Goal: Task Accomplishment & Management: Manage account settings

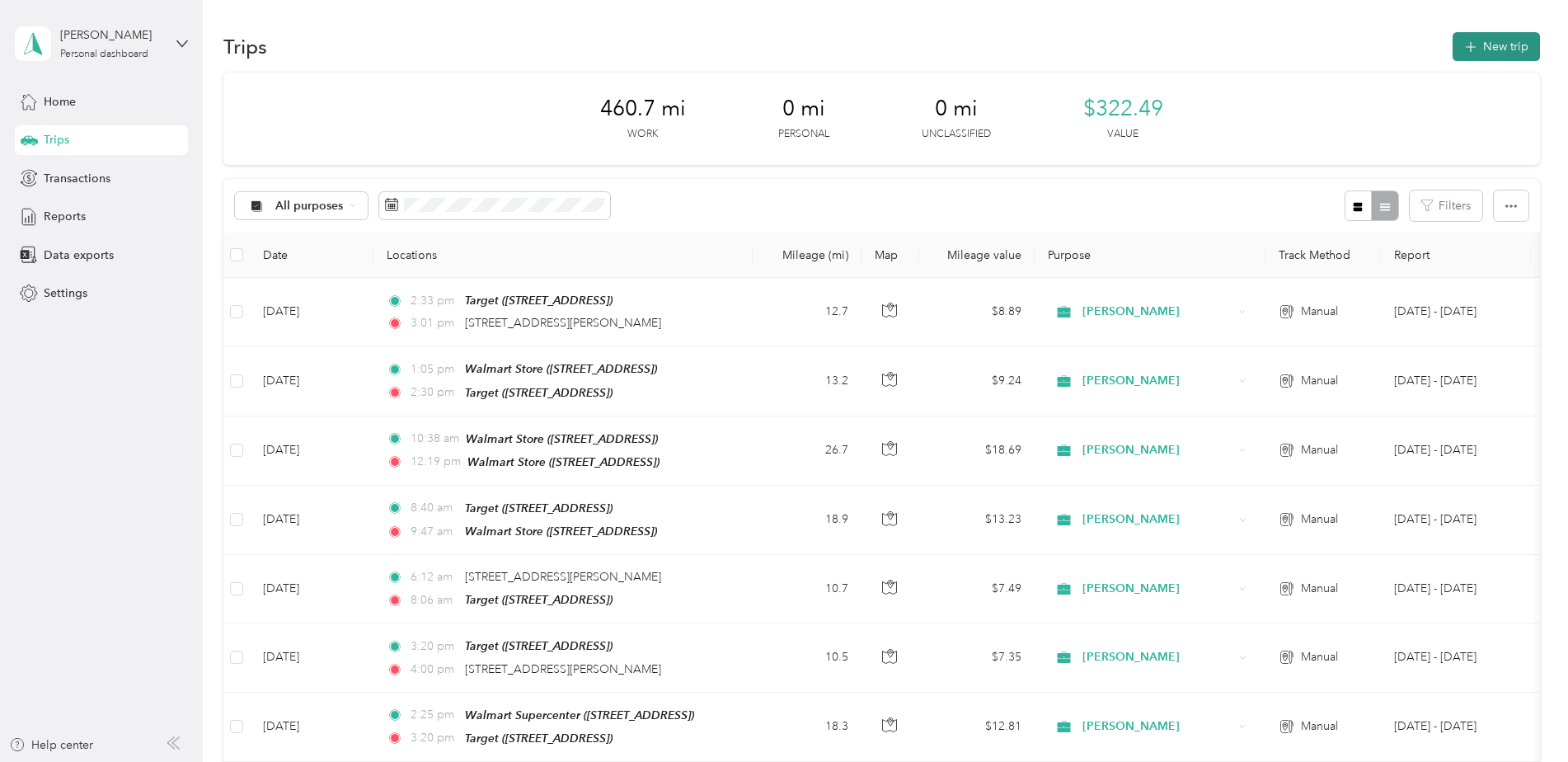
click at [1497, 41] on button "New trip" at bounding box center [1495, 47] width 87 height 29
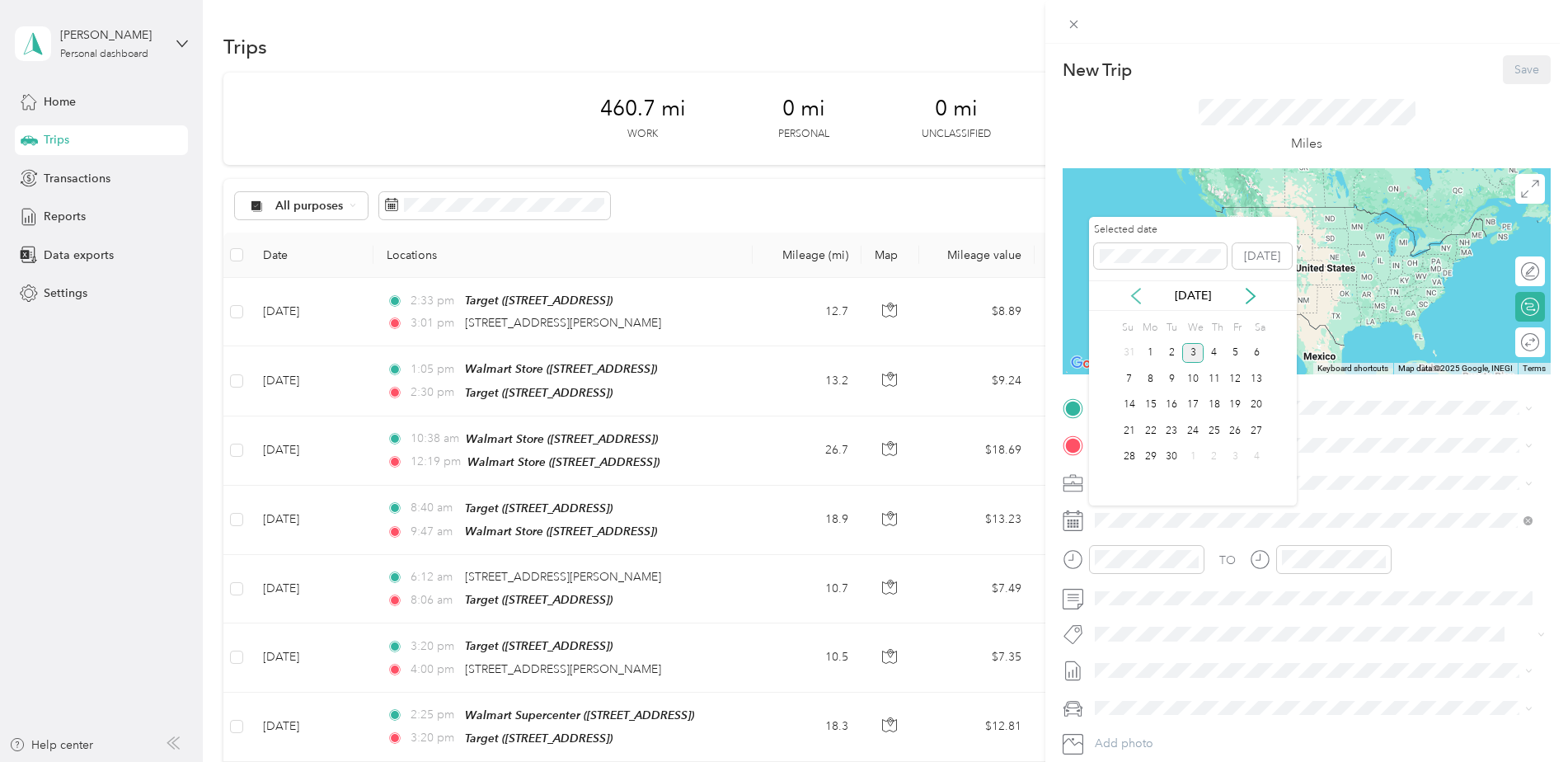
click at [1139, 299] on icon at bounding box center [1136, 296] width 16 height 16
click at [1158, 406] on div "11" at bounding box center [1150, 405] width 22 height 21
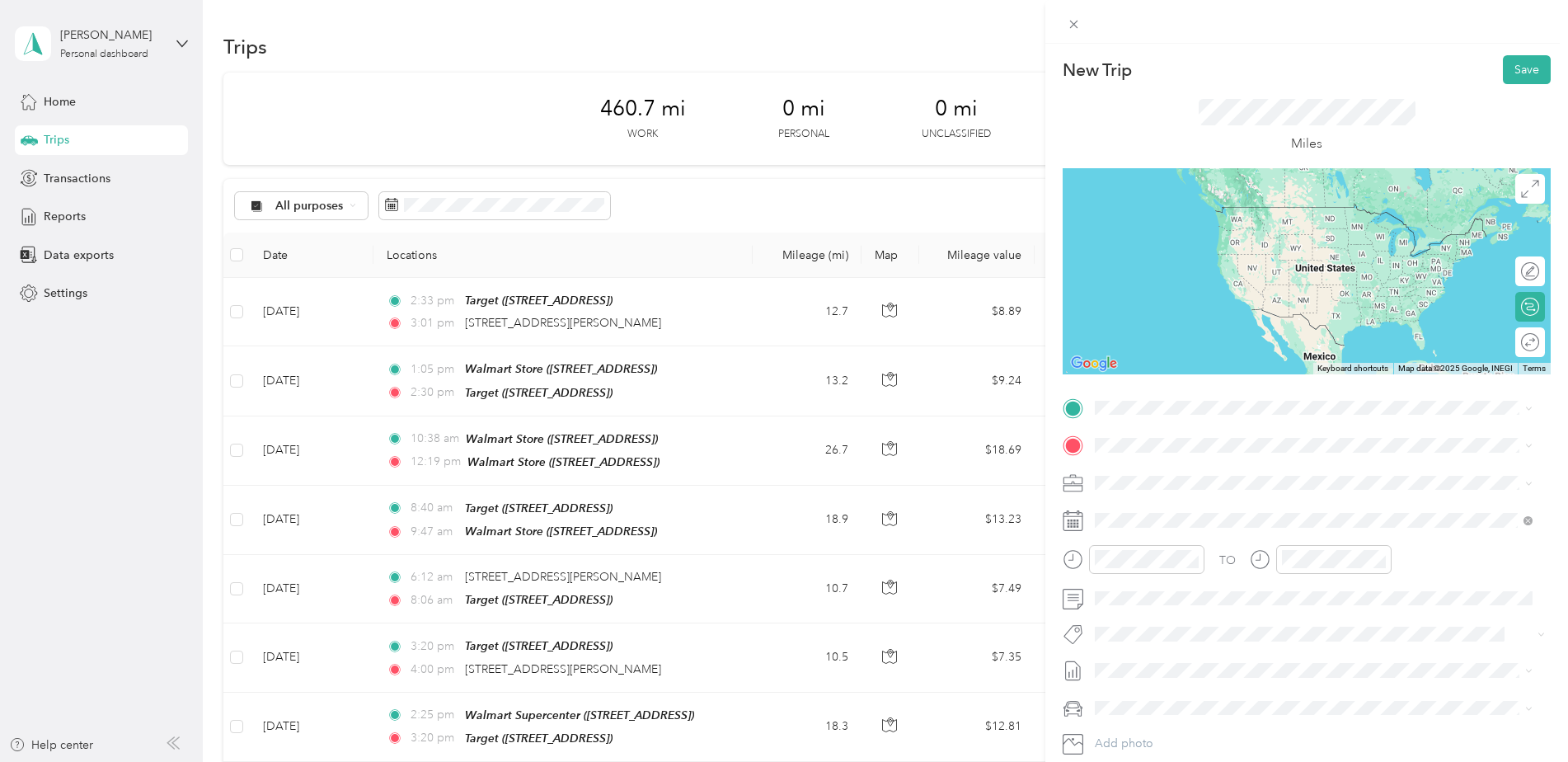
click at [1170, 456] on li "[STREET_ADDRESS][PERSON_NAME][US_STATE]" at bounding box center [1313, 464] width 449 height 34
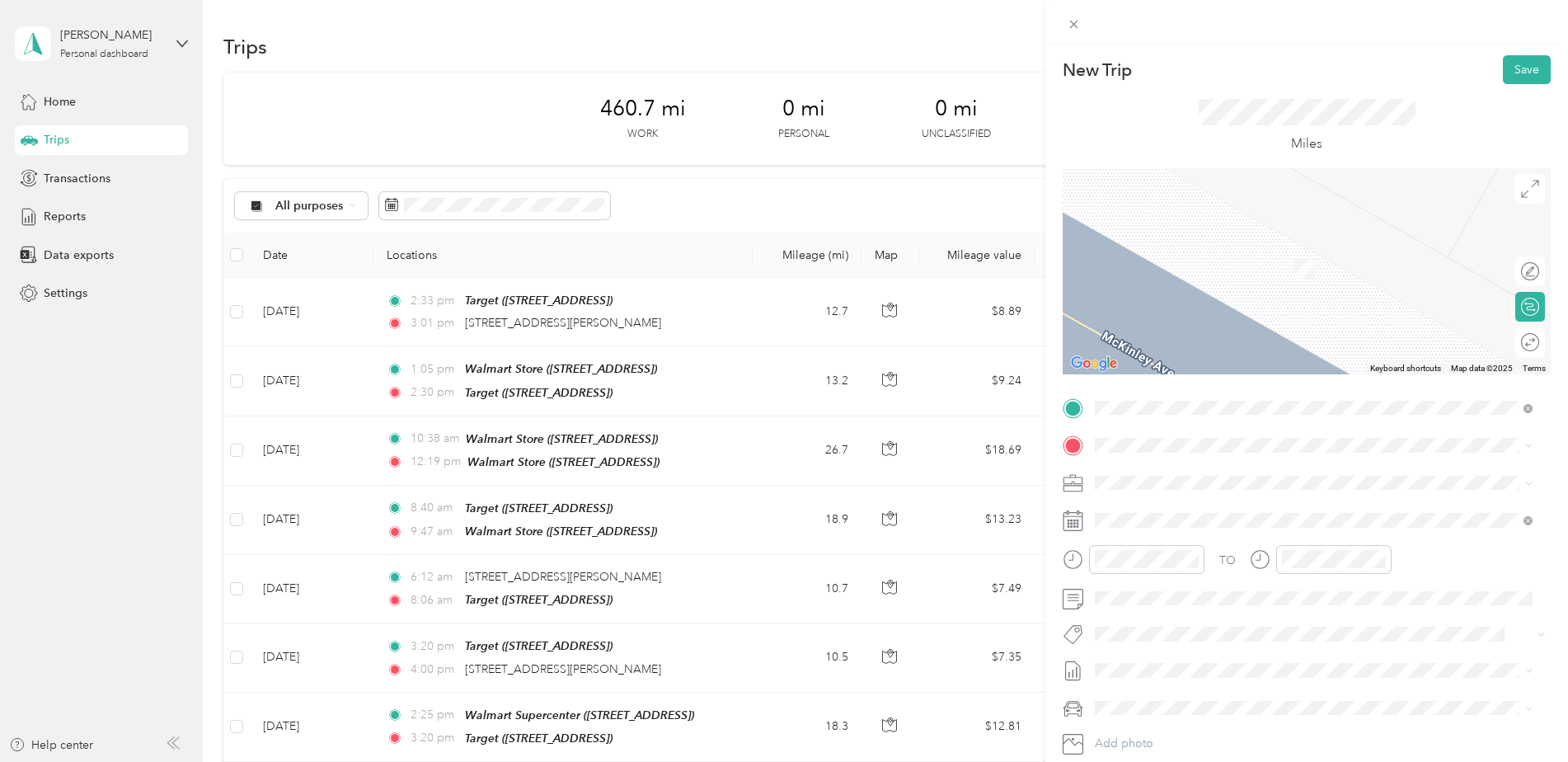
click at [1199, 510] on strong "Target" at bounding box center [1200, 510] width 35 height 15
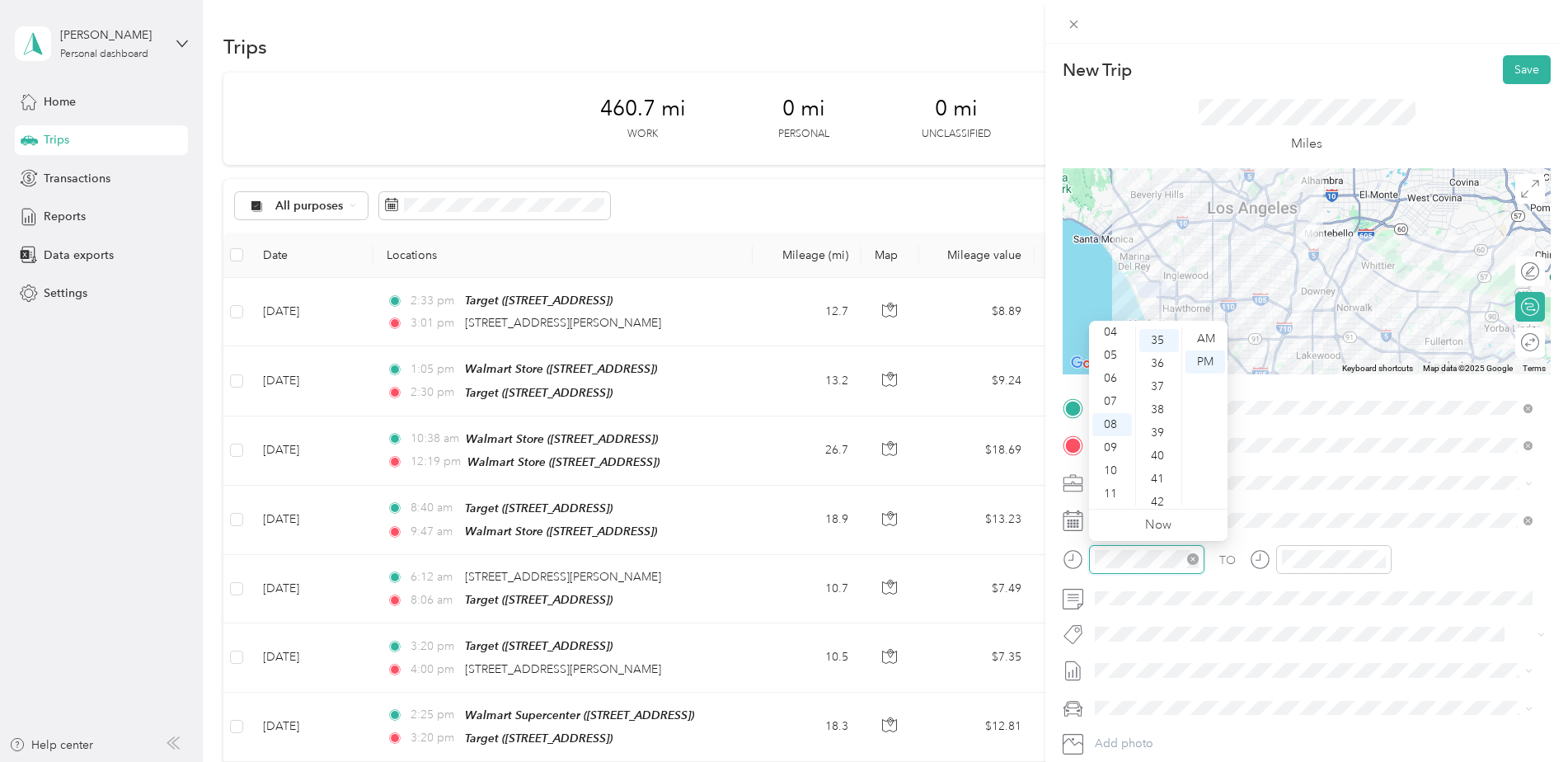
scroll to position [808, 0]
click at [1114, 375] on div "06" at bounding box center [1112, 378] width 40 height 23
click at [1158, 383] on div "37" at bounding box center [1158, 385] width 40 height 23
click at [1158, 350] on div "02" at bounding box center [1158, 356] width 40 height 23
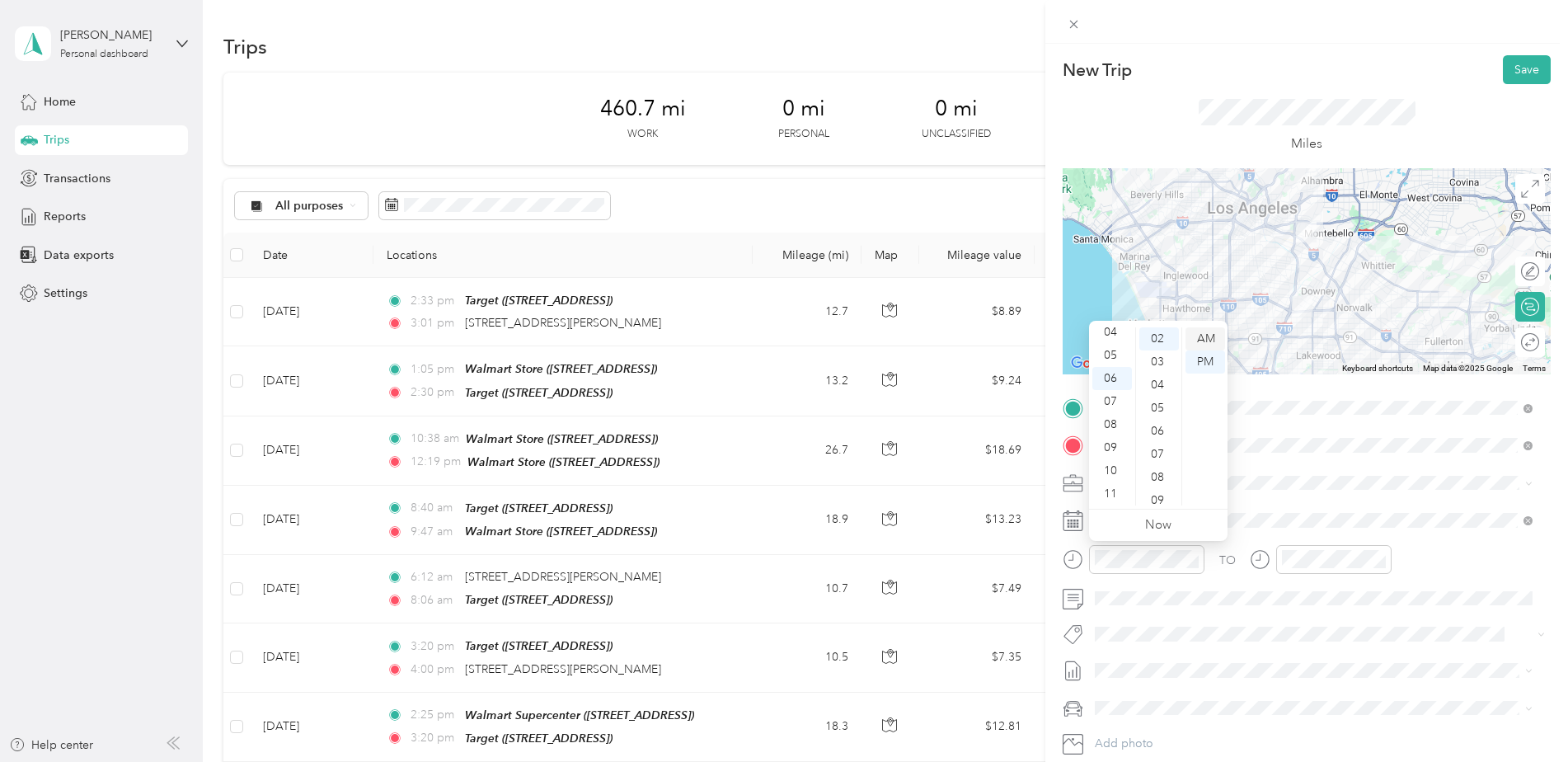
scroll to position [46, 0]
click at [1205, 337] on div "AM" at bounding box center [1205, 339] width 40 height 23
click at [1310, 547] on div at bounding box center [1334, 560] width 115 height 29
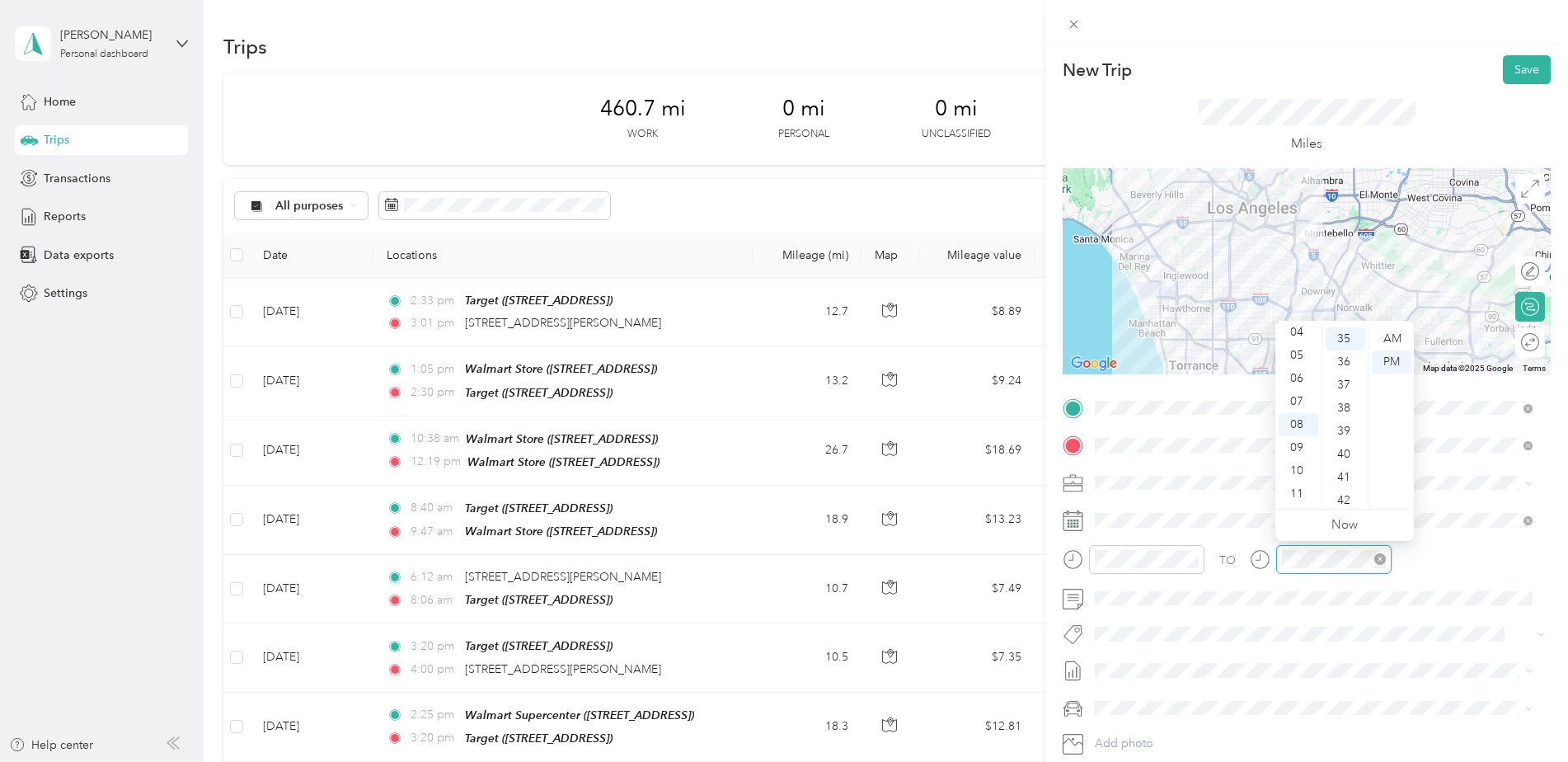
scroll to position [808, 0]
click at [1298, 428] on div "08" at bounding box center [1299, 425] width 40 height 23
click at [1341, 332] on ul "00 01 02 03 04 05 06 07 08 09 10 11 12 13 14 15 16 17 18 19 20 21 22 23 24 25 2…" at bounding box center [1343, 416] width 46 height 178
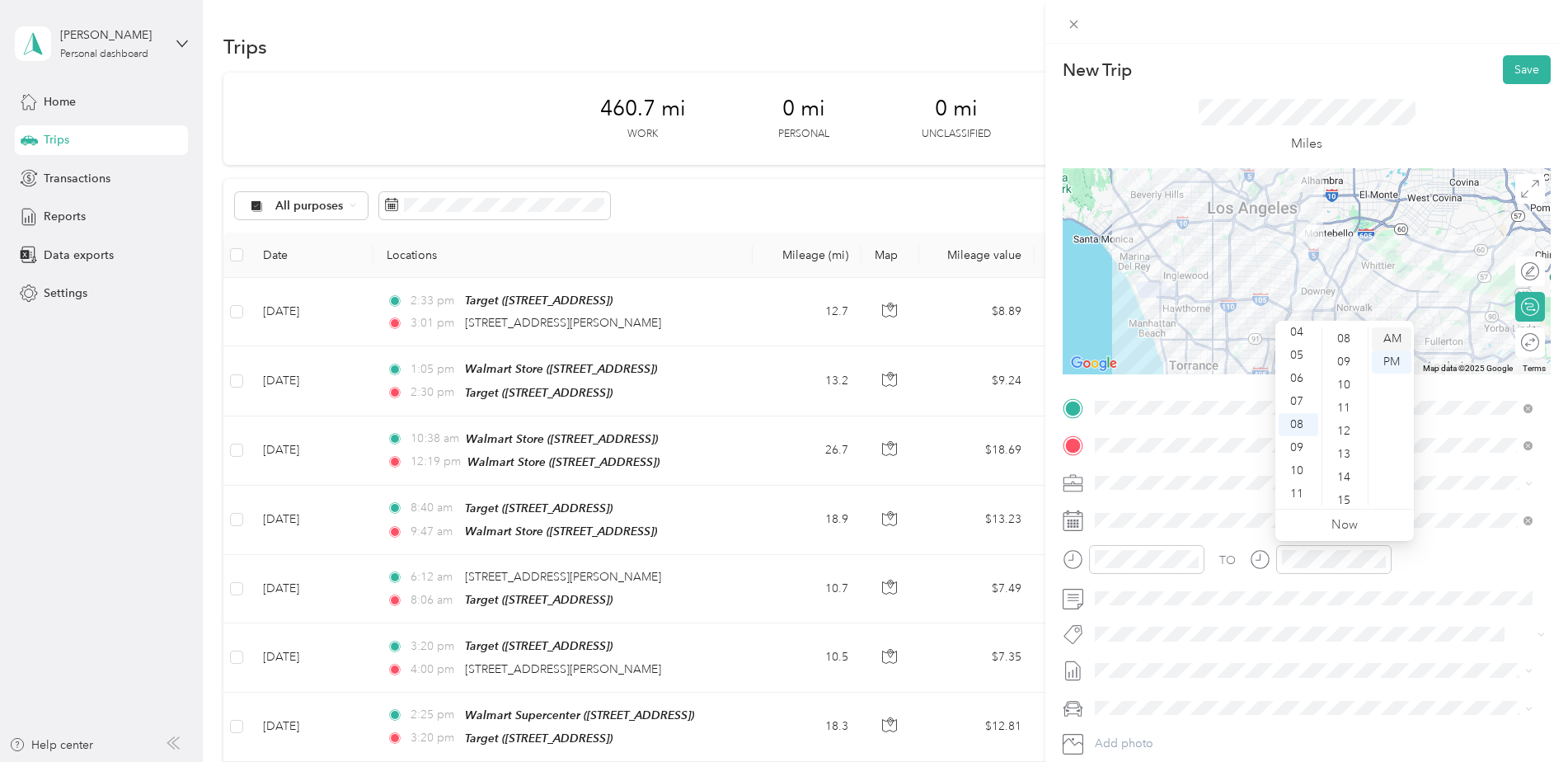
drag, startPoint x: 1341, startPoint y: 332, endPoint x: 1396, endPoint y: 339, distance: 55.4
click at [1396, 339] on div "AM" at bounding box center [1391, 339] width 40 height 23
click at [1464, 550] on div "TO" at bounding box center [1306, 565] width 488 height 40
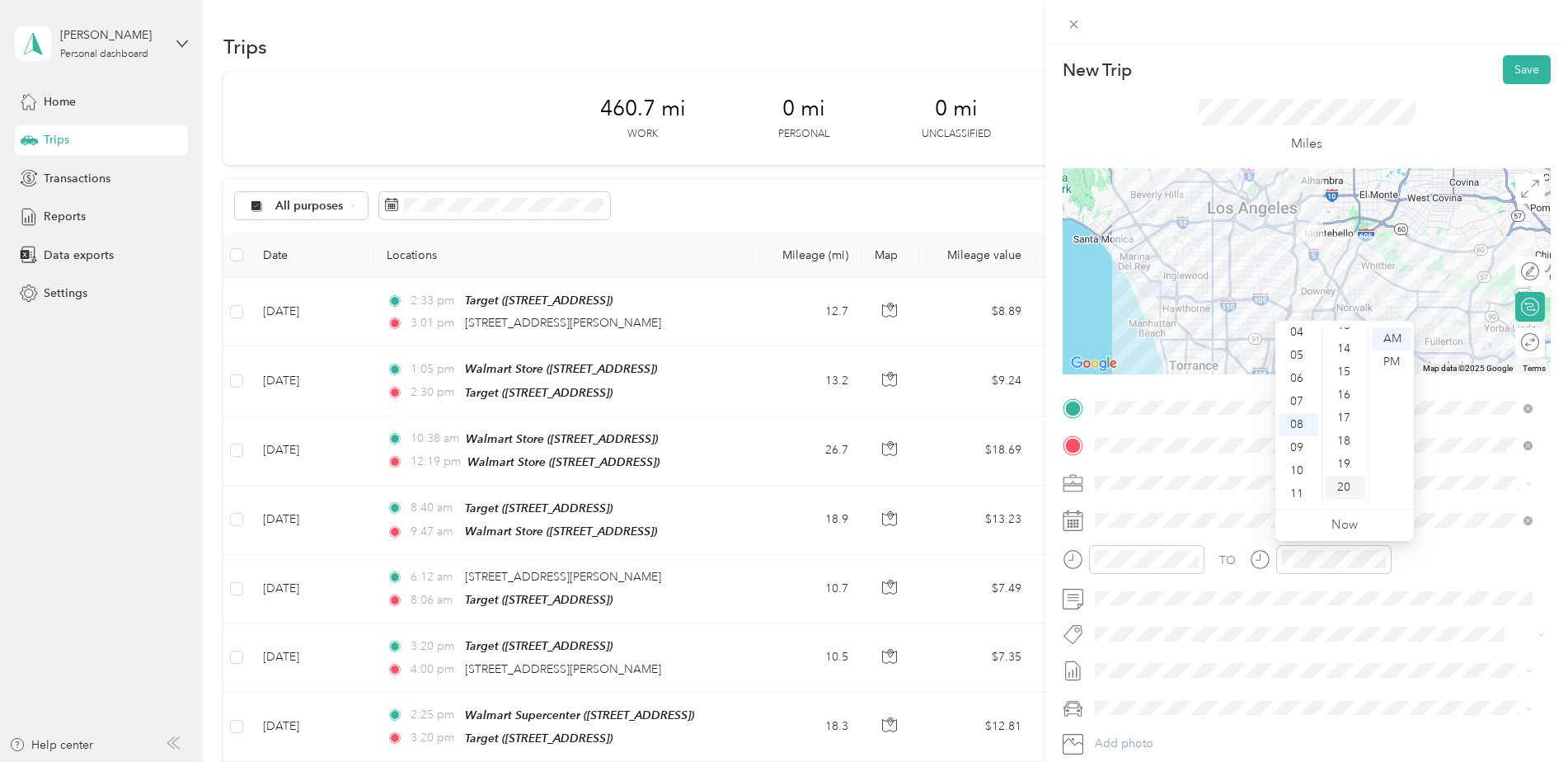
click at [1346, 482] on div "20" at bounding box center [1345, 488] width 40 height 23
click at [1403, 335] on div "AM" at bounding box center [1391, 339] width 40 height 23
click at [1430, 538] on div "TO Add photo" at bounding box center [1306, 594] width 488 height 398
click at [1140, 96] on div "Miles" at bounding box center [1306, 127] width 488 height 84
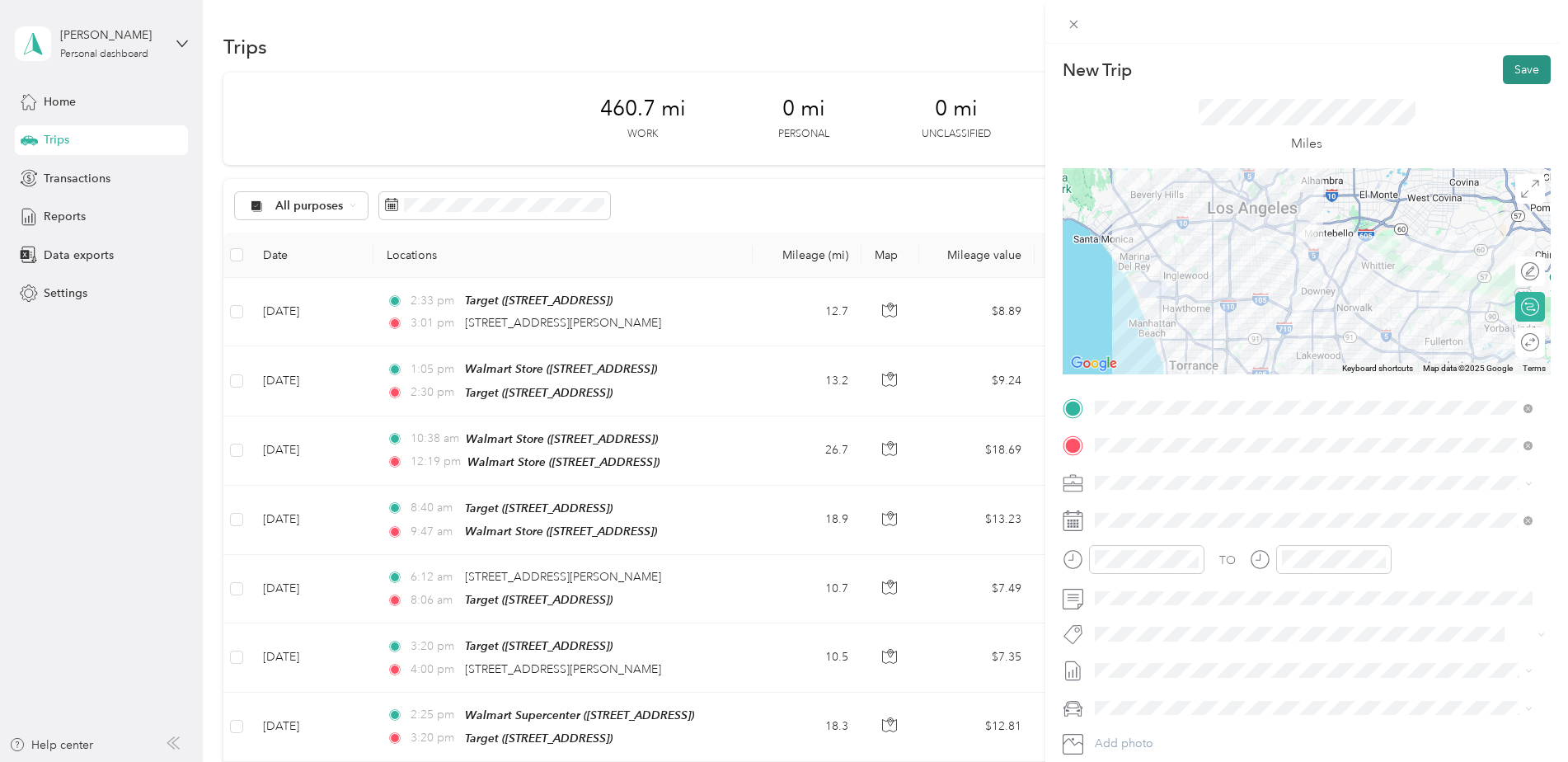
click at [1504, 68] on button "Save" at bounding box center [1526, 69] width 48 height 29
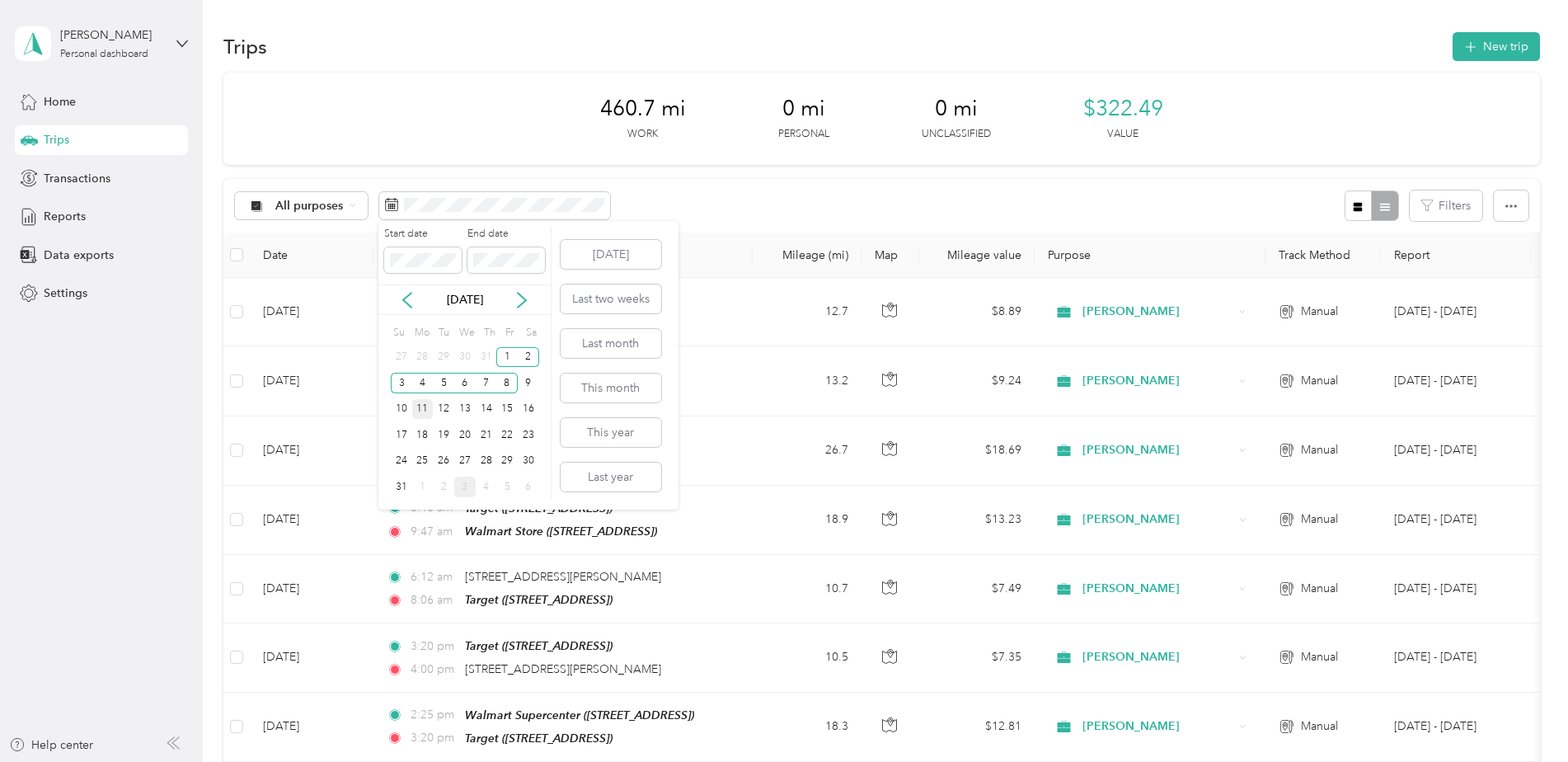
click at [416, 405] on div "11" at bounding box center [423, 409] width 22 height 21
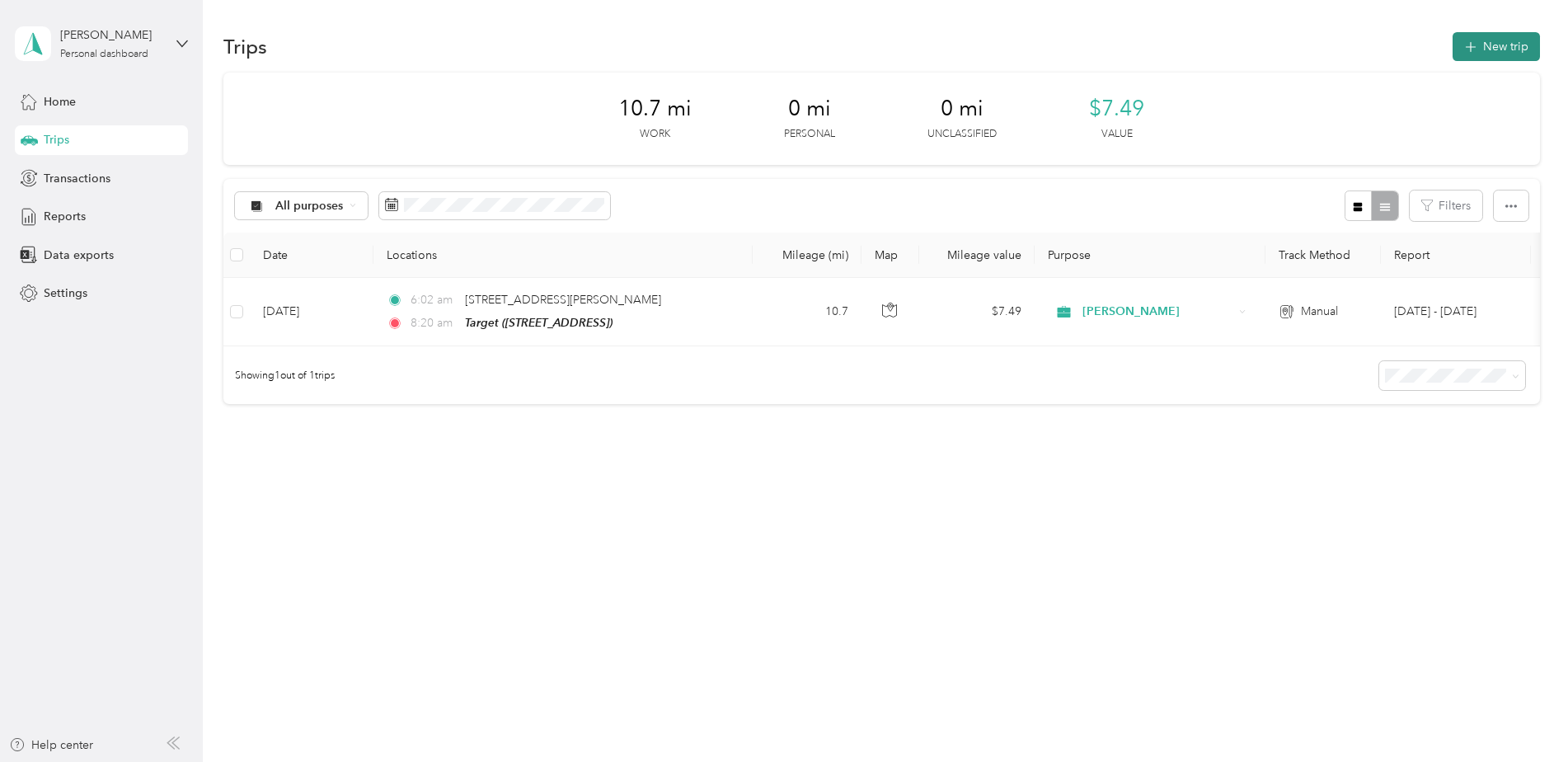
click at [1510, 41] on button "New trip" at bounding box center [1495, 47] width 87 height 29
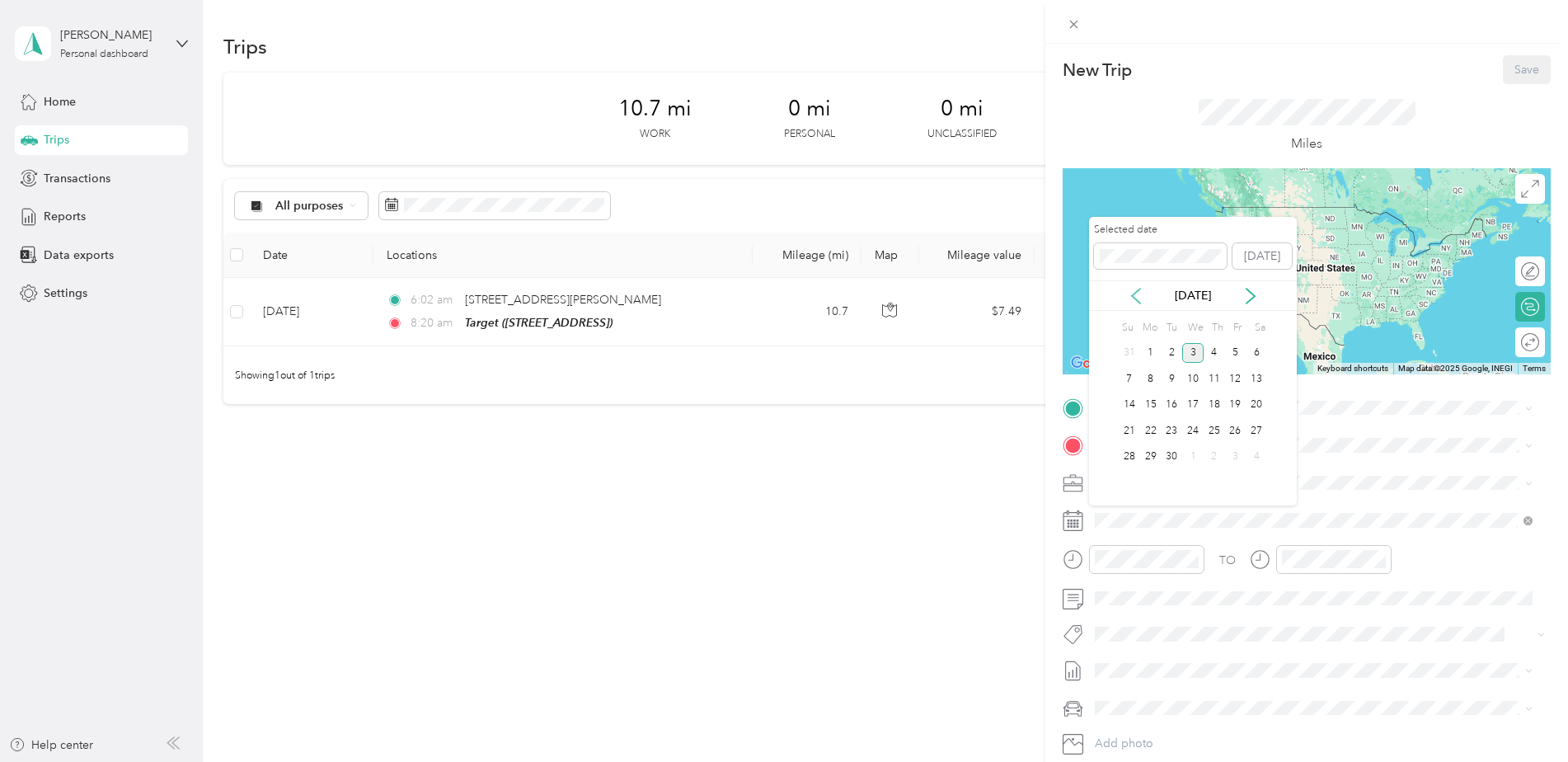
click at [1135, 298] on icon at bounding box center [1135, 296] width 8 height 15
click at [1151, 400] on div "11" at bounding box center [1150, 405] width 22 height 21
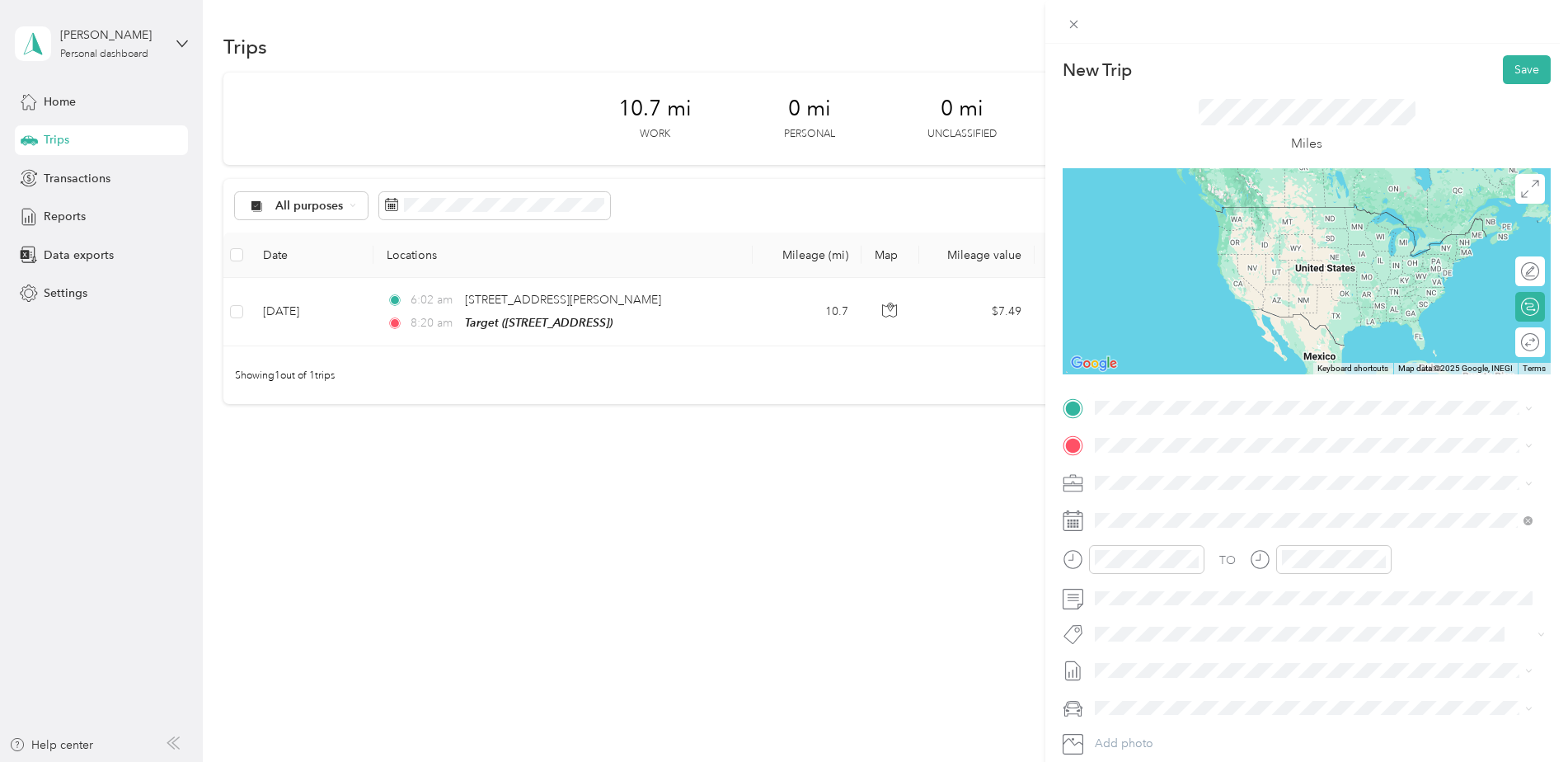
click at [1145, 472] on span "TEAM" at bounding box center [1151, 466] width 28 height 15
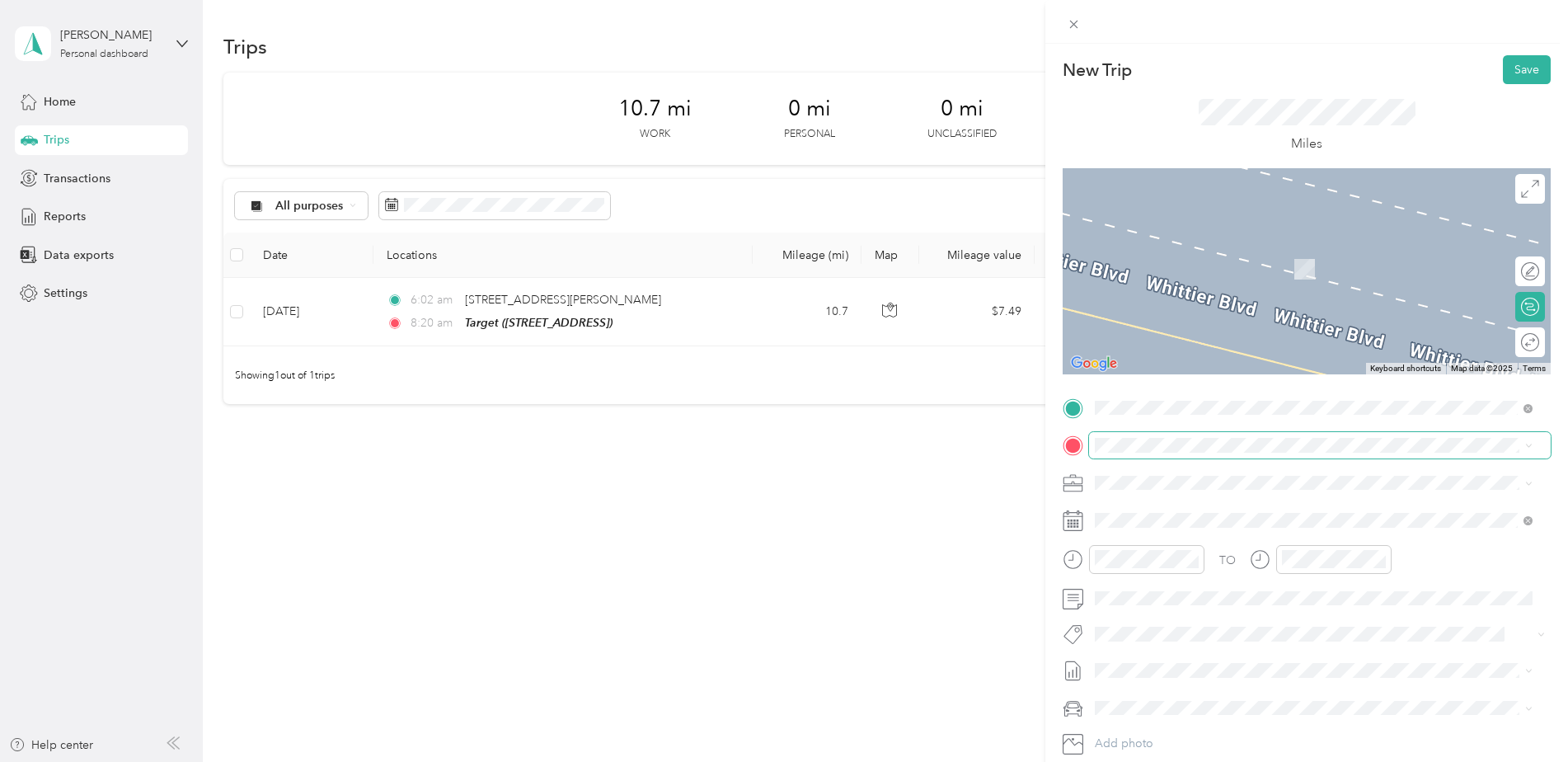
click at [1135, 437] on span at bounding box center [1319, 445] width 462 height 26
click at [1141, 433] on span at bounding box center [1319, 445] width 462 height 26
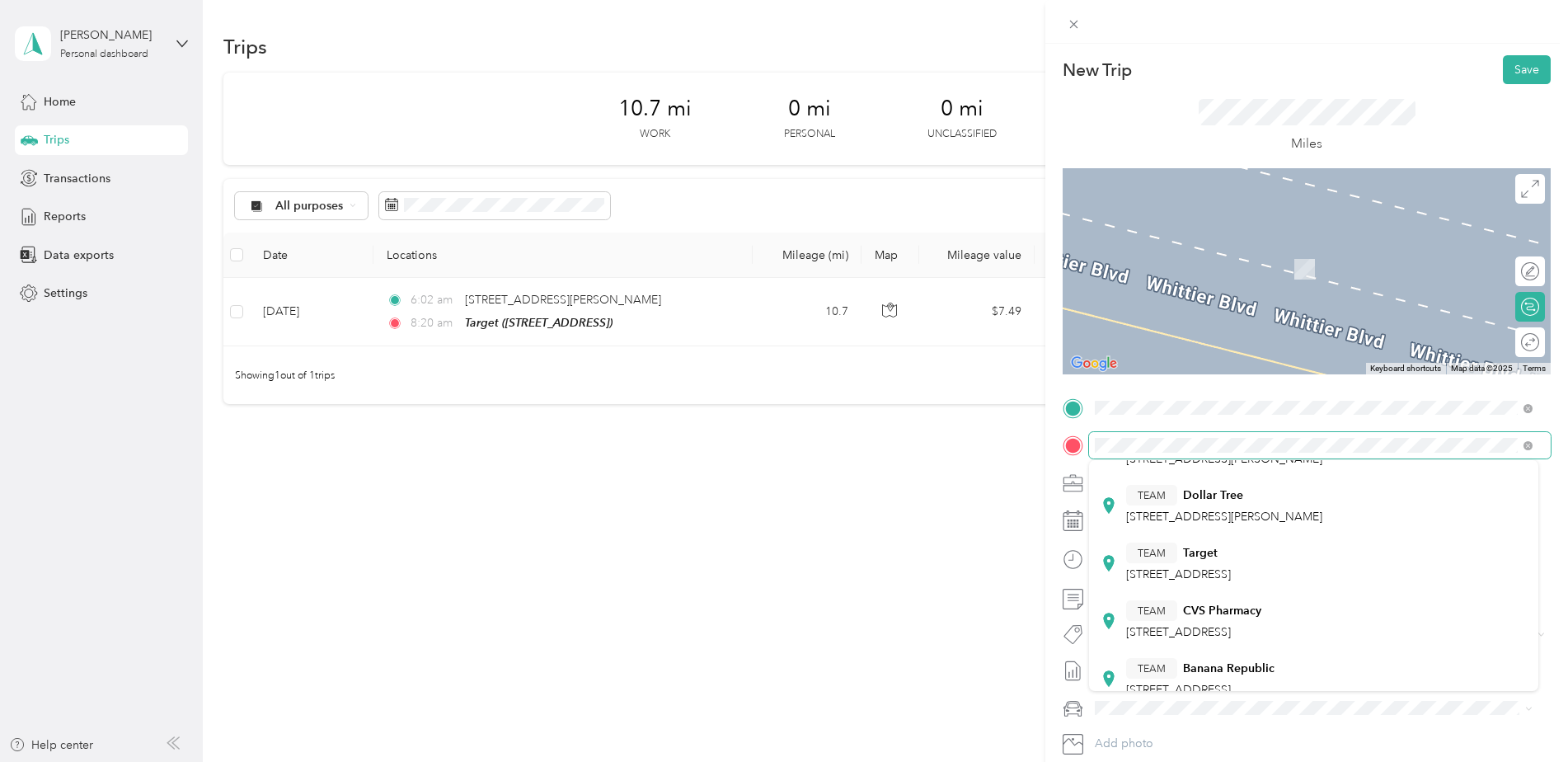
scroll to position [247, 0]
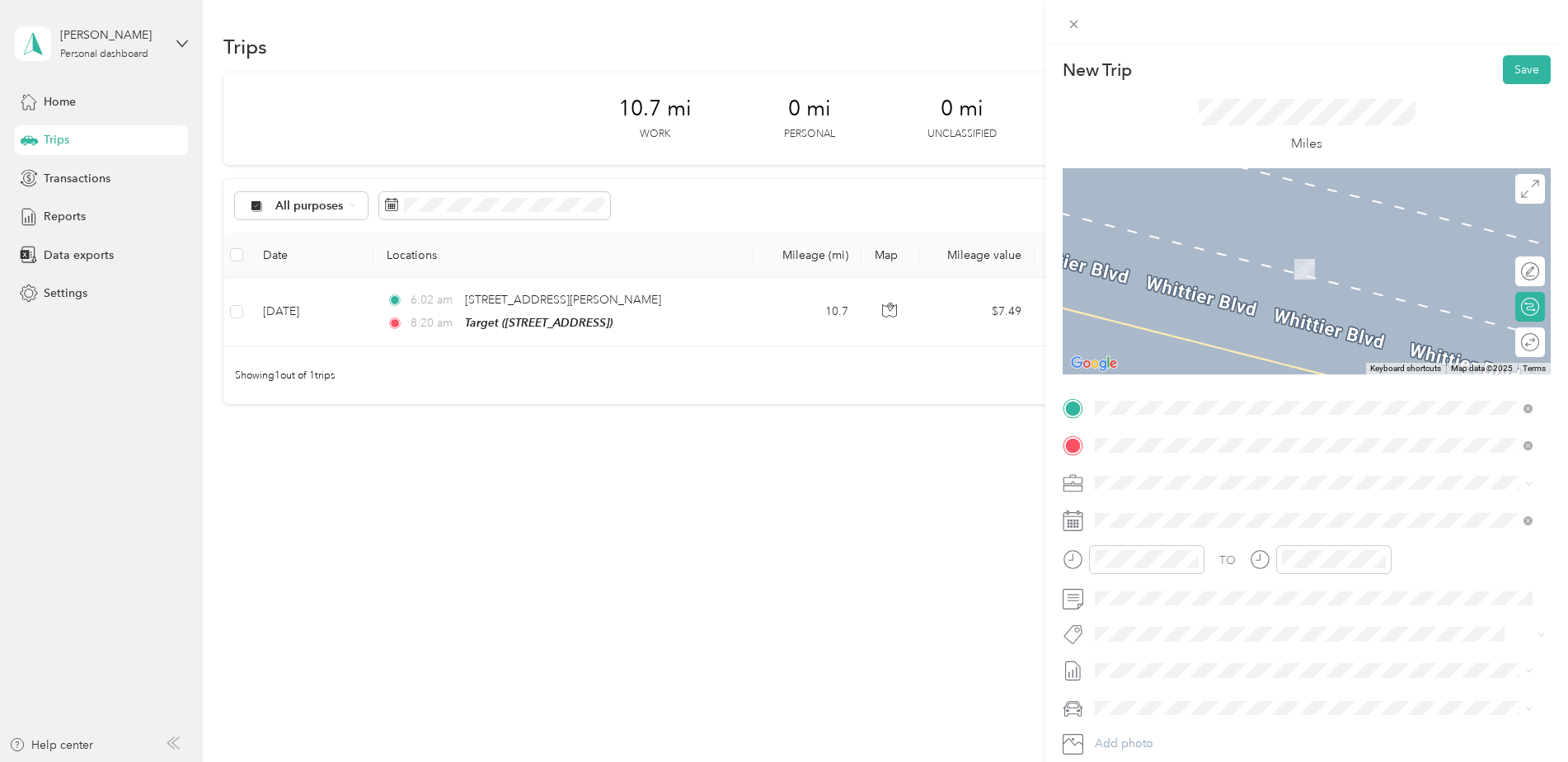
click at [1211, 528] on span "[STREET_ADDRESS]" at bounding box center [1178, 536] width 105 height 14
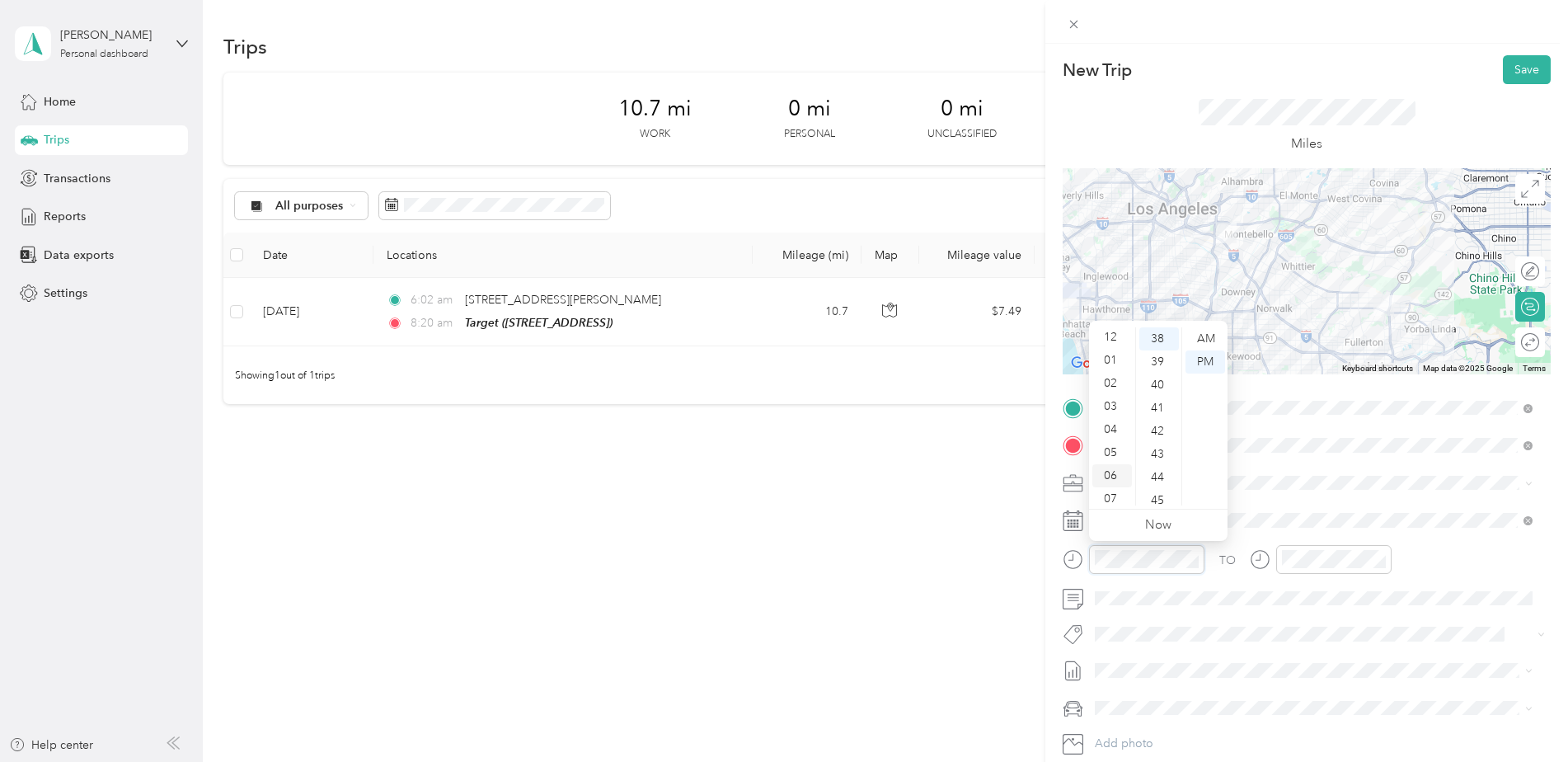
scroll to position [99, 0]
click at [1113, 441] on div "09" at bounding box center [1112, 448] width 40 height 23
click at [1111, 450] on div "09" at bounding box center [1112, 448] width 40 height 23
click at [1155, 379] on div "15" at bounding box center [1158, 385] width 40 height 23
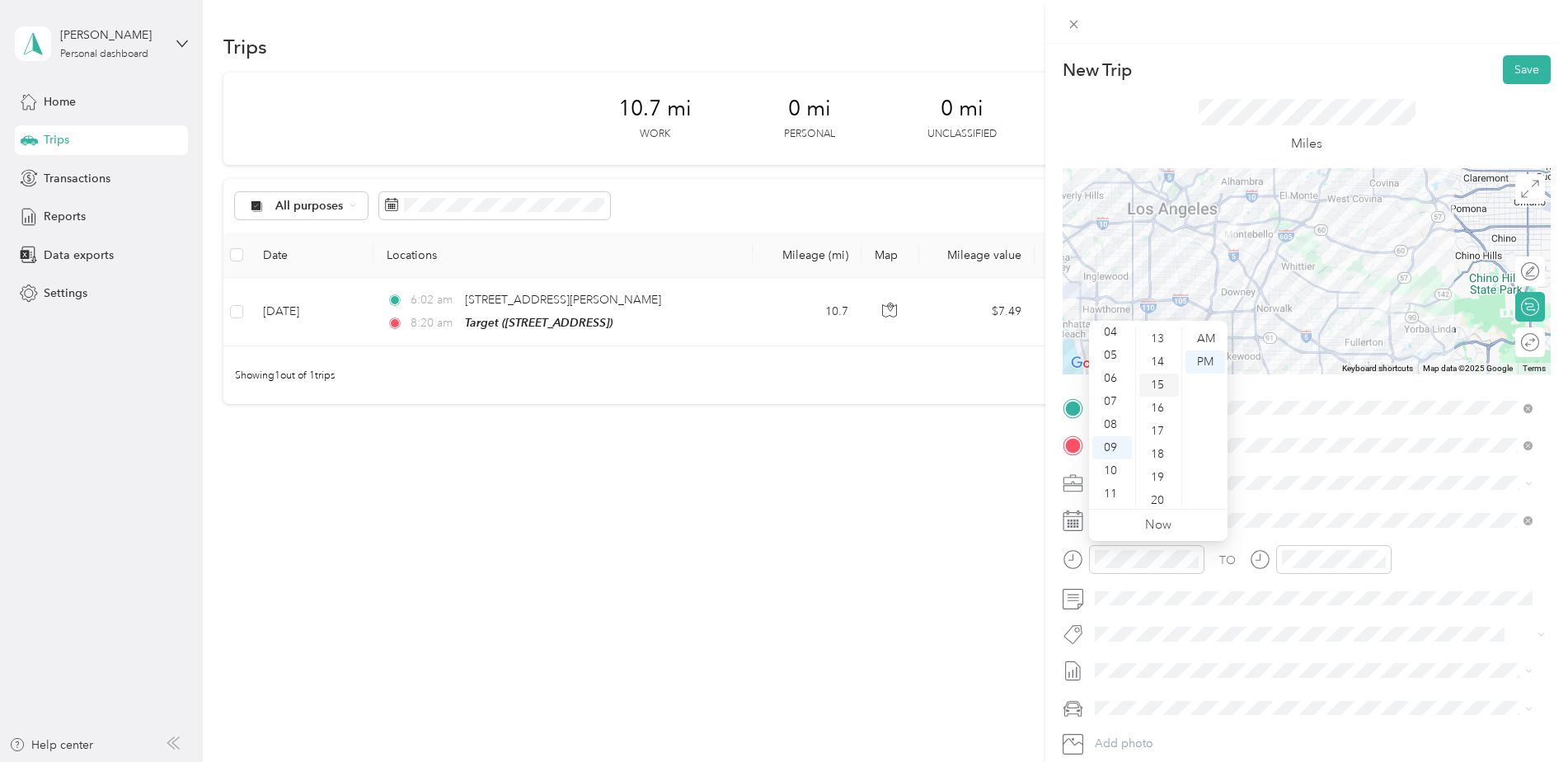
scroll to position [346, 0]
click at [1211, 336] on div "AM" at bounding box center [1205, 339] width 40 height 23
drag, startPoint x: 1211, startPoint y: 336, endPoint x: 1267, endPoint y: 462, distance: 137.9
click at [1267, 462] on div "TO Add photo" at bounding box center [1306, 594] width 488 height 398
click at [1310, 548] on div at bounding box center [1334, 560] width 115 height 29
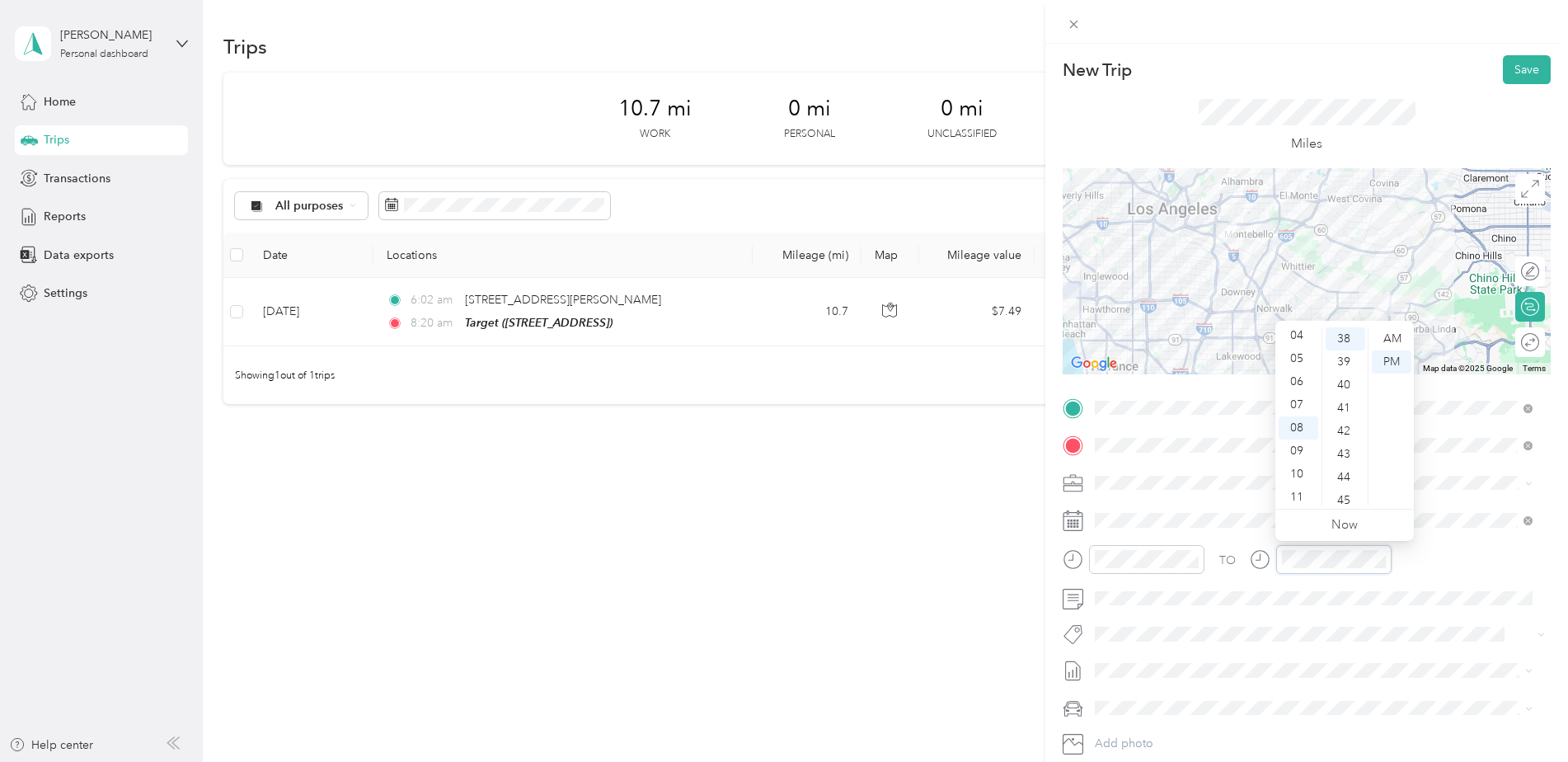
scroll to position [99, 0]
click at [1294, 494] on div "11" at bounding box center [1299, 494] width 40 height 23
click at [1342, 371] on div "07" at bounding box center [1345, 366] width 40 height 23
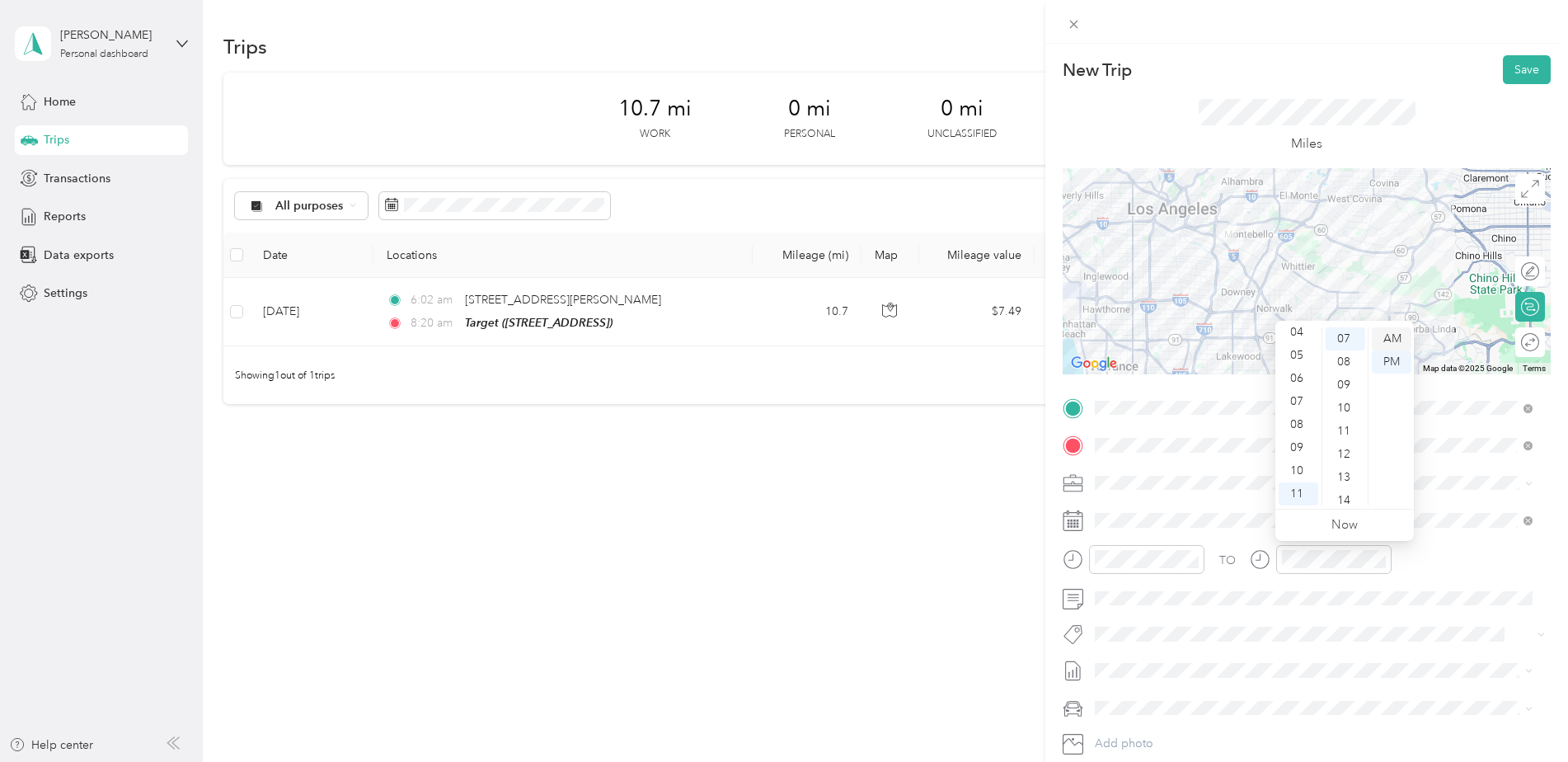
click at [1397, 337] on div "AM" at bounding box center [1391, 339] width 40 height 23
click at [1446, 589] on span at bounding box center [1319, 598] width 462 height 26
click at [1519, 62] on button "Save" at bounding box center [1526, 69] width 48 height 29
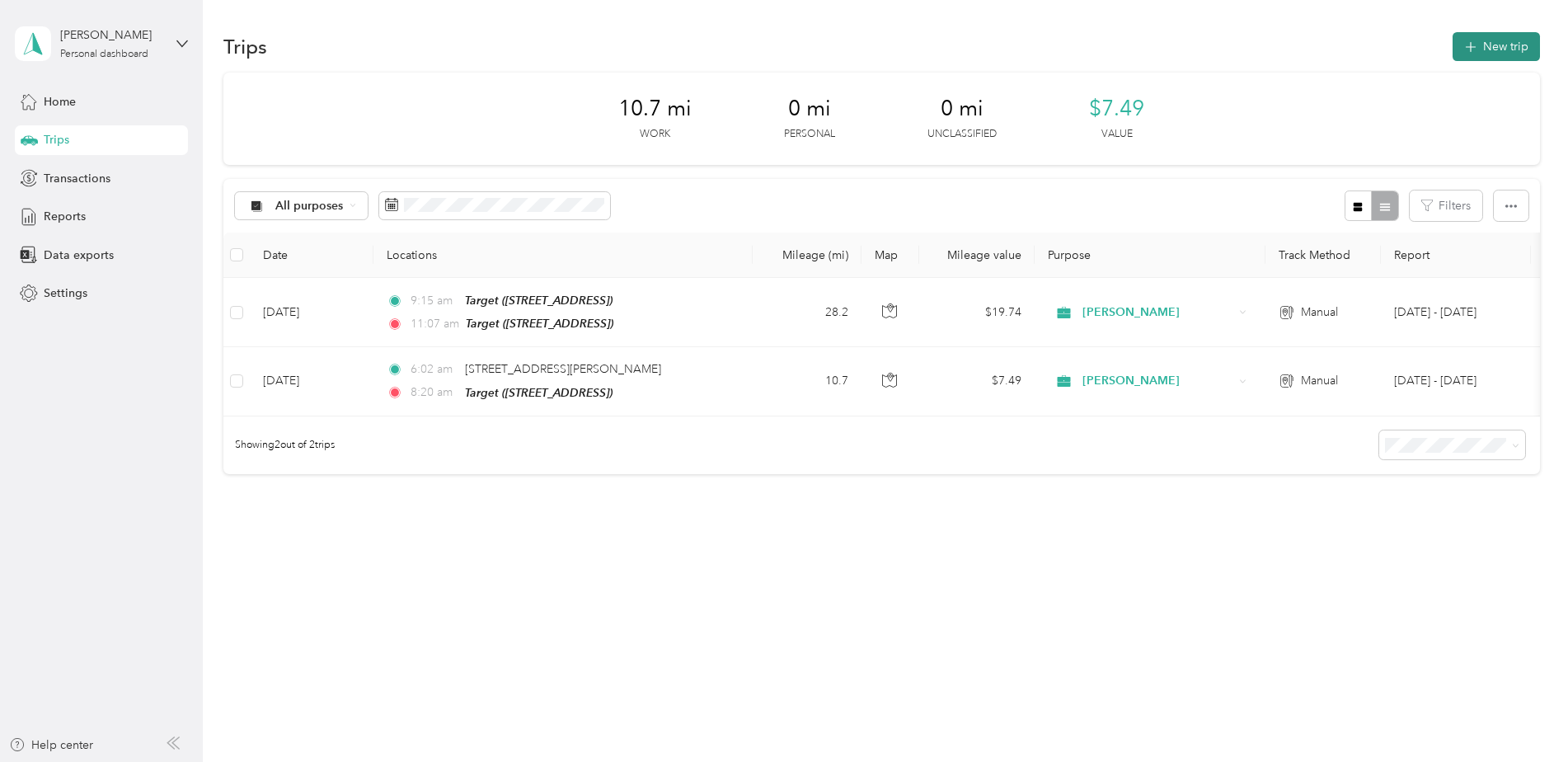
click at [1491, 47] on button "New trip" at bounding box center [1495, 47] width 87 height 29
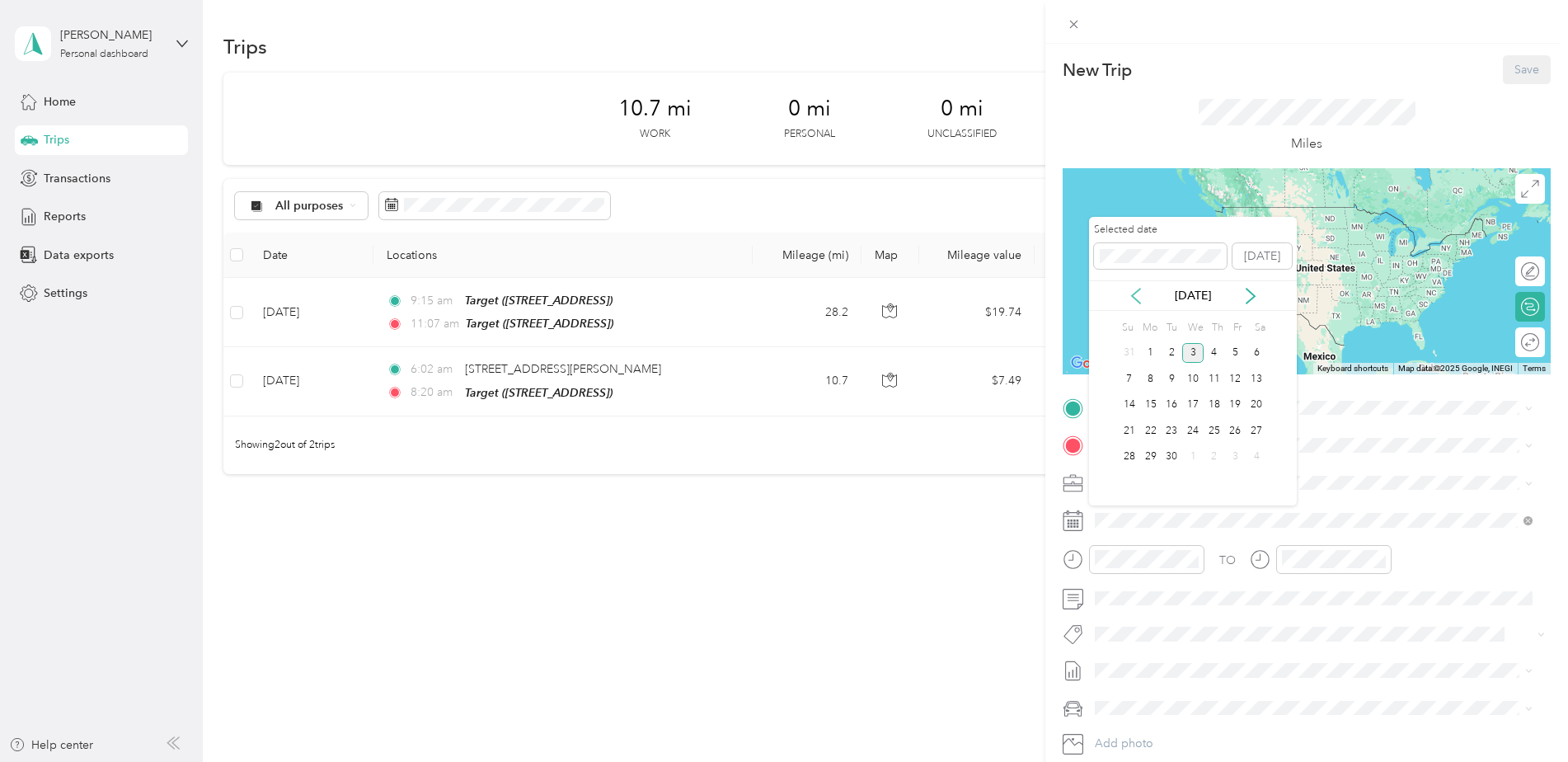
click at [1130, 290] on icon at bounding box center [1136, 296] width 16 height 16
click at [1150, 398] on div "11" at bounding box center [1150, 405] width 22 height 21
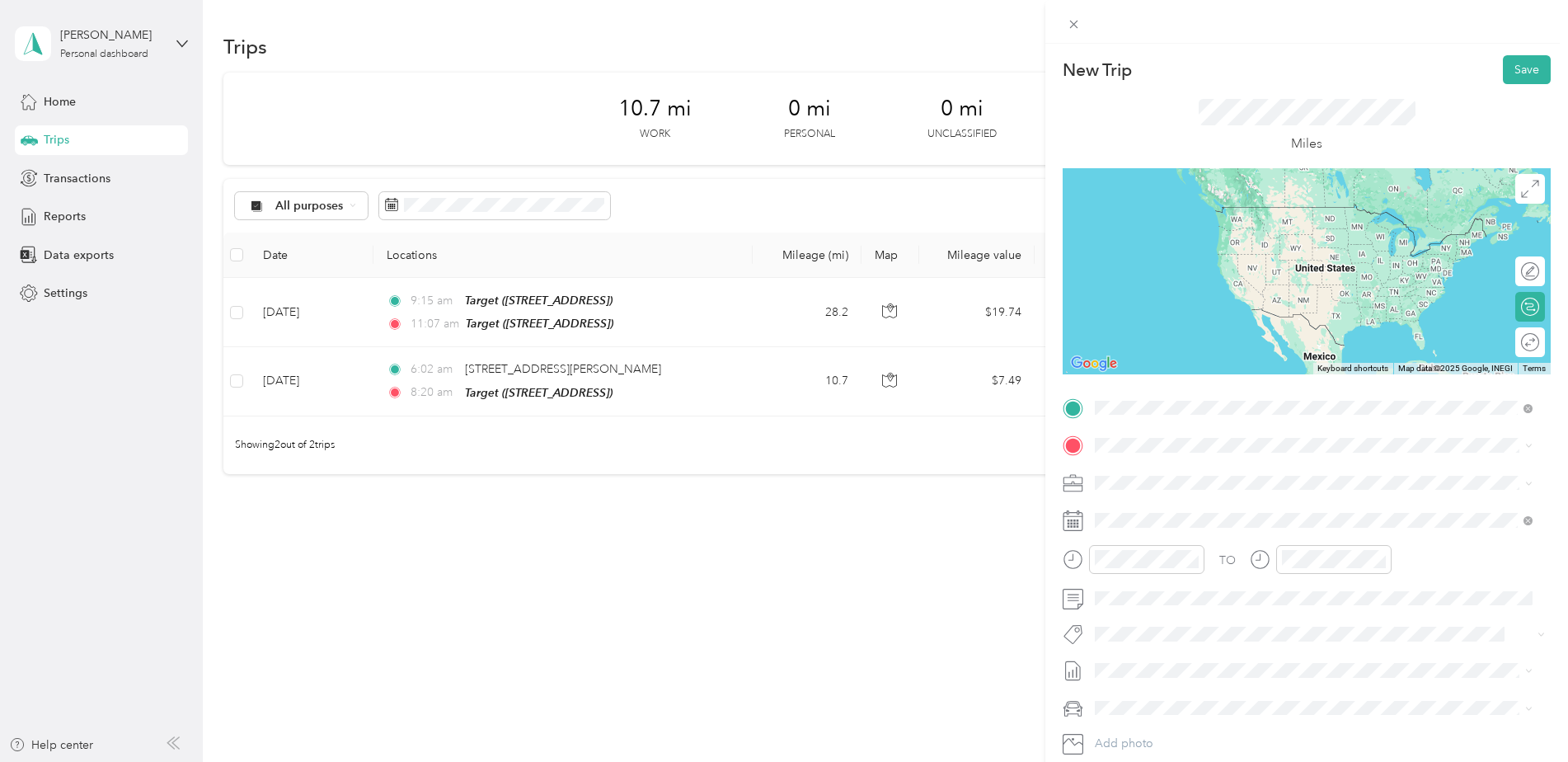
click at [1181, 487] on div "TEAM Target [STREET_ADDRESS]" at bounding box center [1178, 486] width 105 height 40
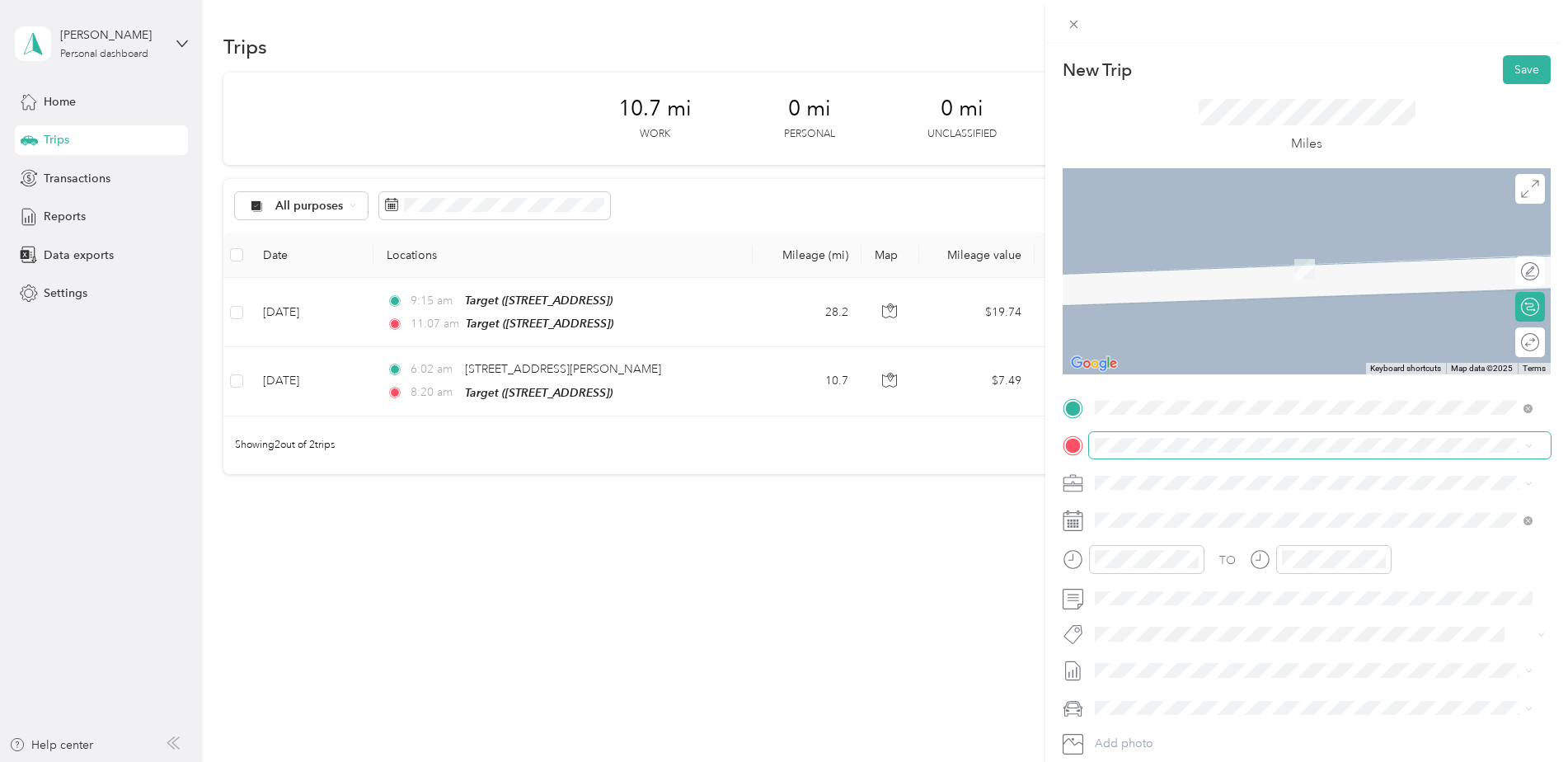
click at [1169, 437] on span at bounding box center [1319, 445] width 462 height 26
click at [1186, 510] on strong "Walmart Supercenter" at bounding box center [1239, 510] width 114 height 15
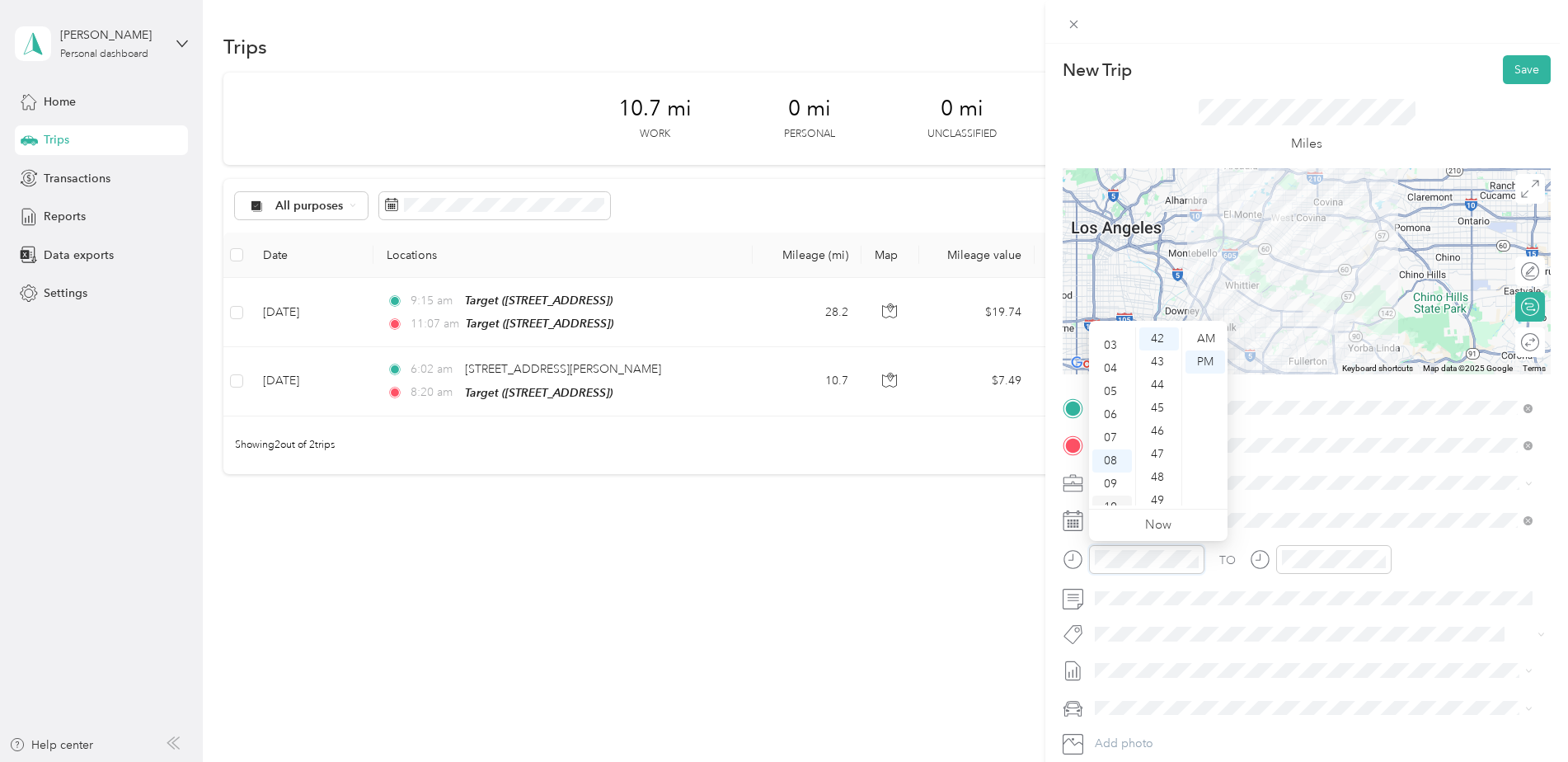
scroll to position [99, 0]
click at [1109, 492] on div "11" at bounding box center [1112, 494] width 40 height 23
click at [1158, 442] on div "43" at bounding box center [1158, 445] width 40 height 23
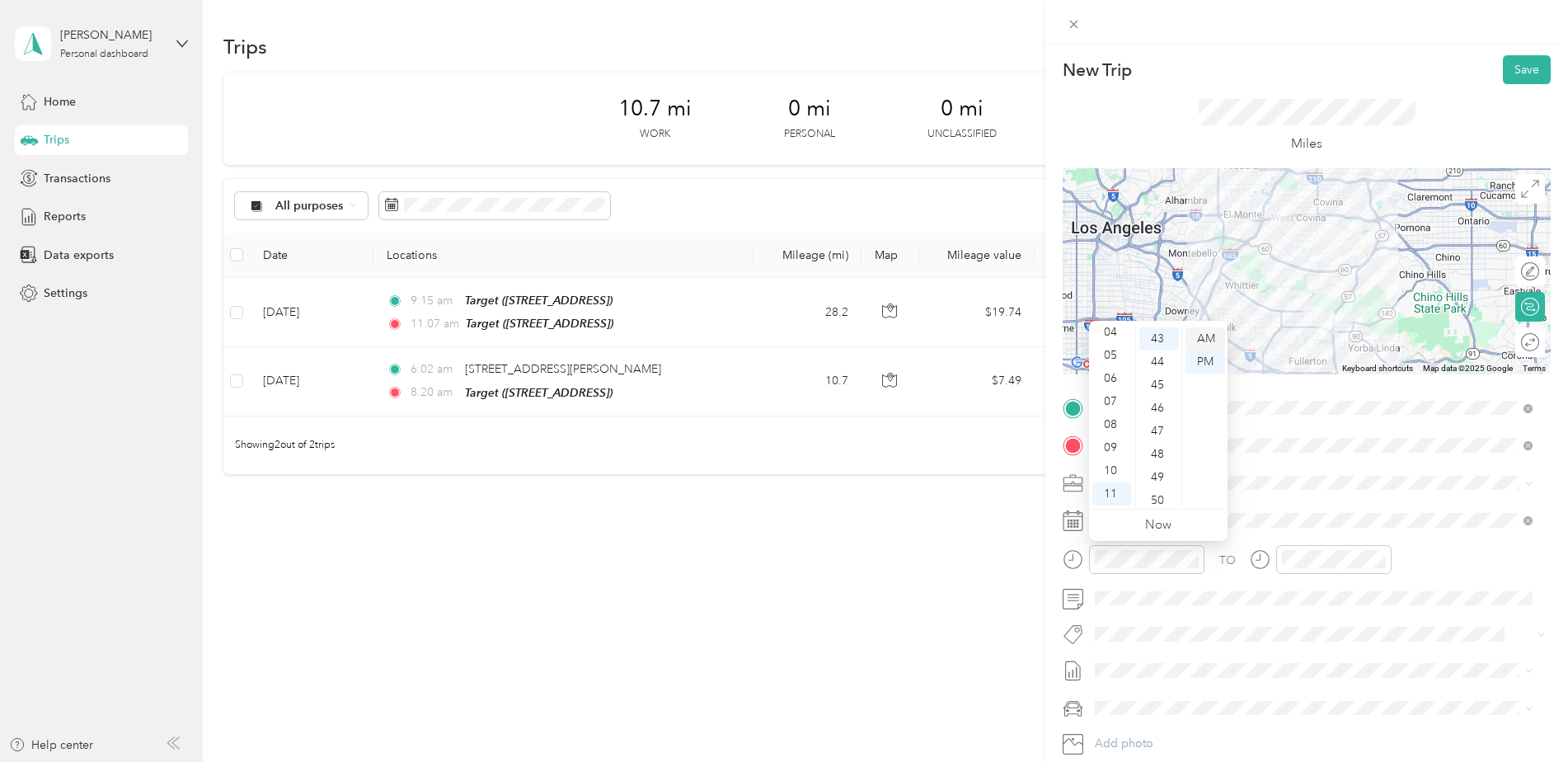
click at [1211, 336] on div "AM" at bounding box center [1205, 339] width 40 height 23
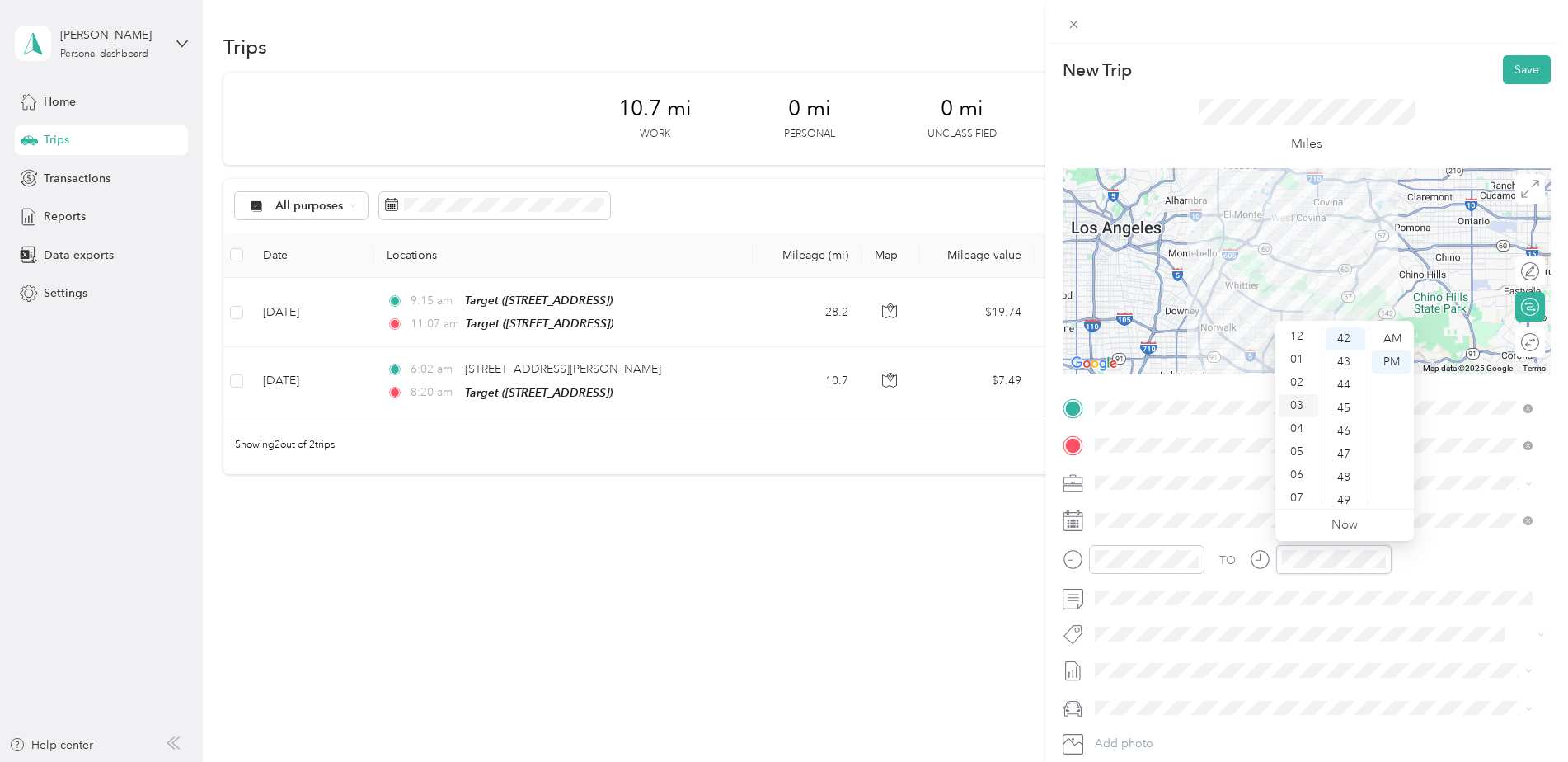
scroll to position [0, 0]
click at [1297, 362] on div "01" at bounding box center [1299, 362] width 40 height 23
click at [1349, 377] on div "02" at bounding box center [1345, 385] width 40 height 23
click at [1519, 65] on button "Save" at bounding box center [1526, 69] width 48 height 29
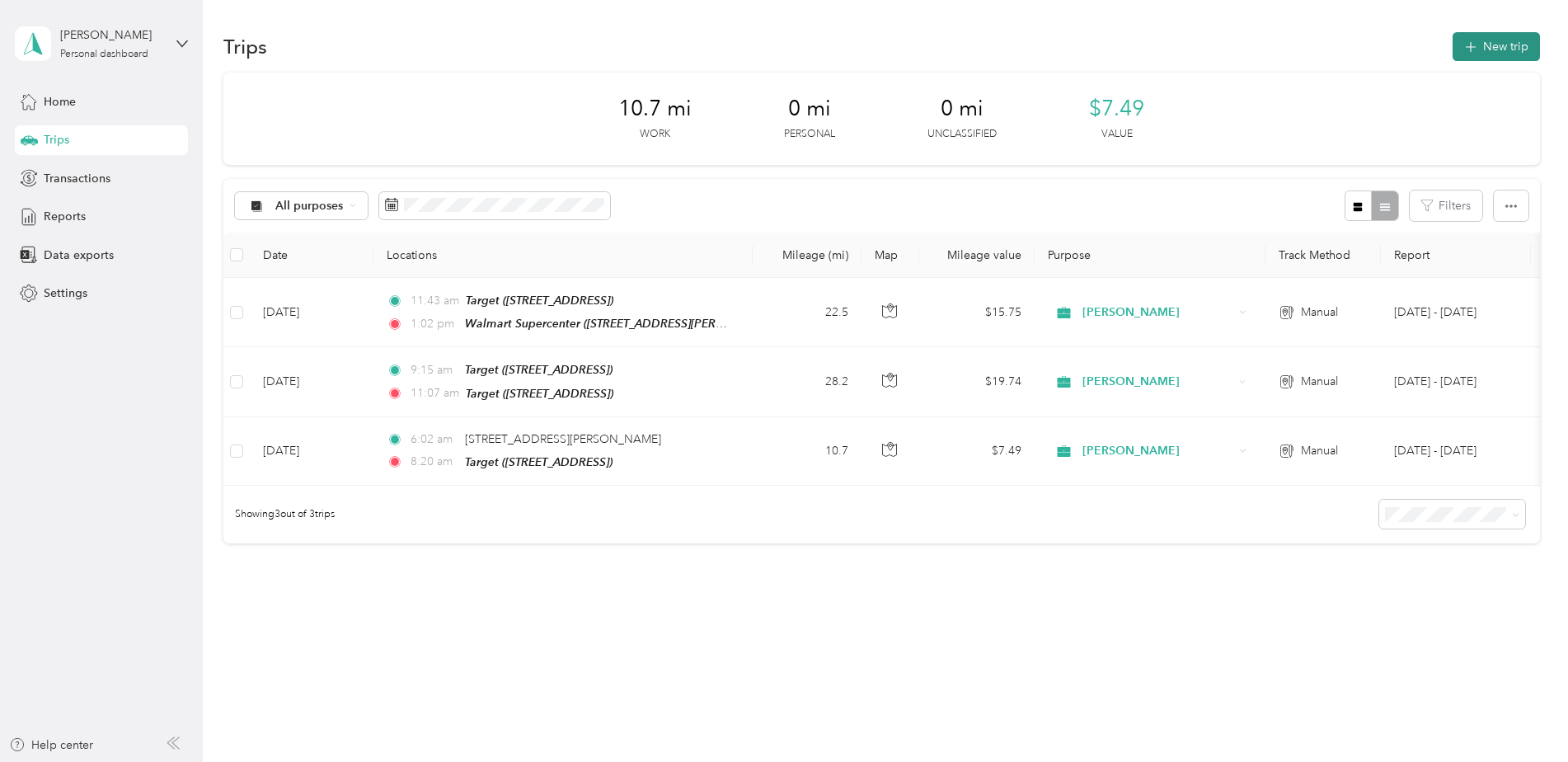
click at [1475, 40] on button "New trip" at bounding box center [1495, 47] width 87 height 29
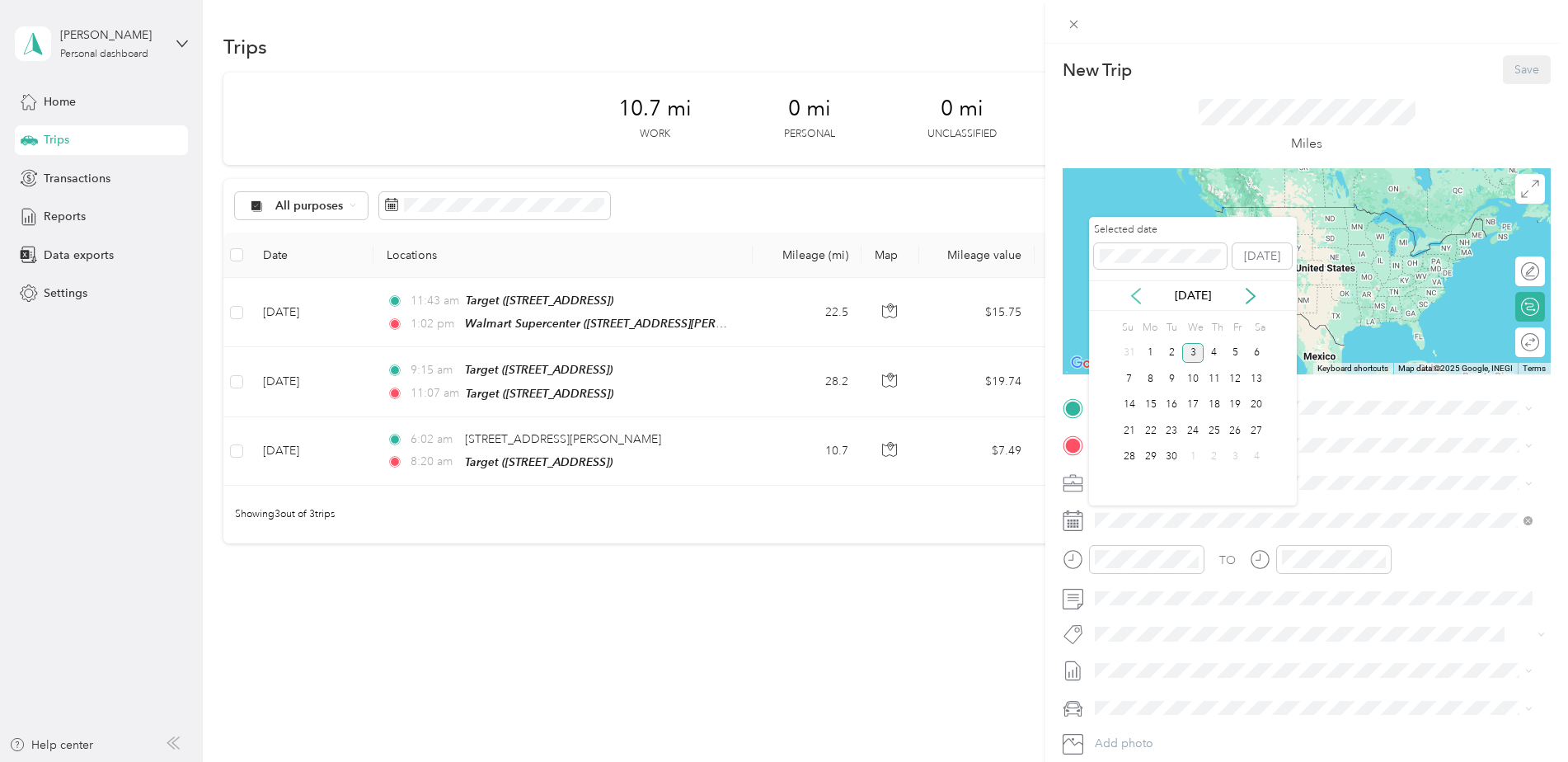
click at [1129, 295] on icon at bounding box center [1136, 296] width 16 height 16
click at [1145, 401] on div "11" at bounding box center [1150, 405] width 22 height 21
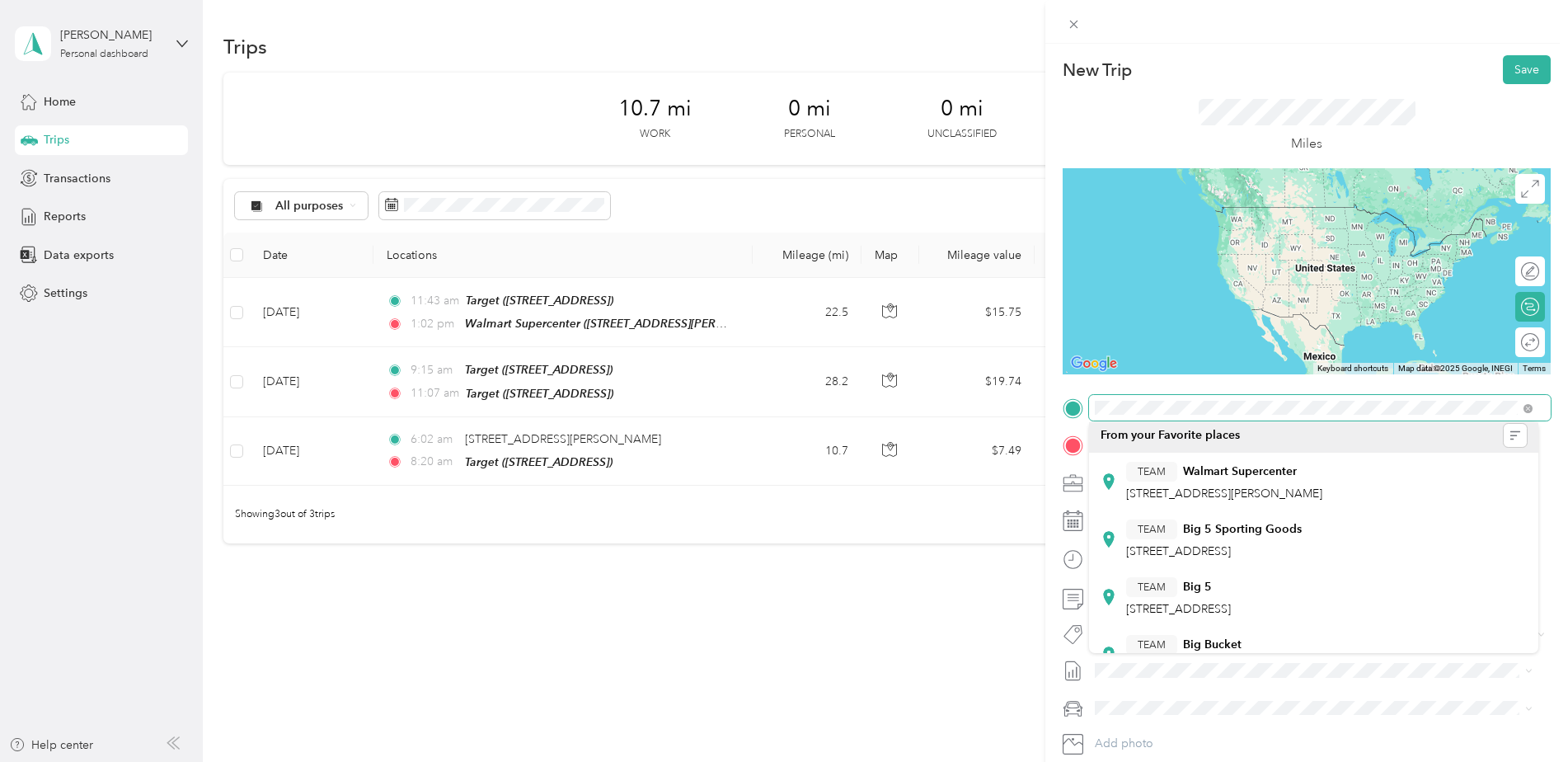
scroll to position [0, 0]
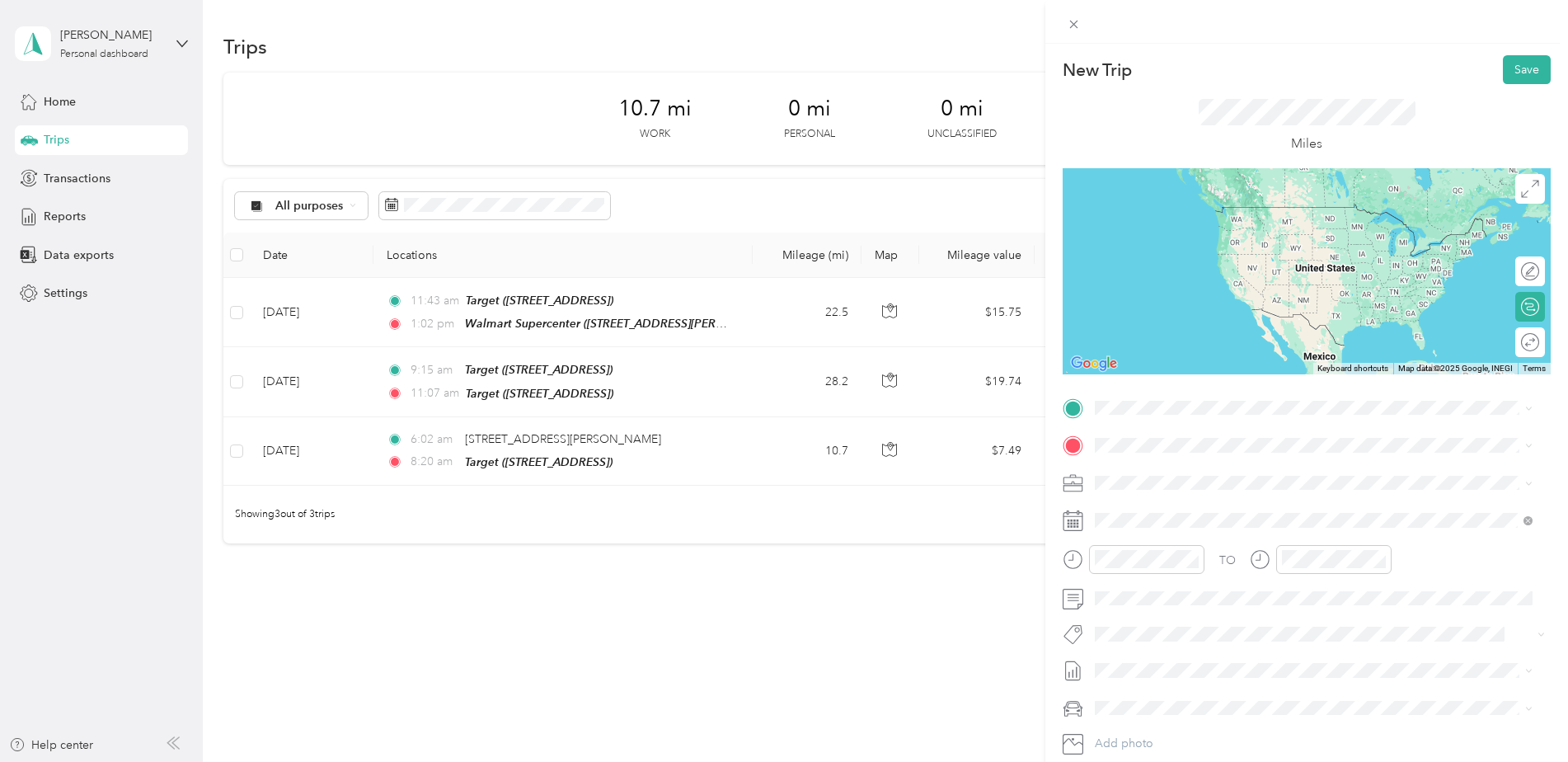
click at [1205, 477] on div "TEAM Walmart Supercenter" at bounding box center [1224, 469] width 196 height 21
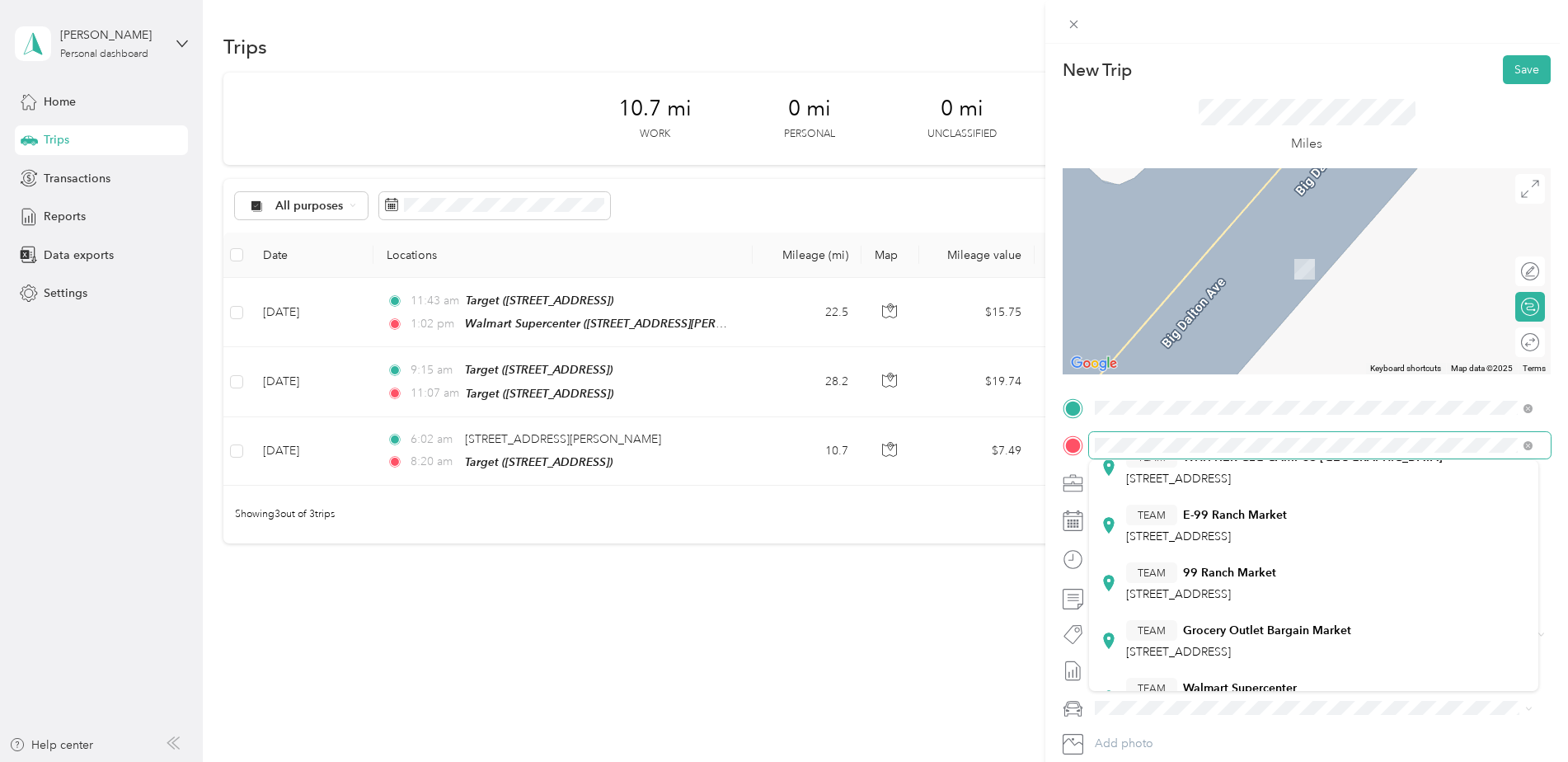
scroll to position [330, 0]
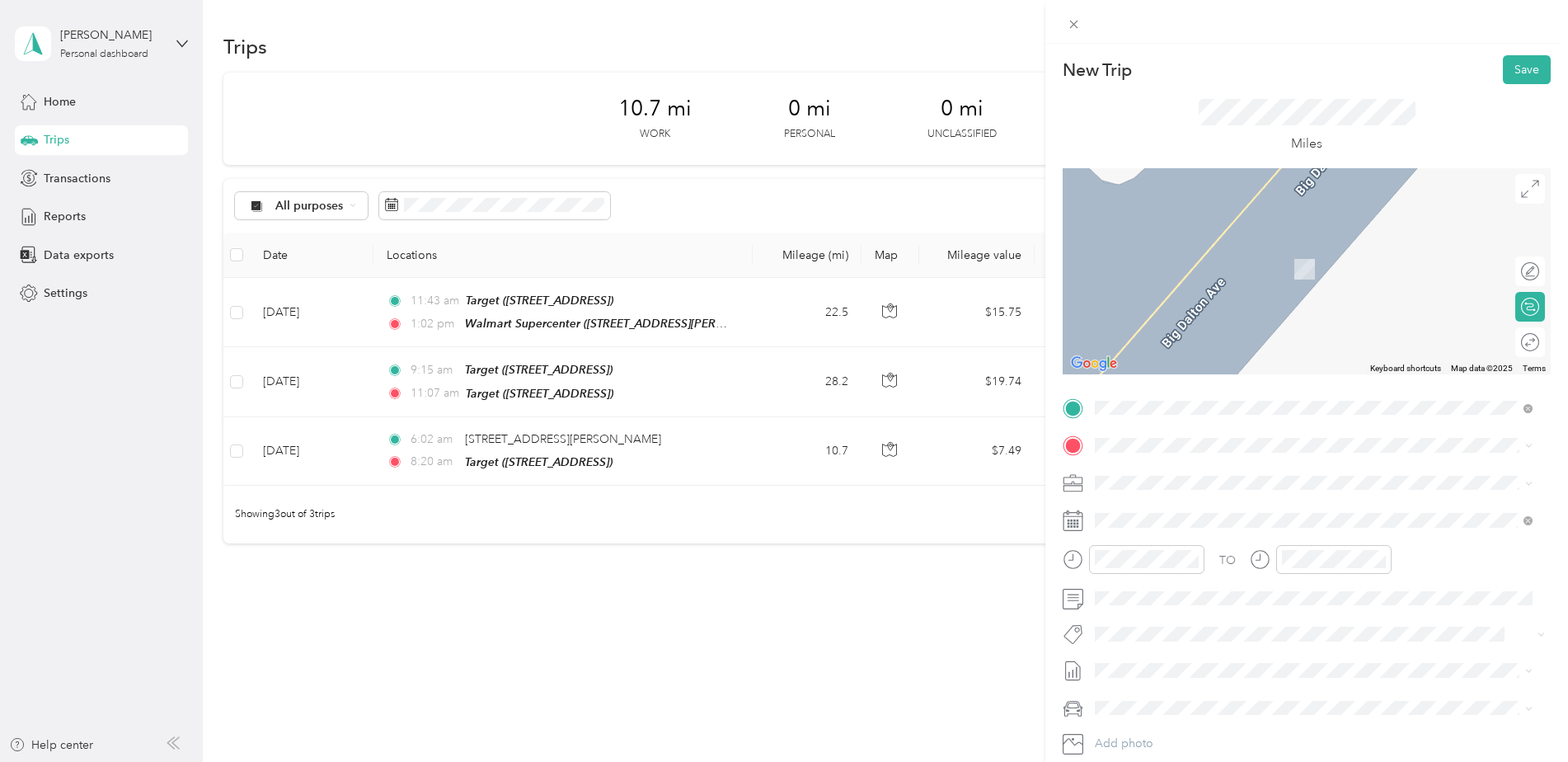
click at [1158, 557] on div "TEAM Walmart Supercenter [STREET_ADDRESS][GEOGRAPHIC_DATA], [GEOGRAPHIC_DATA], …" at bounding box center [1313, 574] width 427 height 46
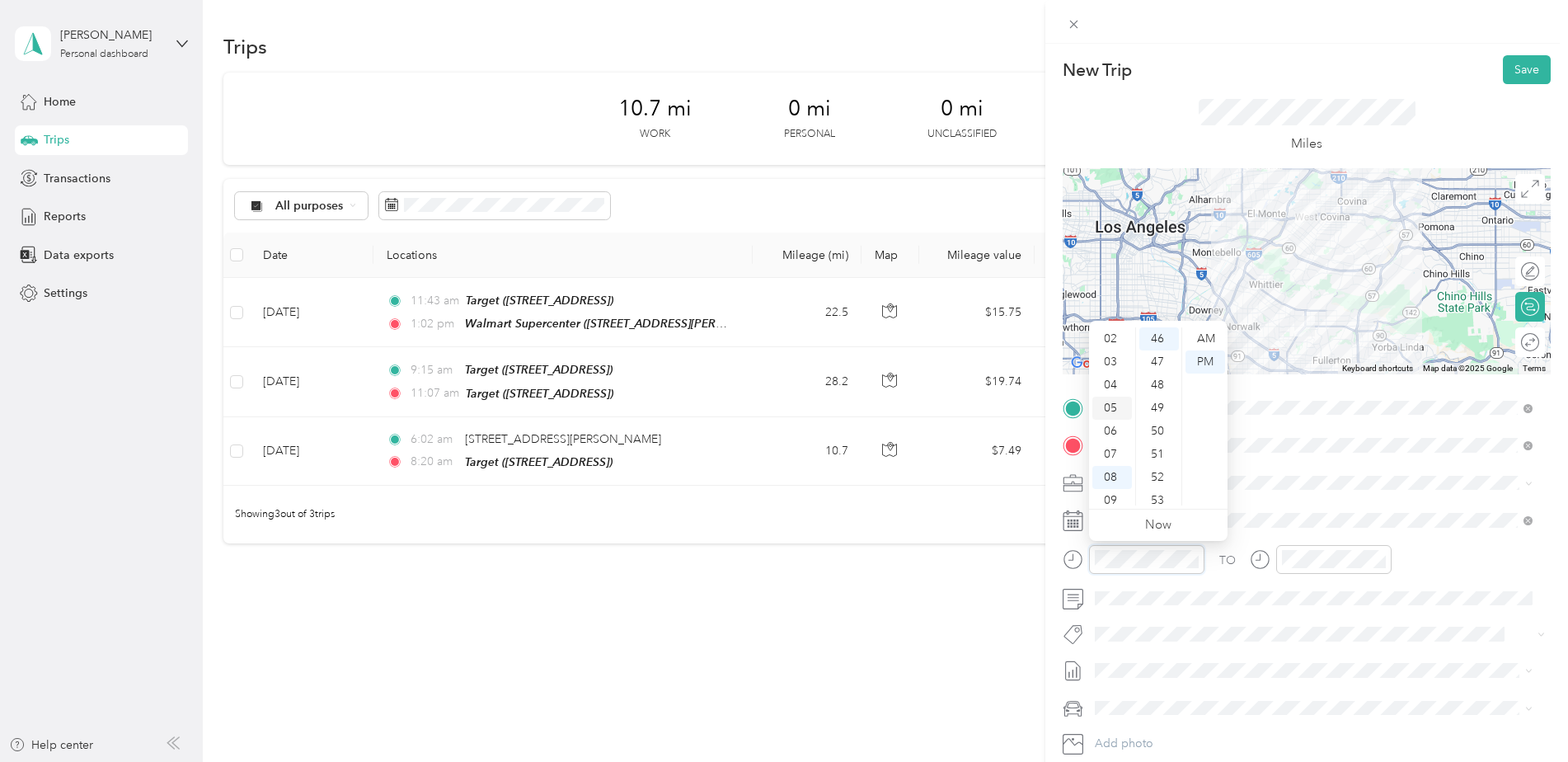
scroll to position [0, 0]
click at [1121, 360] on div "01" at bounding box center [1112, 362] width 40 height 23
click at [1153, 468] on div "30" at bounding box center [1158, 465] width 40 height 23
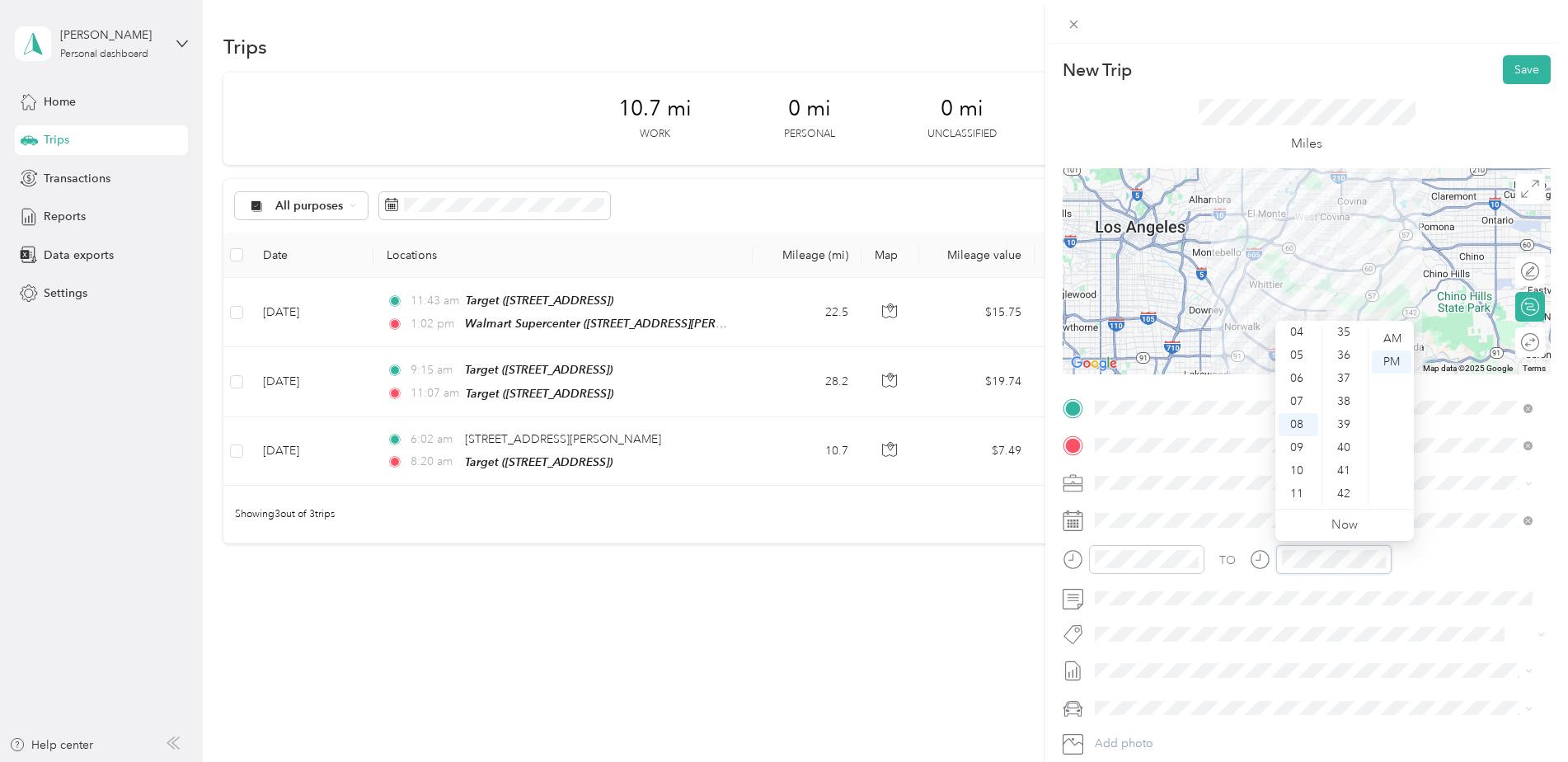
scroll to position [0, 0]
click at [1299, 385] on div "02" at bounding box center [1299, 385] width 40 height 23
click at [1340, 461] on div "30" at bounding box center [1345, 465] width 40 height 23
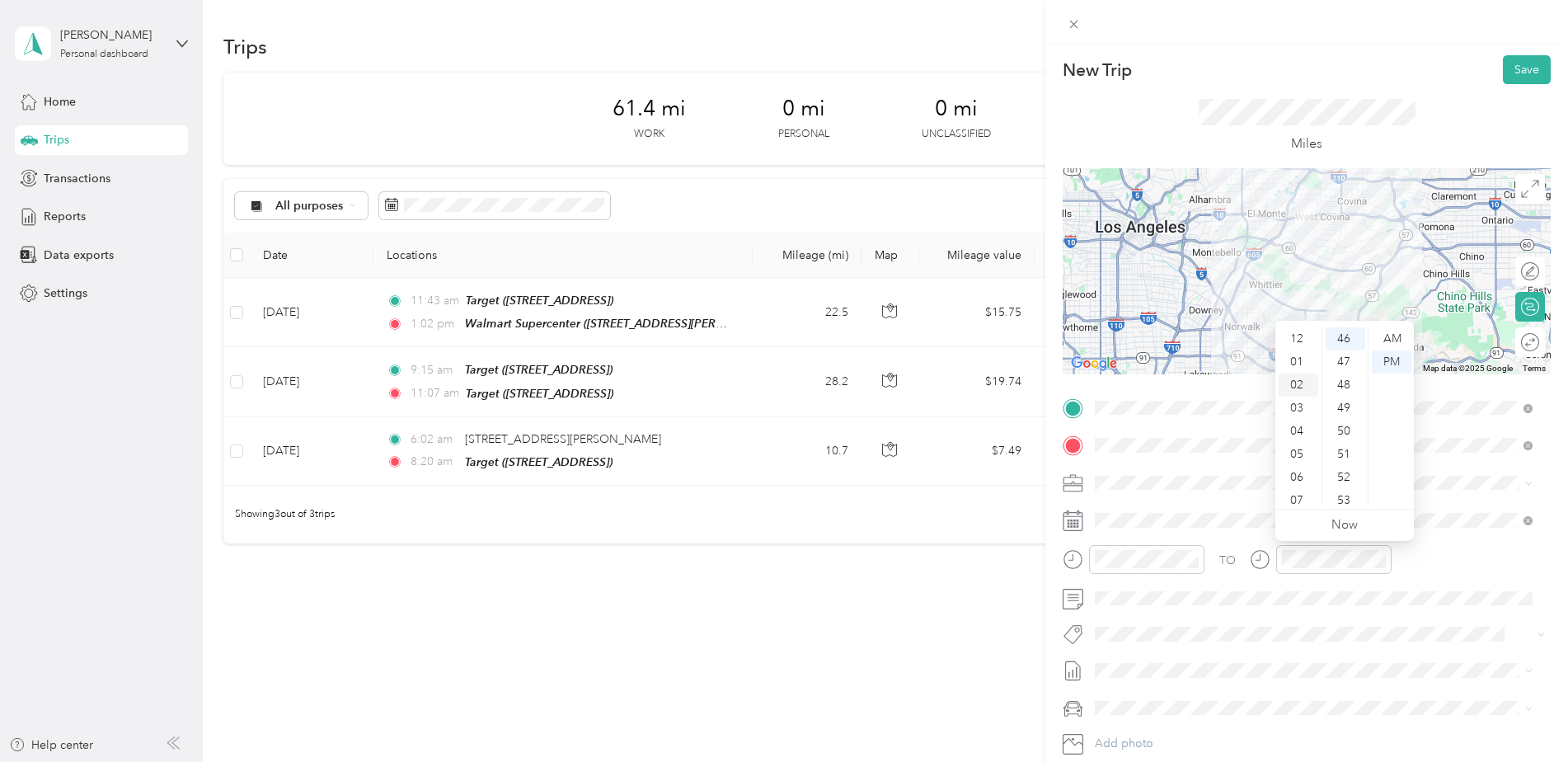
click at [1294, 387] on div "02" at bounding box center [1299, 385] width 40 height 23
click at [1338, 377] on div "30" at bounding box center [1345, 382] width 40 height 23
click at [1294, 383] on div "02" at bounding box center [1299, 385] width 40 height 23
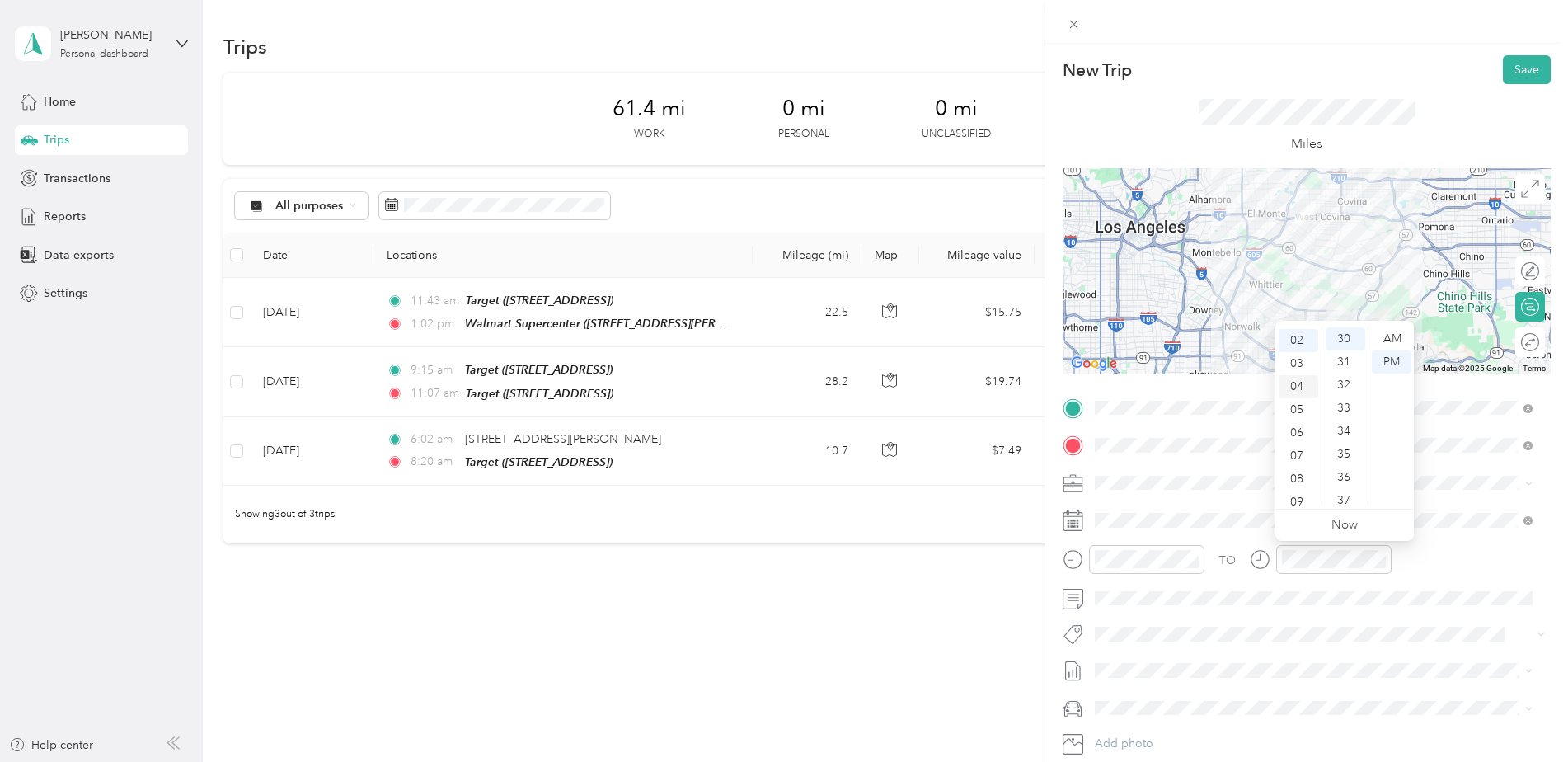
scroll to position [46, 0]
click at [1430, 619] on div "TO Add photo" at bounding box center [1306, 594] width 488 height 398
click at [1511, 64] on button "Save" at bounding box center [1526, 69] width 48 height 29
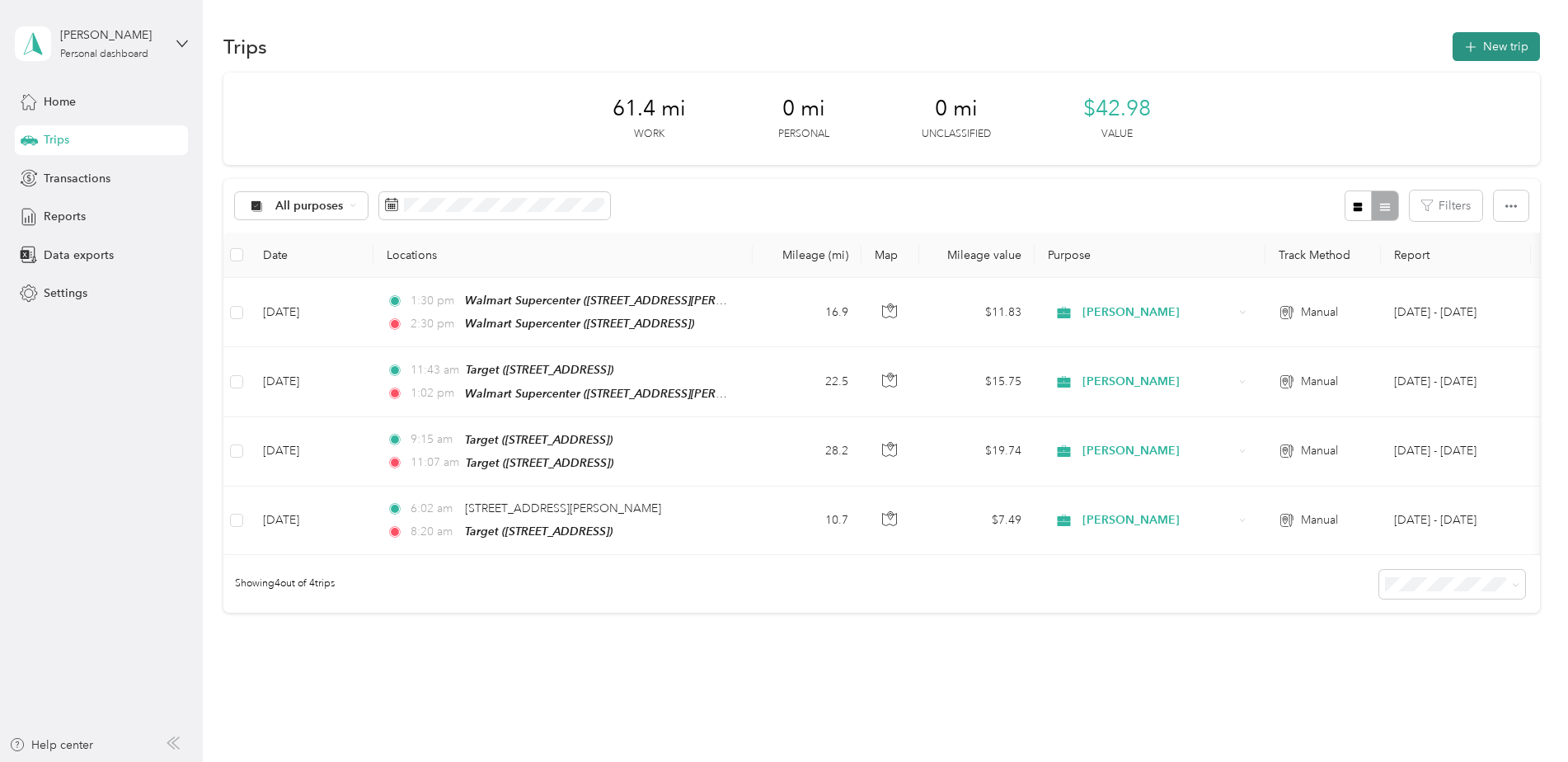
click at [1467, 39] on icon "button" at bounding box center [1469, 47] width 19 height 19
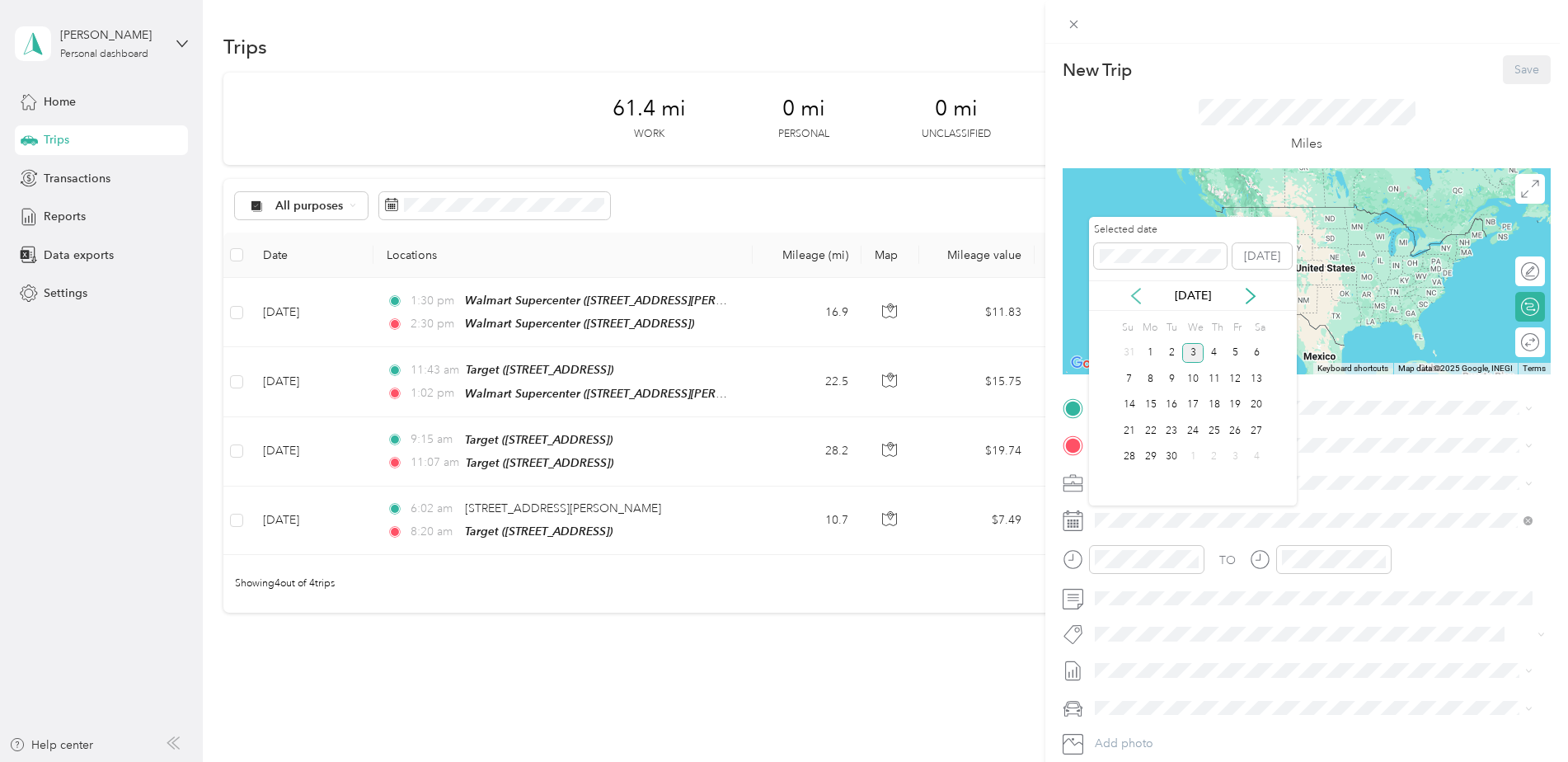
click at [1136, 296] on icon at bounding box center [1136, 296] width 16 height 16
click at [1153, 406] on div "11" at bounding box center [1150, 405] width 22 height 21
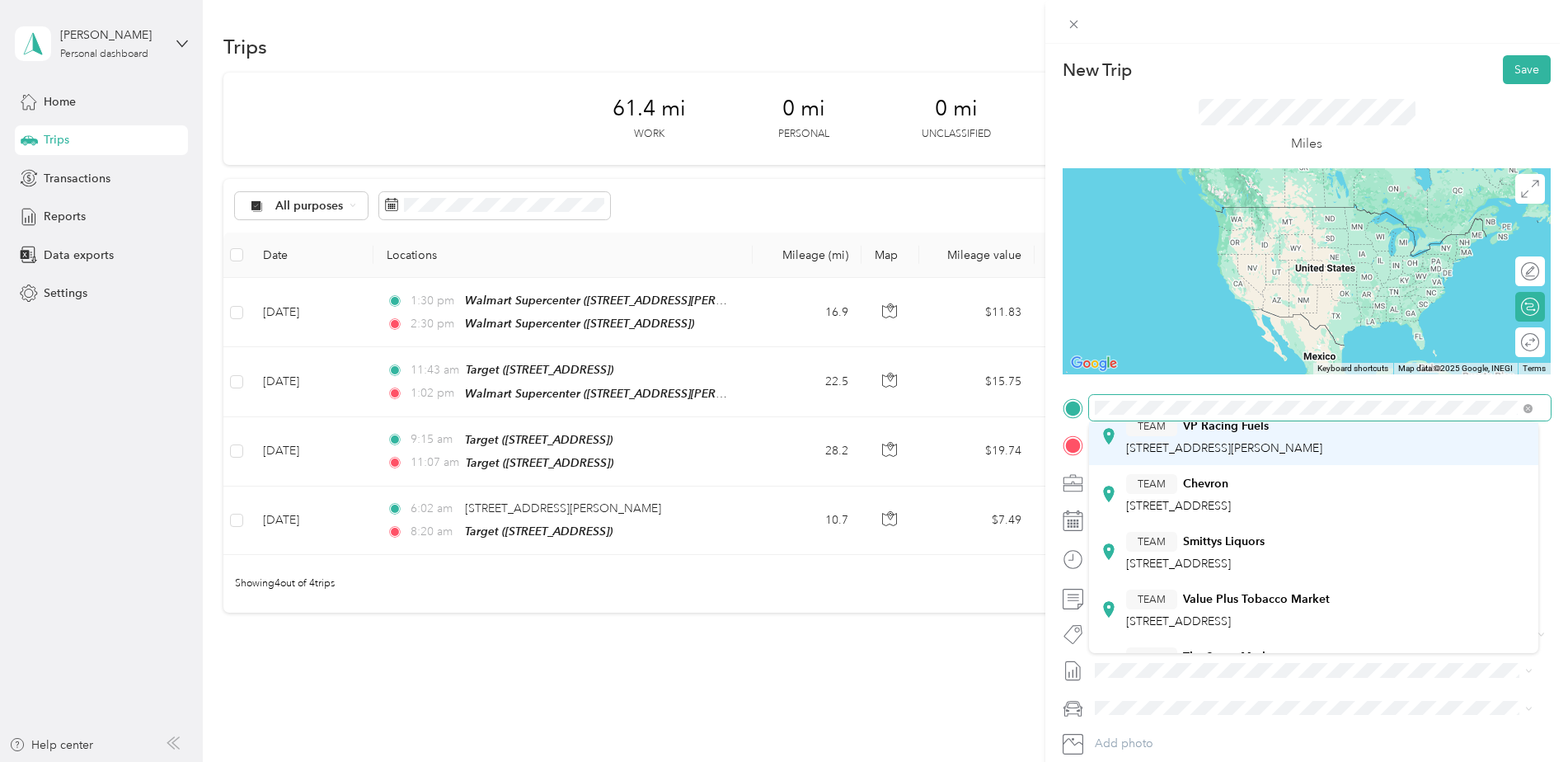
scroll to position [0, 0]
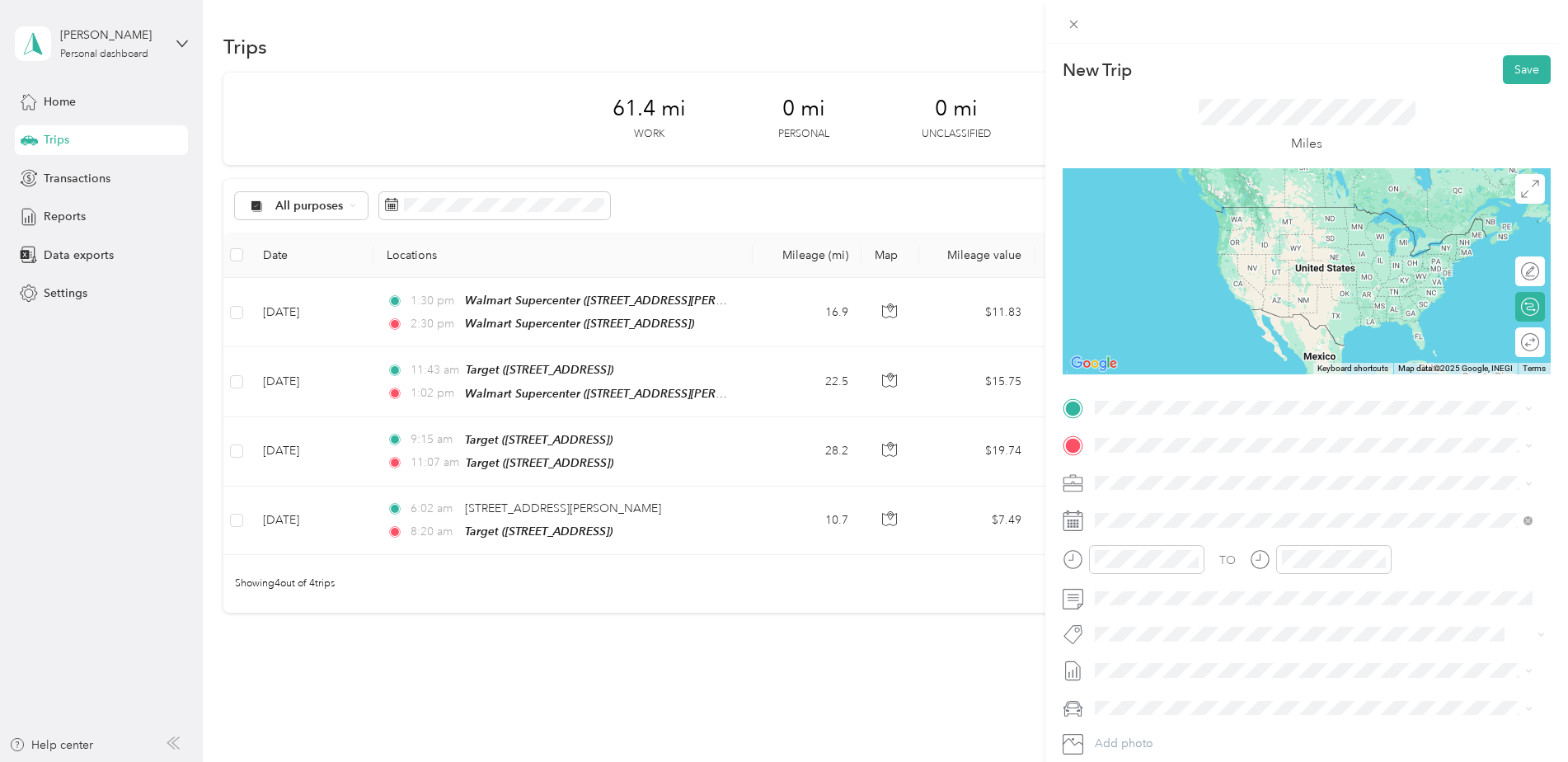
click at [1189, 526] on div "TEAM Walmart Supercenter" at bounding box center [1211, 531] width 171 height 21
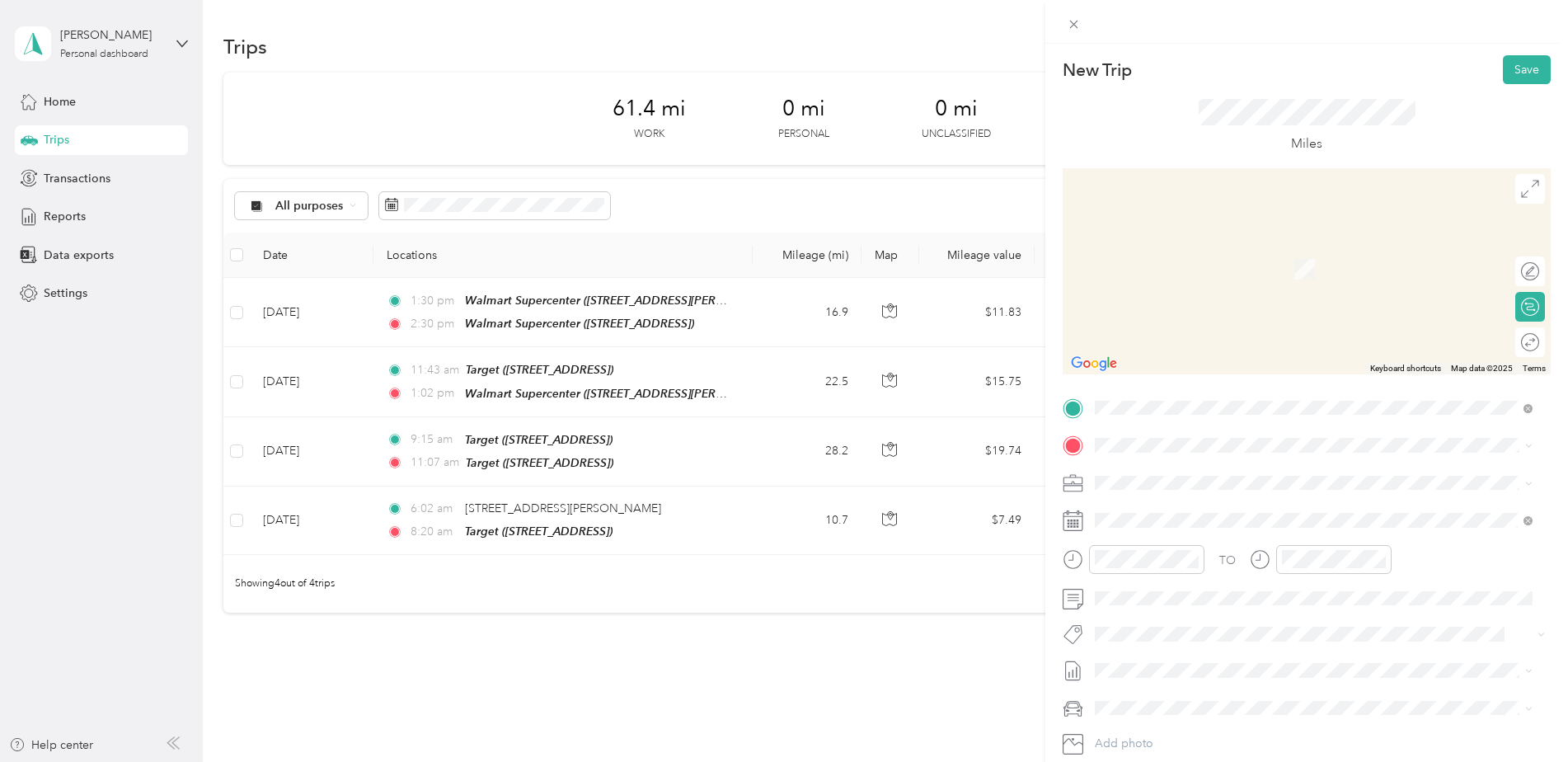
click at [1156, 506] on span "[STREET_ADDRESS][PERSON_NAME][US_STATE]" at bounding box center [1254, 498] width 256 height 15
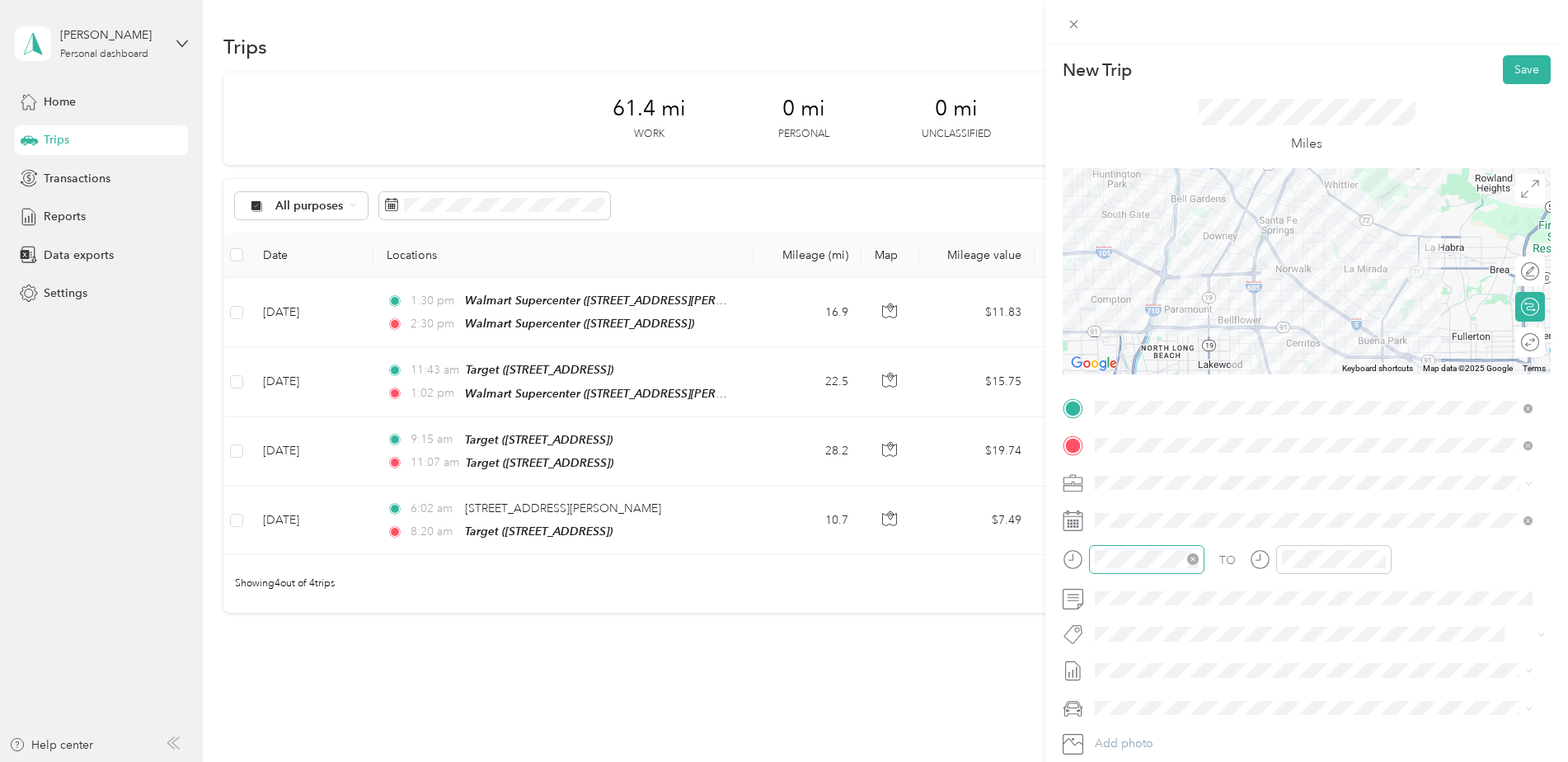
click at [1135, 548] on div at bounding box center [1146, 560] width 115 height 29
click at [1114, 386] on div "02" at bounding box center [1112, 385] width 40 height 23
click at [1164, 434] on div "35" at bounding box center [1158, 435] width 40 height 23
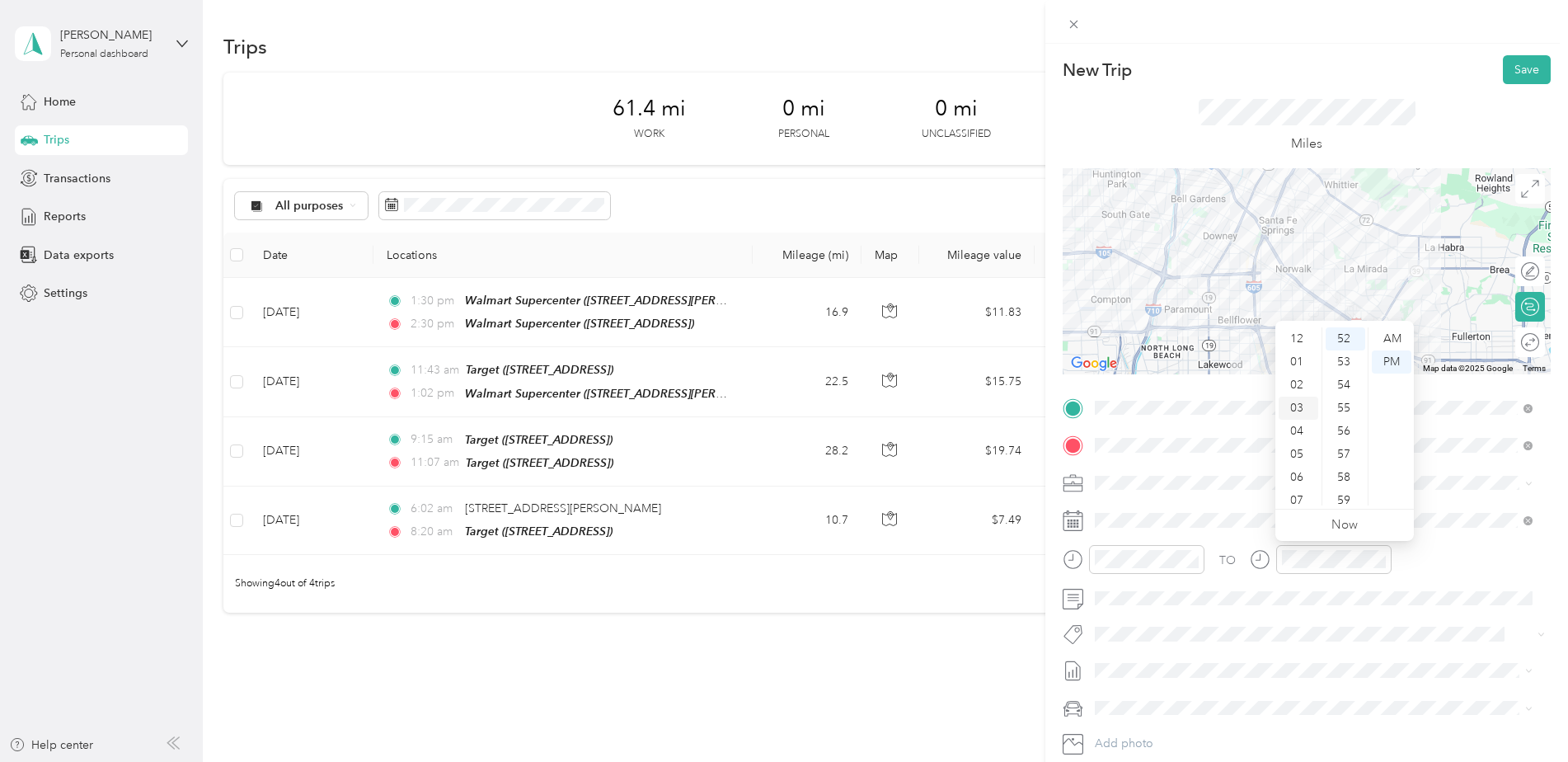
click at [1295, 408] on div "03" at bounding box center [1299, 408] width 40 height 23
click at [1294, 406] on div "03" at bounding box center [1299, 408] width 40 height 23
click at [1341, 375] on div "30" at bounding box center [1345, 372] width 40 height 23
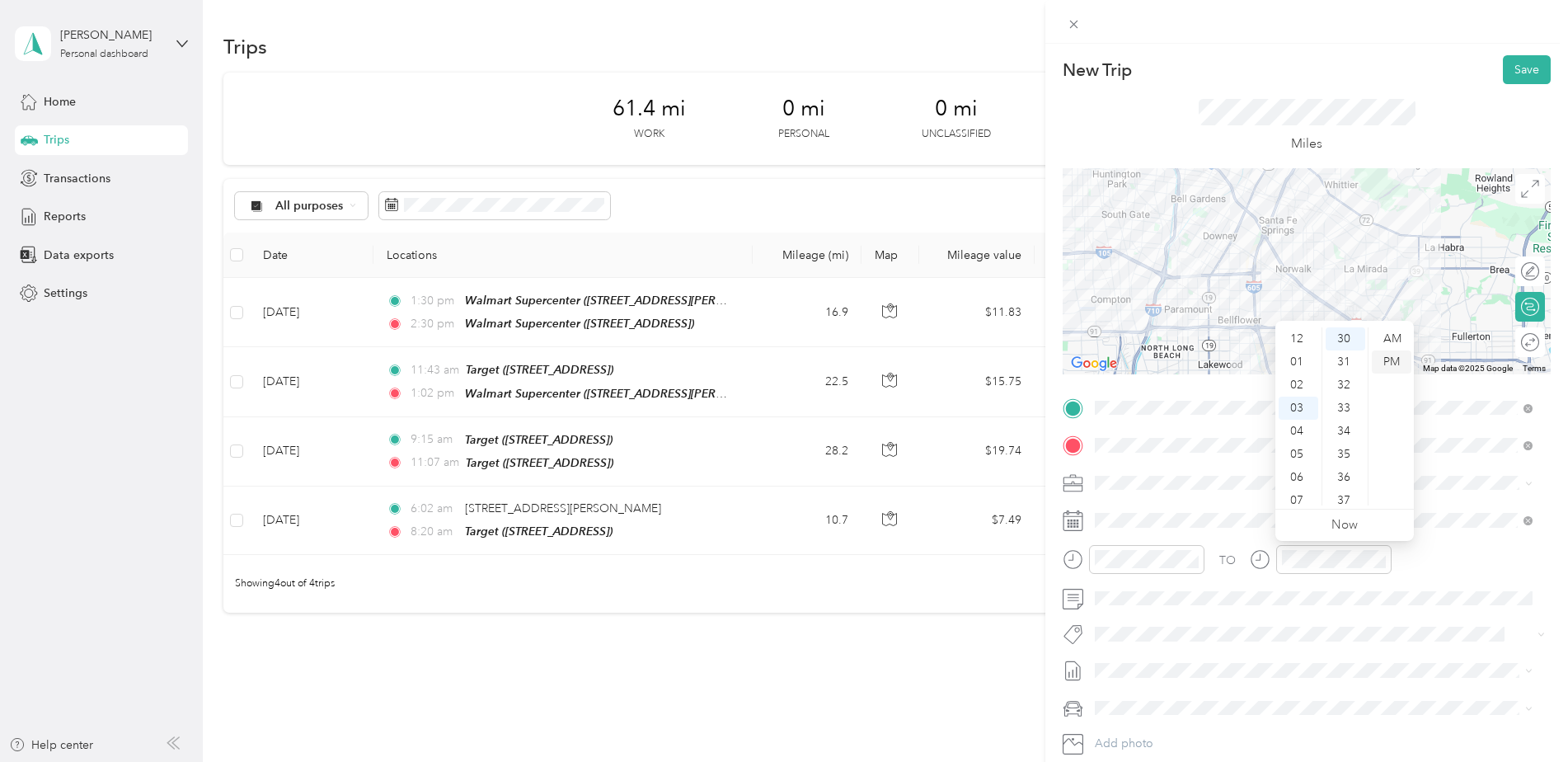
click at [1394, 361] on div "PM" at bounding box center [1391, 362] width 40 height 23
click at [1520, 70] on button "Save" at bounding box center [1526, 69] width 48 height 29
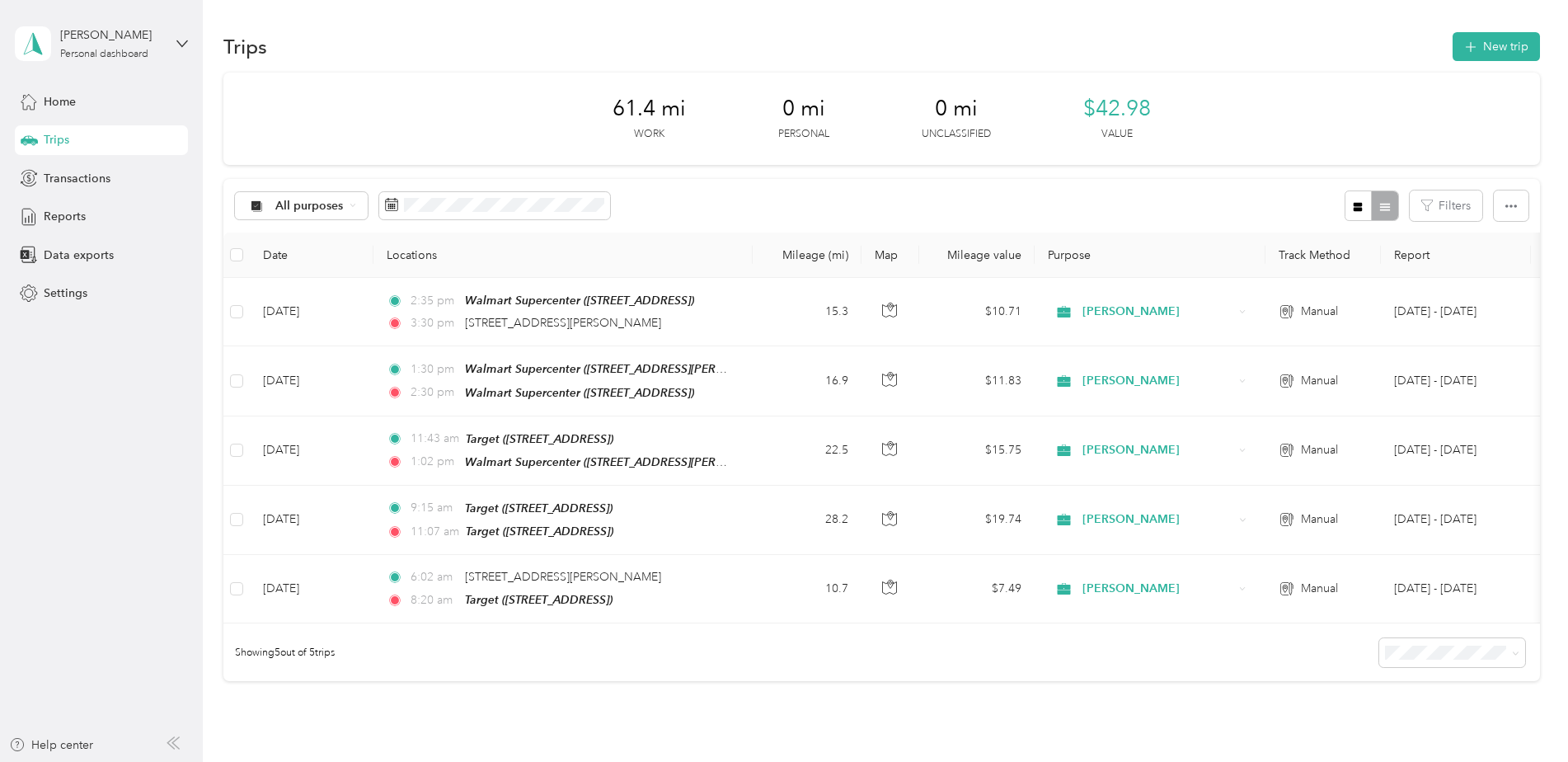
click at [597, 668] on div "Showing 5 out of 5 trips" at bounding box center [882, 652] width 1317 height 58
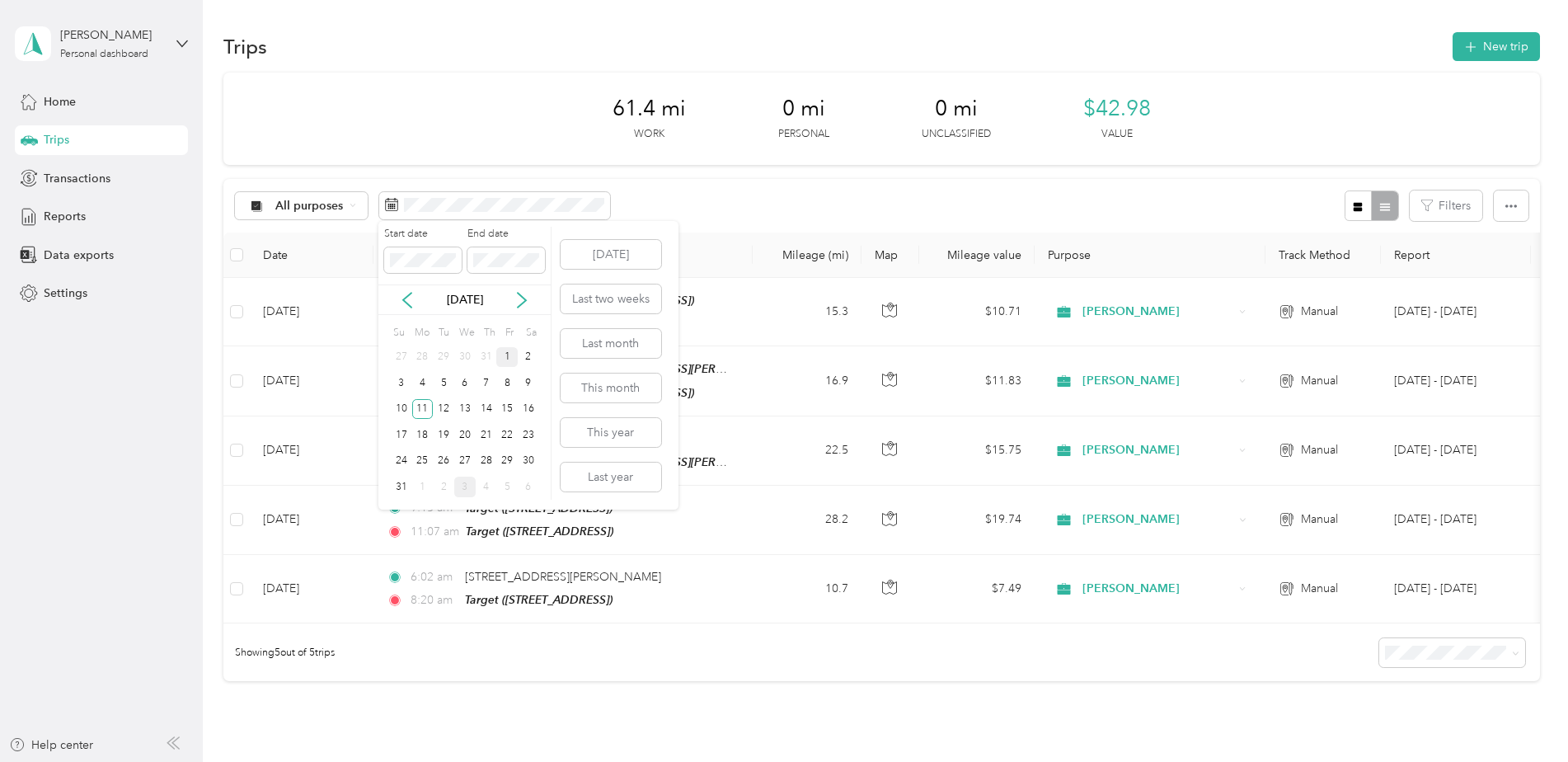
click at [507, 354] on div "1" at bounding box center [507, 357] width 22 height 21
click at [427, 410] on div "11" at bounding box center [423, 409] width 22 height 21
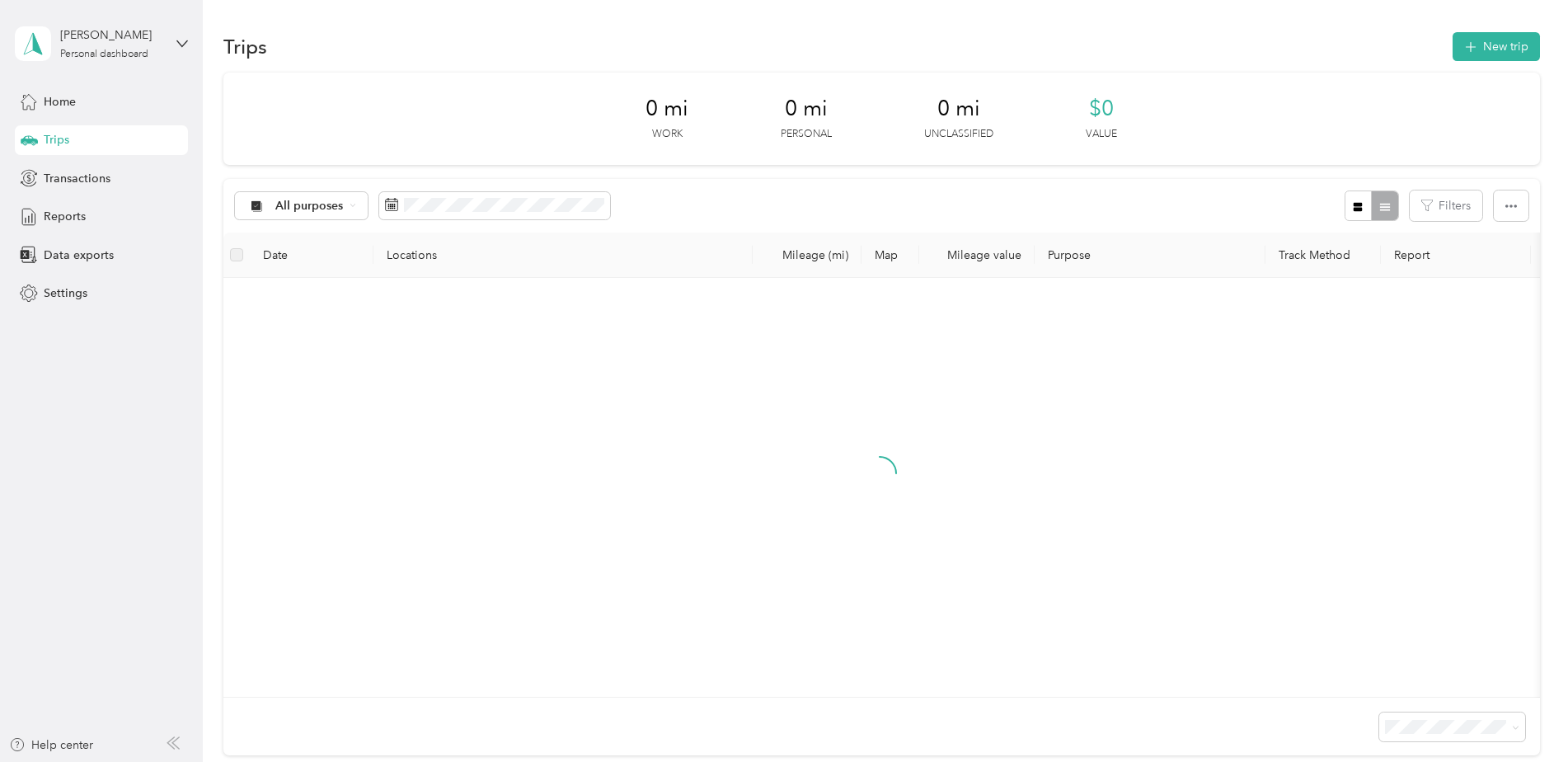
click at [427, 410] on div "11" at bounding box center [423, 401] width 22 height 21
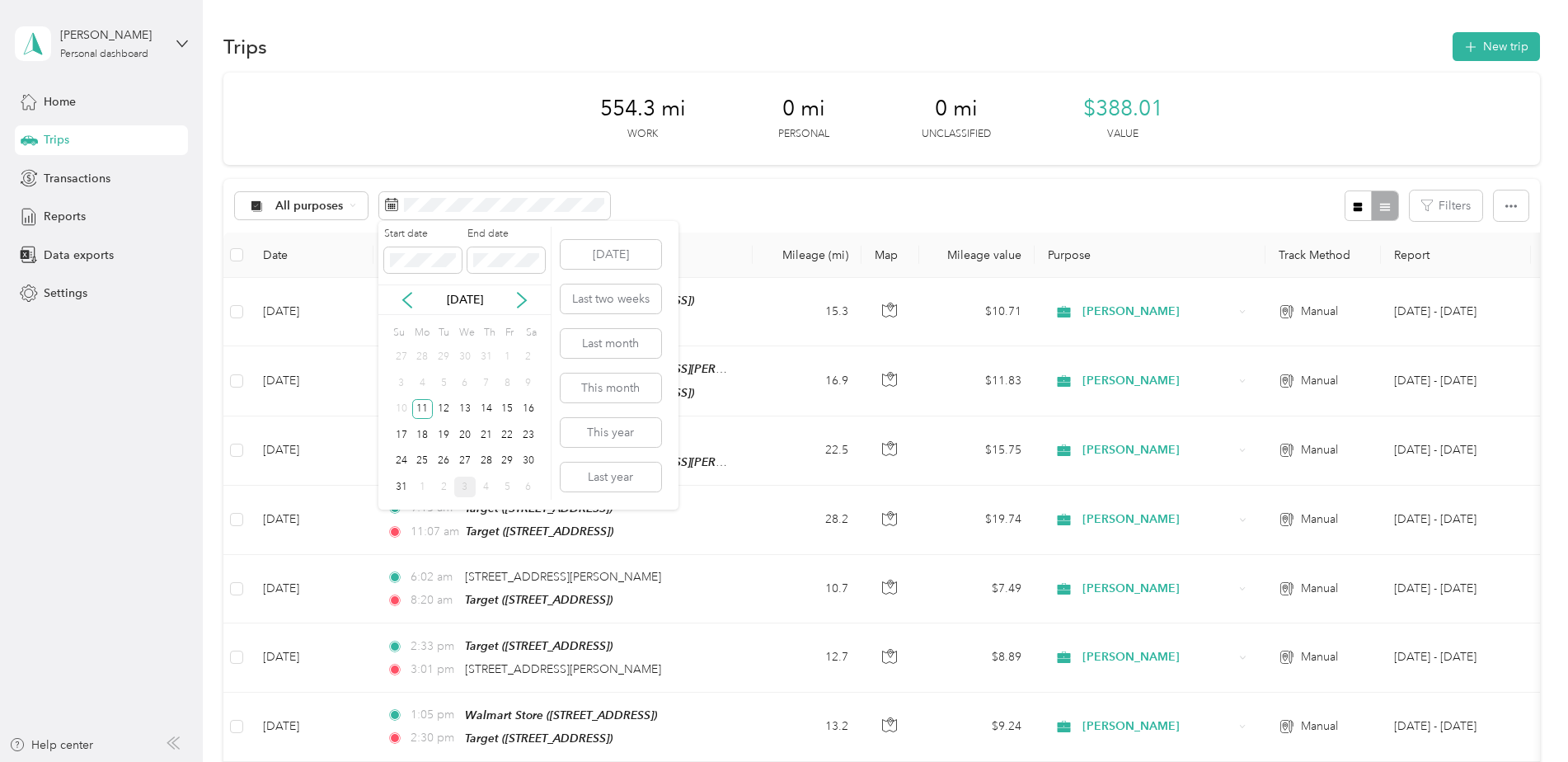
click at [511, 352] on div "1" at bounding box center [507, 357] width 22 height 21
click at [504, 358] on div "1" at bounding box center [507, 357] width 22 height 21
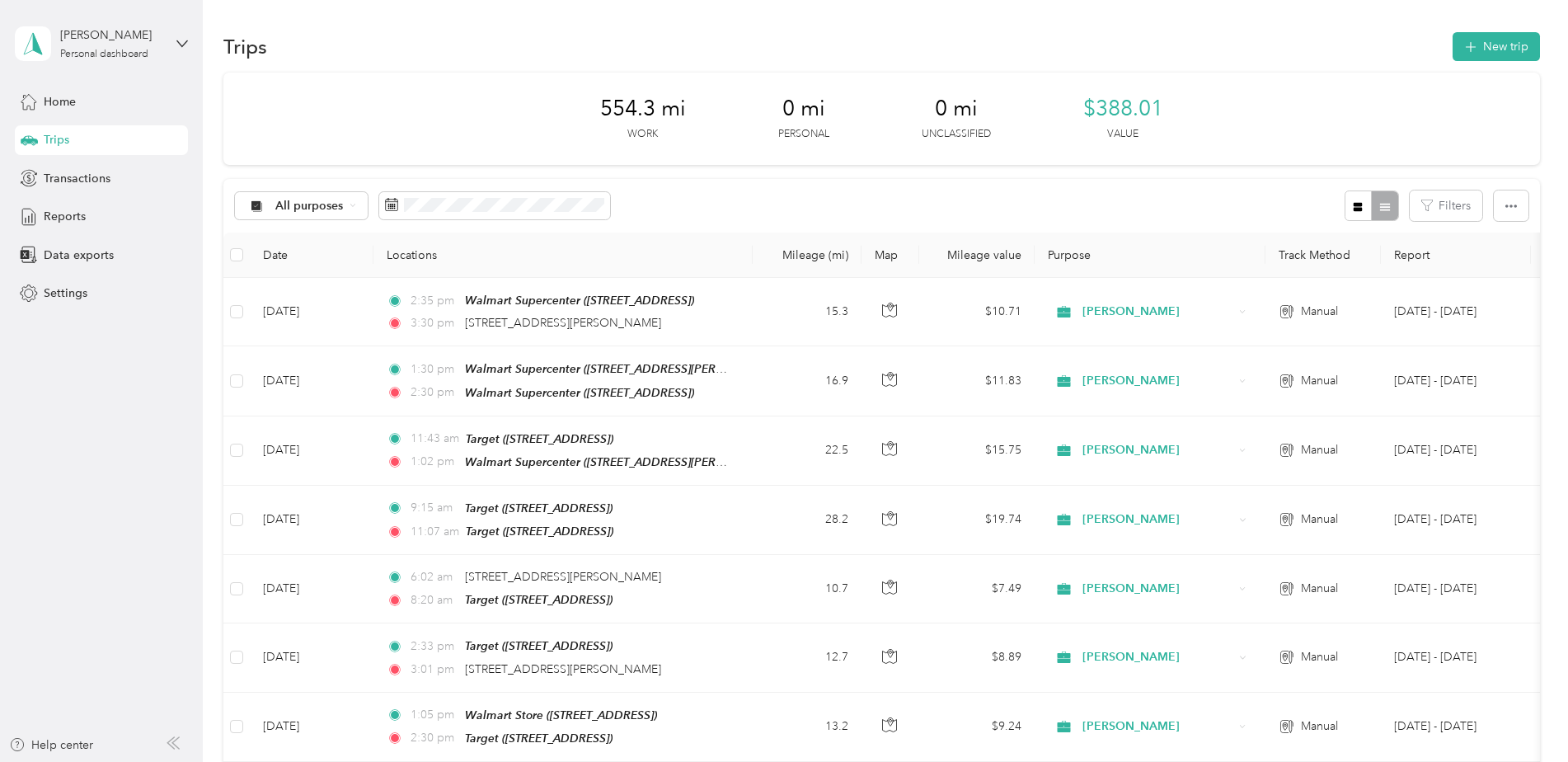
click at [734, 139] on div "554.3 mi Work 0 mi Personal 0 mi Unclassified $388.01 Value" at bounding box center [882, 119] width 1317 height 93
click at [1504, 44] on button "New trip" at bounding box center [1495, 47] width 87 height 29
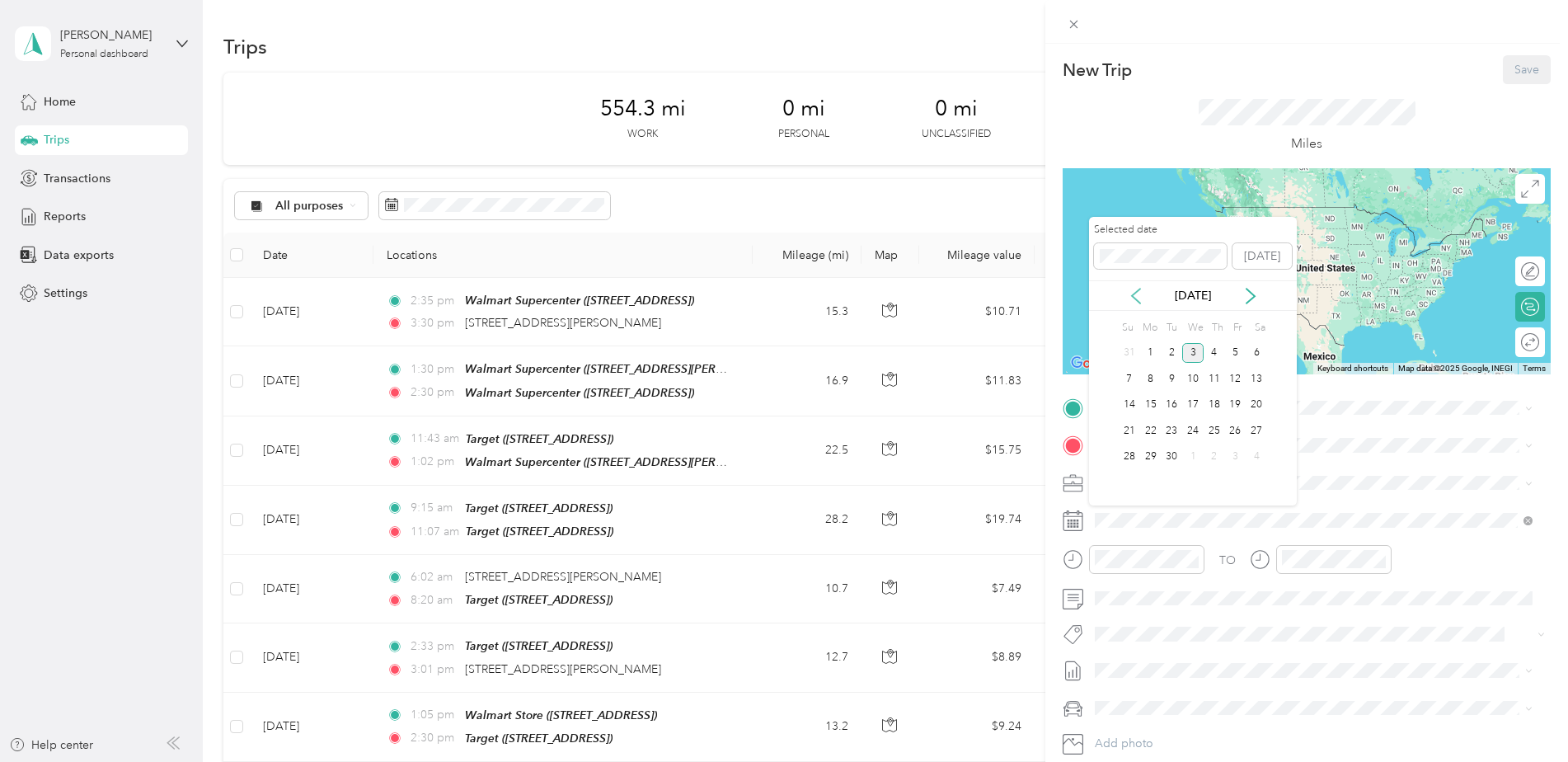
click at [1134, 293] on icon at bounding box center [1135, 296] width 8 height 15
click at [1172, 402] on div "12" at bounding box center [1171, 405] width 22 height 21
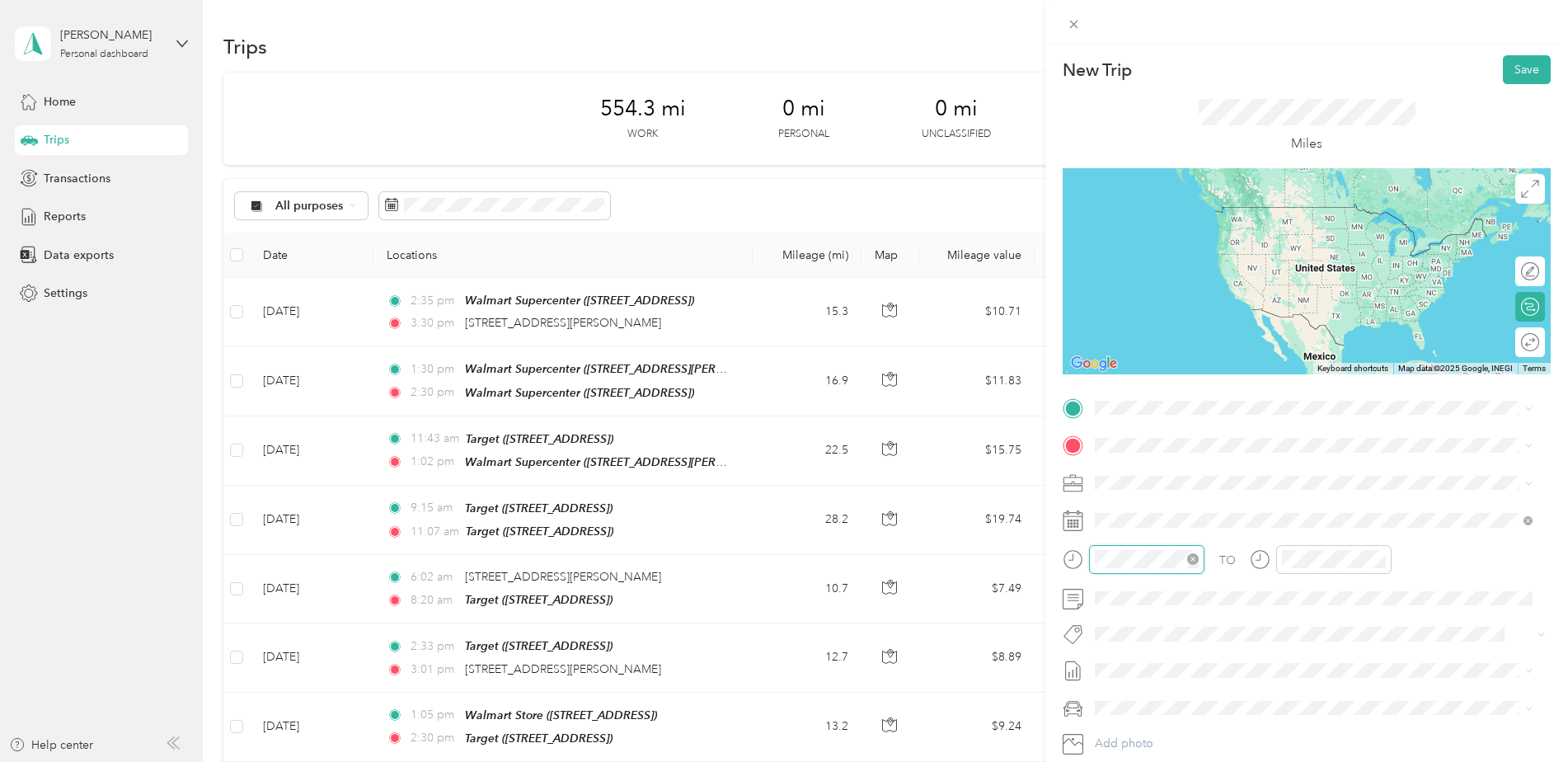
scroll to position [99, 0]
click at [1116, 377] on div "06" at bounding box center [1112, 378] width 40 height 23
click at [1154, 338] on div "00" at bounding box center [1158, 339] width 40 height 23
click at [1207, 332] on div "AM" at bounding box center [1205, 339] width 40 height 23
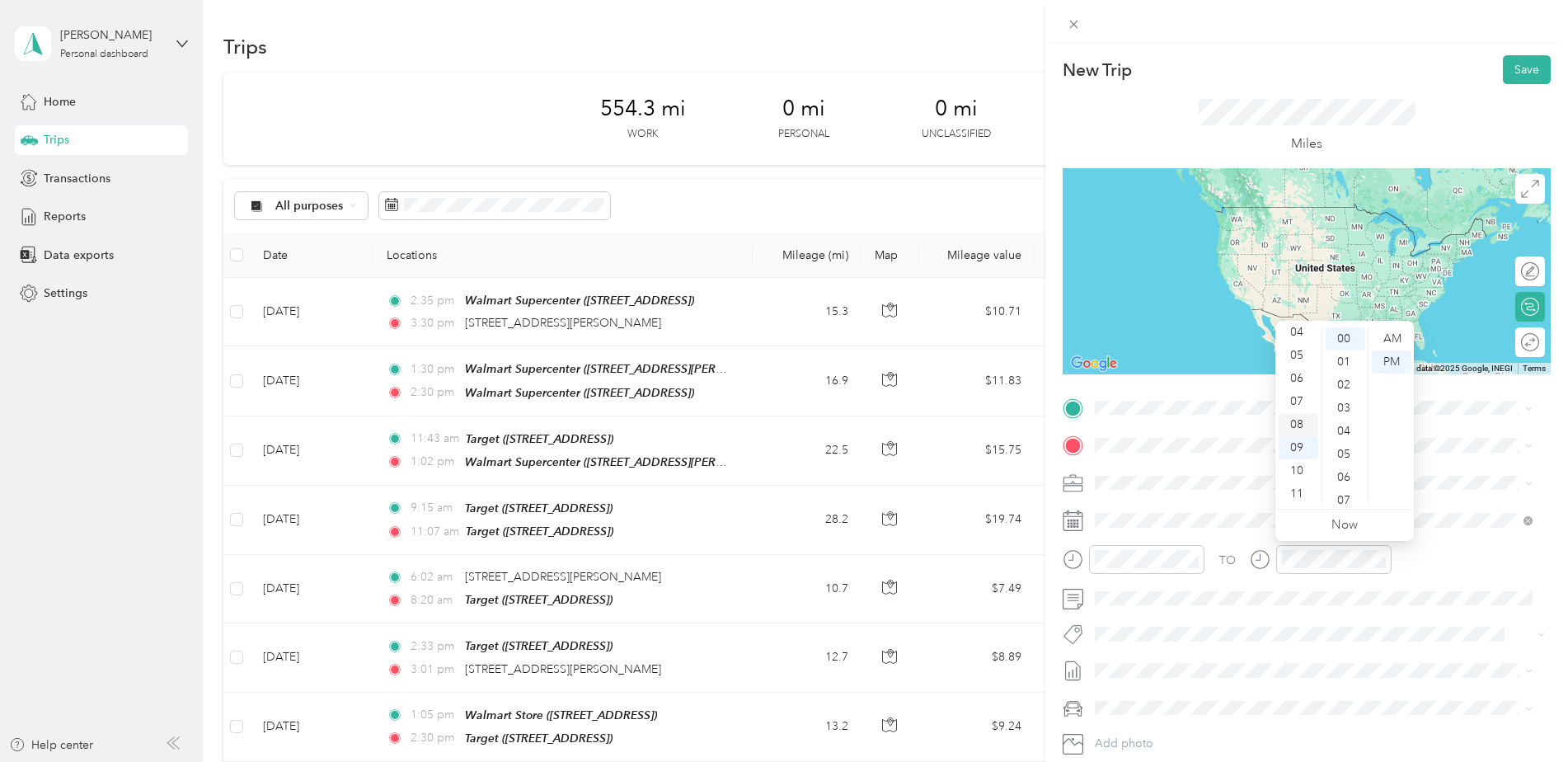
click at [1294, 420] on div "08" at bounding box center [1299, 425] width 40 height 23
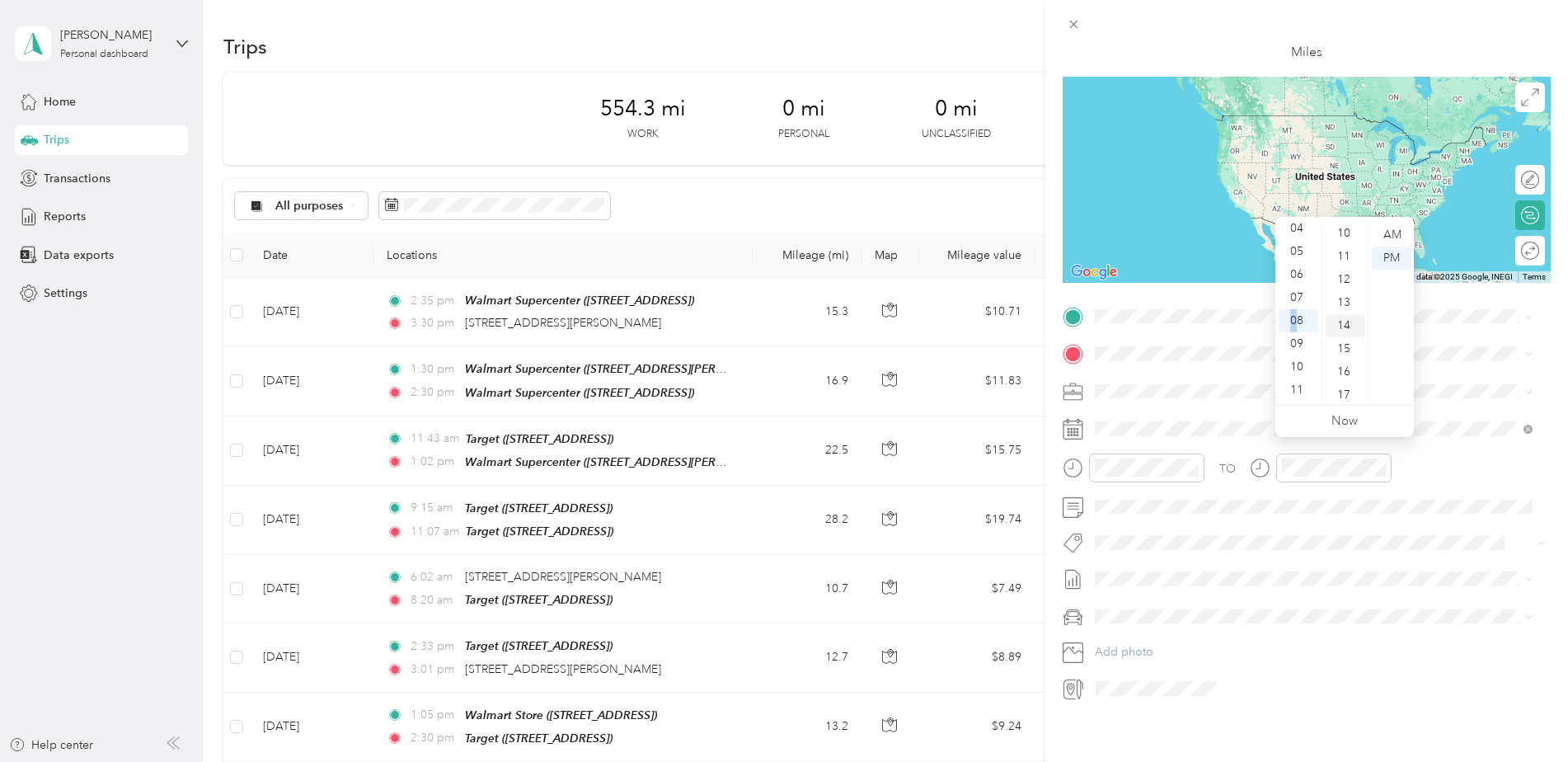
scroll to position [247, 0]
click at [1329, 547] on div "TO Add photo" at bounding box center [1306, 502] width 488 height 398
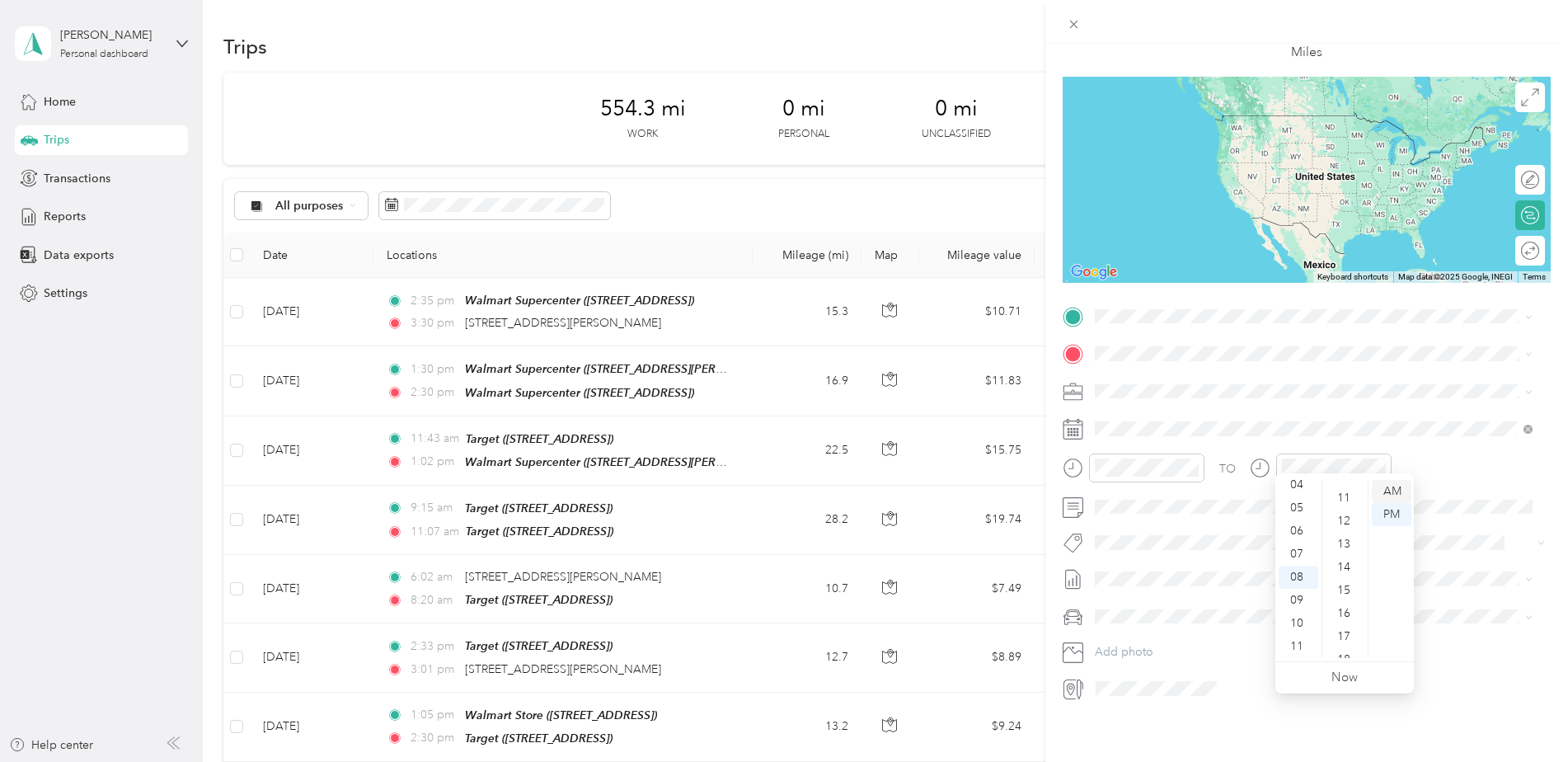
click at [1387, 495] on div "AM" at bounding box center [1391, 492] width 40 height 23
click at [1263, 641] on button "Add photo" at bounding box center [1319, 652] width 462 height 23
click at [1200, 617] on div "TO Add photo" at bounding box center [1306, 502] width 488 height 398
click at [973, 190] on div "New Trip Save This trip cannot be edited because it is either under review, app…" at bounding box center [784, 381] width 1568 height 762
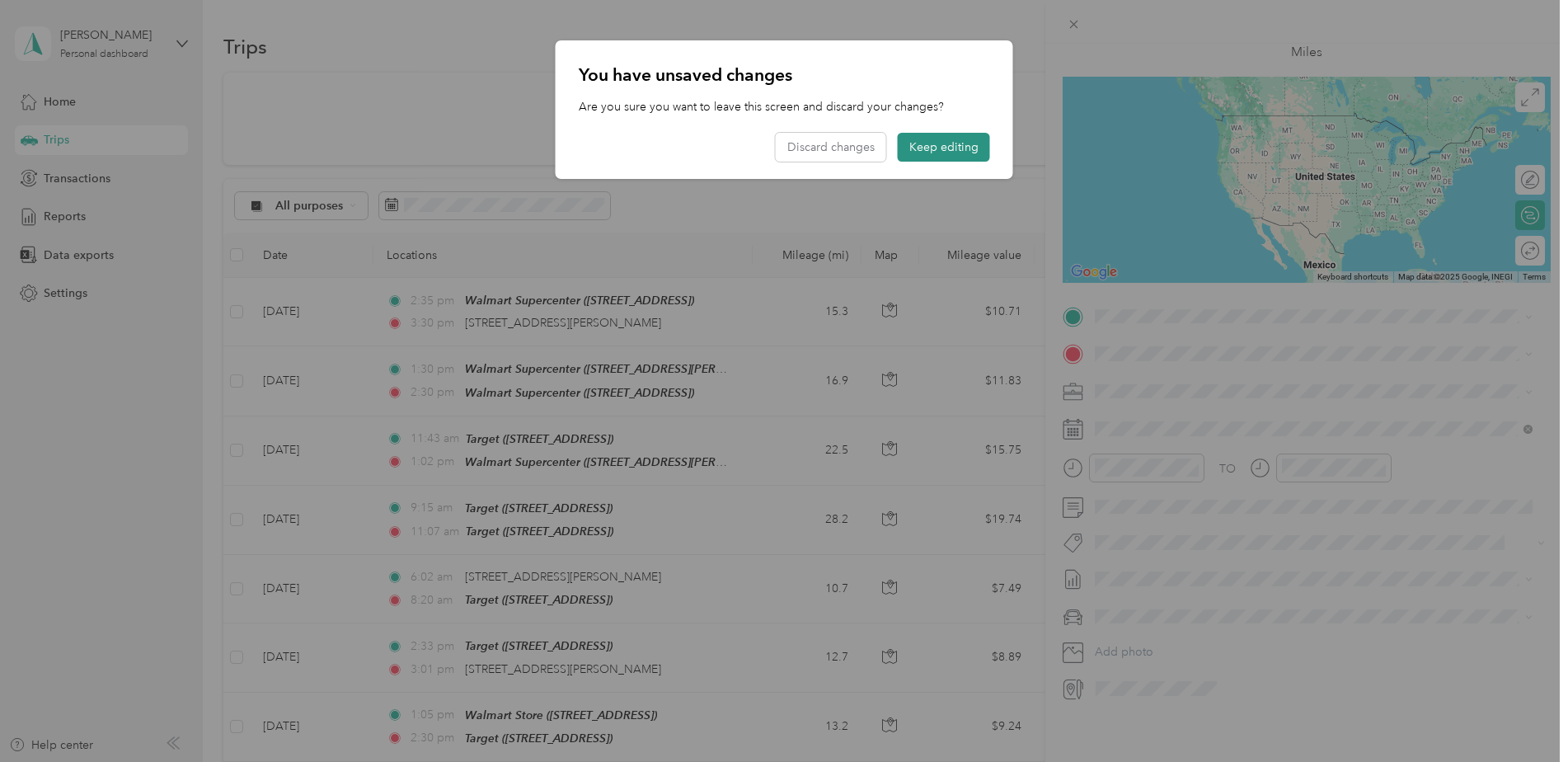
click at [966, 145] on button "Keep editing" at bounding box center [944, 147] width 92 height 29
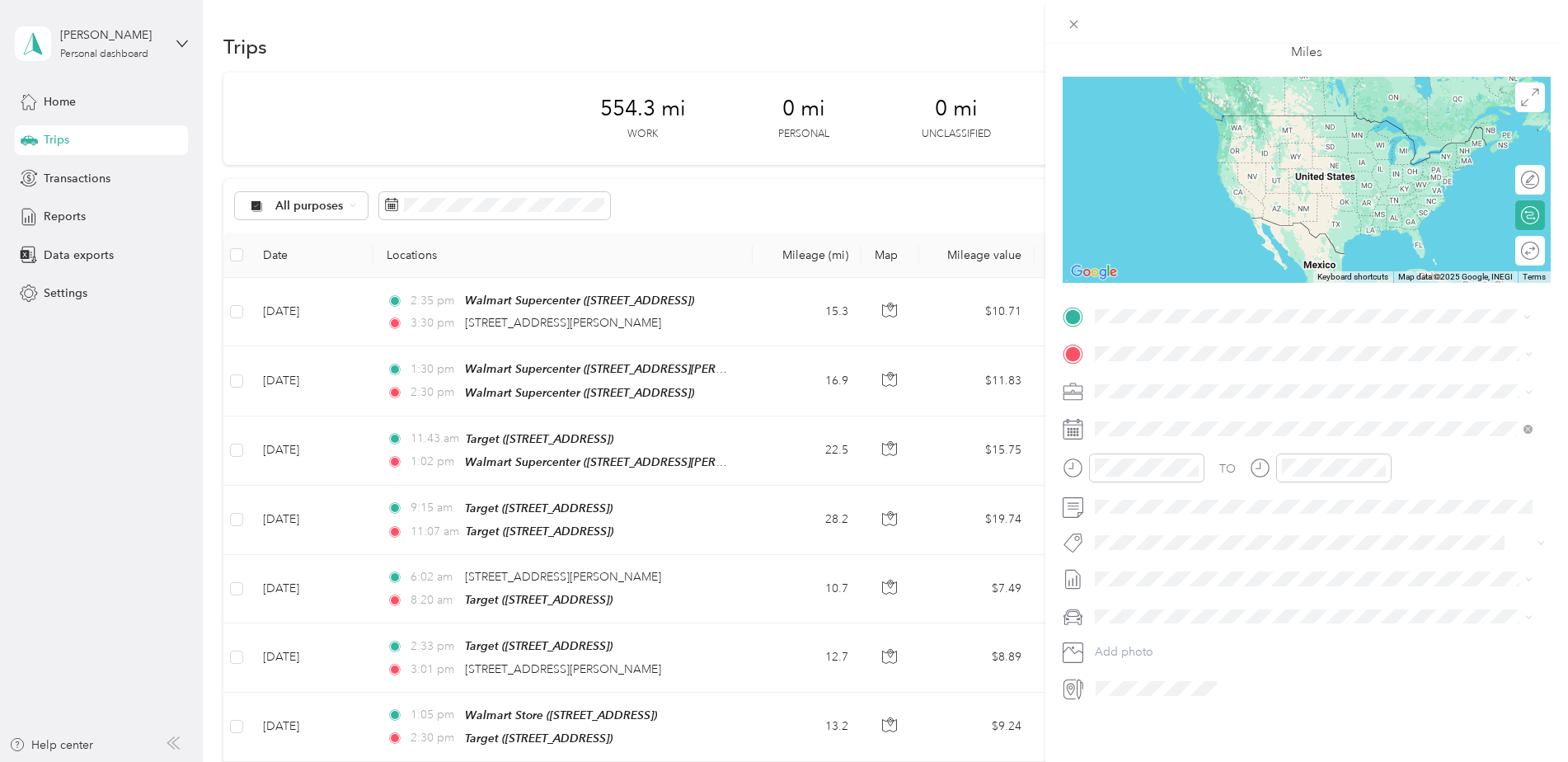
click at [1203, 364] on span "[STREET_ADDRESS][PERSON_NAME][US_STATE]" at bounding box center [1254, 363] width 256 height 15
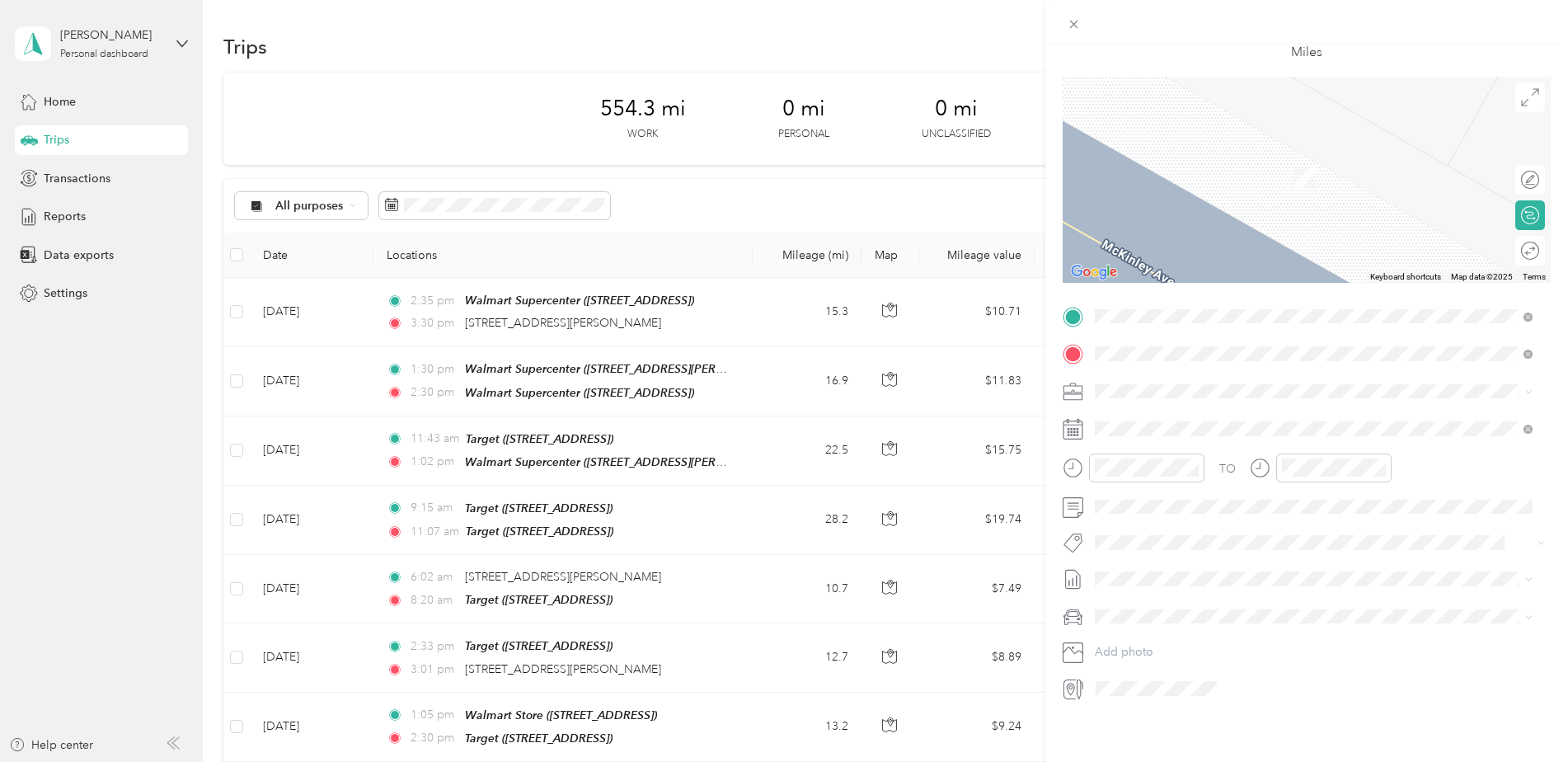
click at [1123, 399] on div "TEAM Target [STREET_ADDRESS]" at bounding box center [1313, 419] width 427 height 46
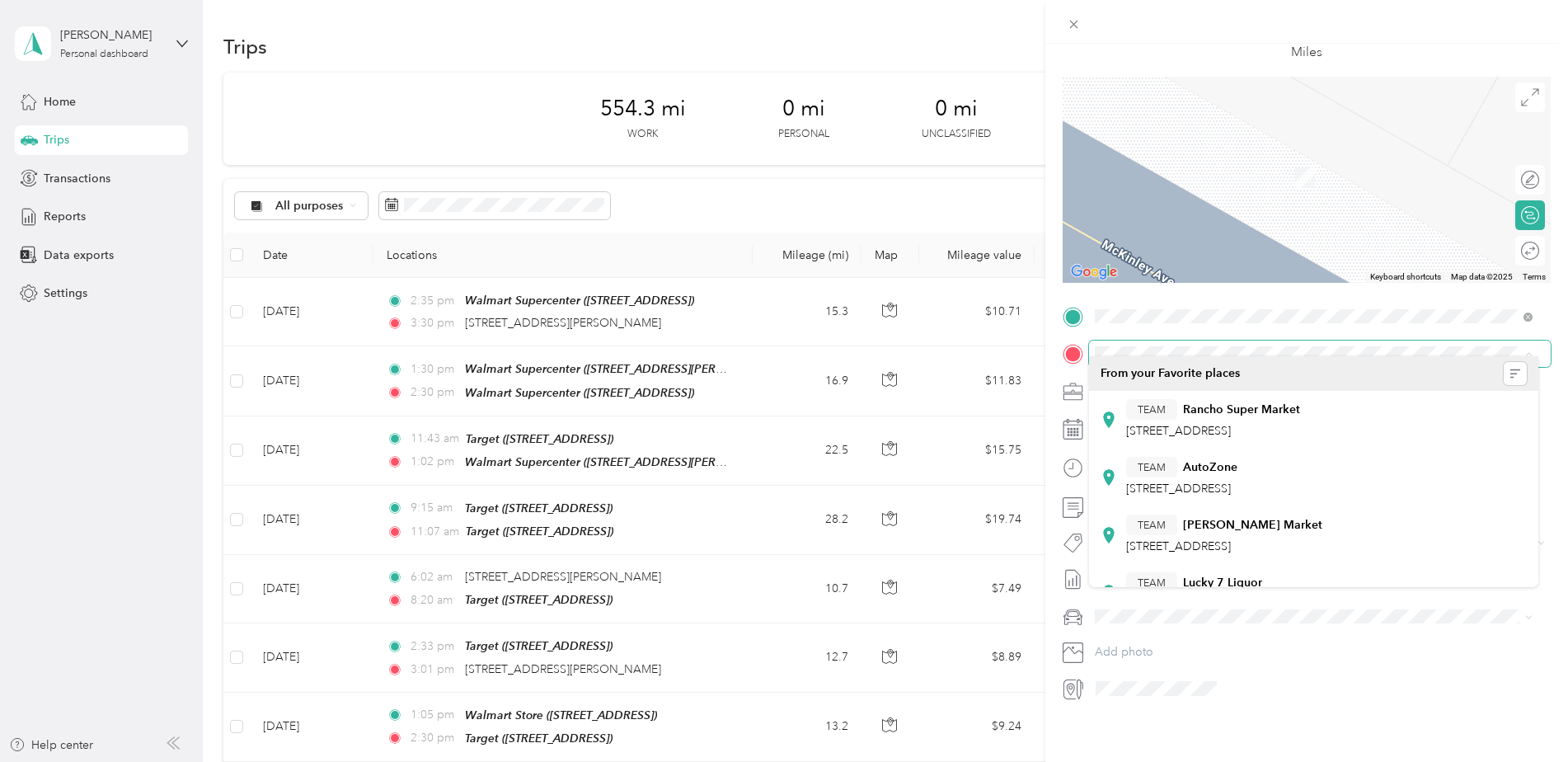
click at [1017, 196] on div "New Trip Save This trip cannot be edited because it is either under review, app…" at bounding box center [784, 381] width 1568 height 762
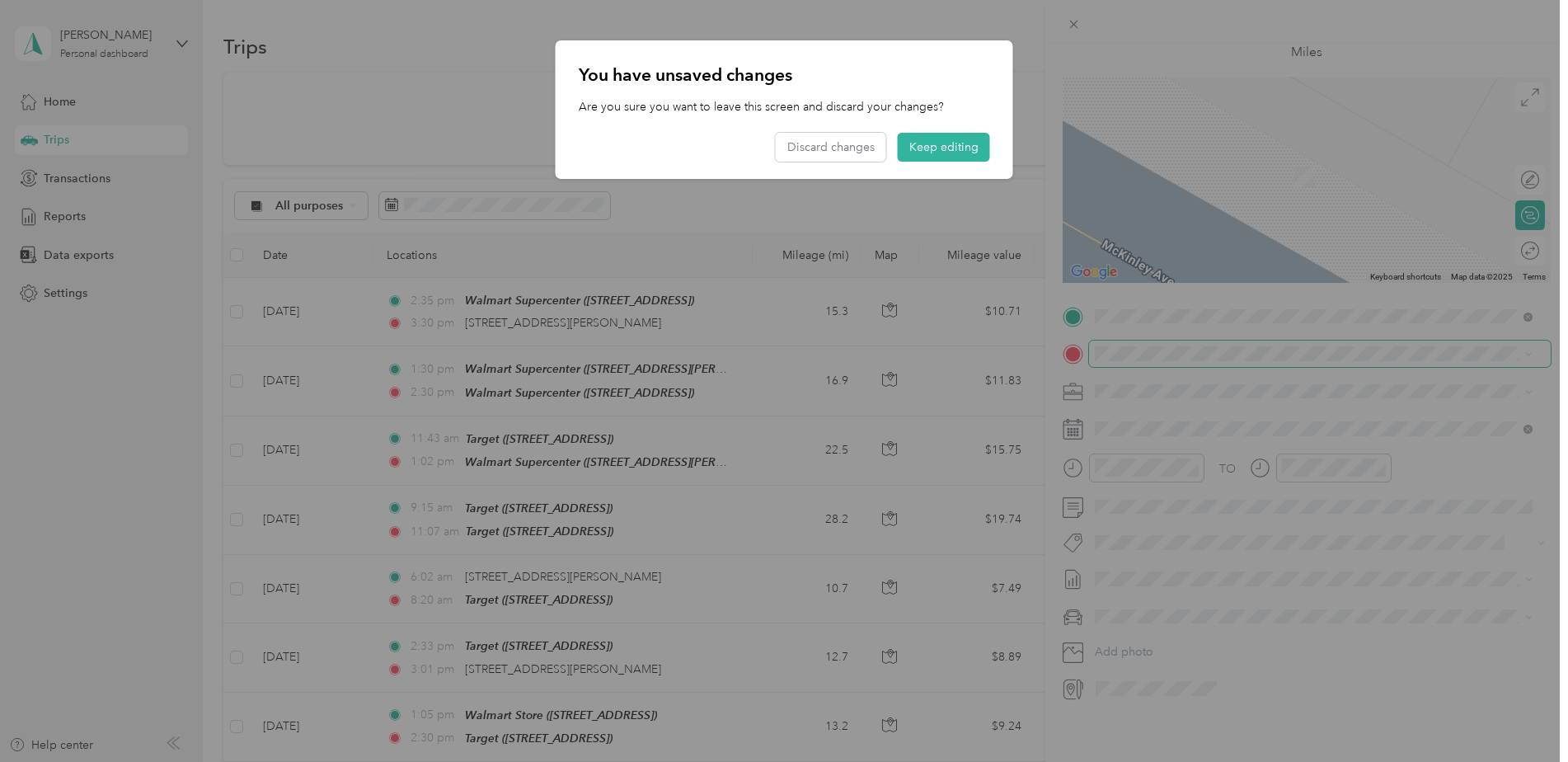
click at [938, 132] on div "You have unsaved changes Are you sure you want to leave this screen and discard…" at bounding box center [784, 110] width 457 height 138
click at [939, 146] on button "Keep editing" at bounding box center [944, 147] width 92 height 29
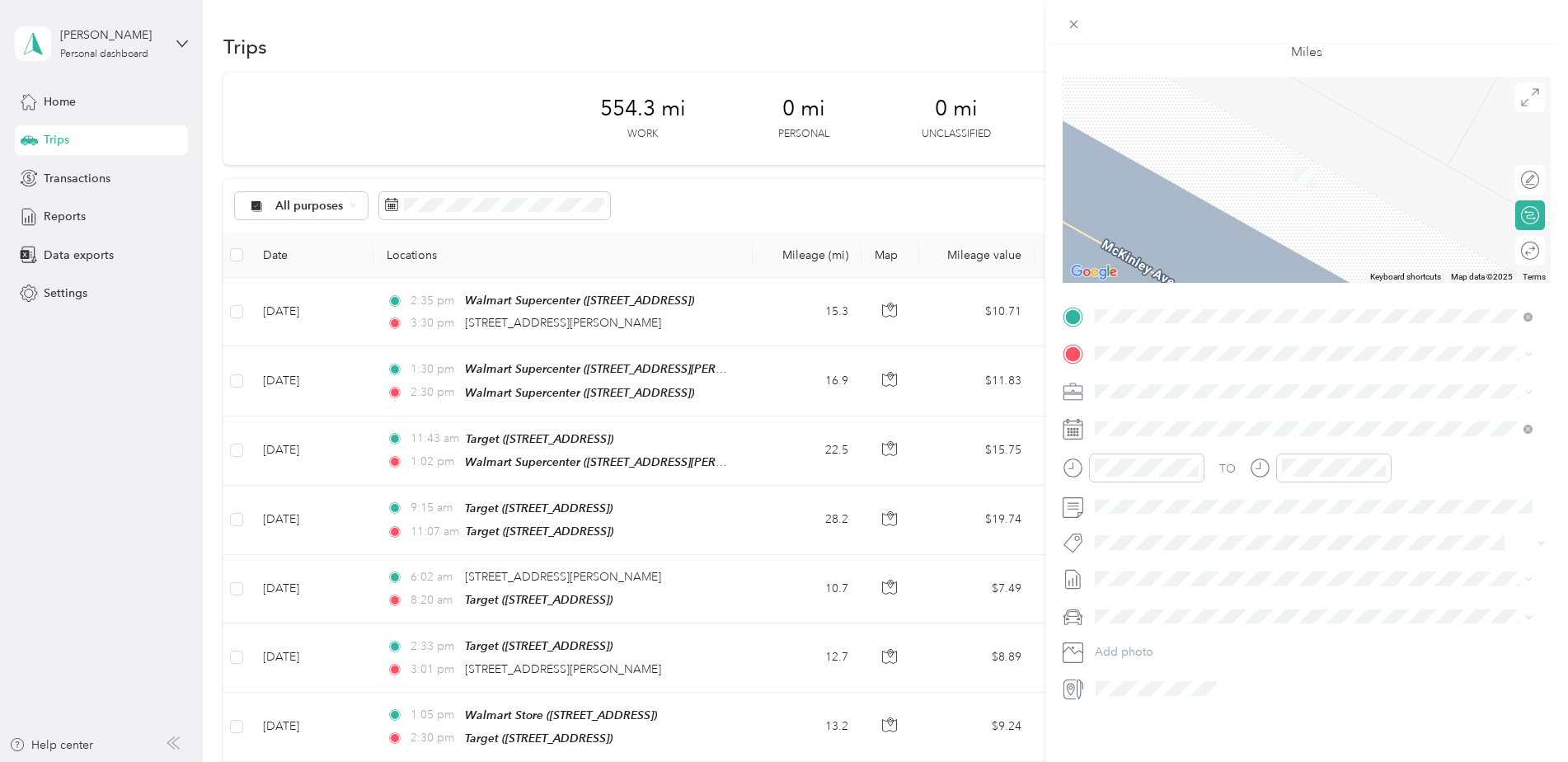
click at [1143, 469] on div "TEAM Walmart Supercenter [STREET_ADDRESS][GEOGRAPHIC_DATA][US_STATE], [GEOGRAPH…" at bounding box center [1211, 474] width 171 height 40
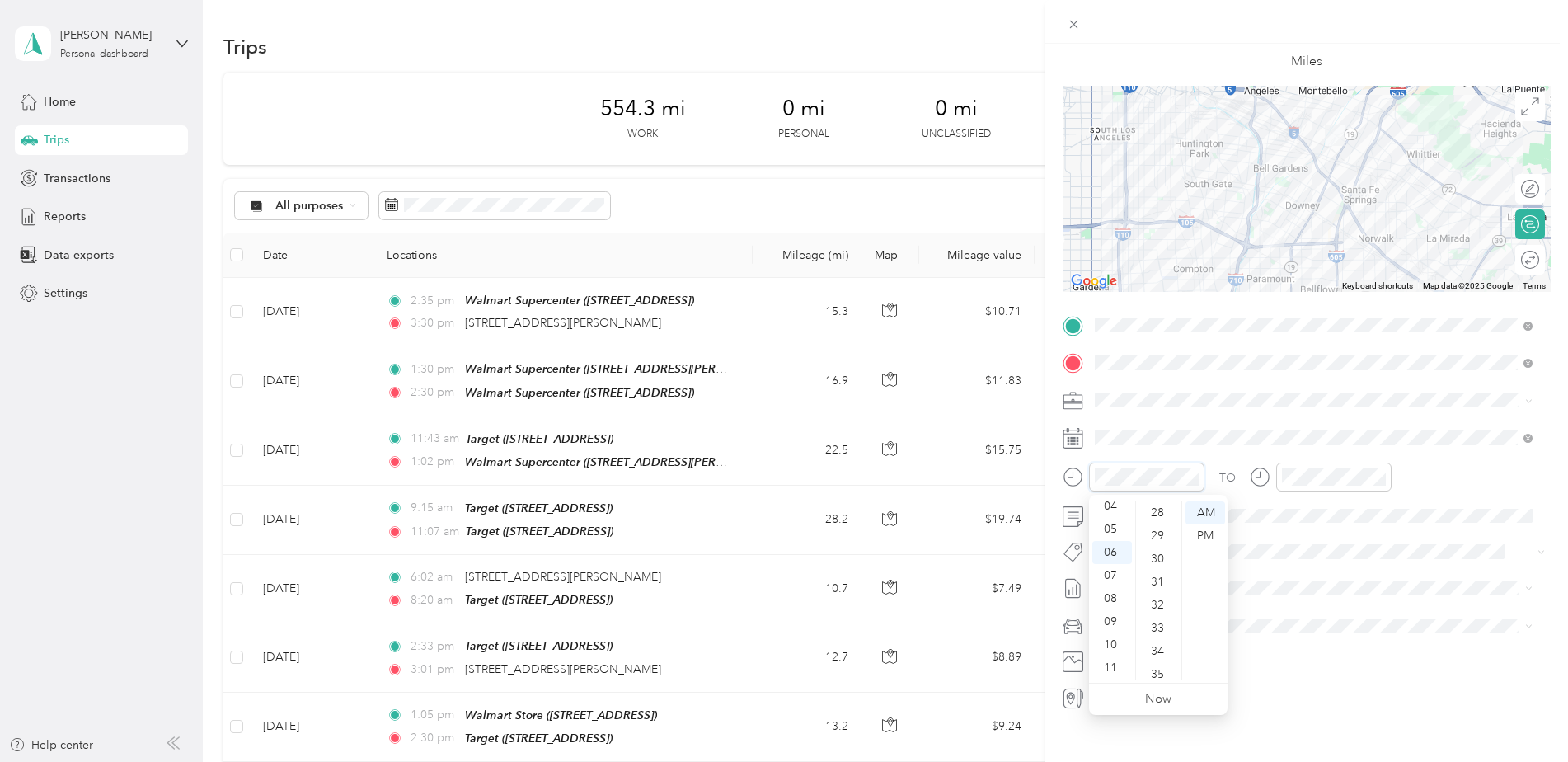
scroll to position [660, 0]
click at [1166, 546] on div "30" at bounding box center [1158, 546] width 40 height 23
click at [1336, 623] on div "30" at bounding box center [1345, 629] width 40 height 23
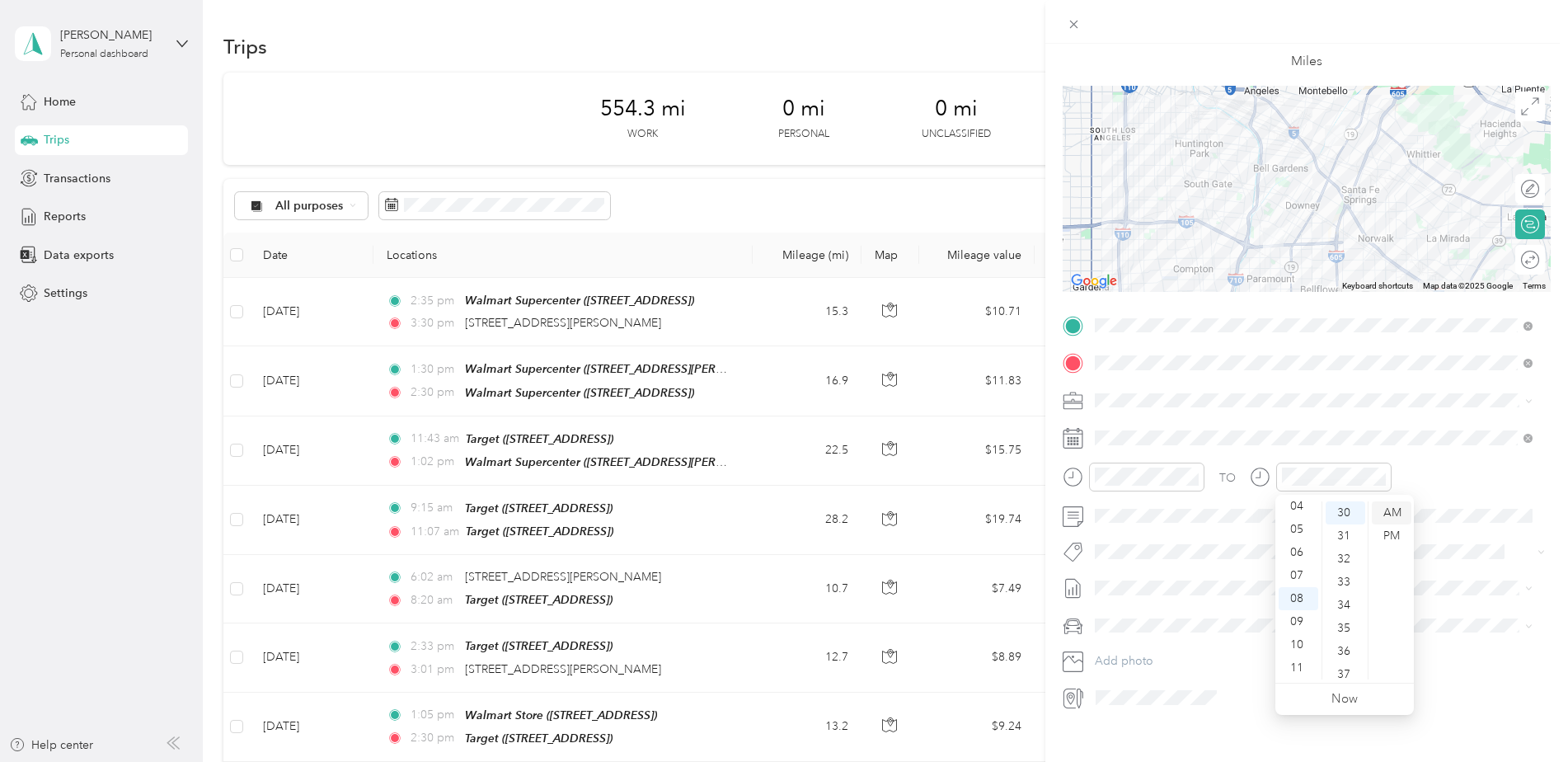
click at [1406, 511] on div "AM" at bounding box center [1391, 513] width 40 height 23
click at [1481, 499] on div "TO" at bounding box center [1306, 483] width 488 height 40
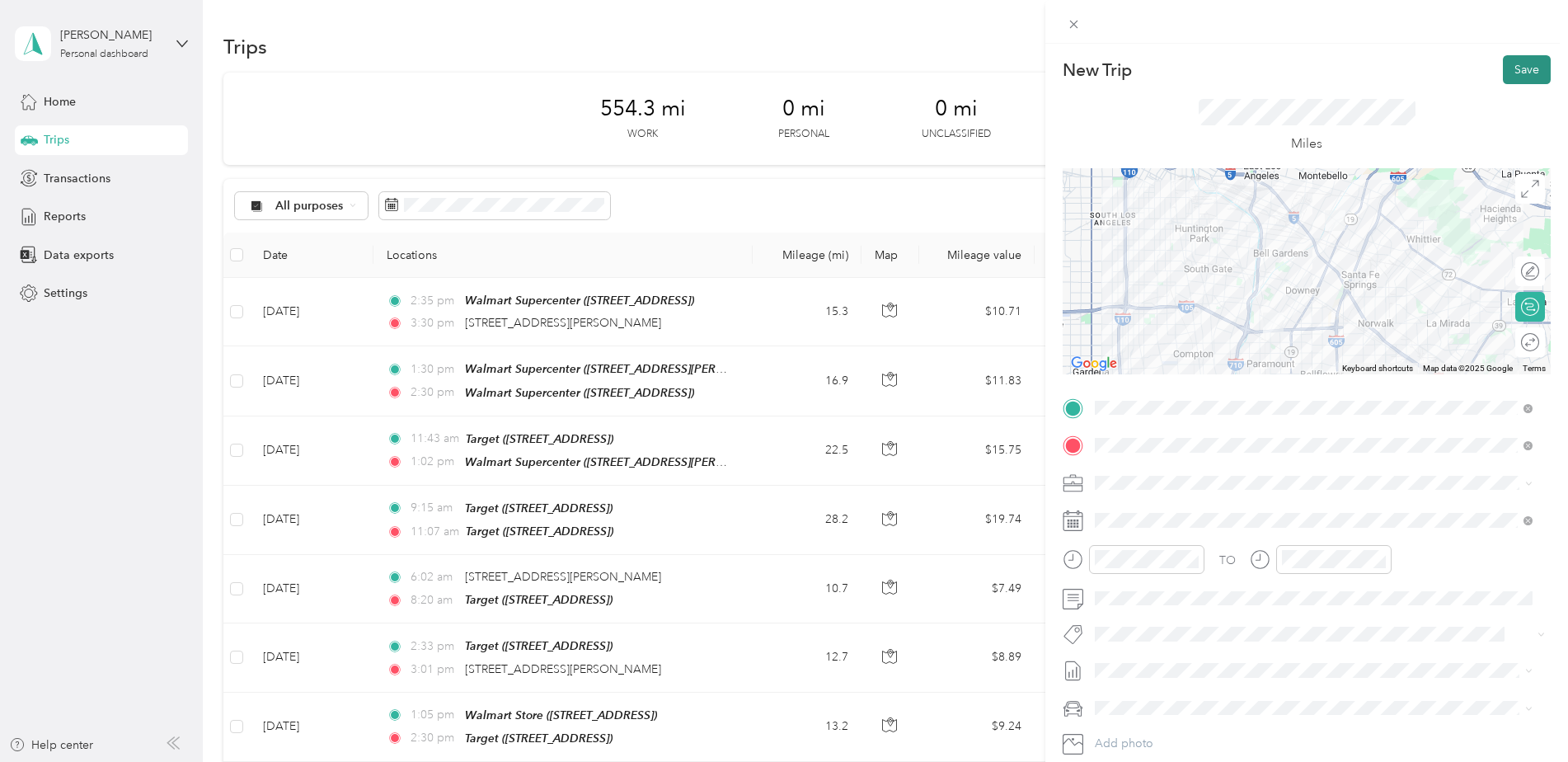
click at [1515, 75] on button "Save" at bounding box center [1526, 69] width 48 height 29
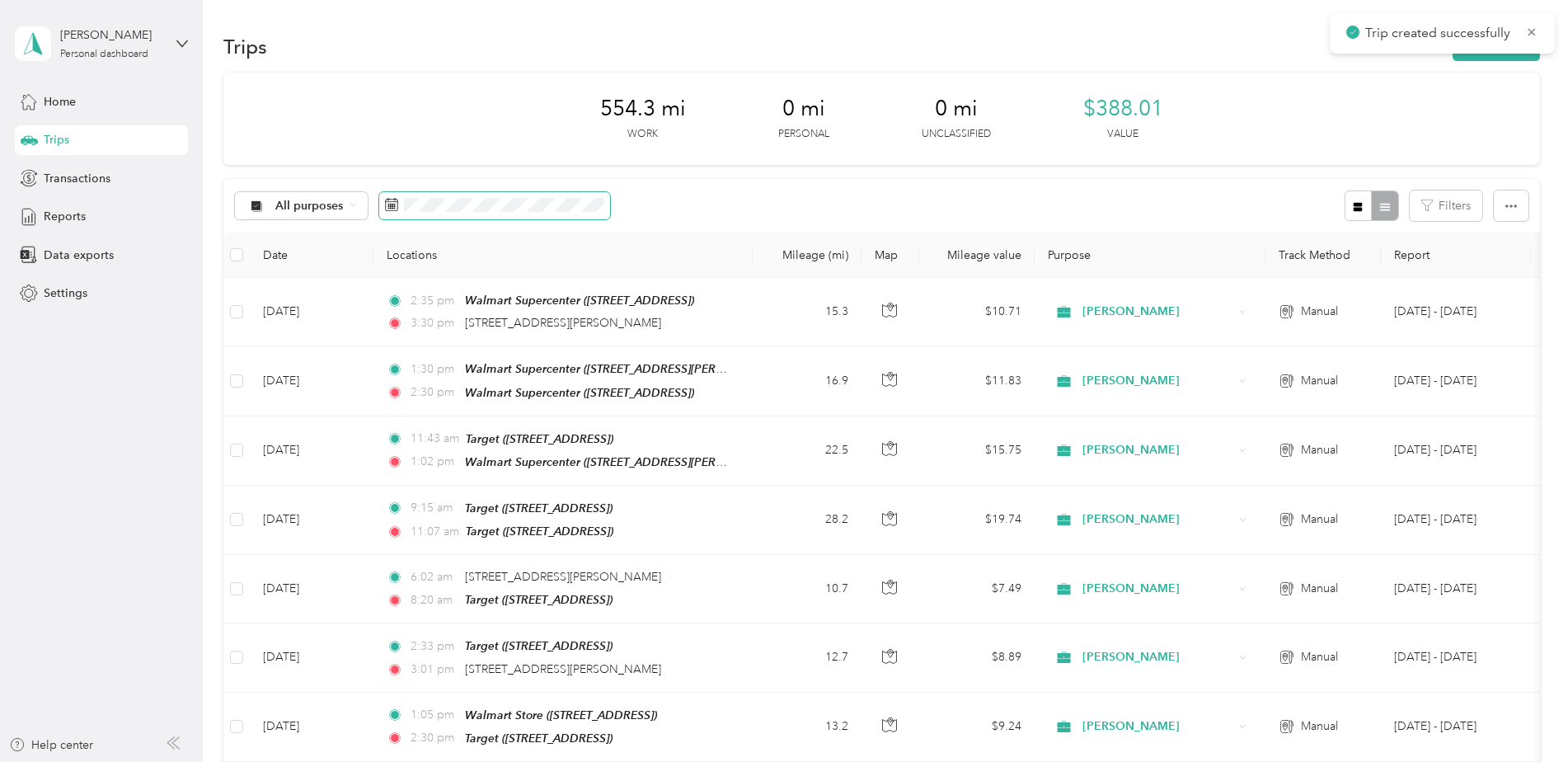
click at [589, 196] on span at bounding box center [494, 206] width 231 height 28
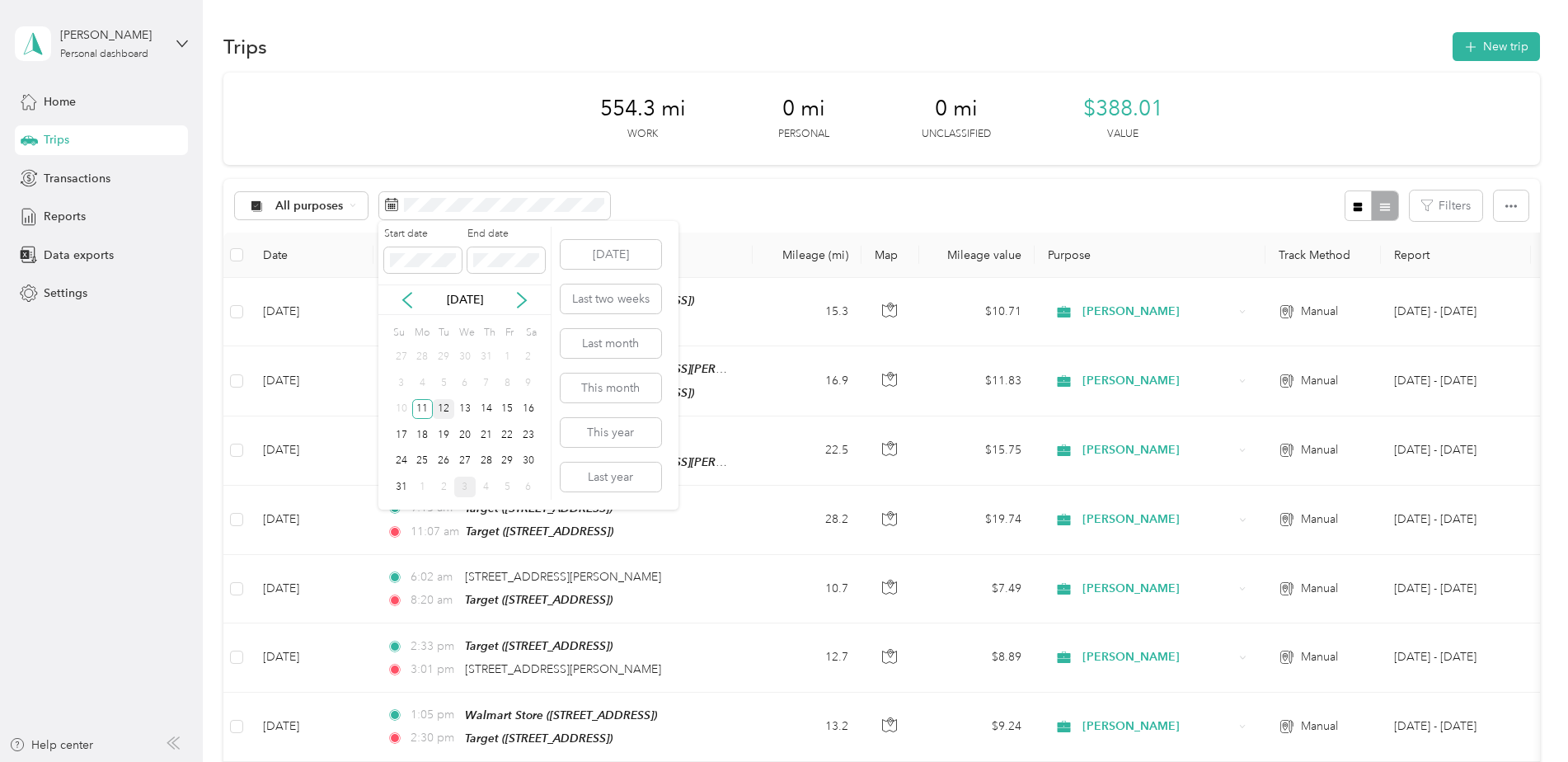
click at [447, 408] on div "12" at bounding box center [444, 409] width 22 height 21
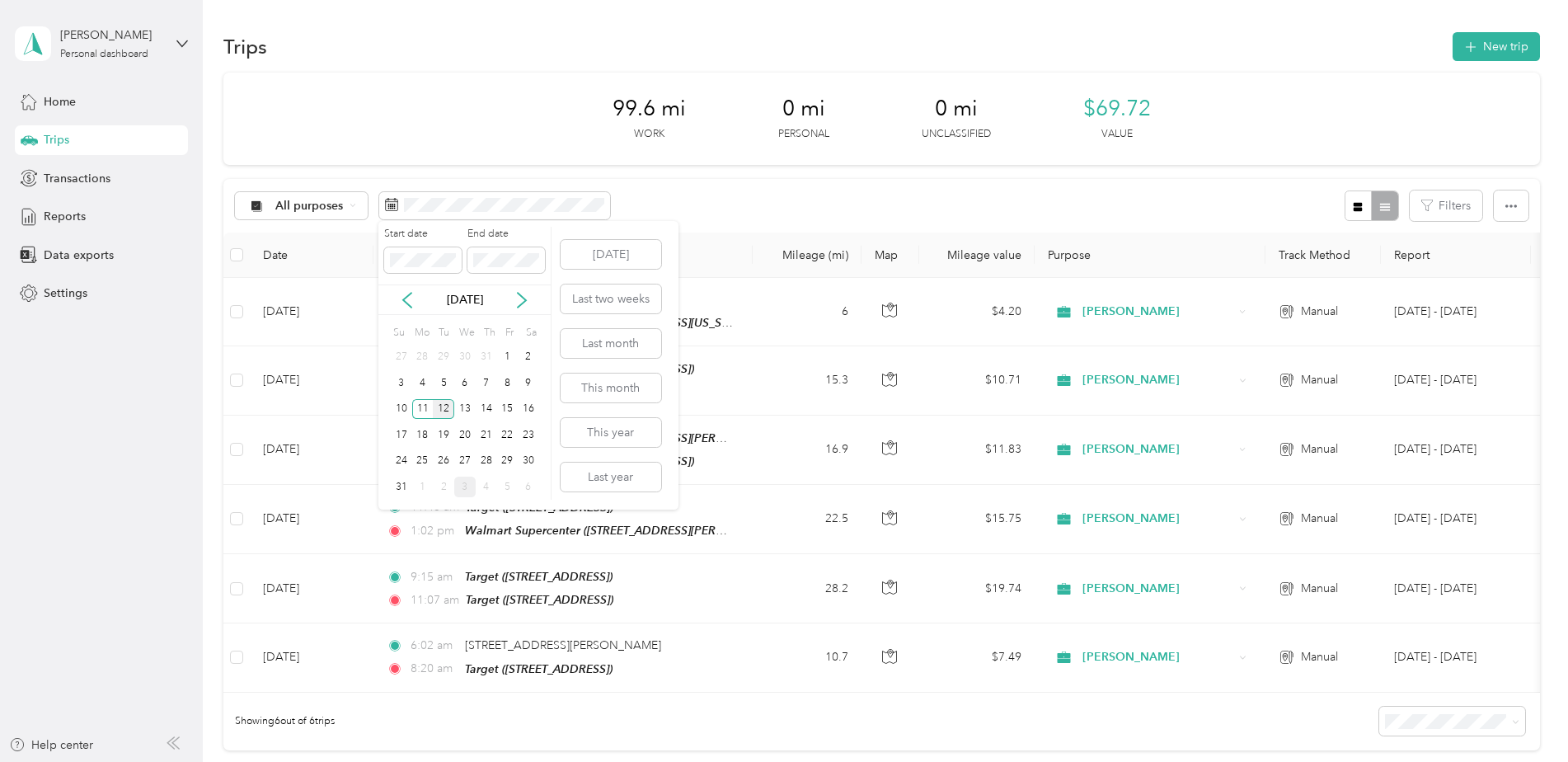
click at [441, 412] on div "12" at bounding box center [444, 409] width 22 height 21
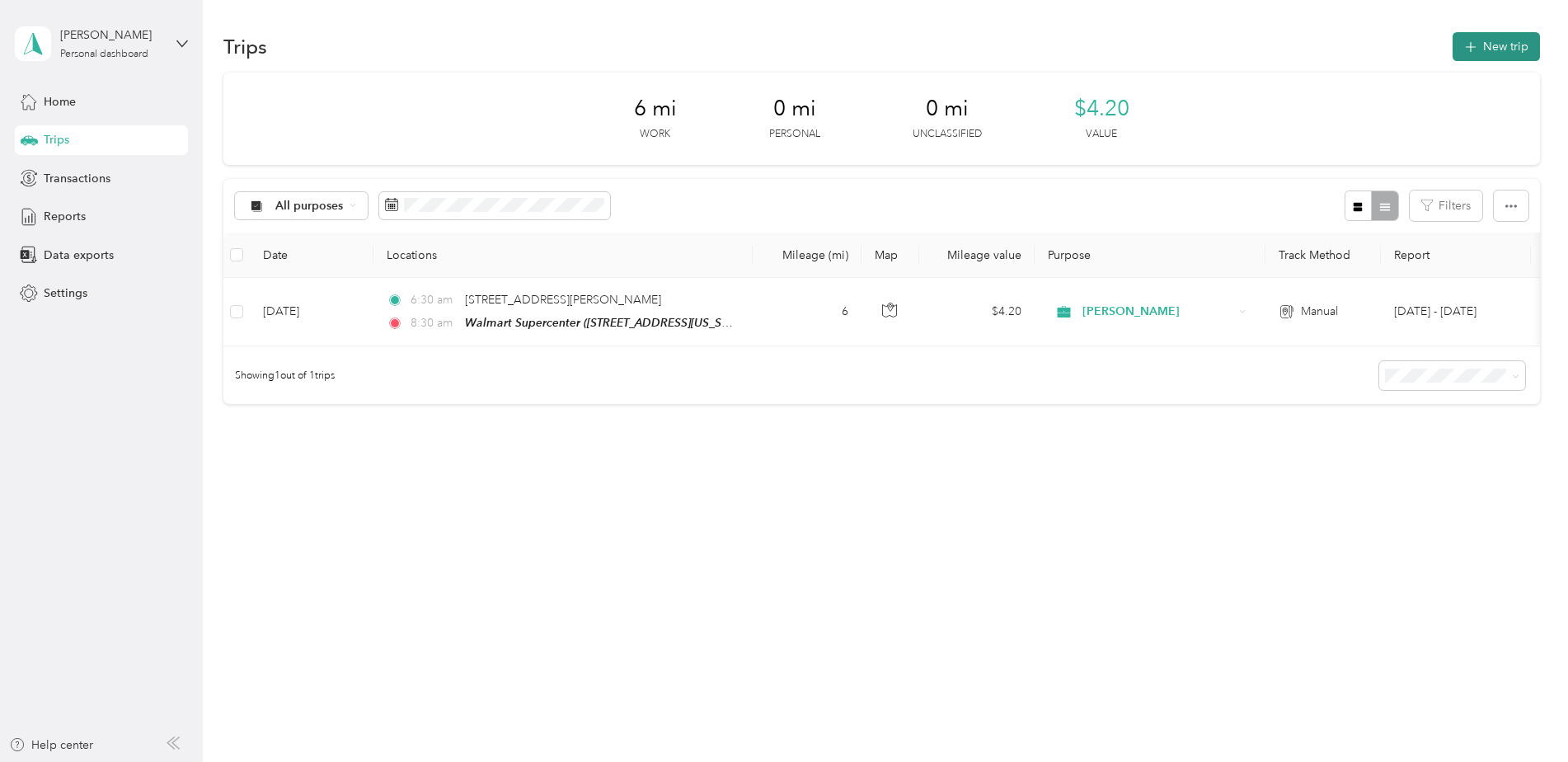
click at [1501, 50] on button "New trip" at bounding box center [1495, 47] width 87 height 29
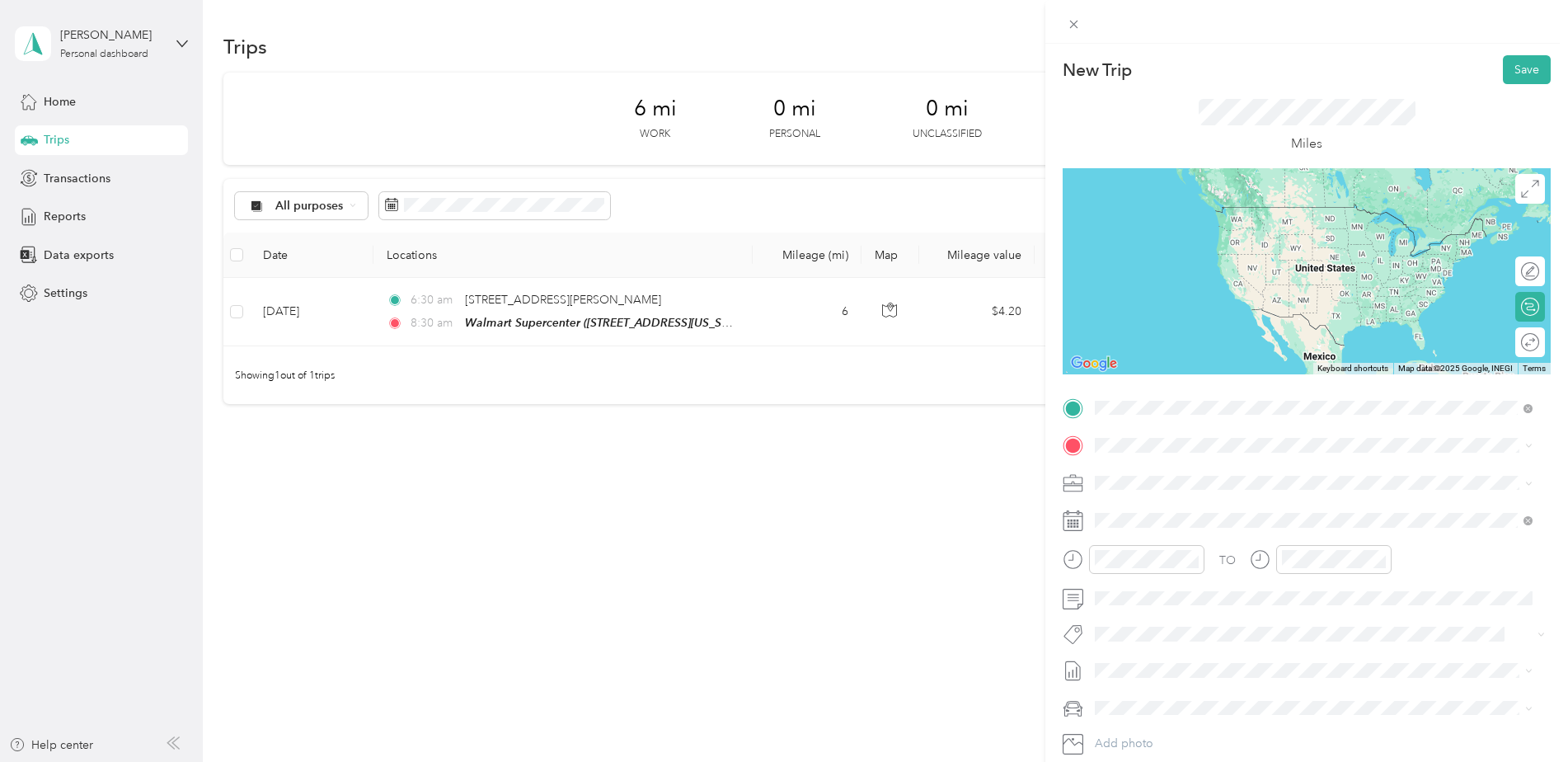
click at [1179, 525] on div "TEAM Walmart Supercenter" at bounding box center [1211, 534] width 171 height 21
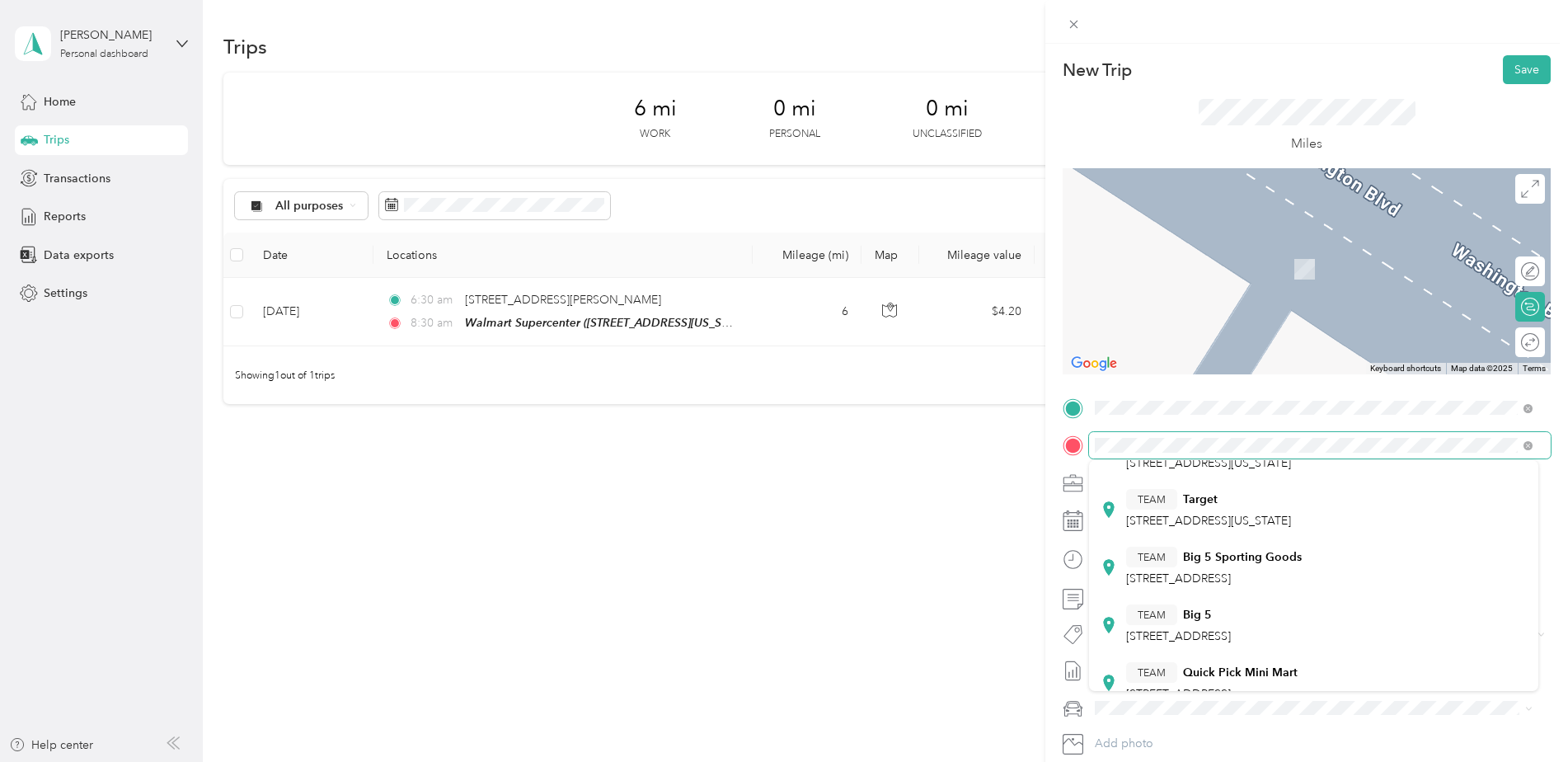
scroll to position [247, 0]
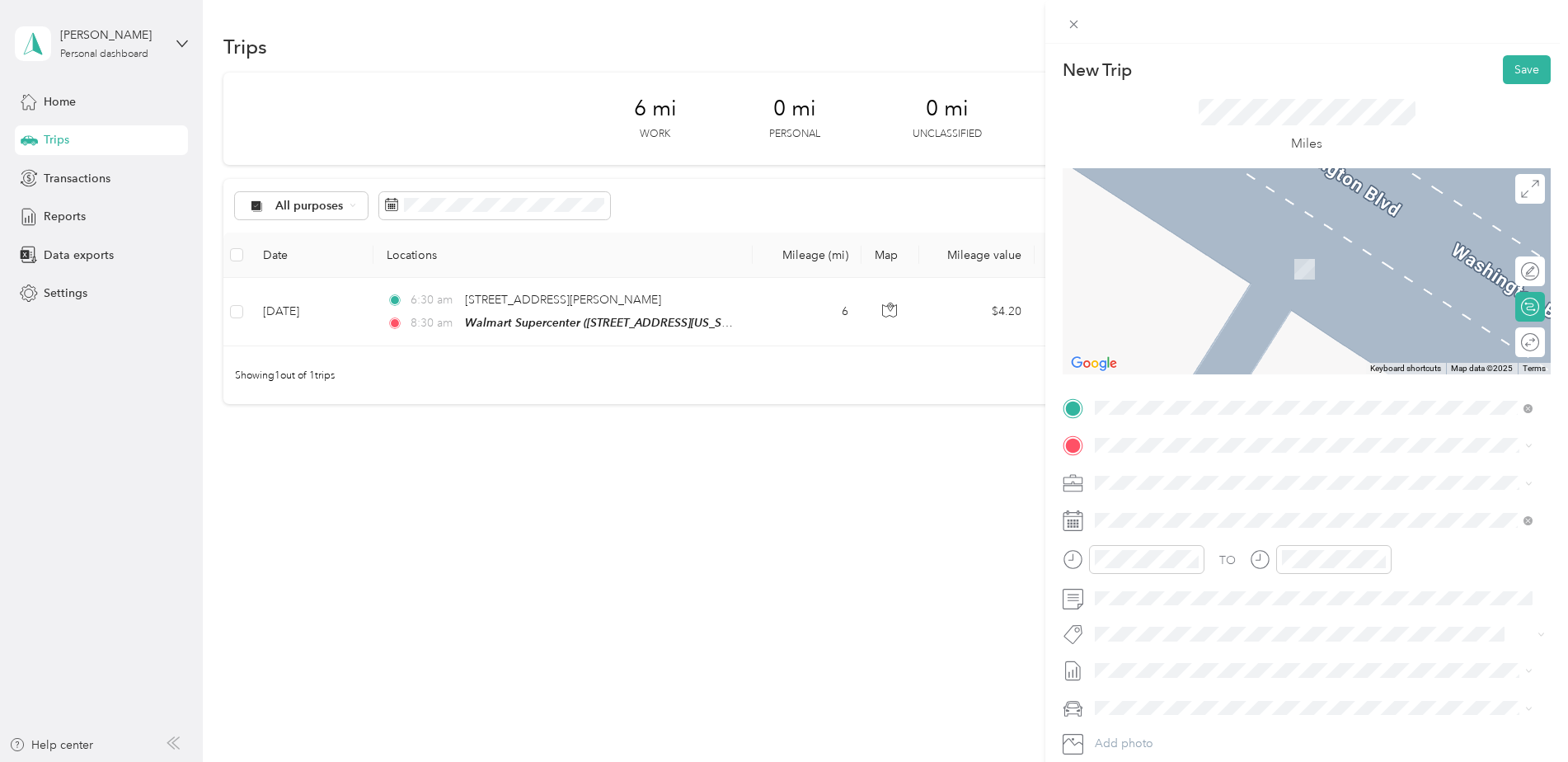
click at [1192, 508] on div "TEAM Target [STREET_ADDRESS][US_STATE]" at bounding box center [1209, 498] width 165 height 40
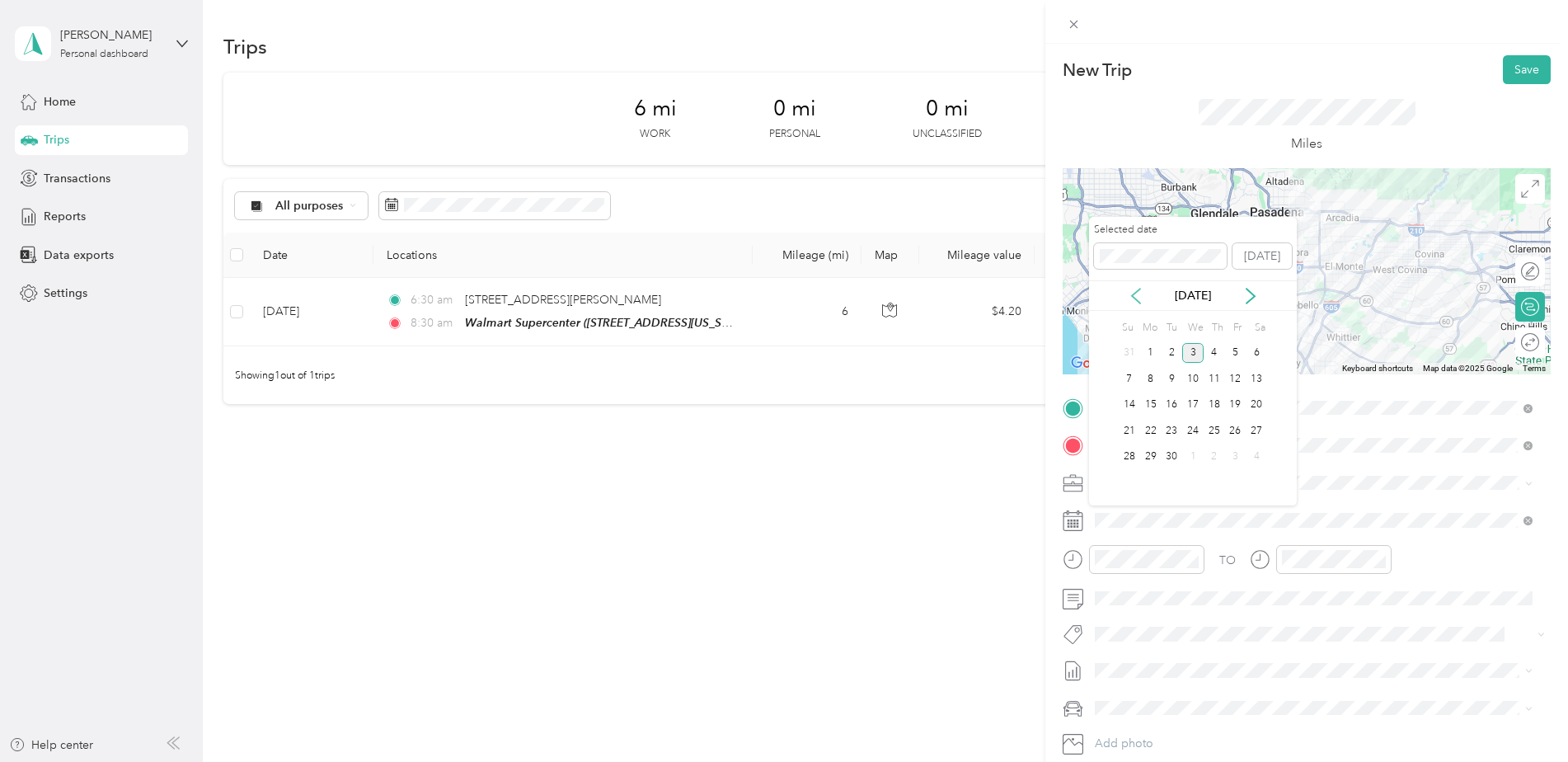
click at [1137, 302] on icon at bounding box center [1136, 296] width 16 height 16
click at [1174, 406] on div "12" at bounding box center [1171, 405] width 22 height 21
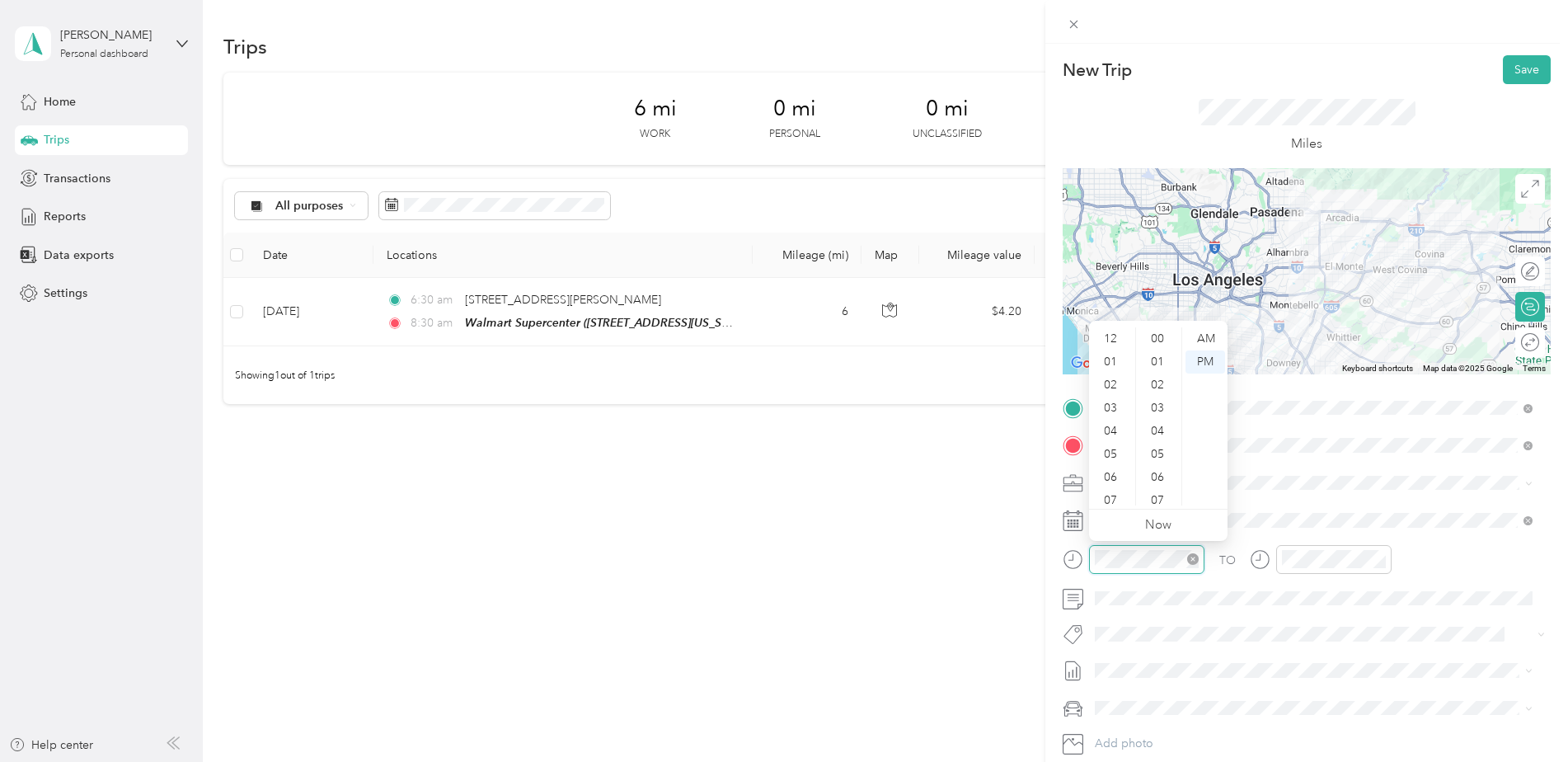
scroll to position [99, 0]
click at [1110, 445] on div "09" at bounding box center [1112, 448] width 40 height 23
click at [1164, 412] on div "15" at bounding box center [1158, 418] width 40 height 23
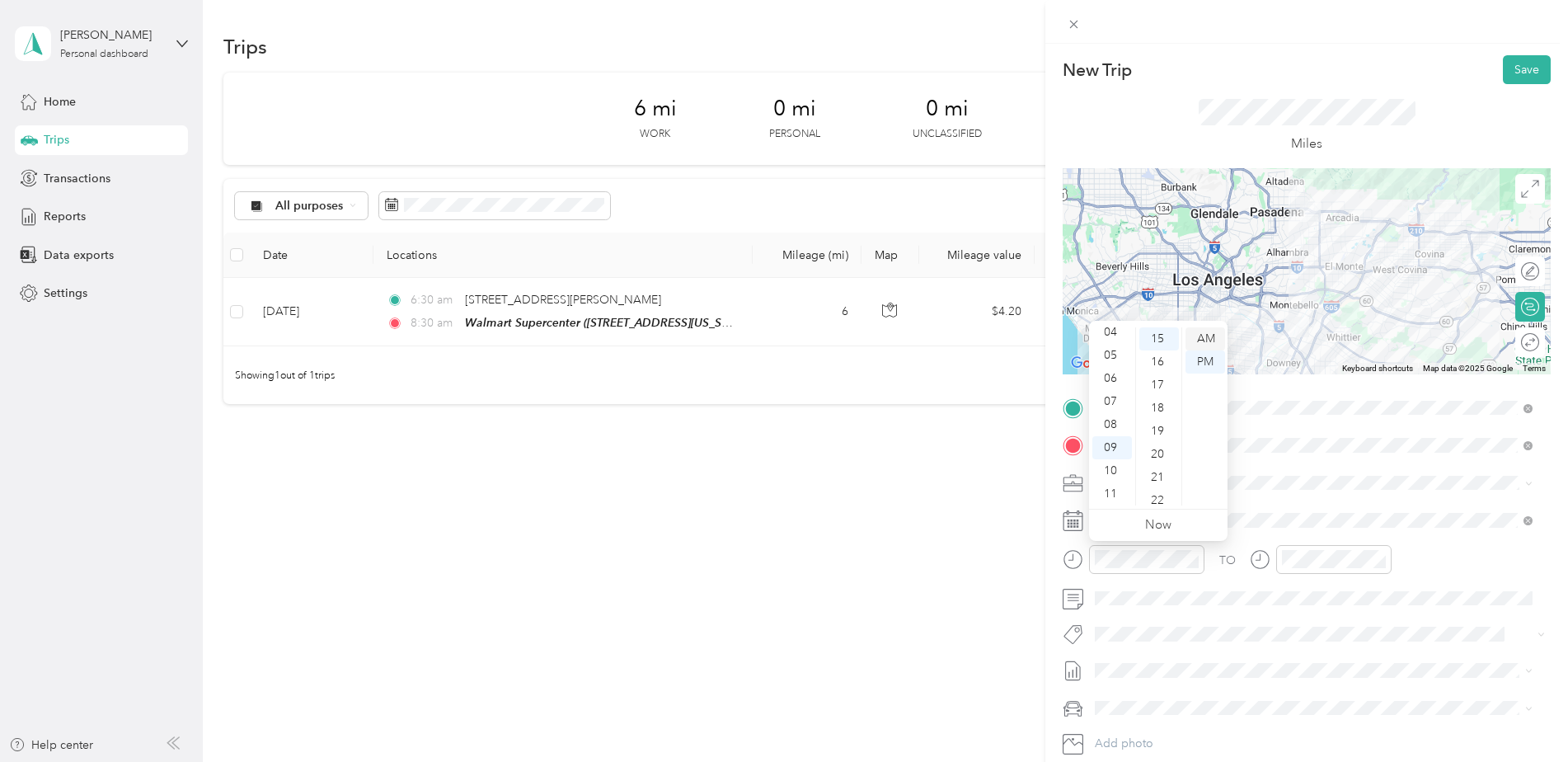
click at [1209, 337] on div "AM" at bounding box center [1205, 339] width 40 height 23
click at [1308, 546] on div at bounding box center [1334, 560] width 115 height 29
click at [1345, 385] on div "10" at bounding box center [1345, 385] width 40 height 23
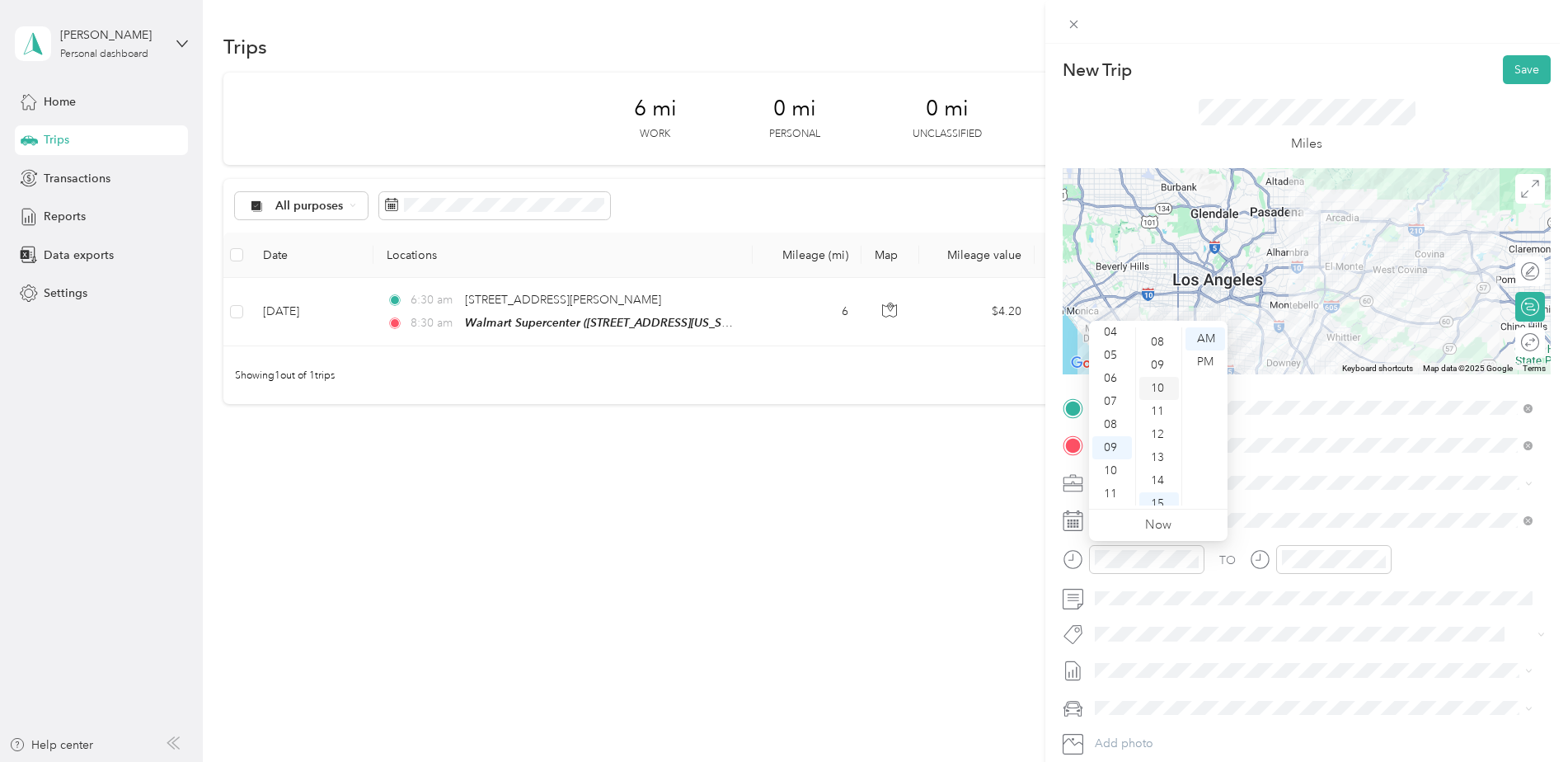
click at [1158, 384] on div "10" at bounding box center [1158, 388] width 40 height 23
click at [1211, 337] on div "AM" at bounding box center [1205, 339] width 40 height 23
click at [1350, 567] on div at bounding box center [1334, 560] width 115 height 29
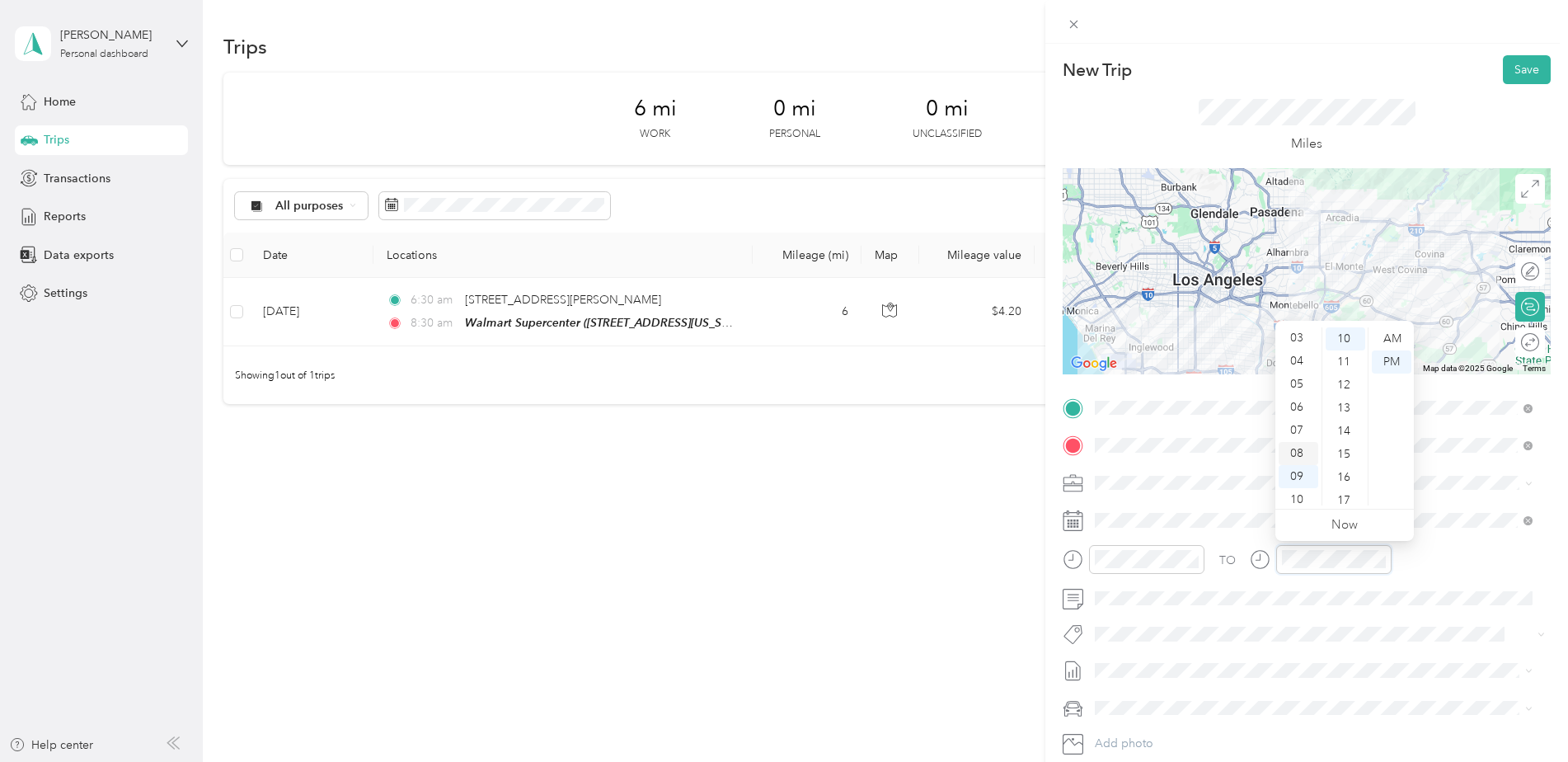
scroll to position [99, 0]
click at [1289, 470] on div "10" at bounding box center [1299, 471] width 40 height 23
click at [1297, 470] on div "10" at bounding box center [1299, 471] width 40 height 23
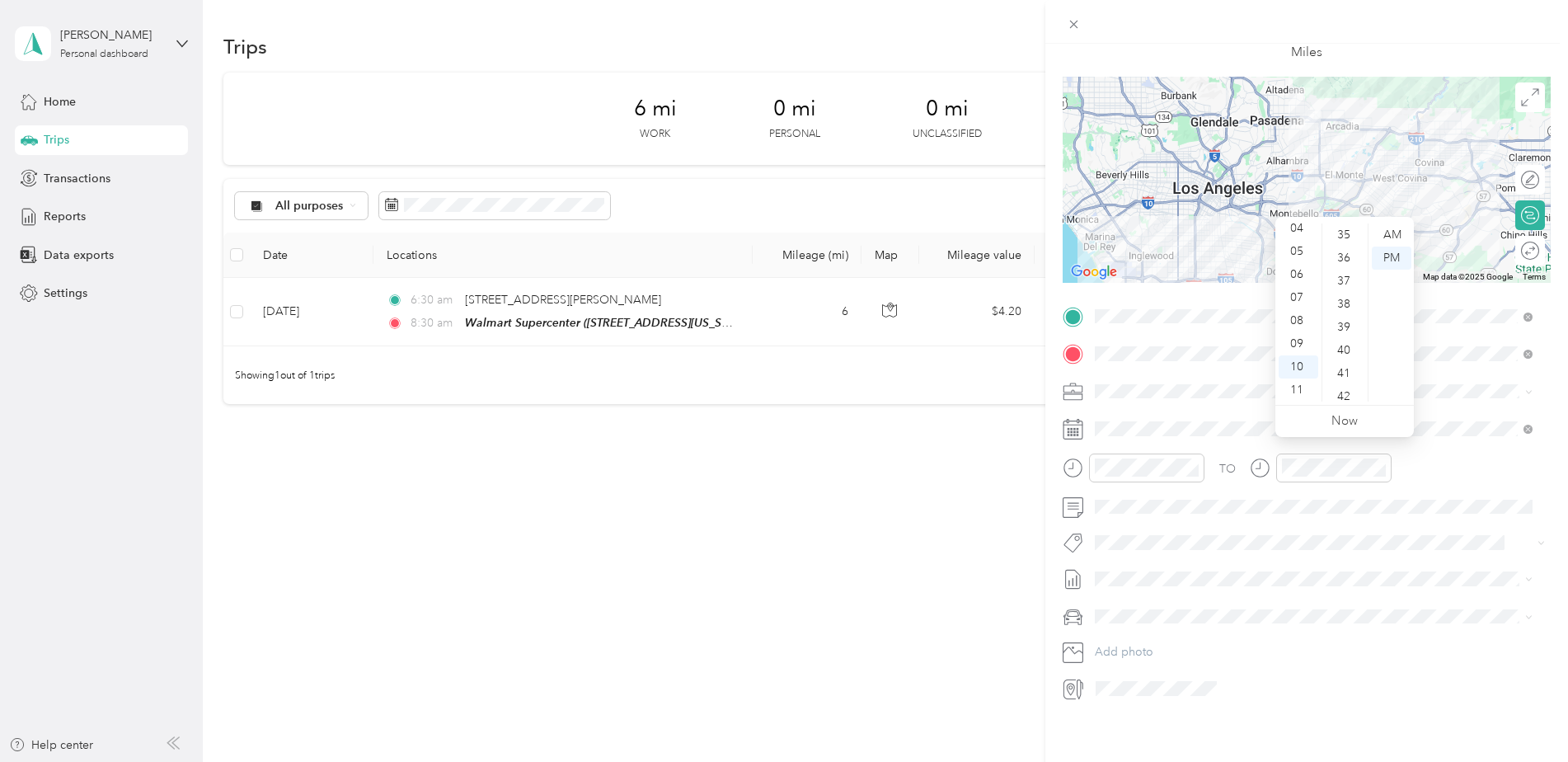
scroll to position [973, 0]
click at [1346, 304] on div "45" at bounding box center [1345, 301] width 40 height 23
click at [1400, 236] on div "AM" at bounding box center [1391, 235] width 40 height 23
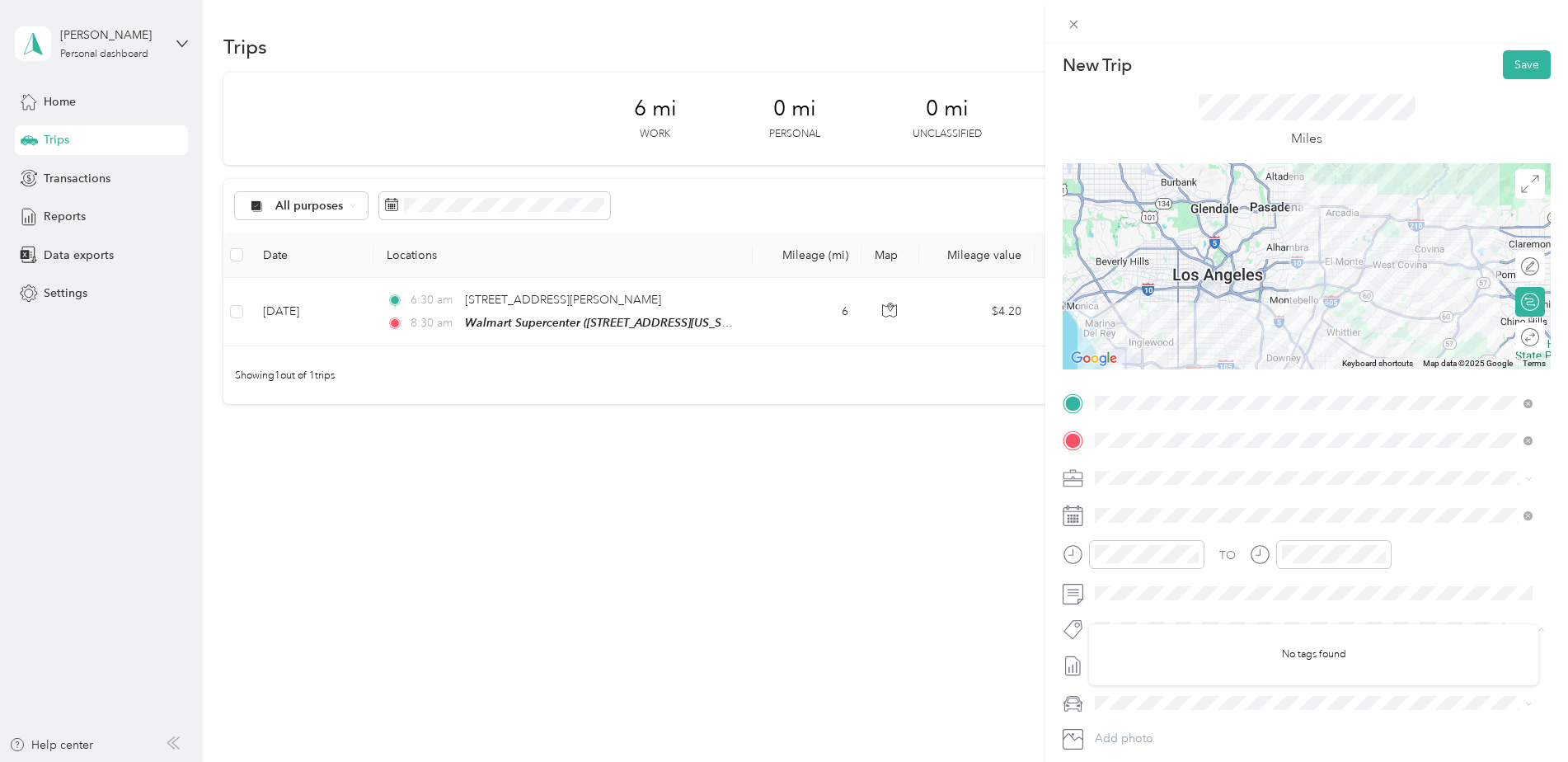
scroll to position [0, 0]
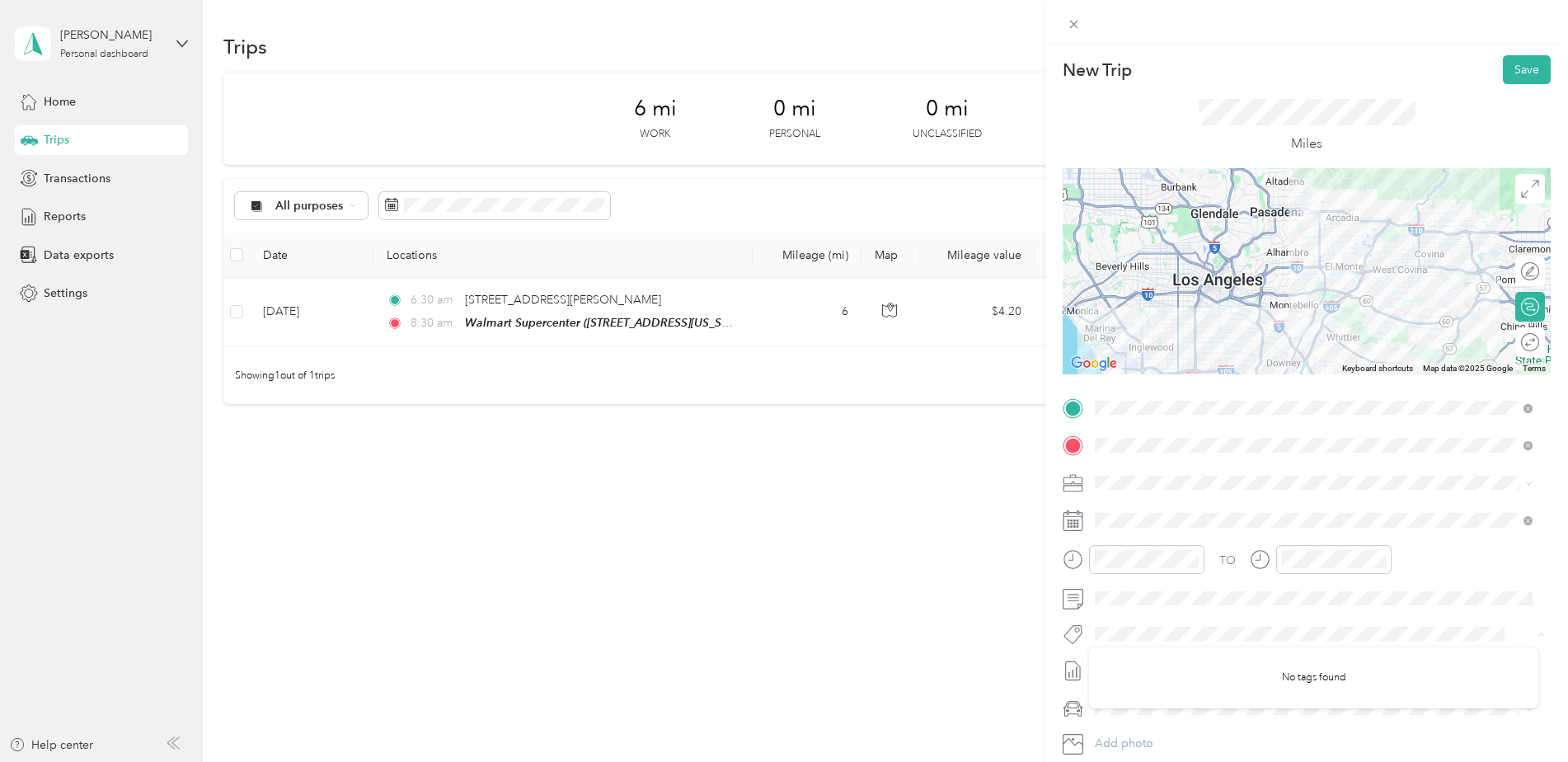
click at [127, 690] on div "New Trip Save This trip cannot be edited because it is either under review, app…" at bounding box center [784, 381] width 1568 height 762
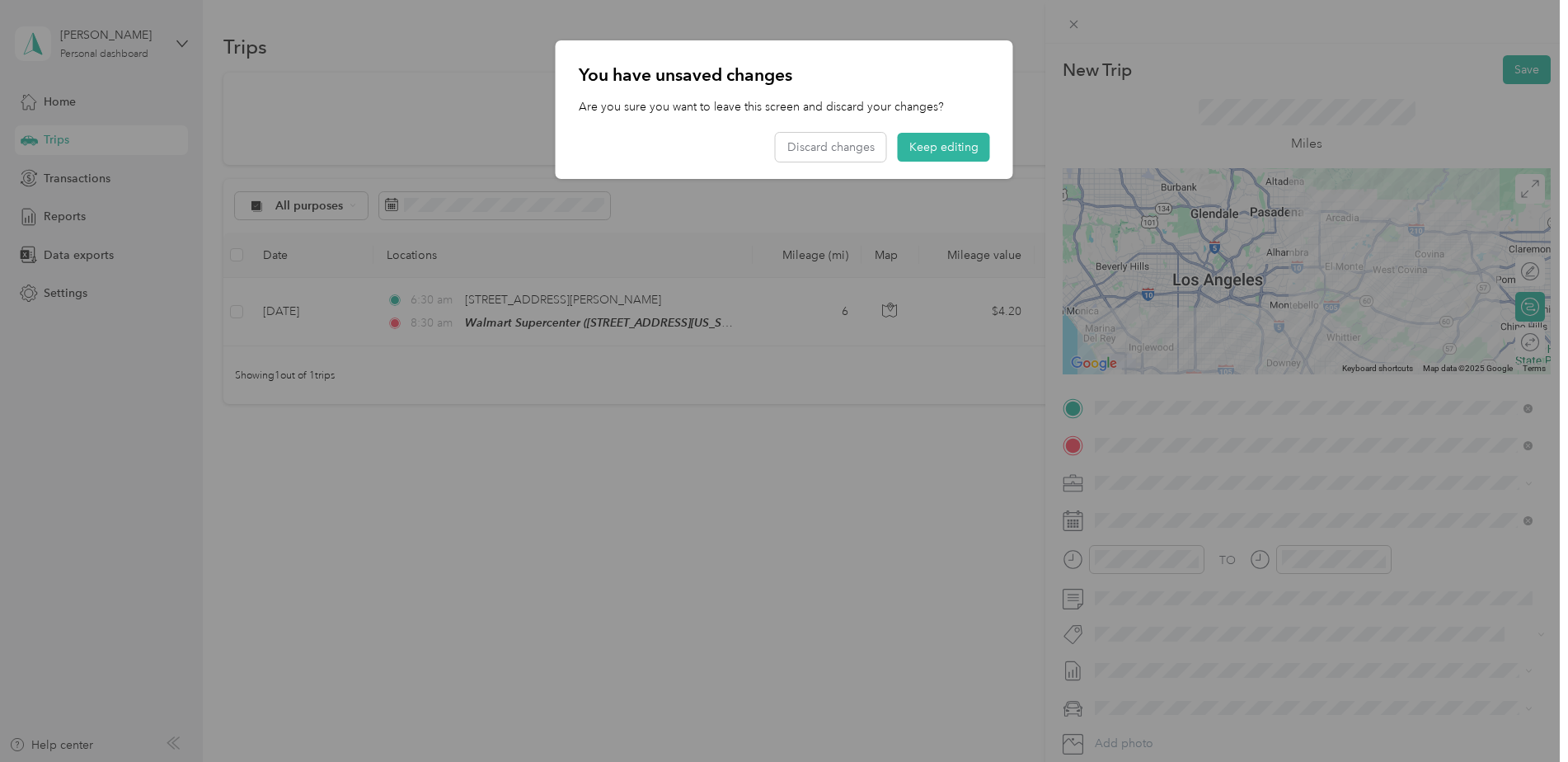
drag, startPoint x: 1518, startPoint y: 74, endPoint x: 684, endPoint y: 391, distance: 892.2
click at [684, 391] on div at bounding box center [784, 381] width 1568 height 762
click at [958, 146] on button "Keep editing" at bounding box center [944, 147] width 92 height 29
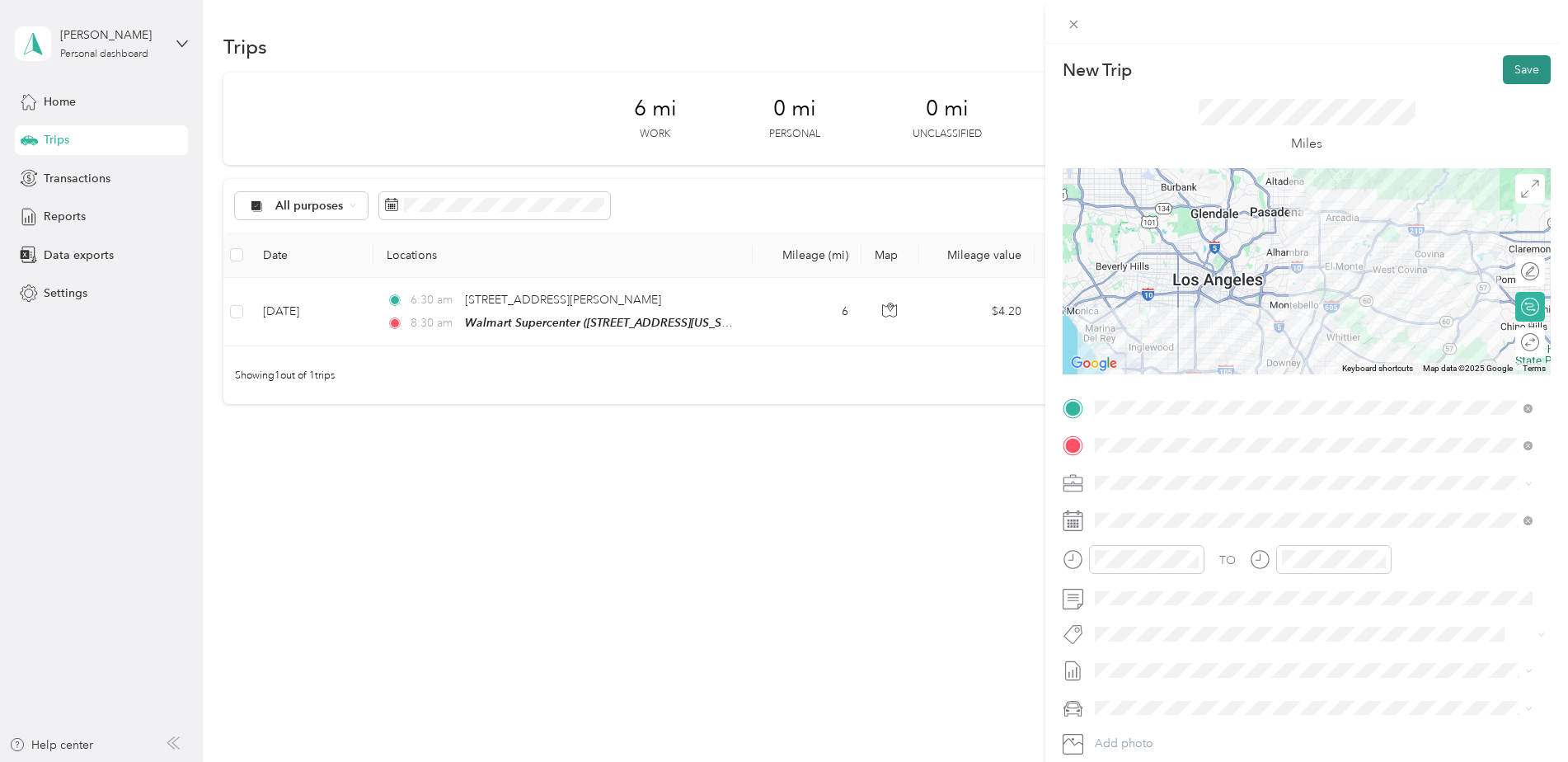
click at [1502, 68] on button "Save" at bounding box center [1526, 69] width 48 height 29
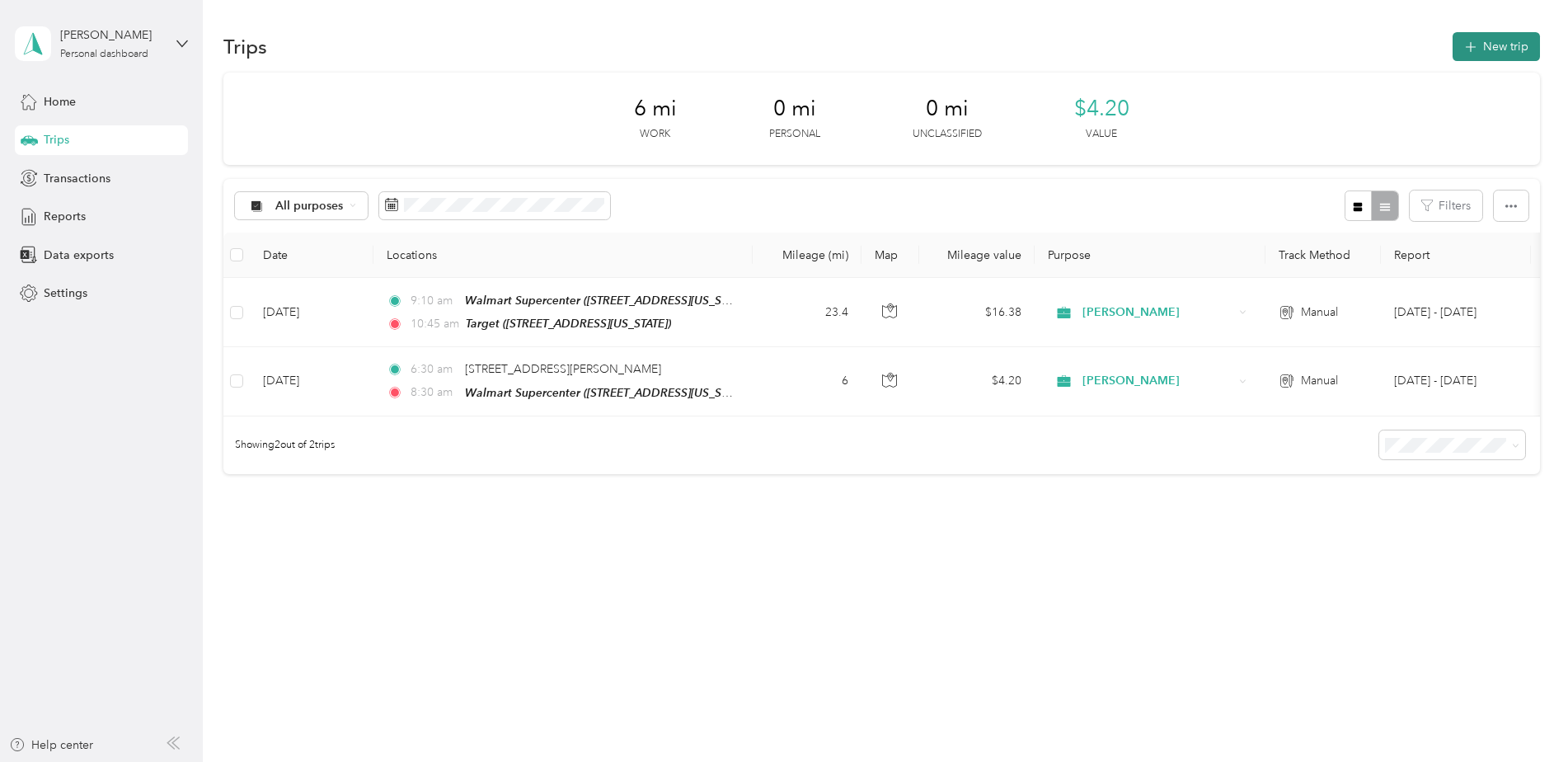
click at [1501, 45] on button "New trip" at bounding box center [1495, 47] width 87 height 29
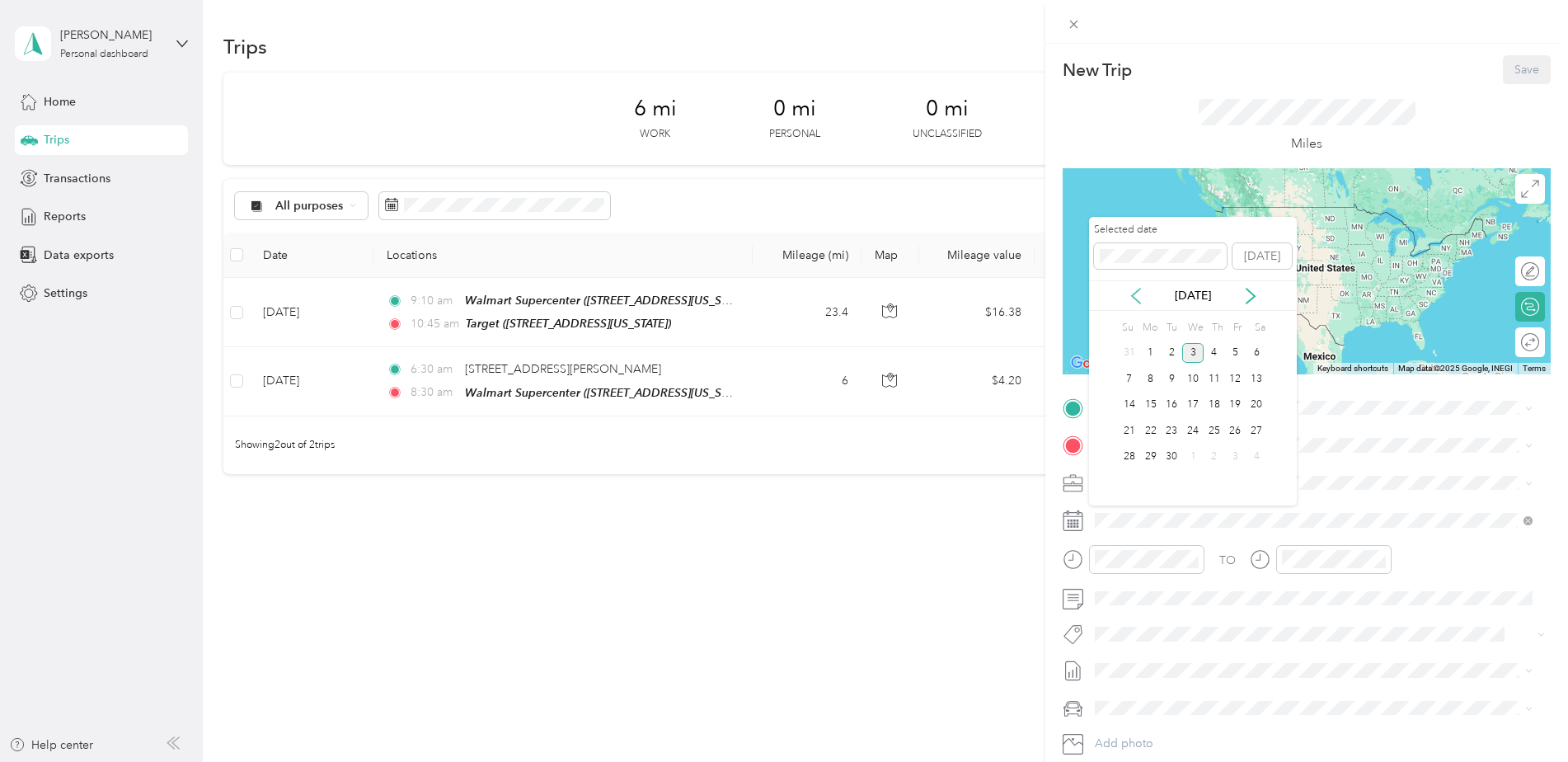
click at [1135, 297] on icon at bounding box center [1136, 296] width 16 height 16
click at [1169, 403] on div "12" at bounding box center [1171, 405] width 22 height 21
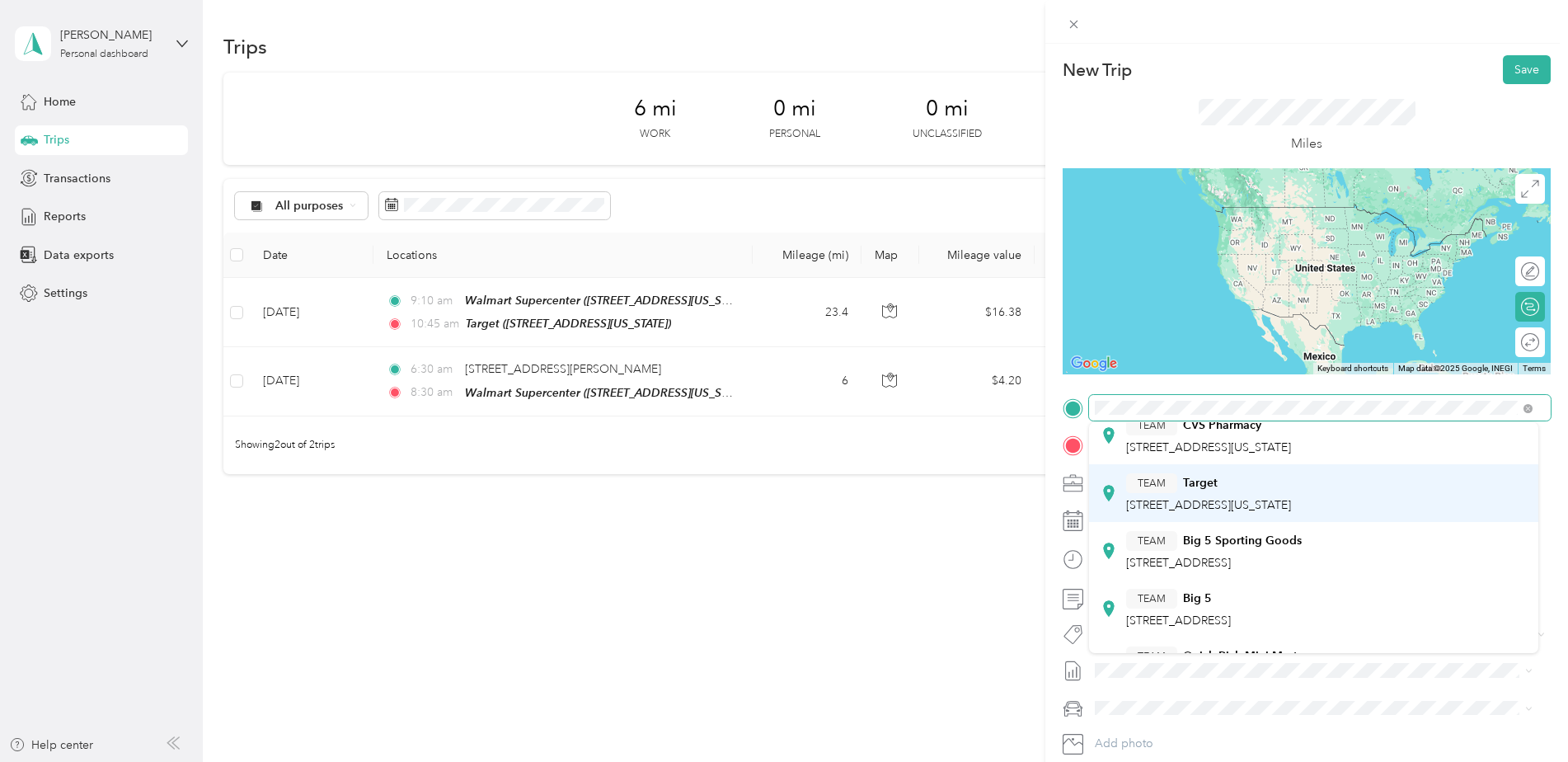
scroll to position [247, 0]
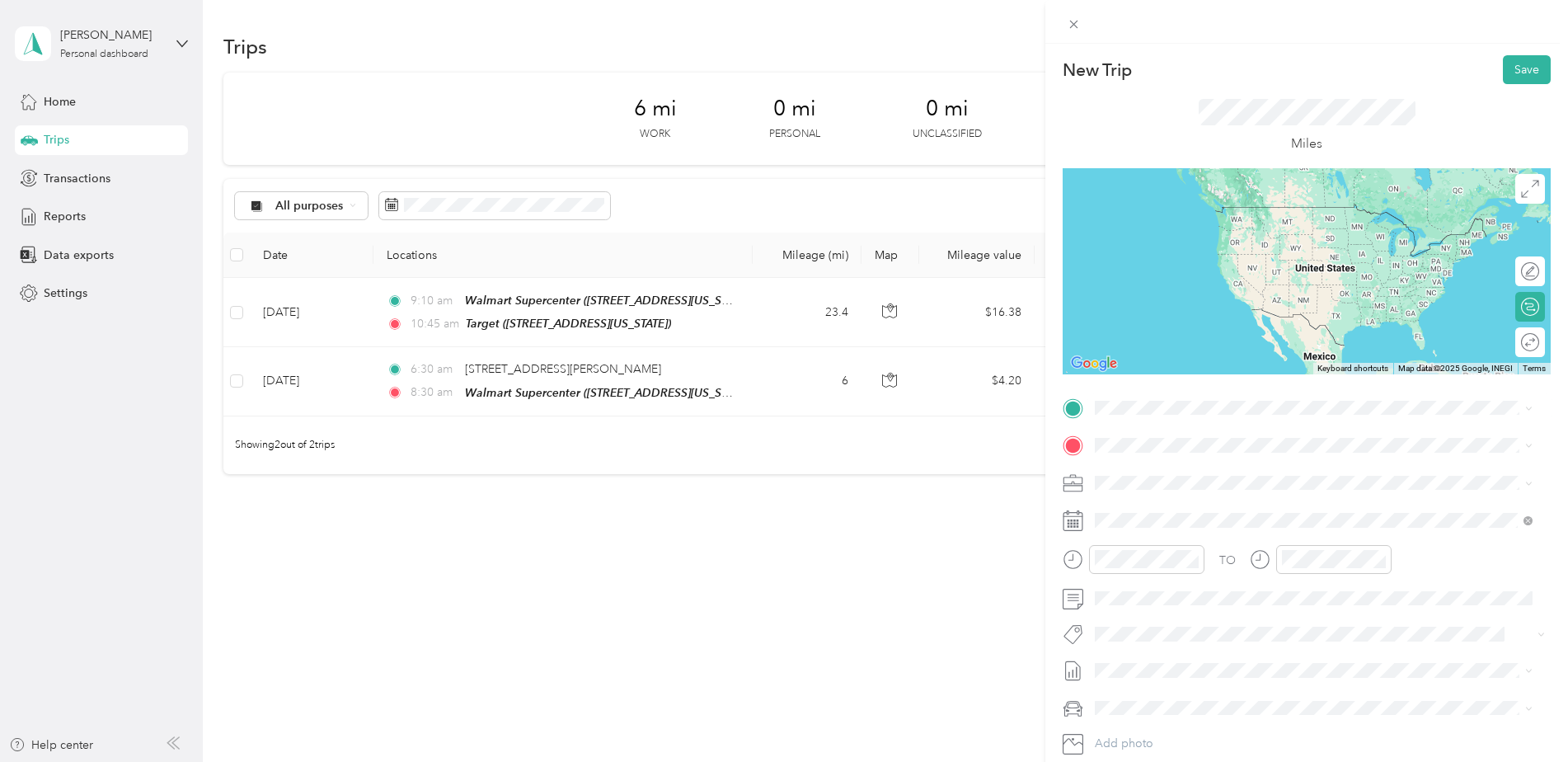
click at [1157, 456] on span "TEAM" at bounding box center [1151, 451] width 28 height 15
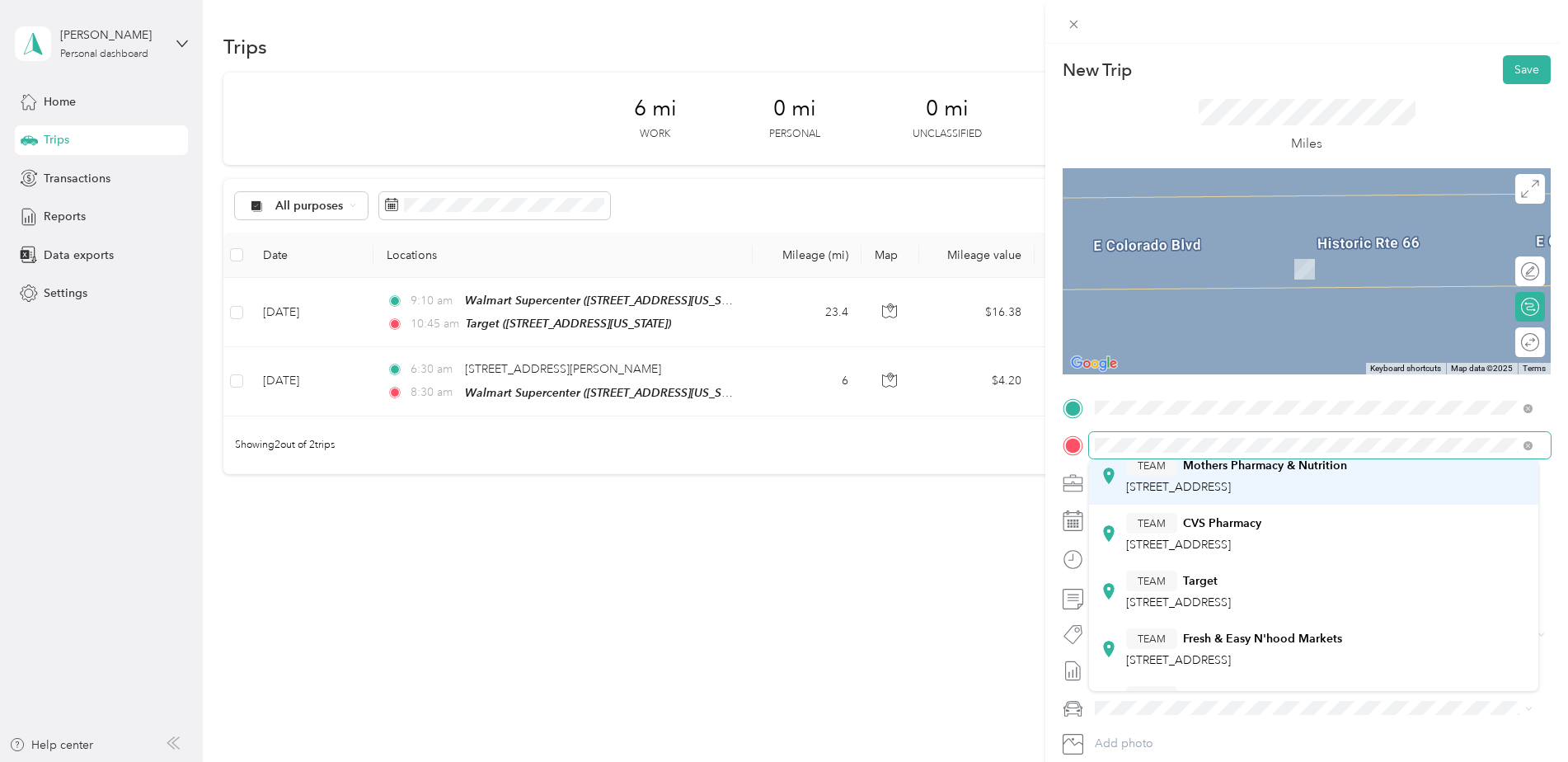
scroll to position [165, 0]
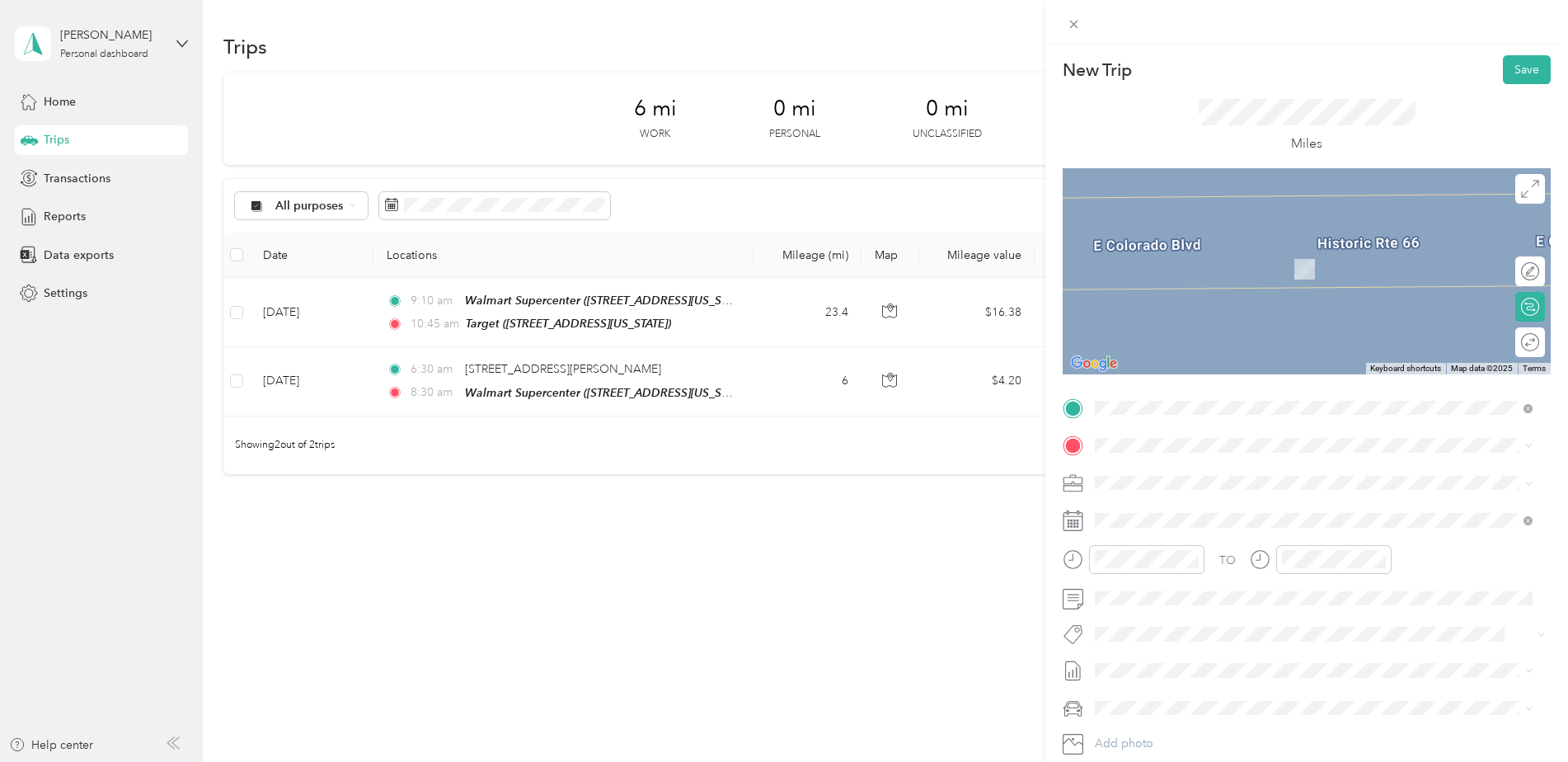
click at [1157, 575] on span "TEAM" at bounding box center [1151, 574] width 28 height 15
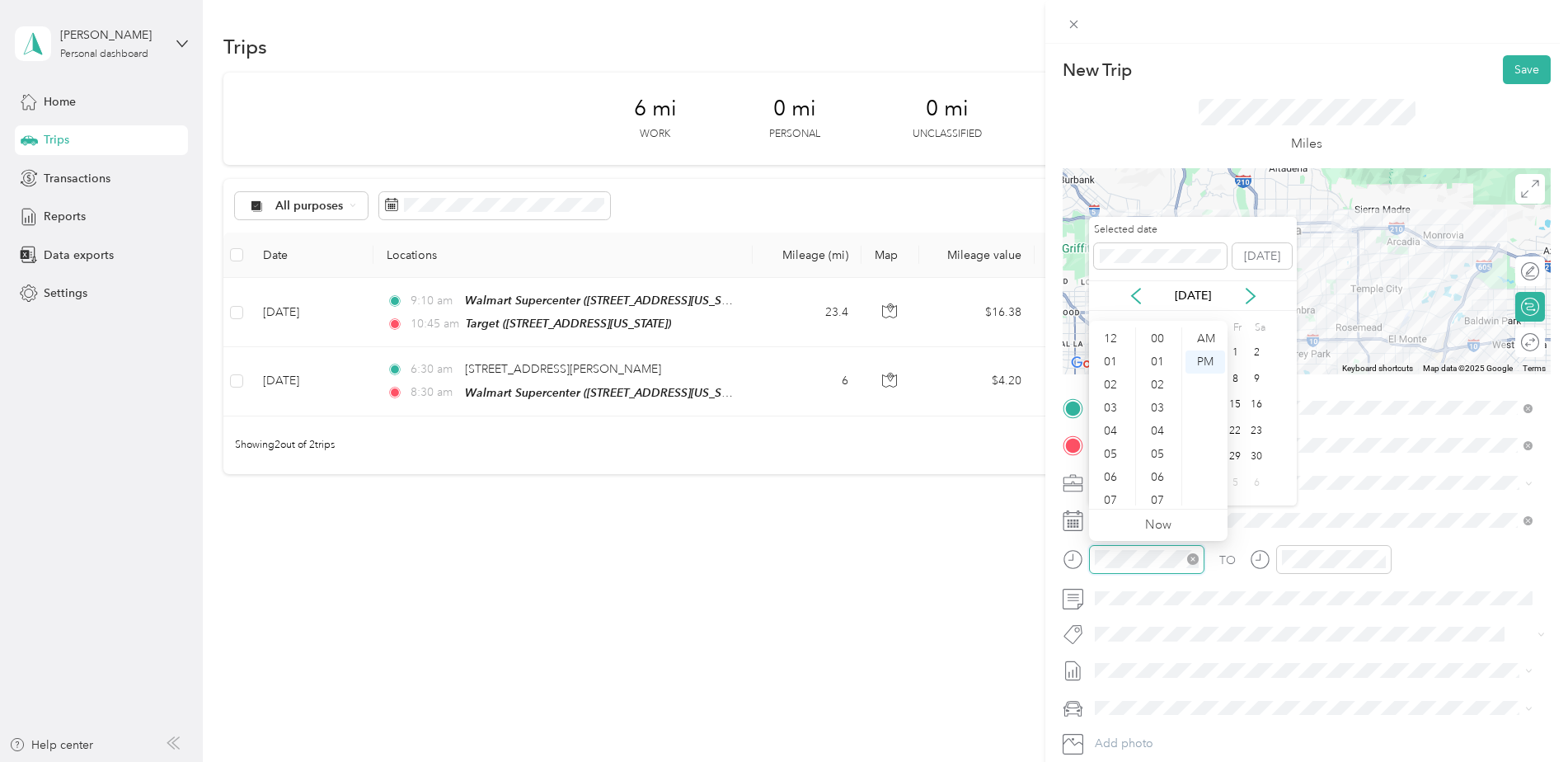
scroll to position [99, 0]
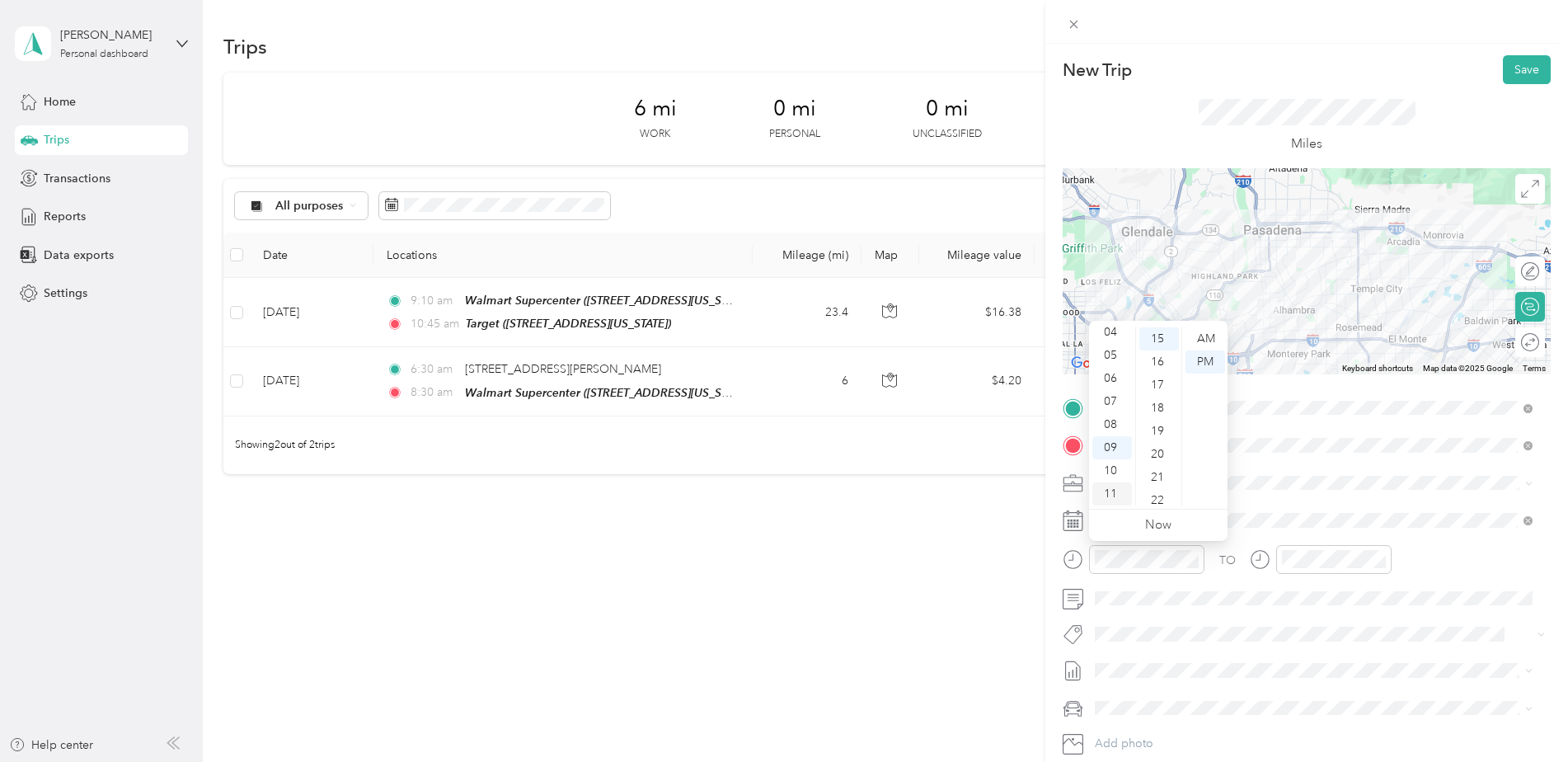
click at [1116, 492] on div "11" at bounding box center [1112, 494] width 40 height 23
click at [1164, 440] on div "30" at bounding box center [1158, 439] width 40 height 23
click at [1208, 336] on div "AM" at bounding box center [1205, 339] width 40 height 23
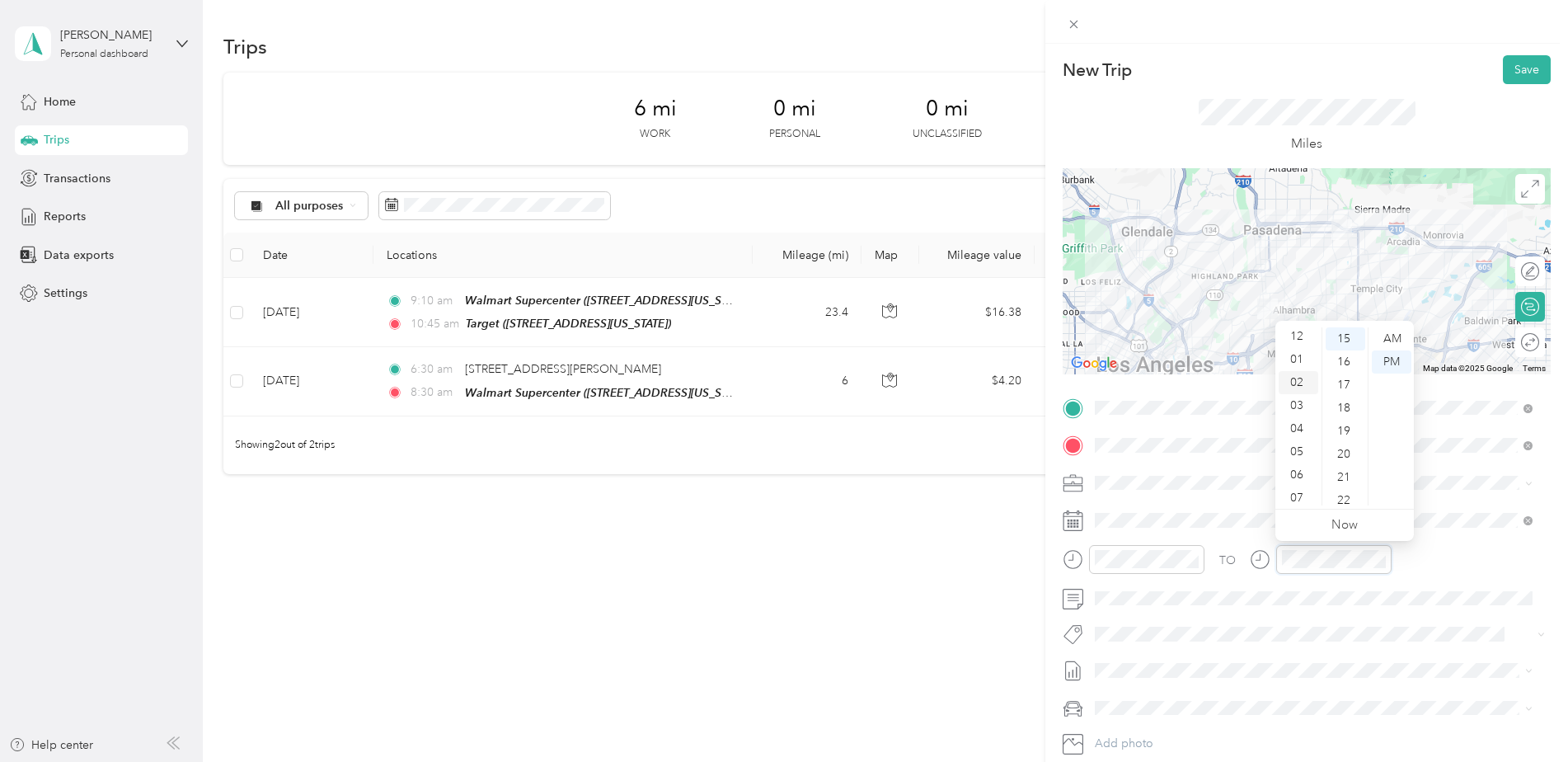
scroll to position [0, 0]
click at [1299, 335] on div "12" at bounding box center [1299, 339] width 40 height 23
click at [1340, 476] on div "39" at bounding box center [1345, 481] width 40 height 23
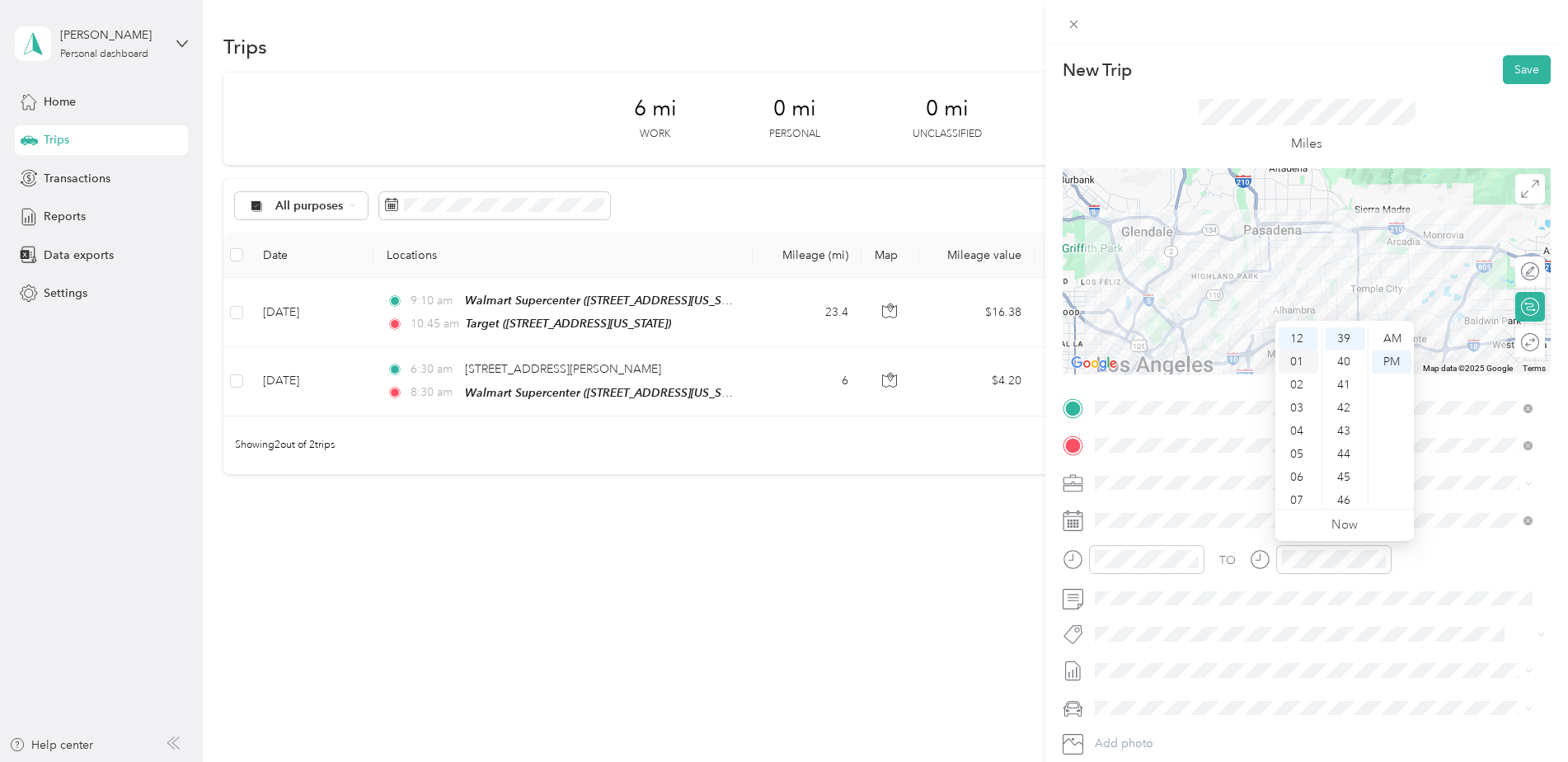
click at [1299, 362] on div "01" at bounding box center [1299, 362] width 40 height 23
click at [1345, 334] on div "00" at bounding box center [1345, 339] width 40 height 23
click at [1470, 563] on div "TO" at bounding box center [1306, 565] width 488 height 40
click at [1522, 63] on button "Save" at bounding box center [1526, 69] width 48 height 29
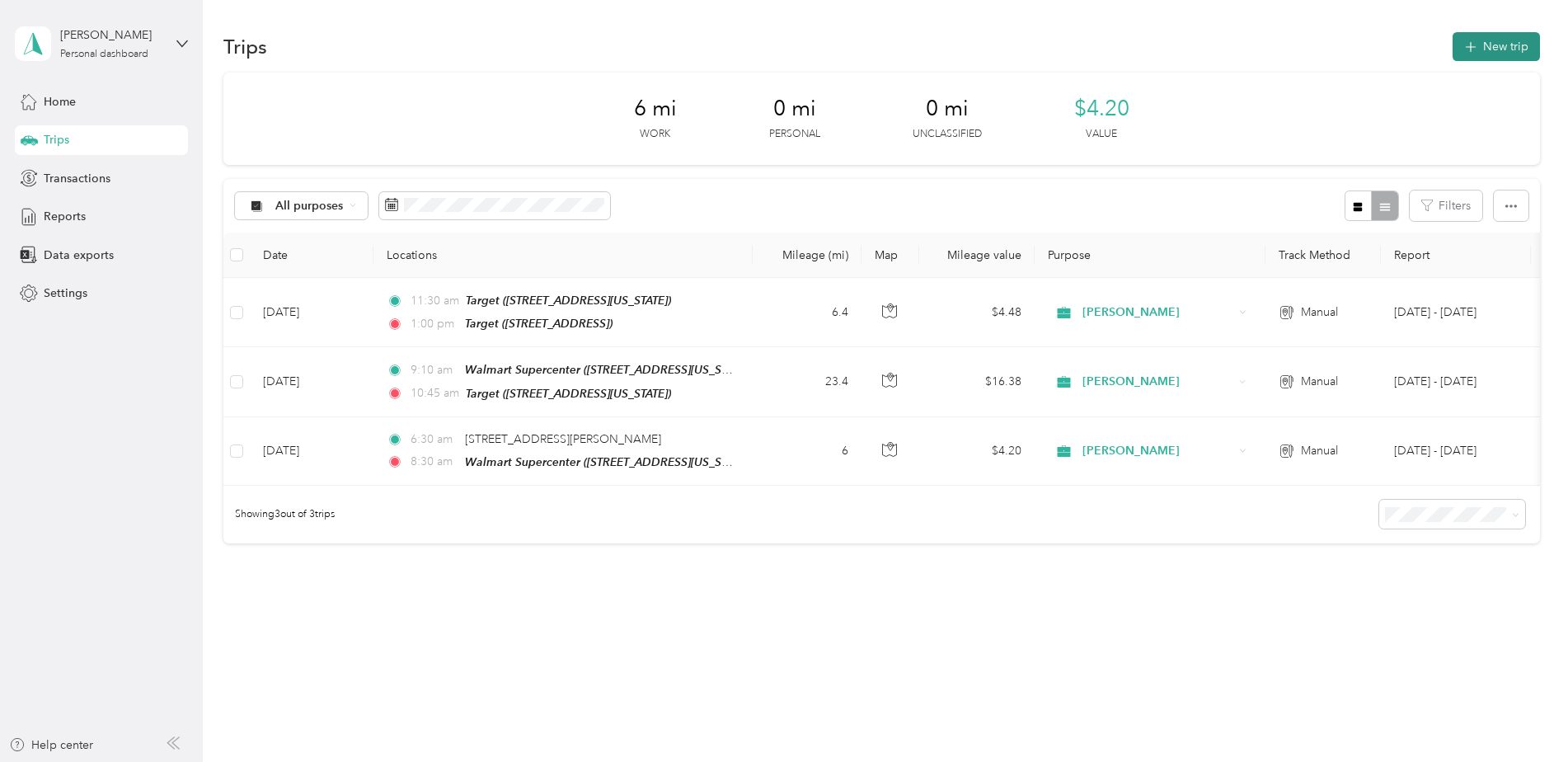
click at [1457, 43] on button "New trip" at bounding box center [1495, 47] width 87 height 29
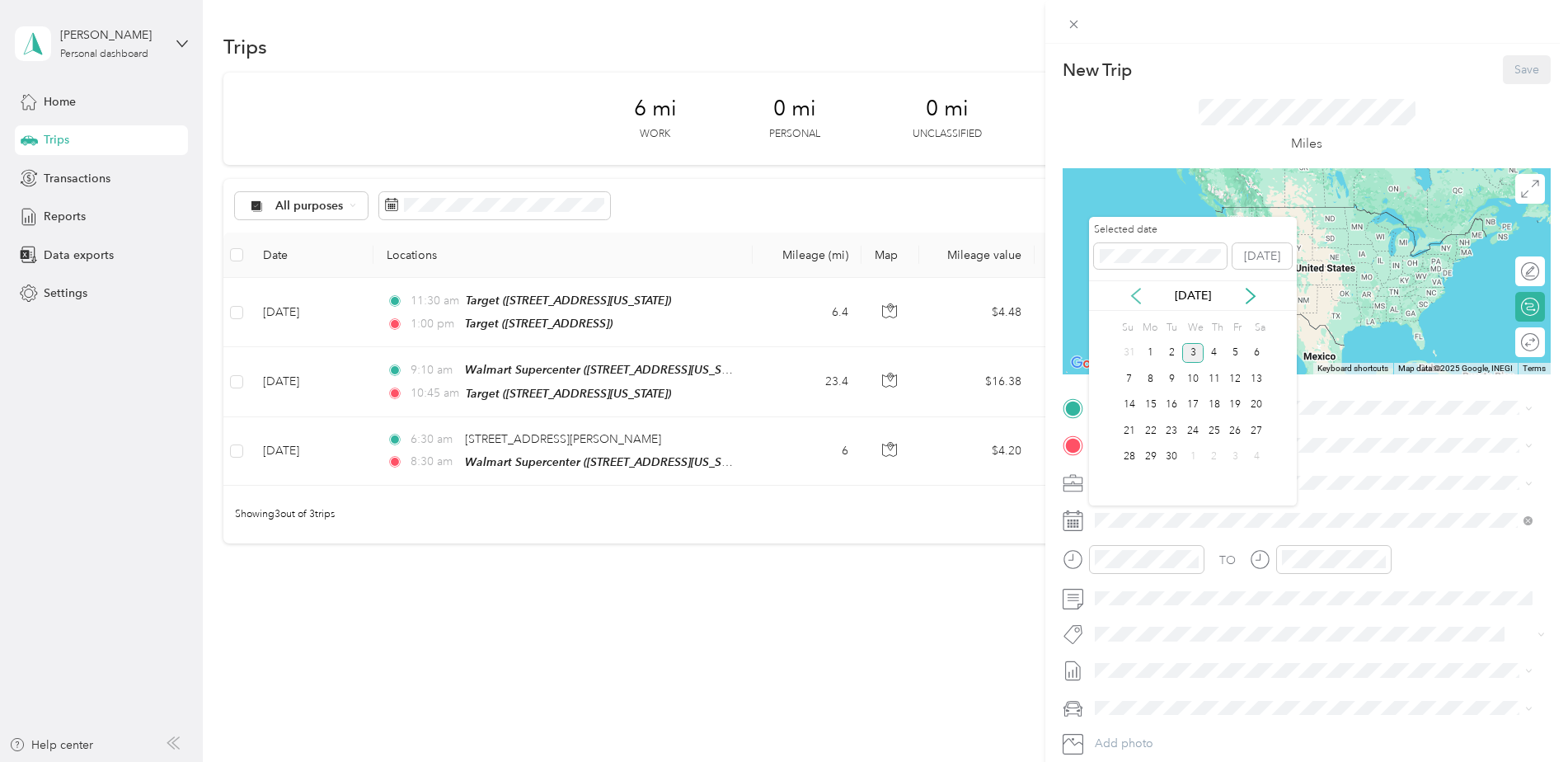
click at [1129, 294] on icon at bounding box center [1136, 296] width 16 height 16
click at [1176, 406] on div "12" at bounding box center [1171, 405] width 22 height 21
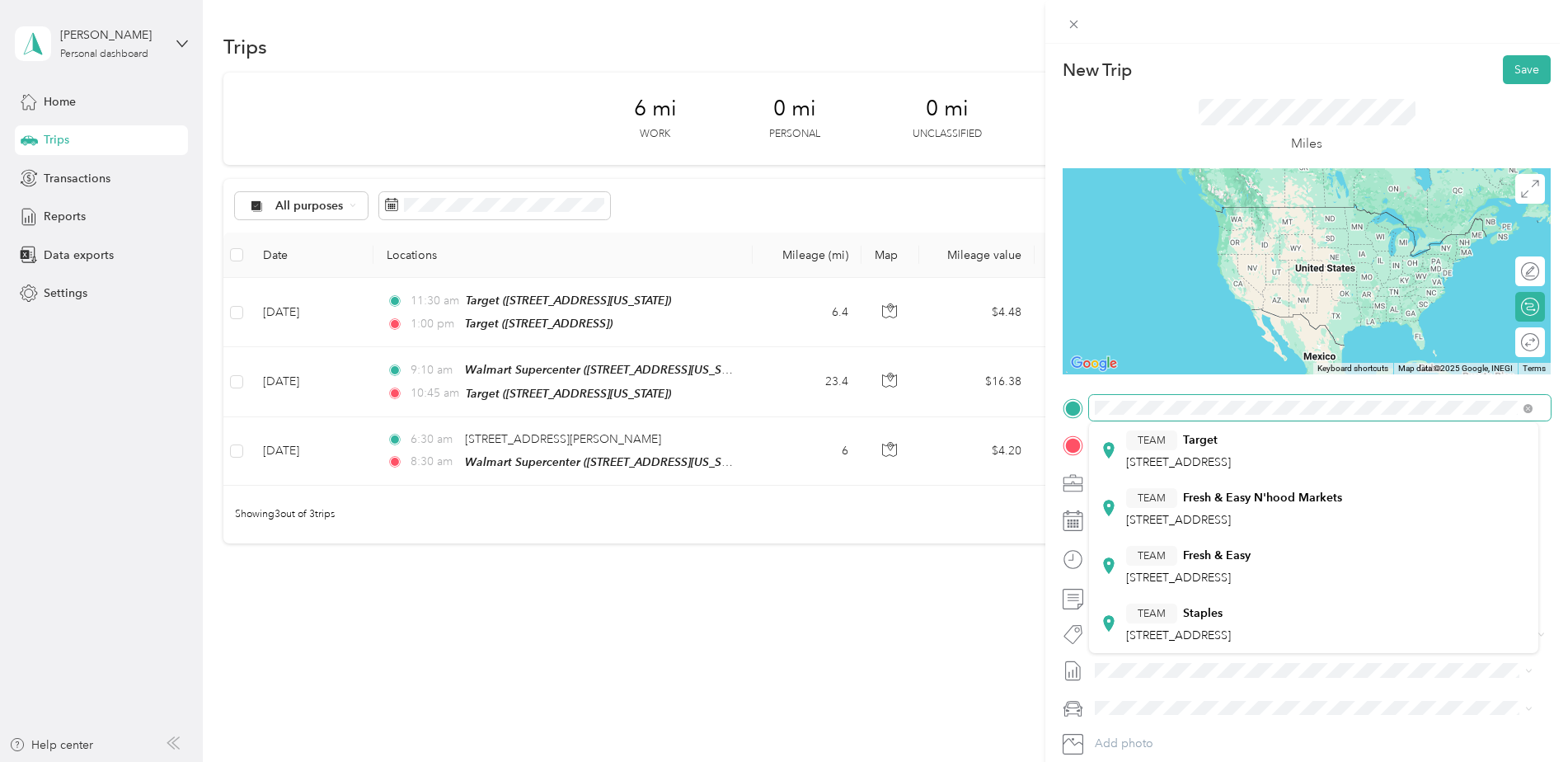
scroll to position [247, 0]
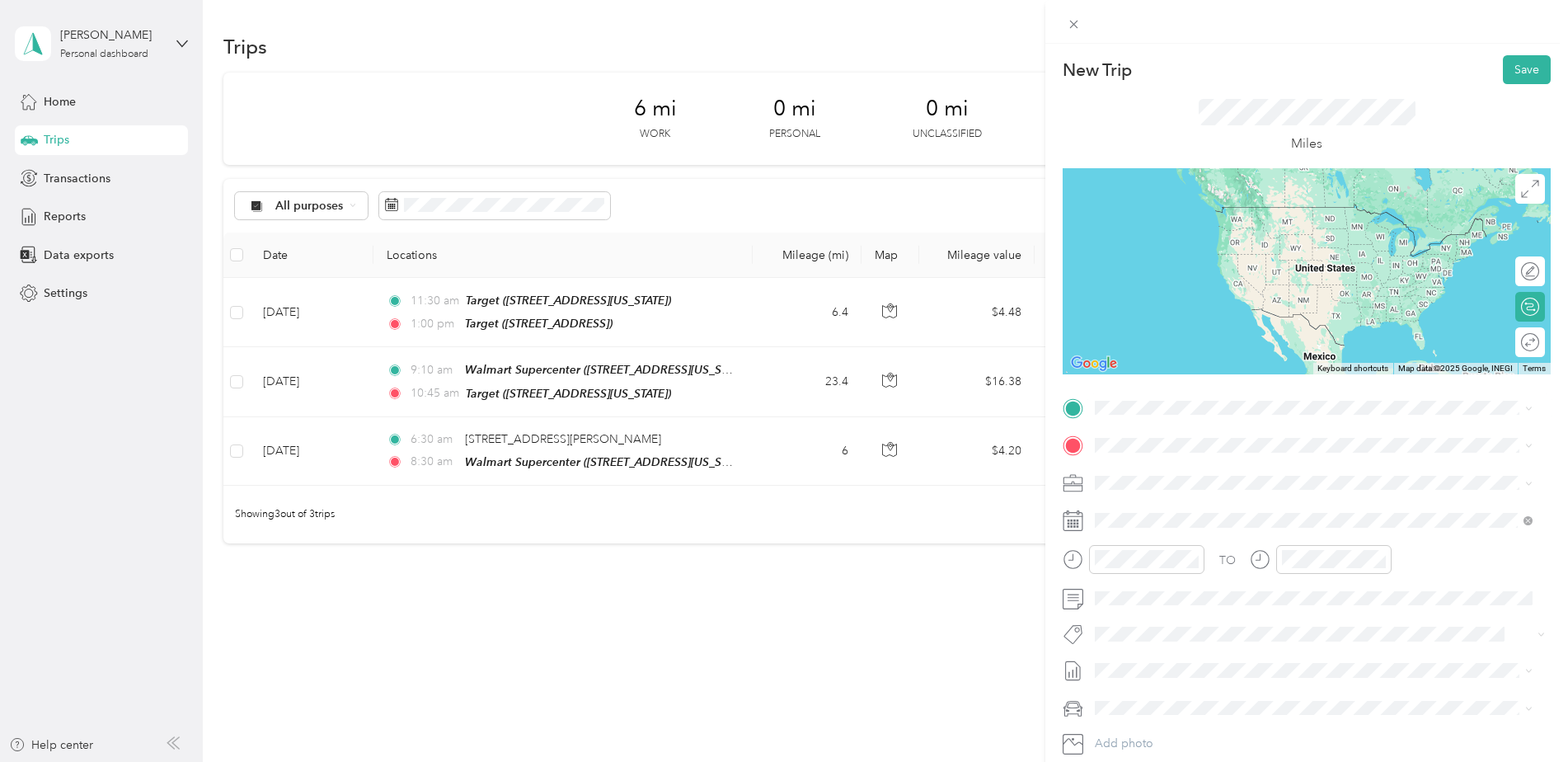
click at [1220, 457] on div "TEAM Target" at bounding box center [1178, 451] width 105 height 21
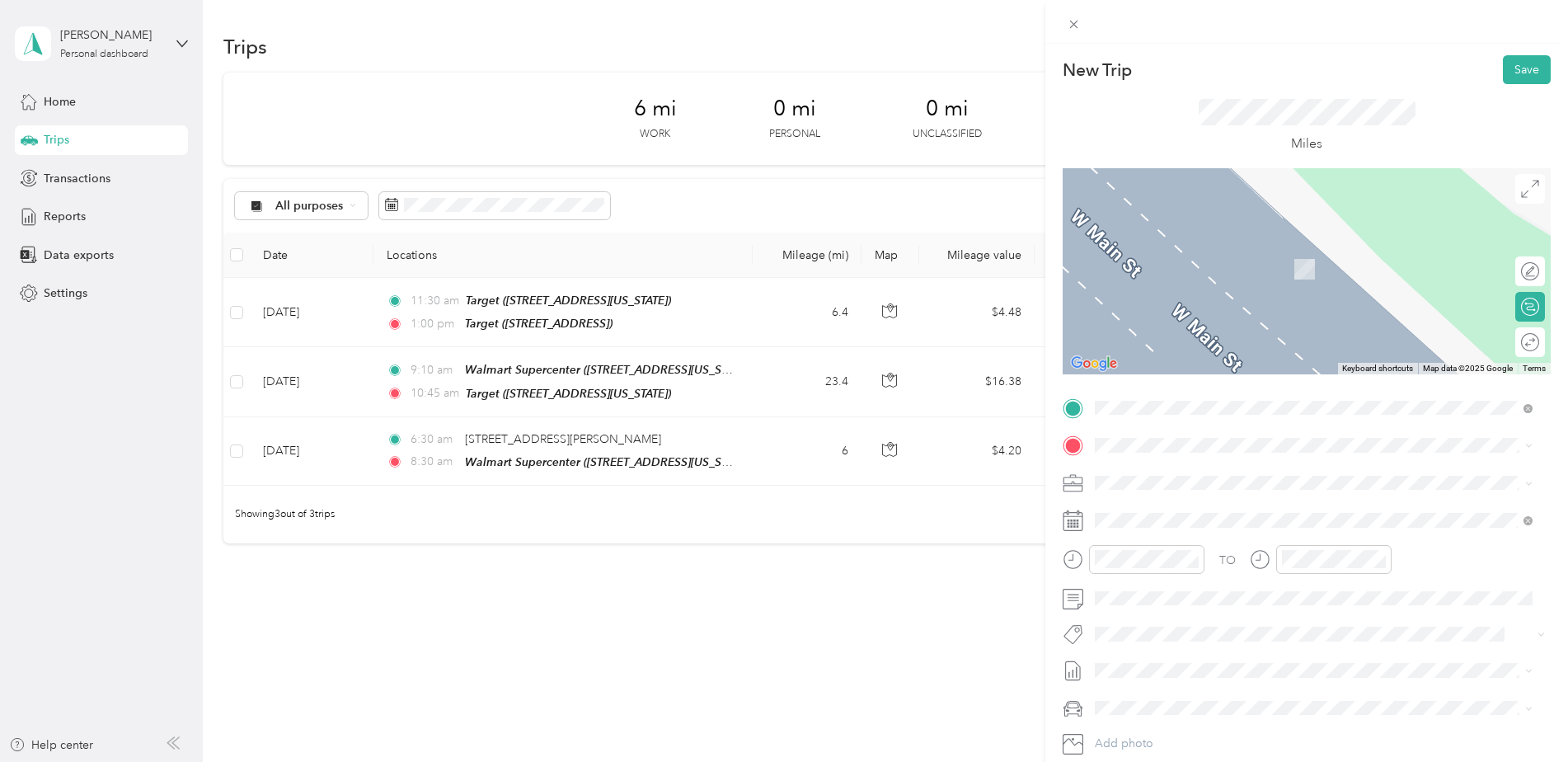
click at [1154, 504] on span "[STREET_ADDRESS][PERSON_NAME][US_STATE]" at bounding box center [1254, 500] width 256 height 15
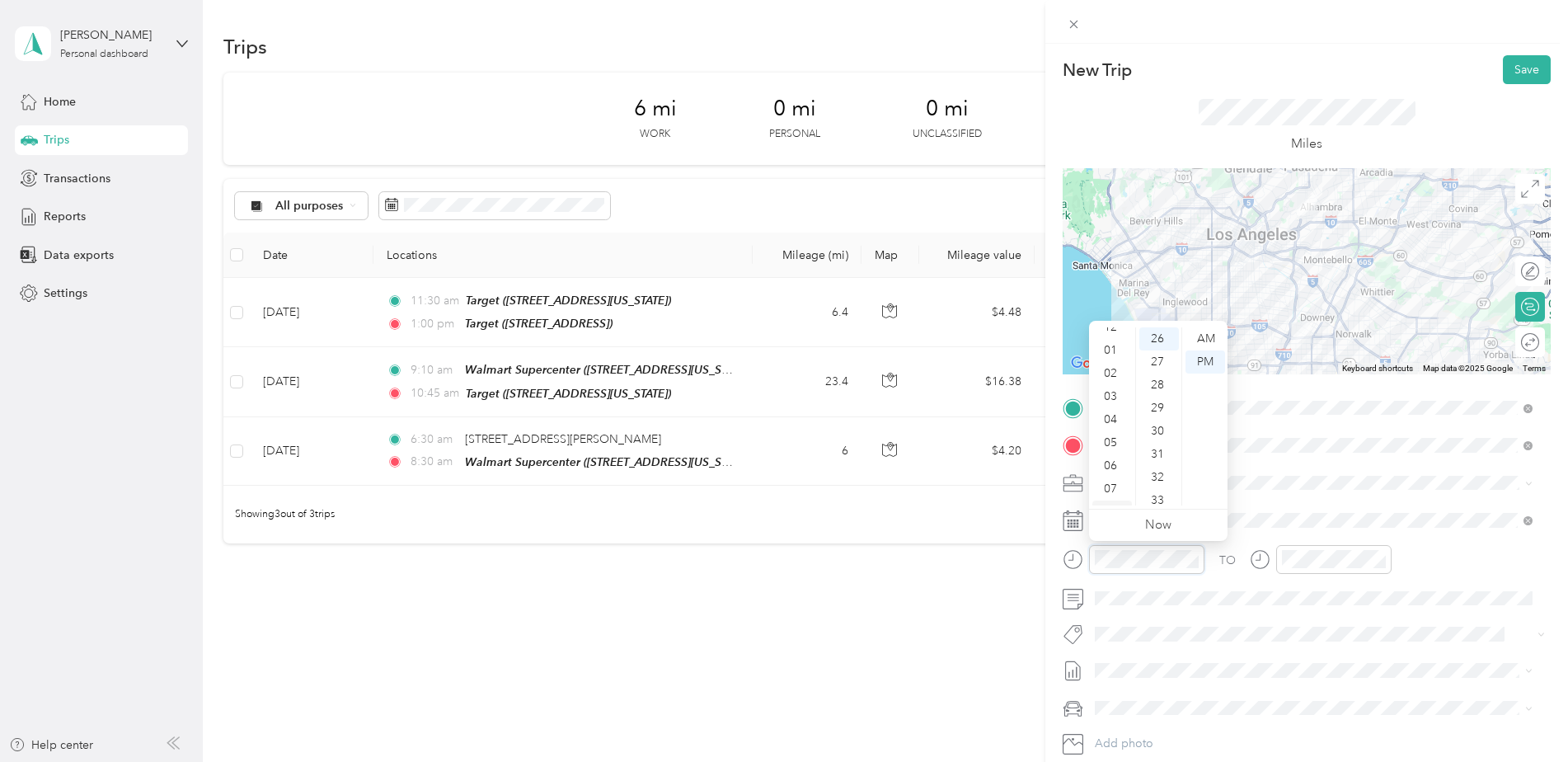
scroll to position [0, 0]
click at [1111, 361] on div "01" at bounding box center [1112, 362] width 40 height 23
click at [1162, 408] on div "15" at bounding box center [1158, 415] width 40 height 23
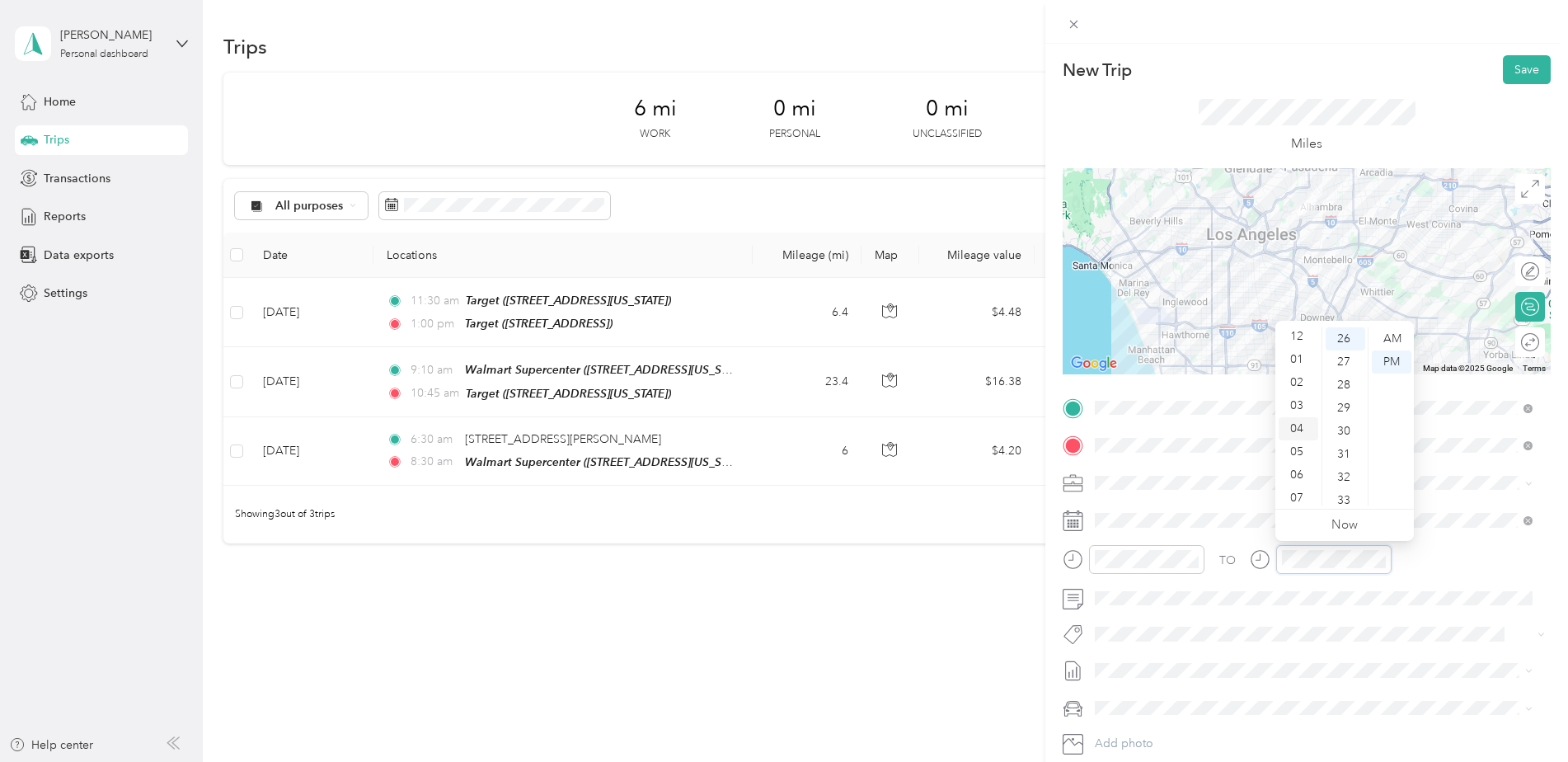
scroll to position [0, 0]
click at [1299, 363] on div "01" at bounding box center [1299, 362] width 40 height 23
click at [1349, 450] on div "45" at bounding box center [1345, 448] width 40 height 23
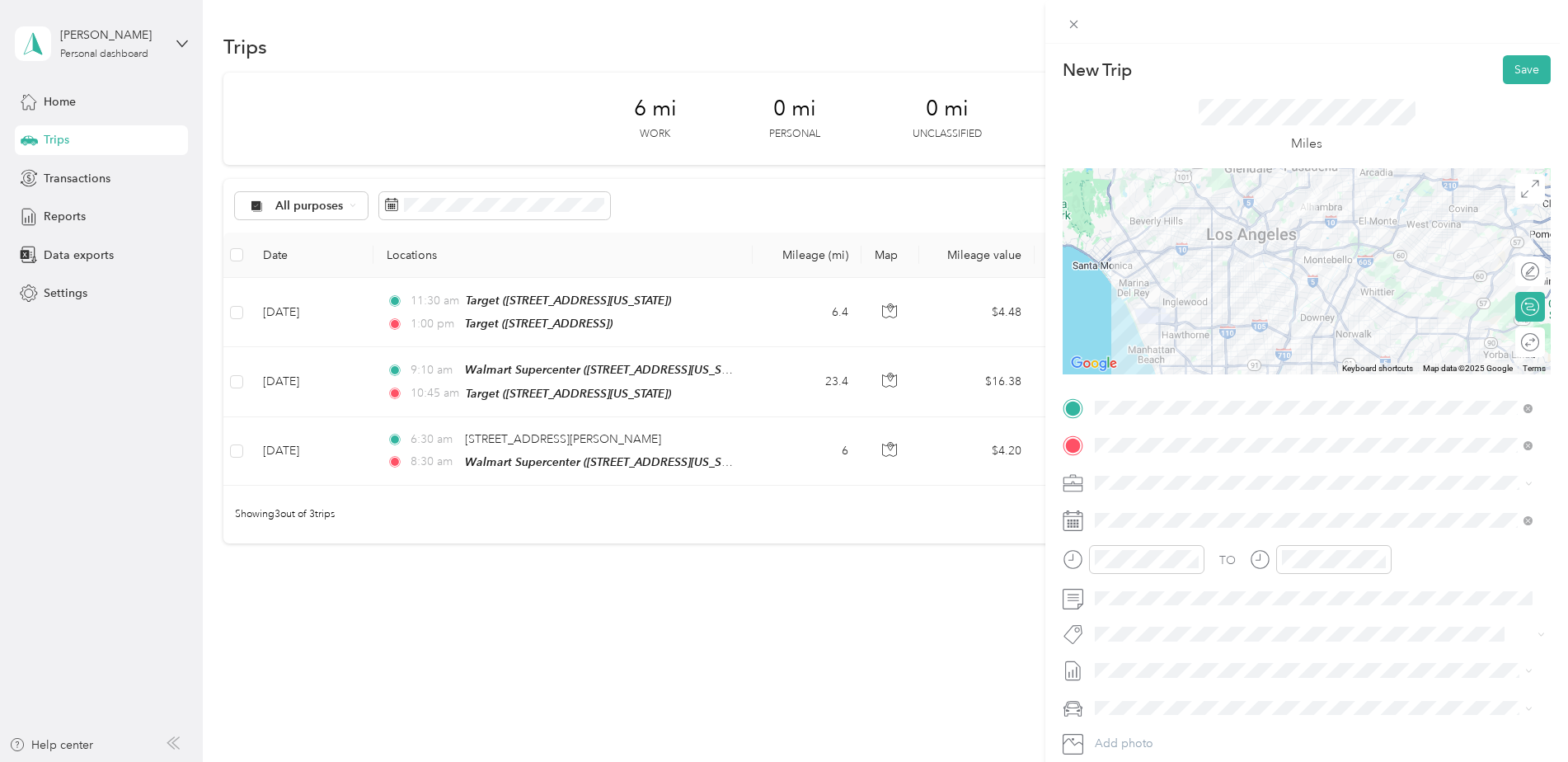
click at [1386, 613] on div "TO Add photo" at bounding box center [1306, 594] width 488 height 398
click at [1519, 60] on button "Save" at bounding box center [1526, 69] width 48 height 29
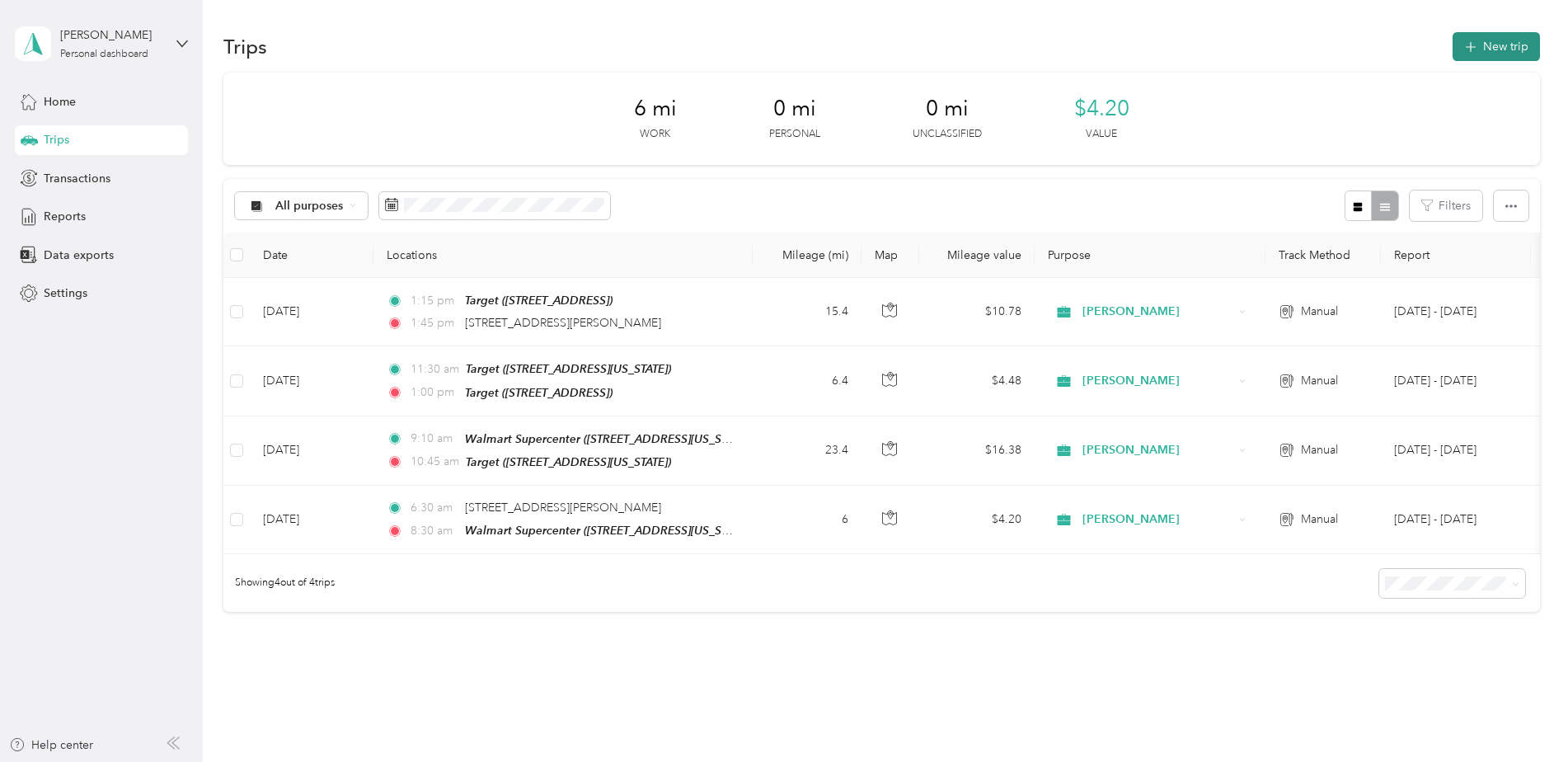
click at [1513, 48] on button "New trip" at bounding box center [1495, 47] width 87 height 29
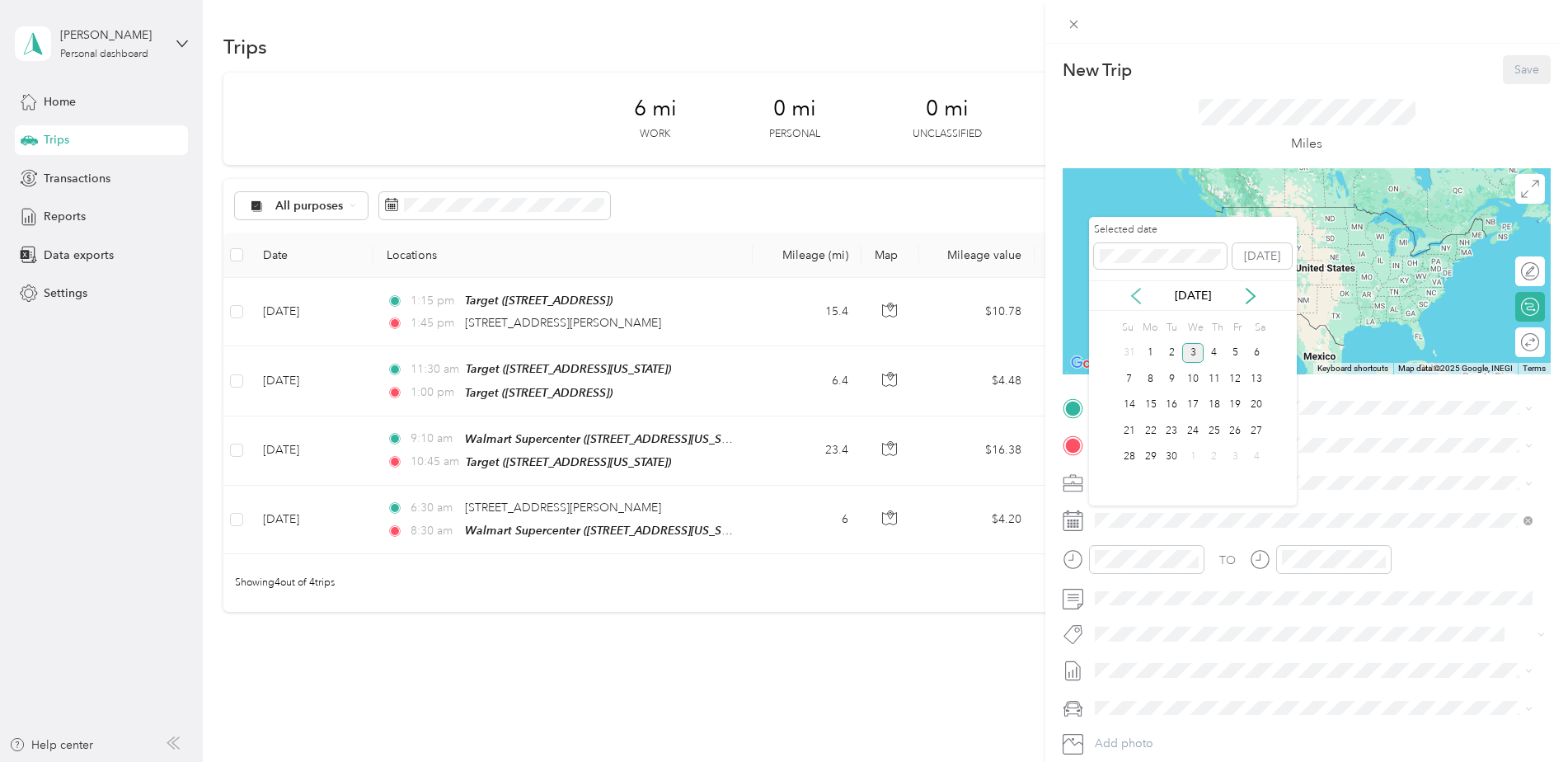
click at [1129, 295] on icon at bounding box center [1136, 296] width 16 height 16
click at [1186, 407] on div "13" at bounding box center [1193, 405] width 22 height 21
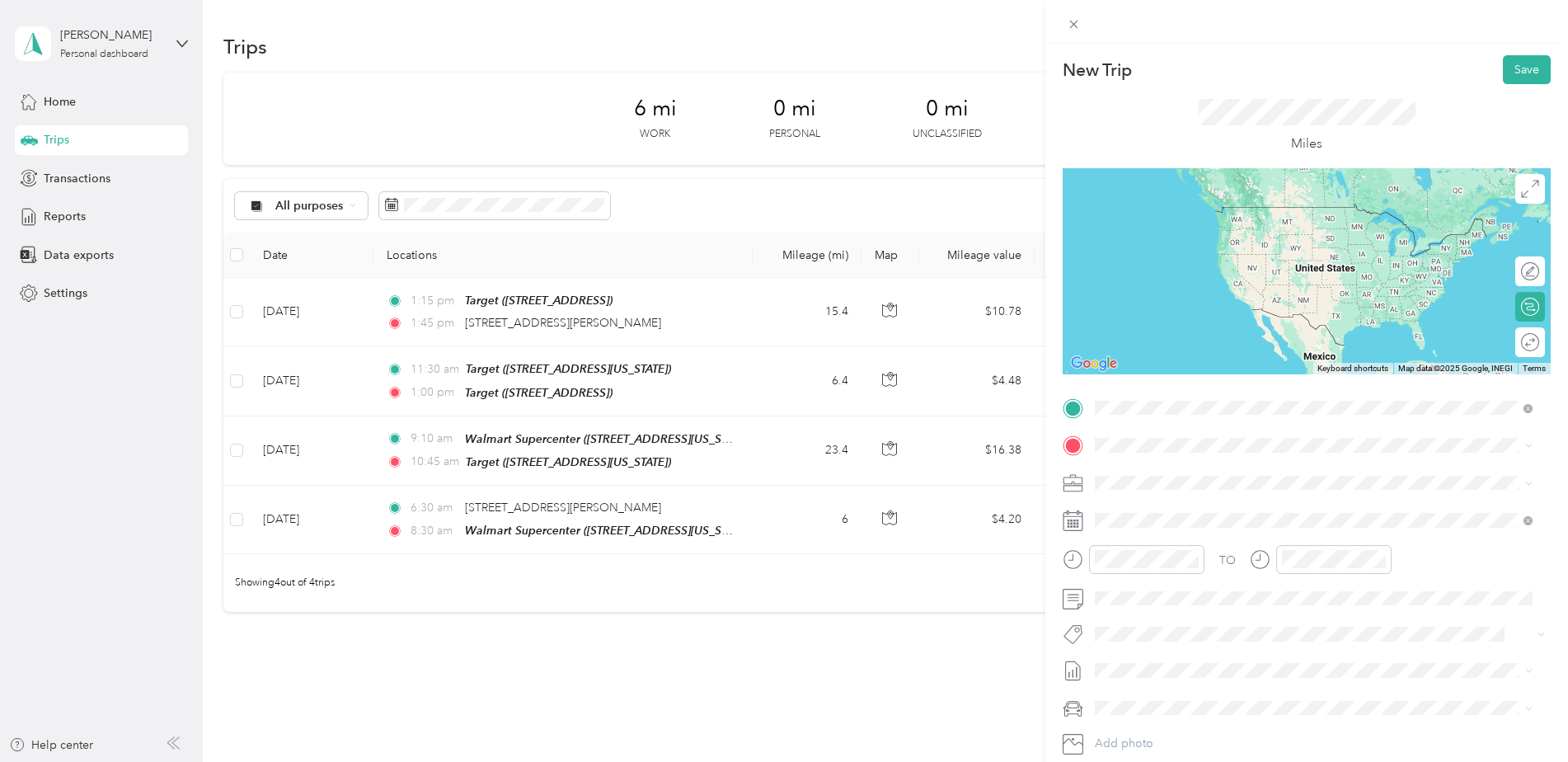
click at [1170, 468] on span "[STREET_ADDRESS][PERSON_NAME][US_STATE]" at bounding box center [1254, 467] width 256 height 15
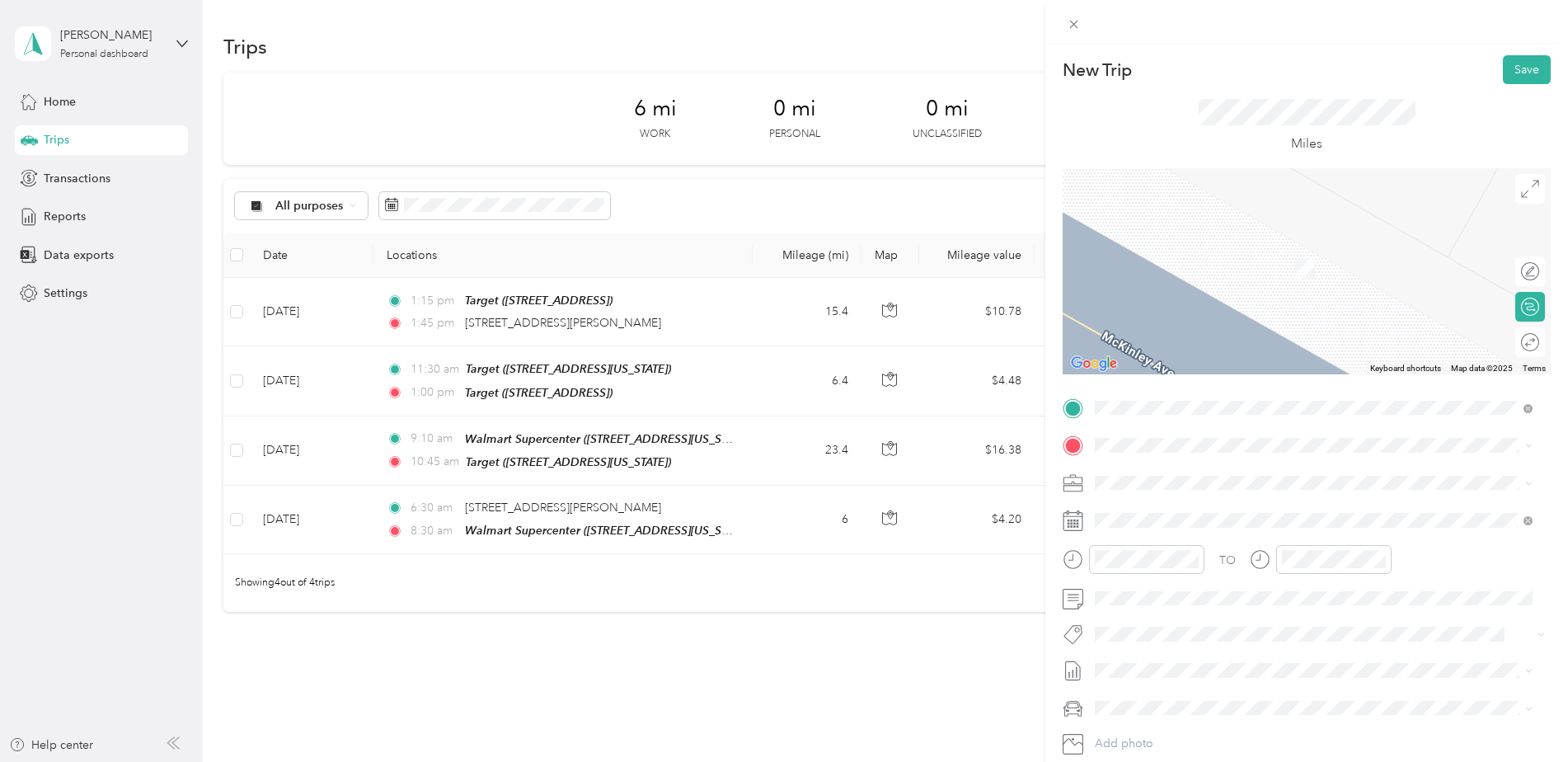
click at [1171, 517] on div "TEAM Target [STREET_ADDRESS]" at bounding box center [1178, 522] width 105 height 40
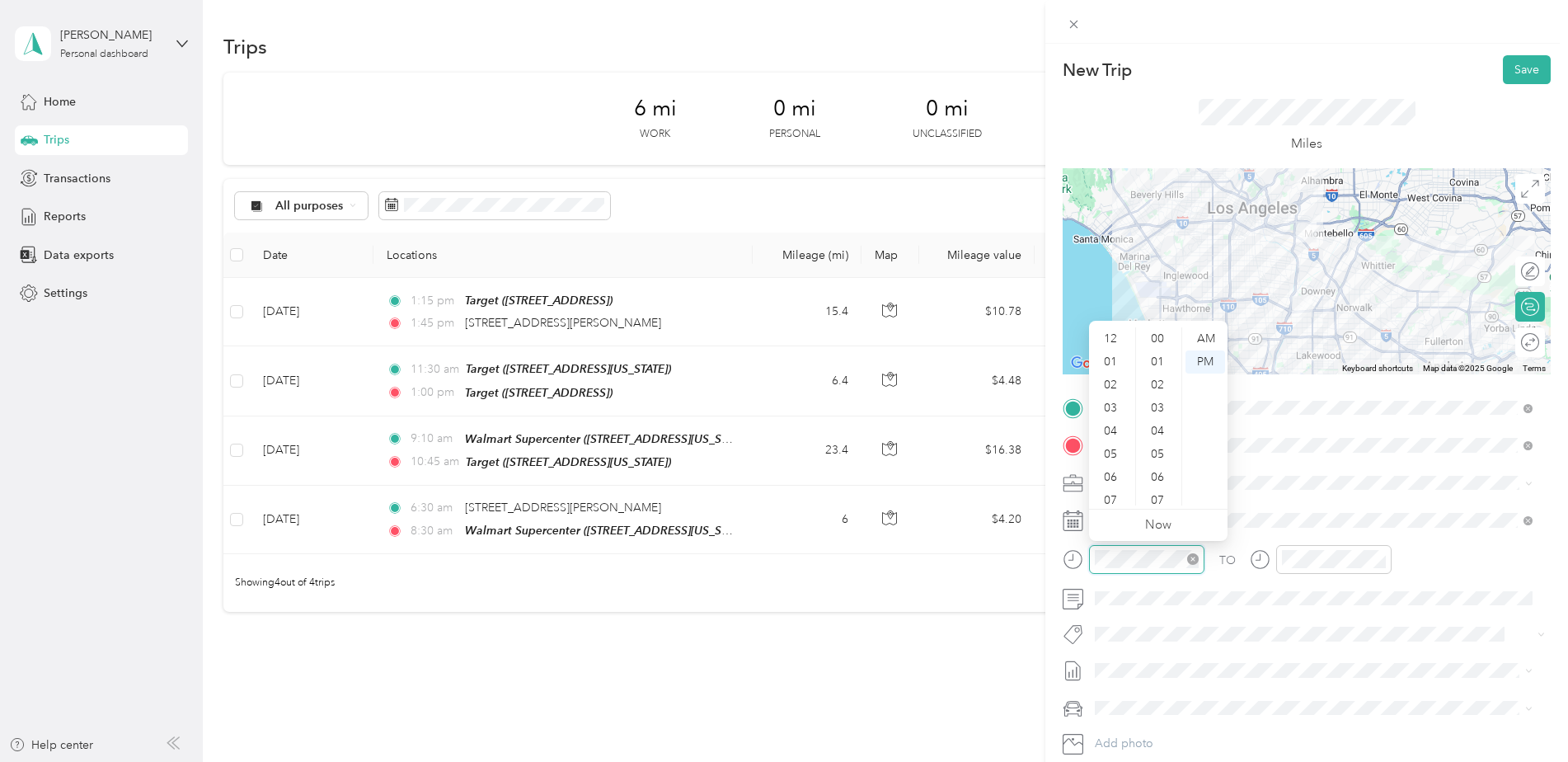
scroll to position [99, 0]
click at [1118, 376] on div "06" at bounding box center [1112, 378] width 40 height 23
click at [1157, 359] on div "01" at bounding box center [1158, 362] width 40 height 23
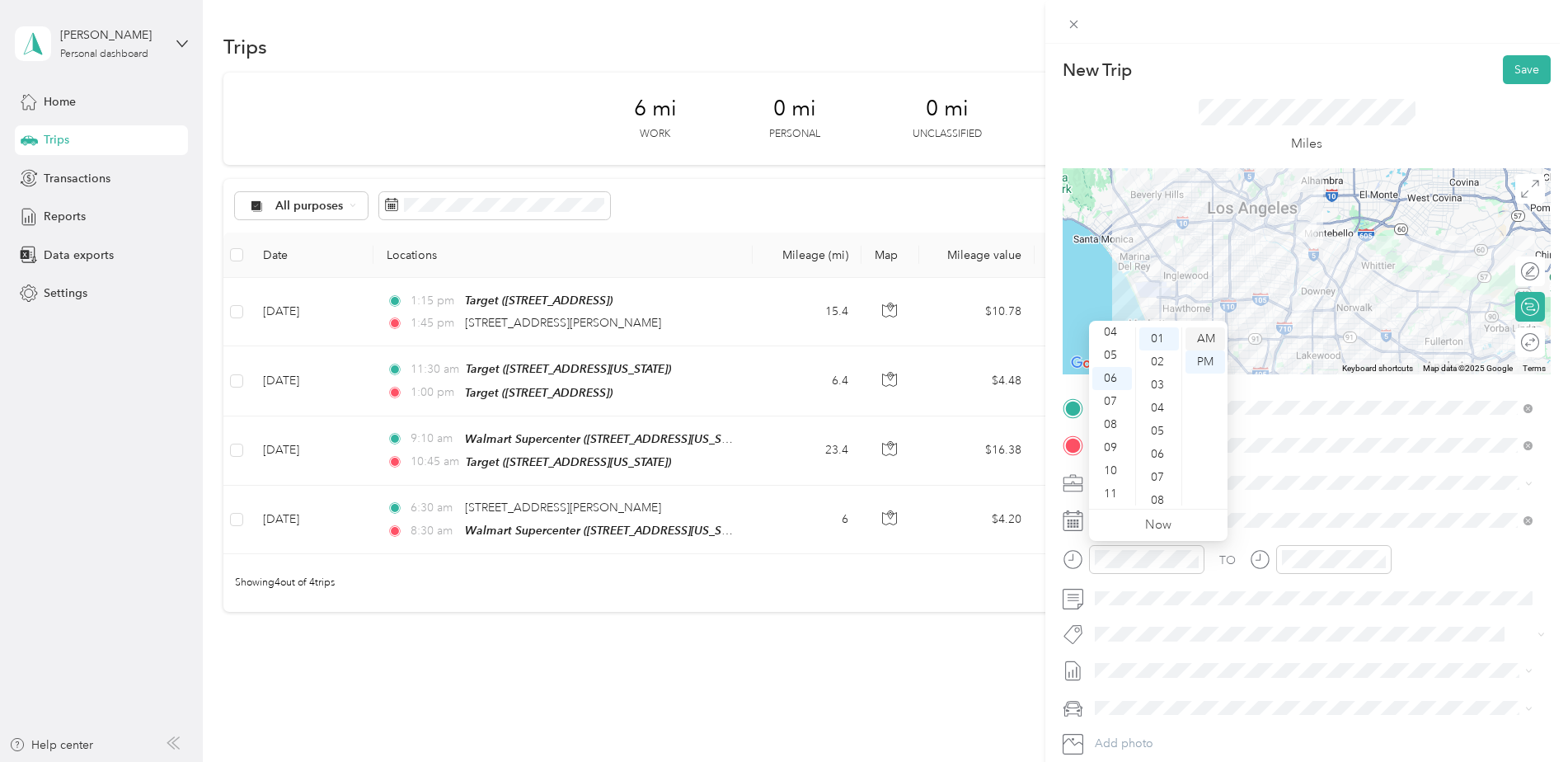
click at [1213, 333] on div "AM" at bounding box center [1205, 339] width 40 height 23
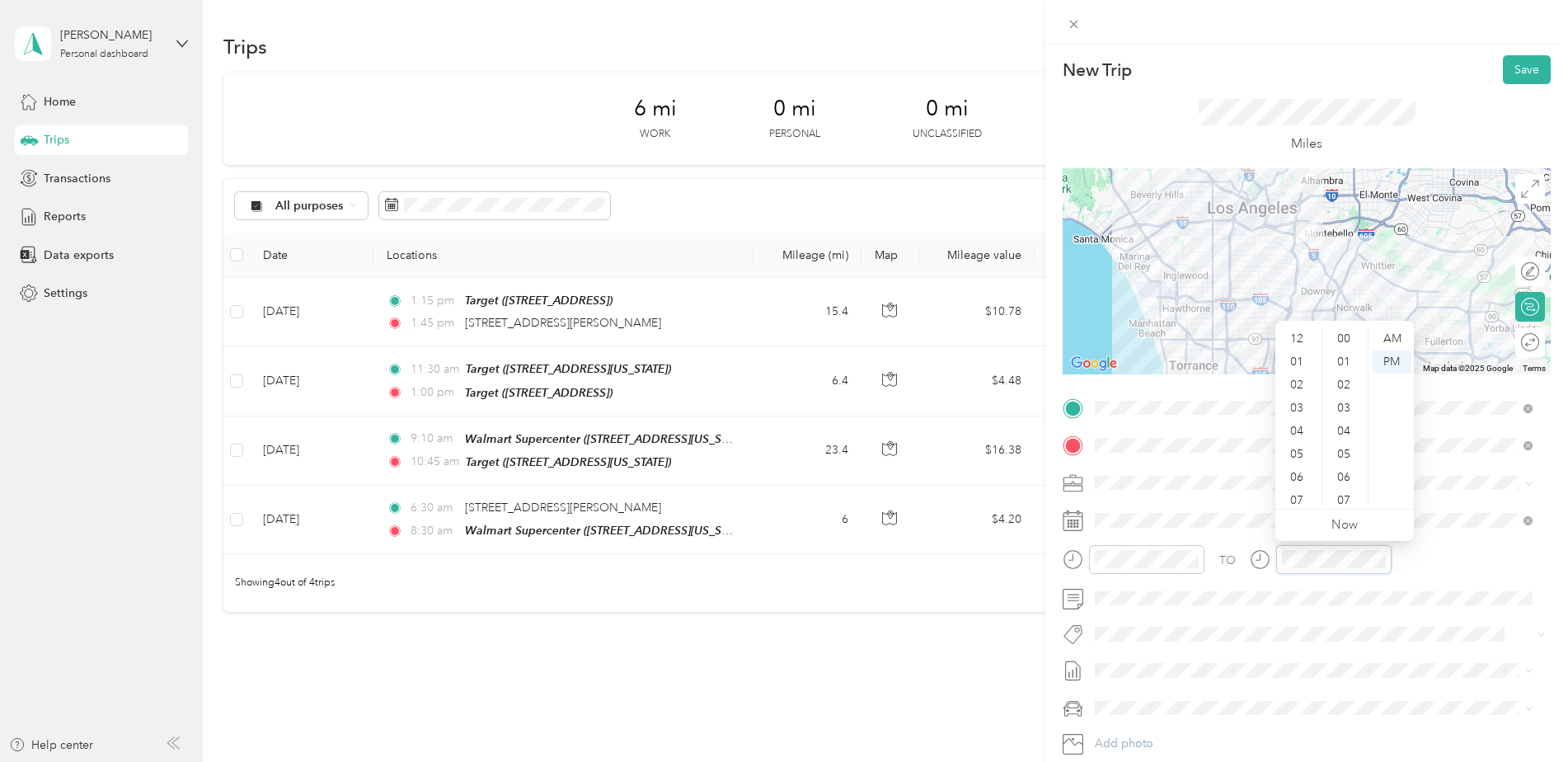
scroll to position [99, 0]
click at [1295, 426] on div "08" at bounding box center [1299, 425] width 40 height 23
click at [1350, 345] on div "33" at bounding box center [1345, 339] width 40 height 23
click at [1384, 340] on div "AM" at bounding box center [1391, 339] width 40 height 23
click at [1488, 654] on div "TO Add photo" at bounding box center [1306, 594] width 488 height 398
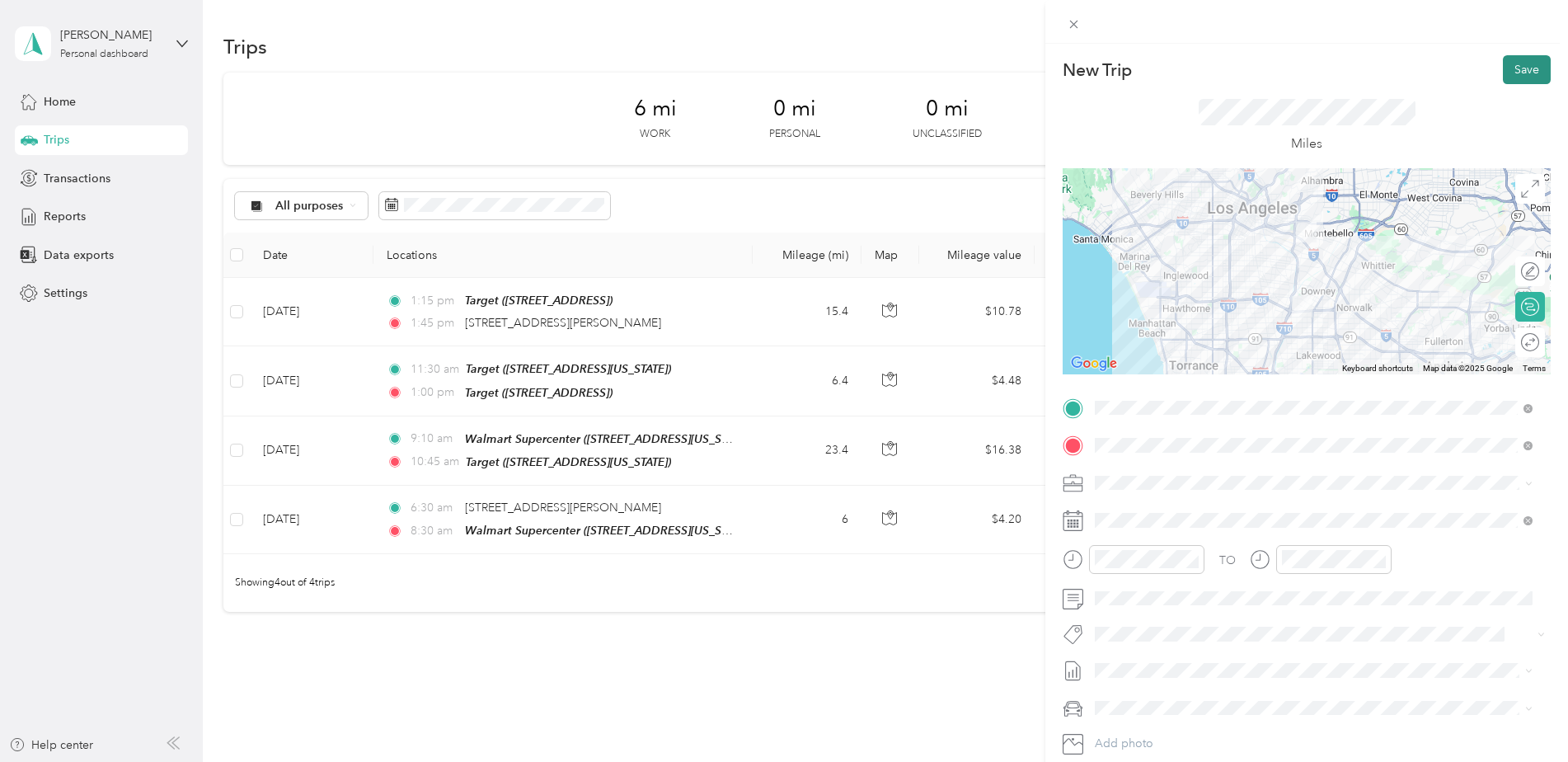
click at [1503, 64] on button "Save" at bounding box center [1526, 69] width 48 height 29
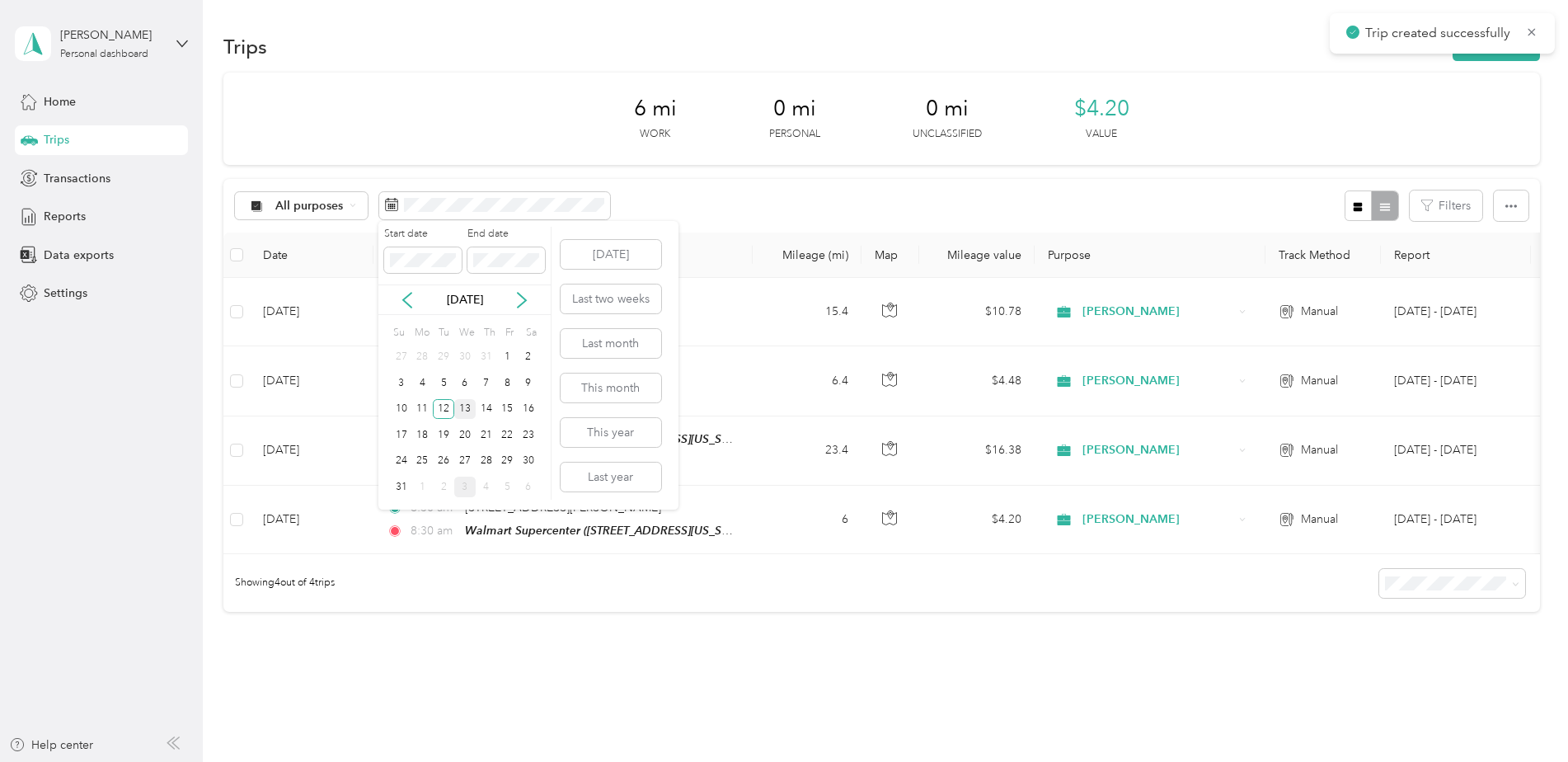
click at [462, 407] on div "13" at bounding box center [465, 409] width 22 height 21
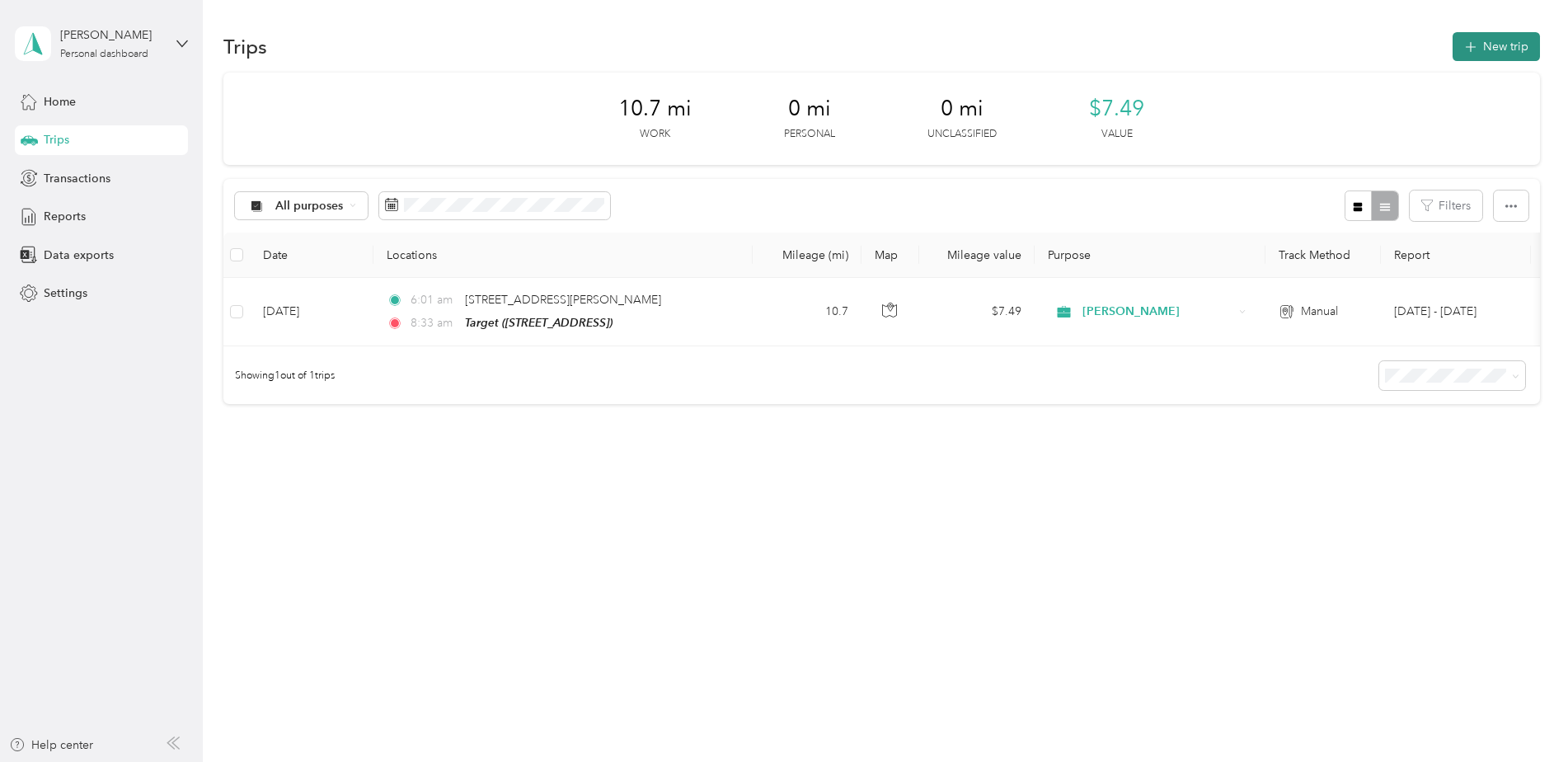
click at [1518, 40] on button "New trip" at bounding box center [1495, 47] width 87 height 29
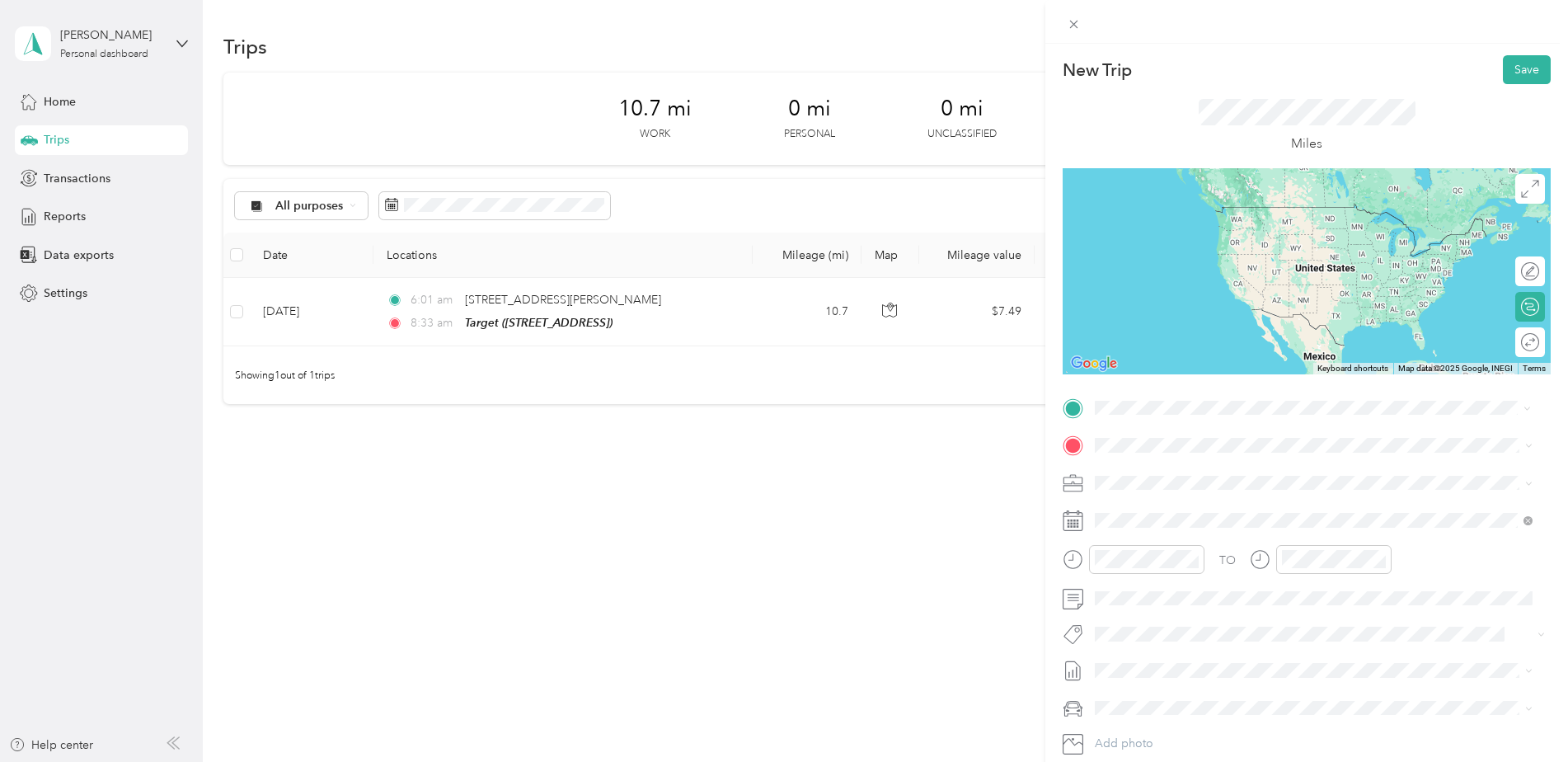
click at [1183, 476] on strong "Target" at bounding box center [1200, 474] width 35 height 15
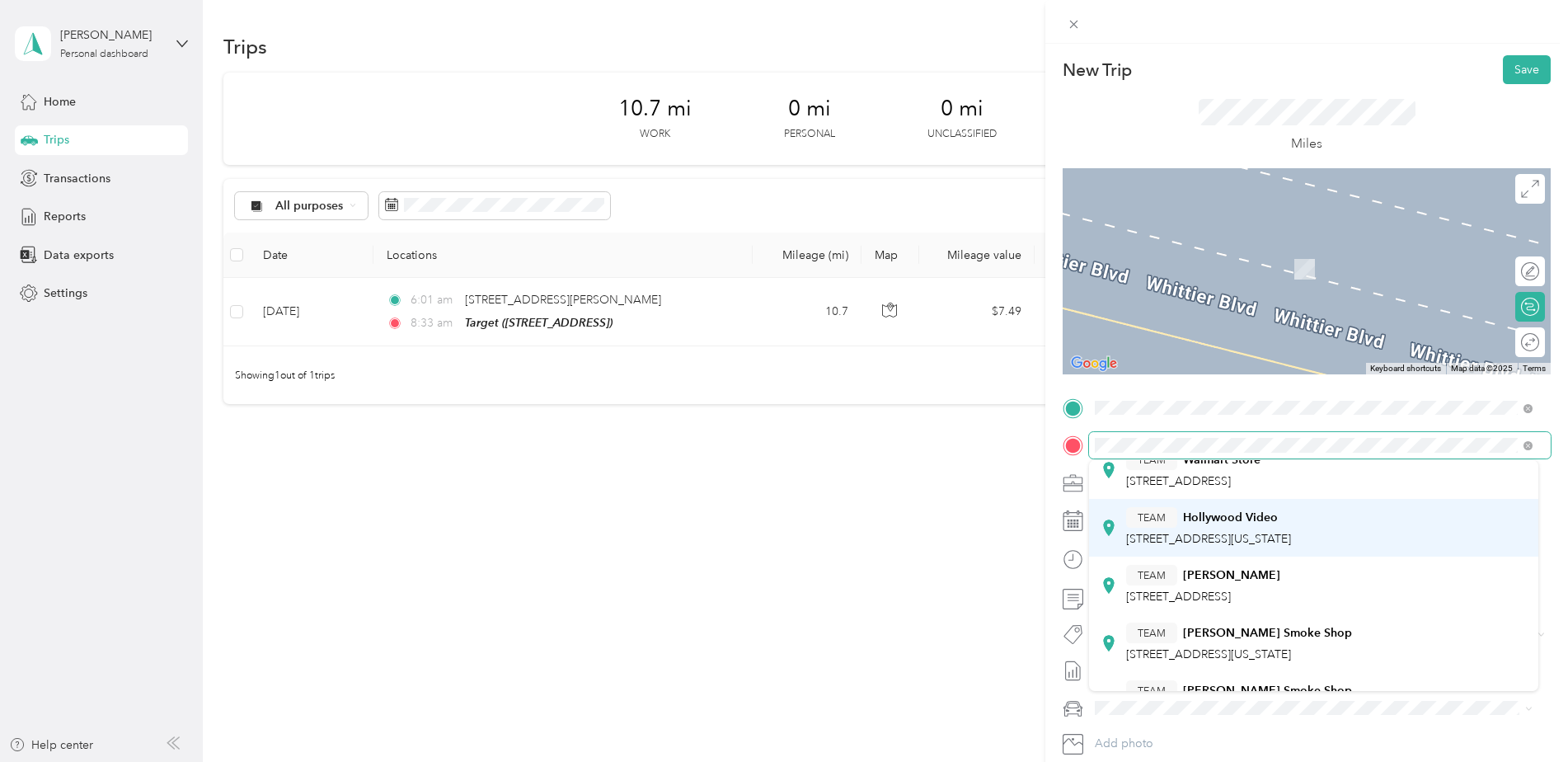
scroll to position [83, 0]
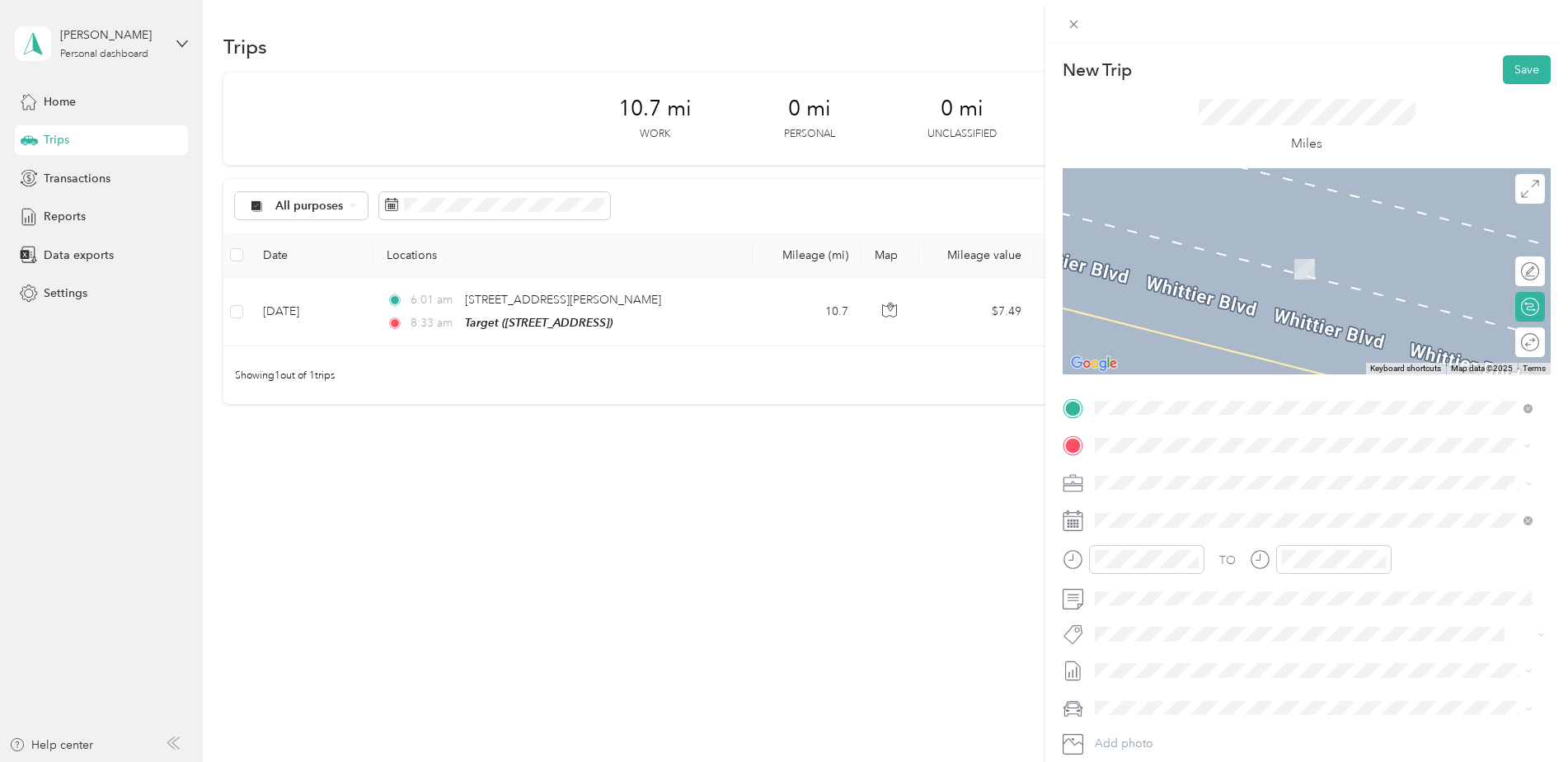
click at [1189, 485] on strong "Walmart Store" at bounding box center [1221, 489] width 77 height 15
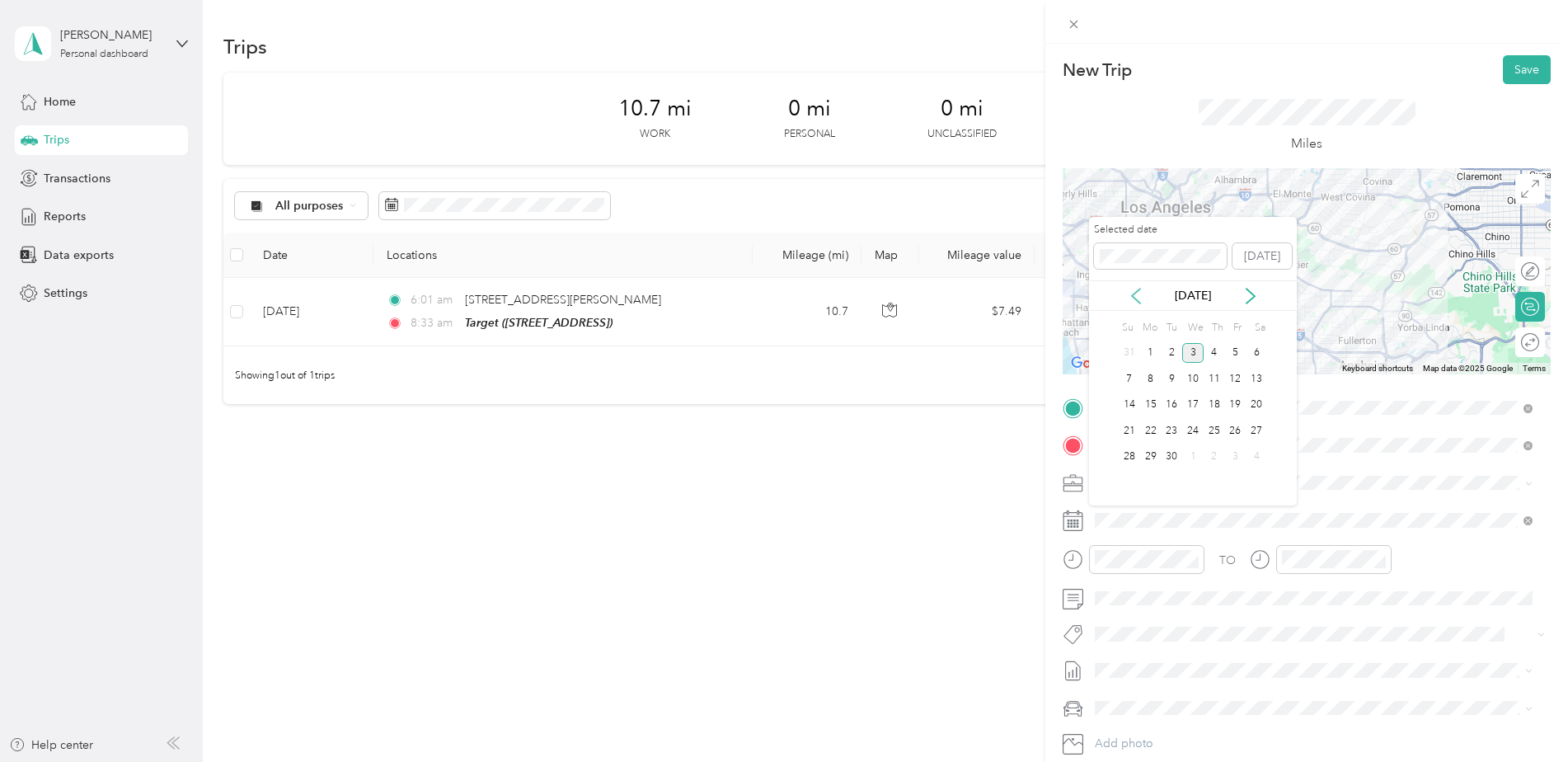
click at [1129, 295] on icon at bounding box center [1136, 296] width 16 height 16
click at [1194, 406] on div "13" at bounding box center [1193, 405] width 22 height 21
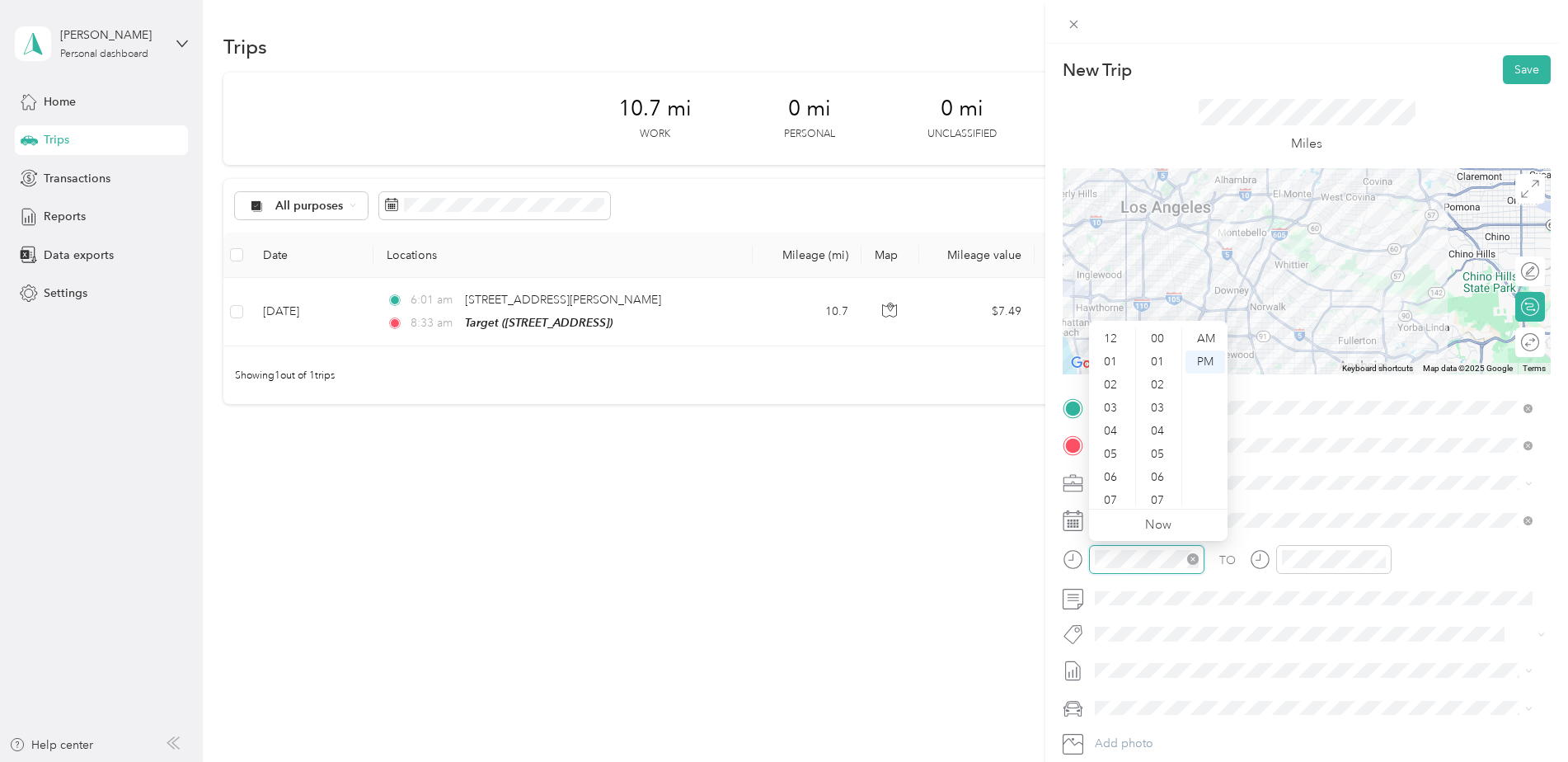
scroll to position [99, 0]
click at [1114, 447] on div "09" at bounding box center [1112, 448] width 40 height 23
click at [1160, 454] on div "17" at bounding box center [1158, 455] width 40 height 23
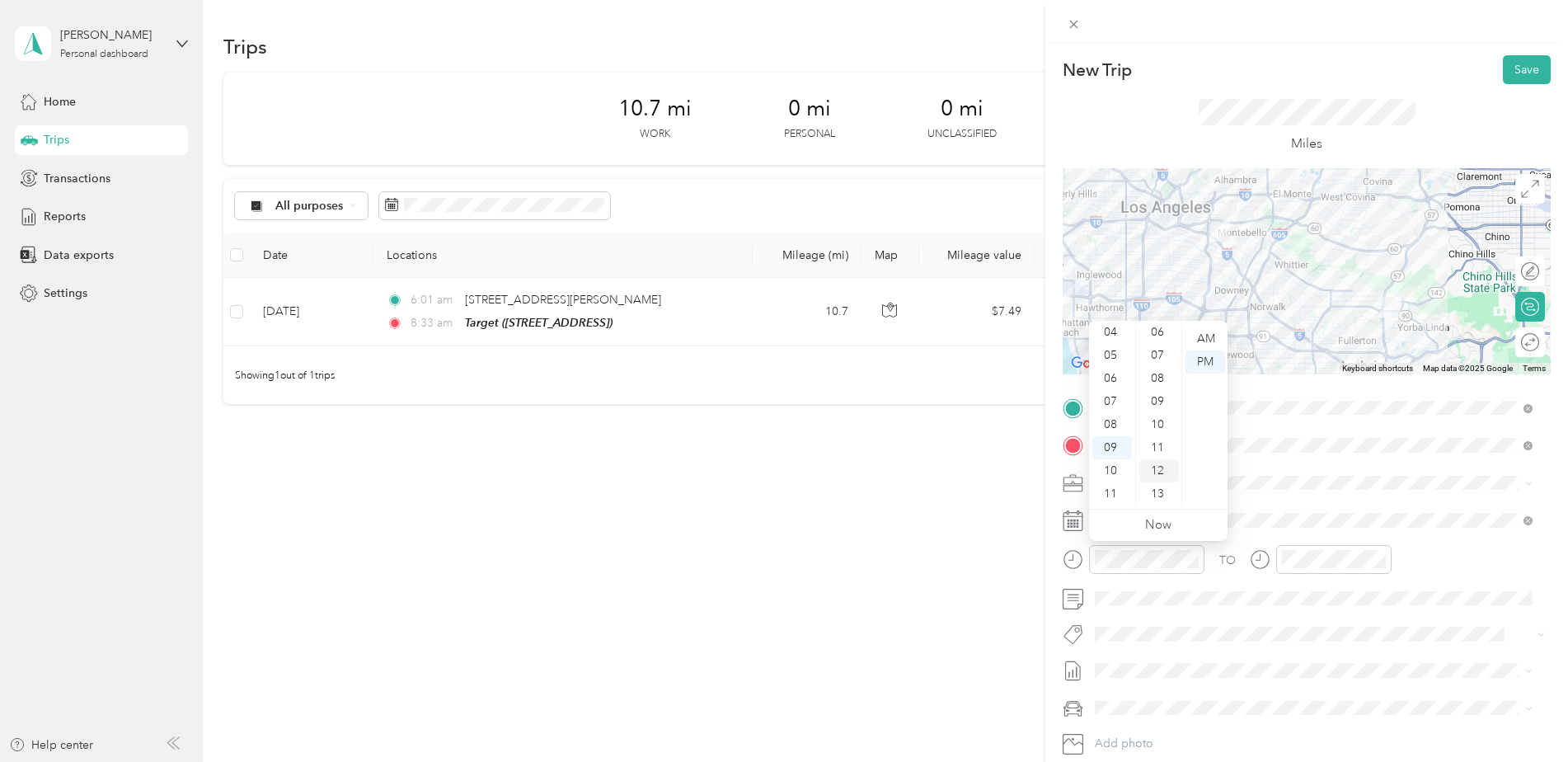
click at [1157, 467] on div "12" at bounding box center [1158, 471] width 40 height 23
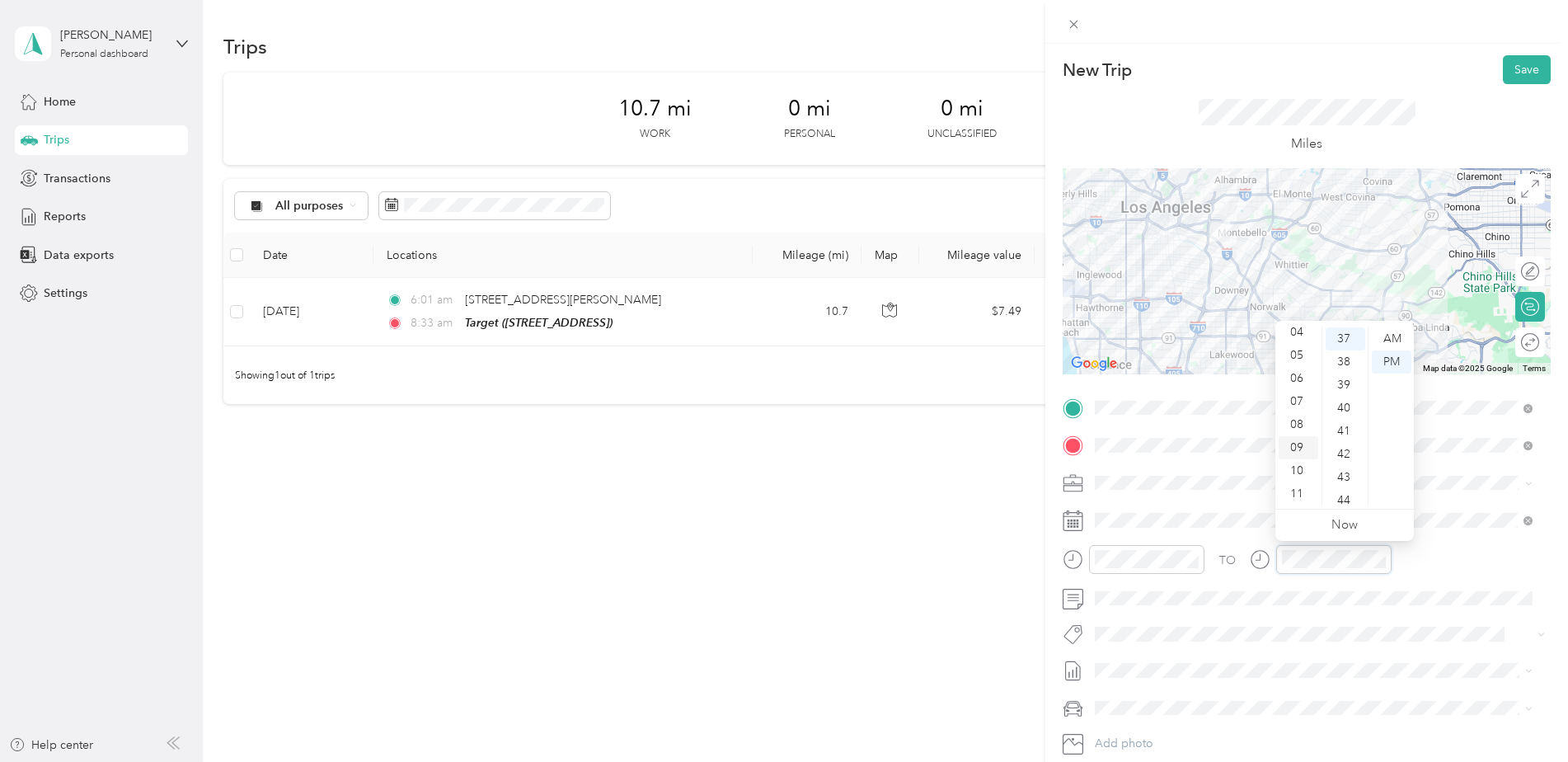
scroll to position [855, 0]
click at [1295, 466] on div "10" at bounding box center [1299, 471] width 40 height 23
click at [1346, 357] on div "45" at bounding box center [1345, 359] width 40 height 23
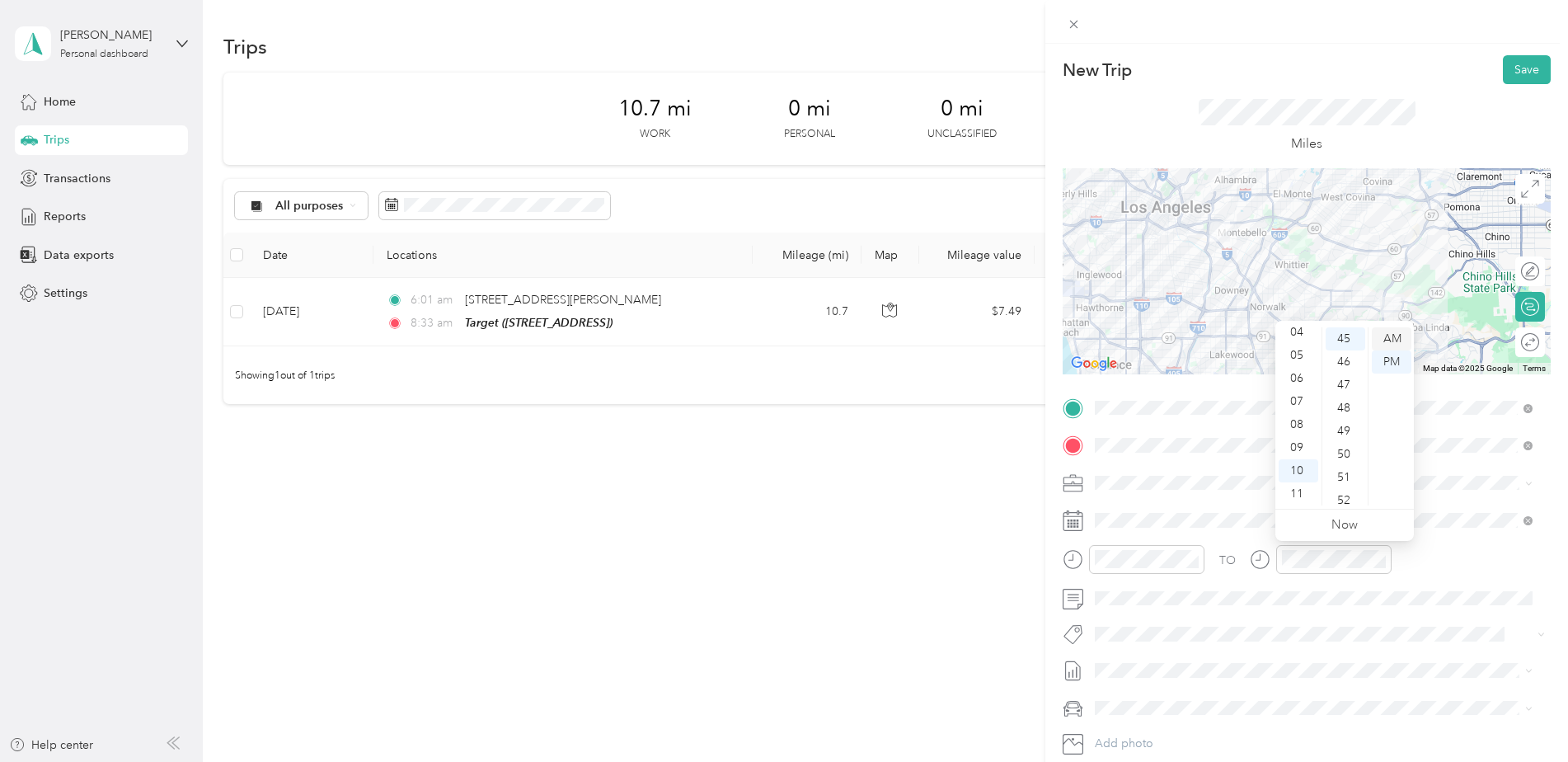
click at [1388, 332] on div "AM" at bounding box center [1391, 339] width 40 height 23
drag, startPoint x: 1515, startPoint y: 619, endPoint x: 1500, endPoint y: 614, distance: 15.8
click at [1513, 617] on div "TO Add photo" at bounding box center [1306, 594] width 488 height 398
click at [1533, 64] on button "Save" at bounding box center [1526, 69] width 48 height 29
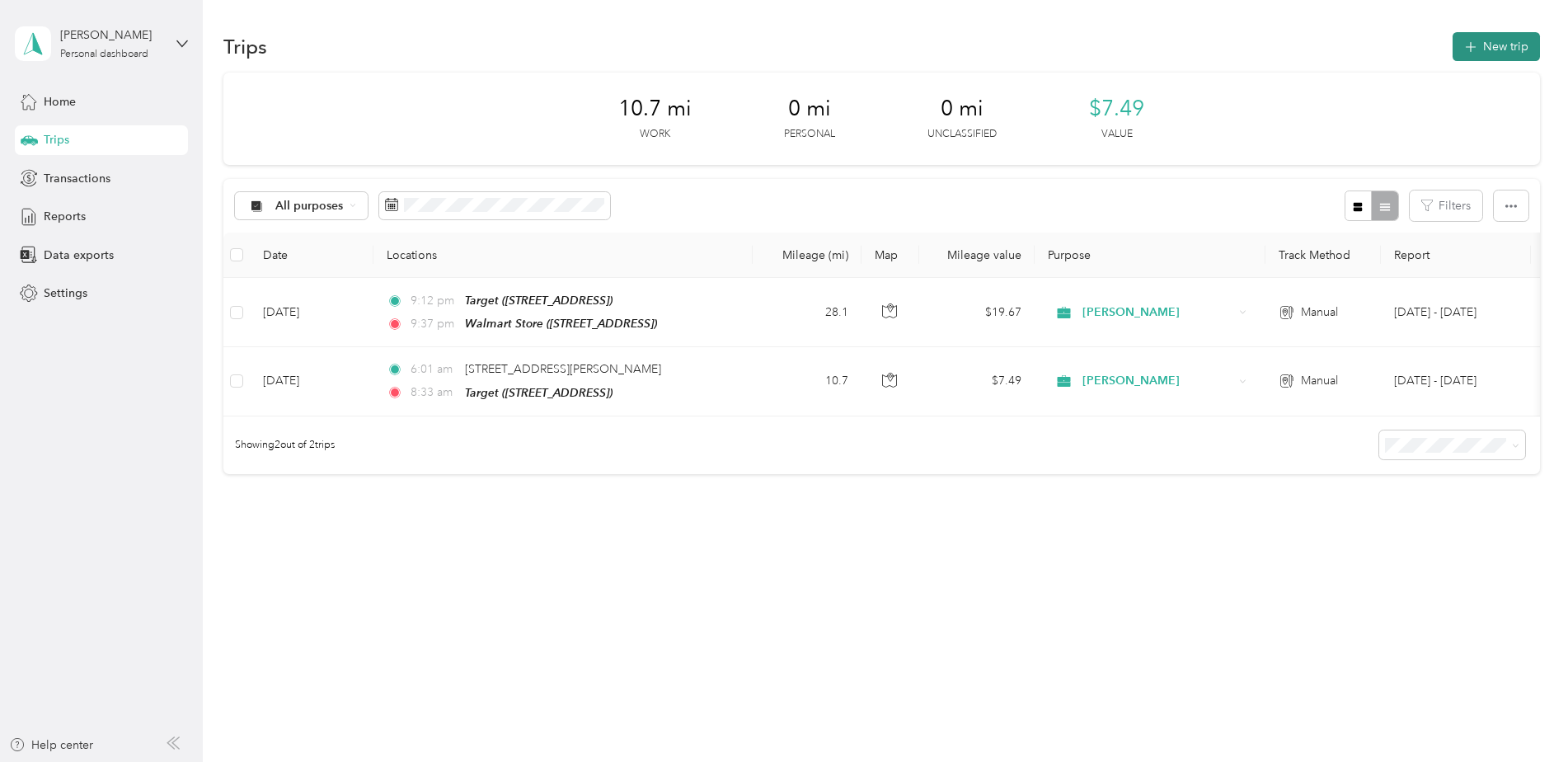
click at [1515, 42] on button "New trip" at bounding box center [1495, 47] width 87 height 29
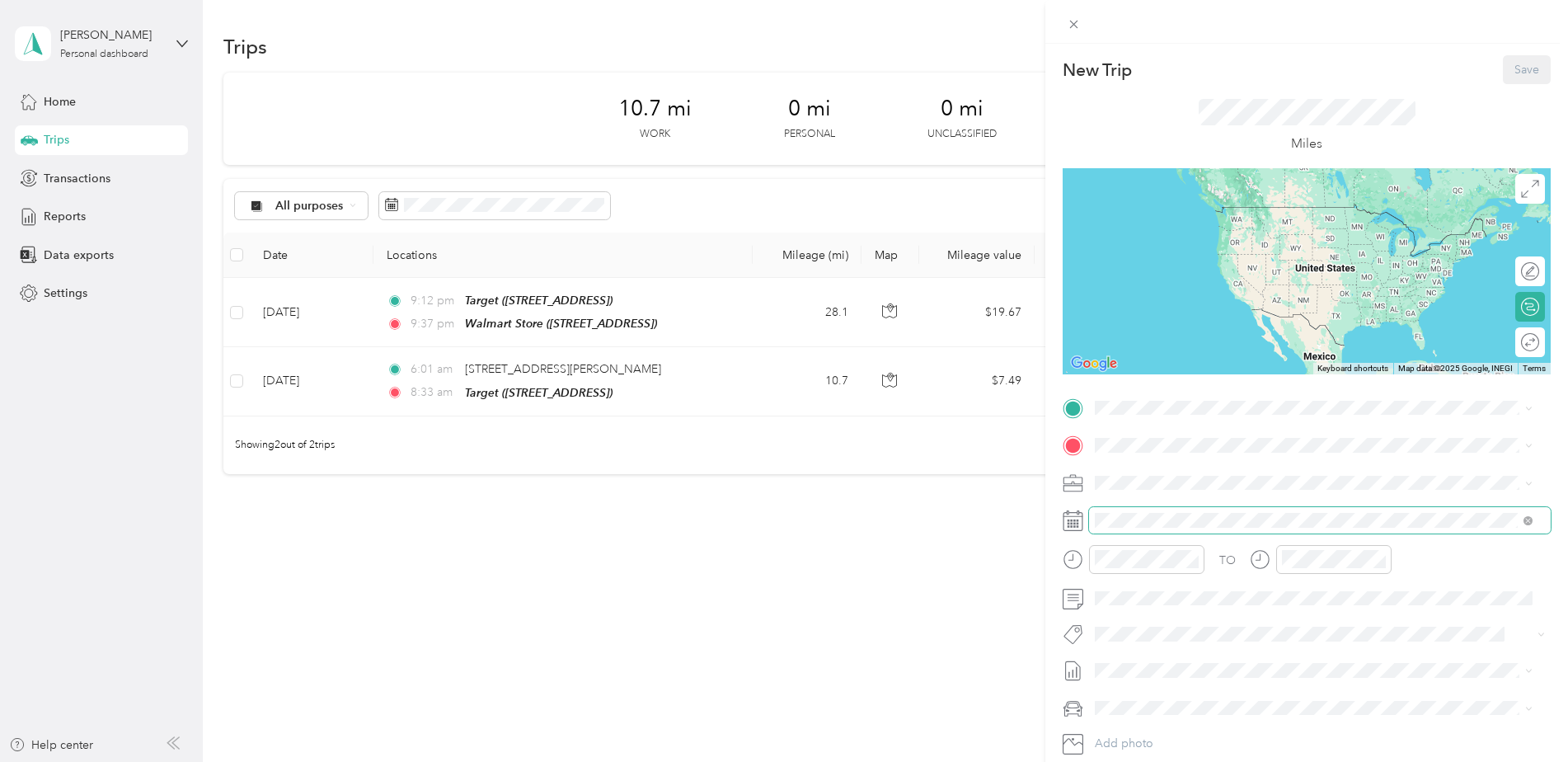
click at [1141, 511] on span at bounding box center [1319, 519] width 462 height 26
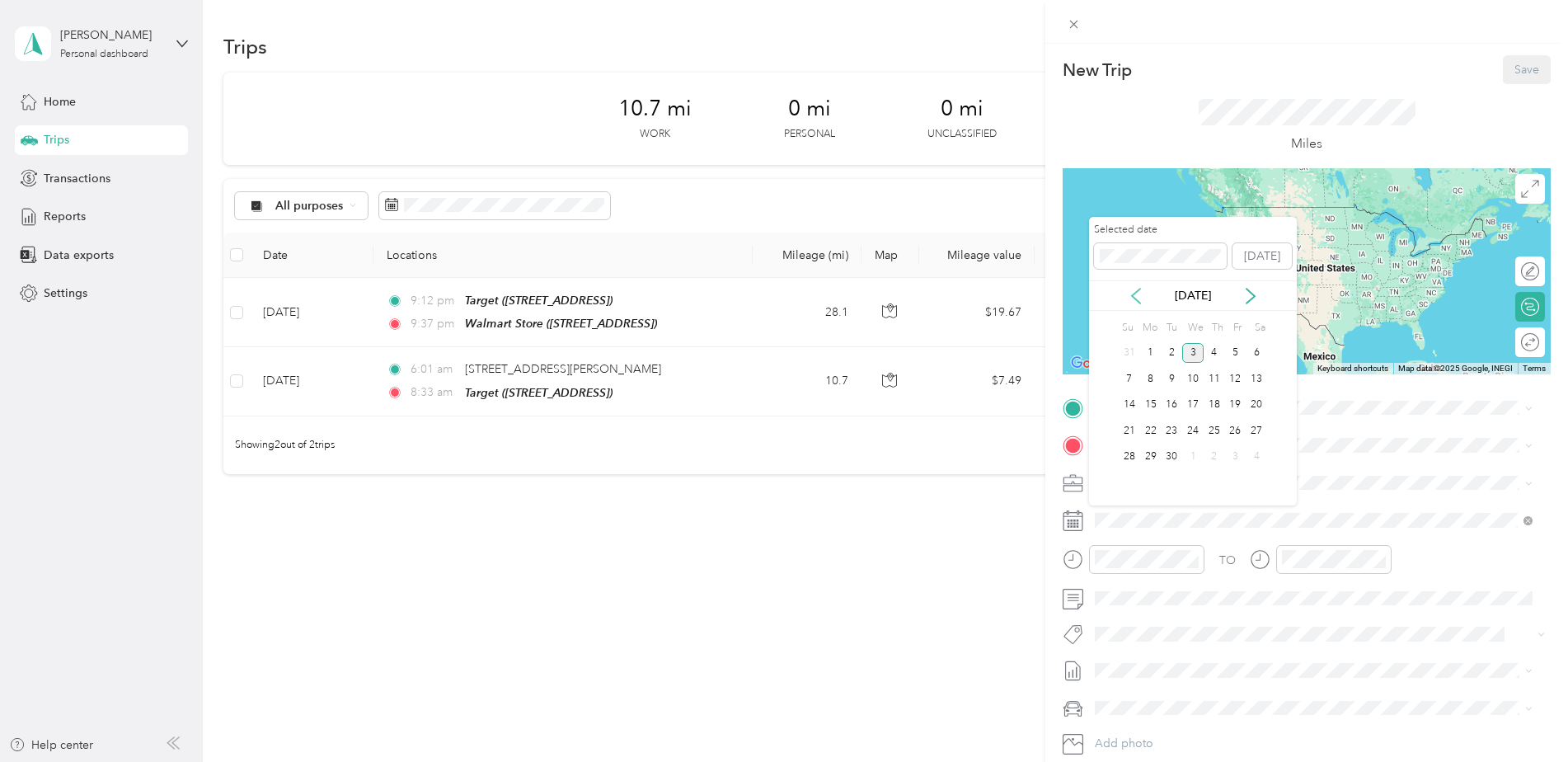
click at [1139, 296] on icon at bounding box center [1136, 296] width 16 height 16
click at [1187, 402] on div "13" at bounding box center [1193, 405] width 22 height 21
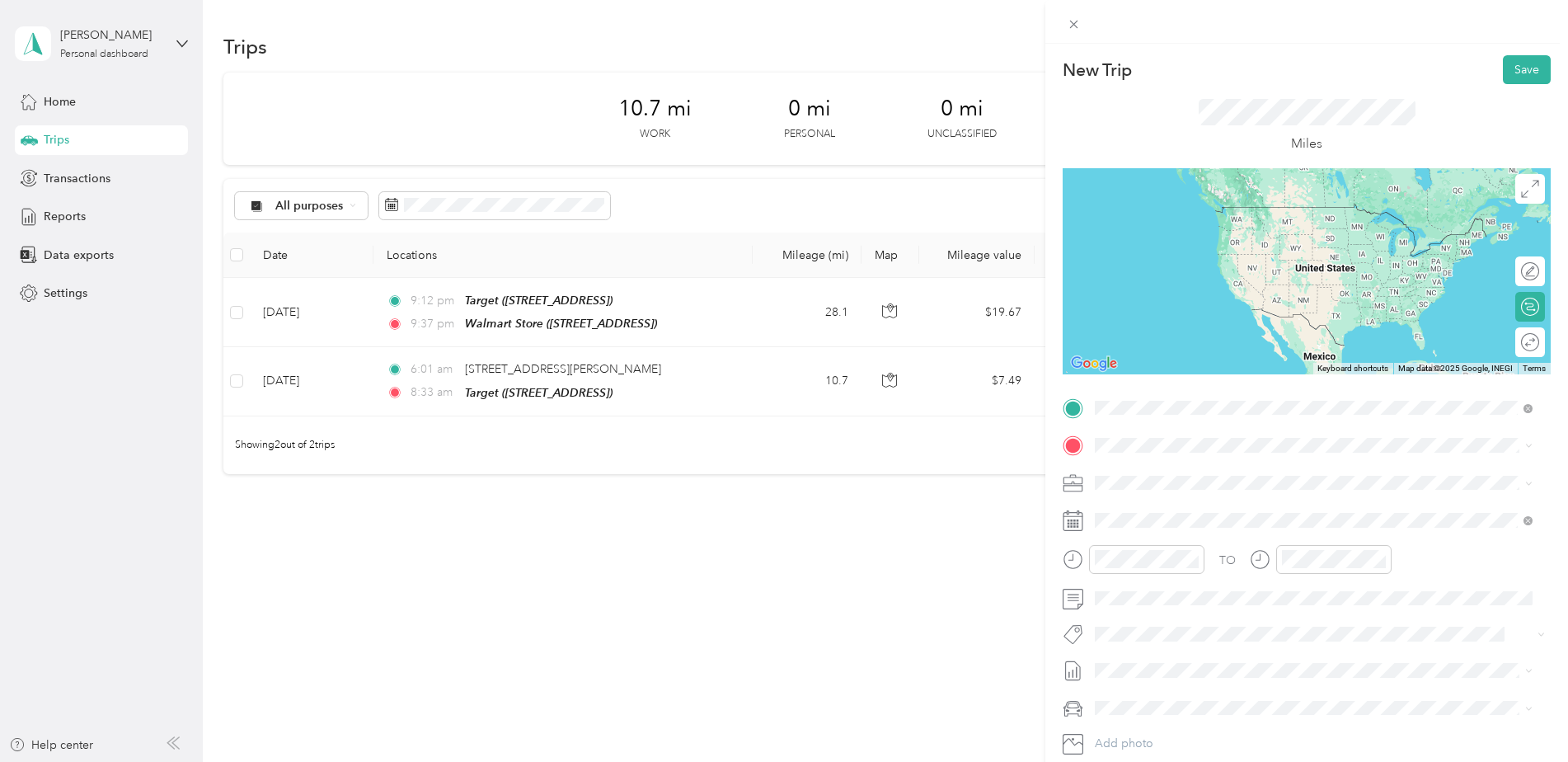
click at [1176, 538] on div "TEAM Walmart Store [STREET_ADDRESS]" at bounding box center [1194, 544] width 135 height 40
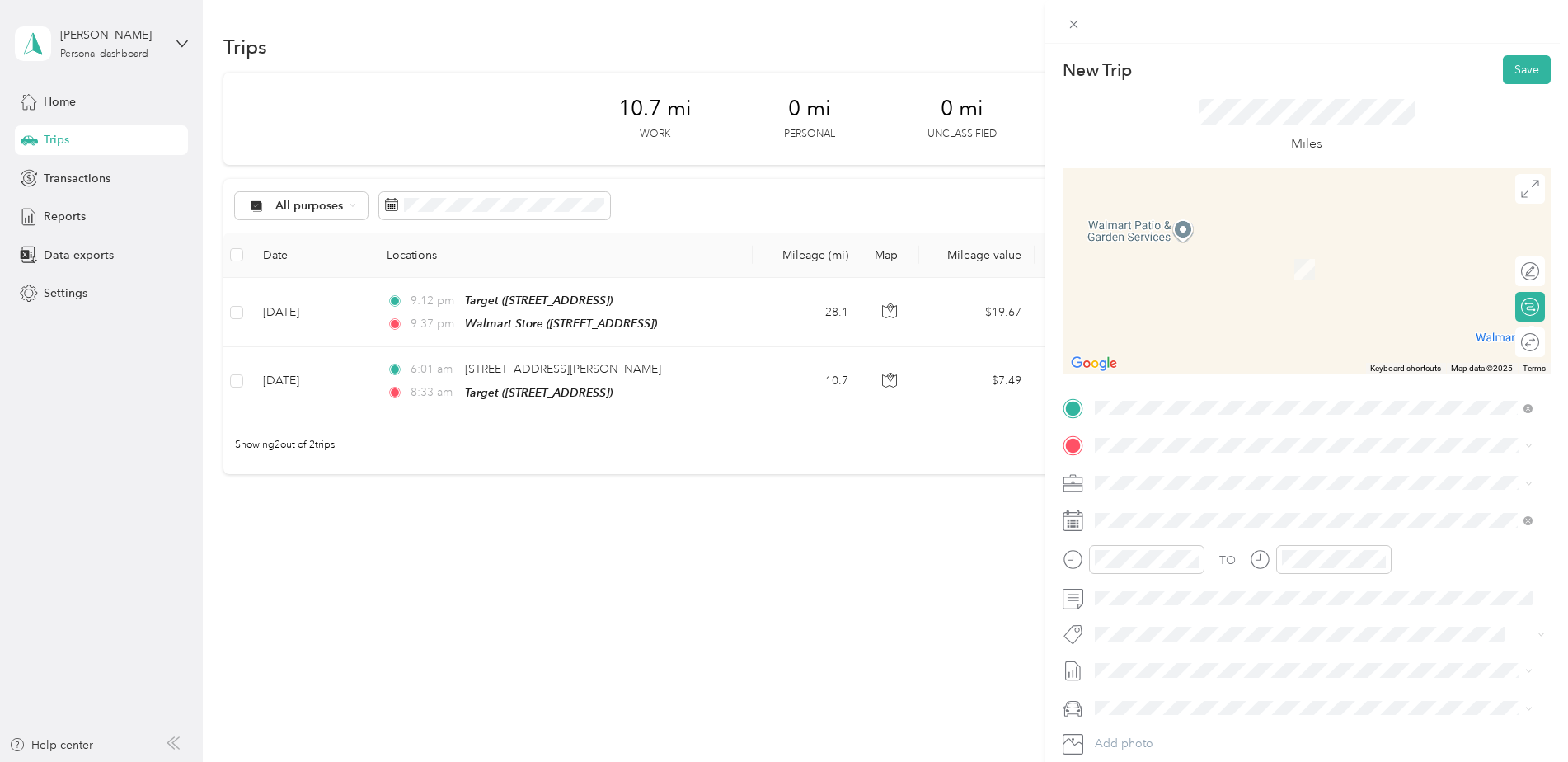
click at [1149, 565] on span "TEAM" at bounding box center [1151, 564] width 28 height 15
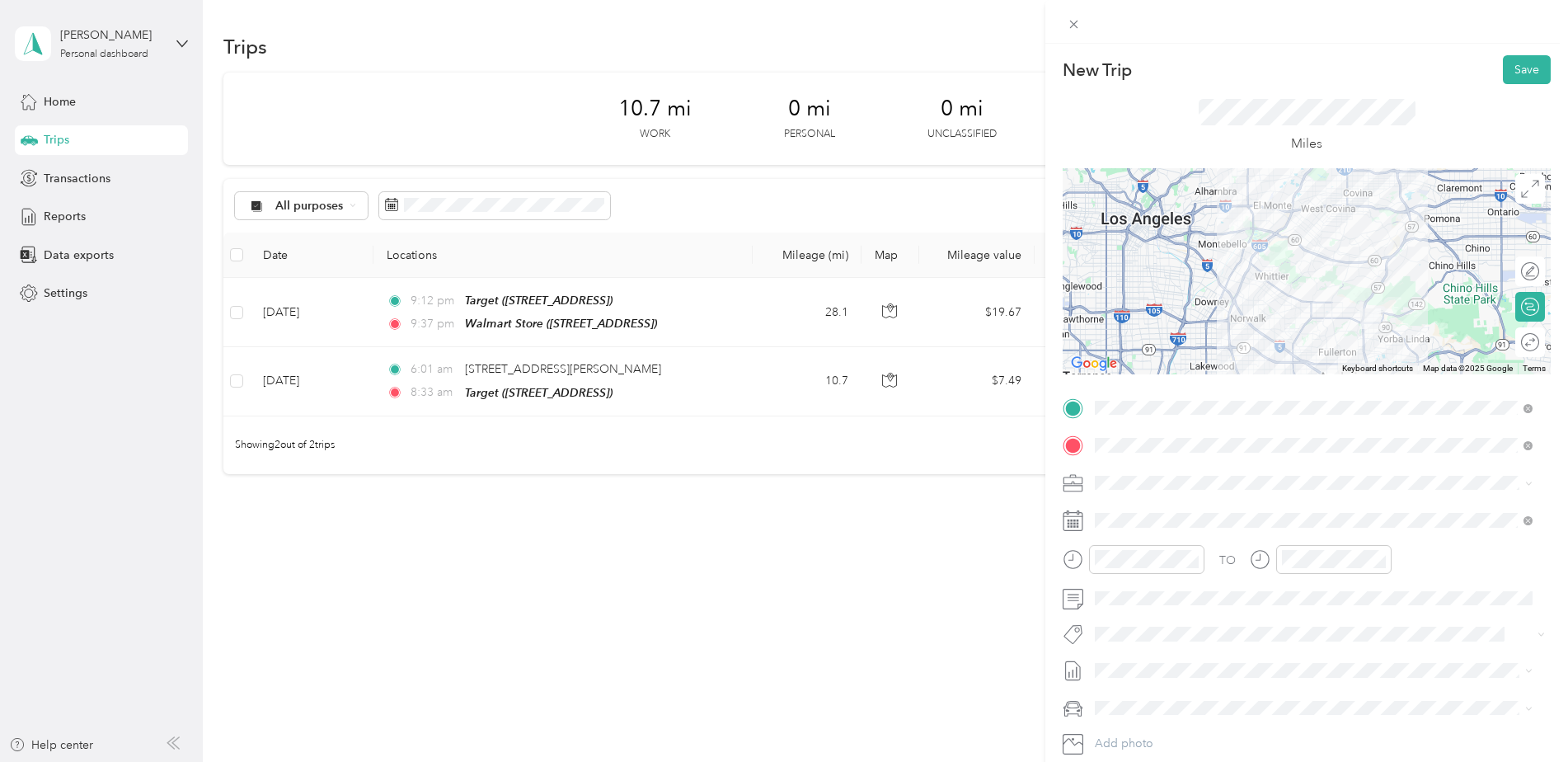
click at [929, 562] on div "New Trip Save This trip cannot be edited because it is either under review, app…" at bounding box center [784, 381] width 1568 height 762
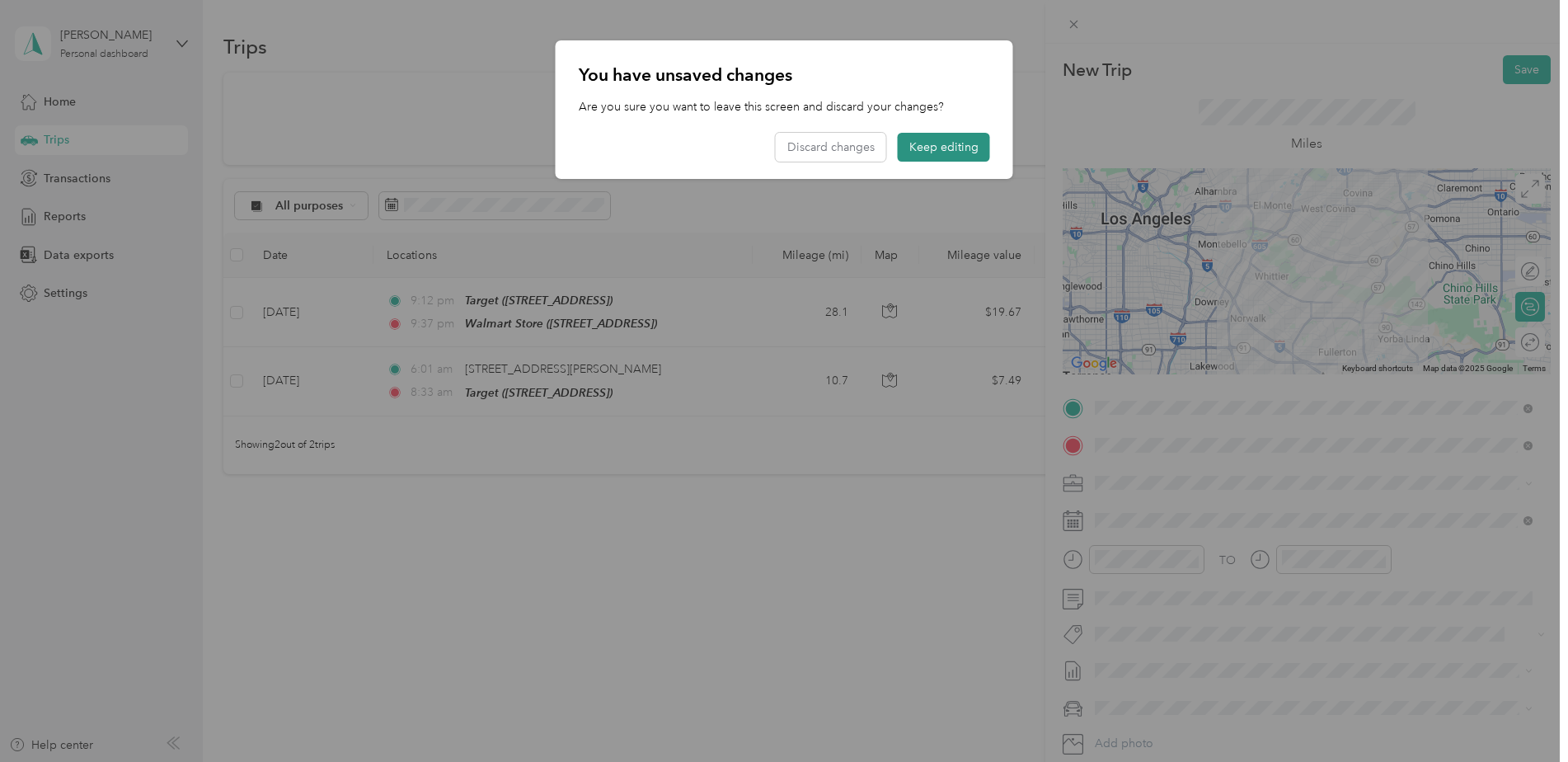
click at [958, 139] on button "Keep editing" at bounding box center [944, 147] width 92 height 29
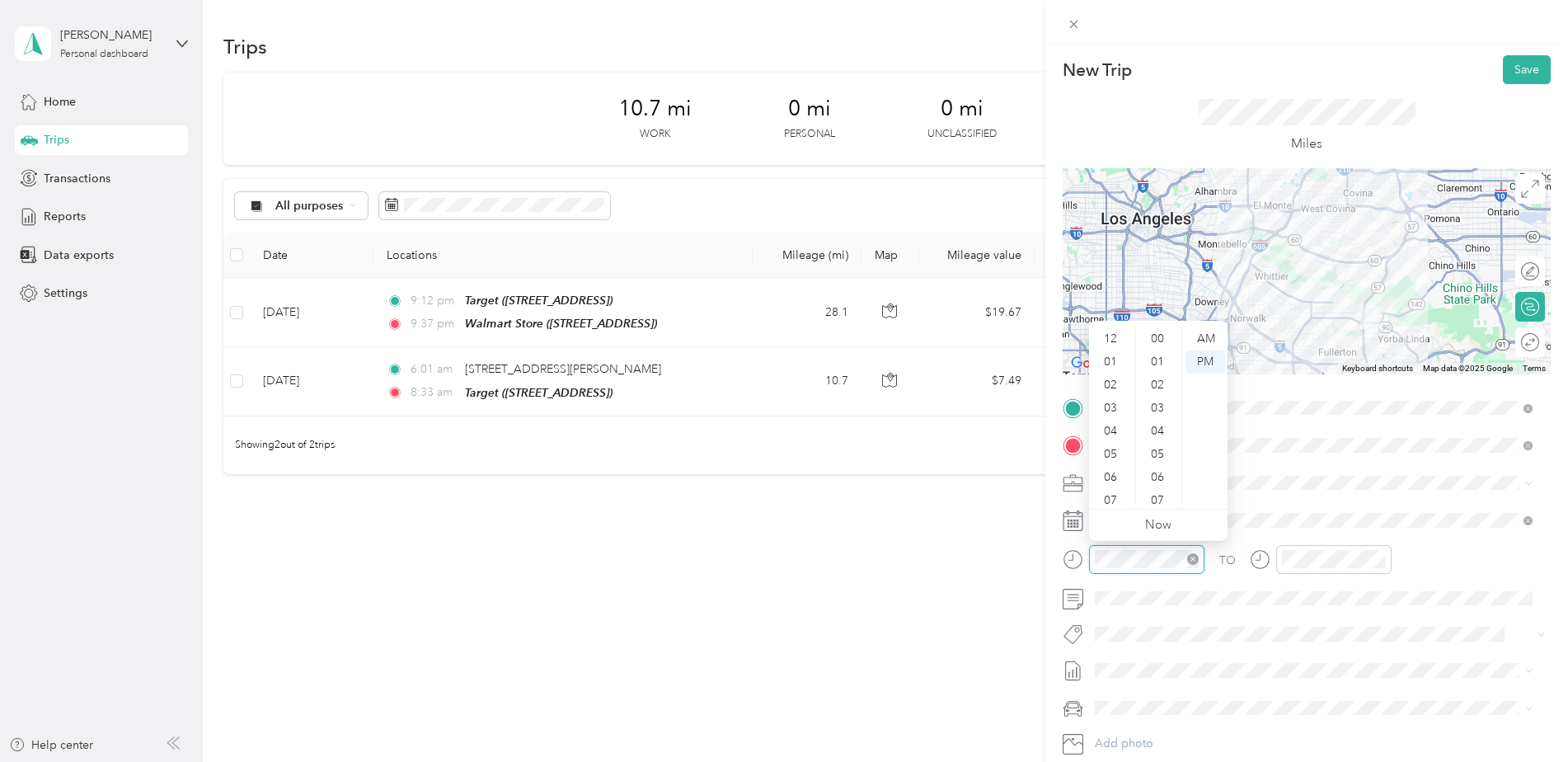
scroll to position [99, 0]
click at [1111, 474] on div "10" at bounding box center [1112, 471] width 40 height 23
click at [1164, 394] on div "20" at bounding box center [1158, 395] width 40 height 23
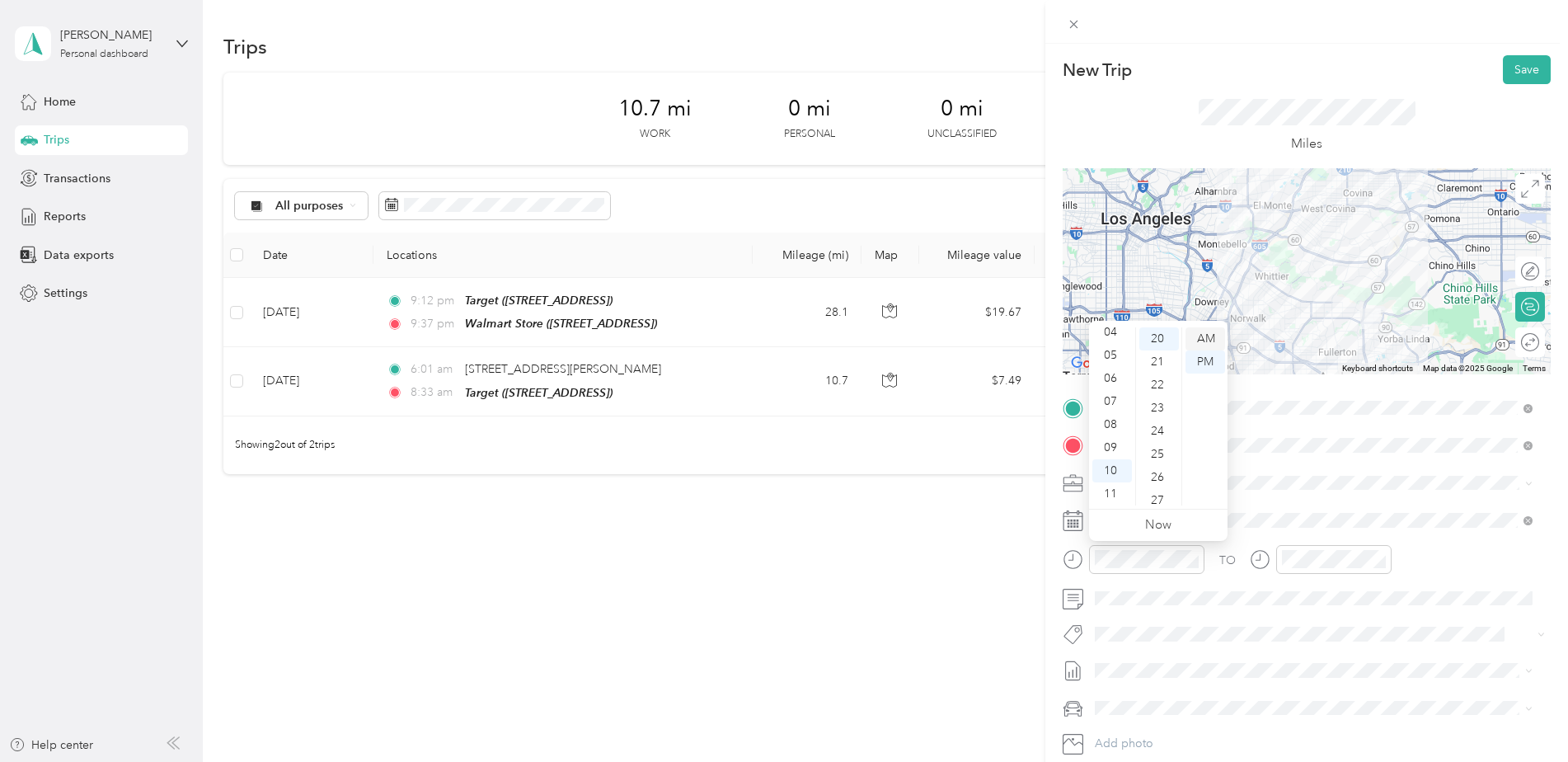
click at [1209, 335] on div "AM" at bounding box center [1205, 339] width 40 height 23
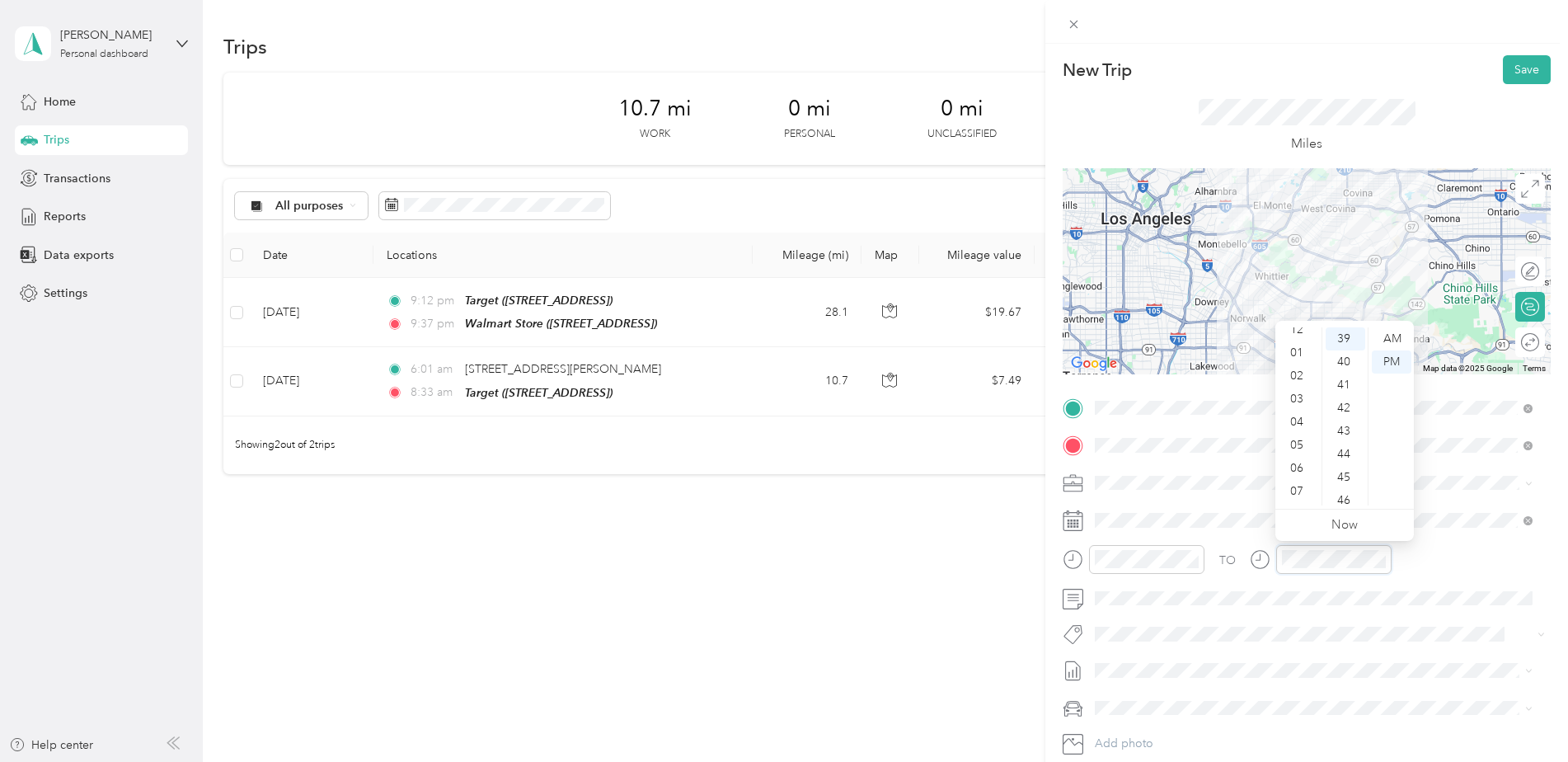
scroll to position [0, 0]
drag, startPoint x: 1301, startPoint y: 332, endPoint x: 1319, endPoint y: 336, distance: 18.4
click at [1302, 332] on div "12" at bounding box center [1299, 339] width 40 height 23
click at [1343, 386] on div "02" at bounding box center [1345, 385] width 40 height 23
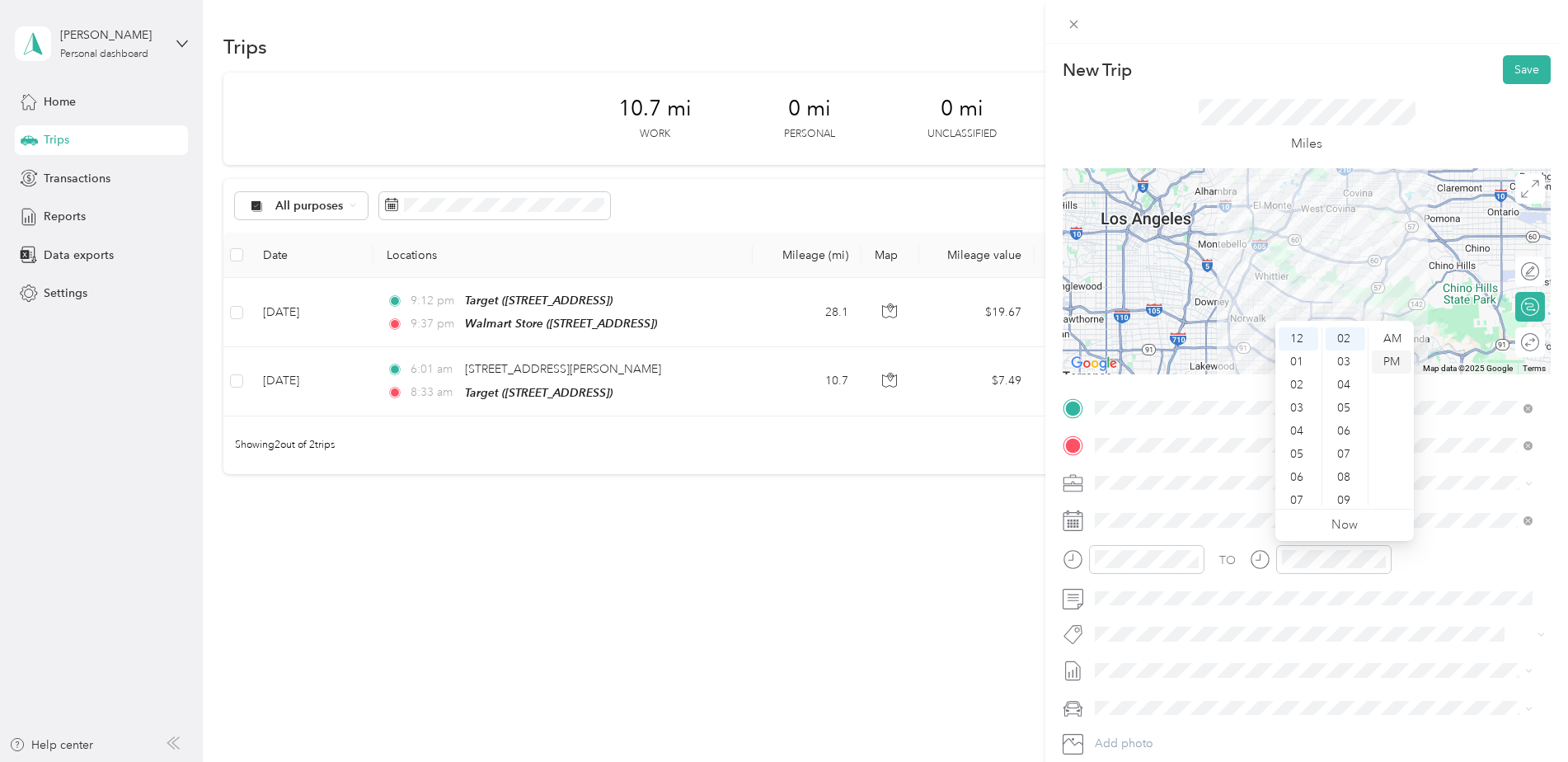
click at [1396, 357] on div "PM" at bounding box center [1391, 362] width 40 height 23
click at [1431, 606] on span at bounding box center [1319, 598] width 462 height 26
click at [1502, 75] on button "Save" at bounding box center [1526, 69] width 48 height 29
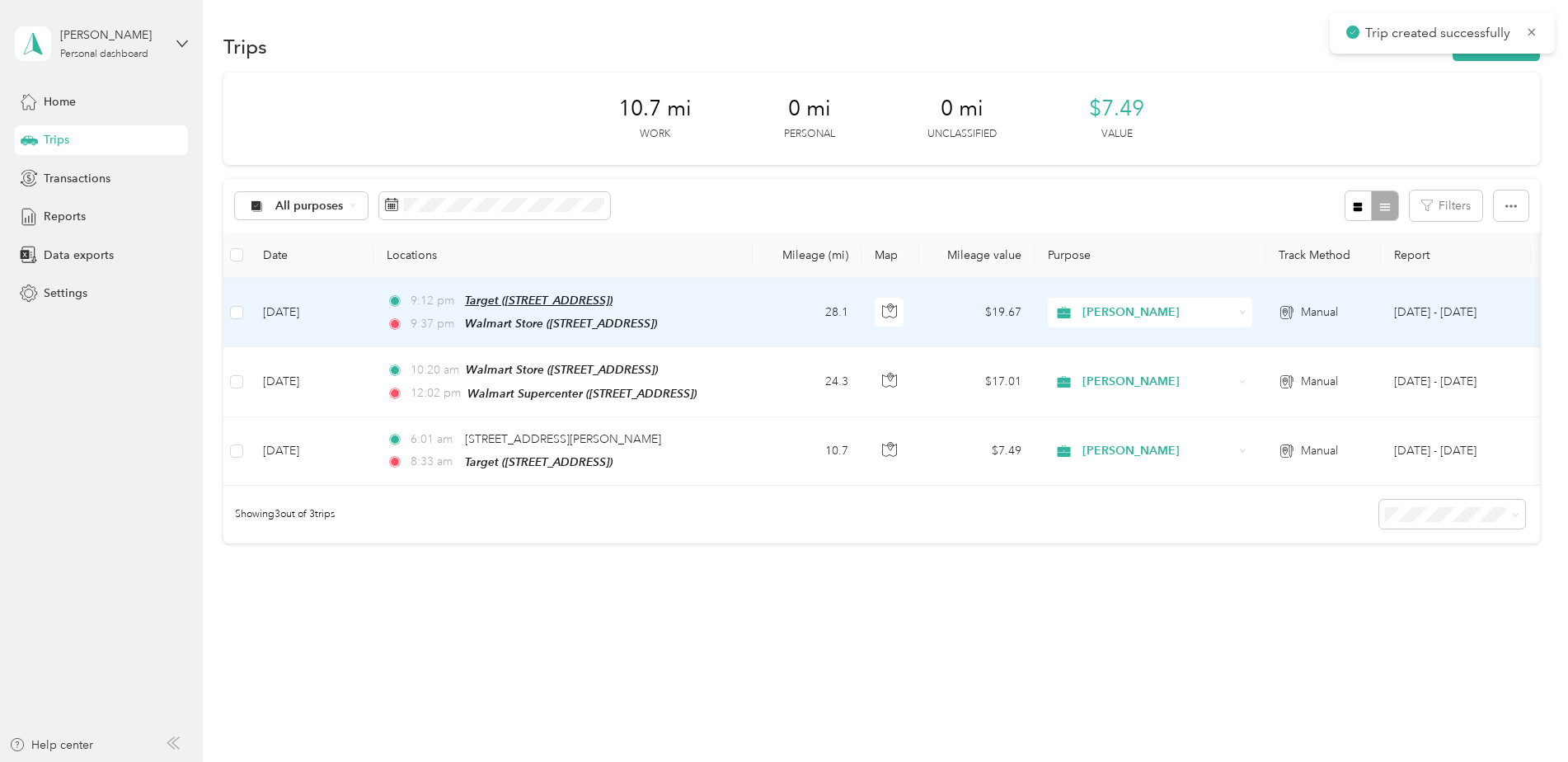
click at [577, 297] on span "Target ([STREET_ADDRESS])" at bounding box center [539, 300] width 147 height 13
click at [785, 305] on td "28.1" at bounding box center [806, 312] width 109 height 69
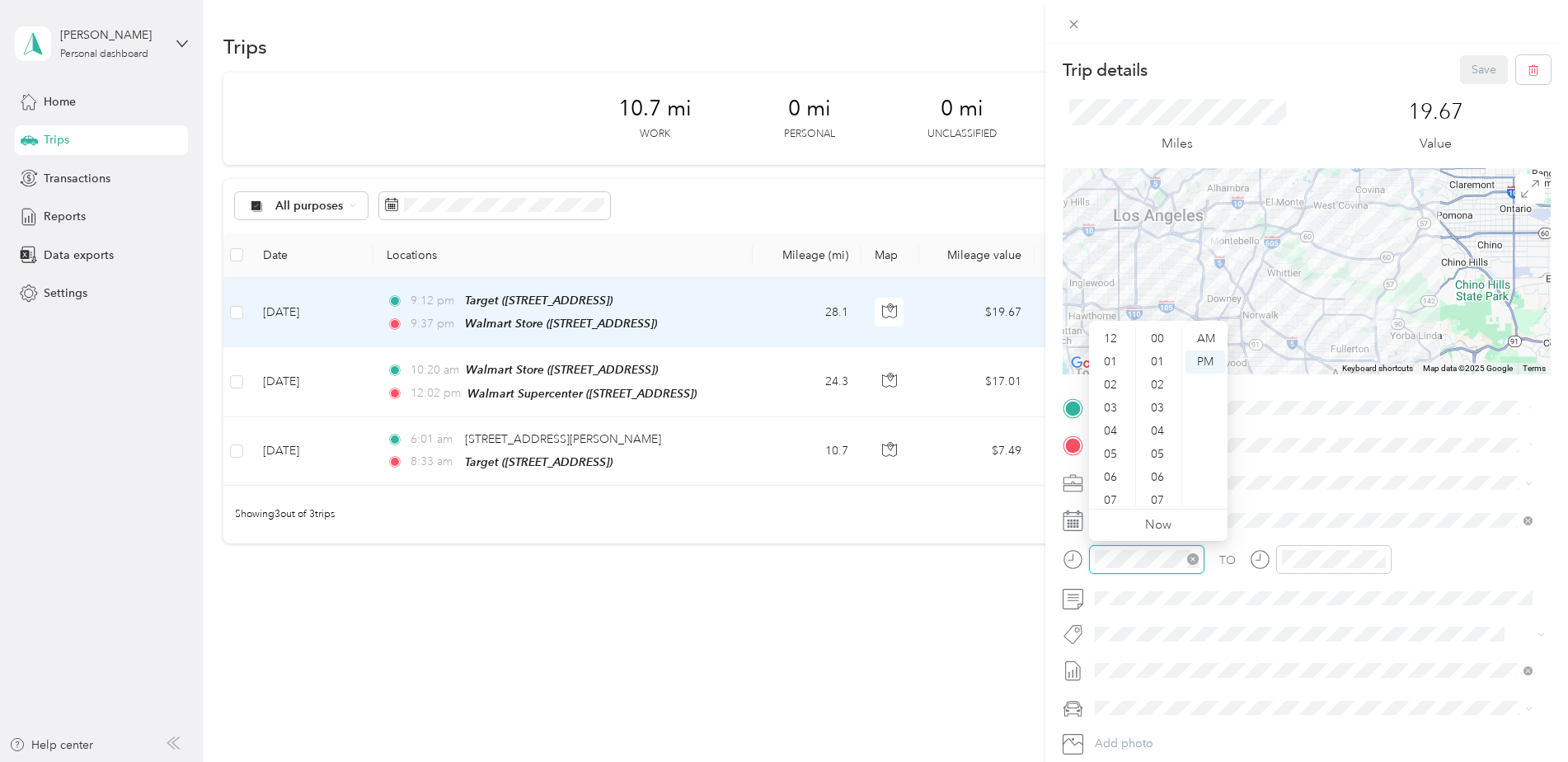
scroll to position [99, 0]
click at [1203, 337] on div "AM" at bounding box center [1205, 339] width 40 height 23
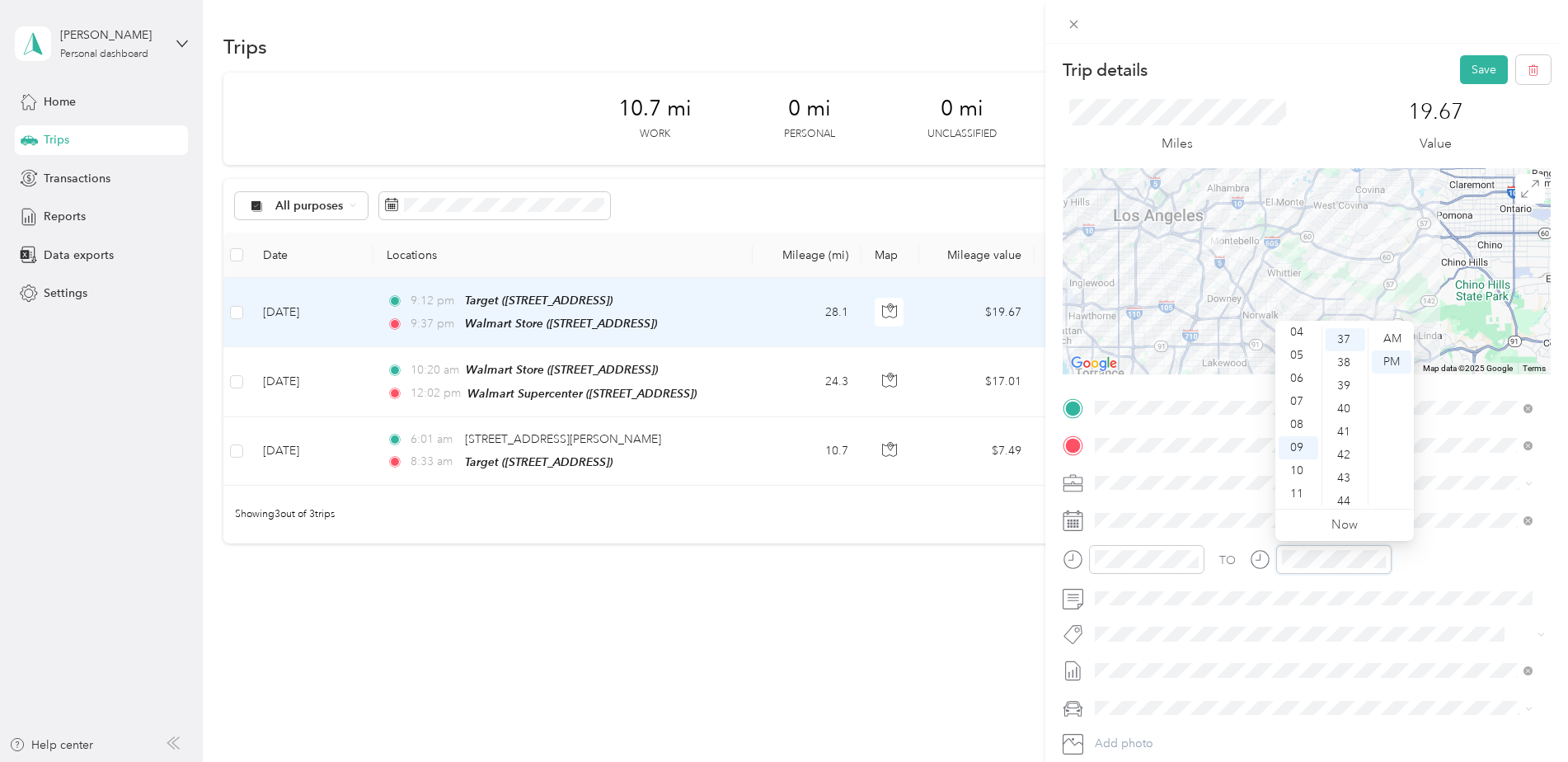
scroll to position [855, 0]
click at [1397, 337] on div "AM" at bounding box center [1391, 339] width 40 height 23
click at [1302, 469] on div "10" at bounding box center [1299, 471] width 40 height 23
click at [1344, 386] on div "02" at bounding box center [1345, 385] width 40 height 23
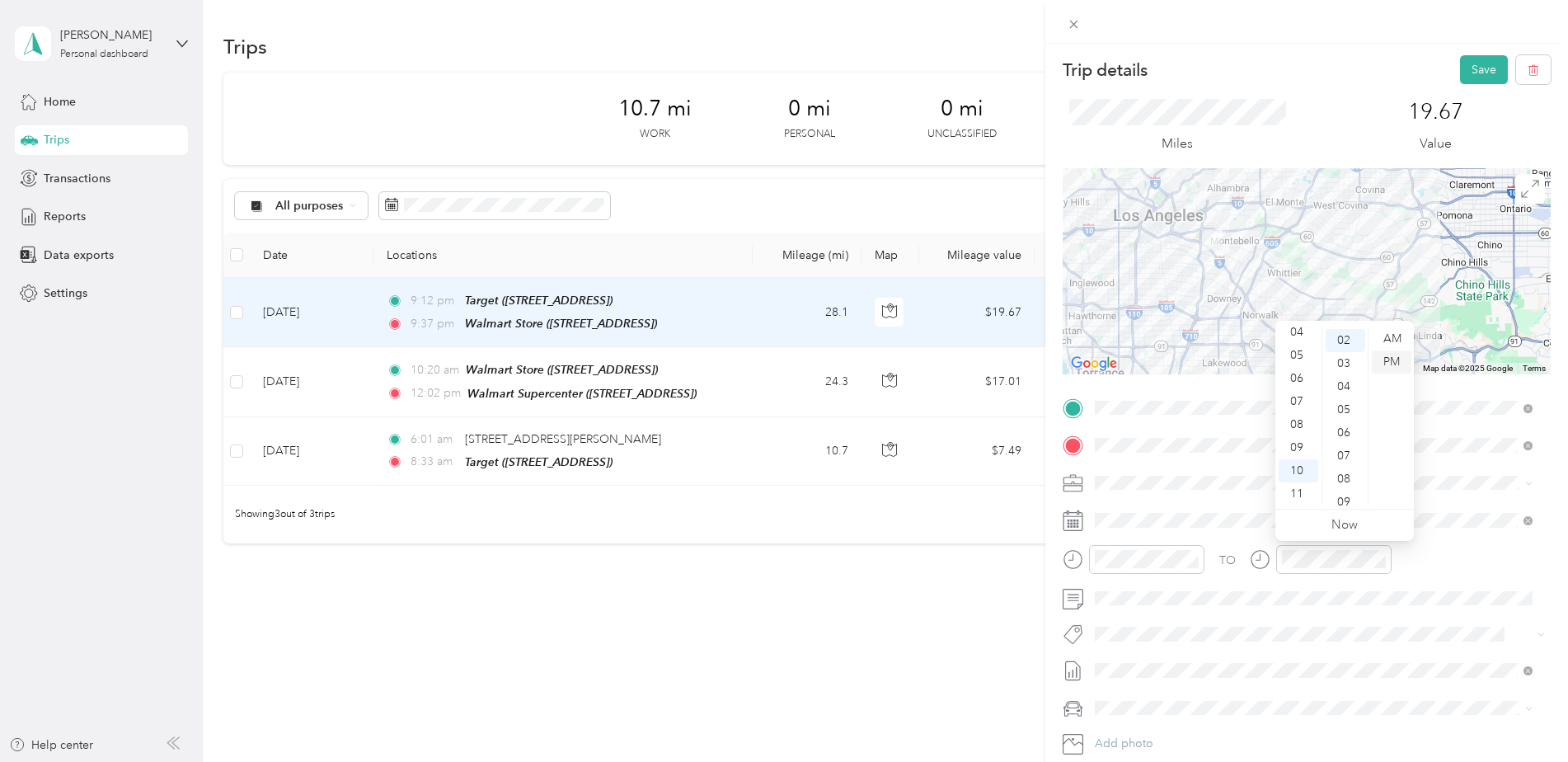
scroll to position [46, 0]
click at [1393, 334] on div "AM" at bounding box center [1391, 339] width 40 height 23
click at [1462, 528] on span at bounding box center [1319, 519] width 462 height 26
click at [1462, 69] on button "Save" at bounding box center [1484, 69] width 48 height 29
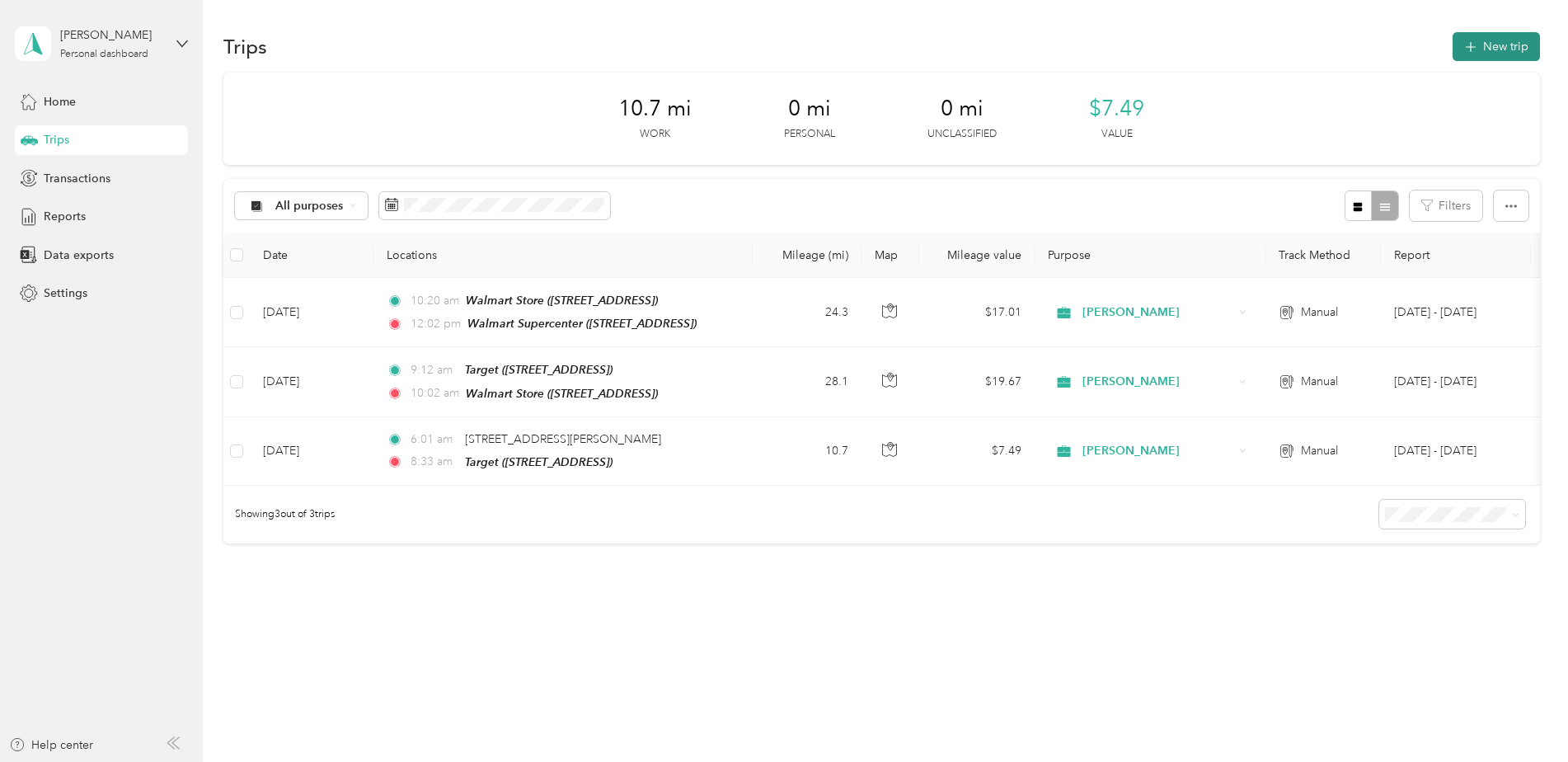
click at [1465, 36] on button "New trip" at bounding box center [1495, 47] width 87 height 29
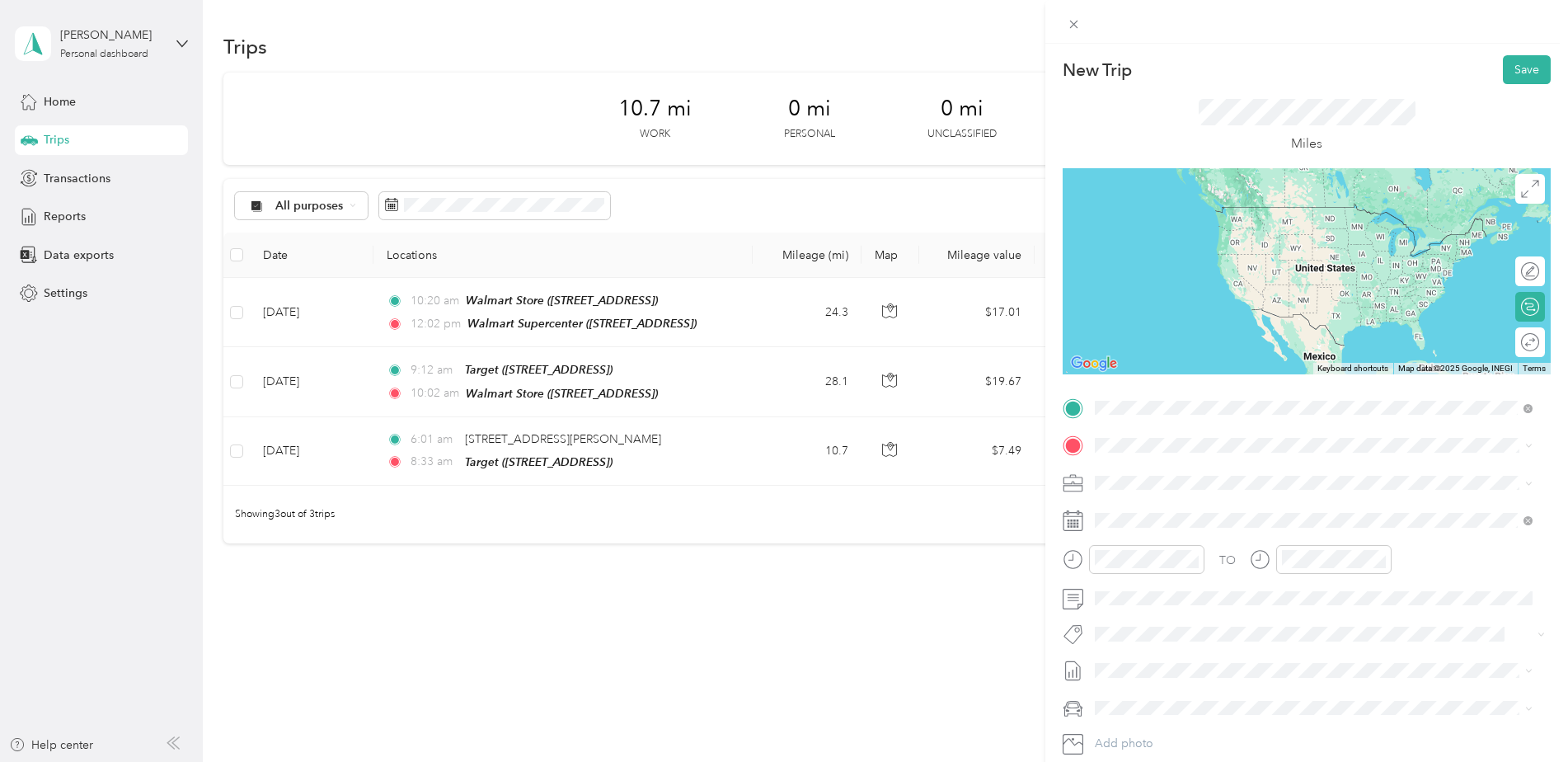
click at [1237, 539] on div "TEAM Walmart Supercenter [STREET_ADDRESS]" at bounding box center [1211, 544] width 171 height 40
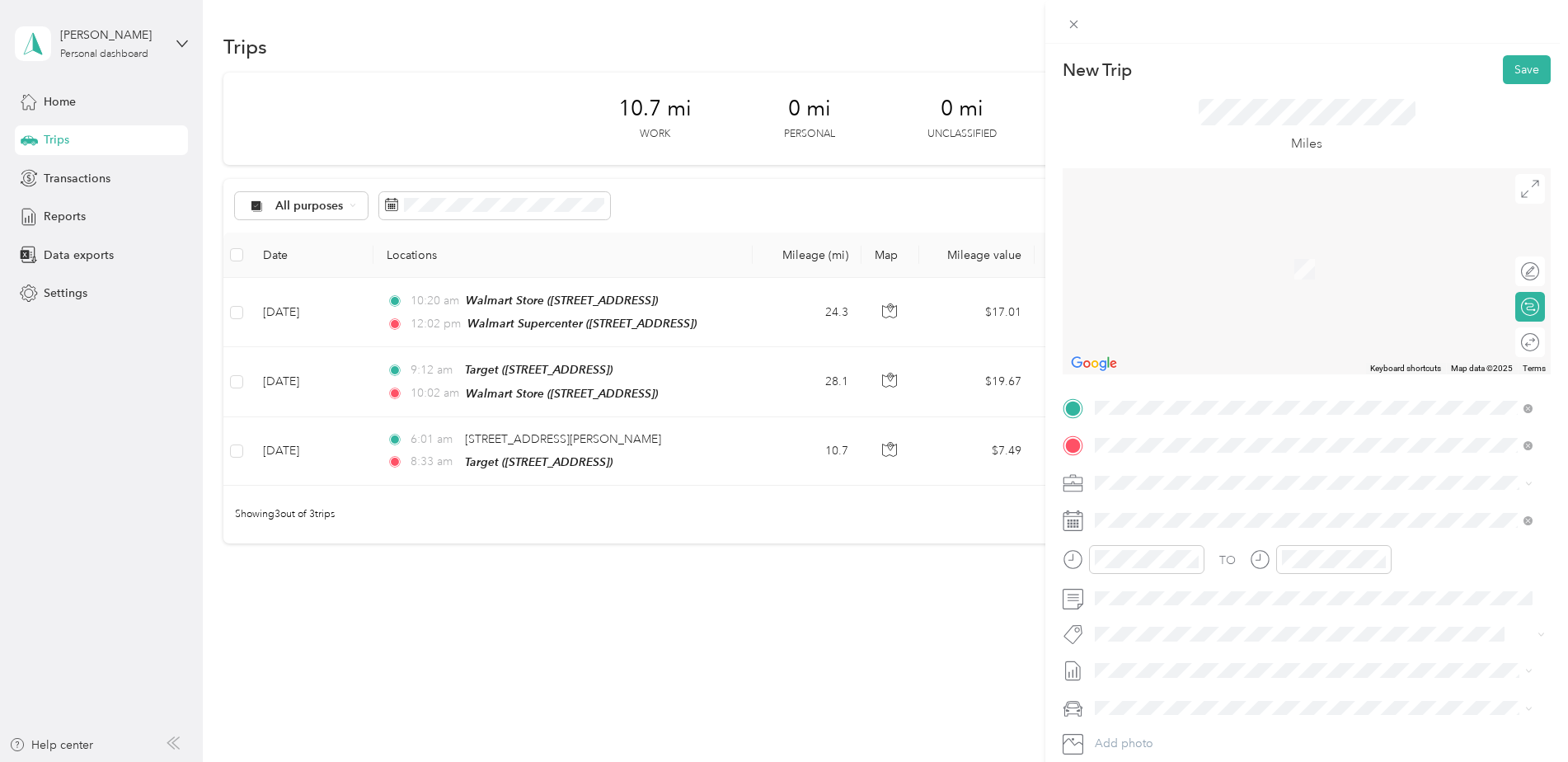
click at [1174, 527] on div "TEAM Target [STREET_ADDRESS][PERSON_NAME]" at bounding box center [1224, 523] width 196 height 40
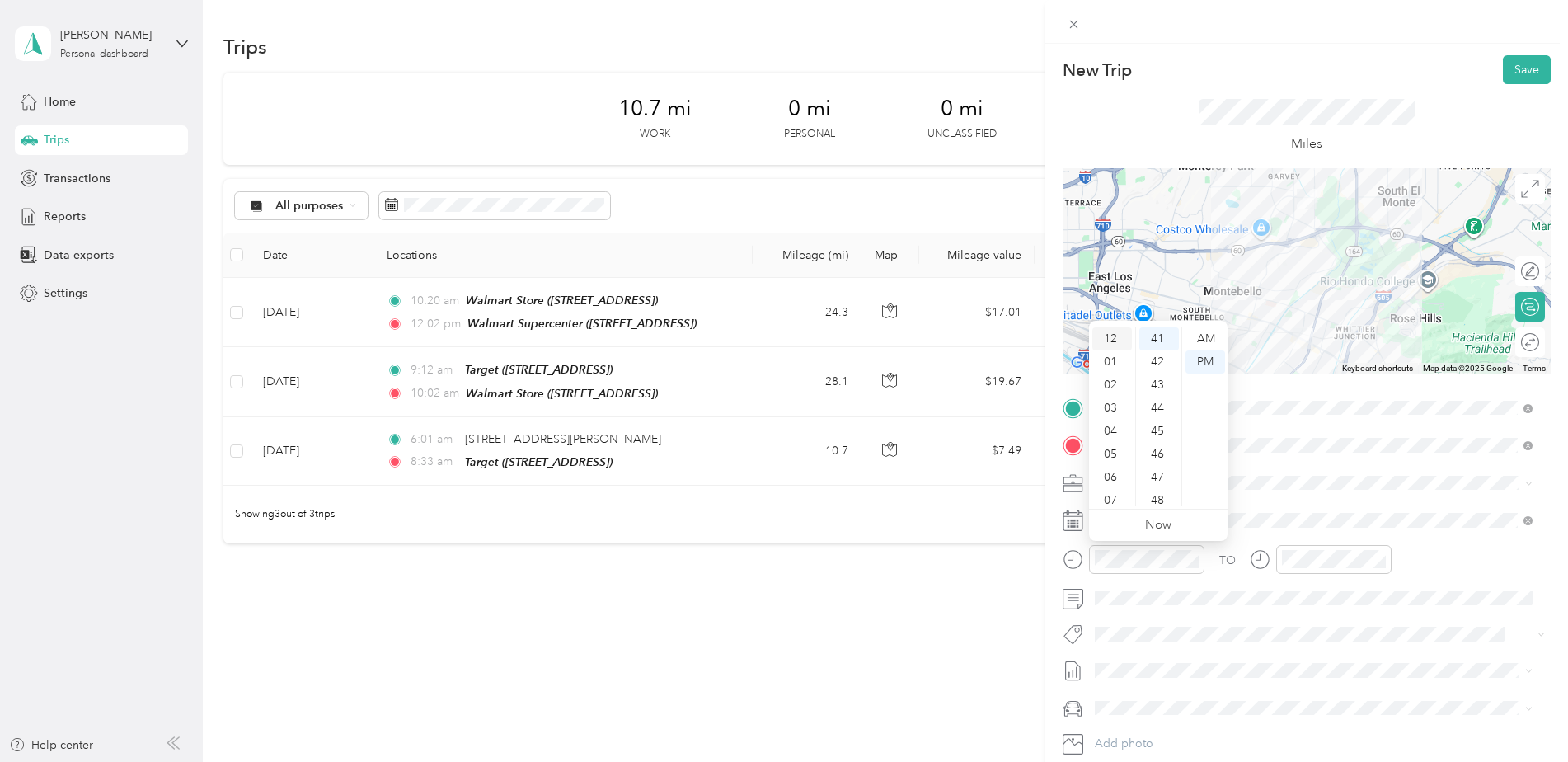
click at [1112, 337] on div "12" at bounding box center [1112, 339] width 40 height 23
click at [1161, 331] on div "30" at bounding box center [1158, 332] width 40 height 23
click at [1209, 358] on div "PM" at bounding box center [1205, 362] width 40 height 23
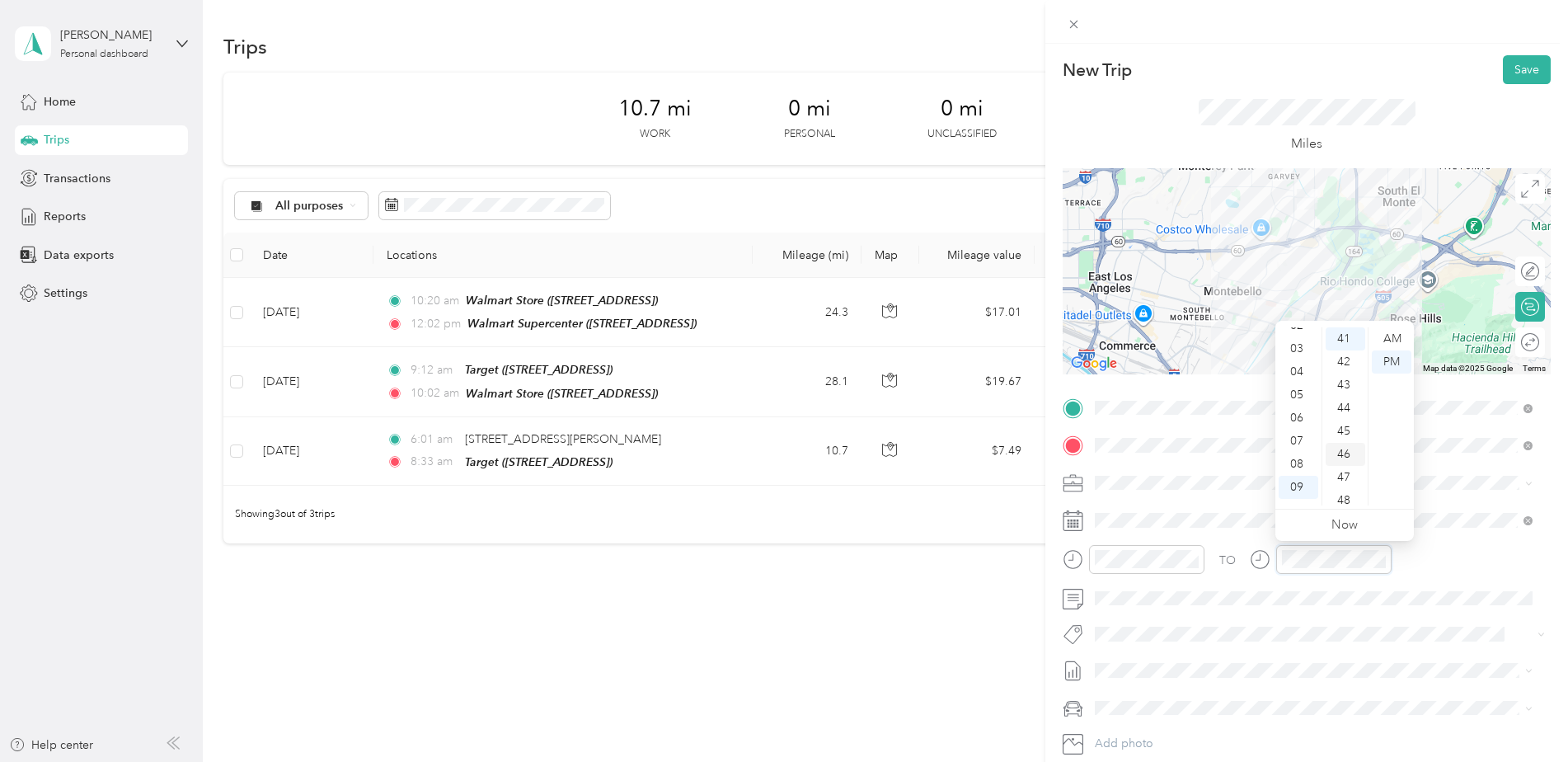
scroll to position [0, 0]
click at [1291, 383] on div "02" at bounding box center [1299, 385] width 40 height 23
click at [1344, 342] on div "00" at bounding box center [1345, 339] width 40 height 23
click at [1352, 364] on div "01" at bounding box center [1345, 362] width 40 height 23
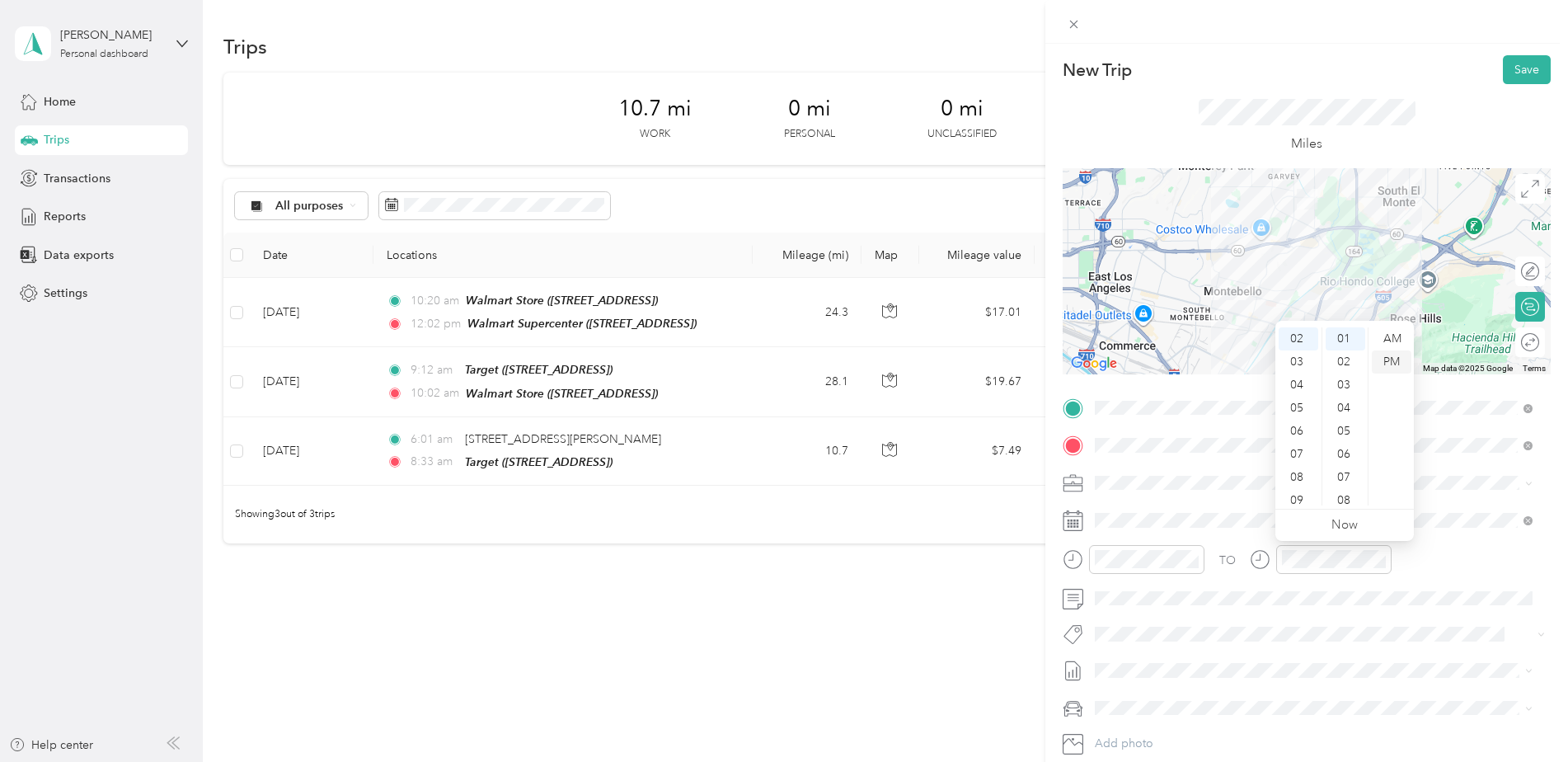
click at [1387, 360] on div "PM" at bounding box center [1391, 362] width 40 height 23
click at [1441, 545] on div "TO" at bounding box center [1306, 565] width 488 height 40
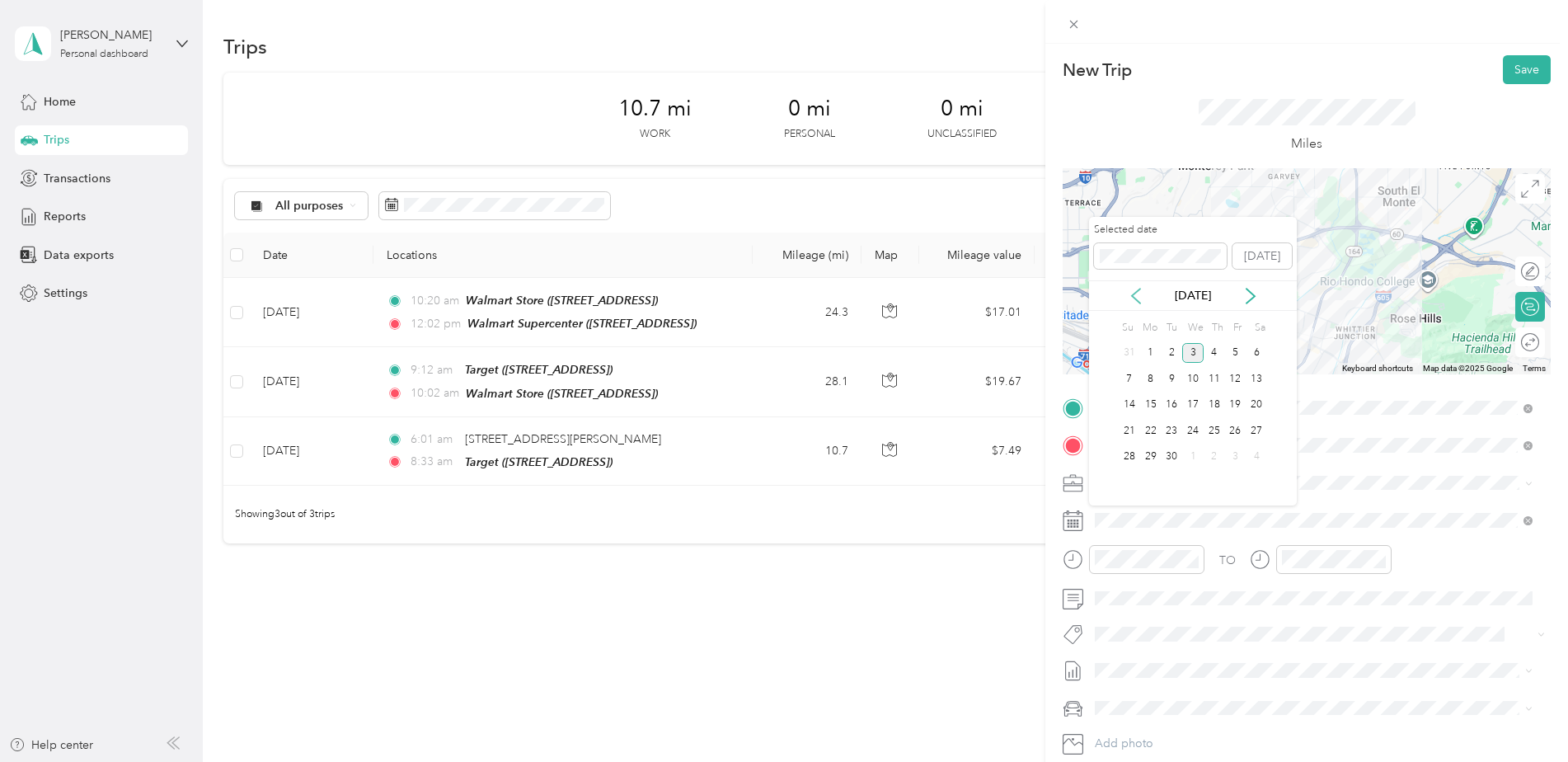
click at [1129, 290] on icon at bounding box center [1136, 296] width 16 height 16
click at [1190, 404] on div "13" at bounding box center [1193, 405] width 22 height 21
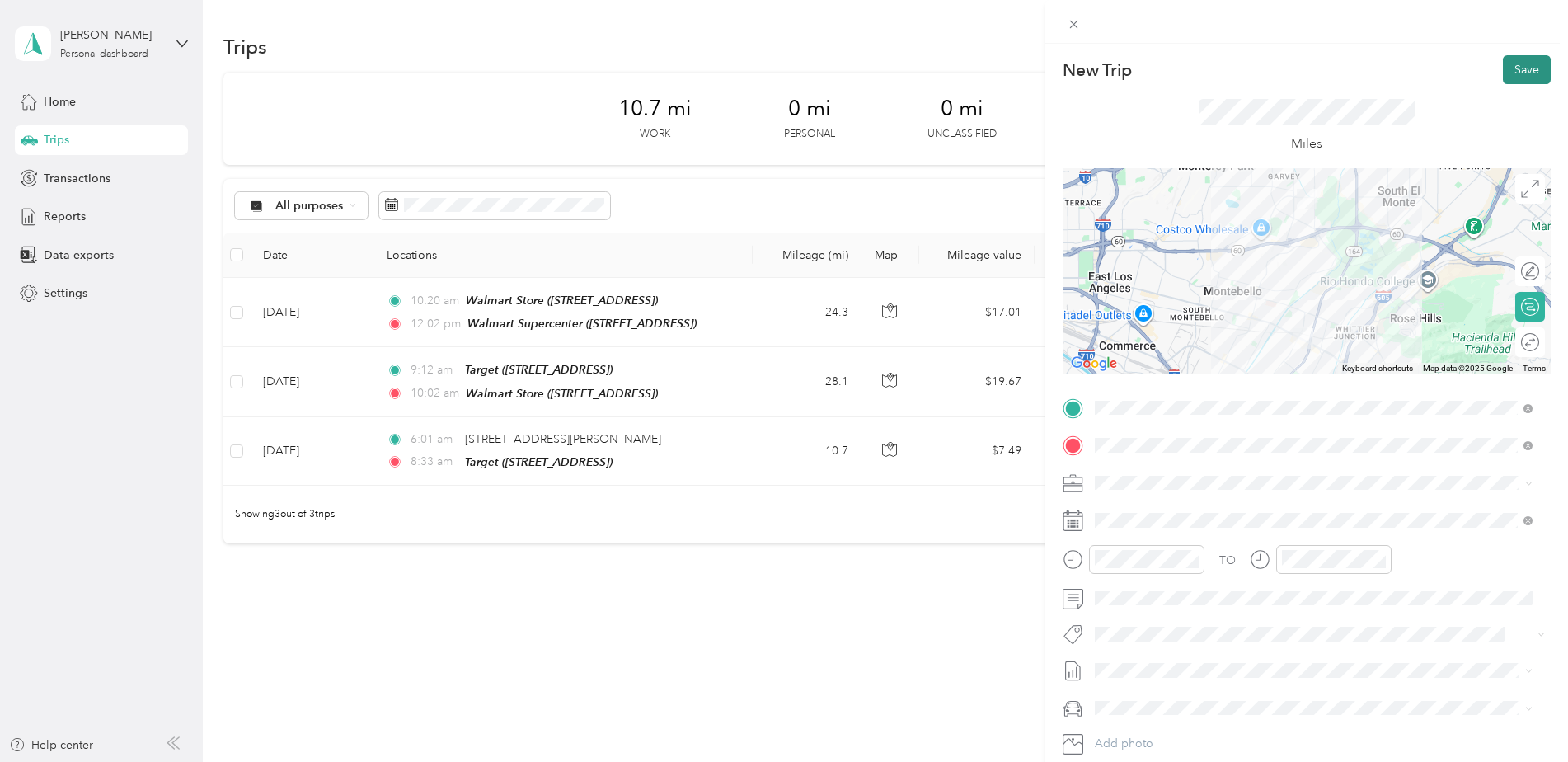
click at [1510, 63] on button "Save" at bounding box center [1526, 69] width 48 height 29
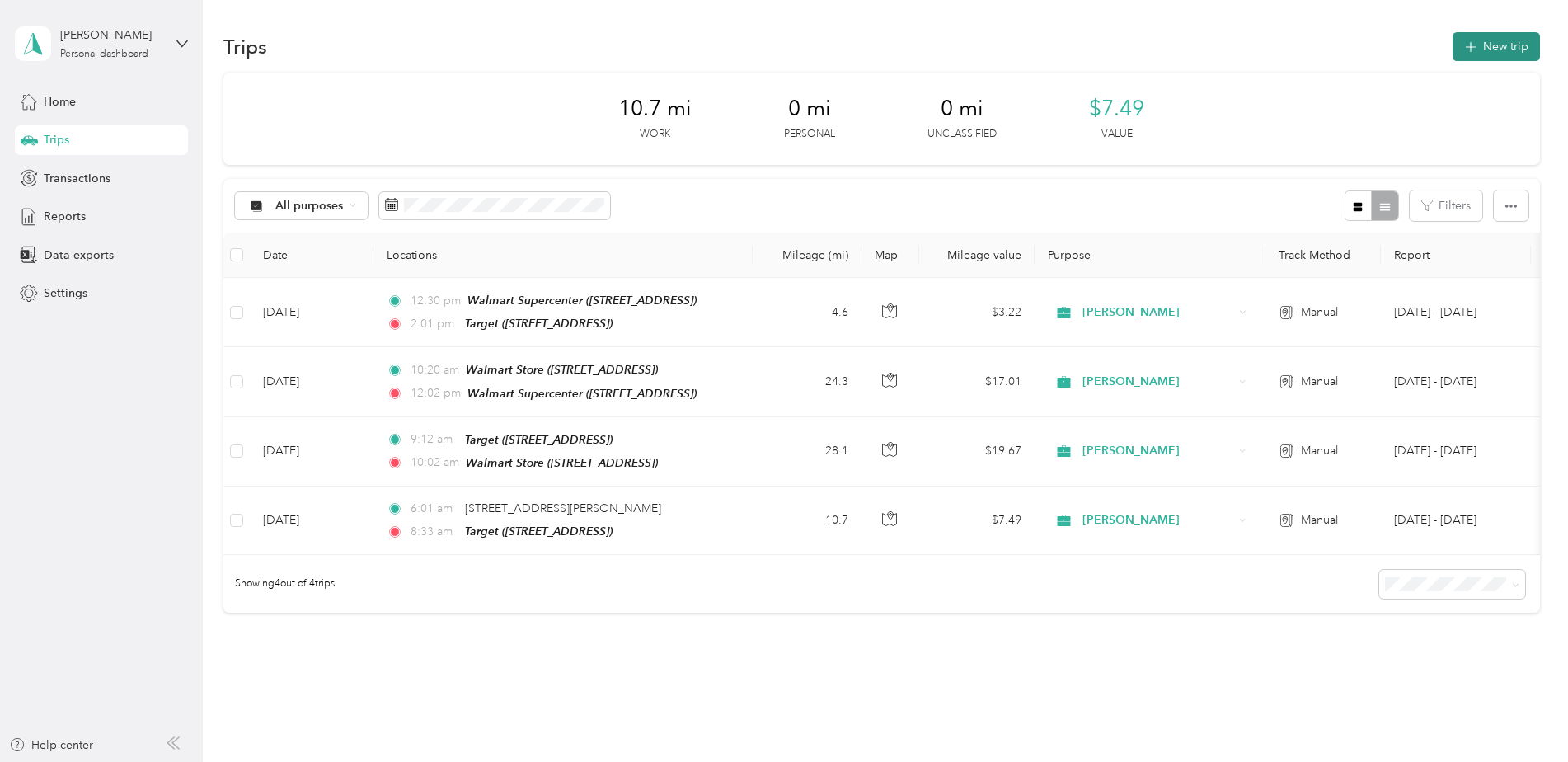
click at [1502, 36] on button "New trip" at bounding box center [1495, 47] width 87 height 29
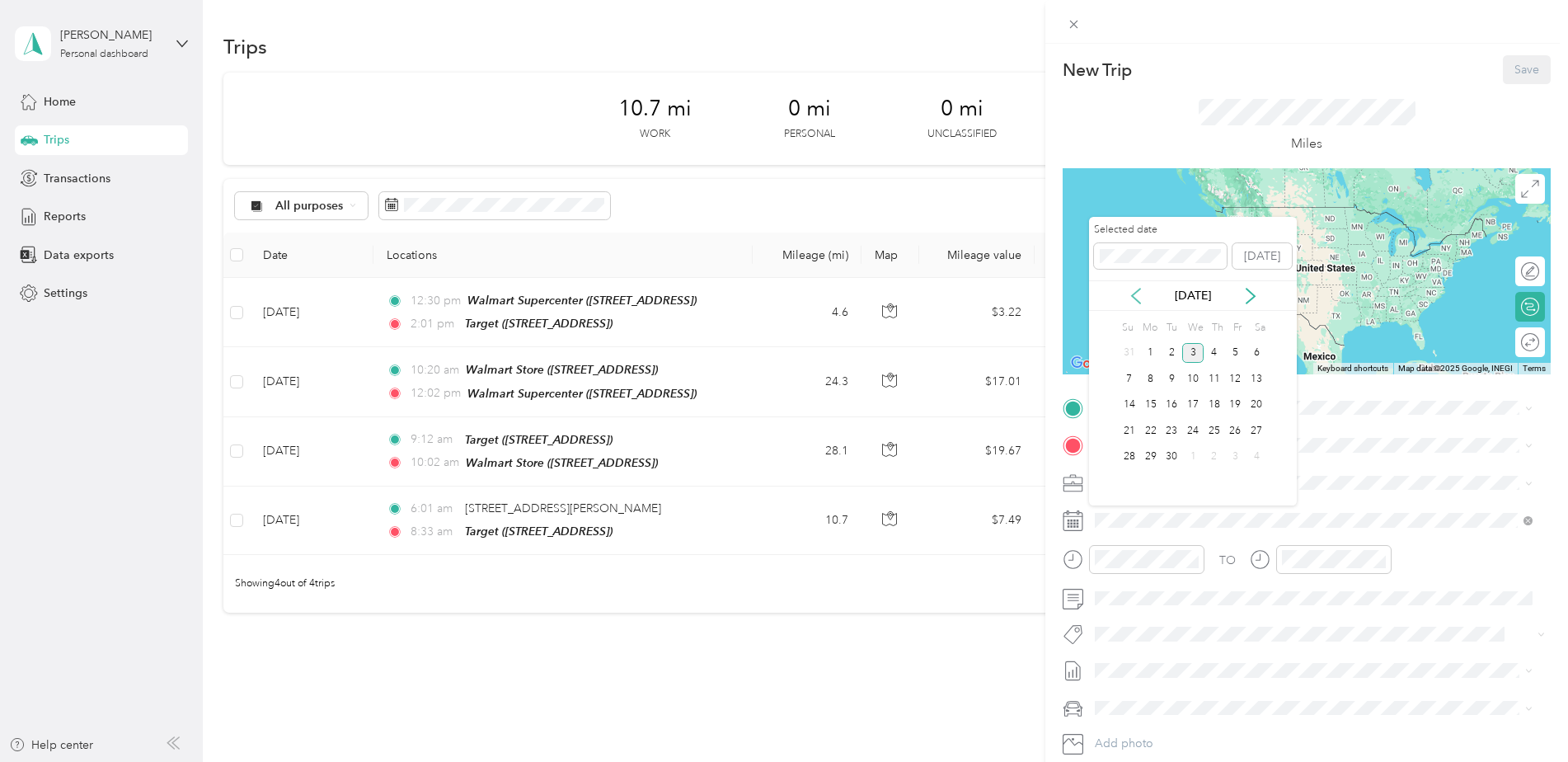
click at [1131, 297] on icon at bounding box center [1136, 296] width 16 height 16
click at [1187, 401] on div "13" at bounding box center [1193, 405] width 22 height 21
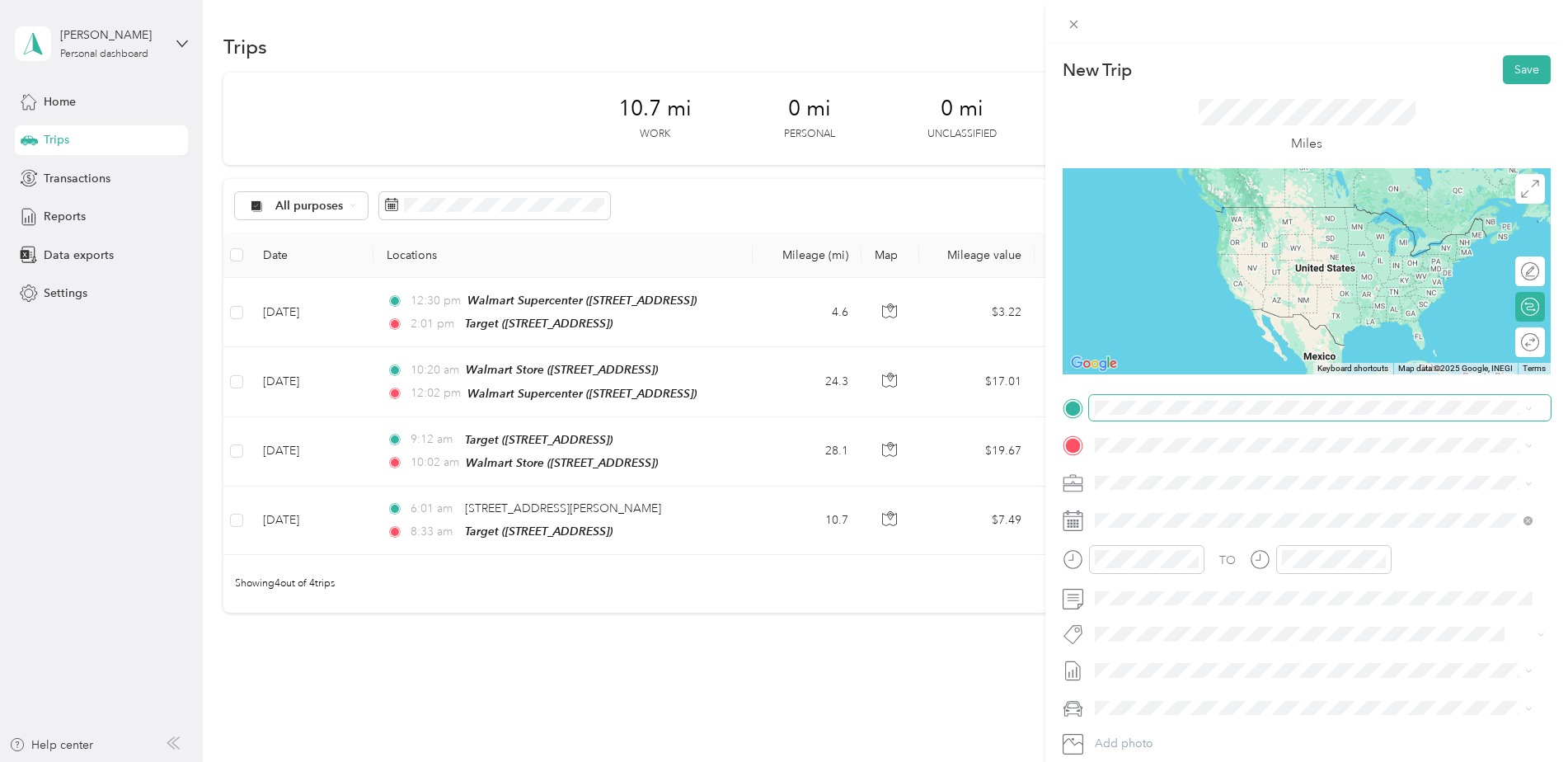
click at [1140, 397] on span at bounding box center [1319, 408] width 462 height 26
click at [1141, 481] on button "TEAM" at bounding box center [1151, 475] width 51 height 21
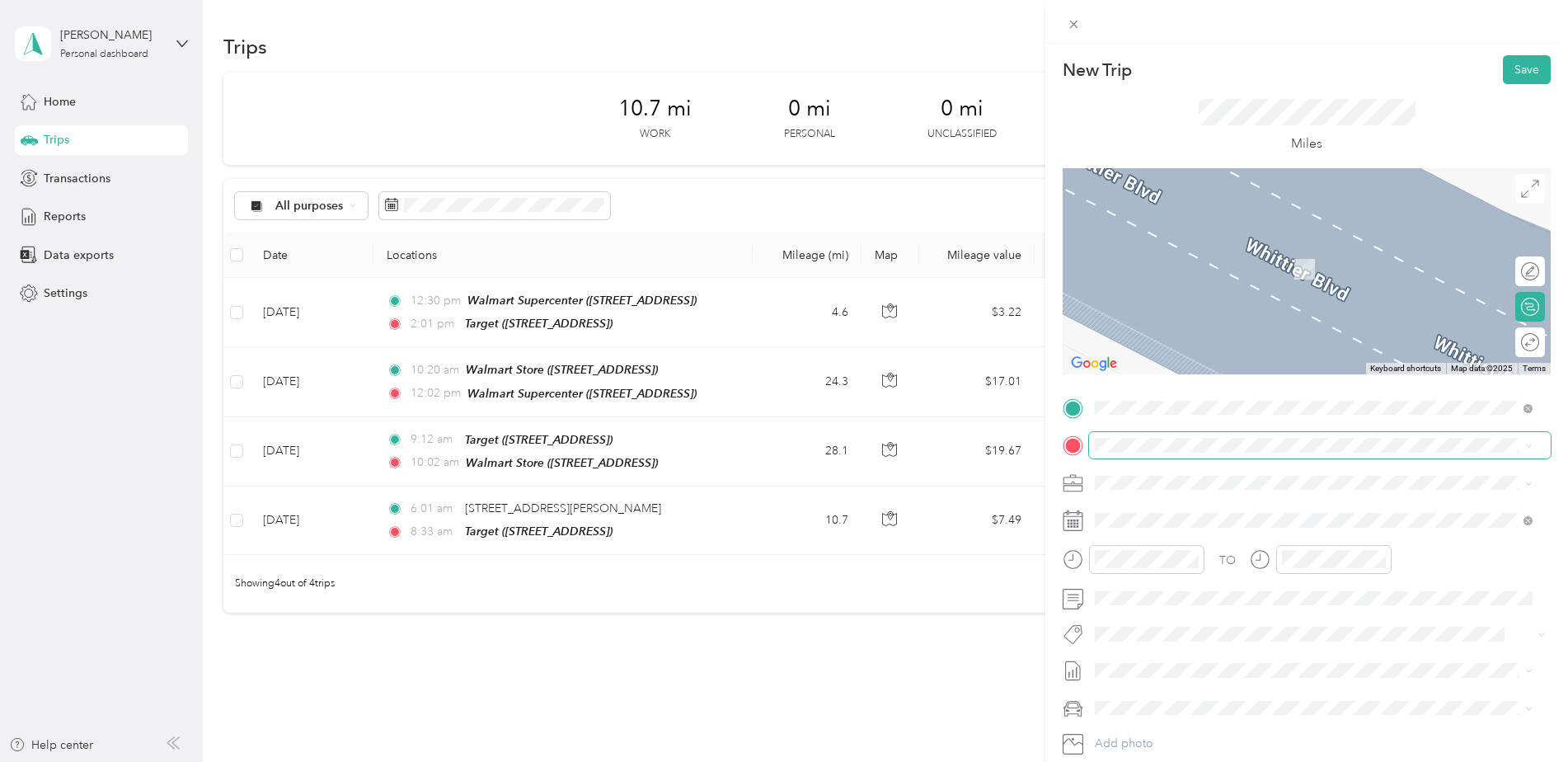
click at [1136, 437] on span at bounding box center [1319, 445] width 462 height 26
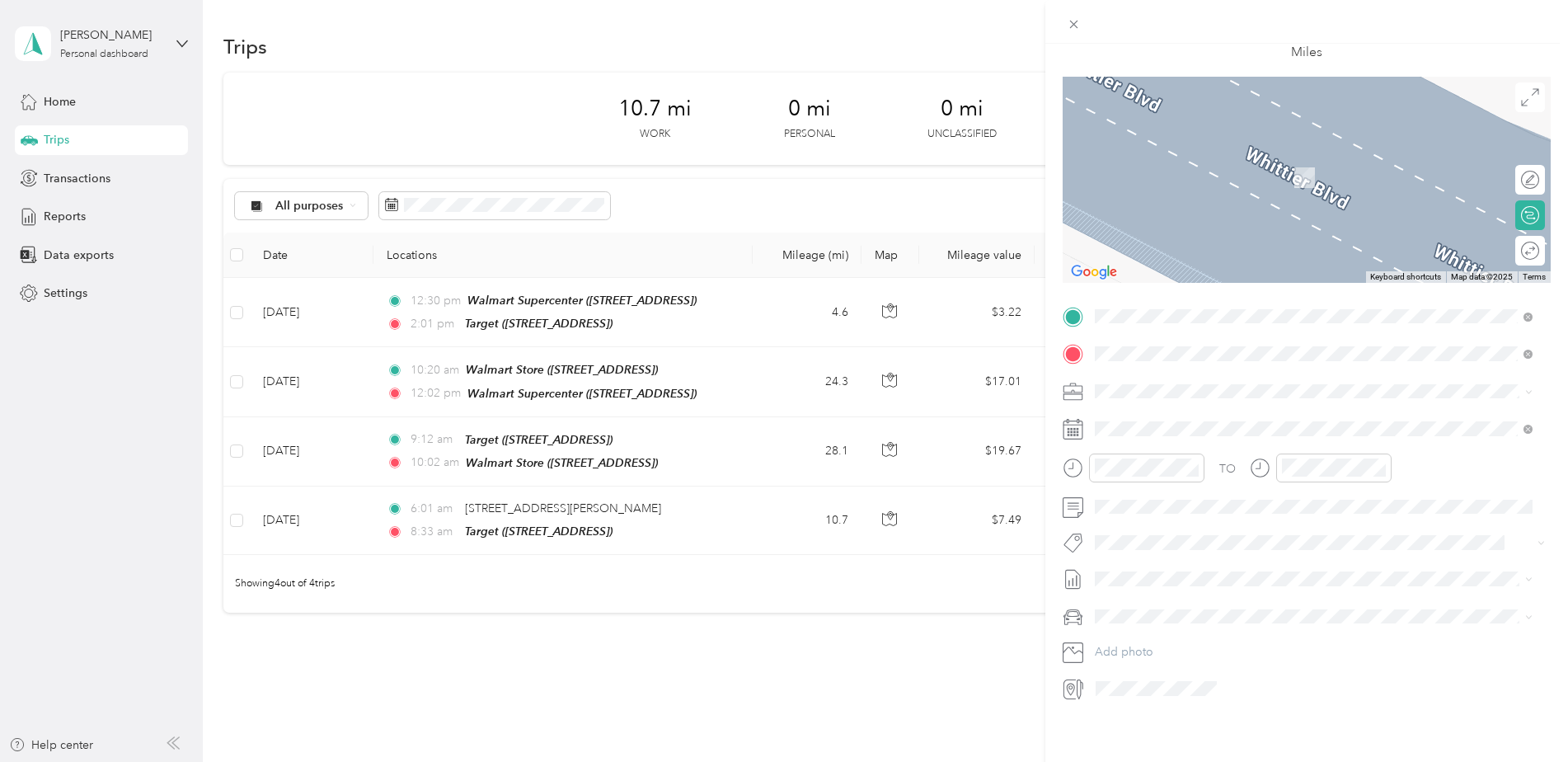
click at [1194, 399] on span "[STREET_ADDRESS][PERSON_NAME][US_STATE]" at bounding box center [1254, 401] width 256 height 15
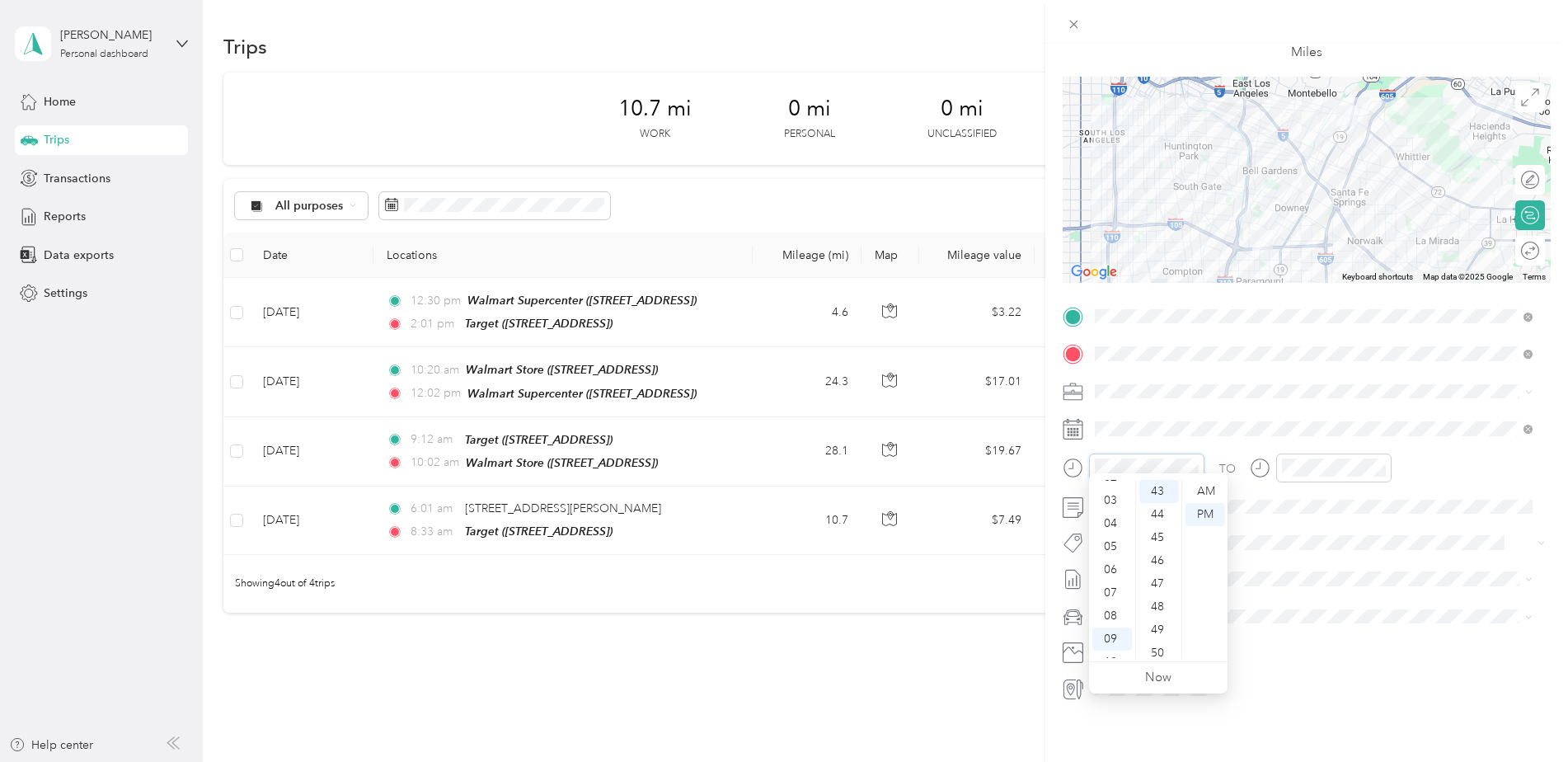
scroll to position [0, 0]
click at [1120, 533] on div "02" at bounding box center [1112, 538] width 40 height 23
click at [1162, 597] on div "05" at bounding box center [1158, 607] width 40 height 23
click at [1203, 514] on div "PM" at bounding box center [1205, 515] width 40 height 23
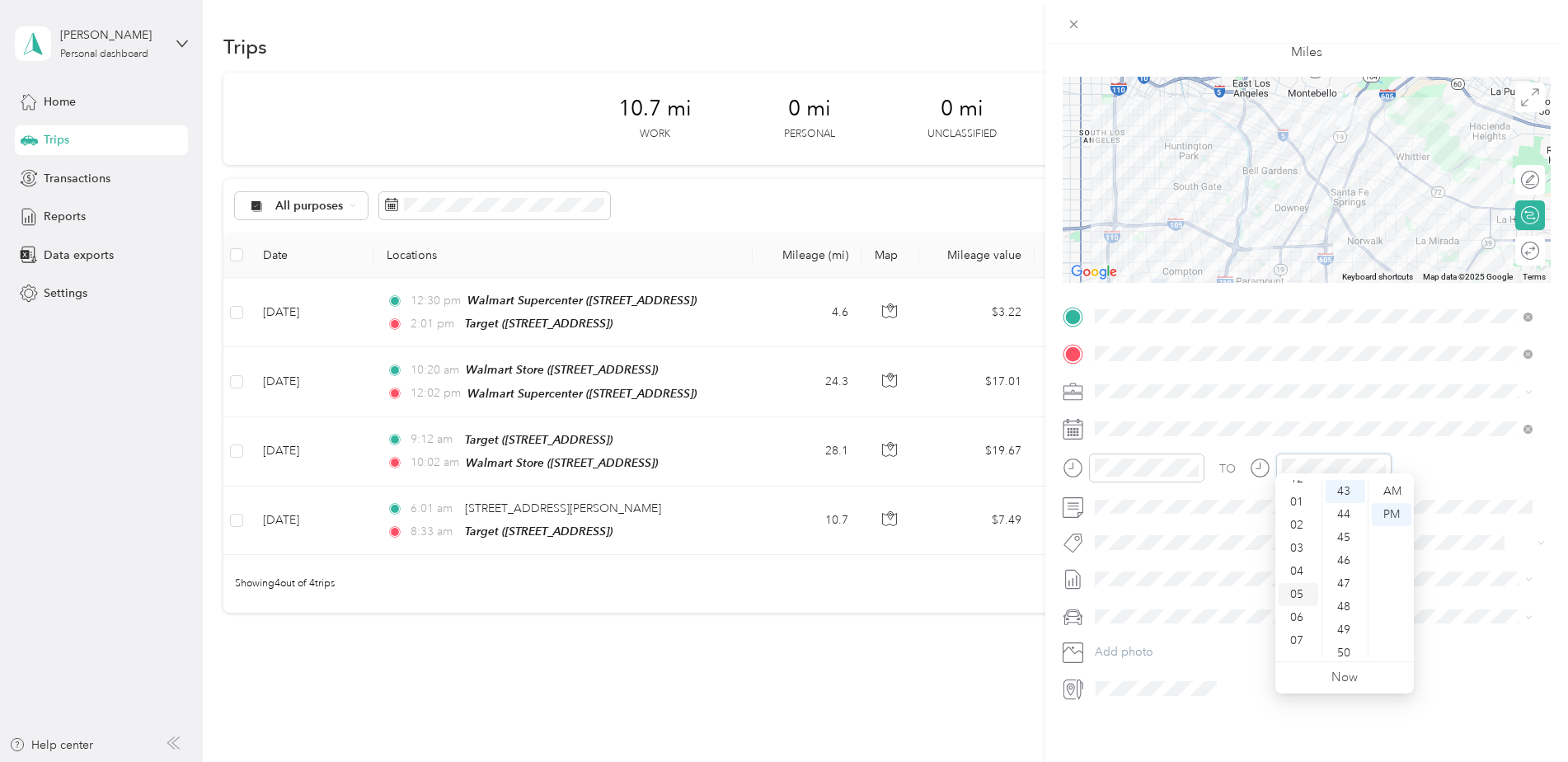
scroll to position [0, 0]
click at [1308, 532] on div "02" at bounding box center [1299, 538] width 40 height 23
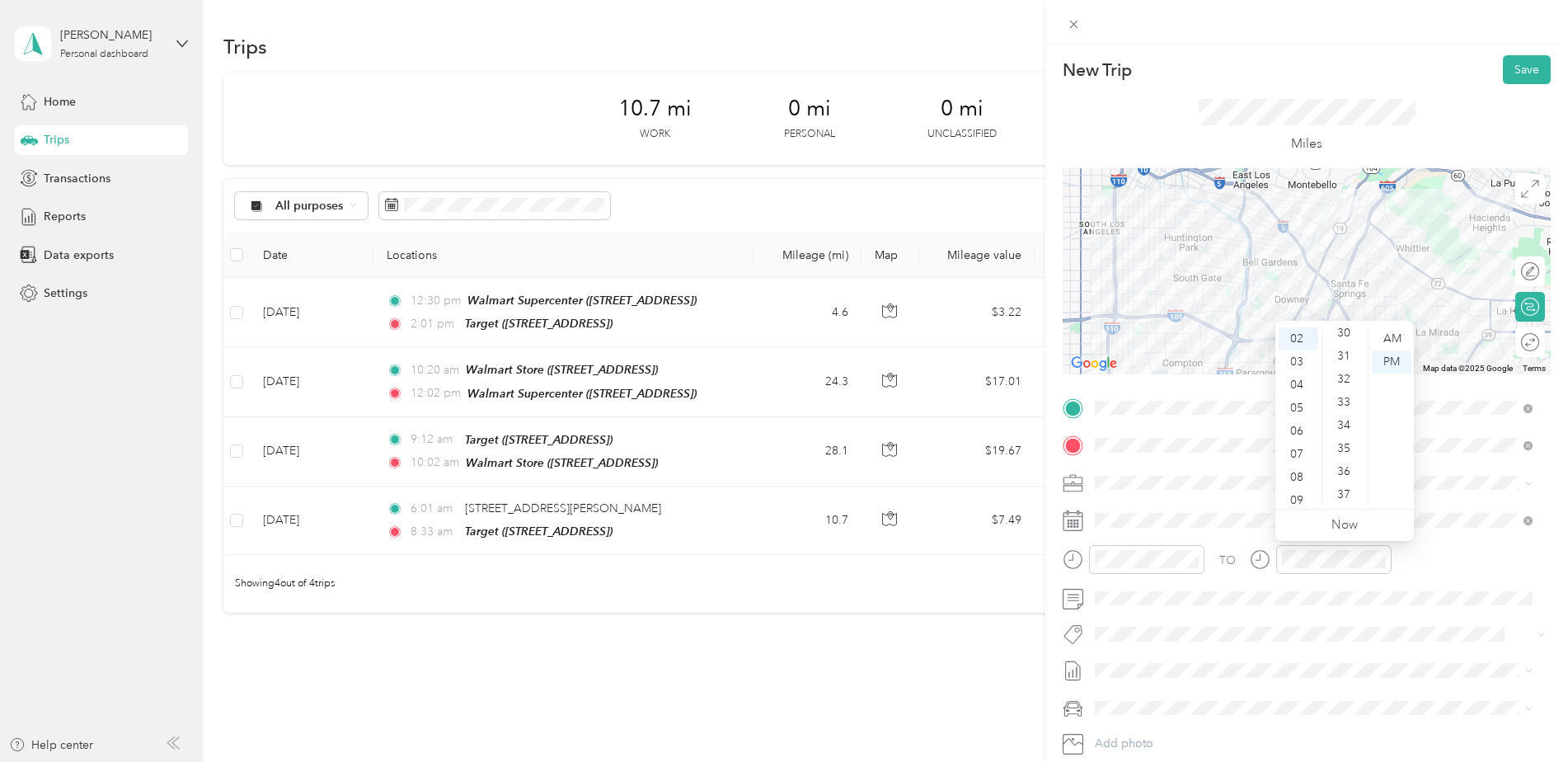
scroll to position [663, 0]
click at [1350, 430] on div "33" at bounding box center [1345, 439] width 40 height 23
click at [1443, 582] on div "TO" at bounding box center [1306, 565] width 488 height 40
click at [1504, 66] on button "Save" at bounding box center [1526, 69] width 48 height 29
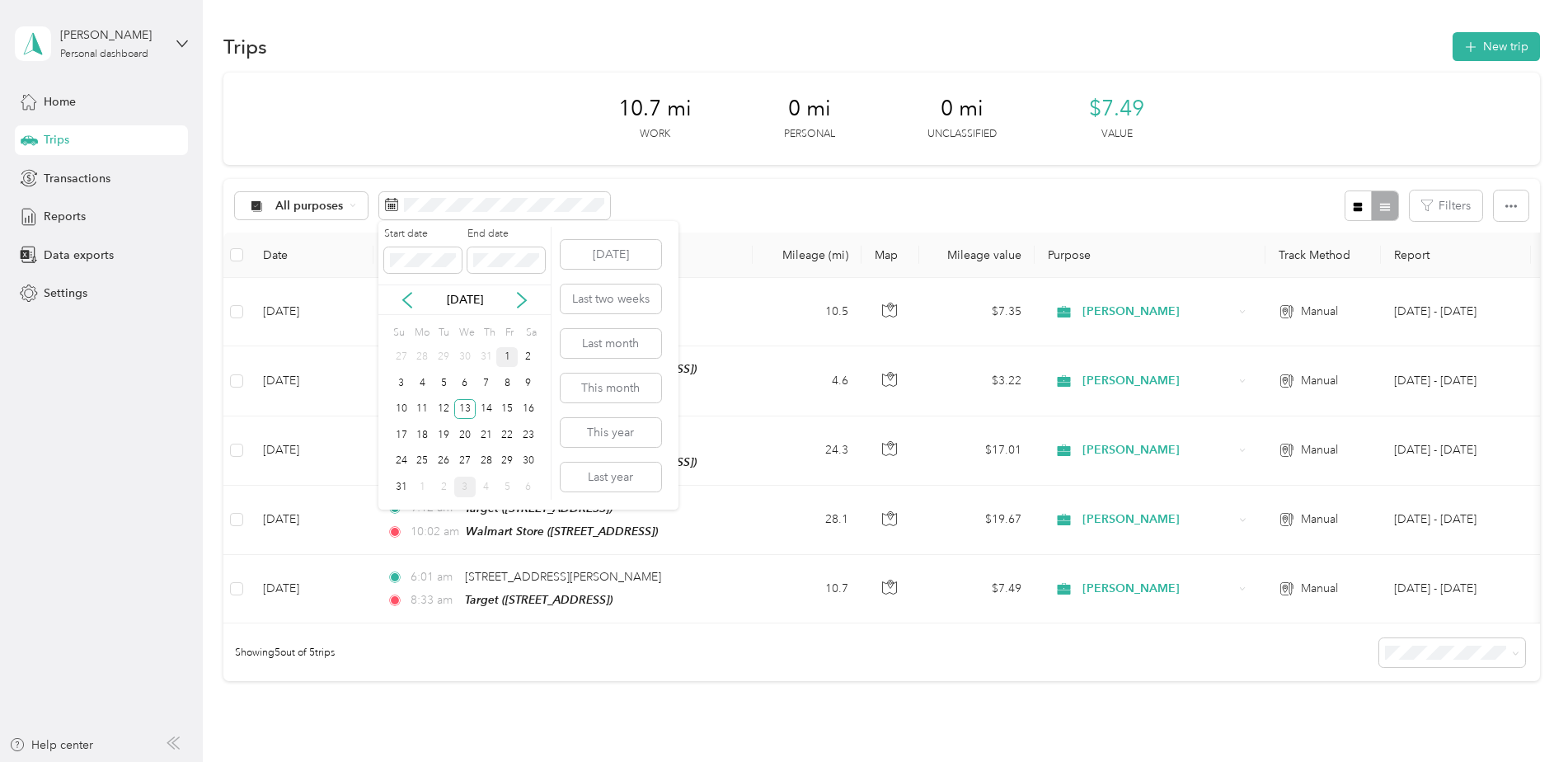
click at [503, 350] on div "1" at bounding box center [507, 357] width 22 height 21
click at [459, 403] on div "13" at bounding box center [465, 409] width 22 height 21
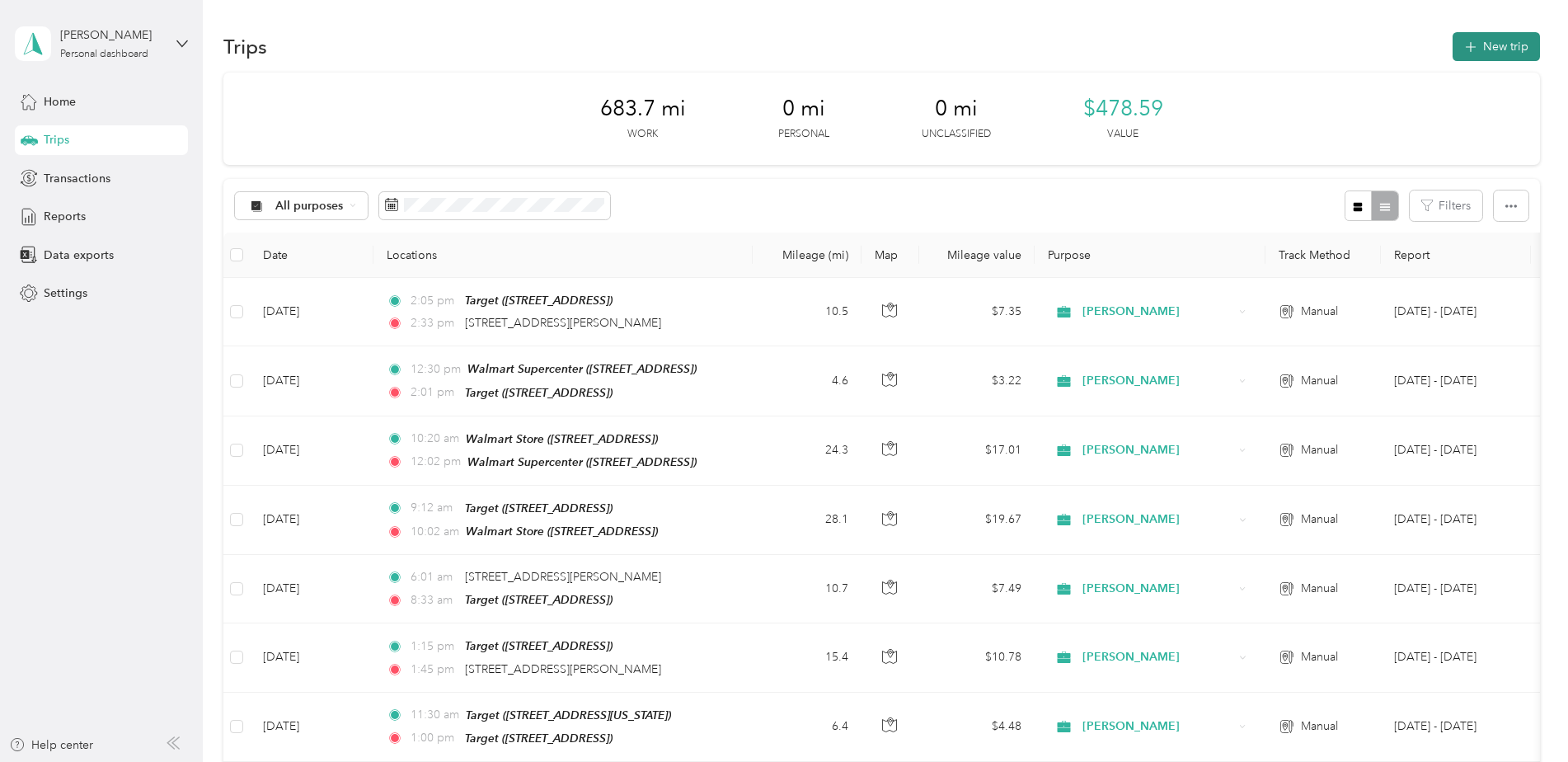
click at [1510, 41] on button "New trip" at bounding box center [1495, 47] width 87 height 29
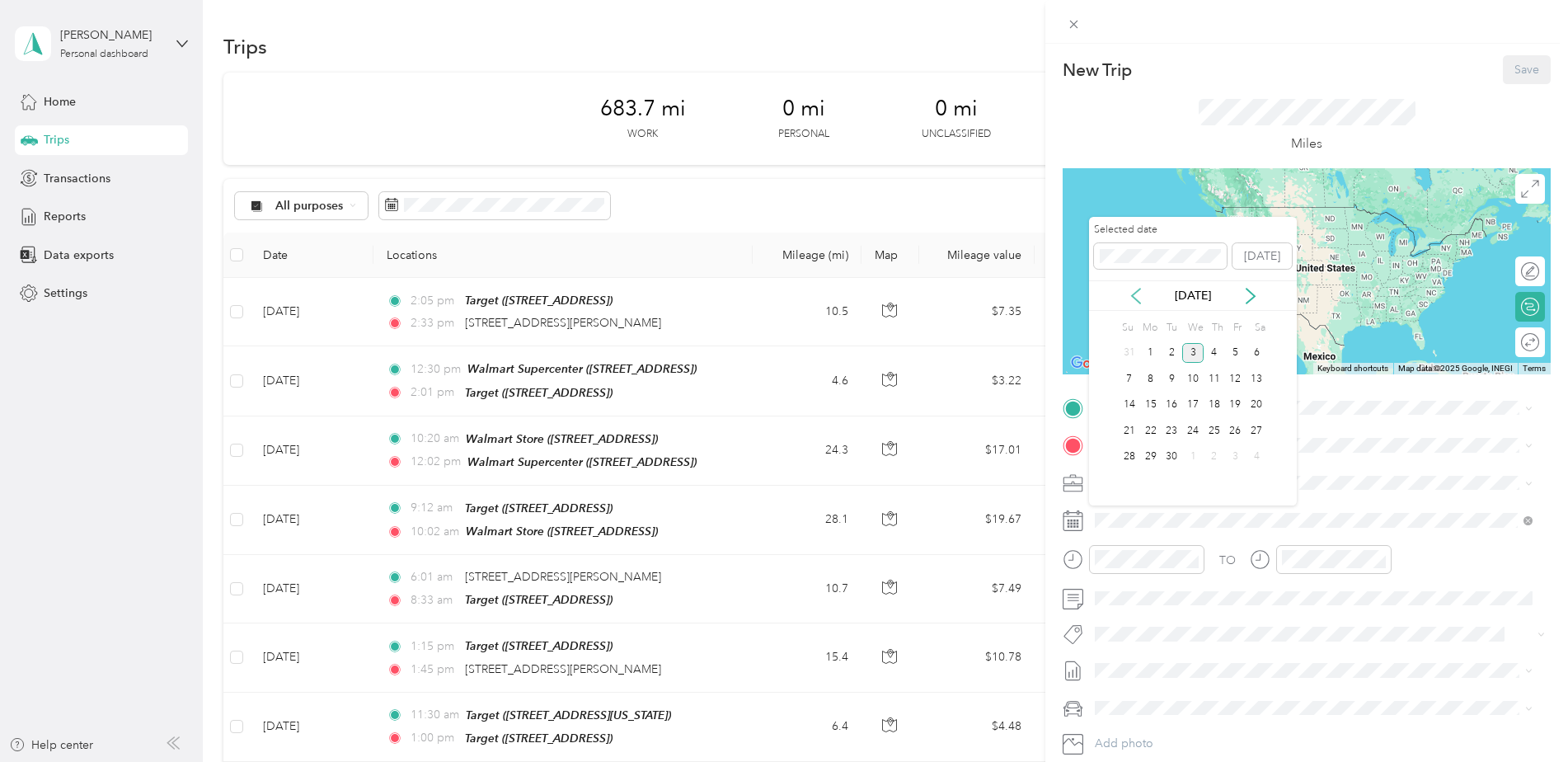
click at [1143, 300] on icon at bounding box center [1136, 296] width 16 height 16
click at [1215, 404] on div "14" at bounding box center [1214, 405] width 22 height 21
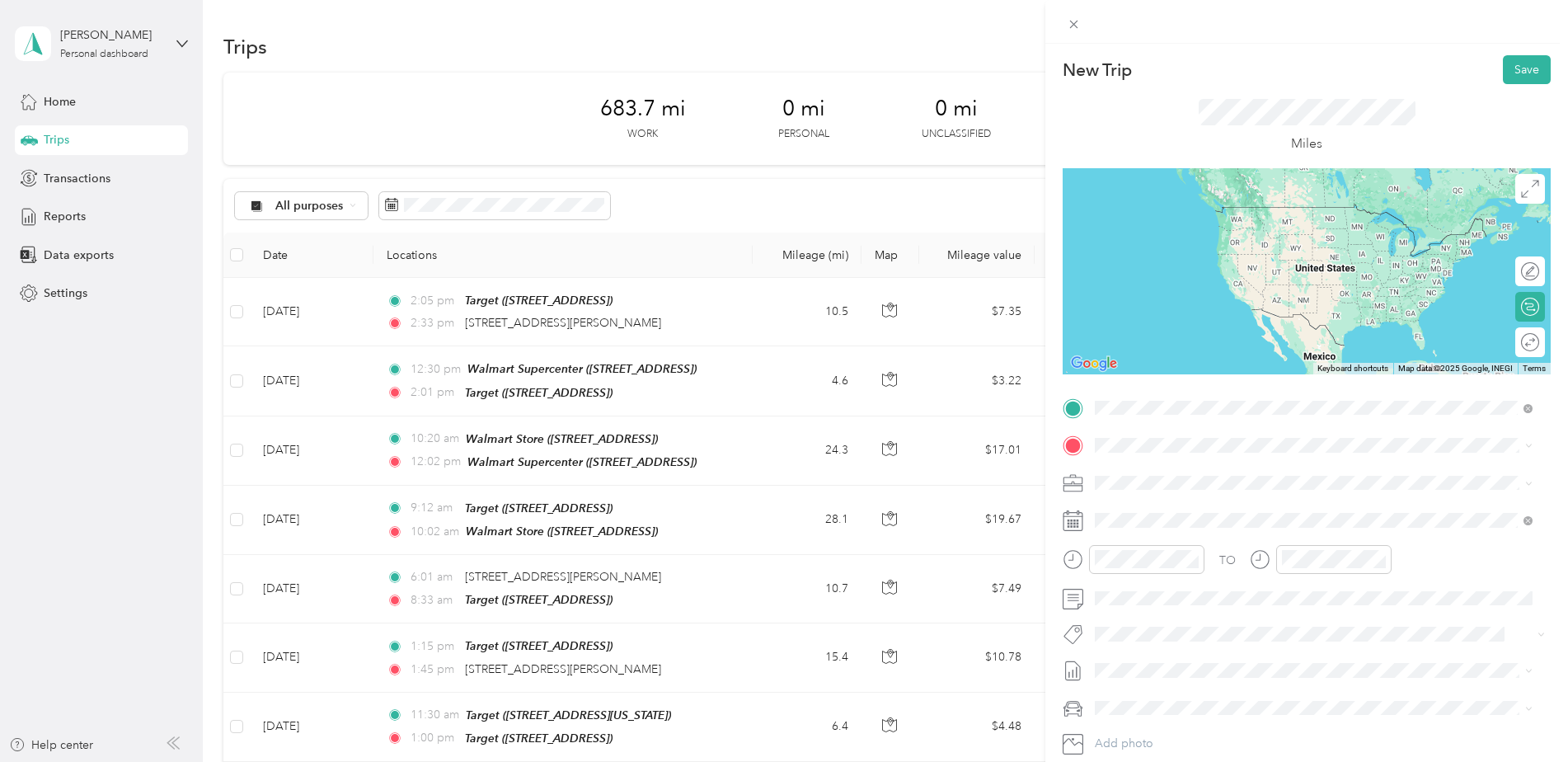
click at [1193, 475] on span "[STREET_ADDRESS][PERSON_NAME][US_STATE]" at bounding box center [1254, 467] width 256 height 15
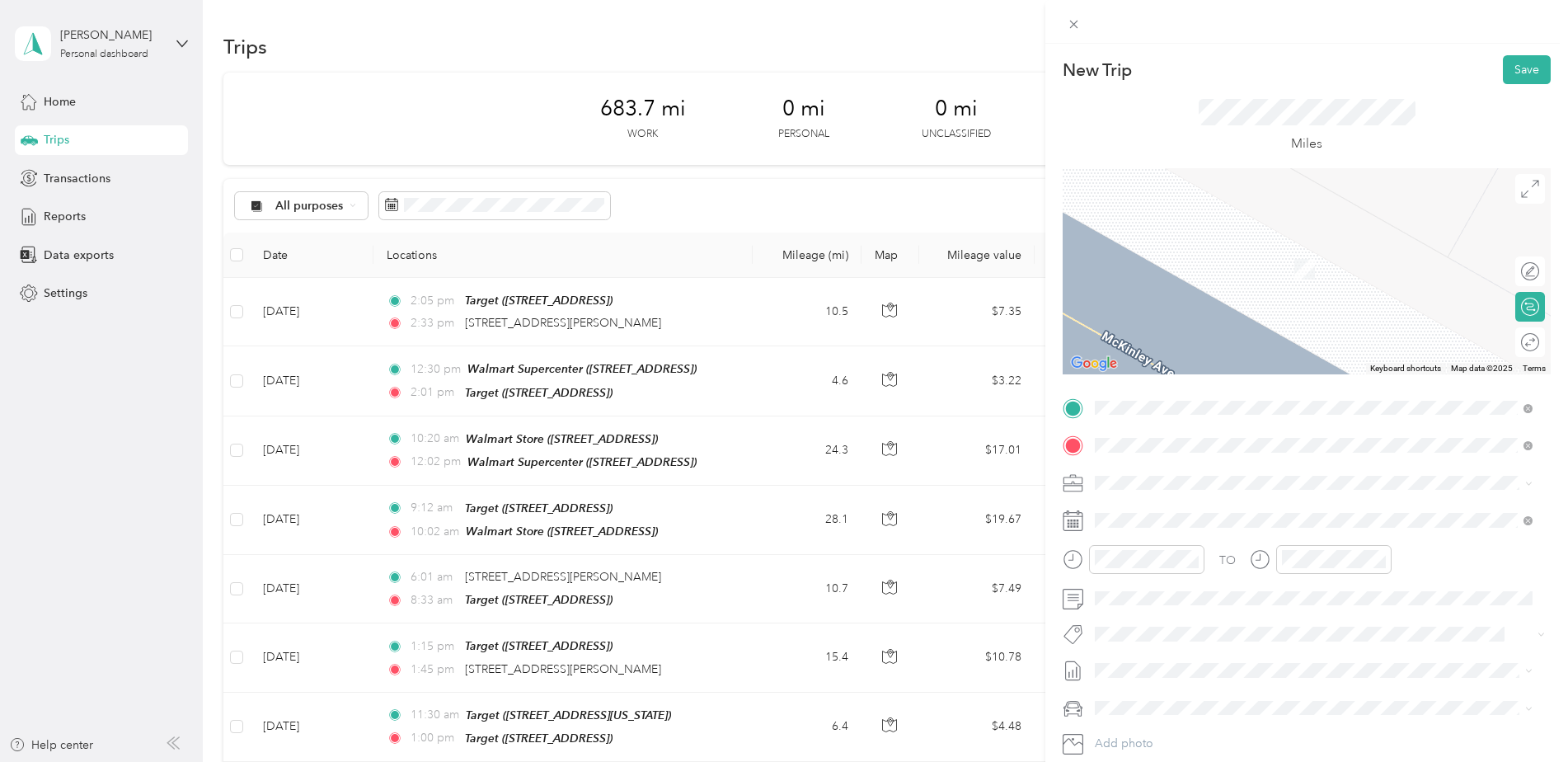
click at [1168, 629] on button "TEAM" at bounding box center [1151, 628] width 51 height 21
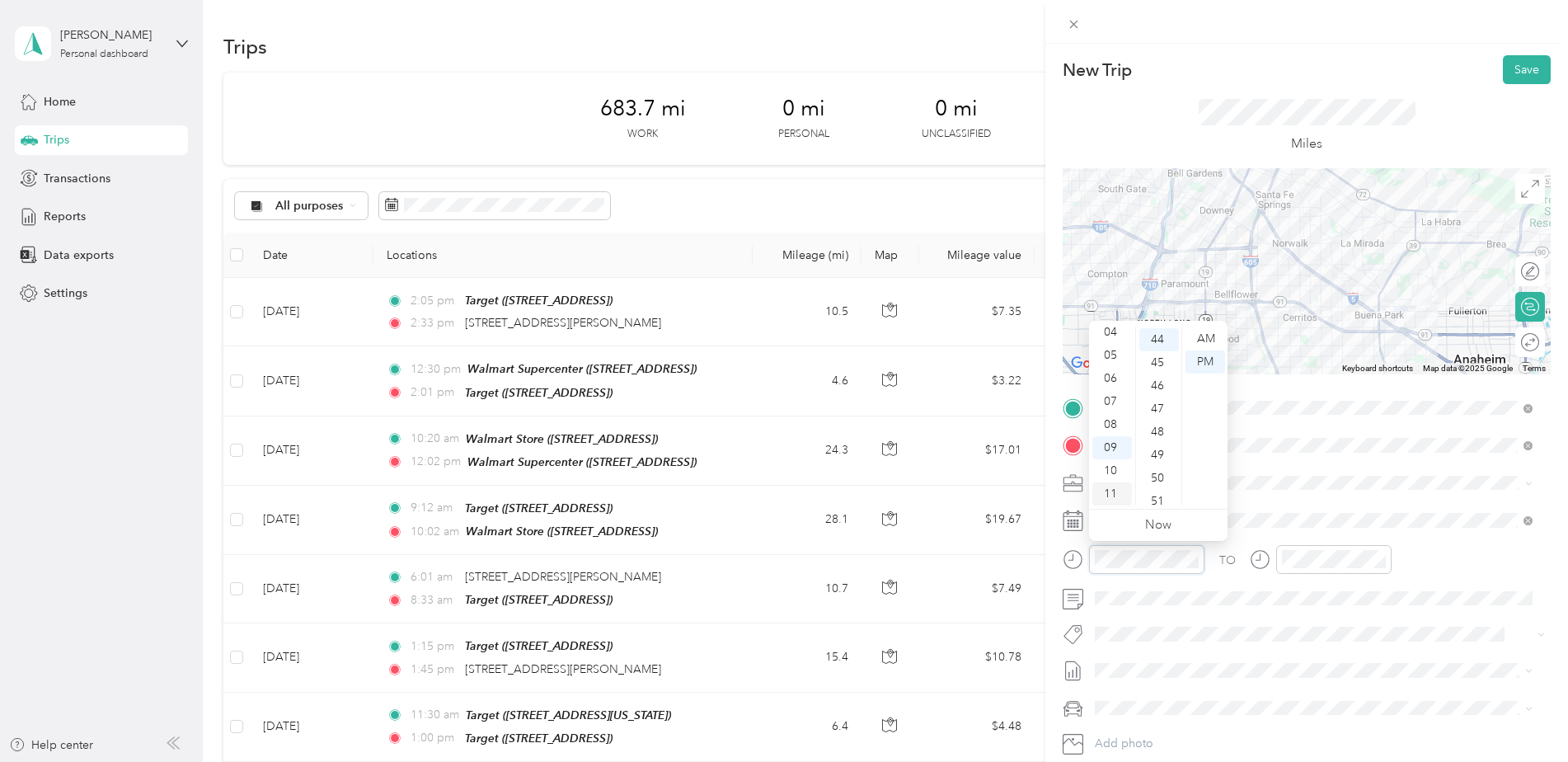
scroll to position [1016, 0]
click at [1109, 382] on div "06" at bounding box center [1112, 378] width 40 height 23
click at [1160, 350] on div "05" at bounding box center [1158, 346] width 40 height 23
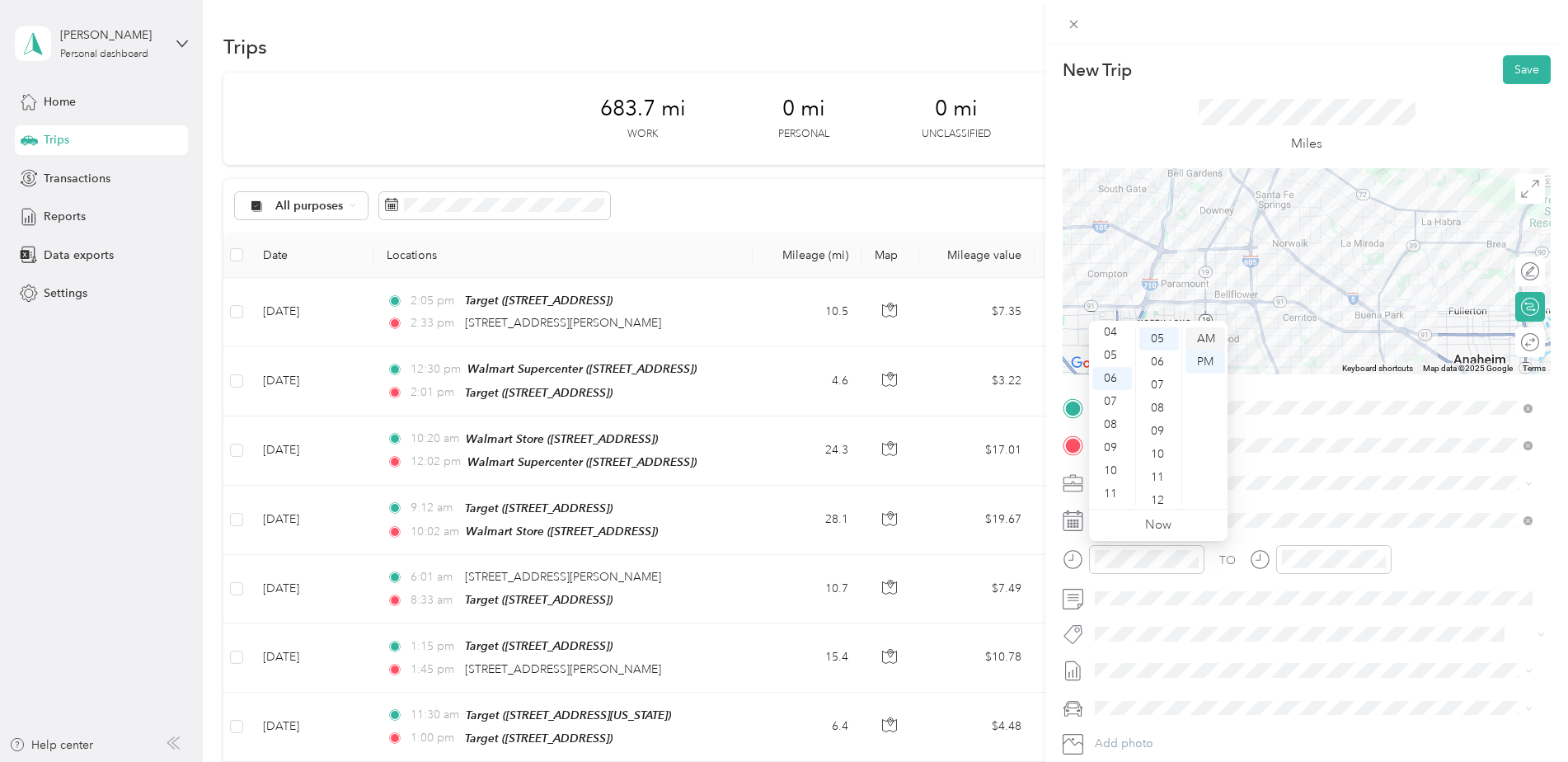
click at [1197, 342] on div "AM" at bounding box center [1205, 339] width 40 height 23
click at [1317, 546] on div at bounding box center [1334, 560] width 115 height 29
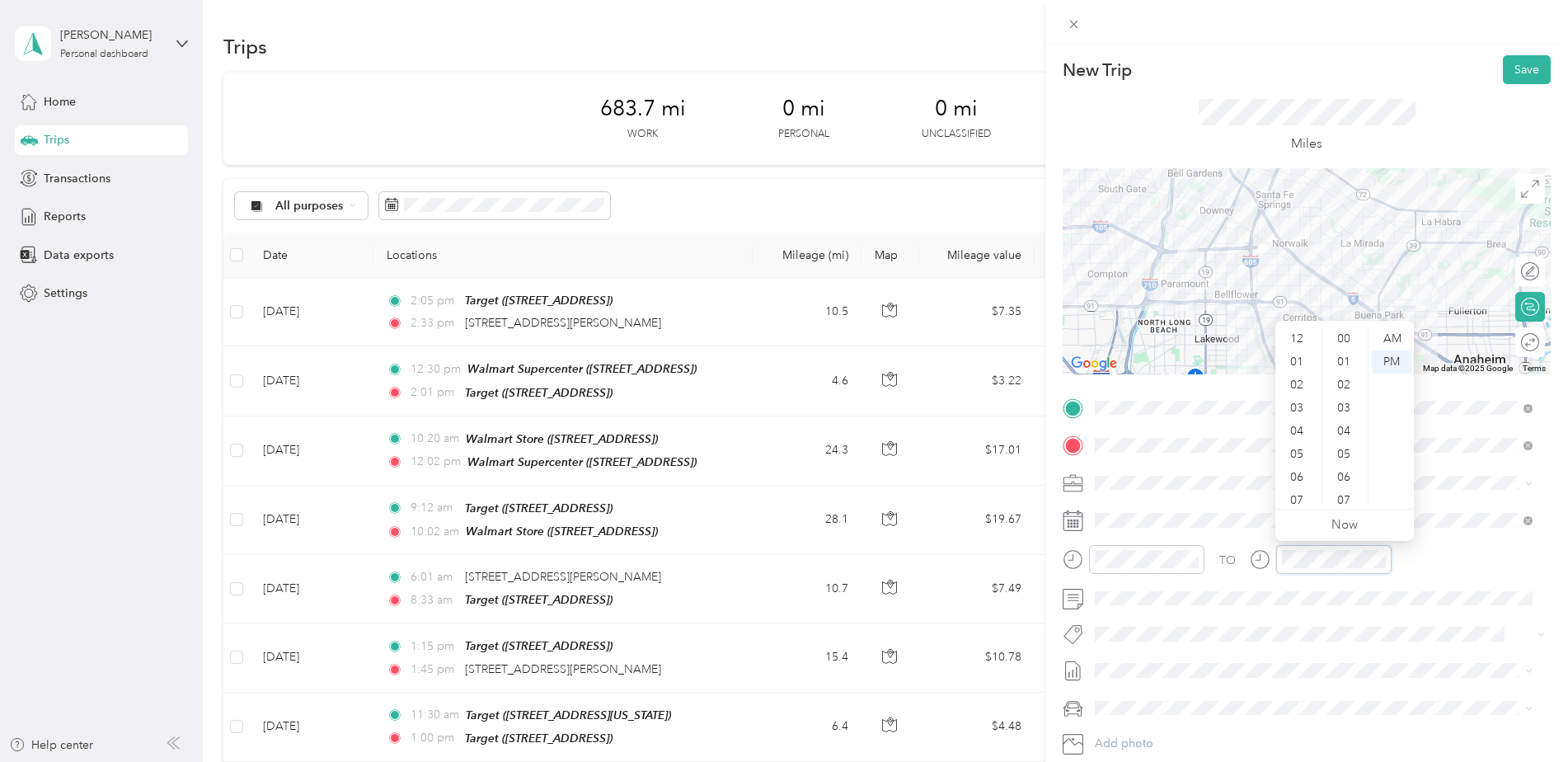
scroll to position [99, 0]
click at [1291, 402] on div "07" at bounding box center [1299, 402] width 40 height 23
click at [1339, 427] on div "30" at bounding box center [1345, 429] width 40 height 23
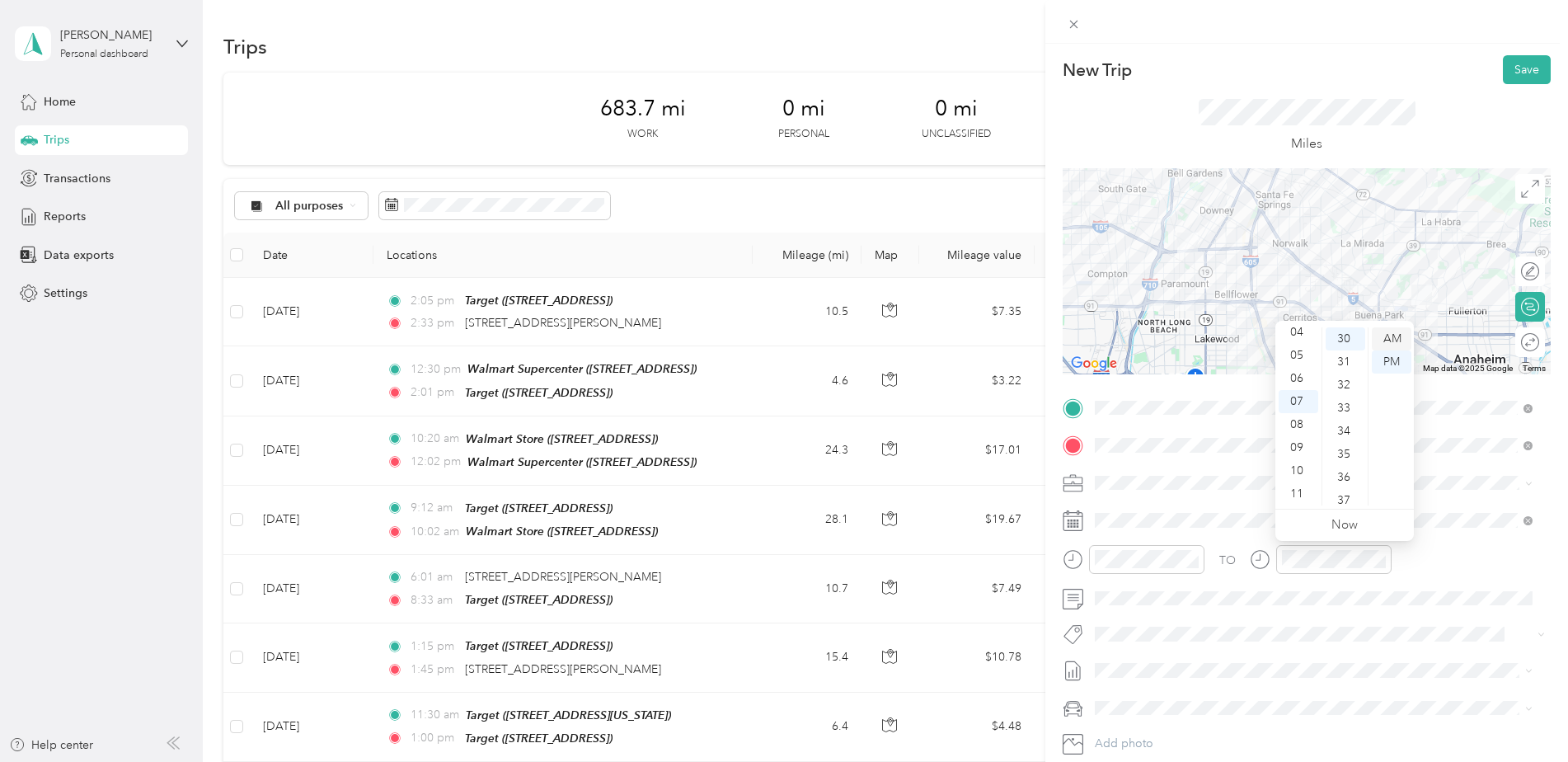
click at [1396, 341] on div "AM" at bounding box center [1391, 339] width 40 height 23
click at [1439, 549] on div "TO" at bounding box center [1306, 565] width 488 height 40
click at [1295, 424] on div "08" at bounding box center [1299, 425] width 40 height 23
click at [1348, 382] on div "02" at bounding box center [1345, 385] width 40 height 23
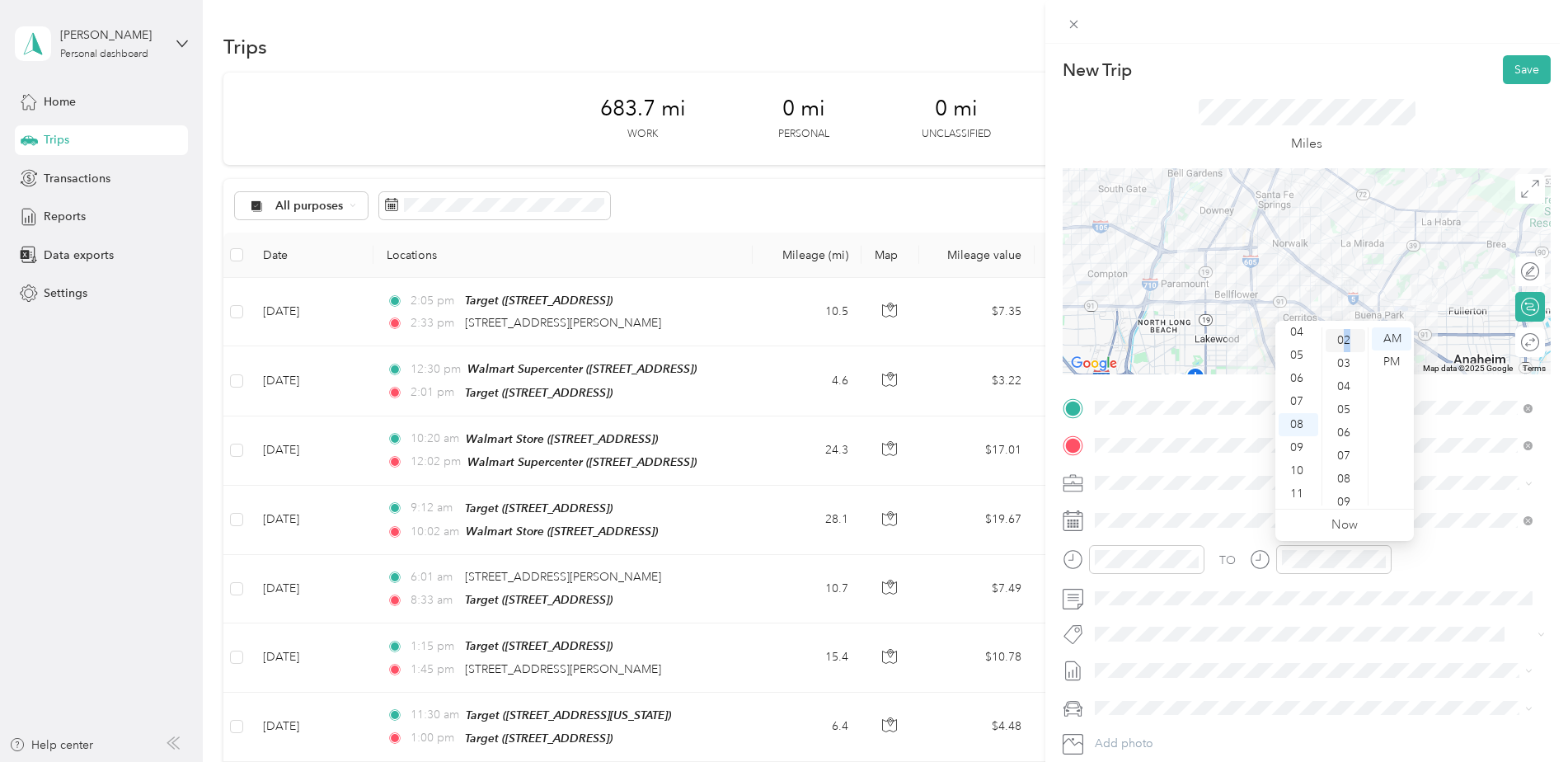
scroll to position [46, 0]
click at [1400, 687] on div "TO Add photo" at bounding box center [1306, 594] width 488 height 398
click at [1516, 61] on button "Save" at bounding box center [1526, 69] width 48 height 29
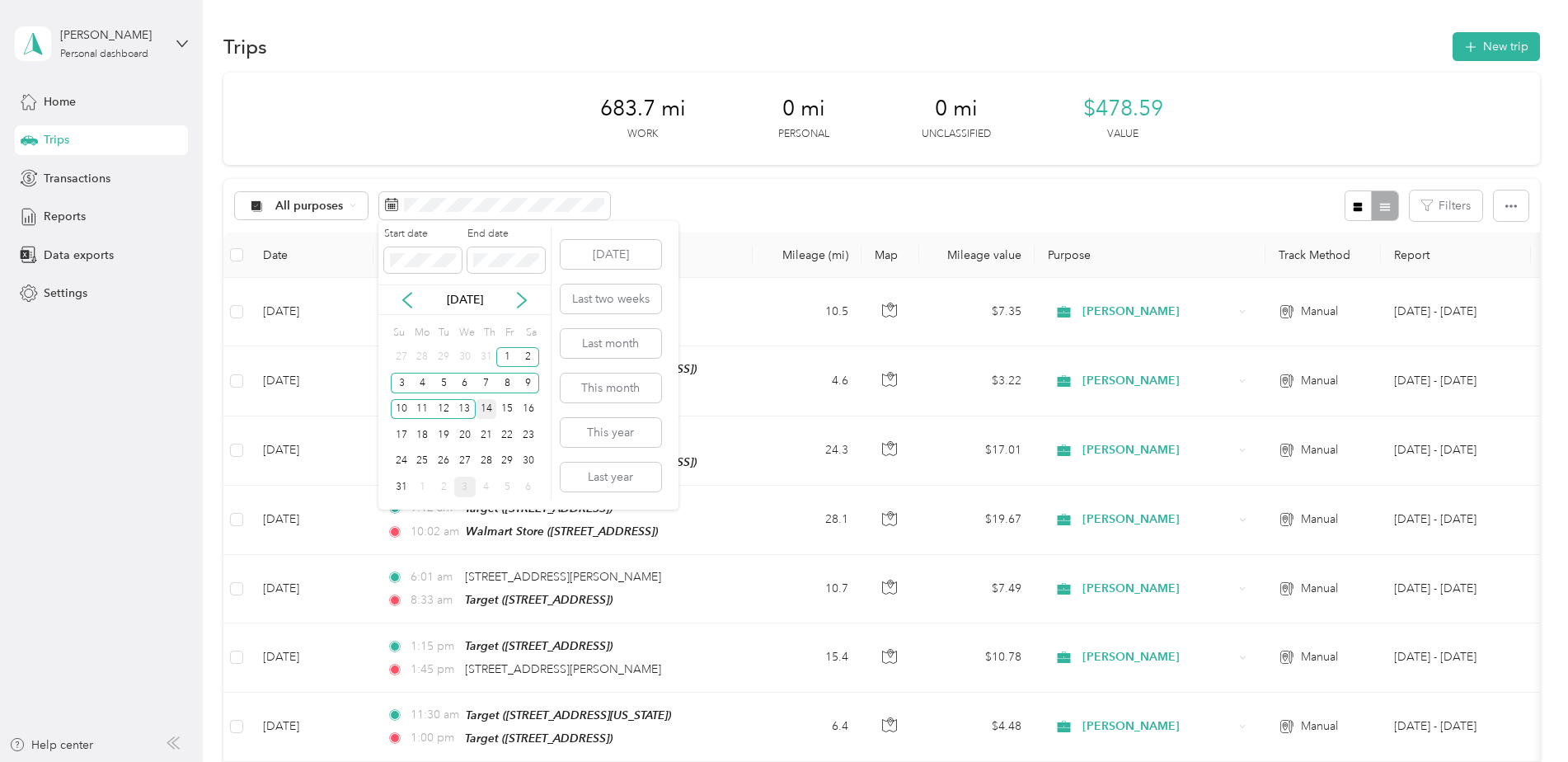
click at [490, 410] on div "14" at bounding box center [487, 409] width 22 height 21
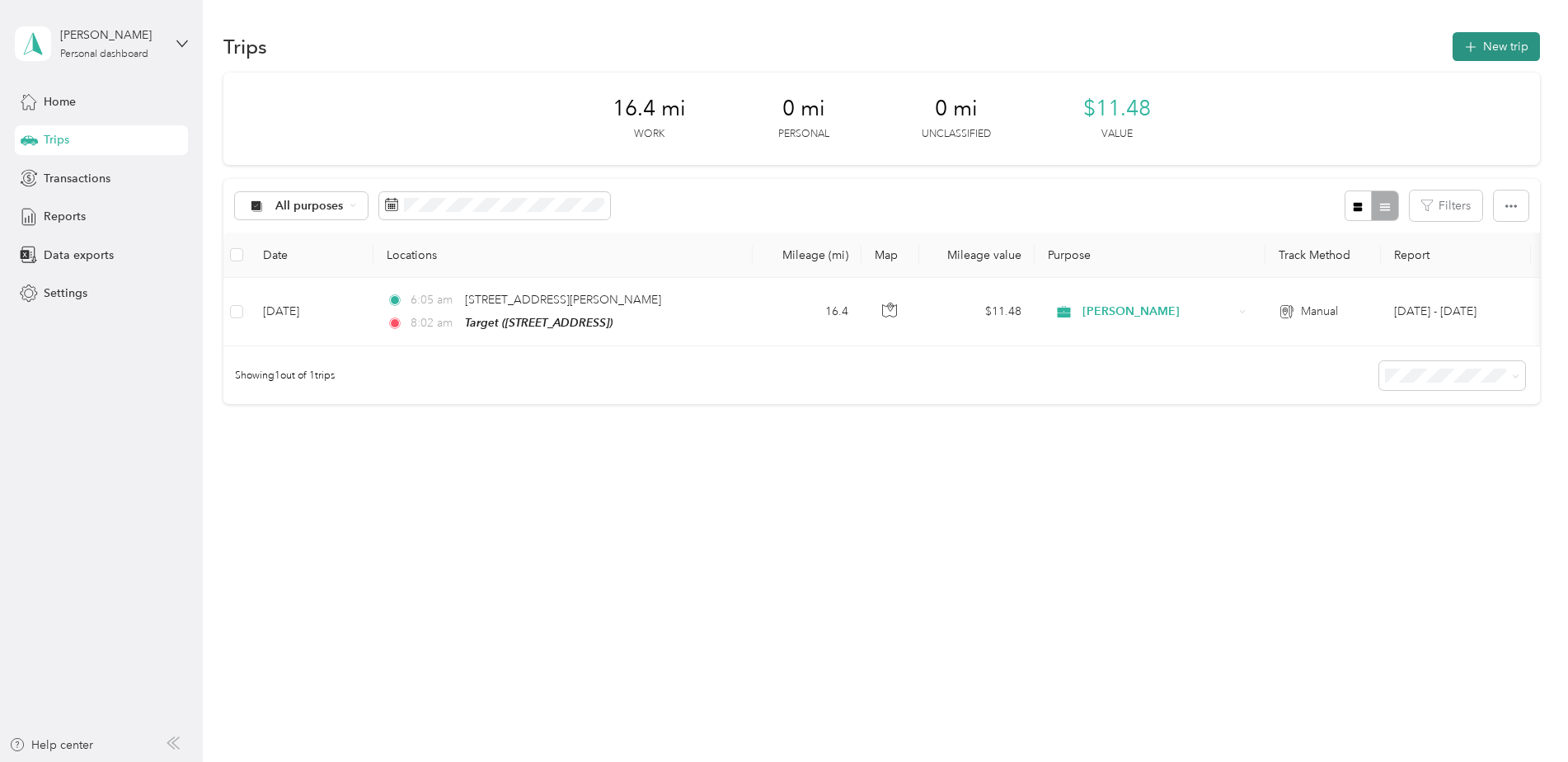
click at [1507, 43] on button "New trip" at bounding box center [1495, 47] width 87 height 29
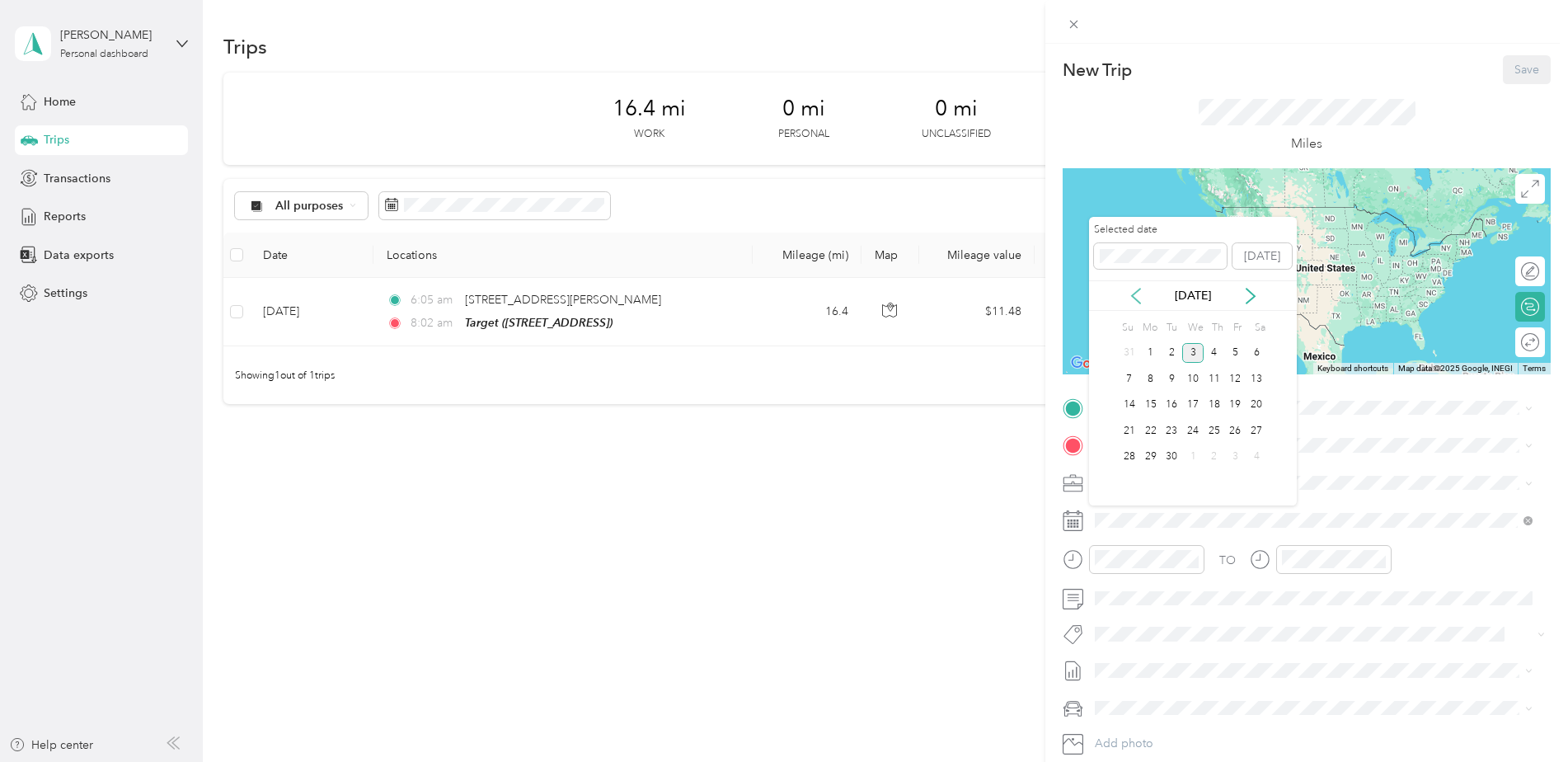
click at [1136, 290] on icon at bounding box center [1136, 296] width 16 height 16
click at [1216, 412] on div "14" at bounding box center [1214, 405] width 22 height 21
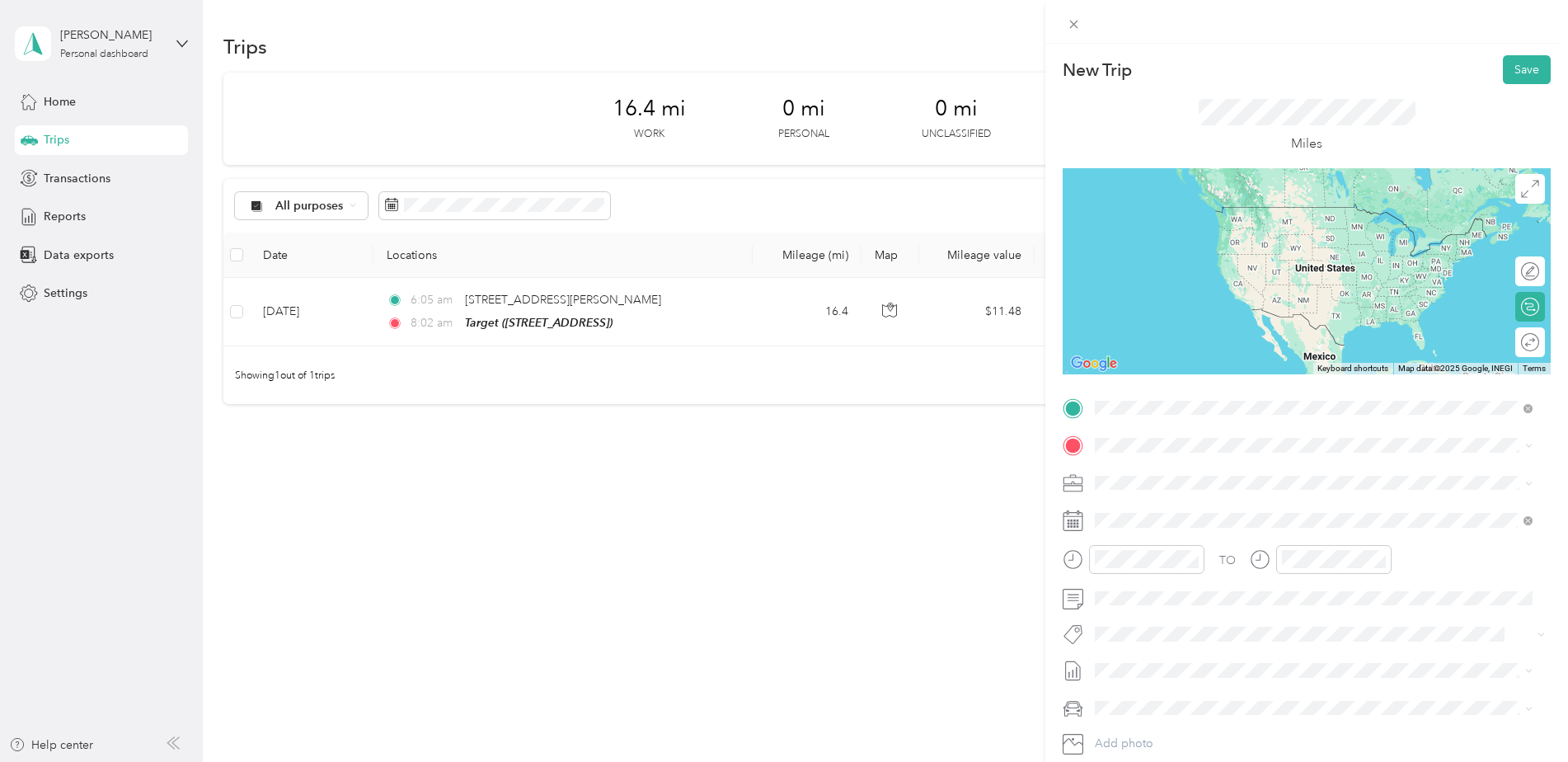
click at [1176, 598] on div "TEAM Target [STREET_ADDRESS]" at bounding box center [1178, 601] width 105 height 40
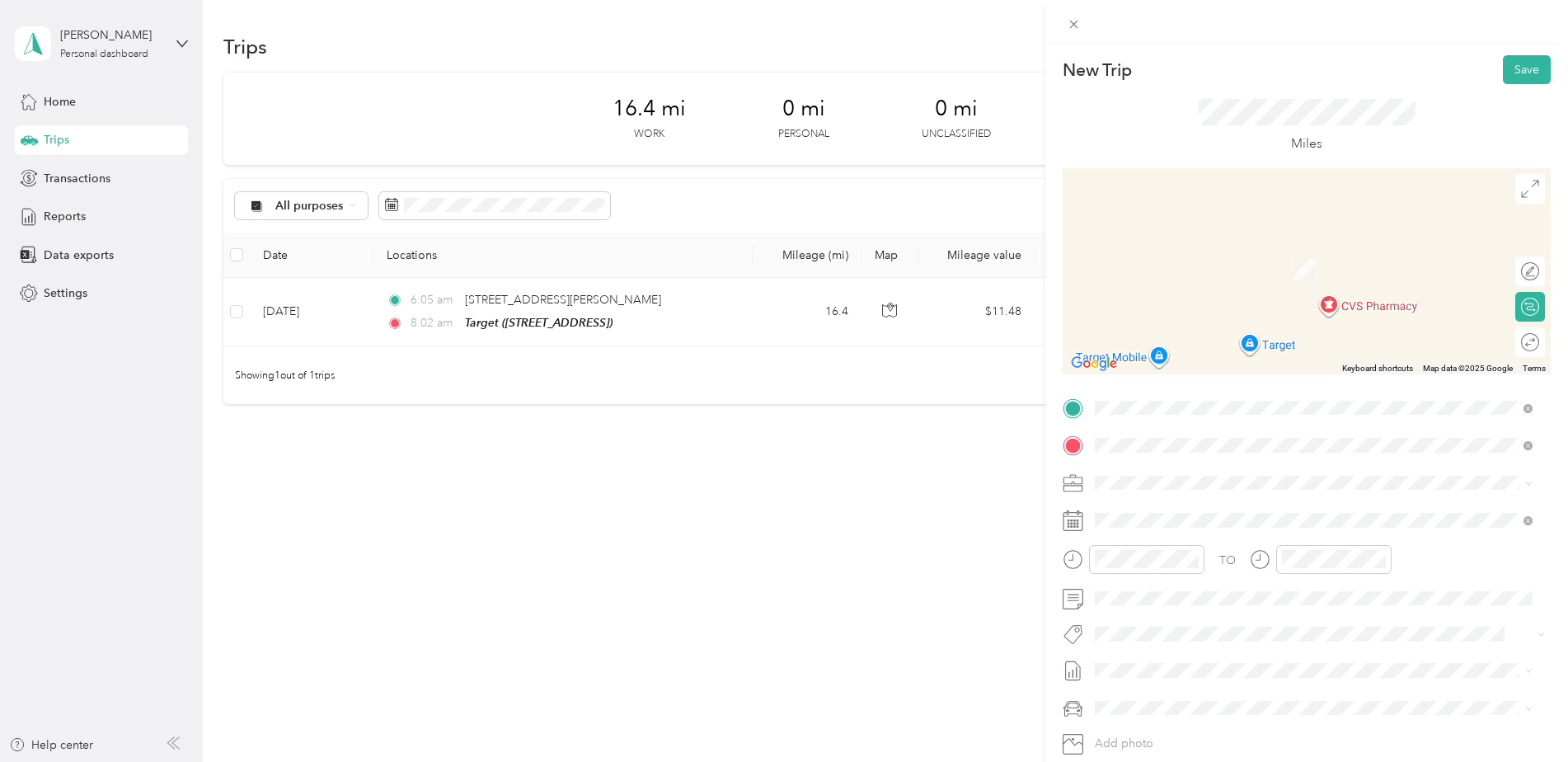
click at [1190, 517] on div "TEAM Walmart Supercenter [STREET_ADDRESS]" at bounding box center [1211, 523] width 171 height 40
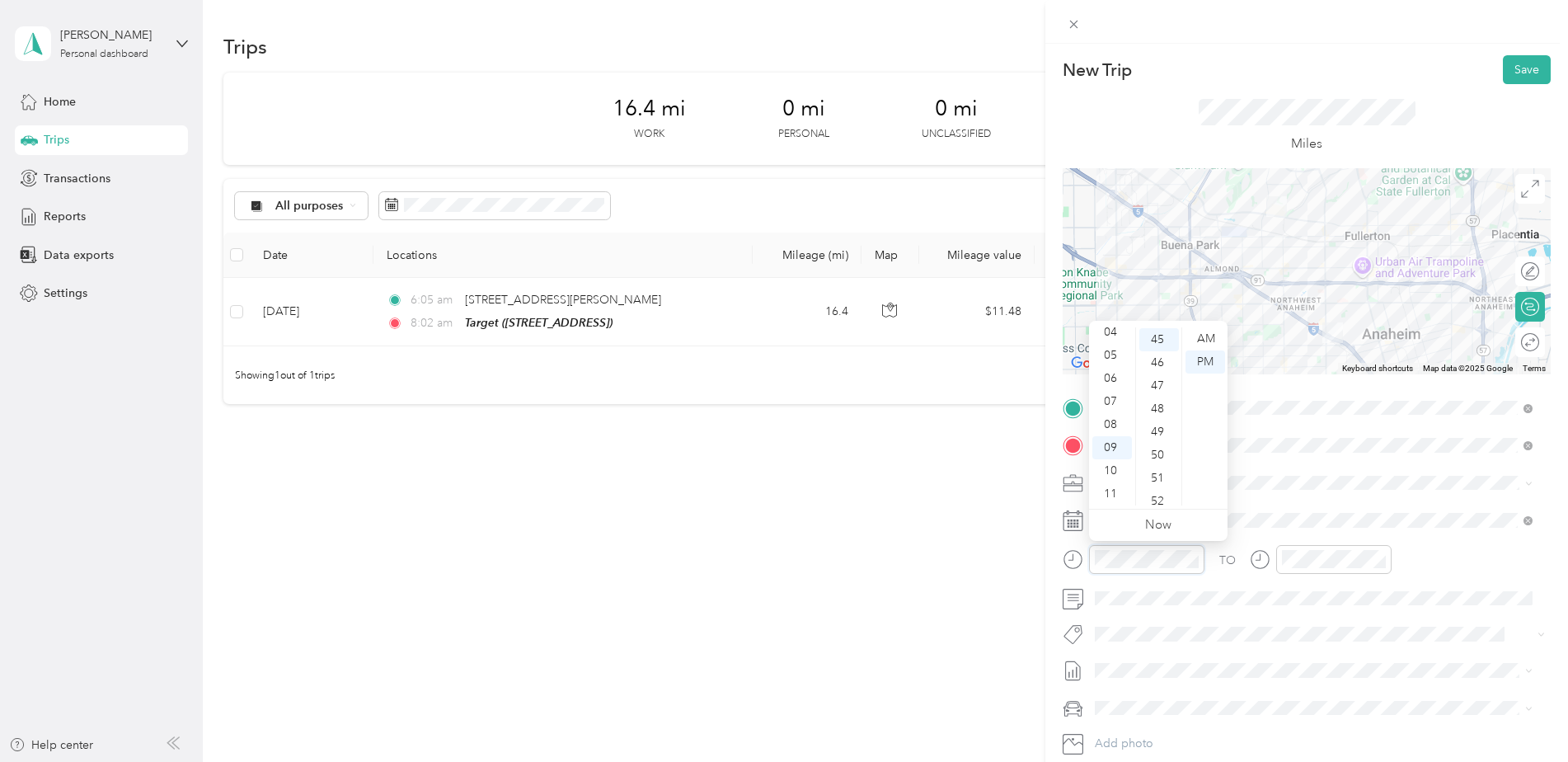
scroll to position [1039, 0]
click at [1118, 427] on div "08" at bounding box center [1112, 425] width 40 height 23
click at [1158, 421] on div "20" at bounding box center [1158, 421] width 40 height 23
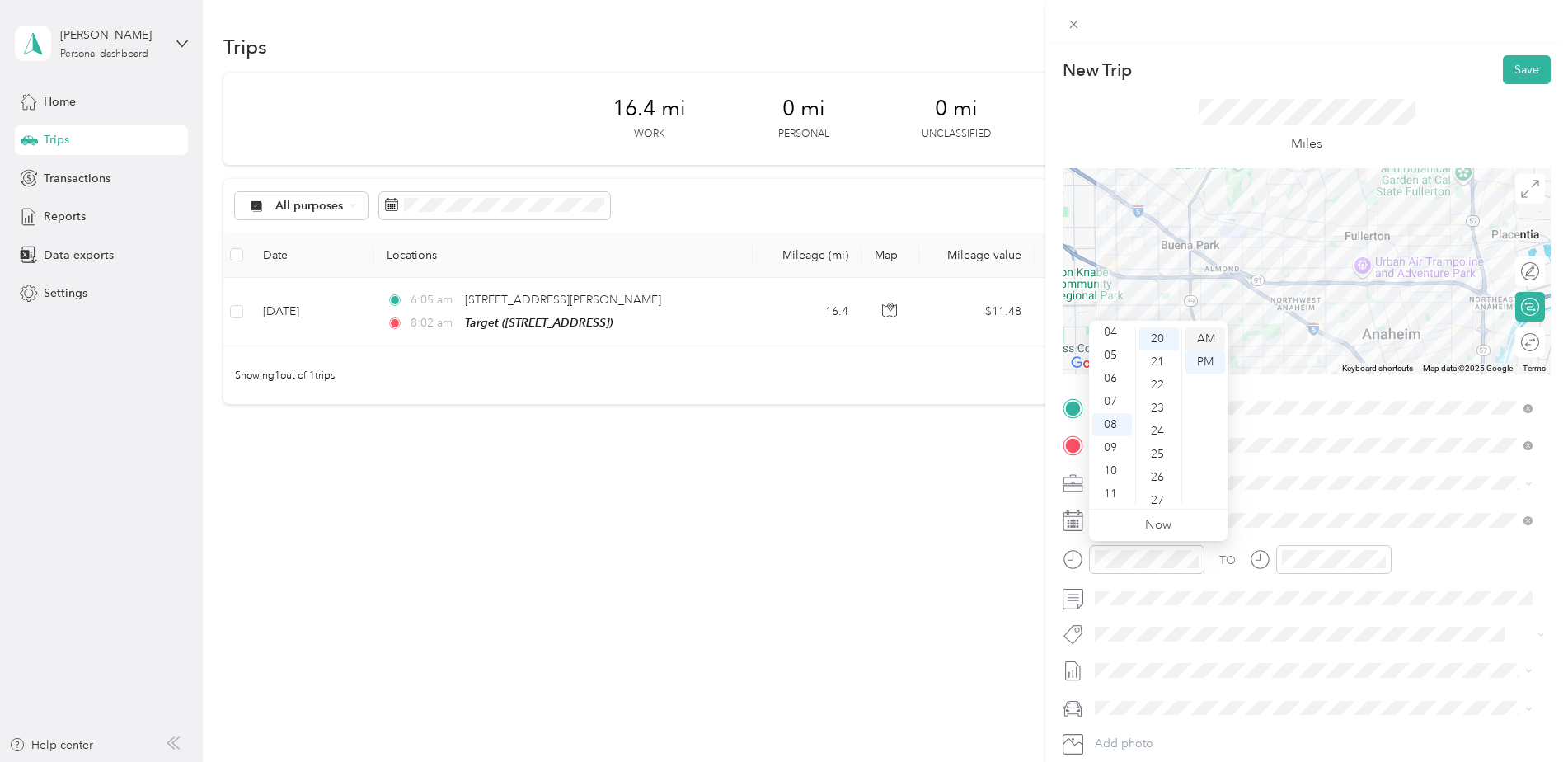
click at [1210, 329] on div "AM" at bounding box center [1205, 339] width 40 height 23
click at [1296, 464] on div "10" at bounding box center [1299, 471] width 40 height 23
click at [1343, 350] on div "06" at bounding box center [1345, 346] width 40 height 23
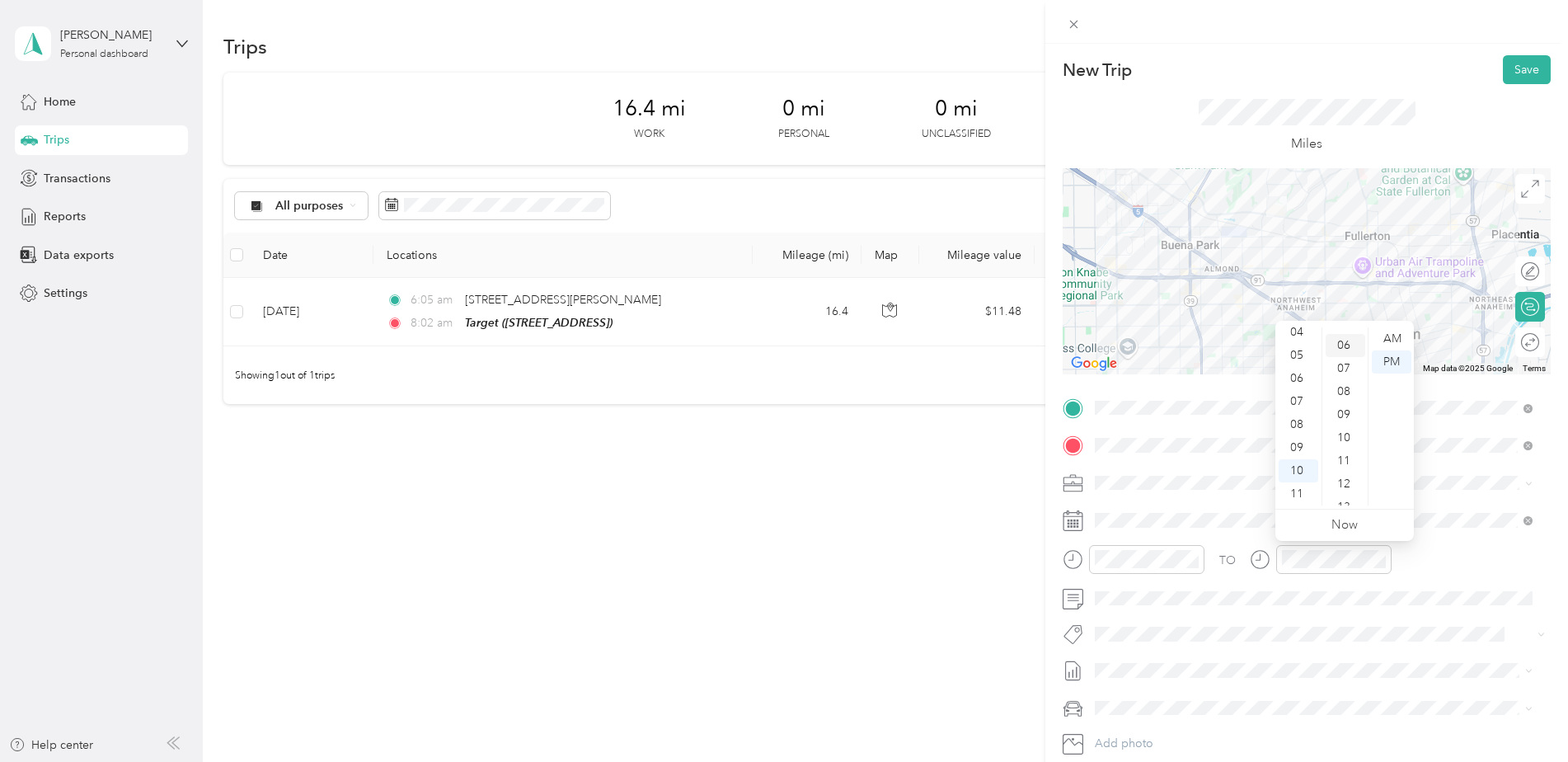
scroll to position [138, 0]
click at [1387, 332] on div "AM" at bounding box center [1391, 339] width 40 height 23
click at [1440, 556] on div "TO" at bounding box center [1306, 565] width 488 height 40
click at [1514, 58] on button "Save" at bounding box center [1526, 69] width 48 height 29
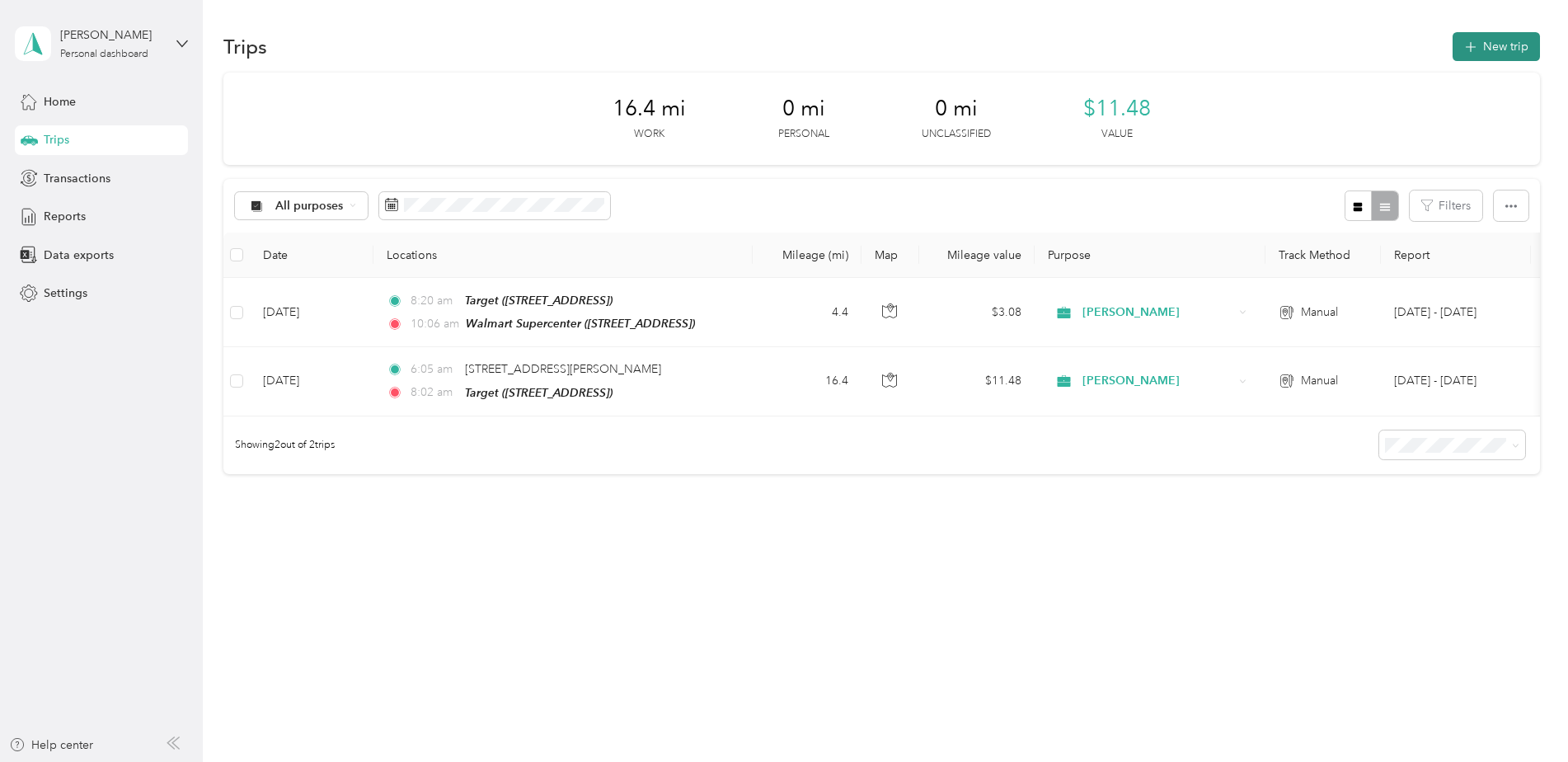
click at [1487, 49] on button "New trip" at bounding box center [1495, 47] width 87 height 29
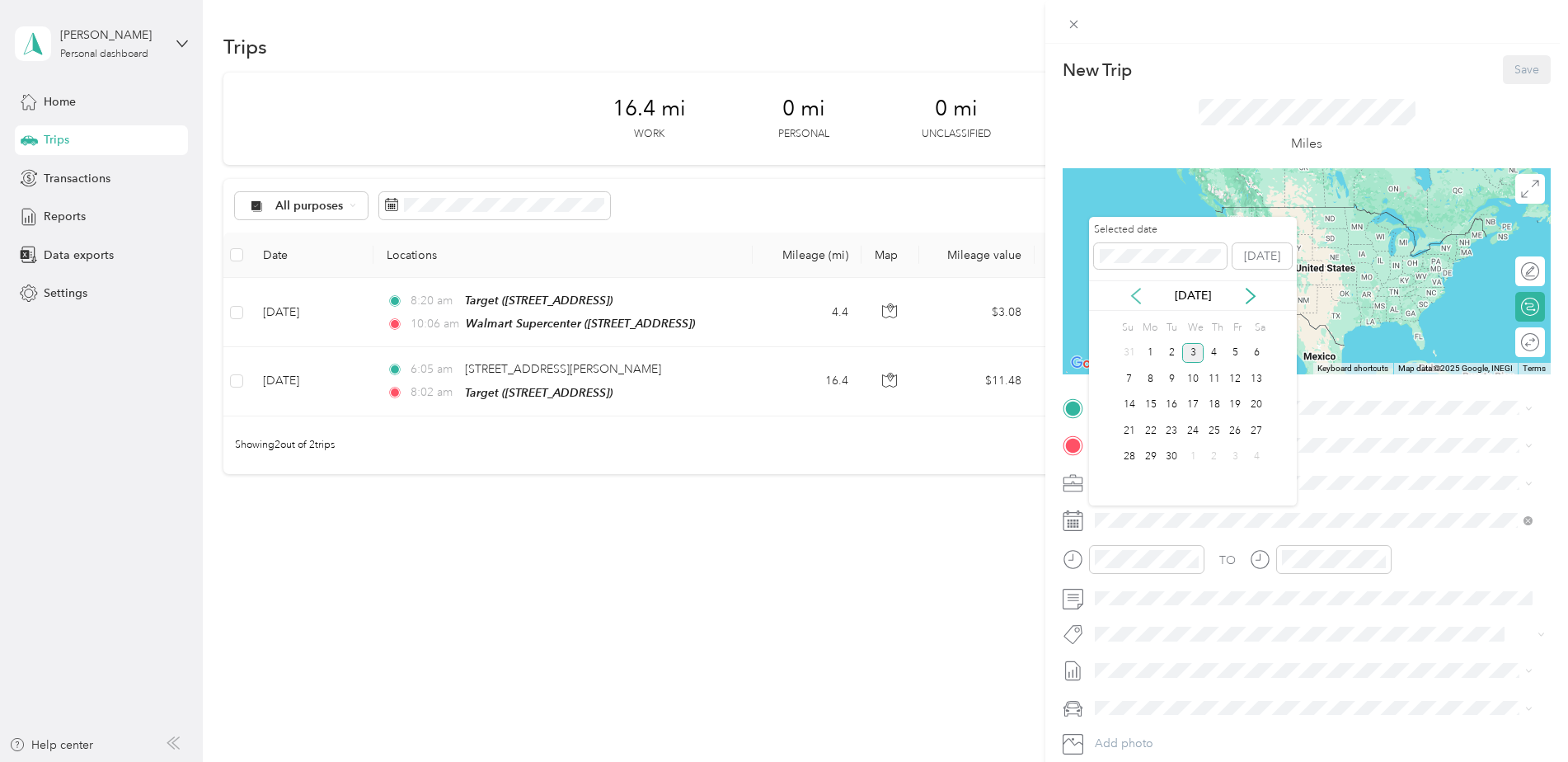
click at [1135, 293] on icon at bounding box center [1135, 296] width 8 height 15
click at [1221, 402] on div "14" at bounding box center [1214, 405] width 22 height 21
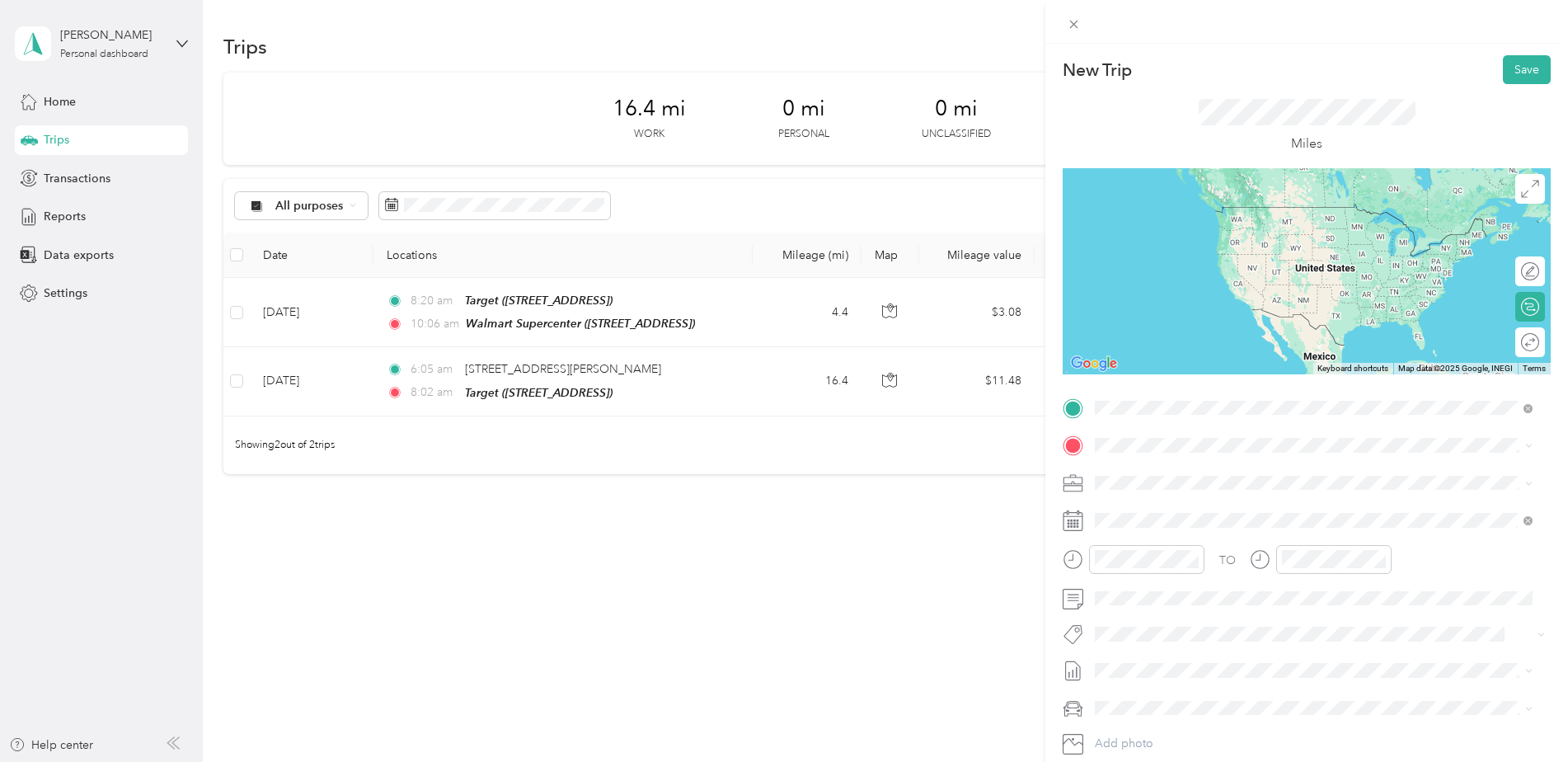
click at [1172, 475] on button "TEAM" at bounding box center [1151, 476] width 51 height 21
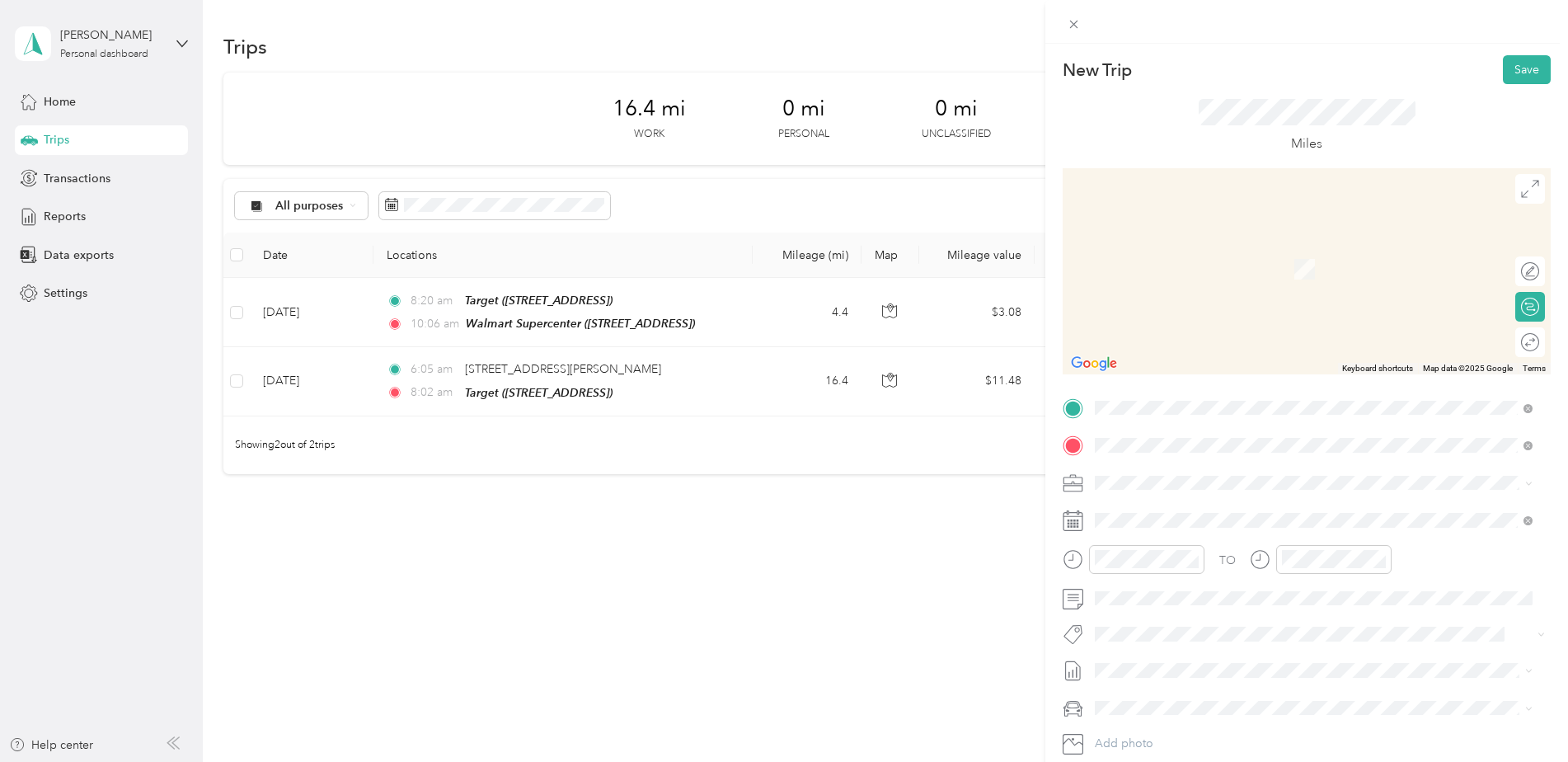
click at [1176, 515] on div "TEAM Target" at bounding box center [1178, 513] width 105 height 21
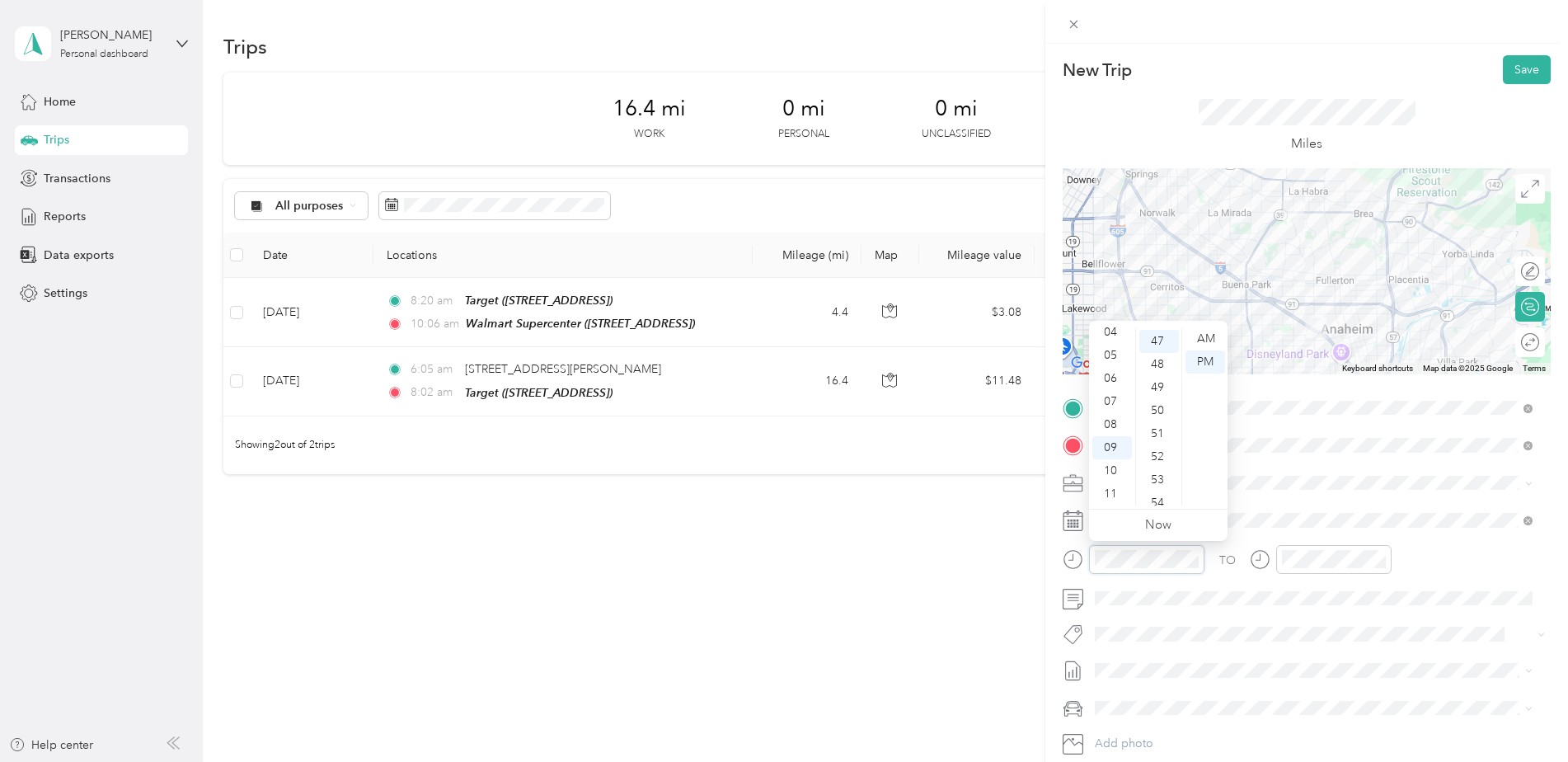
scroll to position [1085, 0]
click at [1111, 467] on div "10" at bounding box center [1112, 471] width 40 height 23
click at [1113, 469] on div "10" at bounding box center [1112, 471] width 40 height 23
click at [1114, 465] on div "10" at bounding box center [1112, 471] width 40 height 23
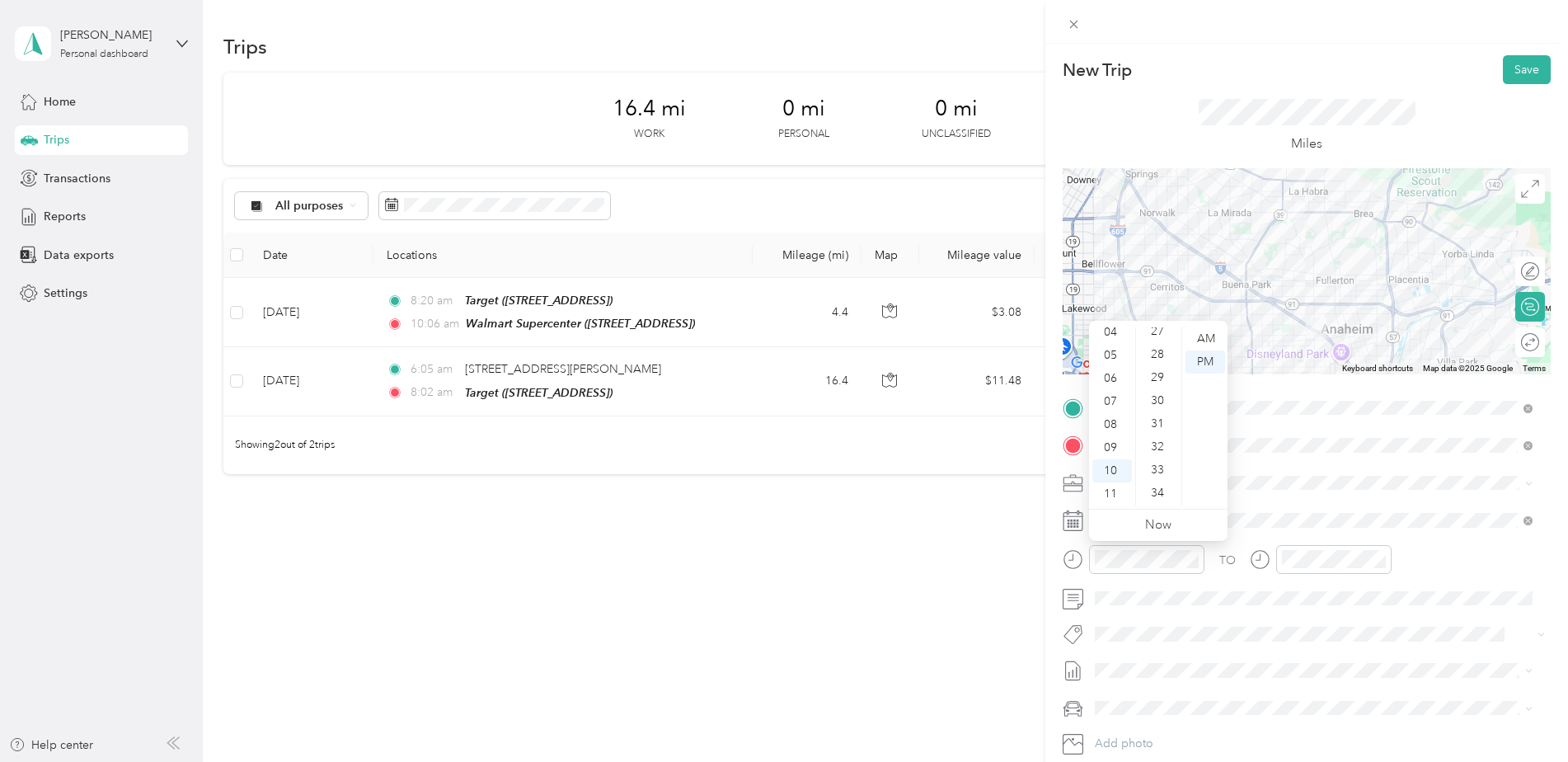
scroll to position [590, 0]
click at [1154, 432] on div "30" at bounding box center [1158, 441] width 40 height 23
click at [1209, 336] on div "AM" at bounding box center [1205, 339] width 40 height 23
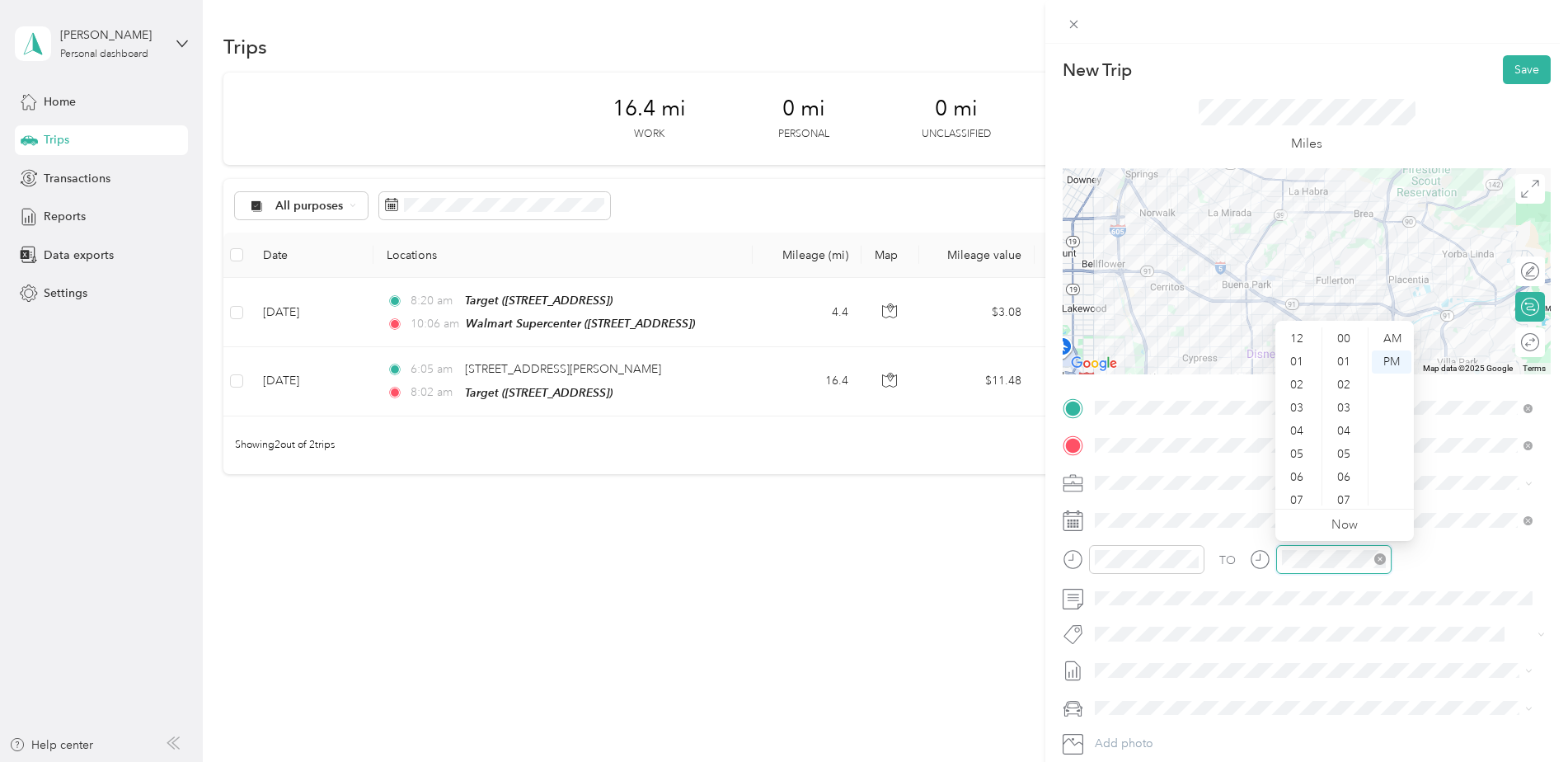
scroll to position [99, 0]
click at [1301, 483] on div "11" at bounding box center [1299, 494] width 40 height 23
click at [1292, 340] on div "12" at bounding box center [1299, 339] width 40 height 23
click at [1343, 339] on div "00" at bounding box center [1345, 339] width 40 height 23
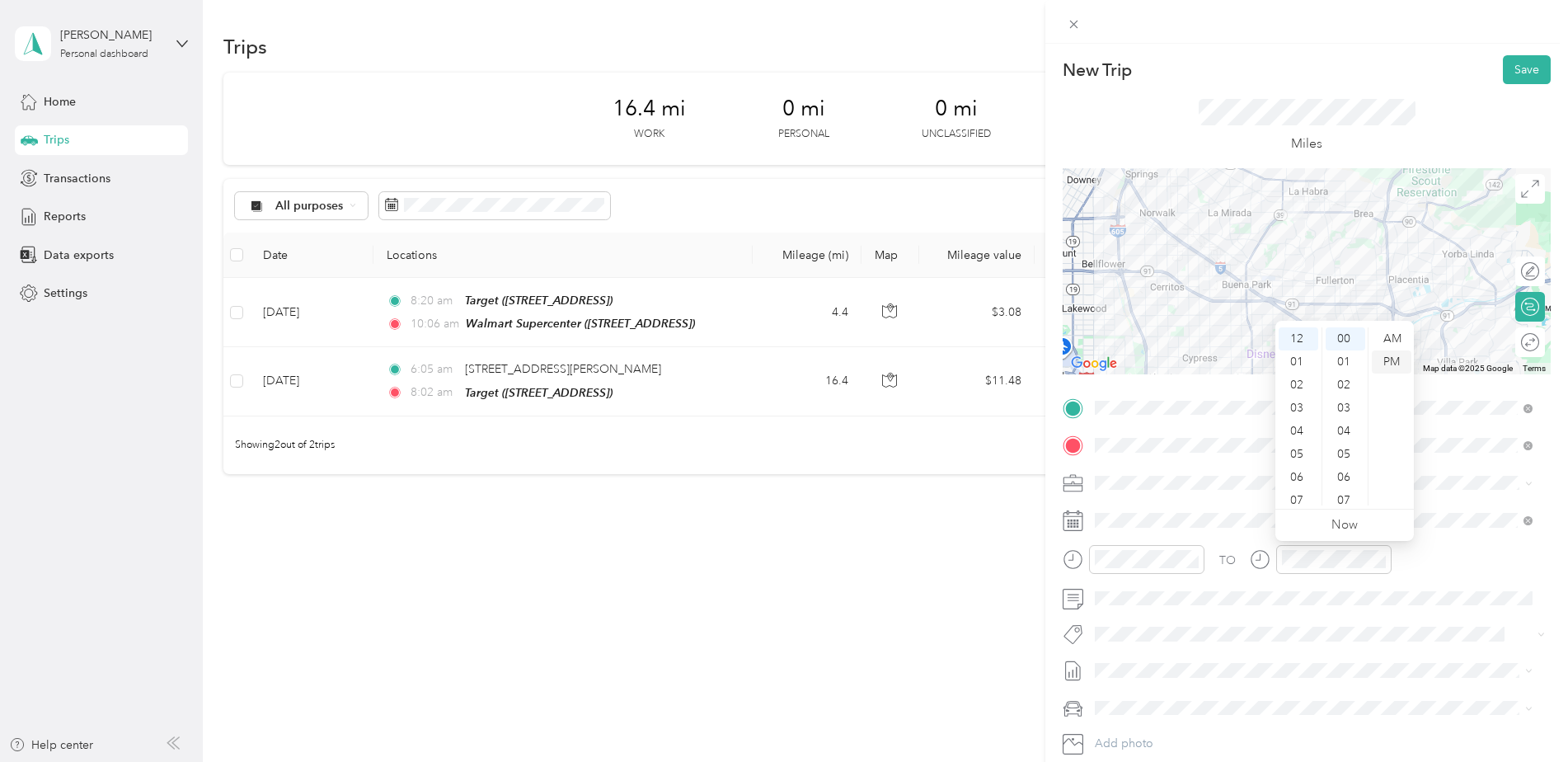
click at [1392, 365] on div "PM" at bounding box center [1391, 362] width 40 height 23
click at [1524, 63] on button "Save" at bounding box center [1526, 69] width 48 height 29
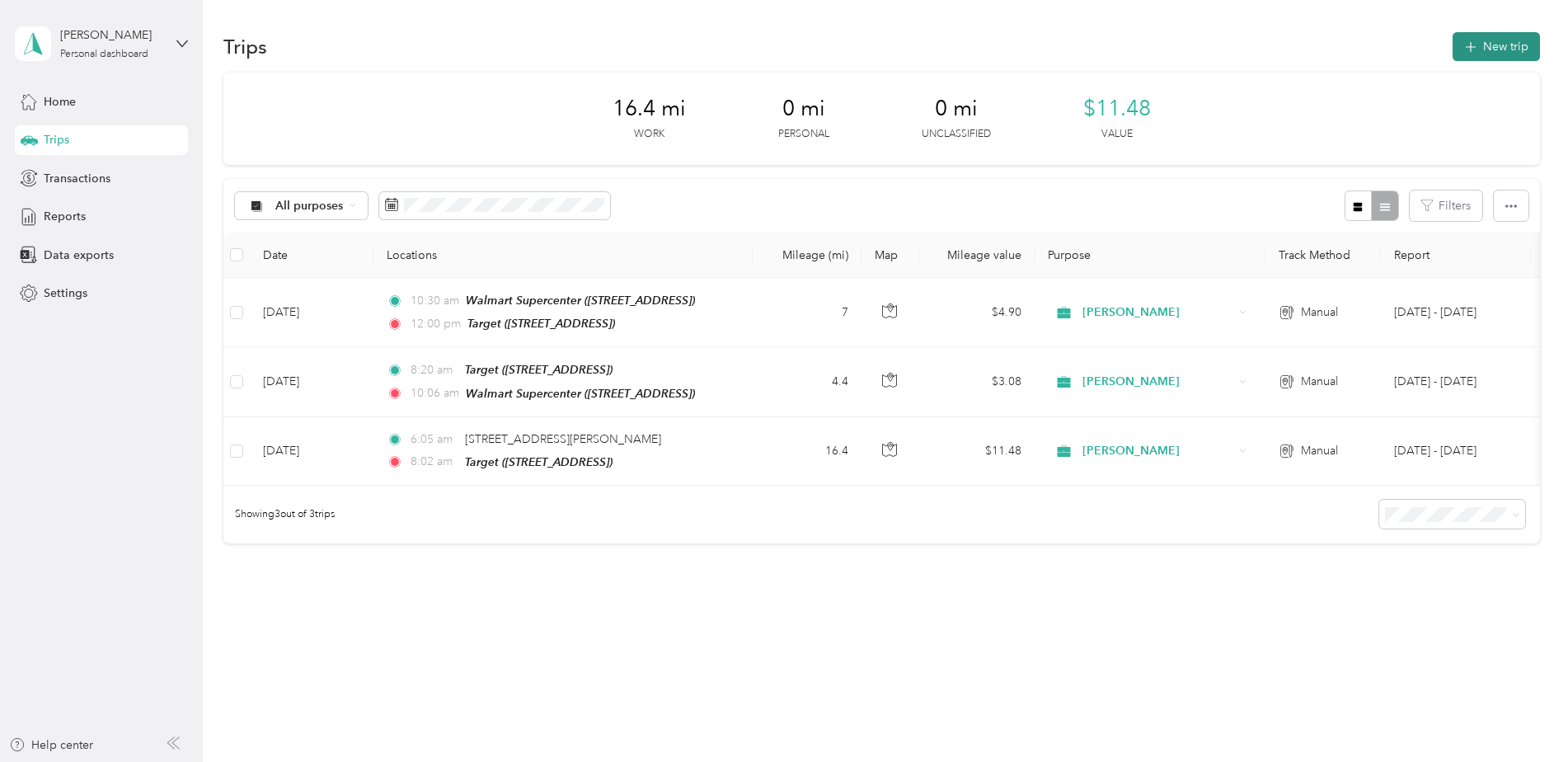
click at [1498, 42] on button "New trip" at bounding box center [1495, 47] width 87 height 29
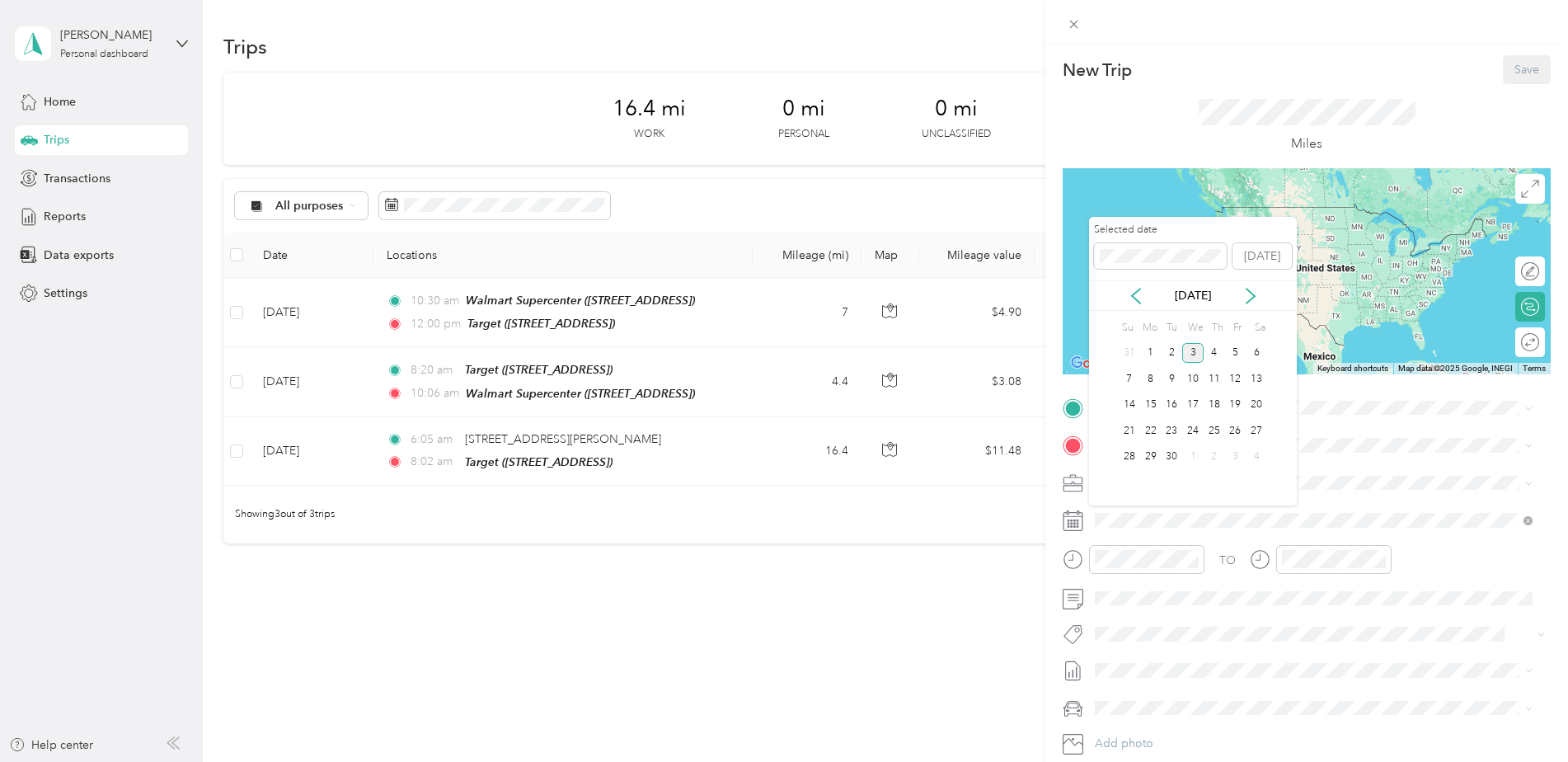
click at [1124, 295] on div "[DATE]" at bounding box center [1192, 295] width 207 height 17
click at [1129, 295] on icon at bounding box center [1136, 296] width 16 height 16
click at [1206, 399] on div "14" at bounding box center [1214, 405] width 22 height 21
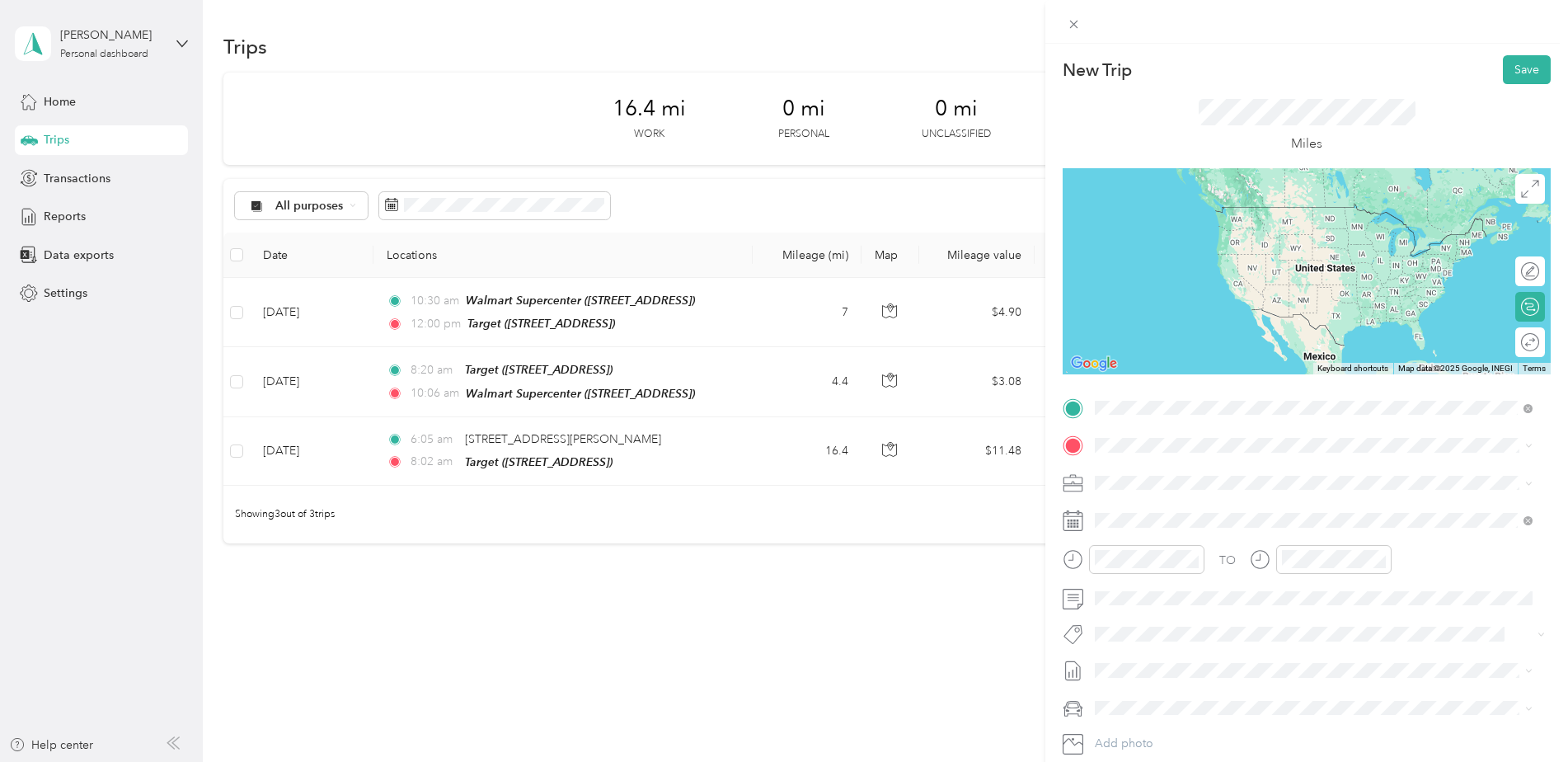
click at [1164, 481] on div "TEAM Target [STREET_ADDRESS]" at bounding box center [1178, 486] width 105 height 40
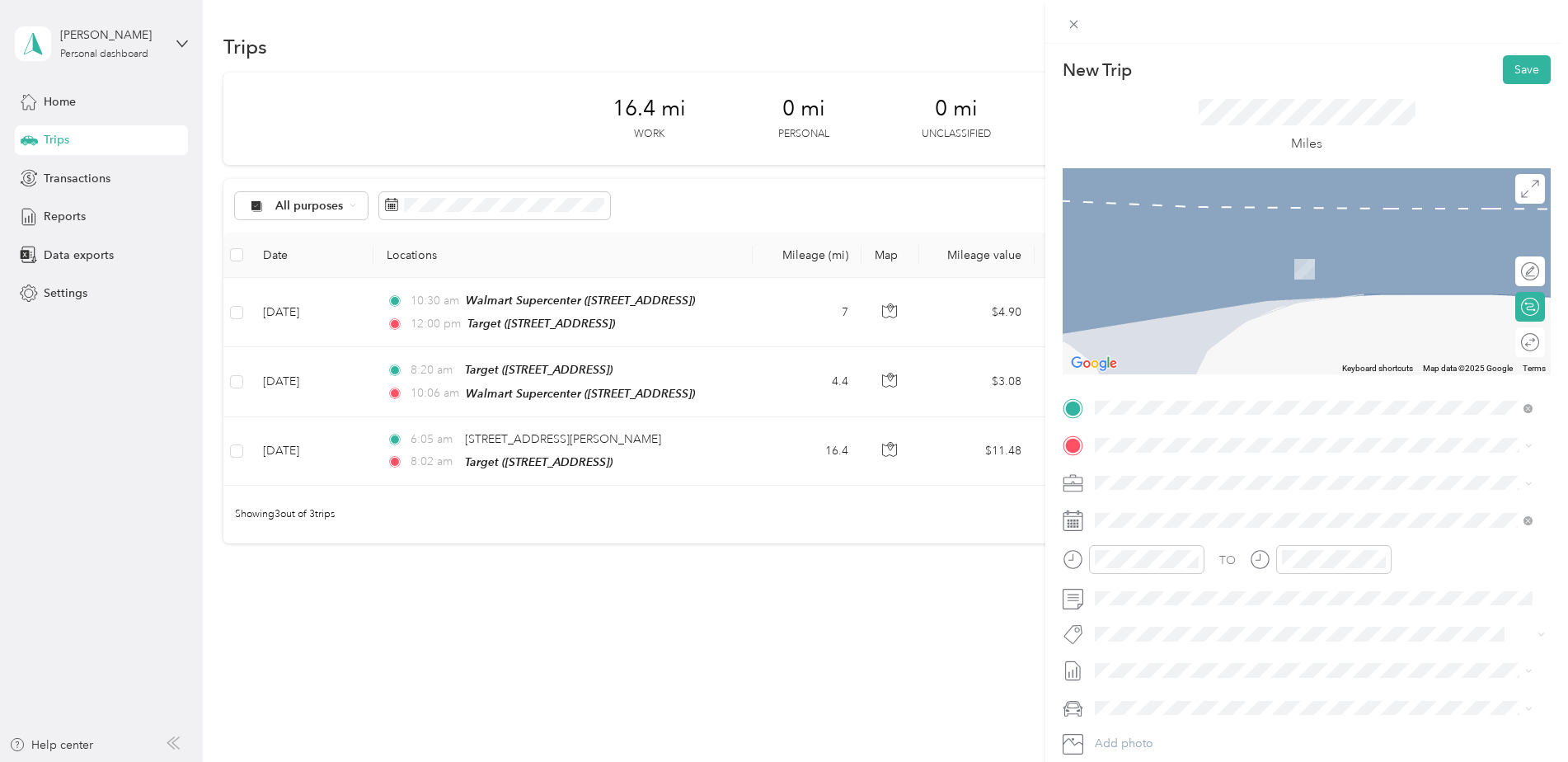
click at [1169, 580] on div "TEAM Target [STREET_ADDRESS]" at bounding box center [1178, 577] width 105 height 40
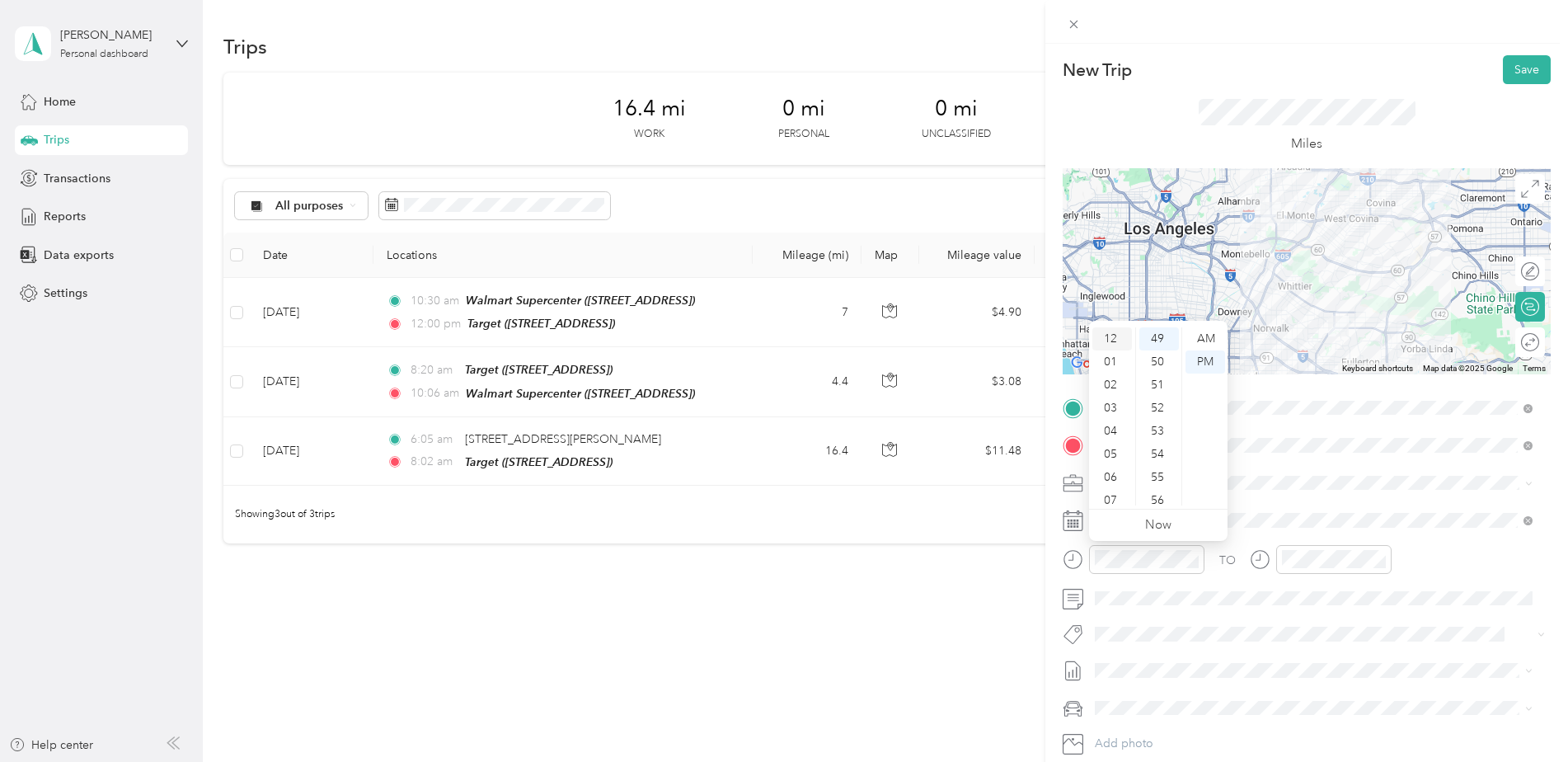
click at [1113, 338] on div "12" at bounding box center [1112, 339] width 40 height 23
click at [1158, 387] on div "37" at bounding box center [1158, 392] width 40 height 23
click at [1213, 353] on div "PM" at bounding box center [1205, 362] width 40 height 23
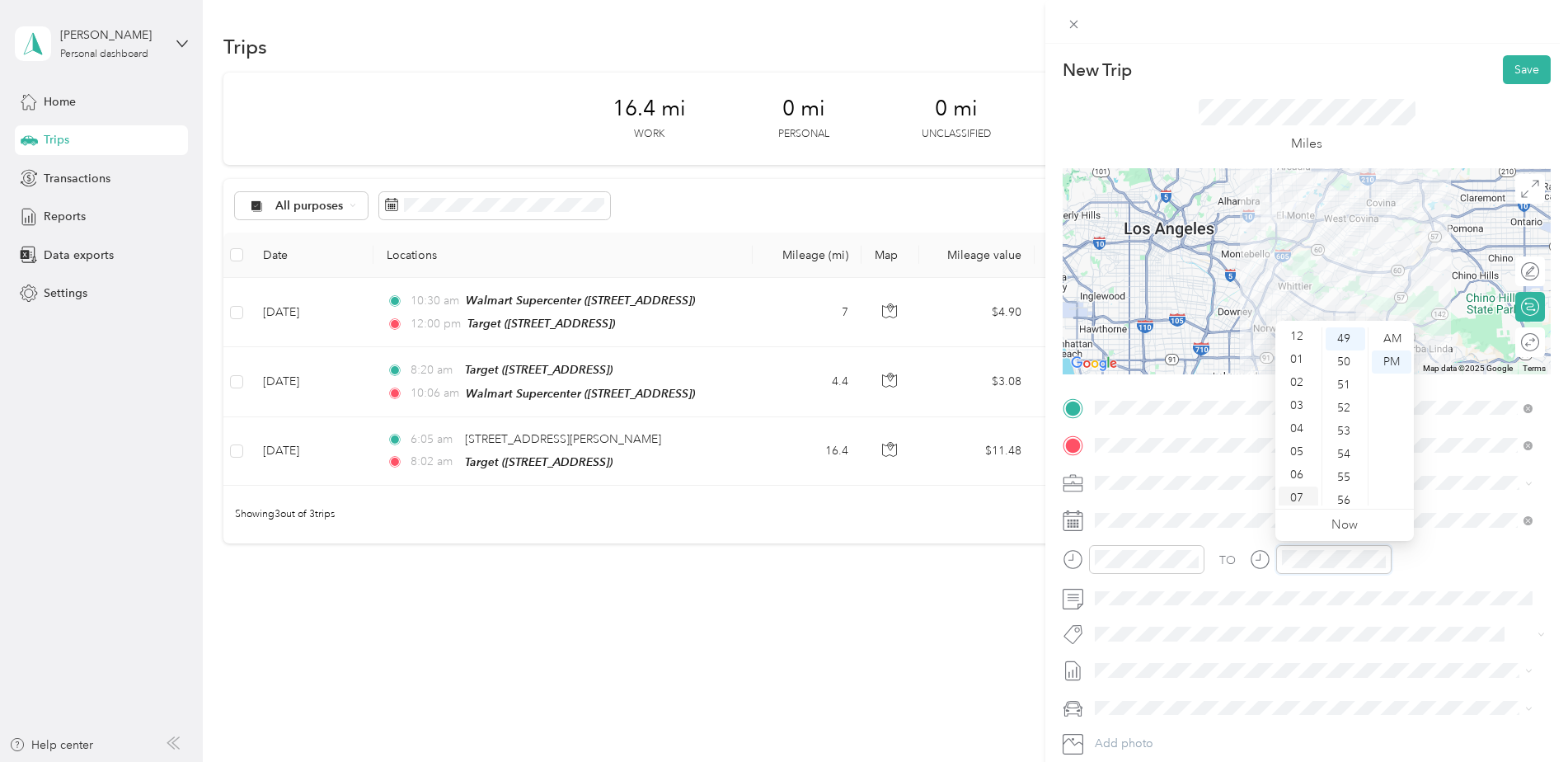
scroll to position [0, 0]
click at [1298, 363] on div "01" at bounding box center [1299, 362] width 40 height 23
click at [1350, 406] on div "45" at bounding box center [1345, 412] width 40 height 23
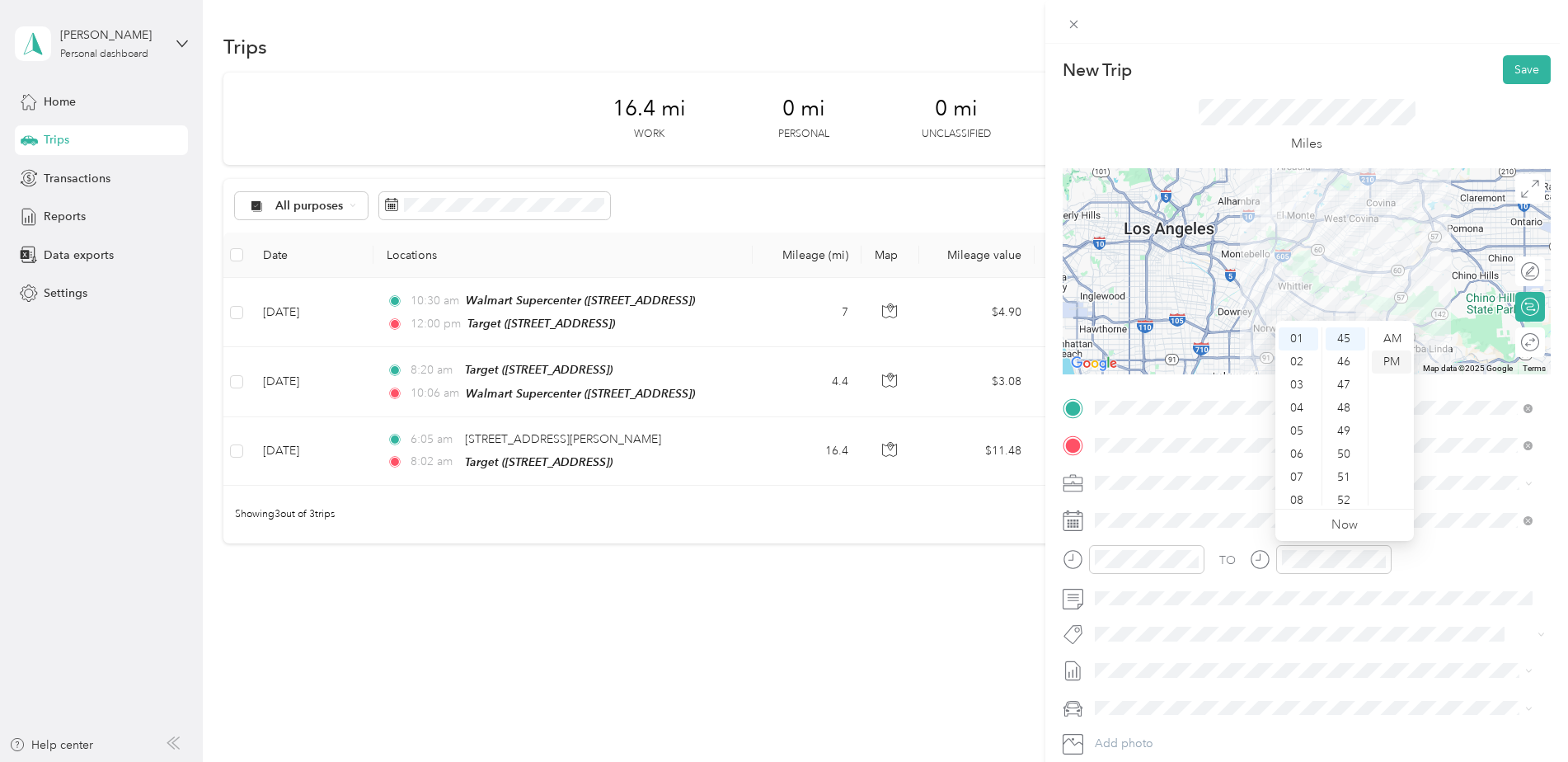
click at [1391, 353] on div "PM" at bounding box center [1391, 362] width 40 height 23
click at [1480, 644] on span at bounding box center [1319, 634] width 462 height 23
click at [1516, 66] on button "Save" at bounding box center [1526, 69] width 48 height 29
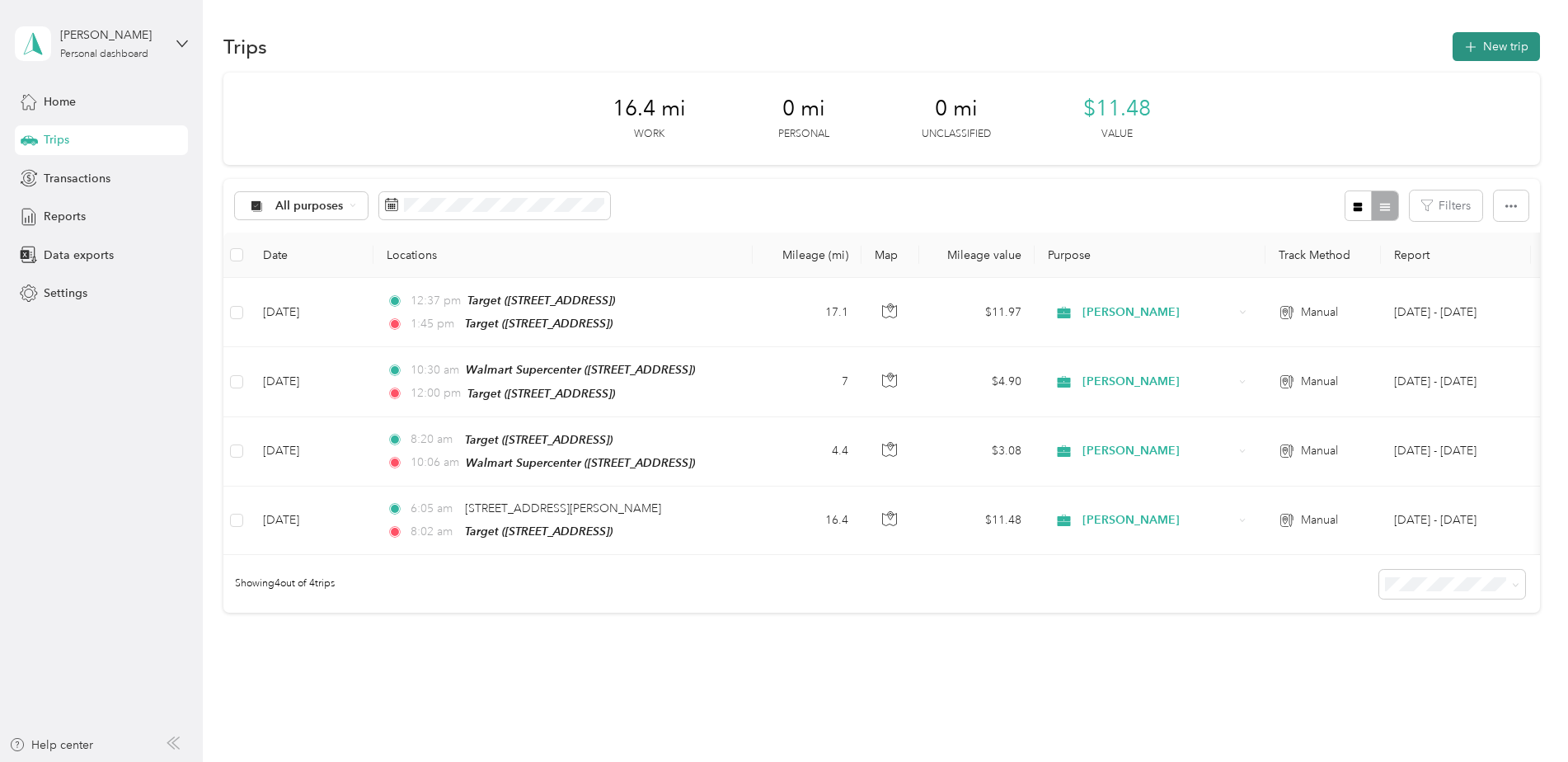
click at [1490, 45] on button "New trip" at bounding box center [1495, 47] width 87 height 29
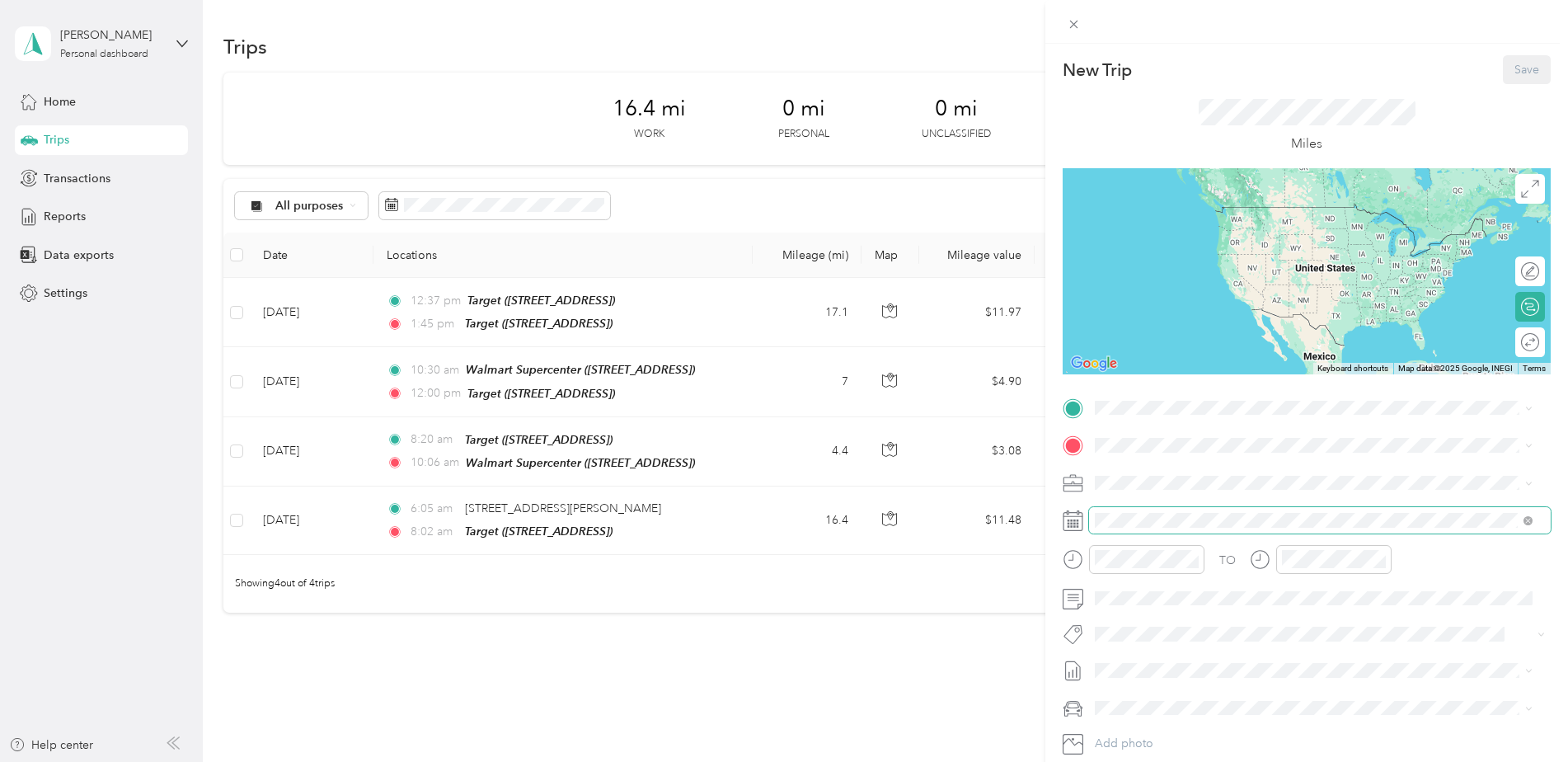
click at [1153, 528] on span at bounding box center [1319, 519] width 462 height 26
click at [1135, 509] on span at bounding box center [1319, 519] width 462 height 26
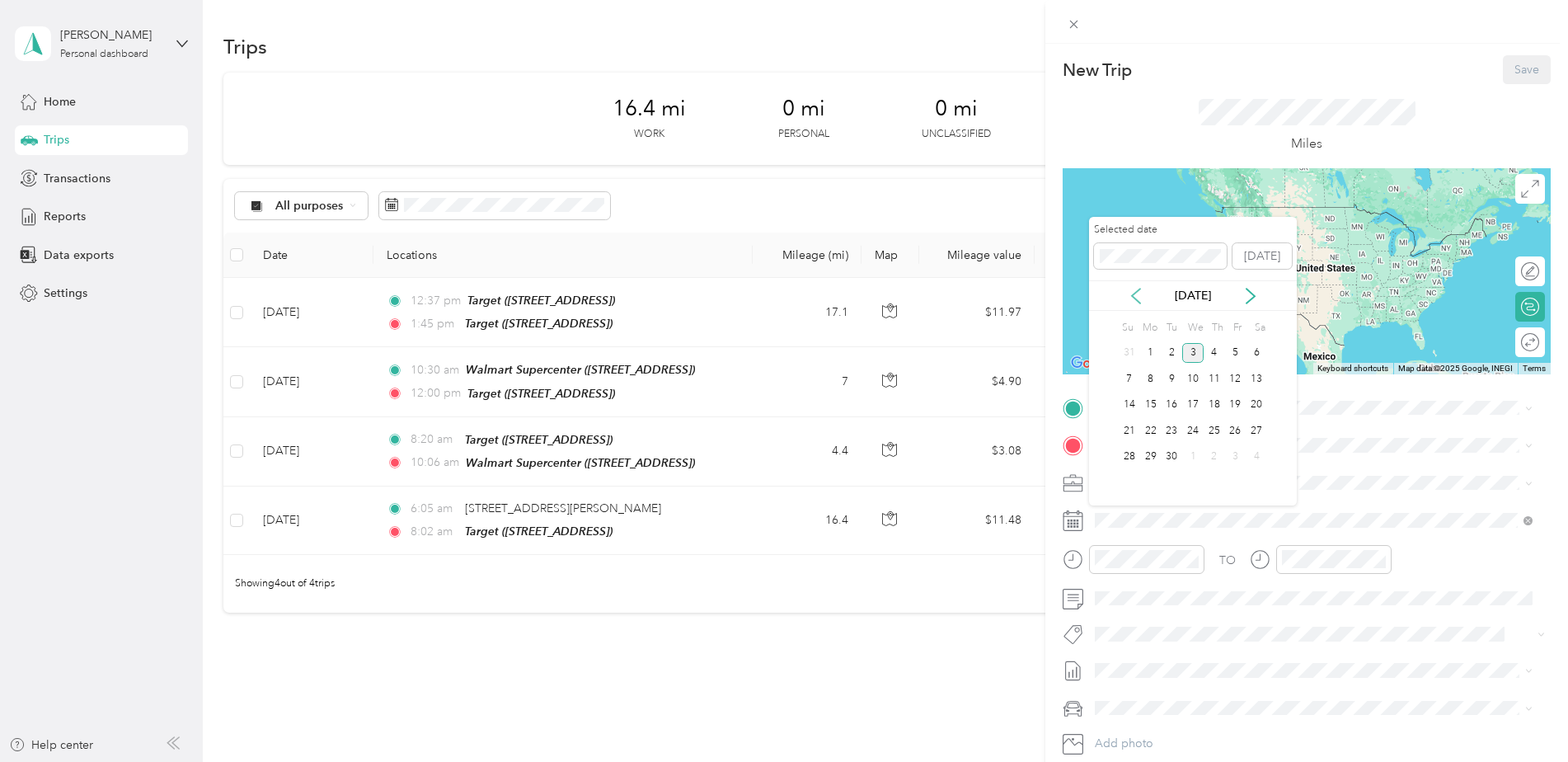
click at [1137, 290] on icon at bounding box center [1135, 296] width 8 height 15
click at [1212, 403] on div "14" at bounding box center [1214, 405] width 22 height 21
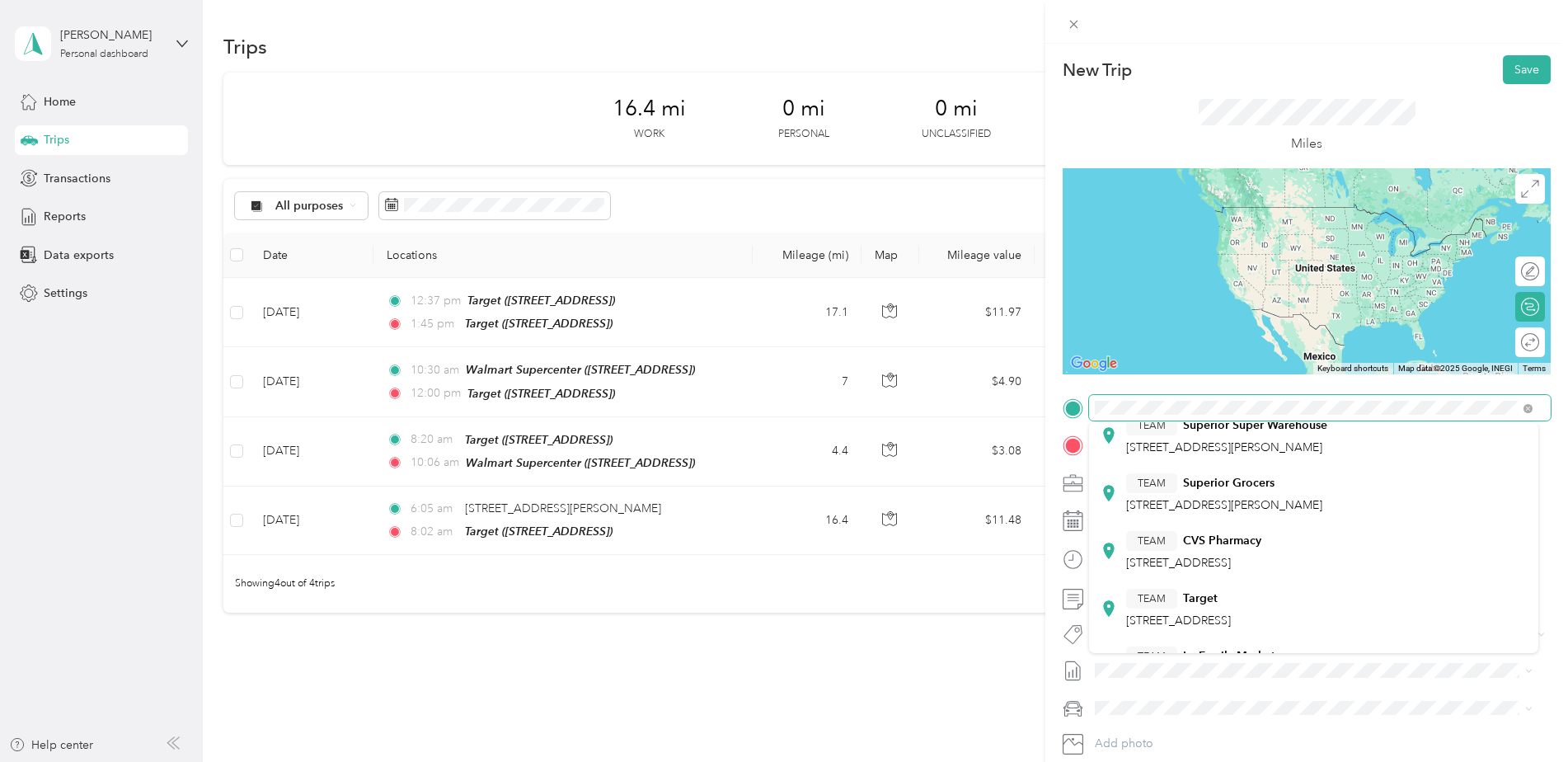
scroll to position [247, 0]
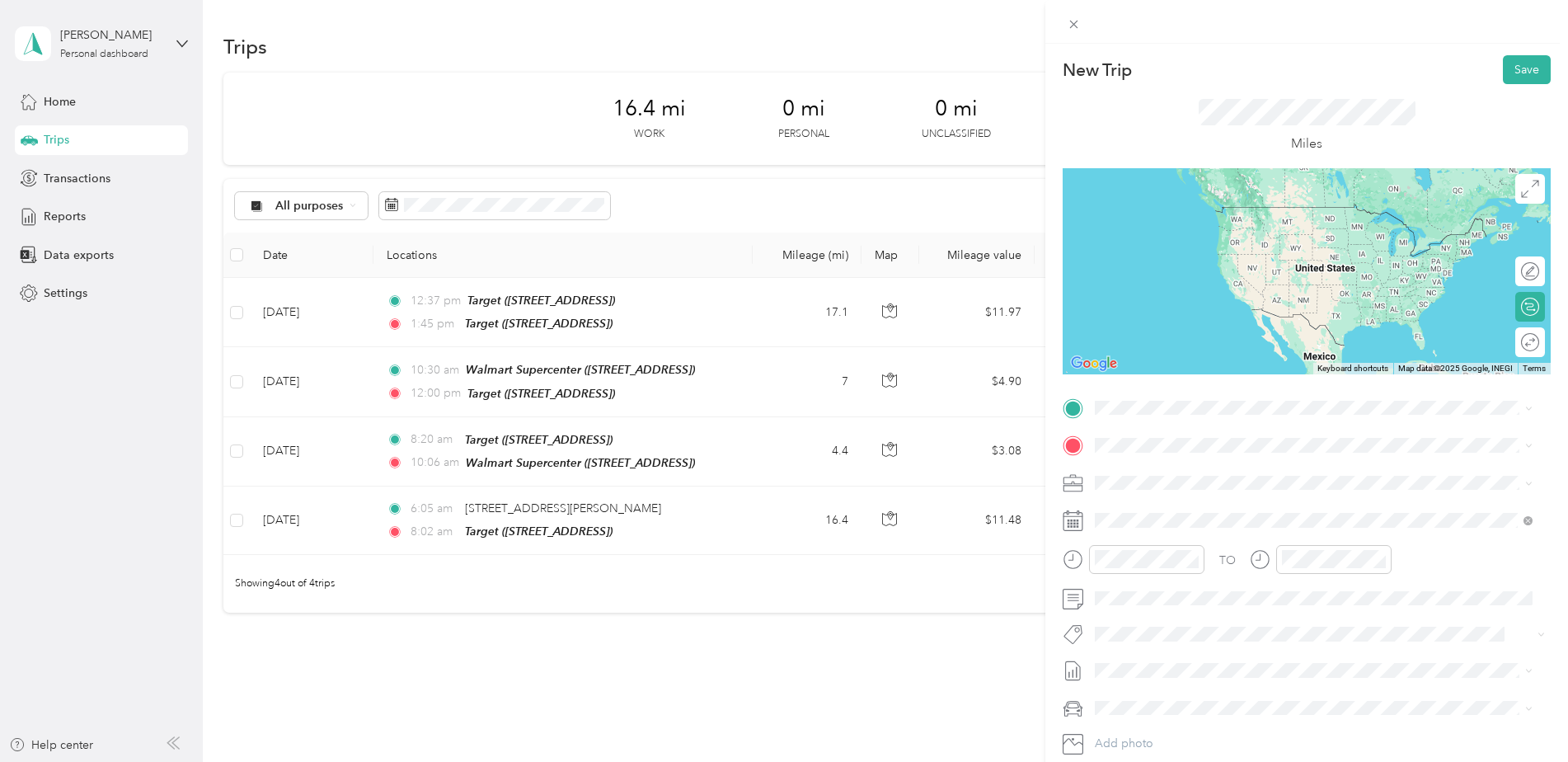
click at [1176, 562] on div "TEAM Target [STREET_ADDRESS]" at bounding box center [1313, 579] width 427 height 46
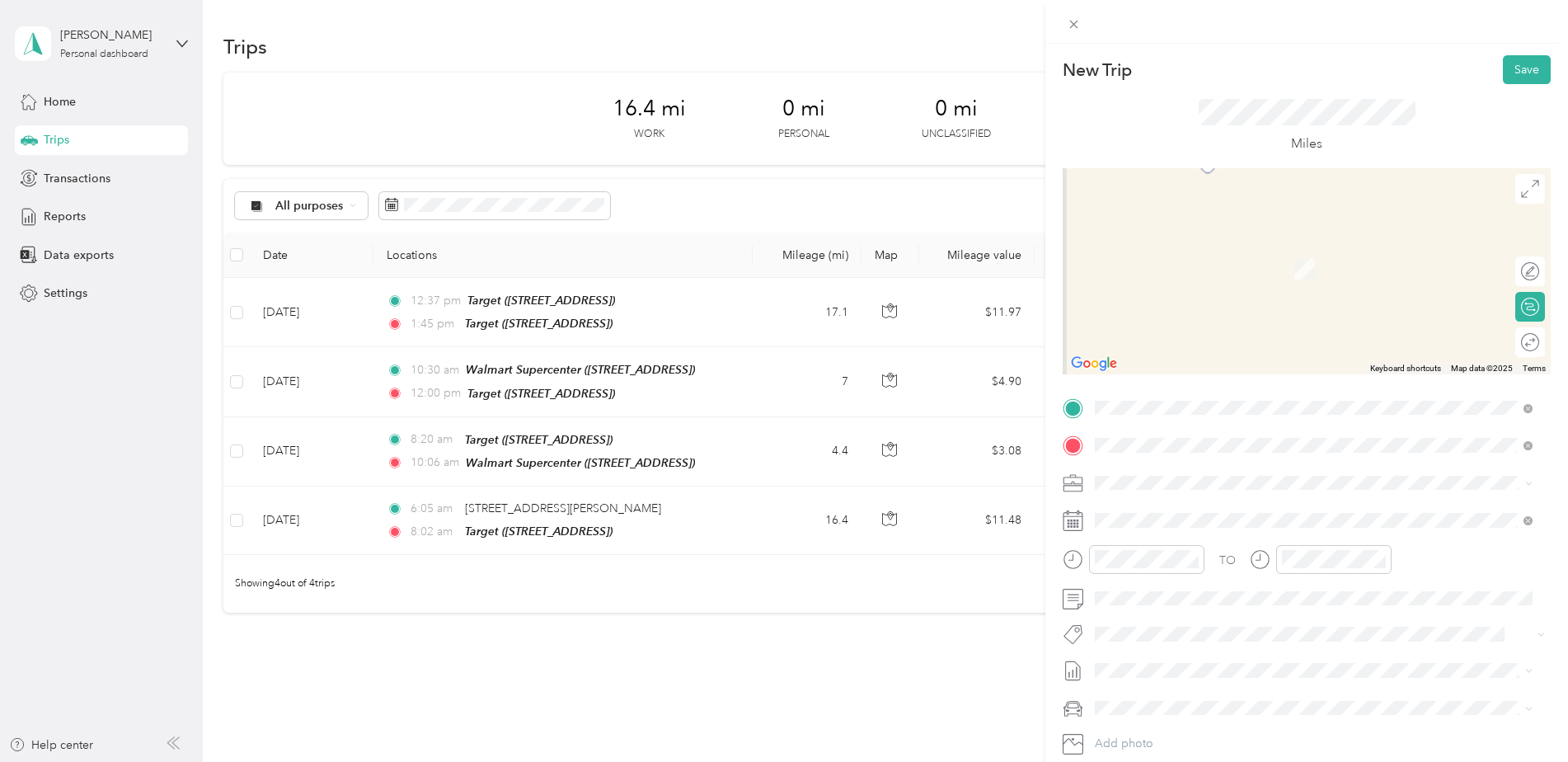
click at [1151, 498] on span "[STREET_ADDRESS][PERSON_NAME][US_STATE]" at bounding box center [1254, 504] width 256 height 15
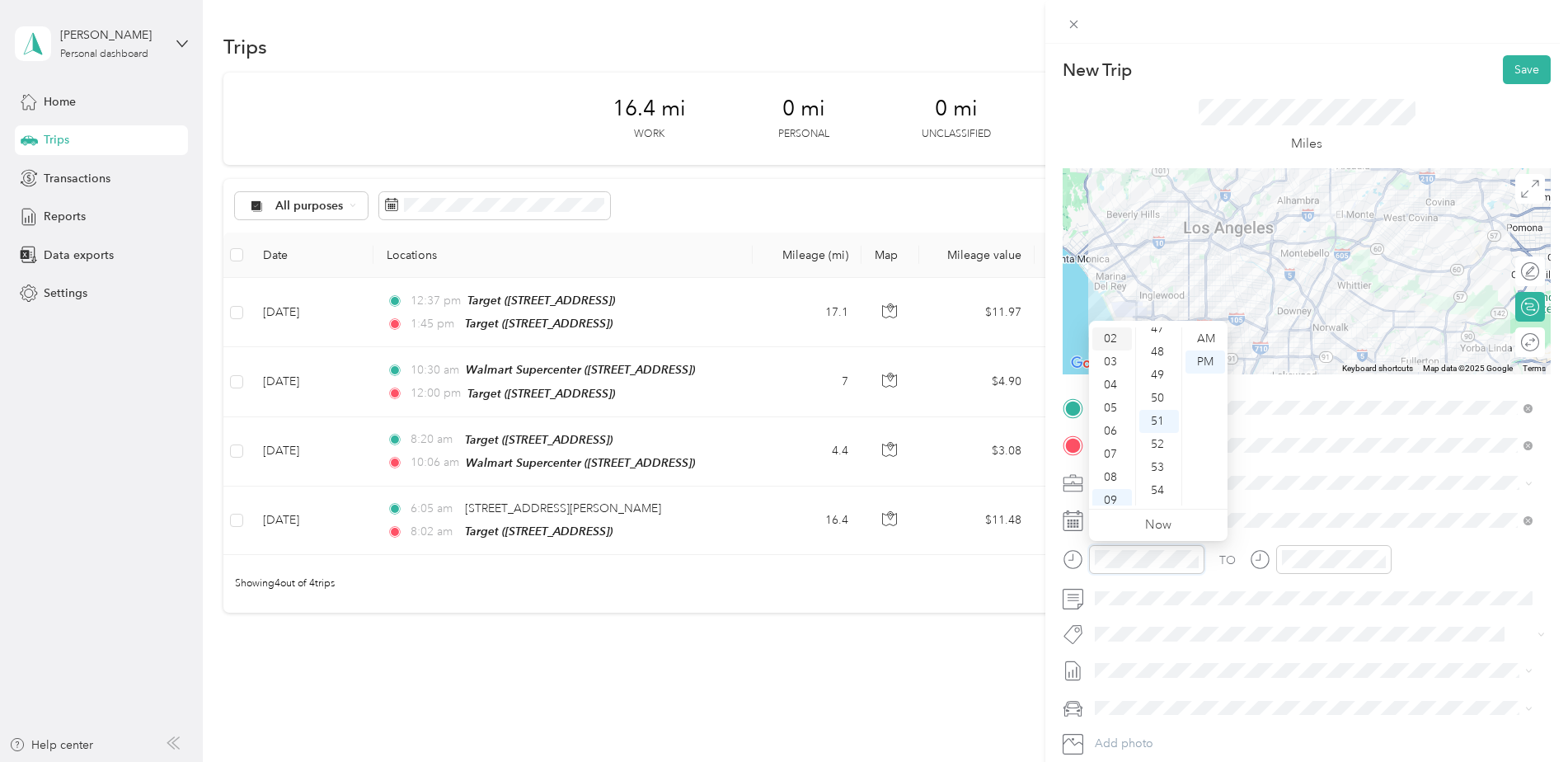
scroll to position [0, 0]
click at [1117, 385] on div "02" at bounding box center [1112, 385] width 40 height 23
click at [1159, 350] on div "05" at bounding box center [1158, 349] width 40 height 23
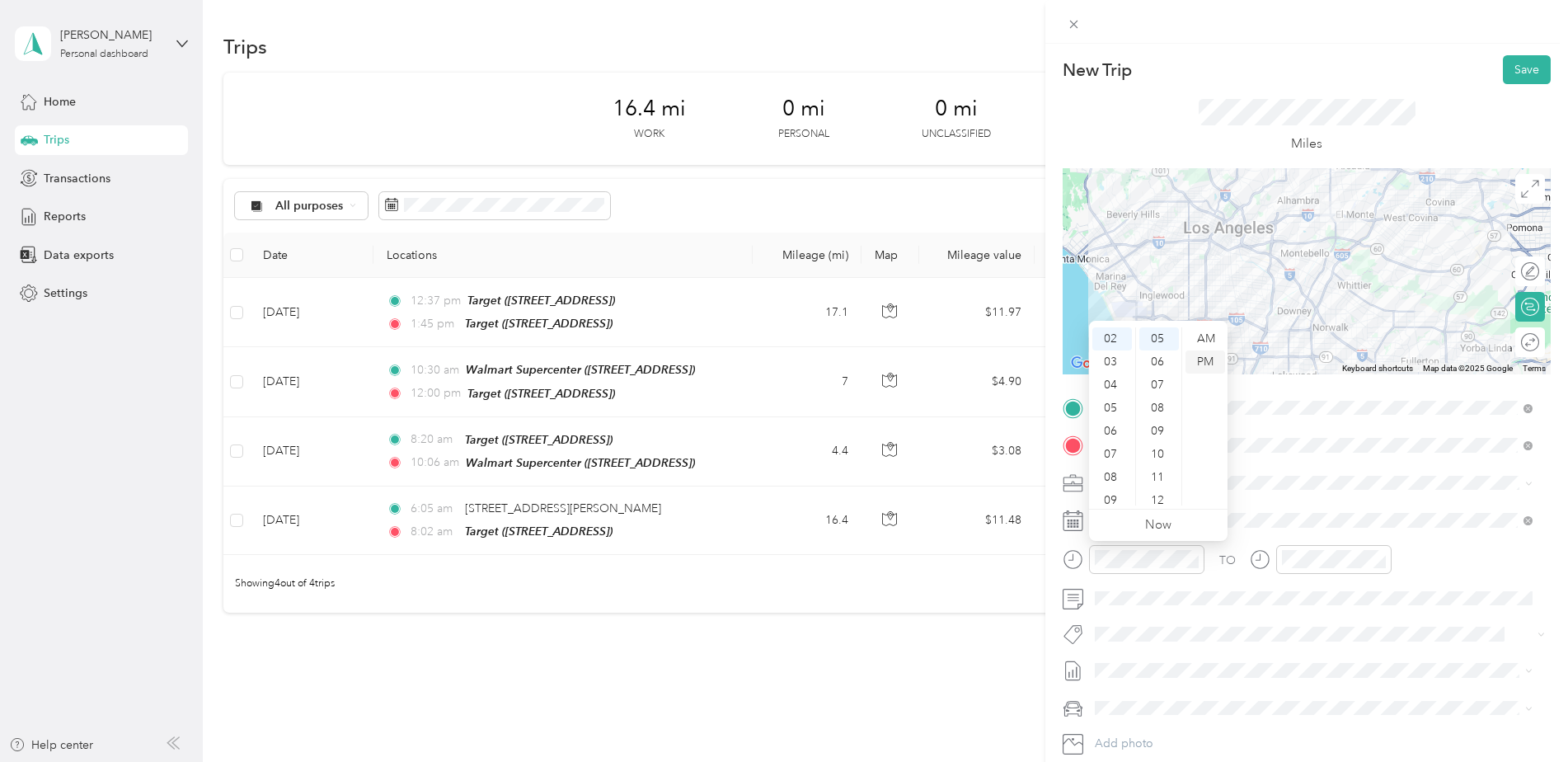
click at [1204, 360] on div "PM" at bounding box center [1205, 362] width 40 height 23
click at [1319, 547] on div at bounding box center [1334, 560] width 115 height 29
click at [1299, 385] on div "02" at bounding box center [1299, 385] width 40 height 23
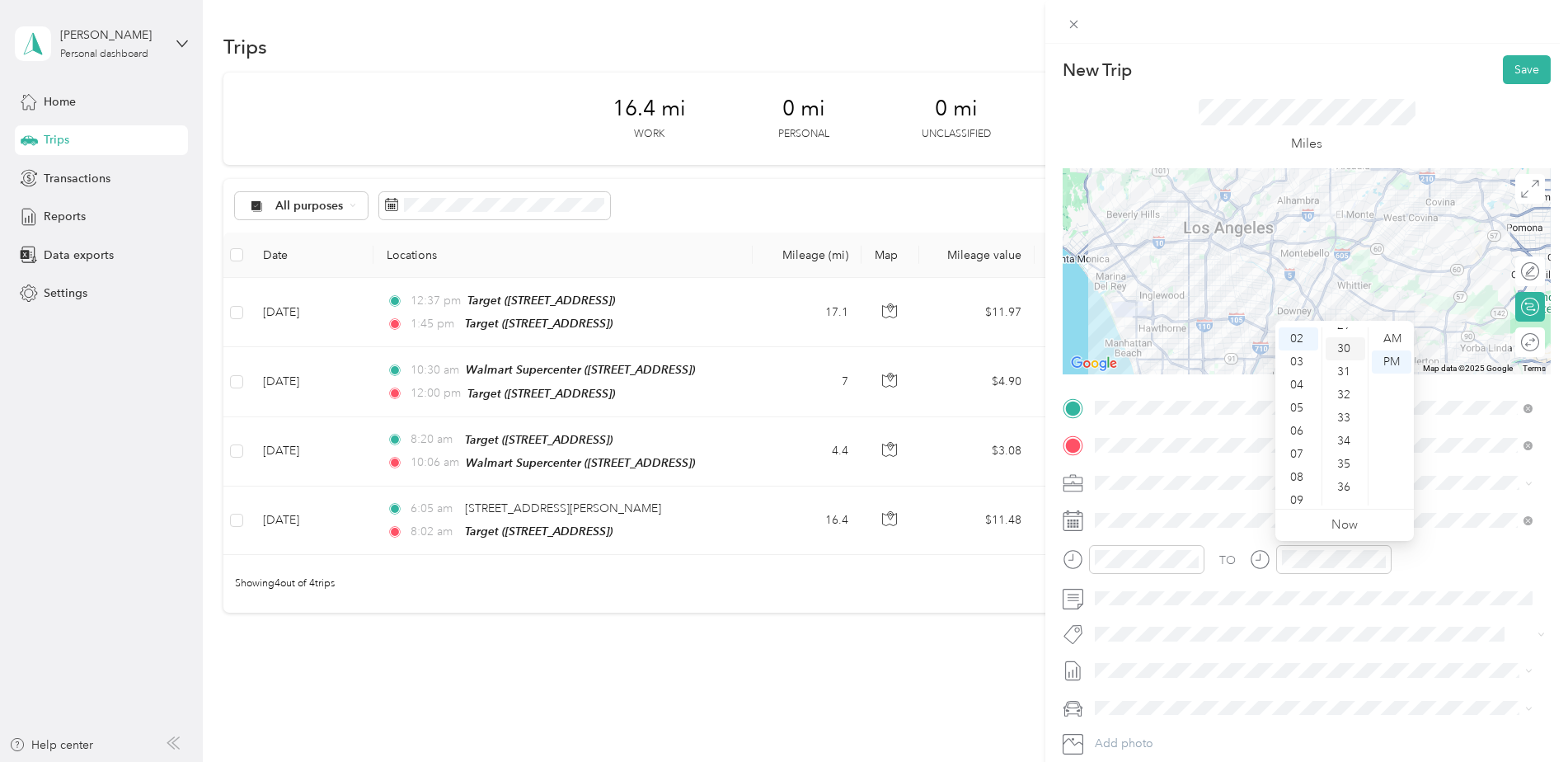
click at [1345, 343] on div "30" at bounding box center [1345, 349] width 40 height 23
click at [1379, 365] on div "PM" at bounding box center [1391, 362] width 40 height 23
click at [1482, 558] on div "TO" at bounding box center [1306, 565] width 488 height 40
click at [1514, 69] on button "Save" at bounding box center [1526, 69] width 48 height 29
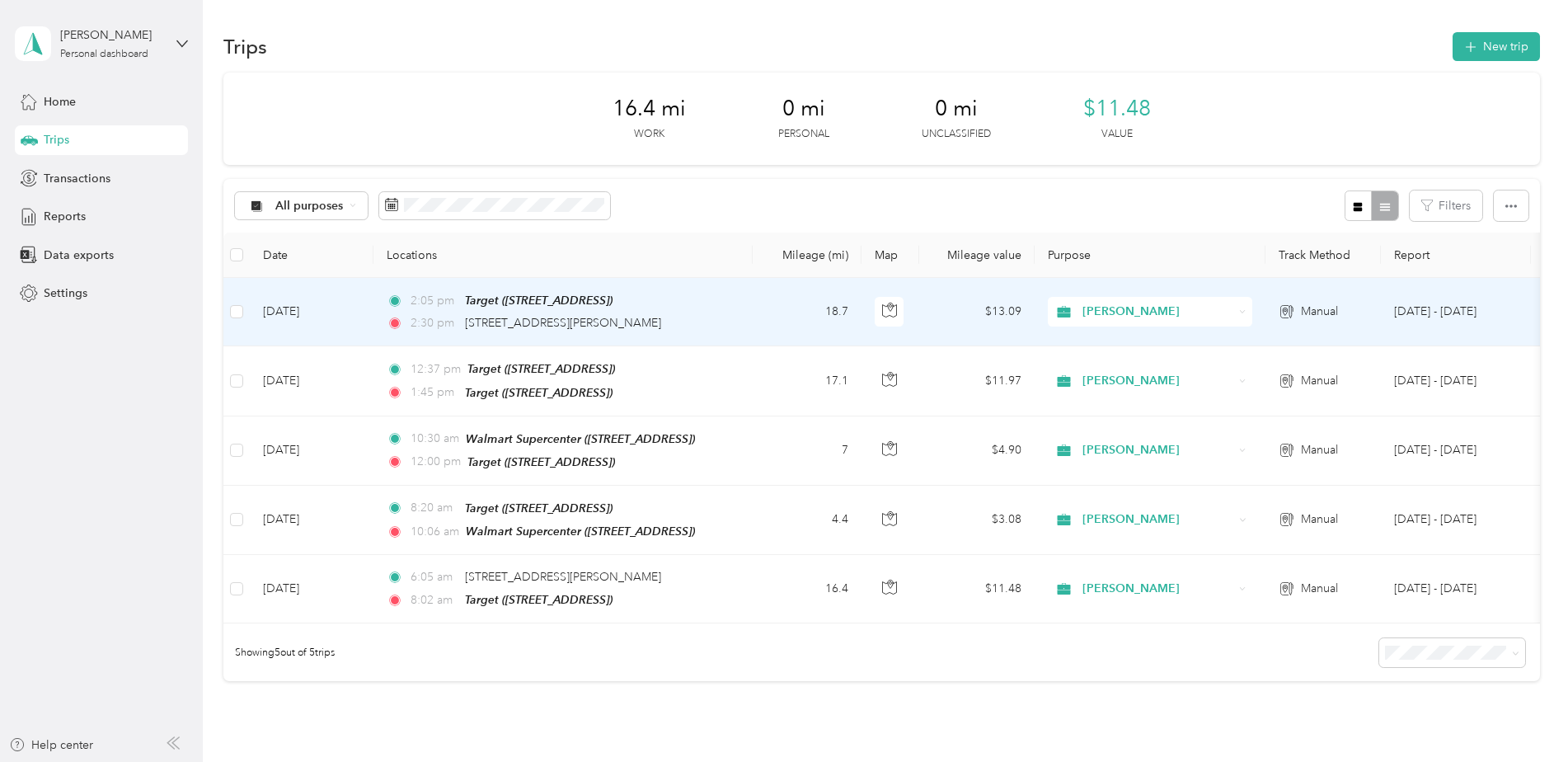
click at [437, 297] on span "2:05 pm" at bounding box center [434, 301] width 47 height 18
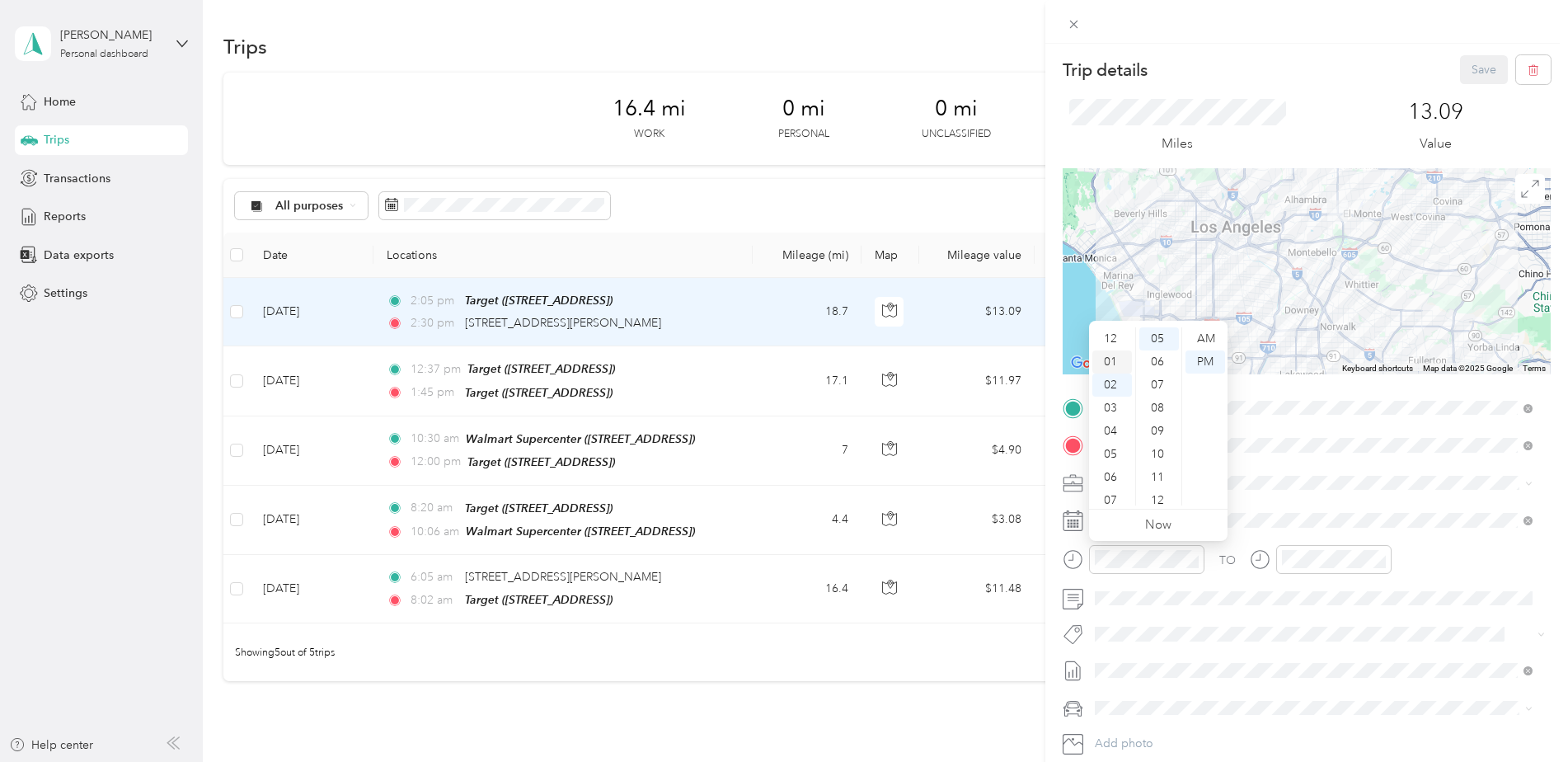
click at [1109, 357] on div "01" at bounding box center [1112, 362] width 40 height 23
click at [1158, 467] on div "50" at bounding box center [1158, 471] width 40 height 23
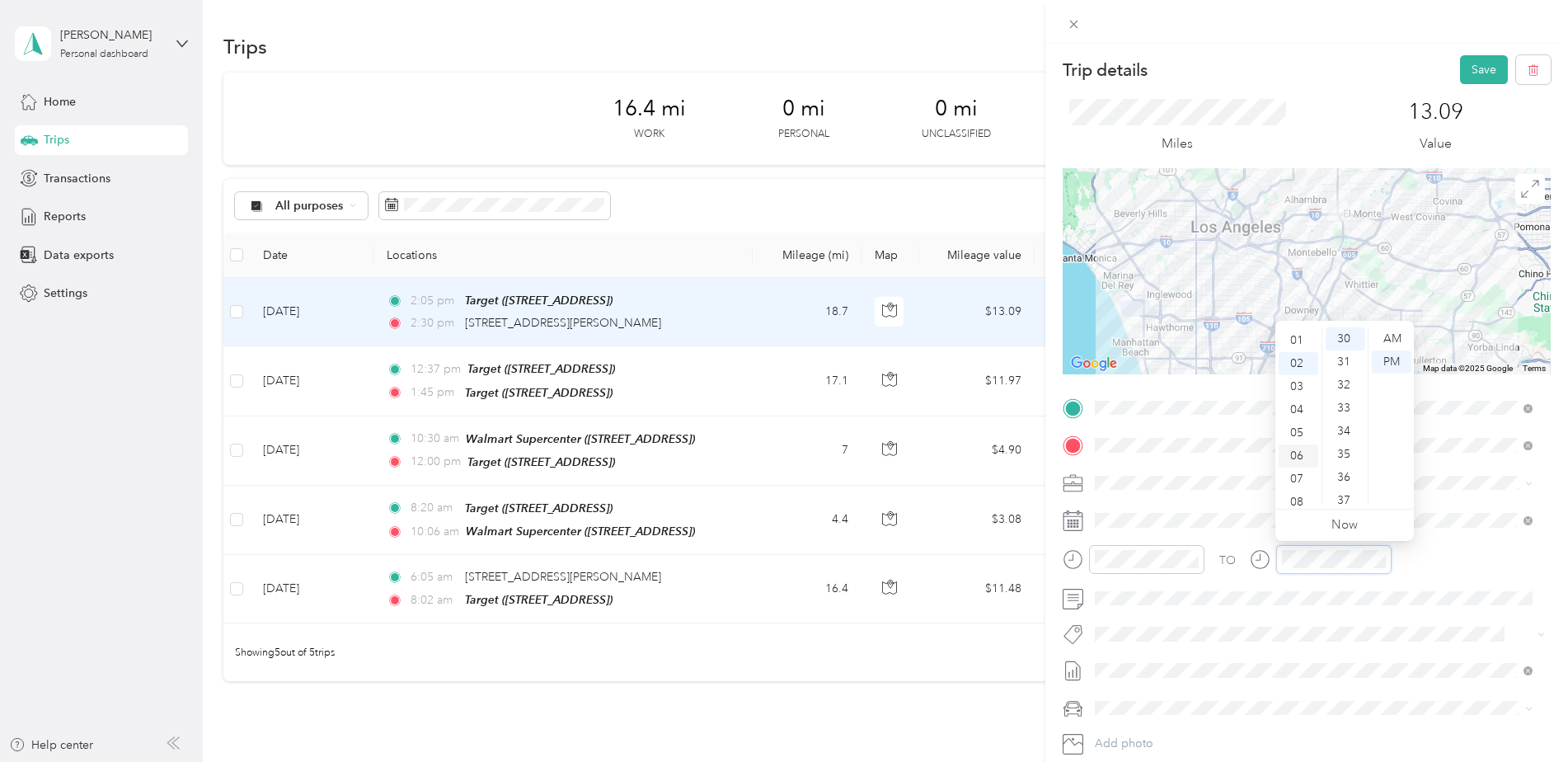
scroll to position [0, 0]
click at [1299, 381] on div "02" at bounding box center [1299, 385] width 40 height 23
click at [1343, 357] on div "20" at bounding box center [1345, 356] width 40 height 23
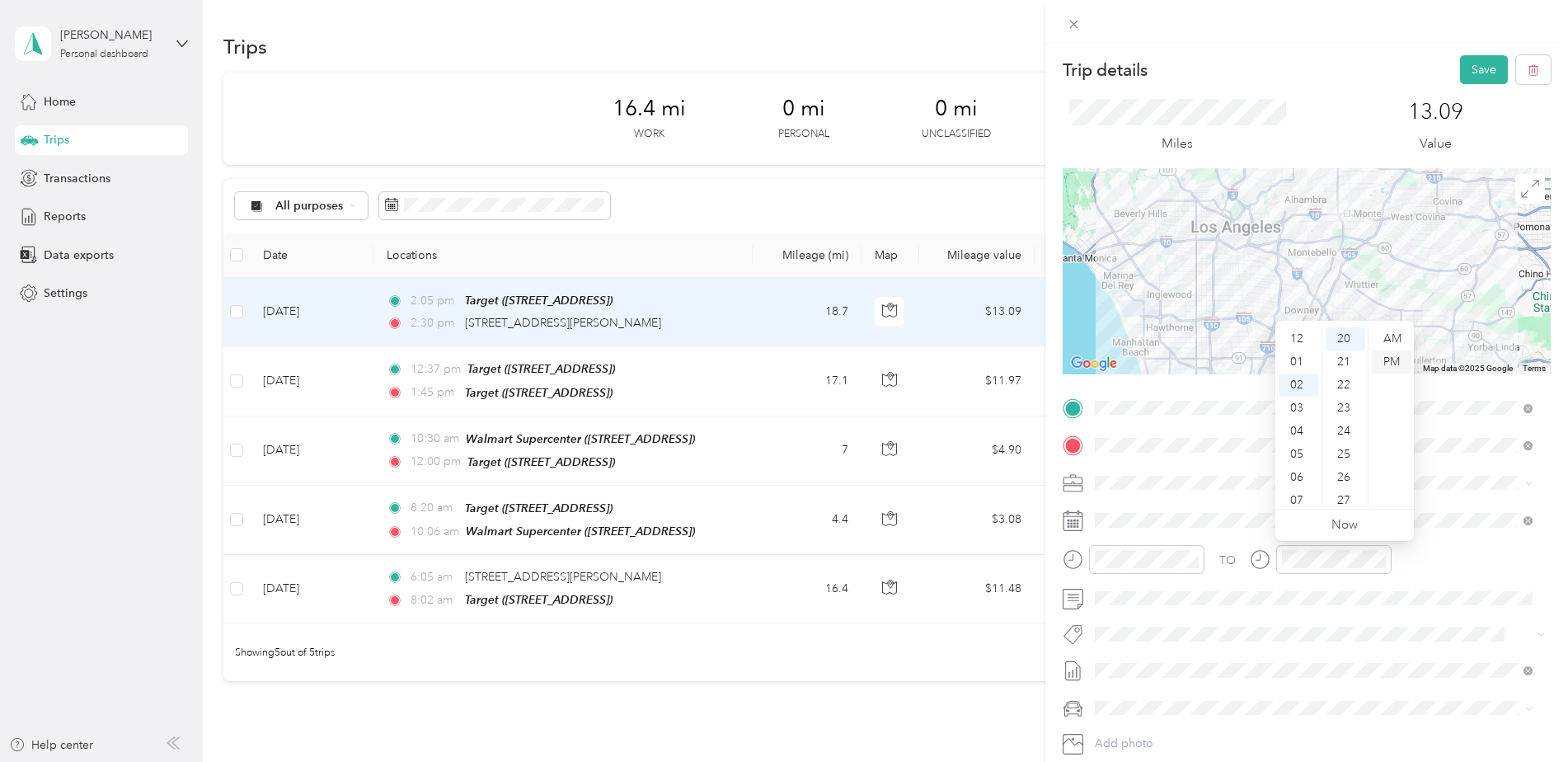
click at [1393, 358] on div "PM" at bounding box center [1391, 362] width 40 height 23
click at [1447, 540] on div "TO Add photo" at bounding box center [1306, 594] width 488 height 398
click at [1460, 66] on button "Save" at bounding box center [1484, 69] width 48 height 29
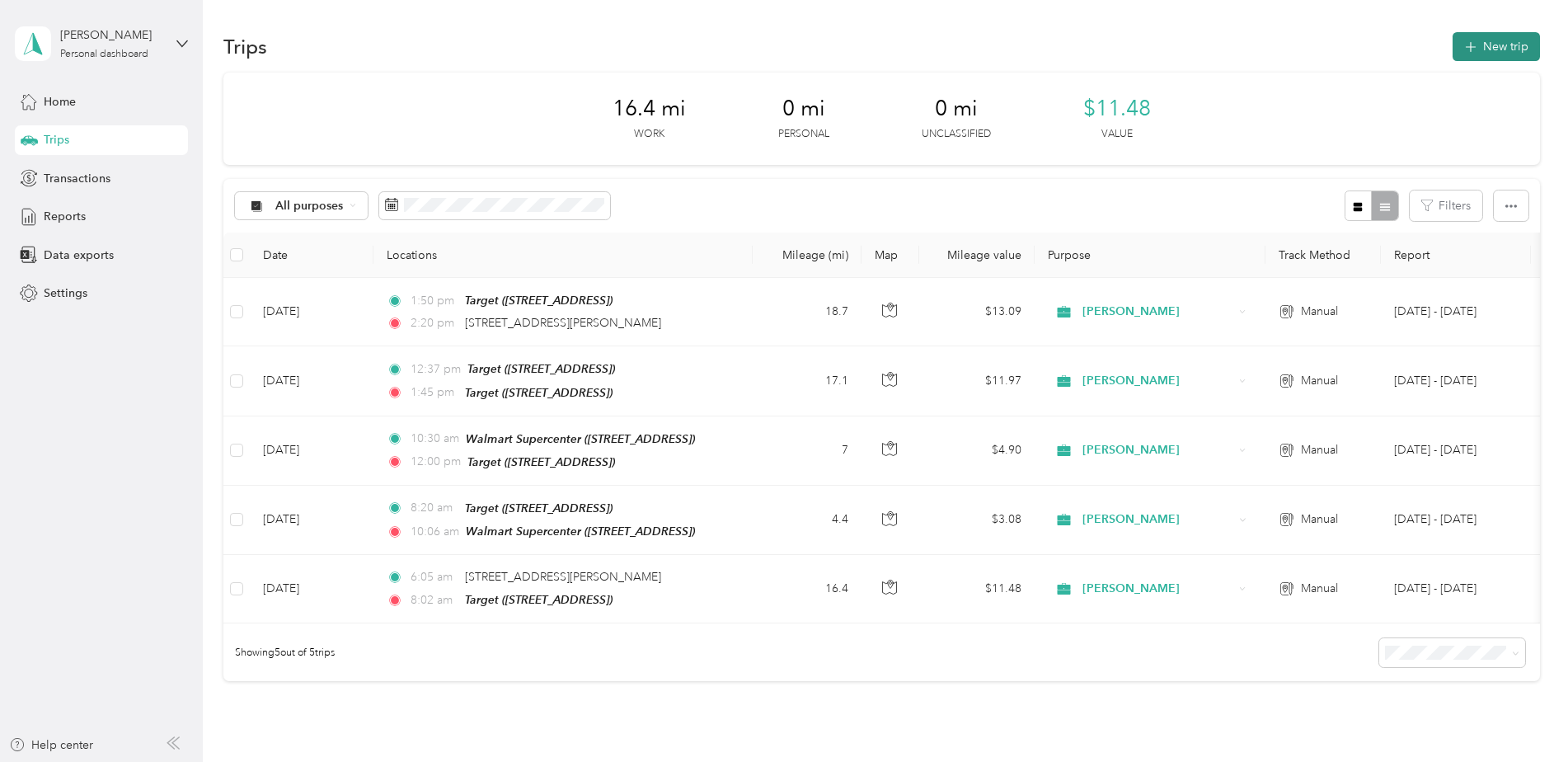
click at [1500, 42] on button "New trip" at bounding box center [1495, 47] width 87 height 29
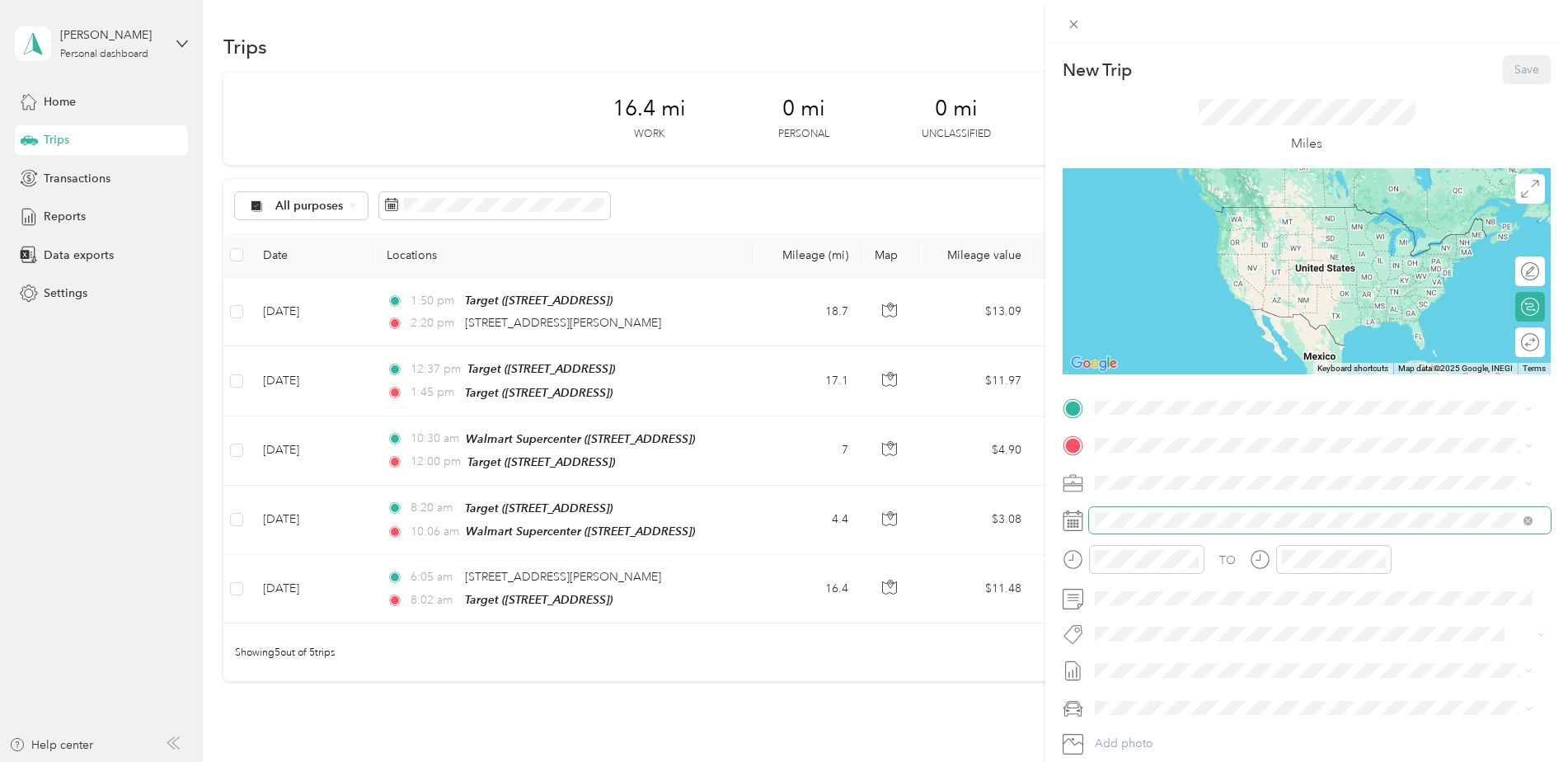
click at [1146, 509] on span at bounding box center [1319, 519] width 462 height 26
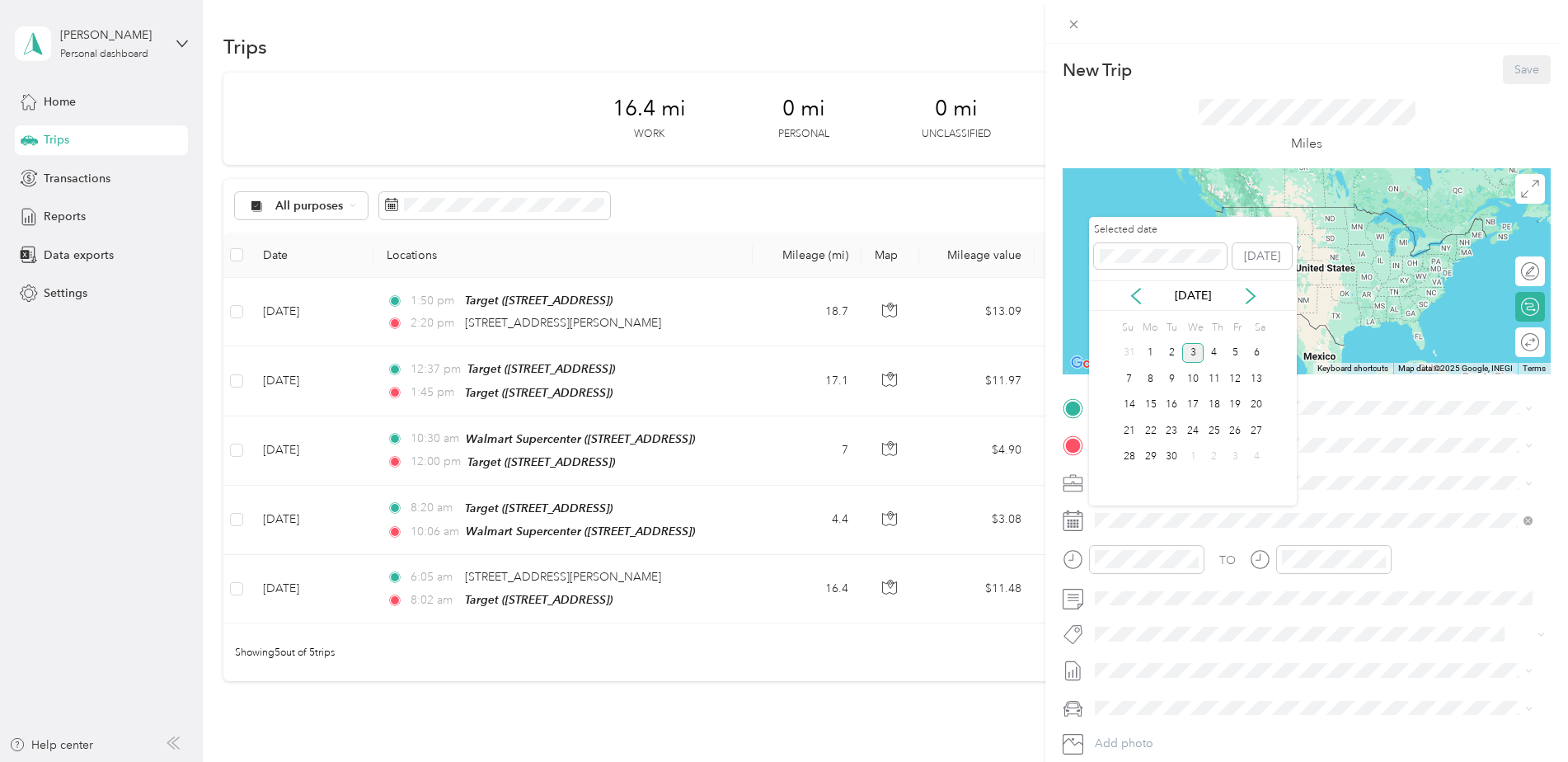
click at [1135, 281] on div "[DATE]" at bounding box center [1192, 296] width 207 height 31
click at [1133, 292] on icon at bounding box center [1136, 296] width 16 height 16
click at [1239, 404] on div "15" at bounding box center [1236, 405] width 22 height 21
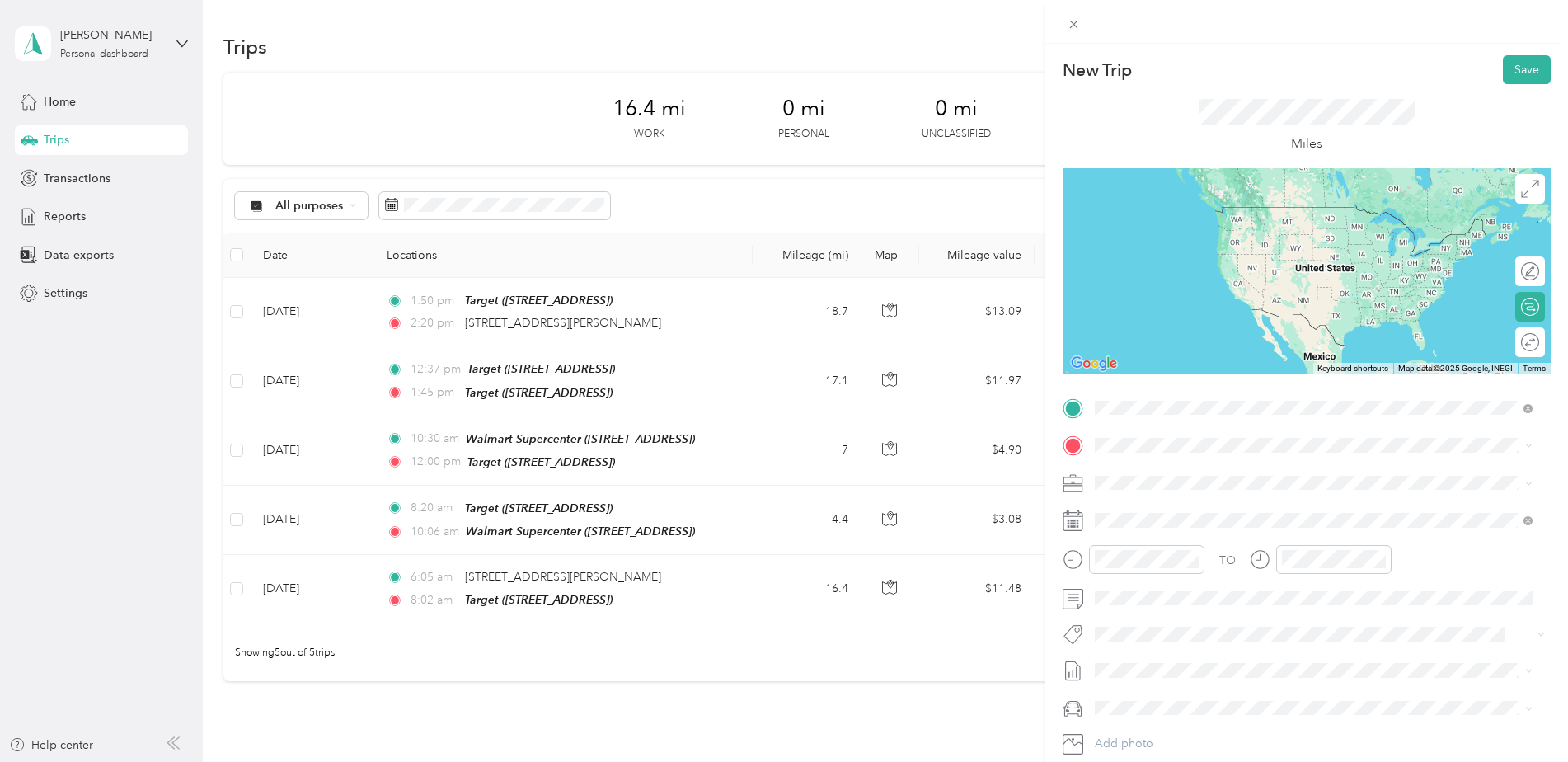
click at [1161, 468] on span "[STREET_ADDRESS][PERSON_NAME][US_STATE]" at bounding box center [1254, 467] width 256 height 15
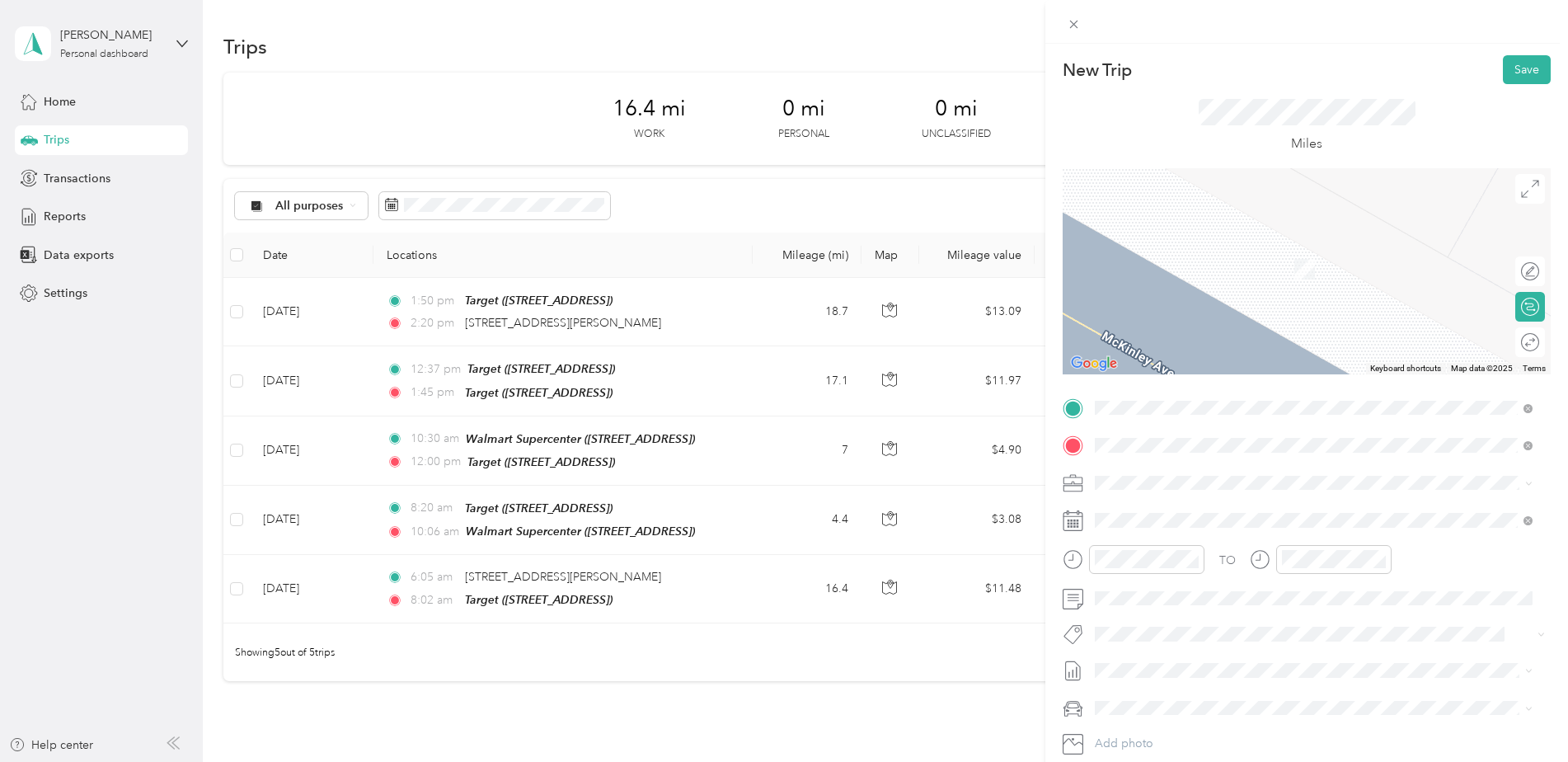
click at [1216, 496] on li "TEAM Walmart Supercenter [STREET_ADDRESS]" at bounding box center [1313, 524] width 449 height 58
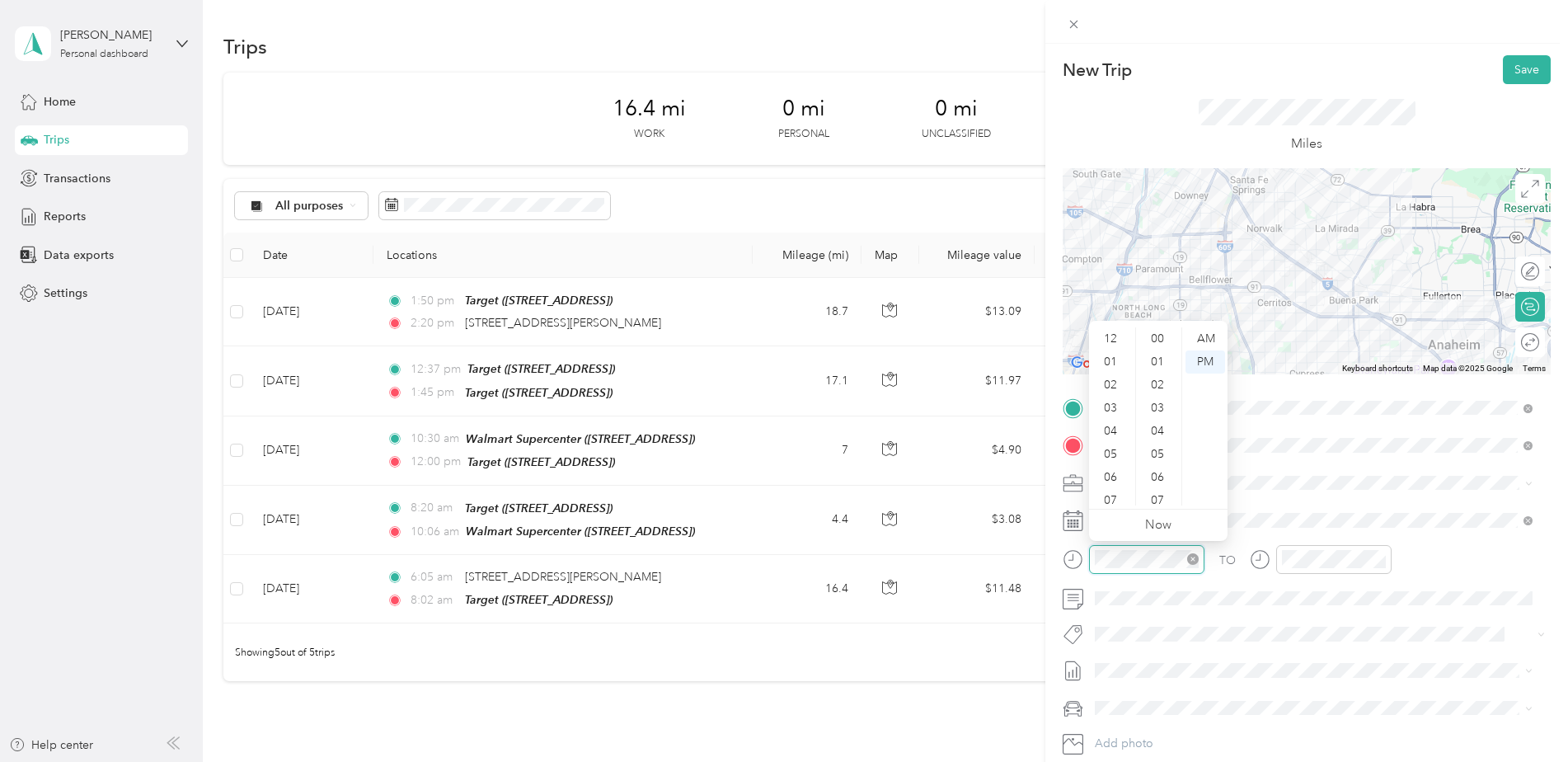
scroll to position [99, 0]
click at [1109, 377] on div "06" at bounding box center [1112, 378] width 40 height 23
click at [1158, 341] on div "06" at bounding box center [1158, 342] width 40 height 23
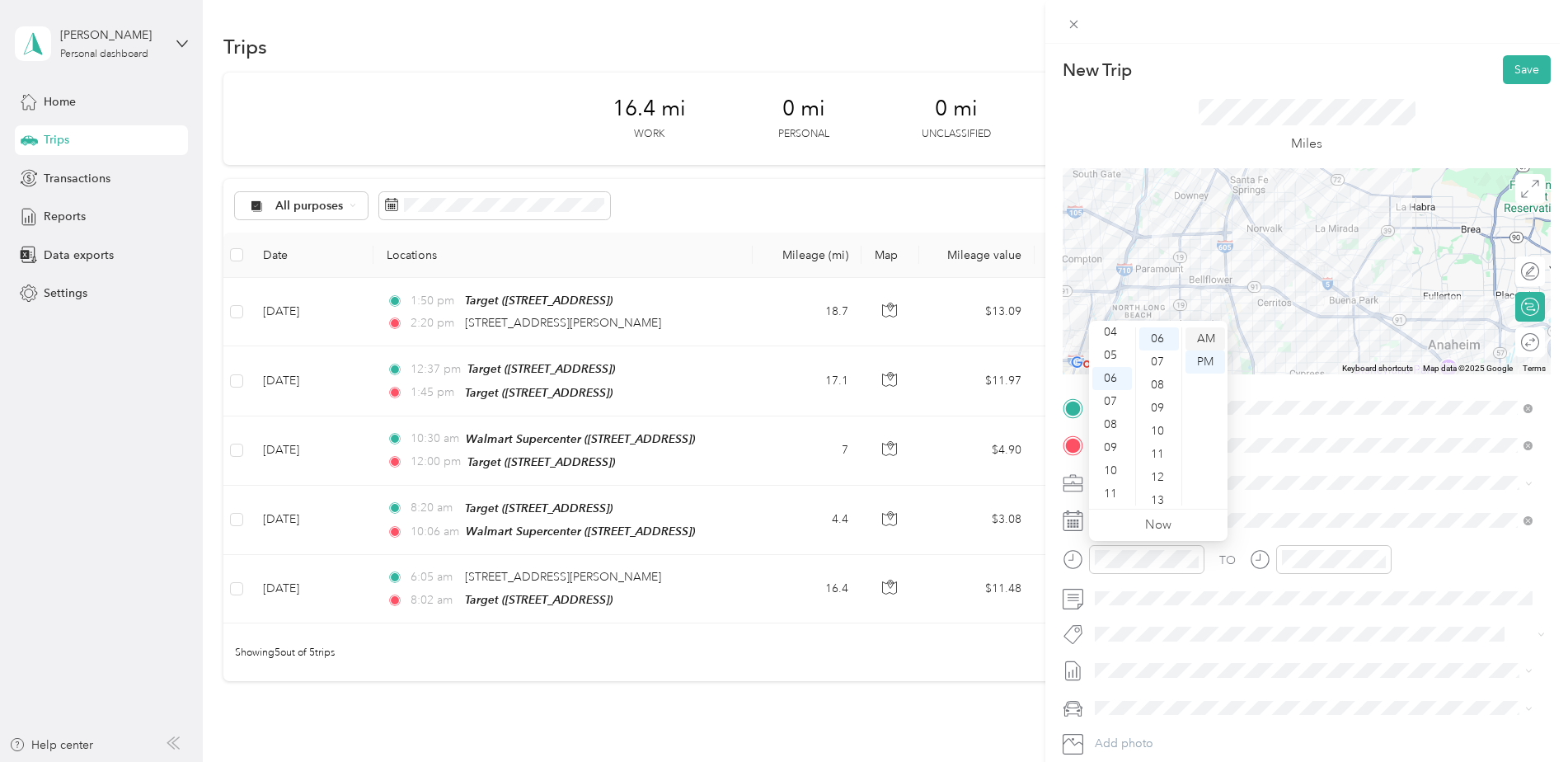
click at [1211, 340] on div "AM" at bounding box center [1205, 339] width 40 height 23
click at [1303, 398] on div "07" at bounding box center [1299, 402] width 40 height 23
click at [1341, 489] on div "30" at bounding box center [1345, 484] width 40 height 23
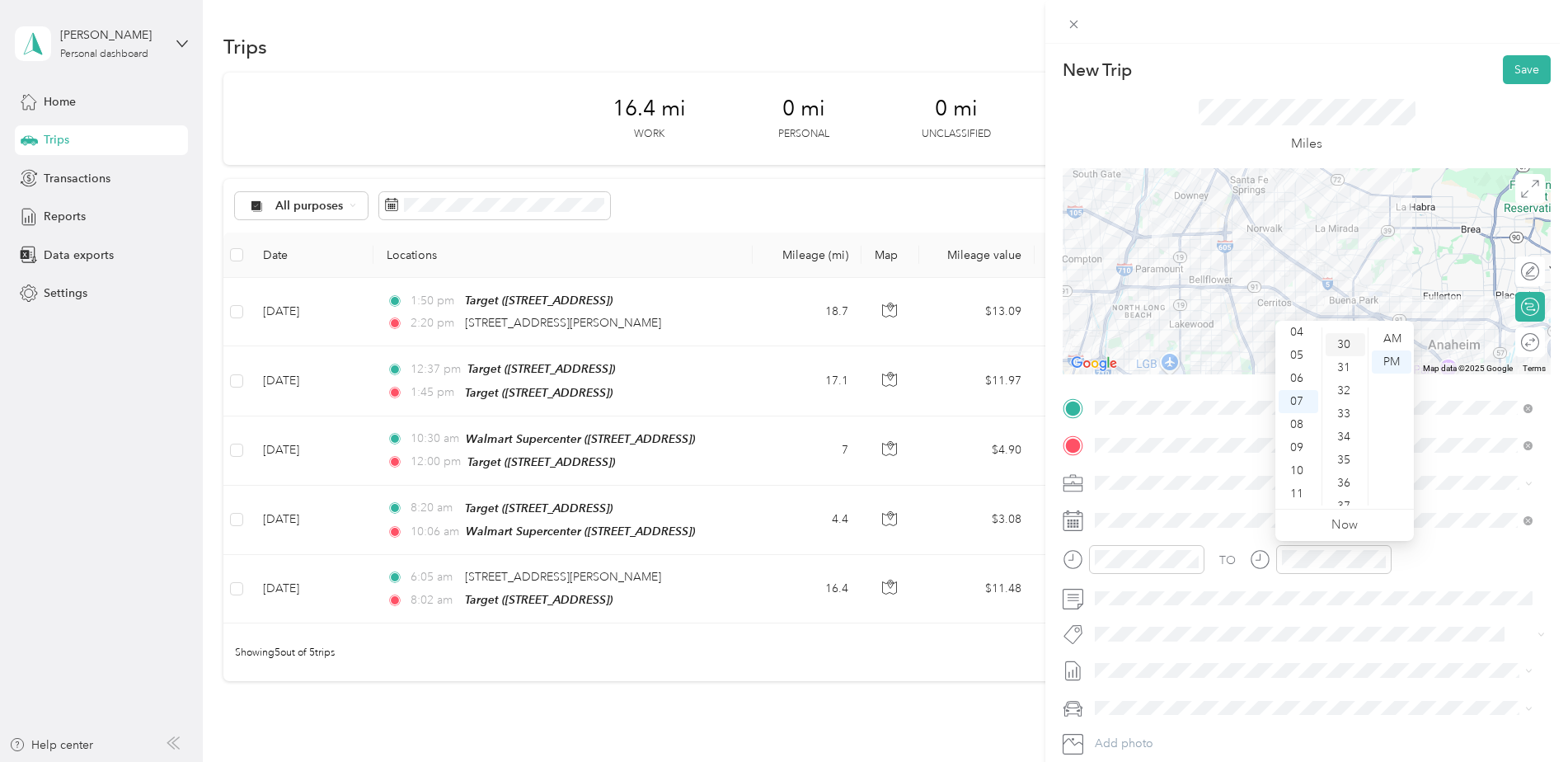
scroll to position [693, 0]
click at [1396, 336] on div "AM" at bounding box center [1391, 339] width 40 height 23
click at [1446, 621] on div "TO Add photo" at bounding box center [1306, 594] width 488 height 398
click at [1511, 66] on button "Save" at bounding box center [1526, 69] width 48 height 29
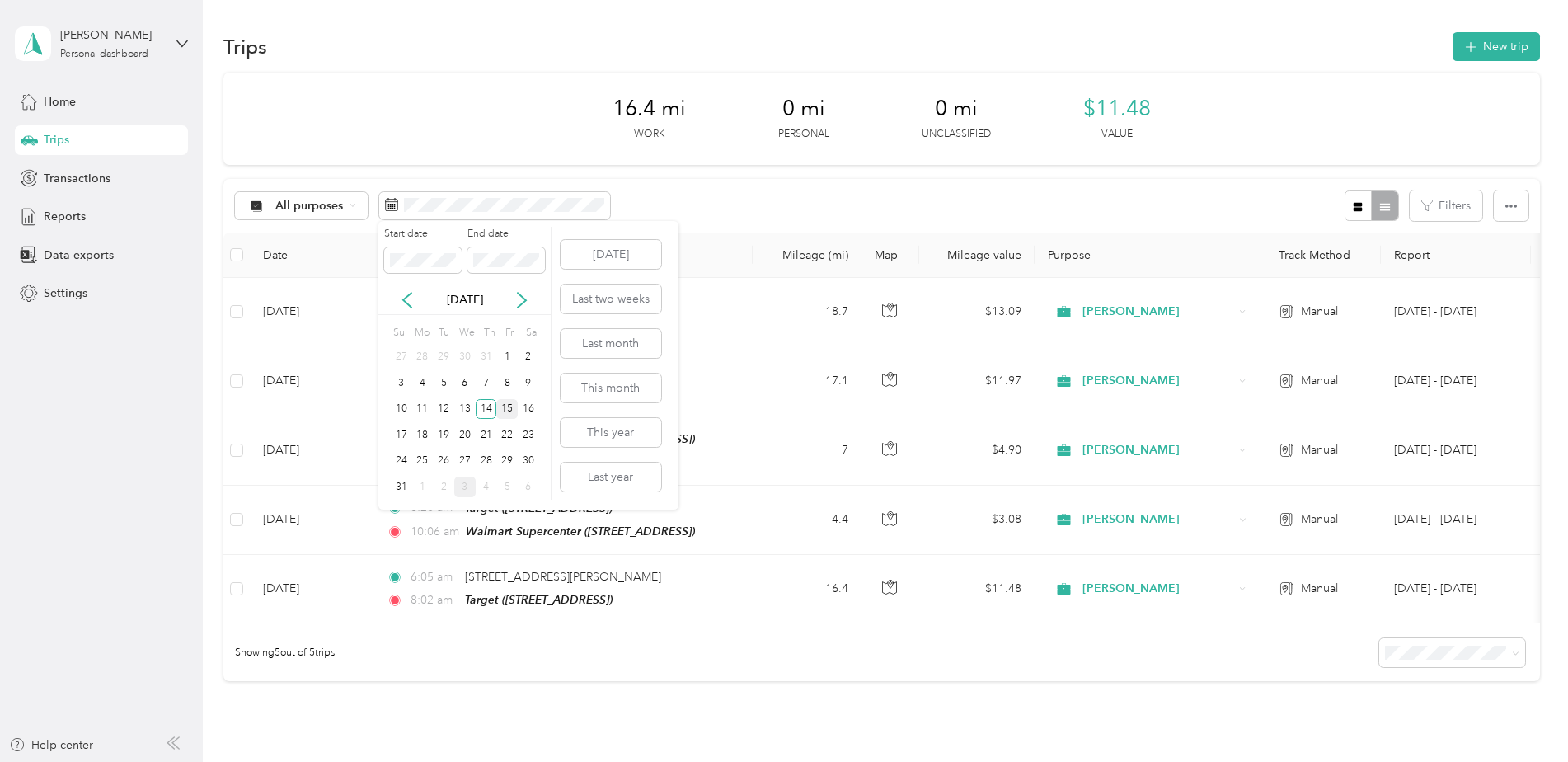
click at [503, 409] on div "15" at bounding box center [507, 409] width 22 height 21
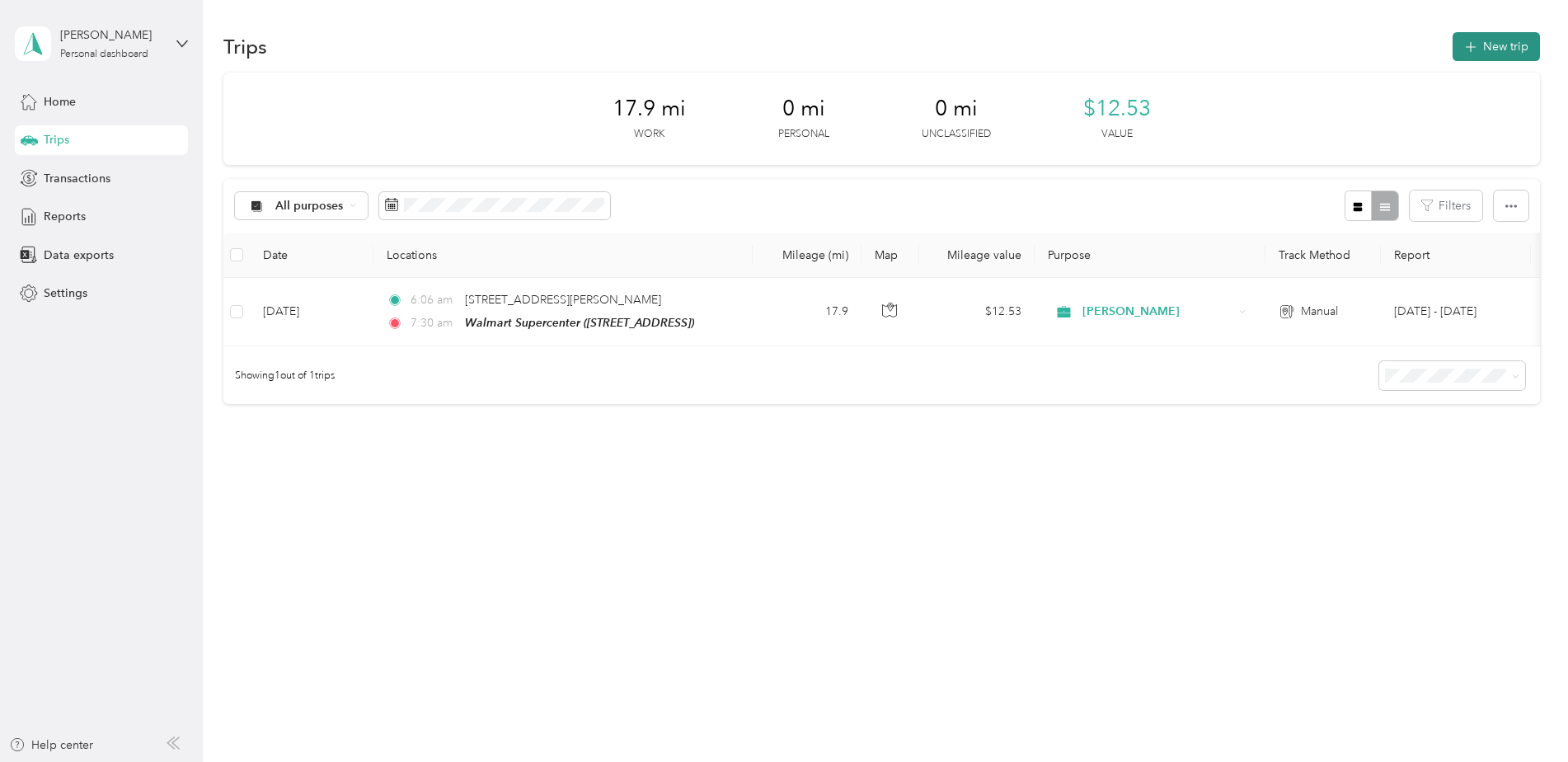
click at [1522, 41] on button "New trip" at bounding box center [1495, 47] width 87 height 29
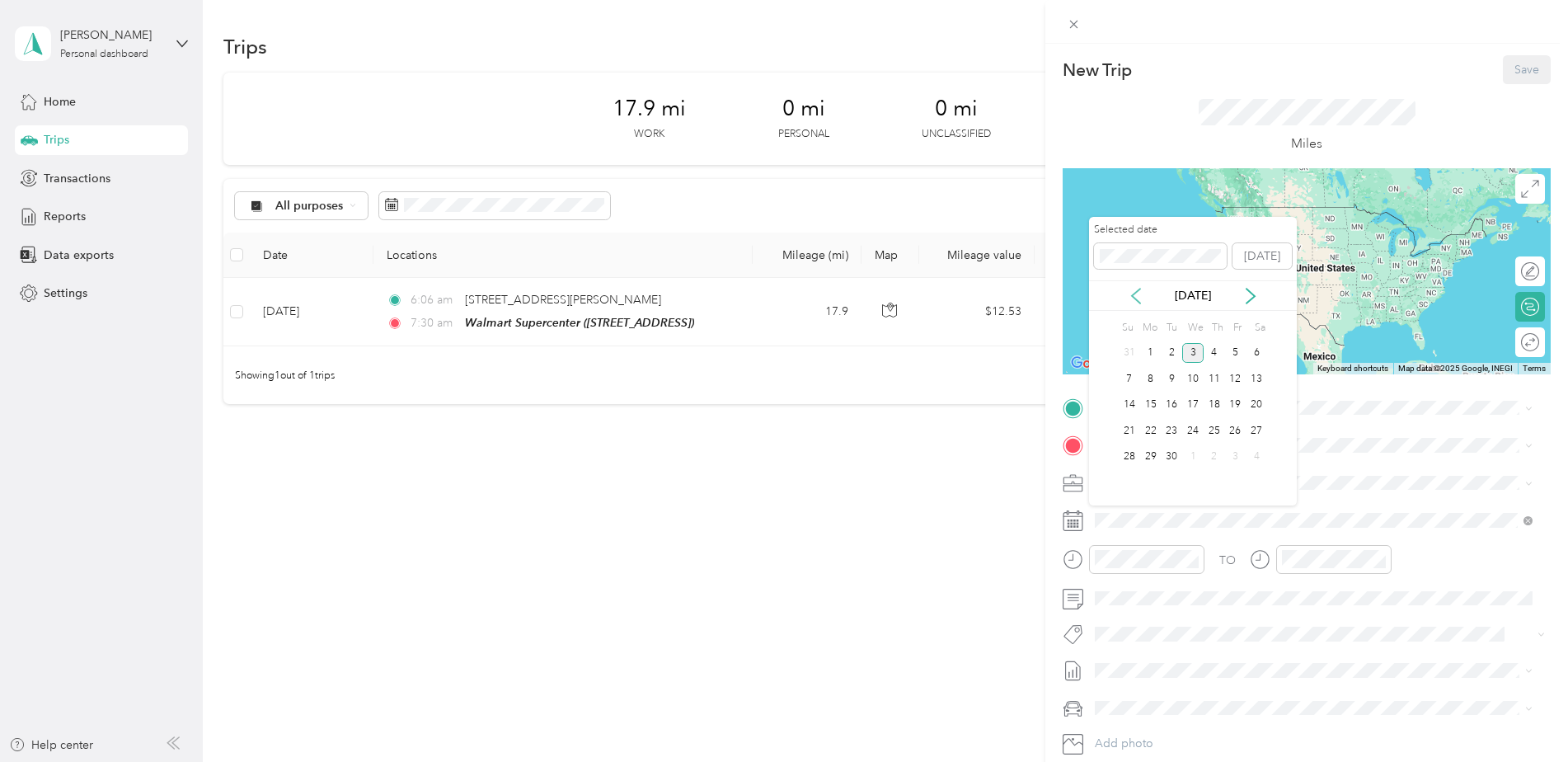
click at [1140, 288] on icon at bounding box center [1135, 296] width 8 height 15
click at [1243, 290] on icon at bounding box center [1250, 296] width 16 height 16
click at [1228, 403] on div "15" at bounding box center [1236, 405] width 22 height 21
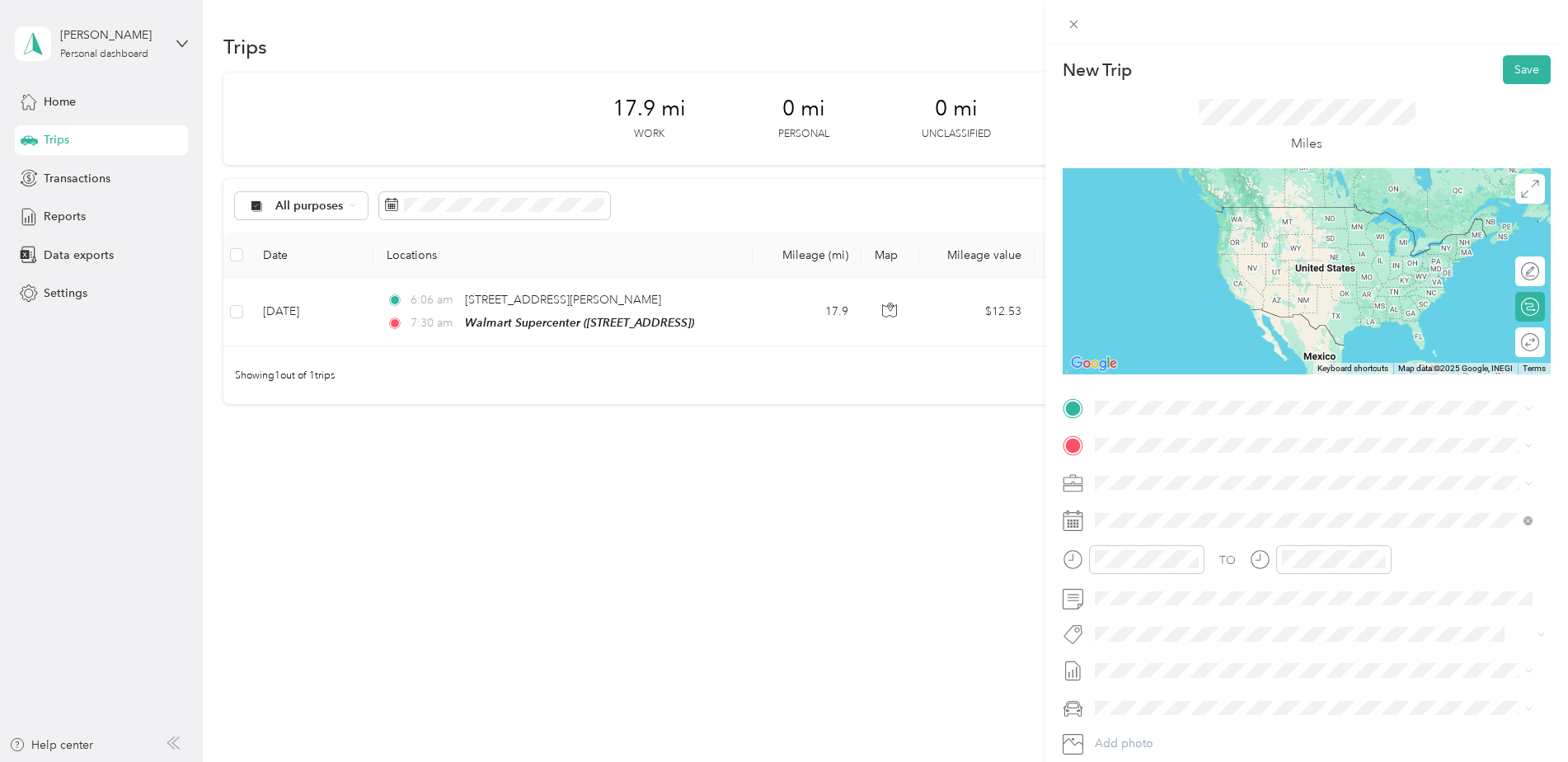
click at [1174, 480] on div "TEAM Walmart Supercenter [STREET_ADDRESS]" at bounding box center [1211, 482] width 171 height 40
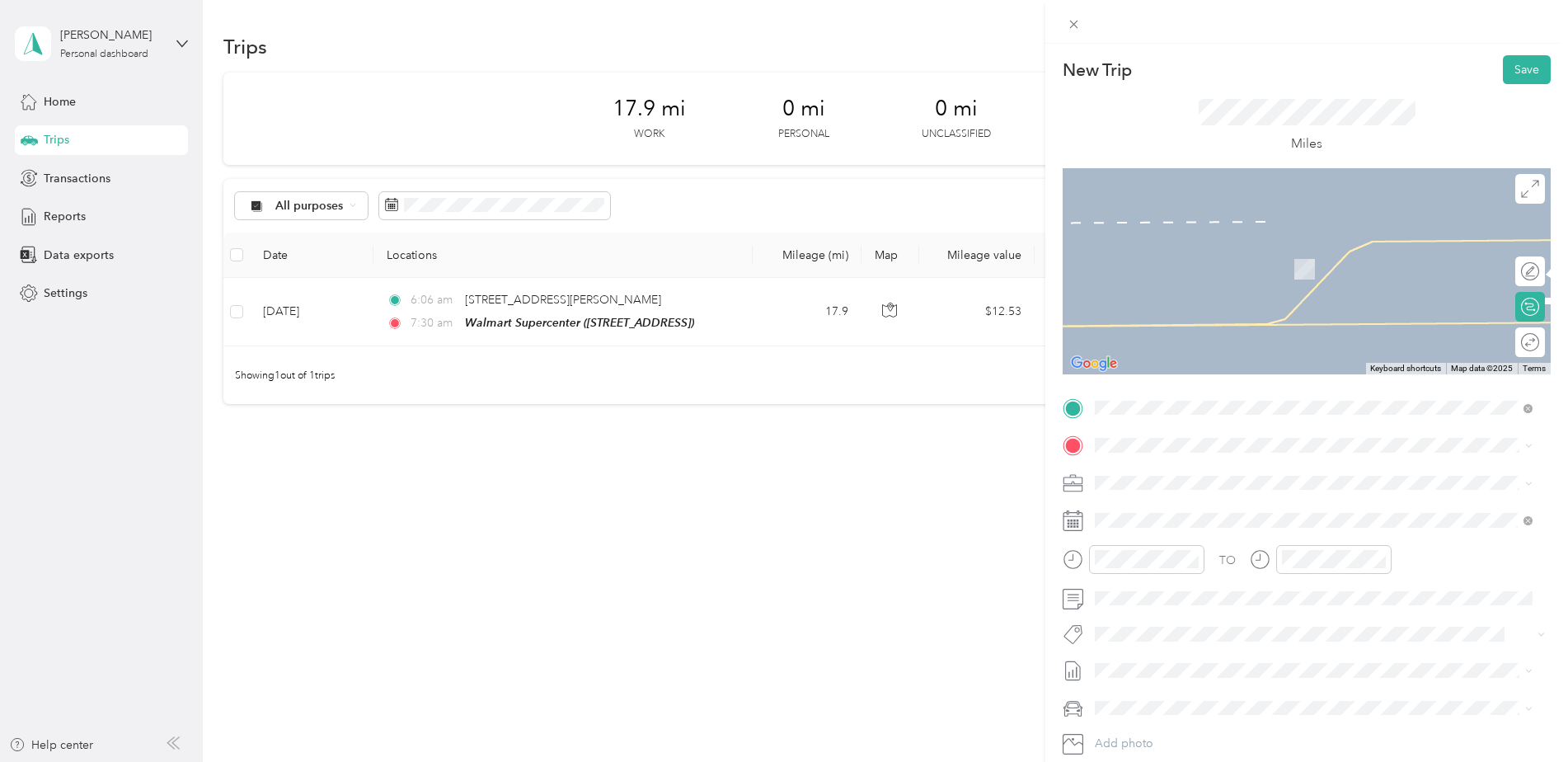
click at [1161, 510] on span "TEAM" at bounding box center [1151, 509] width 28 height 15
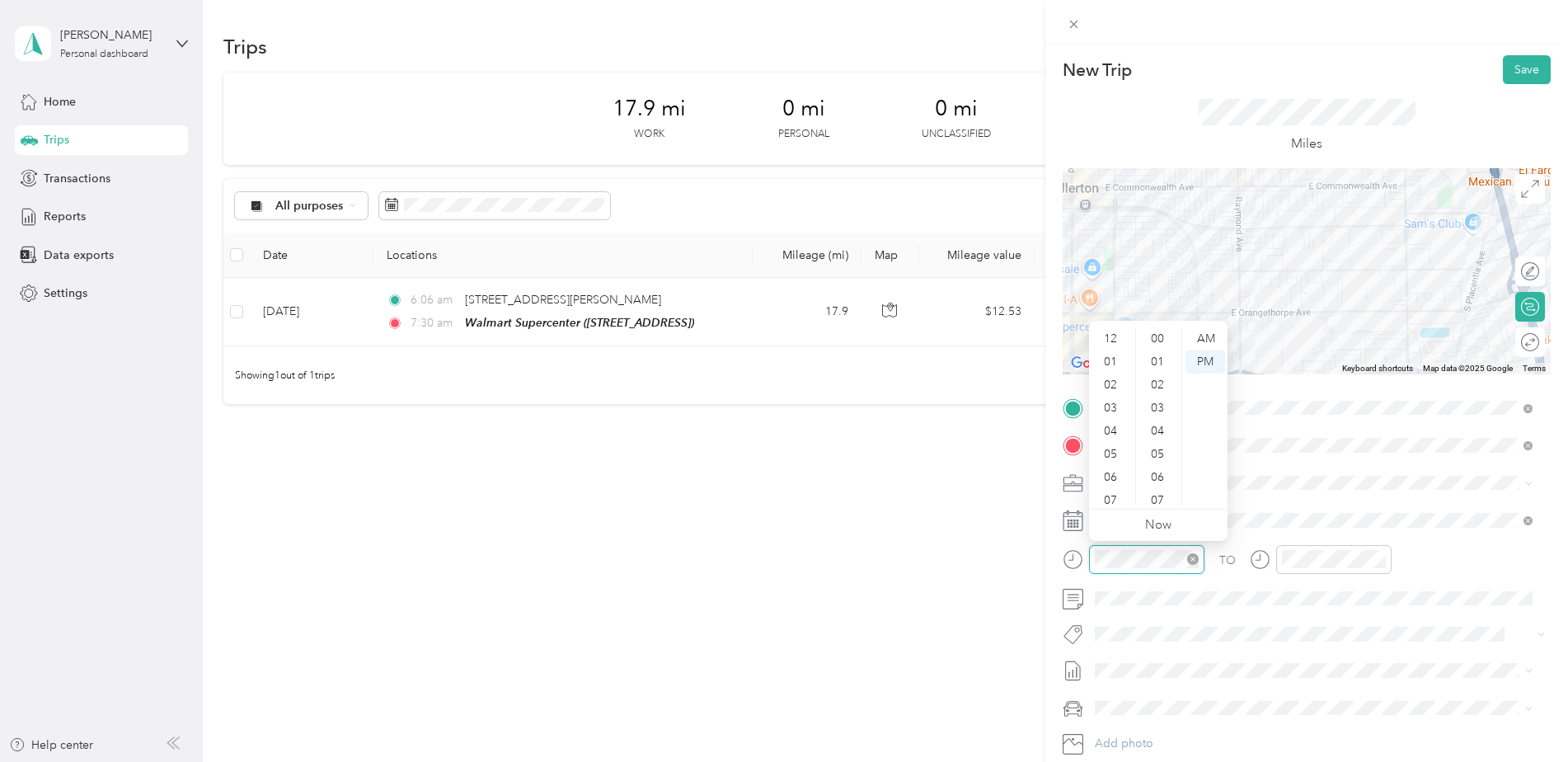
scroll to position [99, 0]
click at [1110, 395] on div "07" at bounding box center [1112, 402] width 40 height 23
drag, startPoint x: 1160, startPoint y: 362, endPoint x: 1161, endPoint y: 376, distance: 14.0
click at [1161, 376] on div "50" at bounding box center [1158, 368] width 40 height 23
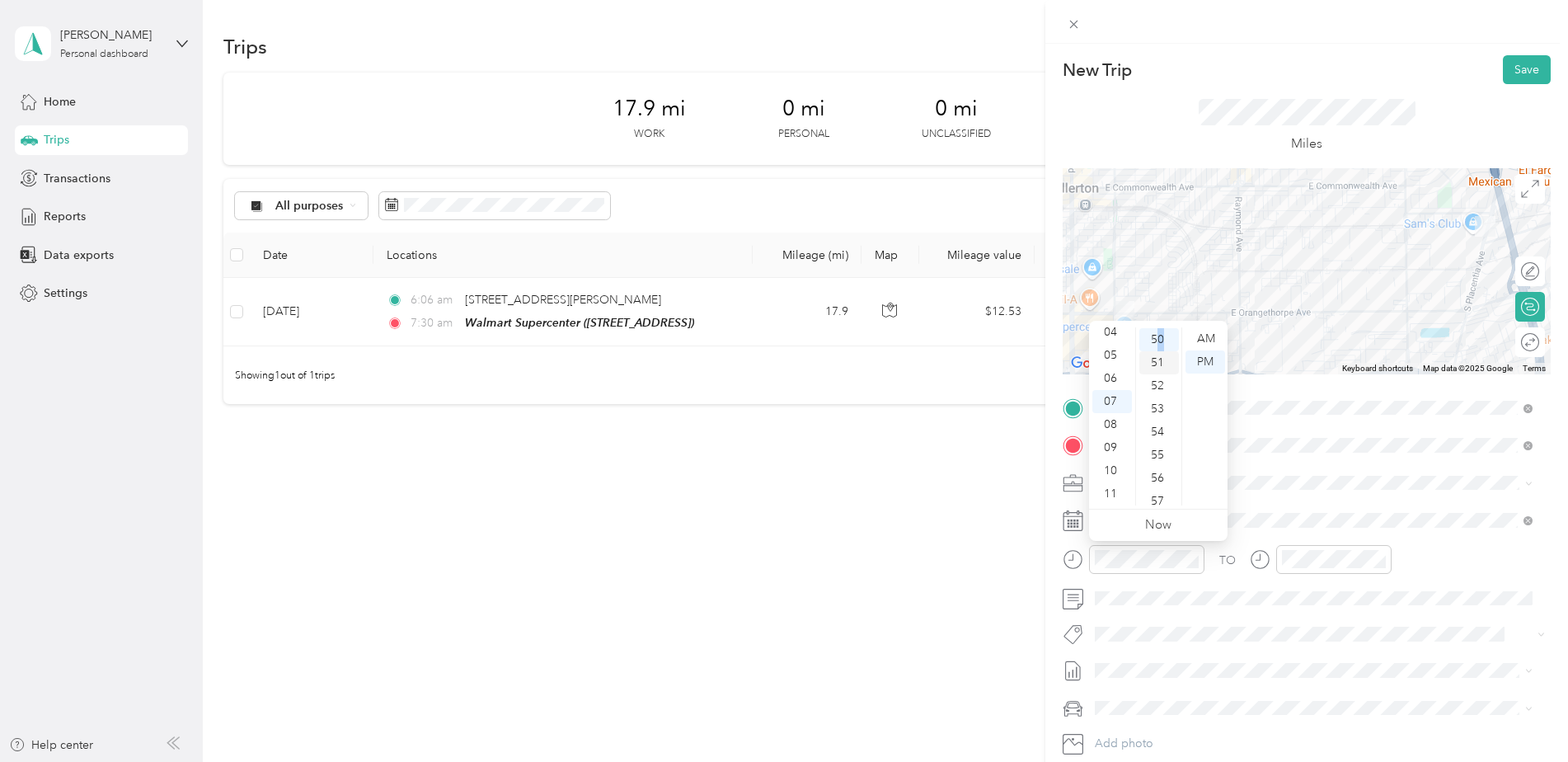
scroll to position [1155, 0]
drag, startPoint x: 1161, startPoint y: 376, endPoint x: 1182, endPoint y: 432, distance: 59.8
click at [1182, 432] on ul "AM PM" at bounding box center [1203, 416] width 46 height 178
click at [1203, 329] on div "AM" at bounding box center [1205, 339] width 40 height 23
click at [1329, 547] on div at bounding box center [1334, 560] width 115 height 29
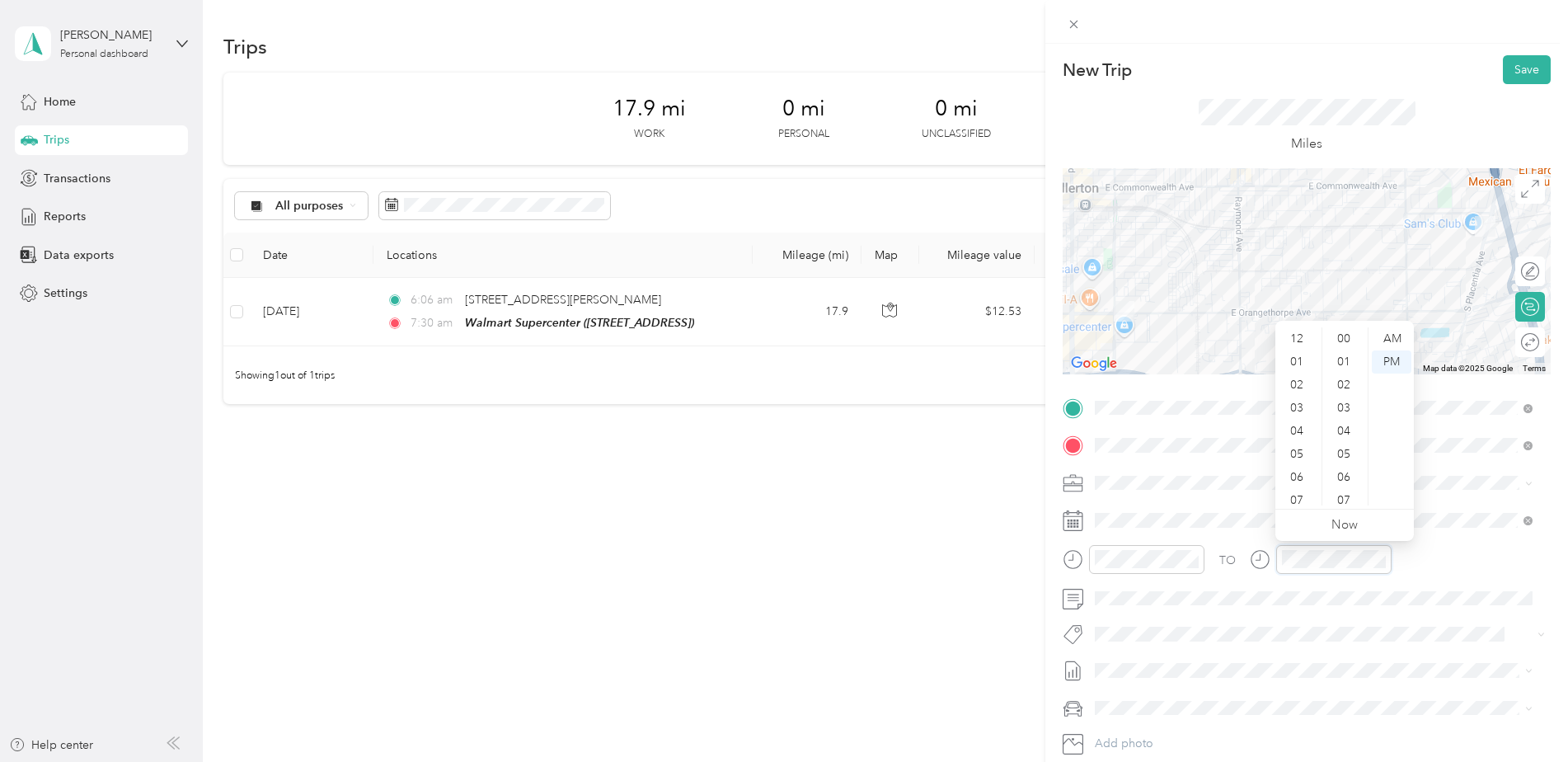
scroll to position [99, 0]
click at [1301, 422] on div "08" at bounding box center [1299, 425] width 40 height 23
click at [1341, 401] on div "30" at bounding box center [1345, 402] width 40 height 23
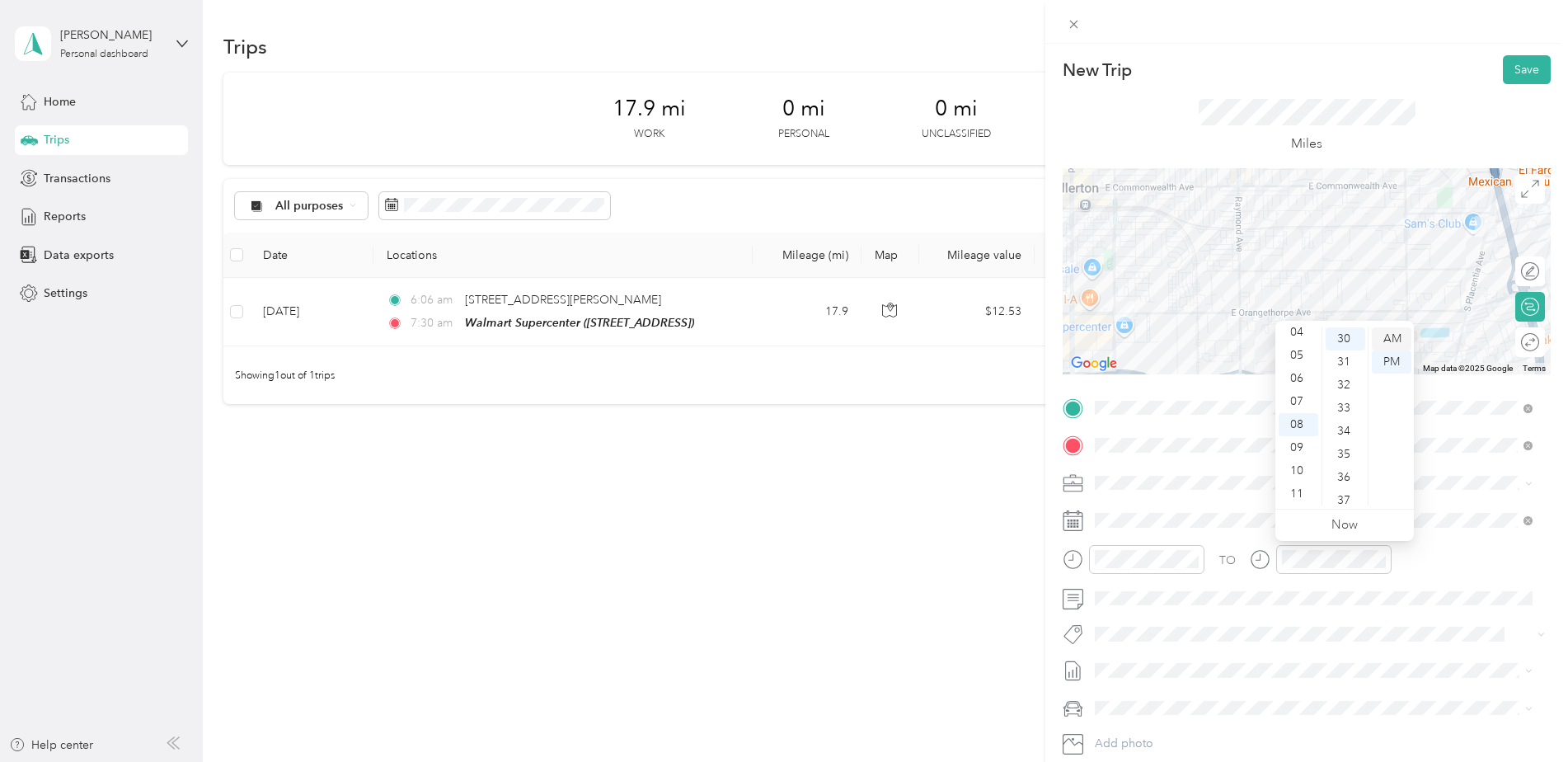
click at [1392, 334] on div "AM" at bounding box center [1391, 339] width 40 height 23
click at [1432, 541] on div "TO Add photo" at bounding box center [1306, 594] width 488 height 398
click at [1518, 66] on button "Save" at bounding box center [1526, 69] width 48 height 29
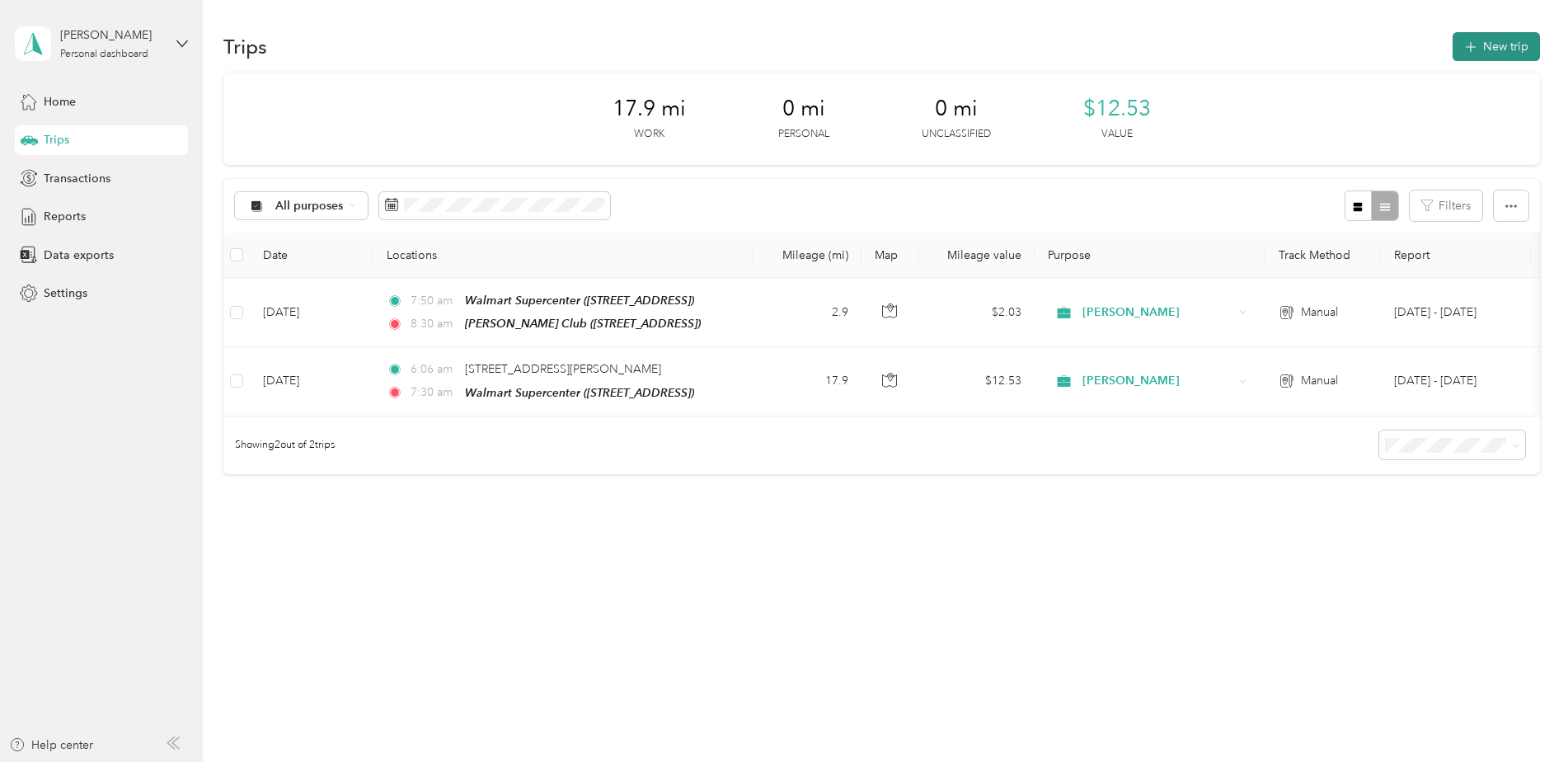
click at [1511, 49] on button "New trip" at bounding box center [1495, 47] width 87 height 29
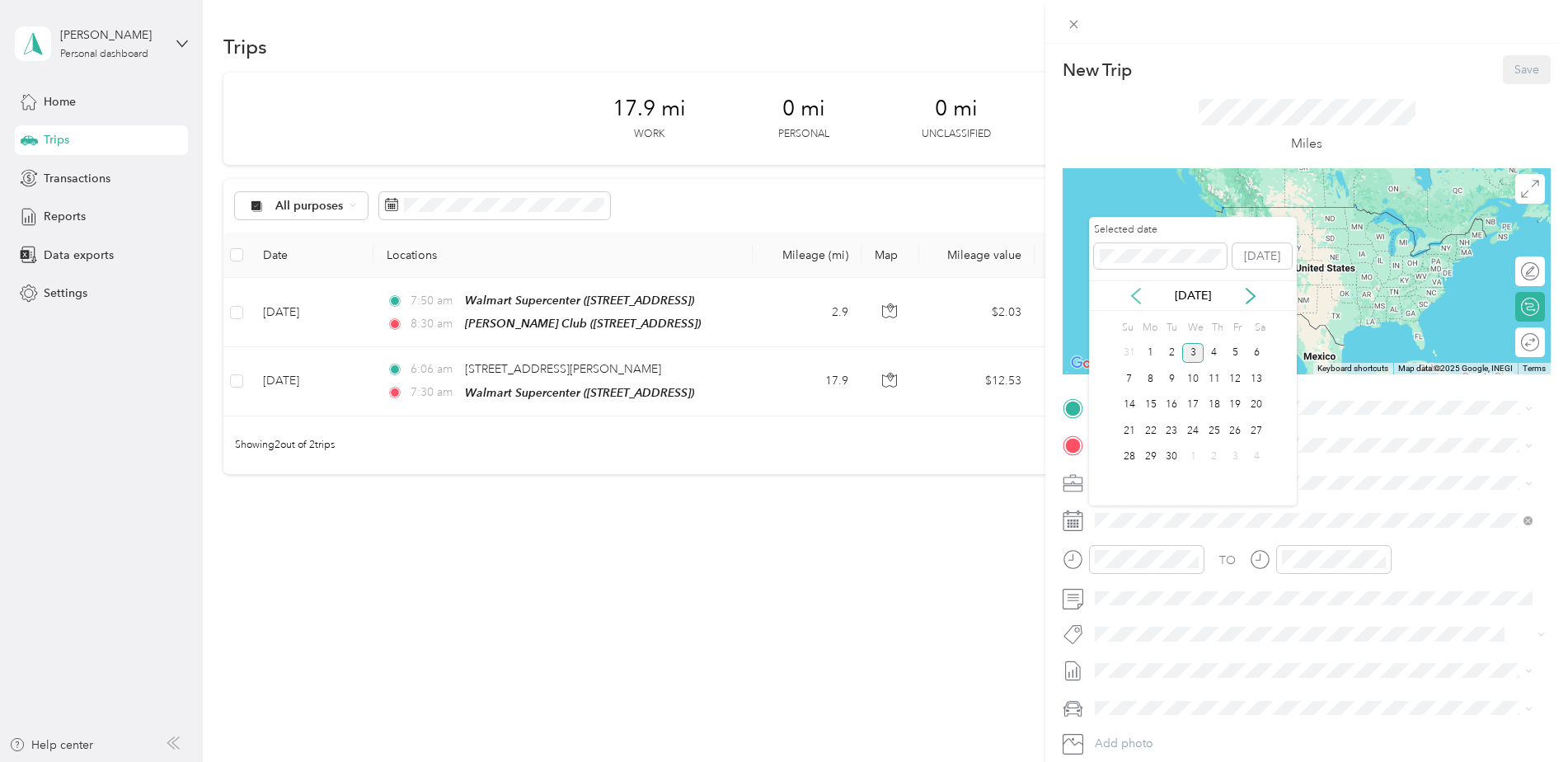
click at [1135, 294] on icon at bounding box center [1136, 296] width 16 height 16
click at [1235, 410] on div "15" at bounding box center [1236, 405] width 22 height 21
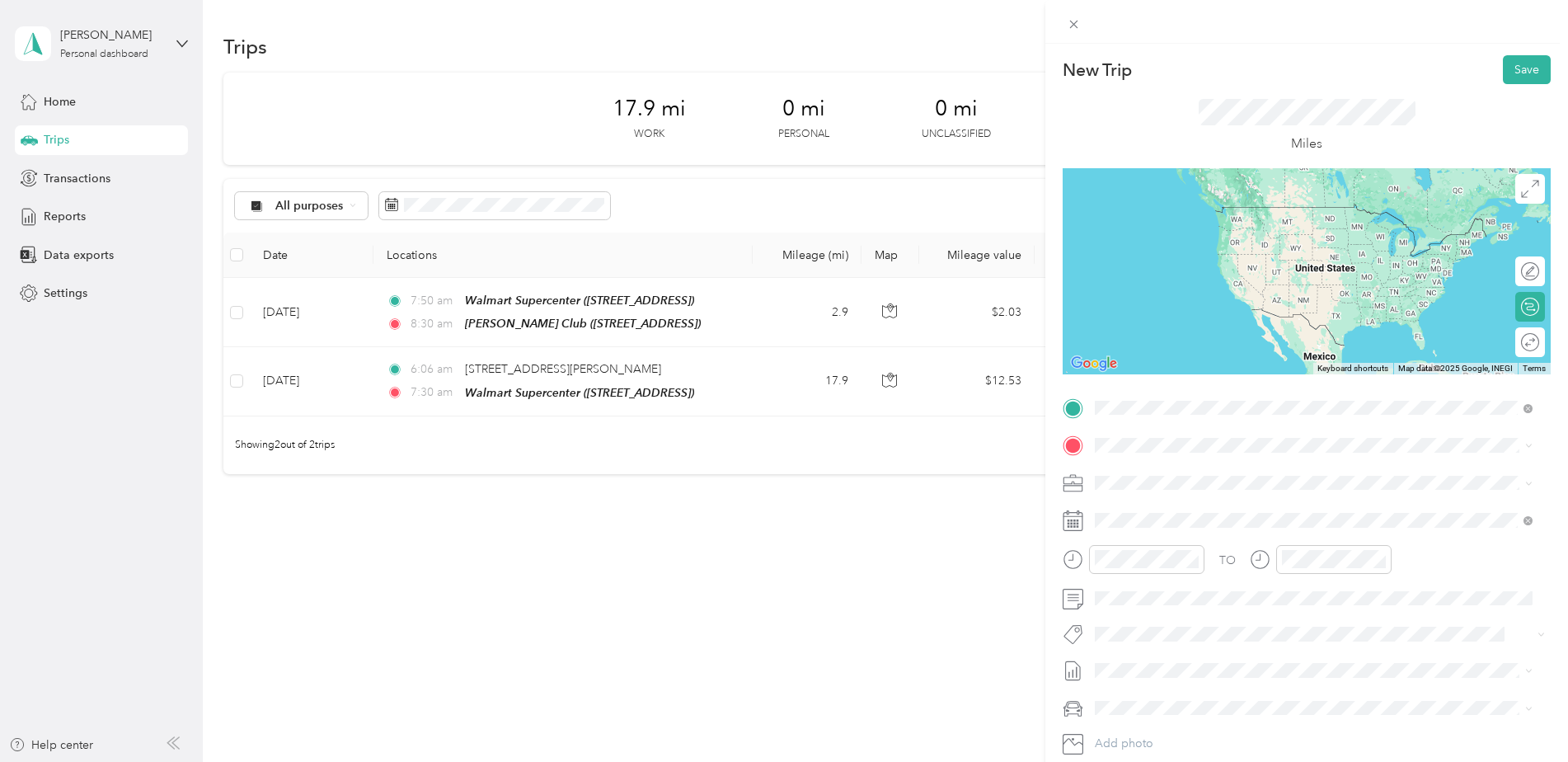
click at [1264, 477] on div "TEAM [PERSON_NAME] Club" at bounding box center [1218, 476] width 183 height 21
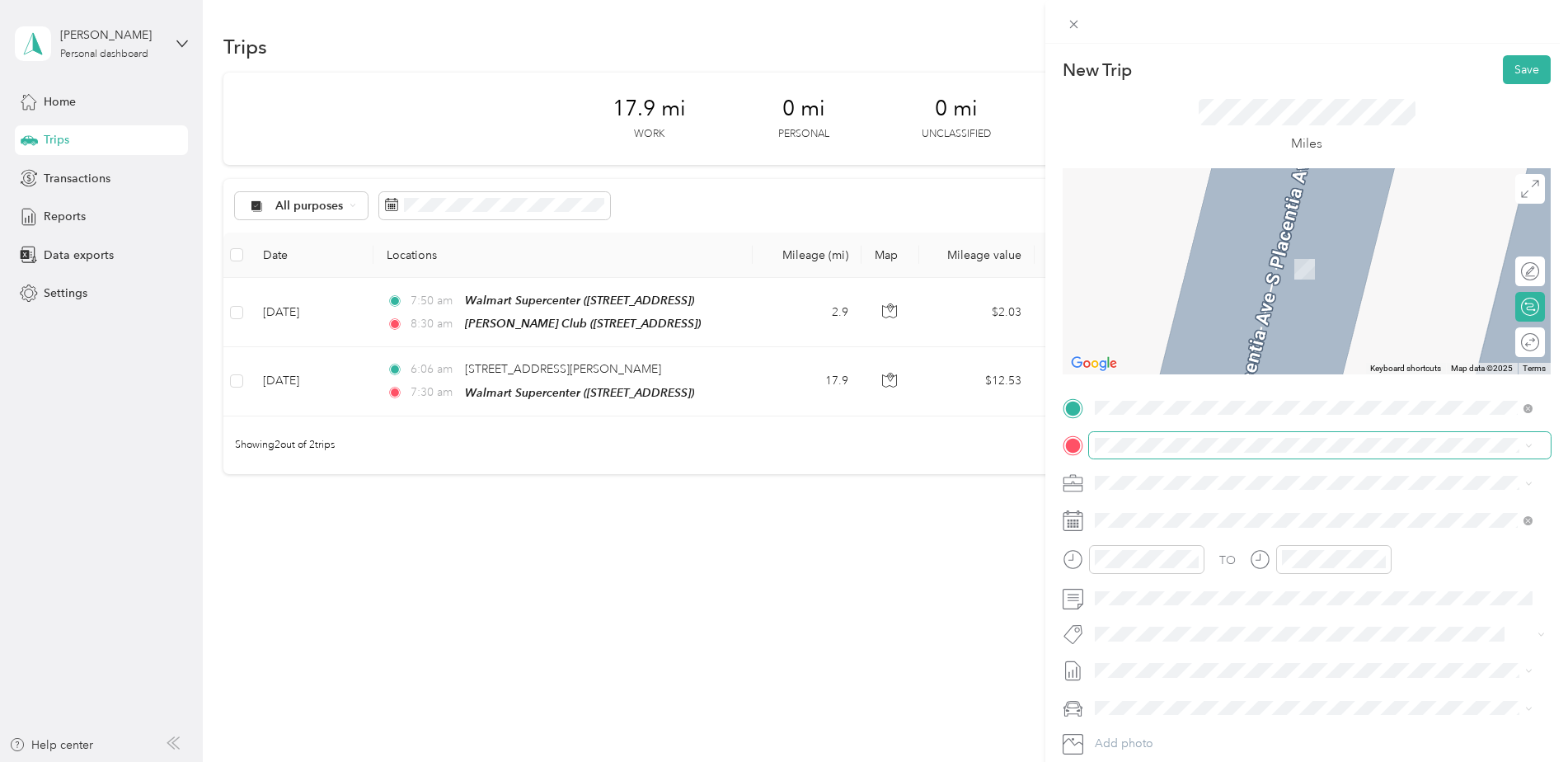
click at [1187, 452] on span at bounding box center [1319, 445] width 462 height 26
click at [1189, 501] on div "TEAM Target [STREET_ADDRESS][PERSON_NAME]" at bounding box center [1313, 519] width 427 height 46
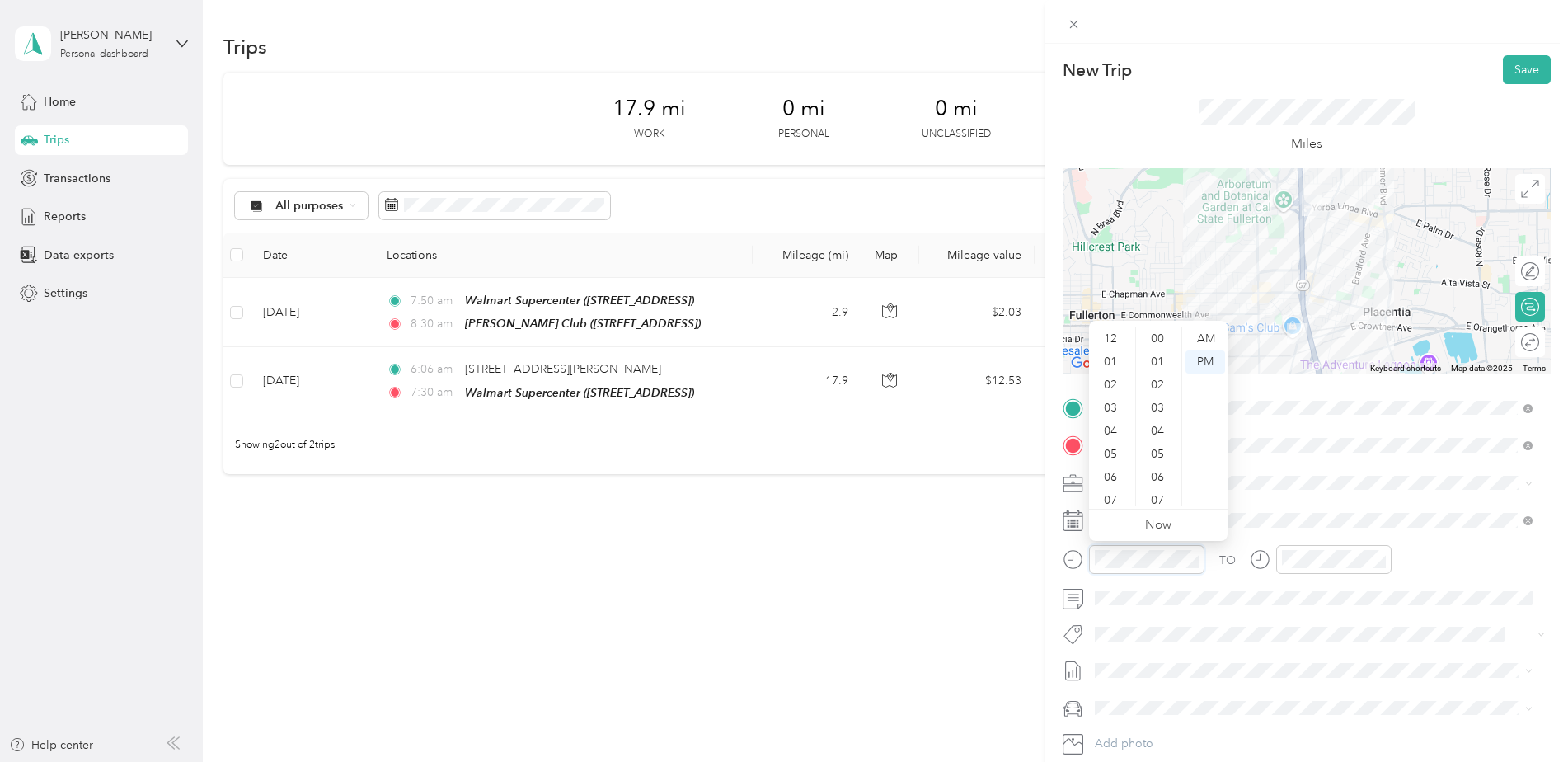
scroll to position [1208, 0]
click at [1123, 444] on div "09" at bounding box center [1112, 448] width 40 height 23
click at [1113, 443] on div "09" at bounding box center [1112, 448] width 40 height 23
click at [1159, 336] on div "00" at bounding box center [1158, 339] width 40 height 23
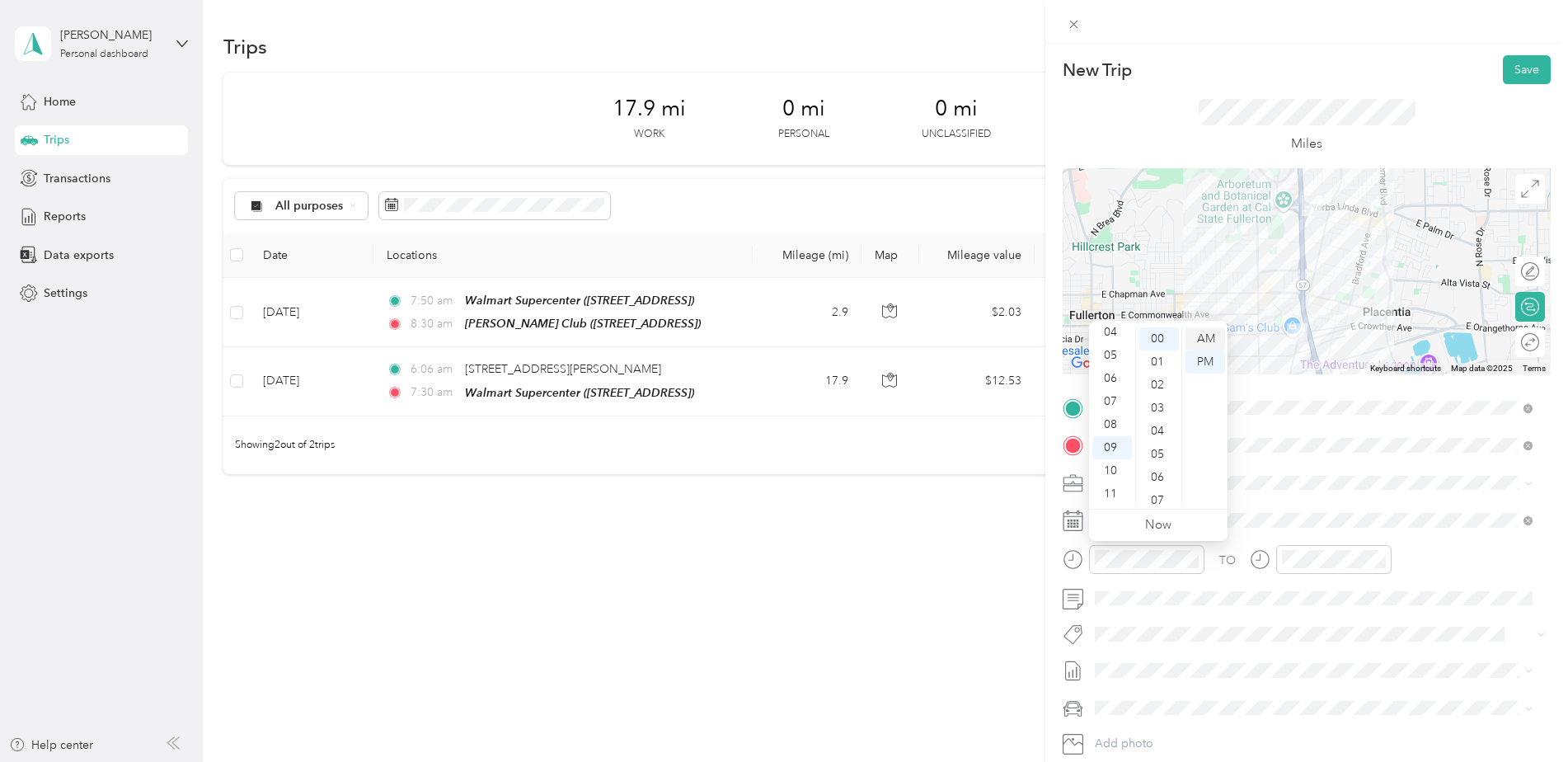
click at [1213, 336] on div "AM" at bounding box center [1205, 339] width 40 height 23
click at [1263, 507] on div "TO Add photo" at bounding box center [1306, 594] width 488 height 398
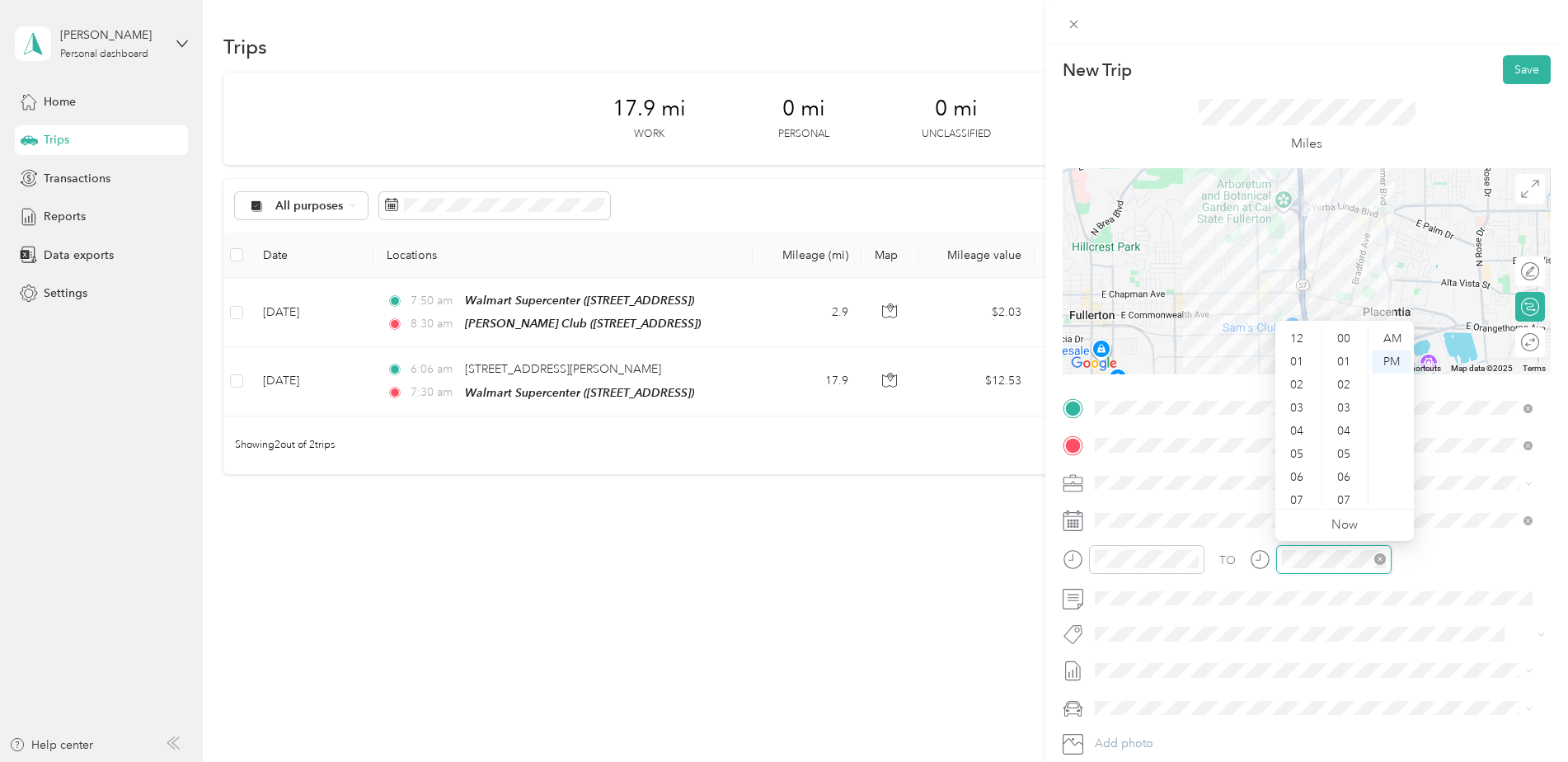
scroll to position [1208, 0]
click at [1302, 475] on div "10" at bounding box center [1299, 471] width 40 height 23
click at [1346, 474] on div "30" at bounding box center [1345, 484] width 40 height 23
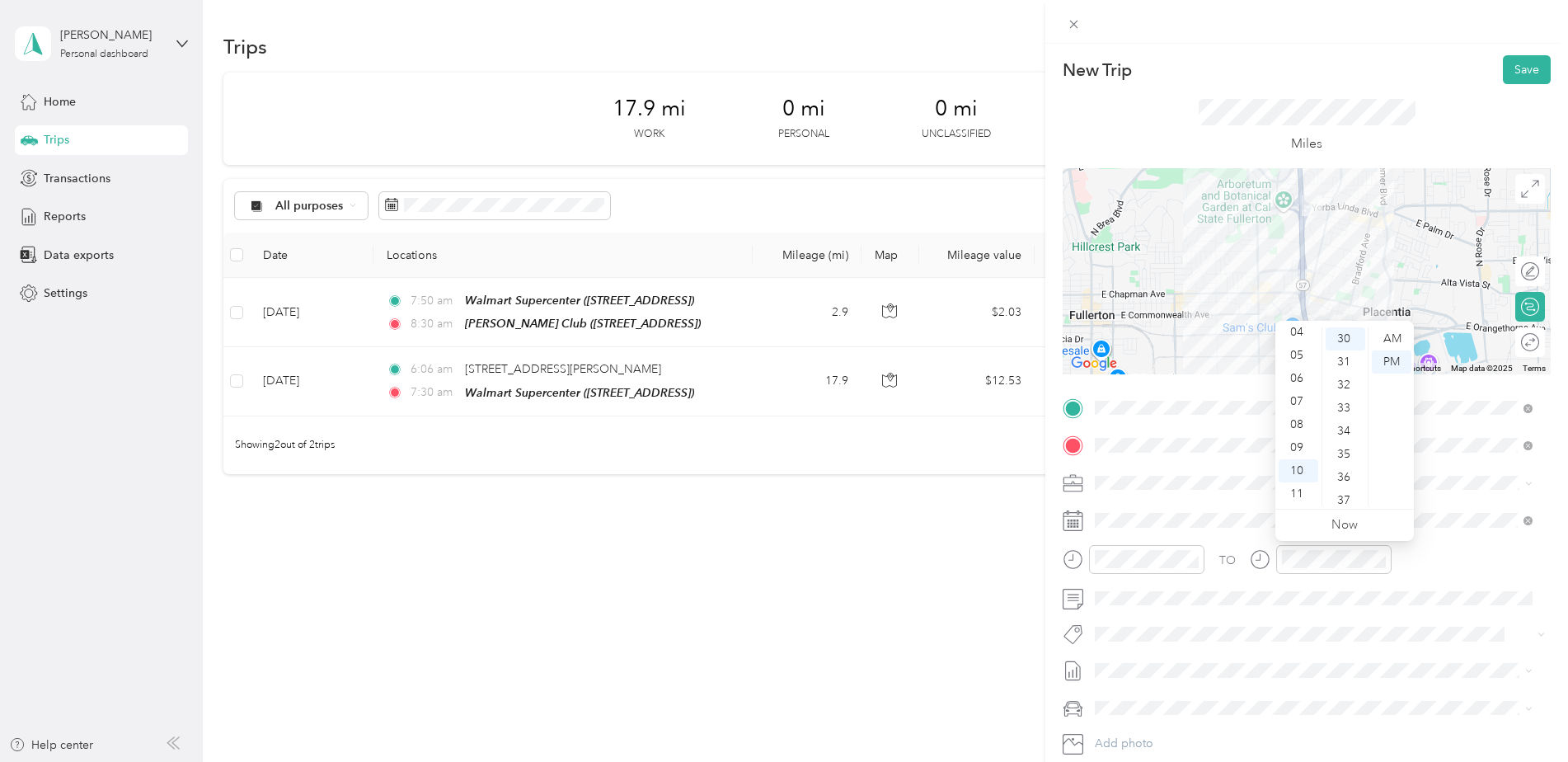
drag, startPoint x: 1396, startPoint y: 332, endPoint x: 1400, endPoint y: 394, distance: 62.1
click at [1396, 341] on div "AM" at bounding box center [1391, 339] width 40 height 23
click at [946, 591] on div "New Trip Save This trip cannot be edited because it is either under review, app…" at bounding box center [784, 381] width 1568 height 762
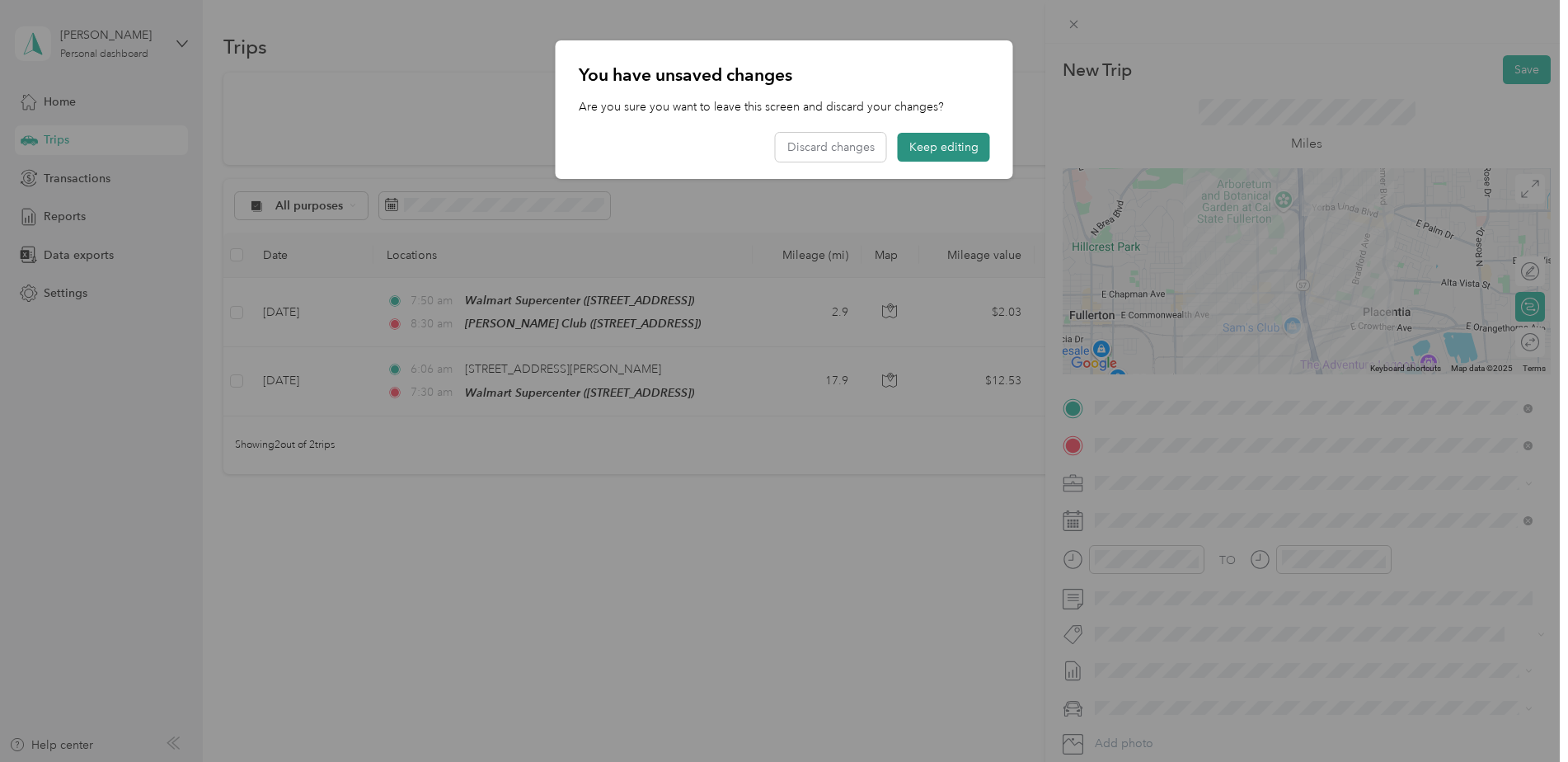
click at [940, 147] on button "Keep editing" at bounding box center [944, 147] width 92 height 29
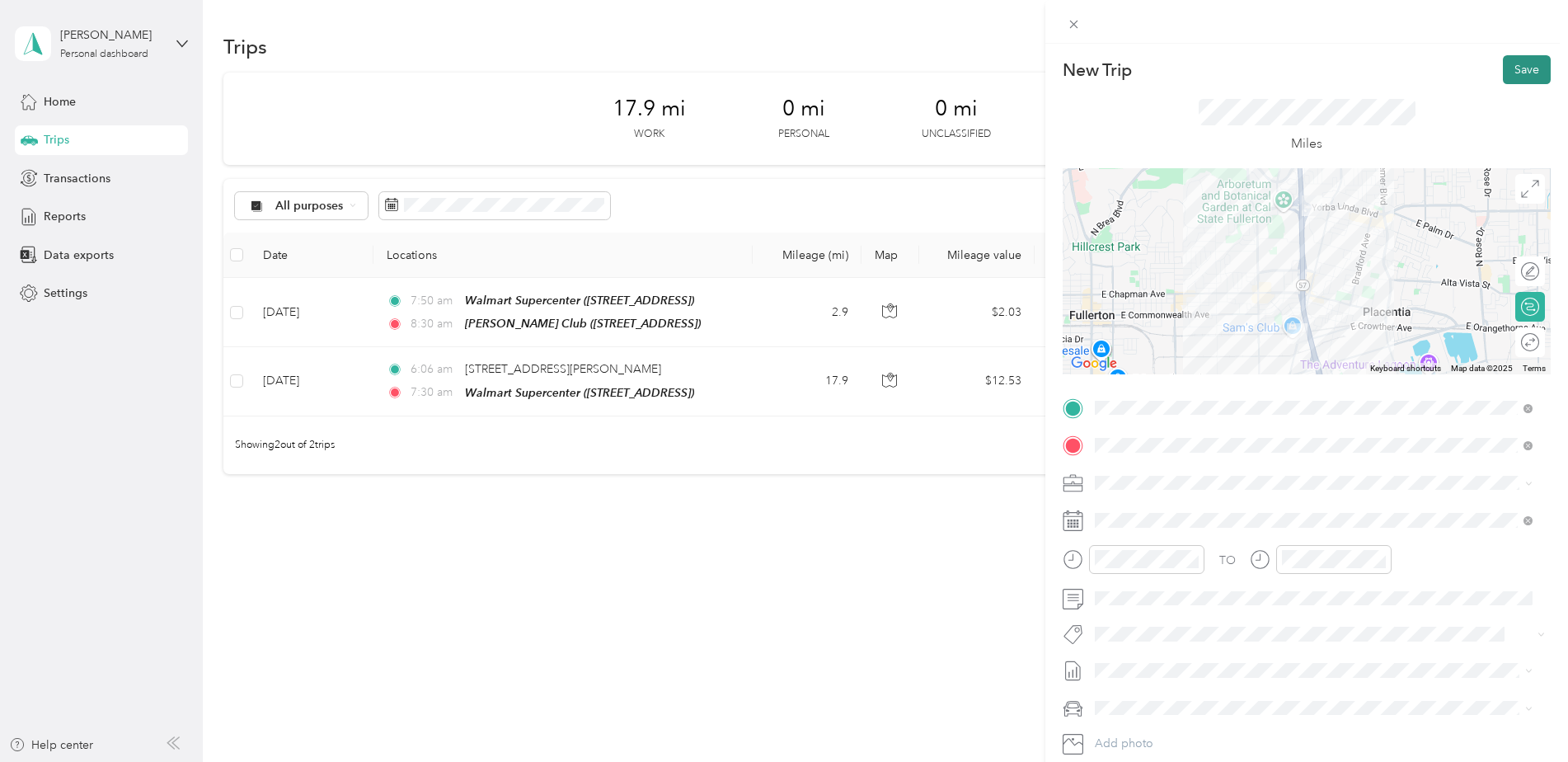
click at [1512, 61] on button "Save" at bounding box center [1526, 69] width 48 height 29
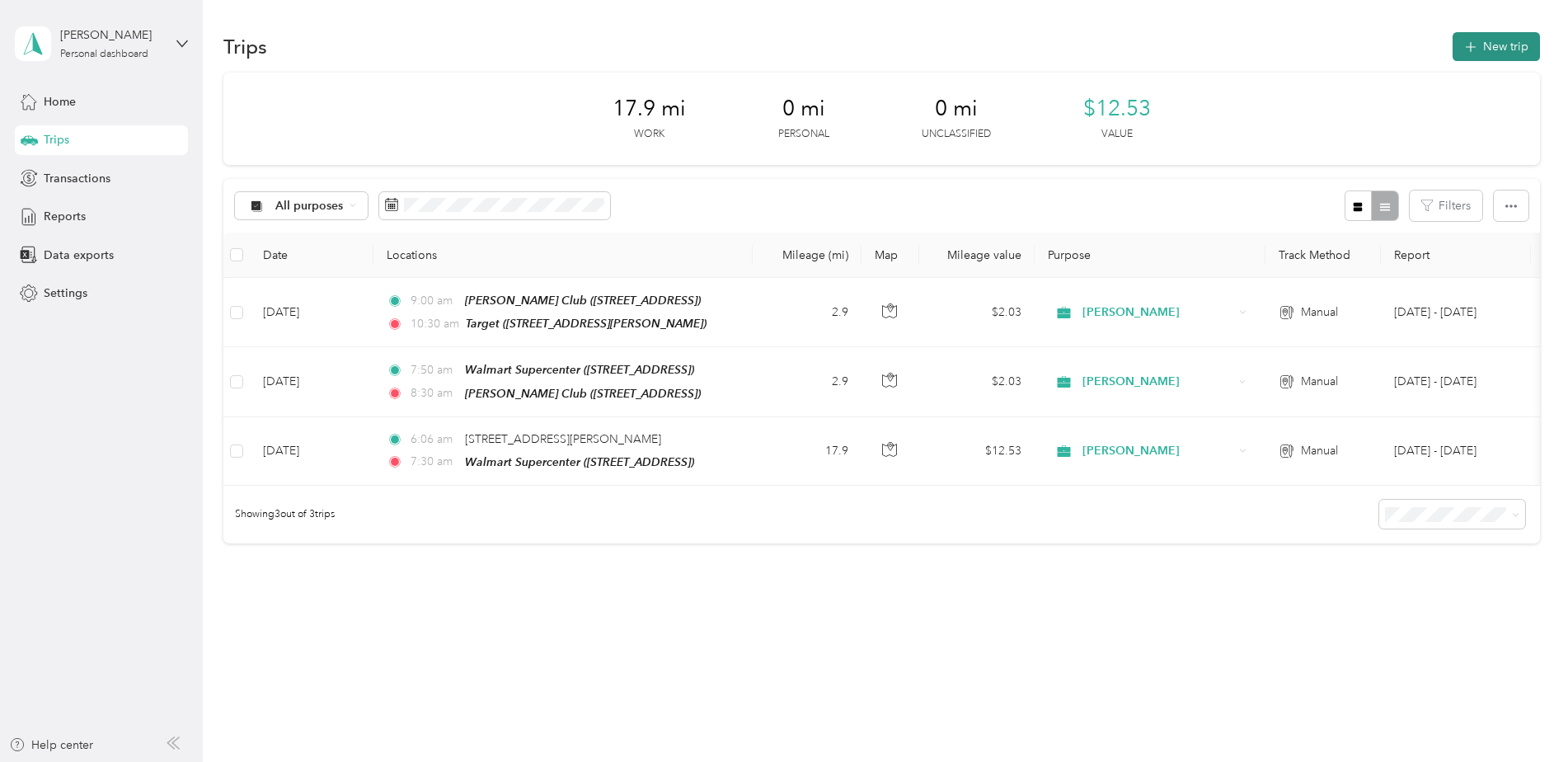
click at [1484, 48] on button "New trip" at bounding box center [1495, 47] width 87 height 29
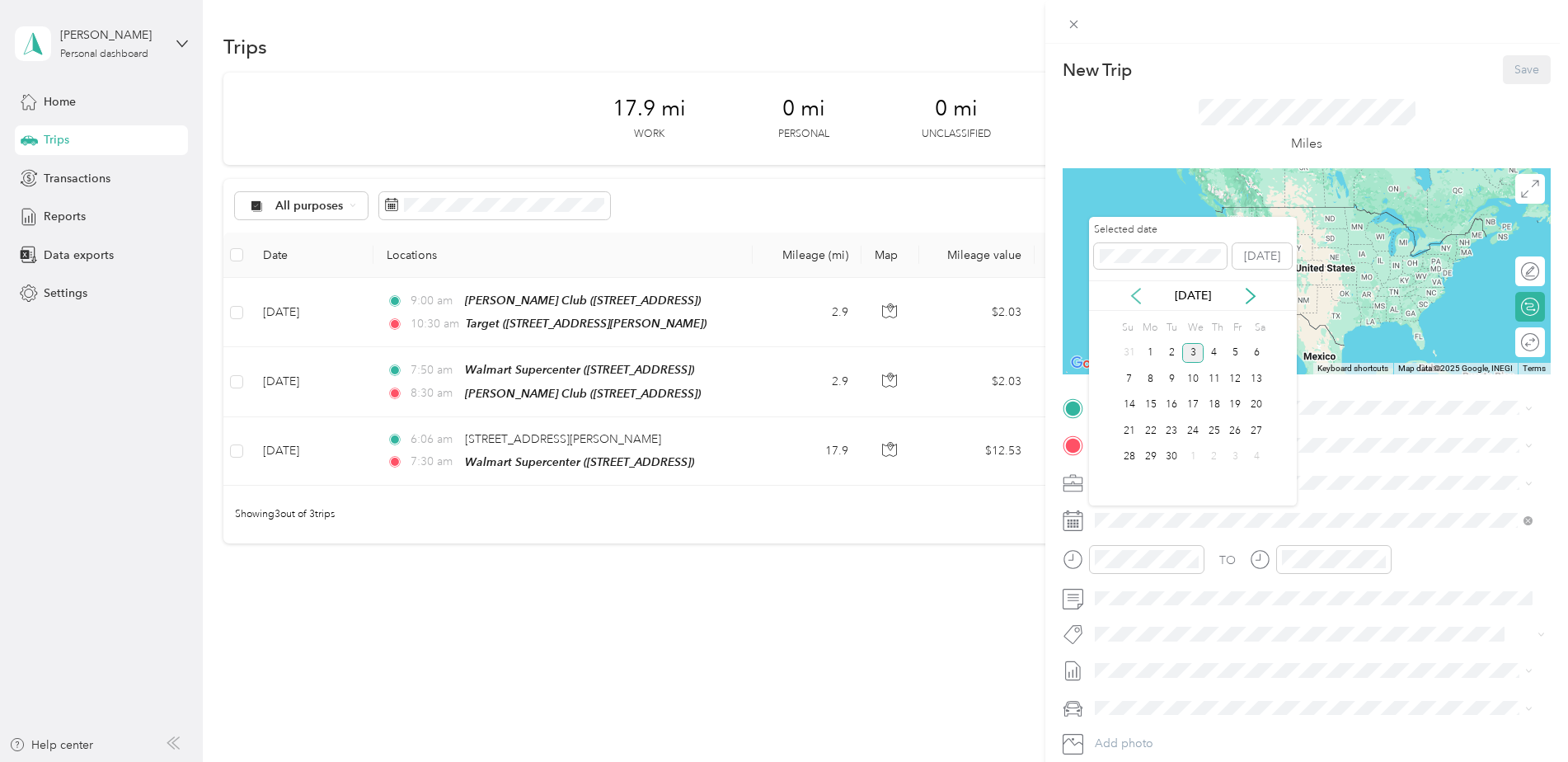
click at [1135, 288] on div "[DATE]" at bounding box center [1192, 296] width 207 height 31
click at [1135, 296] on icon at bounding box center [1136, 296] width 16 height 16
click at [1240, 409] on div "15" at bounding box center [1236, 405] width 22 height 21
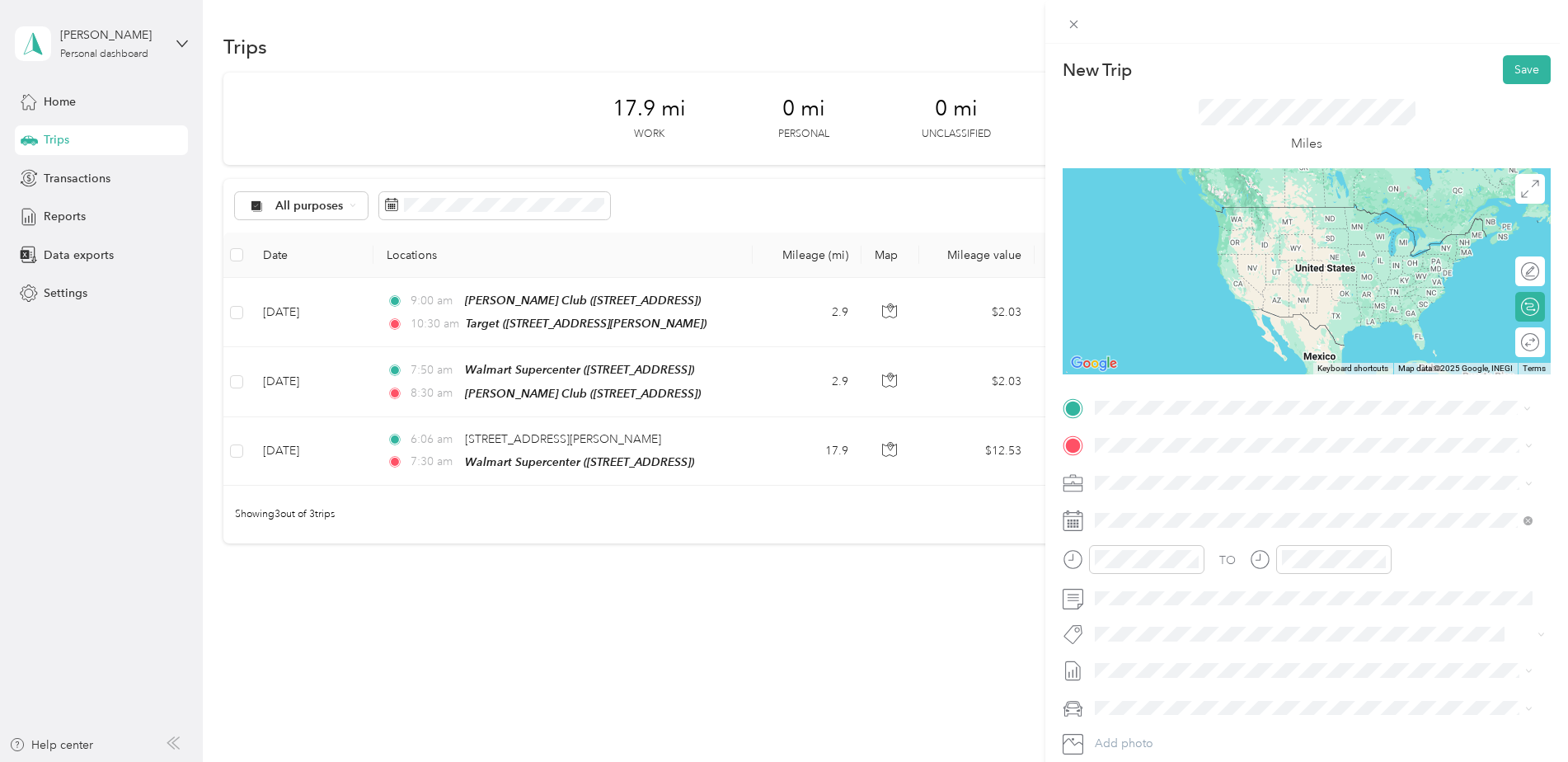
click at [1238, 478] on div "TEAM Target" at bounding box center [1224, 475] width 196 height 21
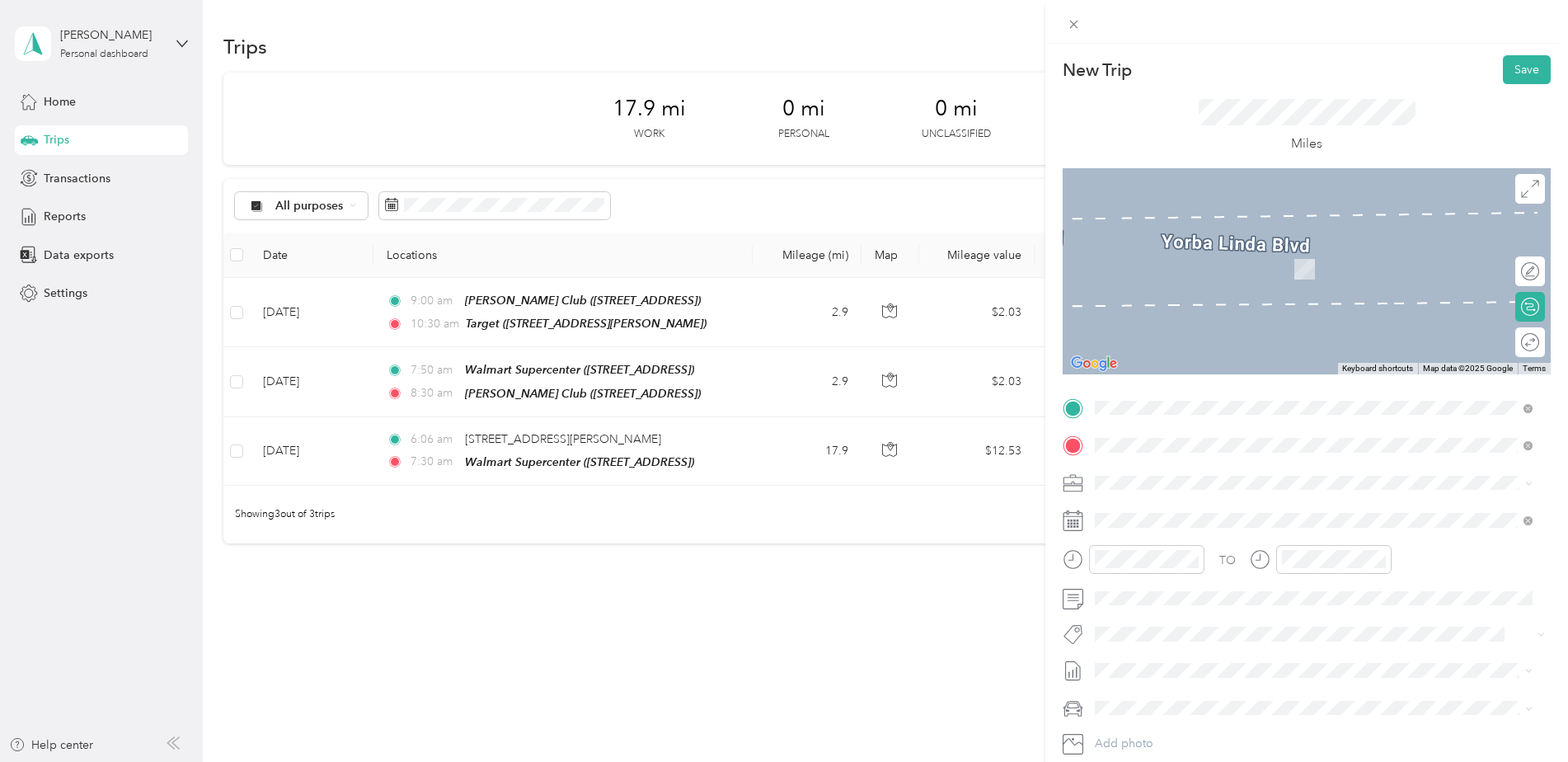
click at [1212, 507] on strong "Target" at bounding box center [1200, 514] width 35 height 15
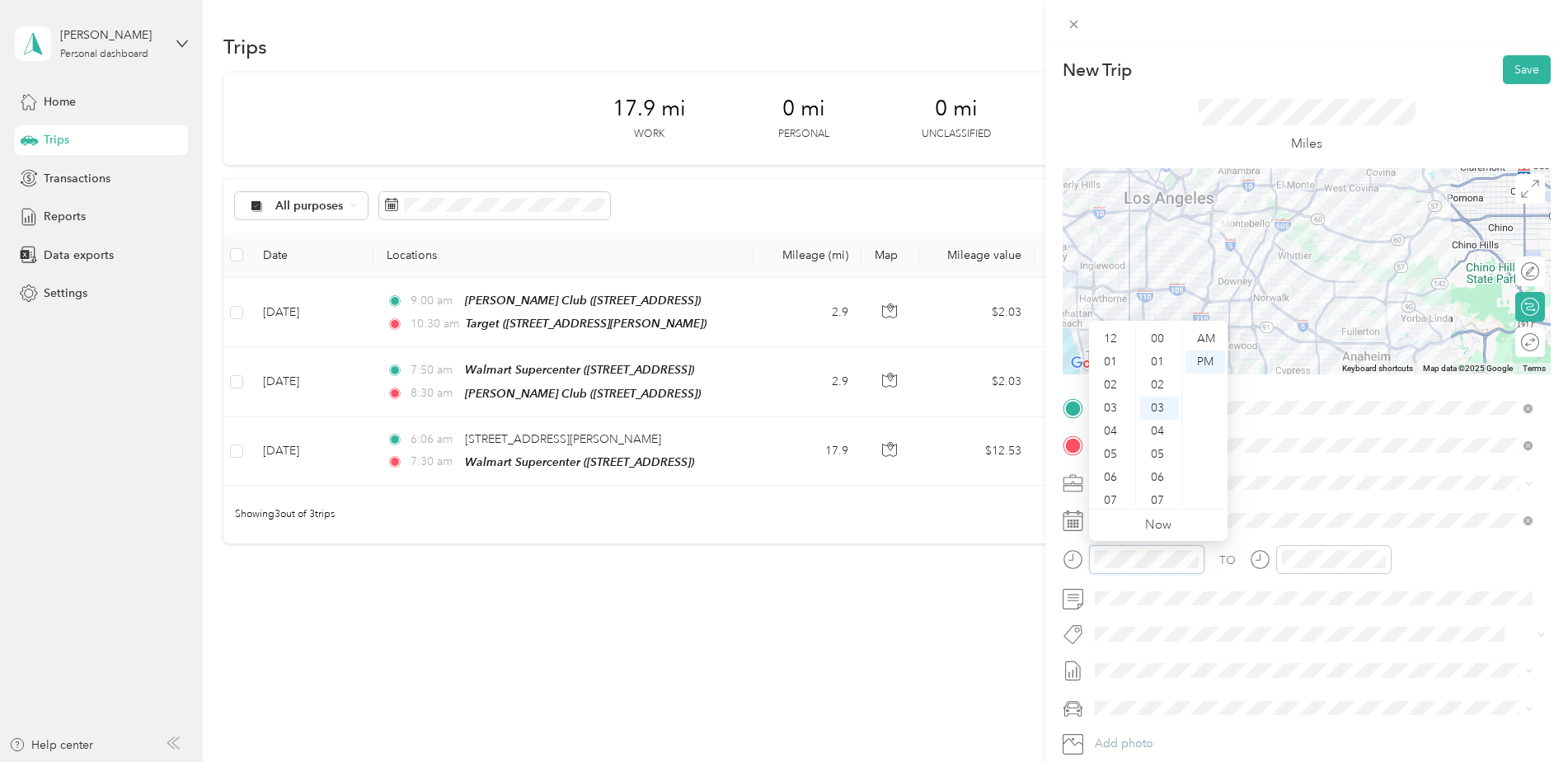
scroll to position [99, 0]
click at [1110, 491] on div "11" at bounding box center [1112, 494] width 40 height 23
click at [1159, 447] on div "15" at bounding box center [1158, 451] width 40 height 23
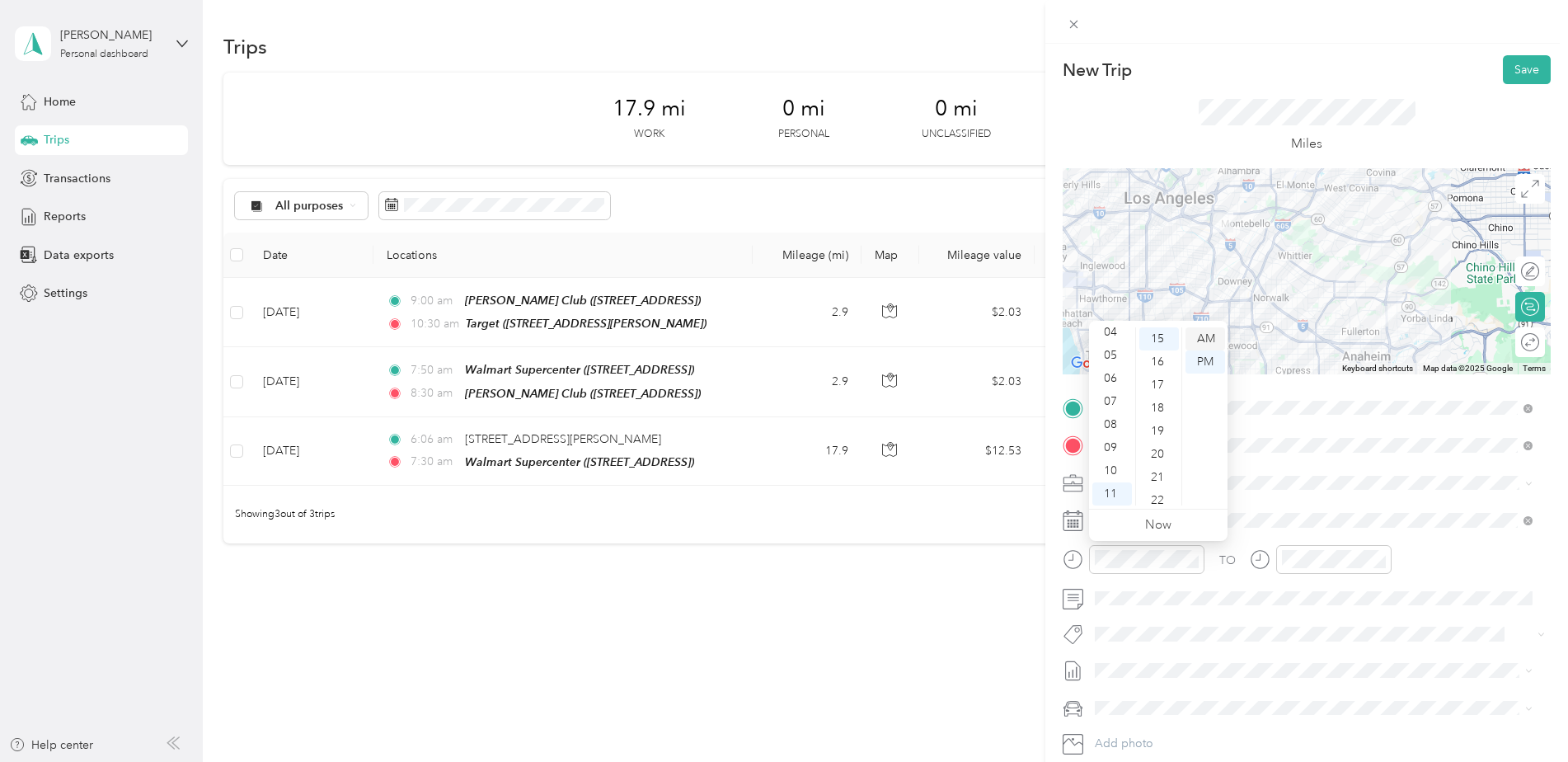
click at [1205, 334] on div "AM" at bounding box center [1205, 339] width 40 height 23
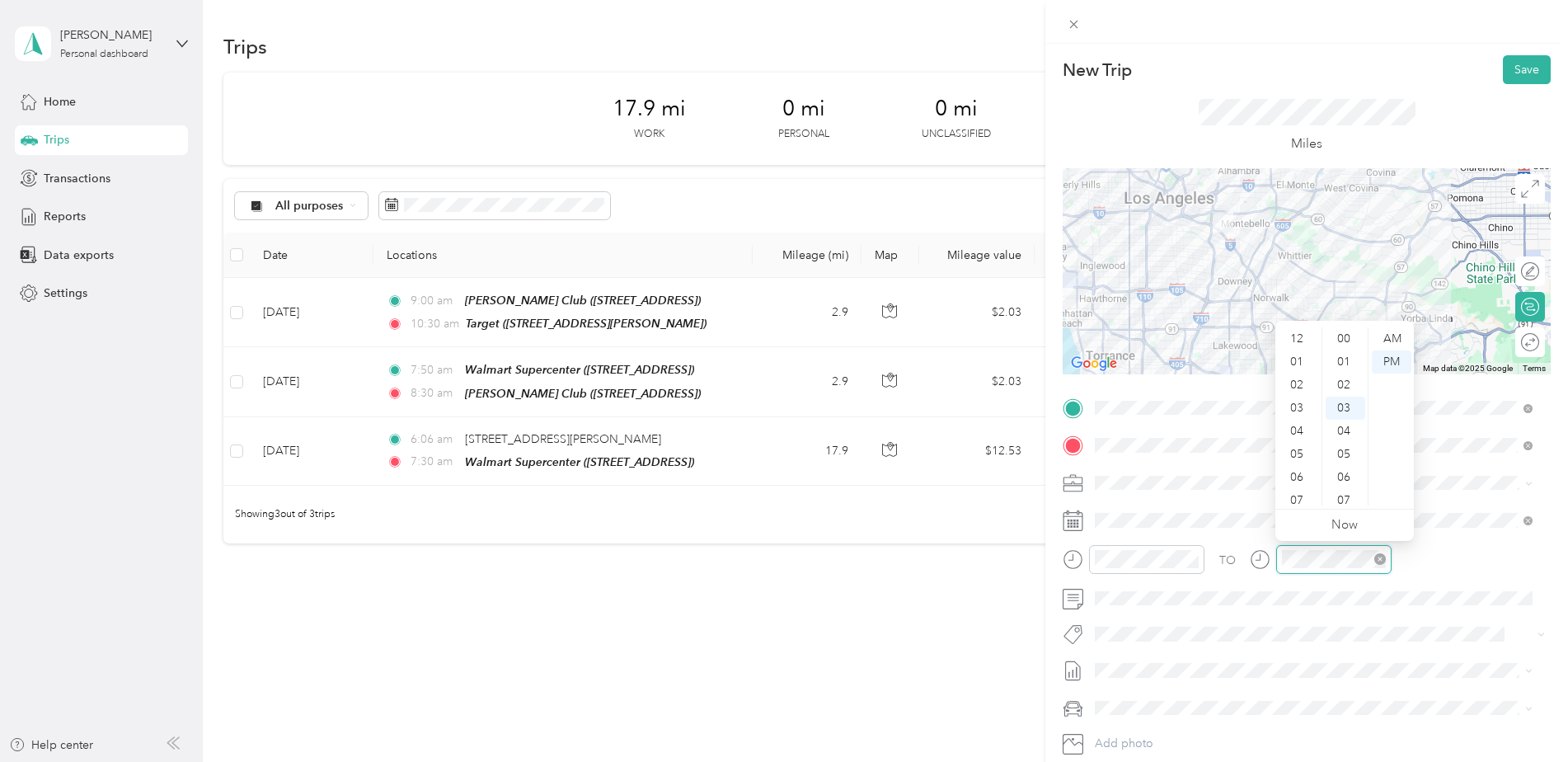
scroll to position [99, 0]
click at [1294, 345] on div "01" at bounding box center [1299, 346] width 40 height 23
click at [1335, 339] on div "03" at bounding box center [1345, 339] width 40 height 23
click at [1406, 366] on div "PM" at bounding box center [1391, 362] width 40 height 23
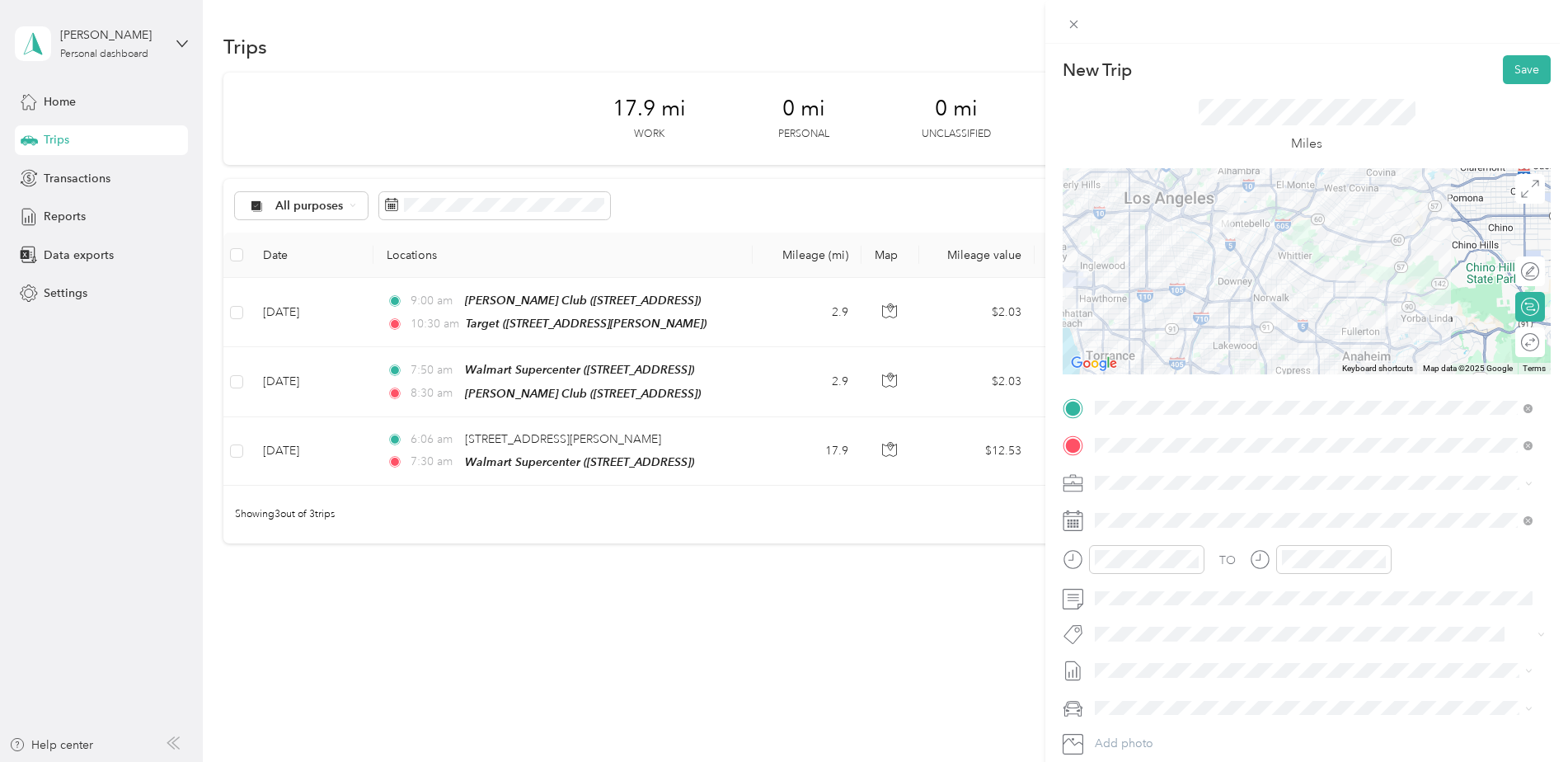
click at [1437, 573] on div "TO" at bounding box center [1306, 565] width 488 height 40
click at [1511, 58] on button "Save" at bounding box center [1526, 69] width 48 height 29
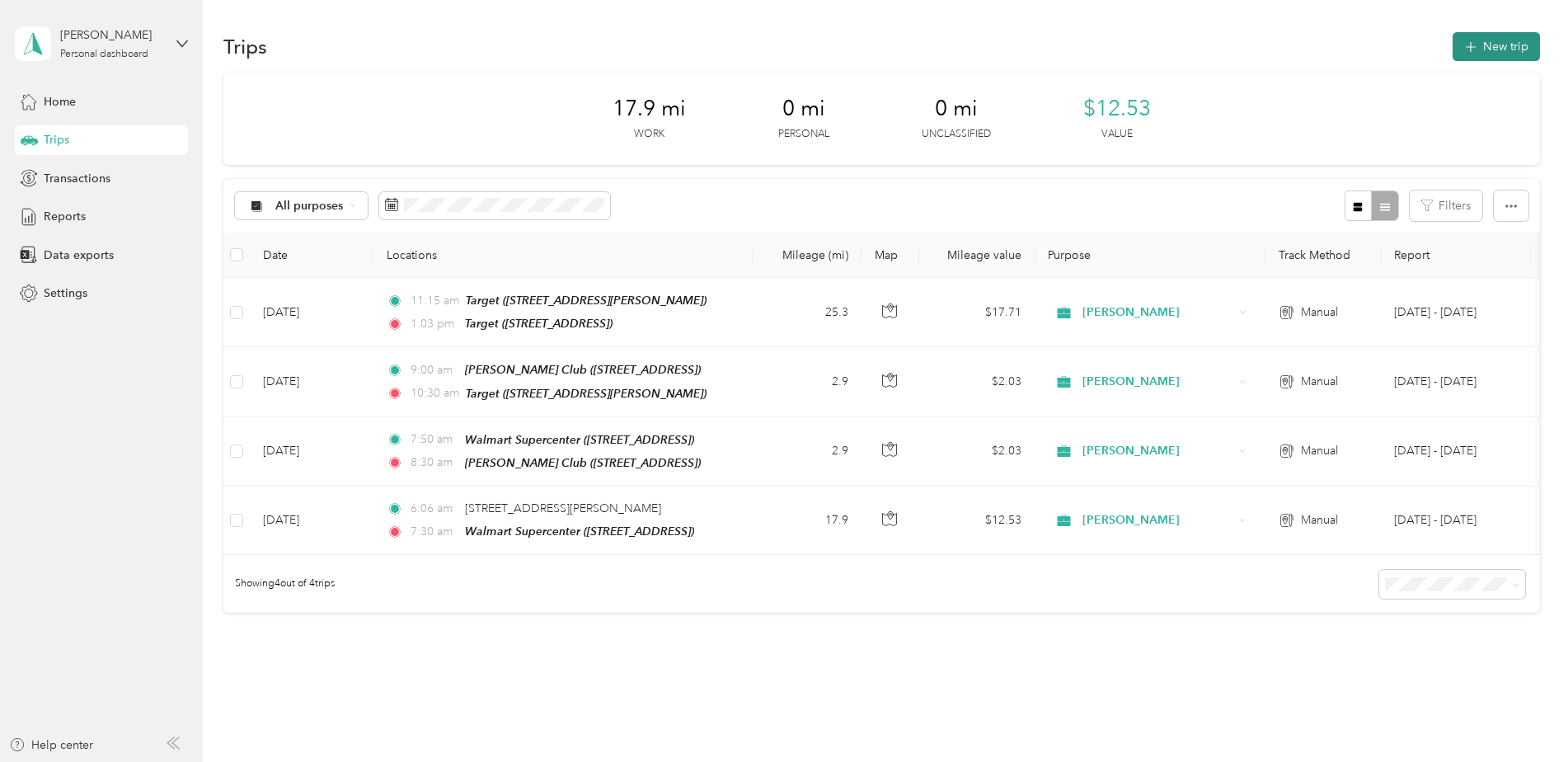
click at [1500, 38] on button "New trip" at bounding box center [1495, 47] width 87 height 29
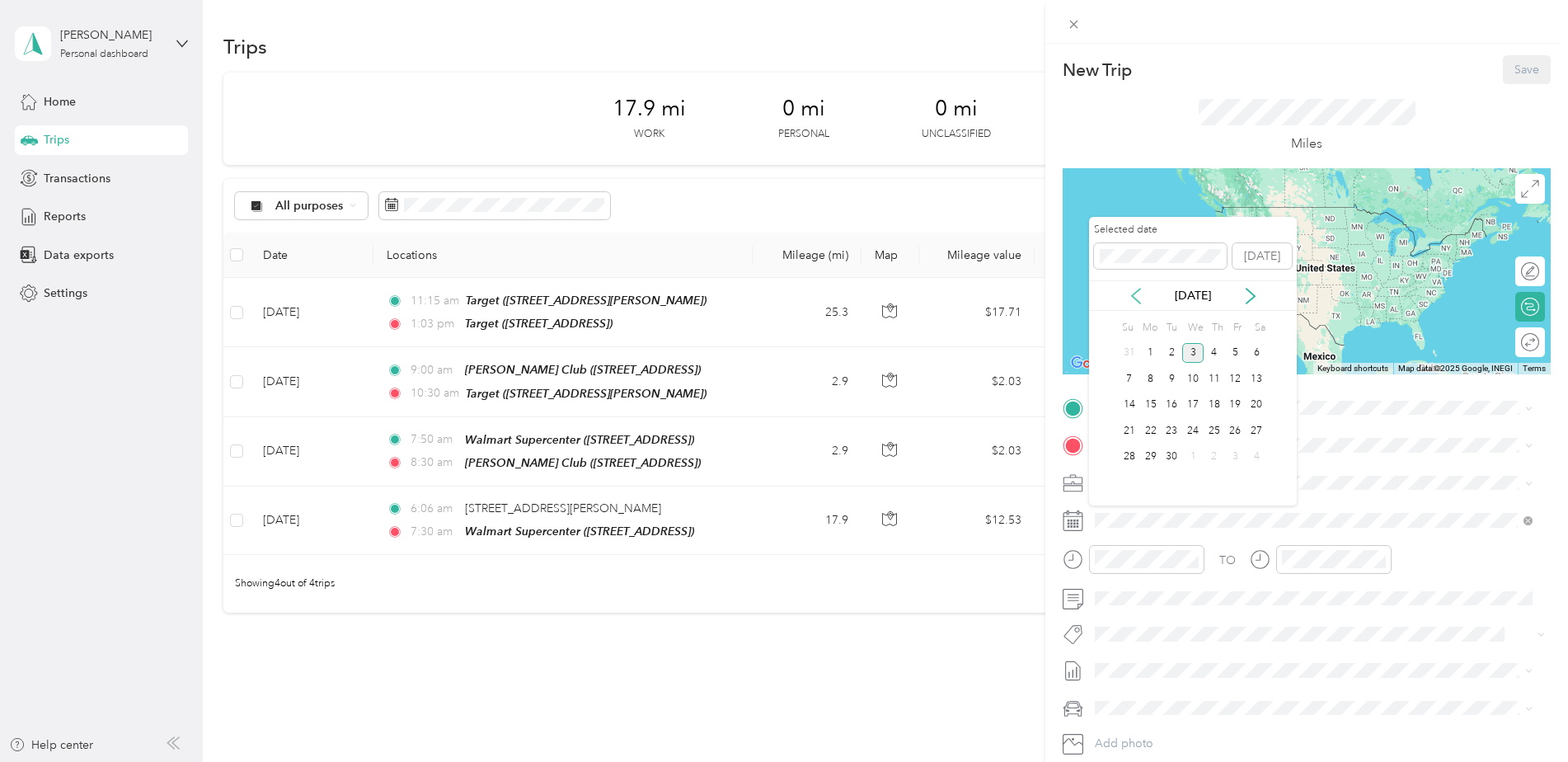
click at [1131, 290] on icon at bounding box center [1136, 296] width 16 height 16
click at [1231, 399] on div "15" at bounding box center [1236, 405] width 22 height 21
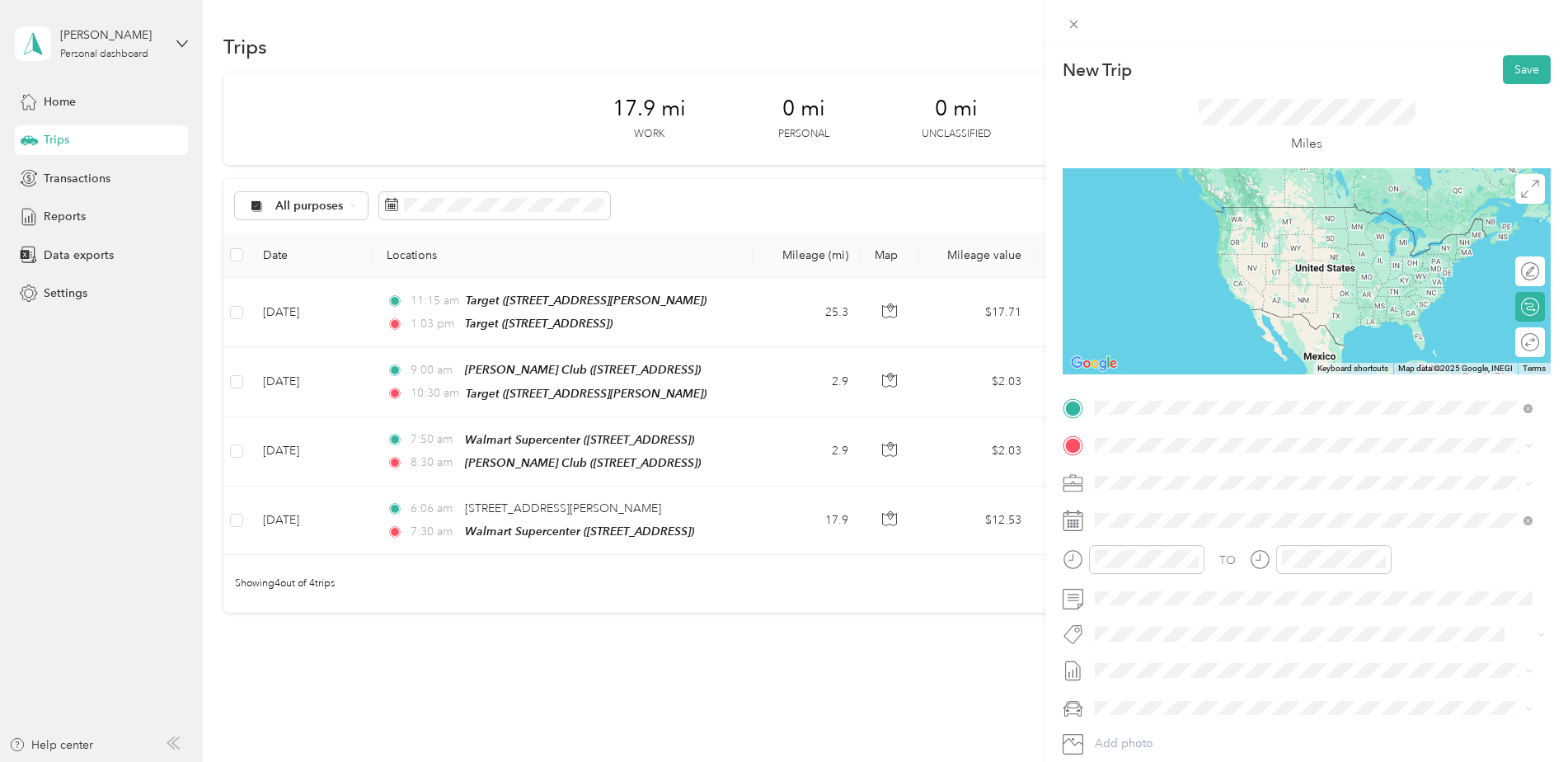
click at [1180, 473] on div "TEAM Target" at bounding box center [1178, 476] width 105 height 21
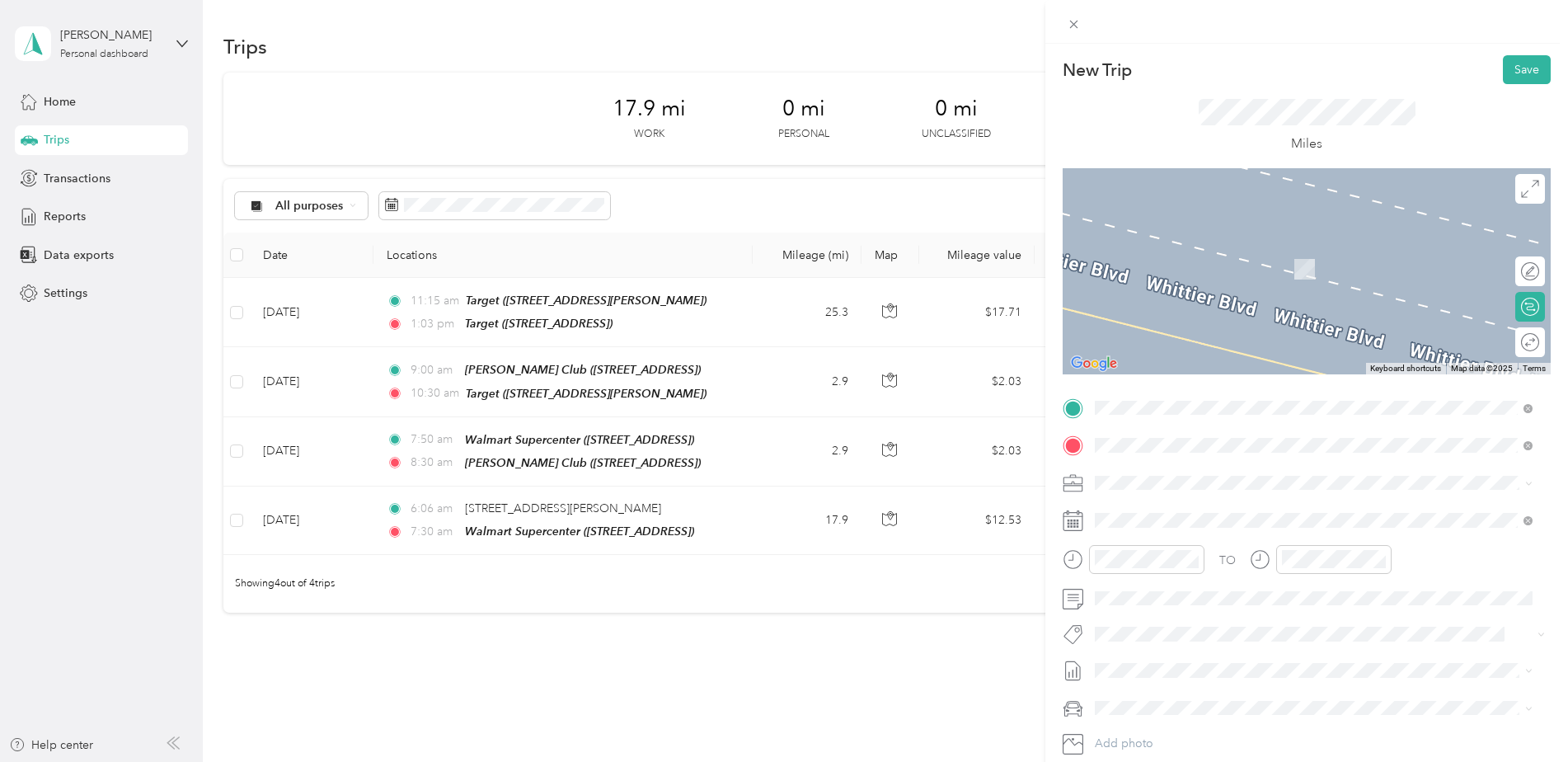
click at [1171, 500] on span "[STREET_ADDRESS][PERSON_NAME][US_STATE]" at bounding box center [1254, 504] width 256 height 15
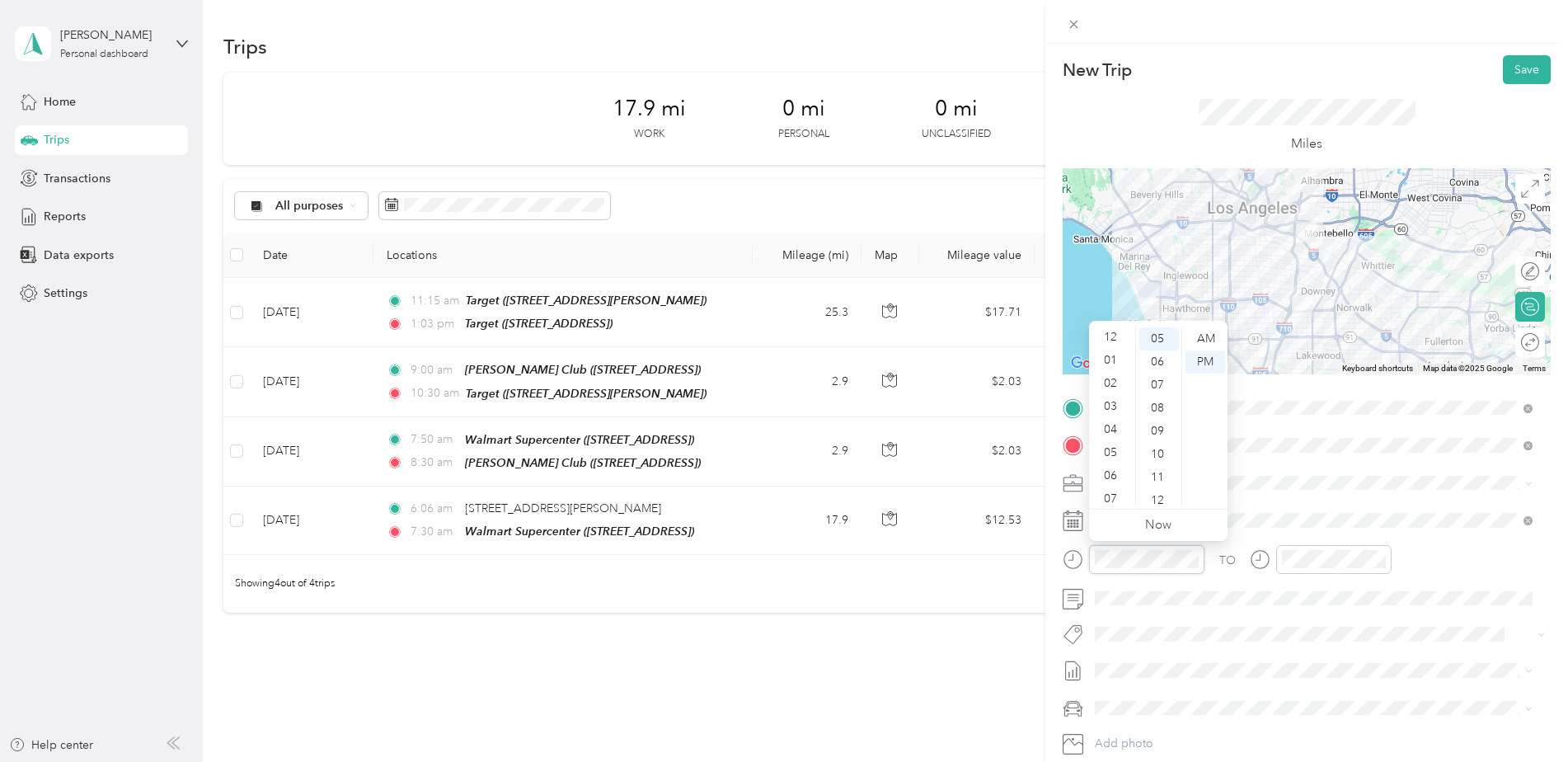
scroll to position [0, 0]
click at [1117, 355] on div "01" at bounding box center [1112, 362] width 40 height 23
click at [1158, 452] on div "10" at bounding box center [1158, 455] width 40 height 23
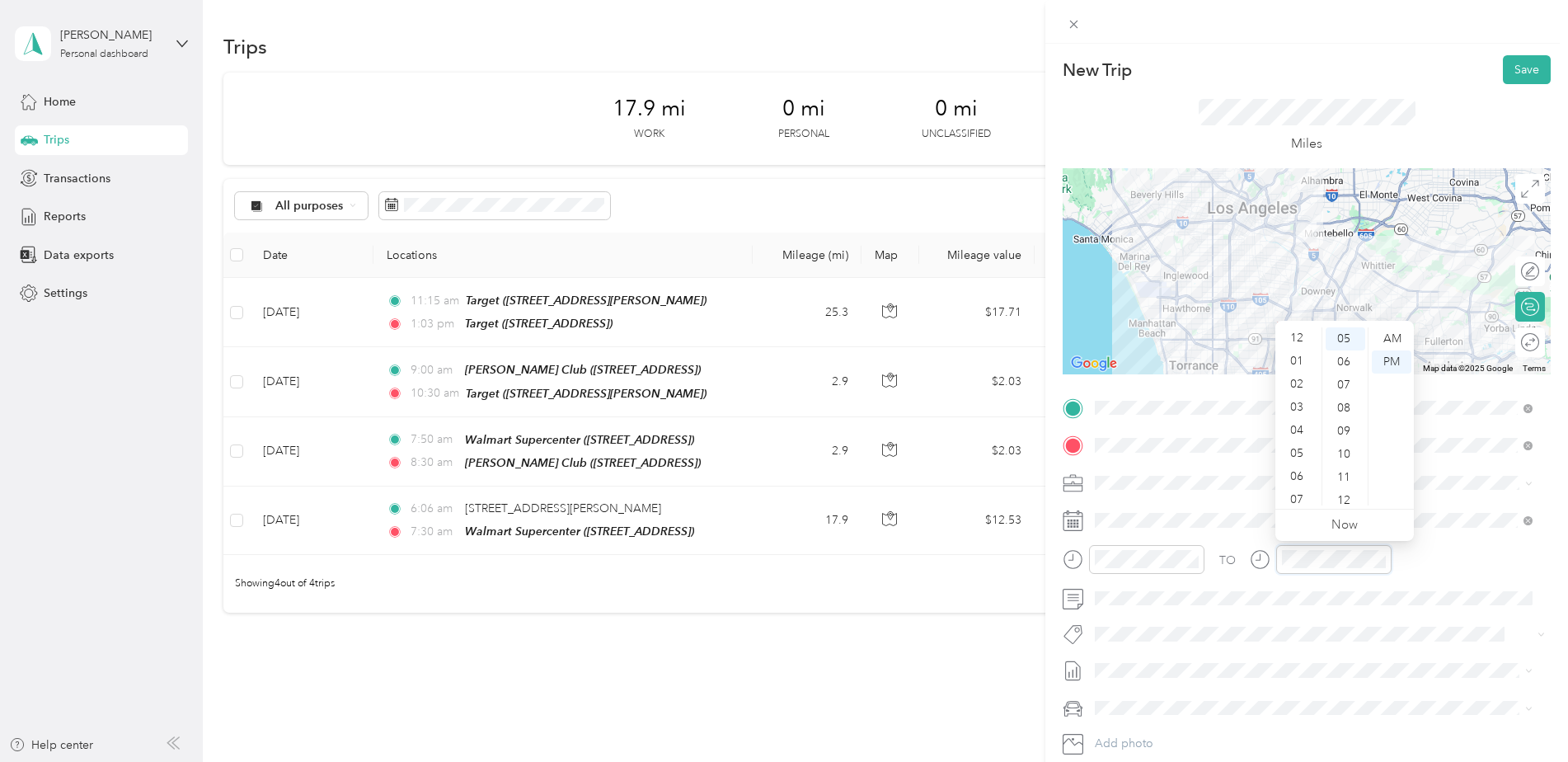
scroll to position [0, 0]
click at [1304, 355] on div "01" at bounding box center [1299, 362] width 40 height 23
click at [1344, 412] on div "30" at bounding box center [1345, 421] width 40 height 23
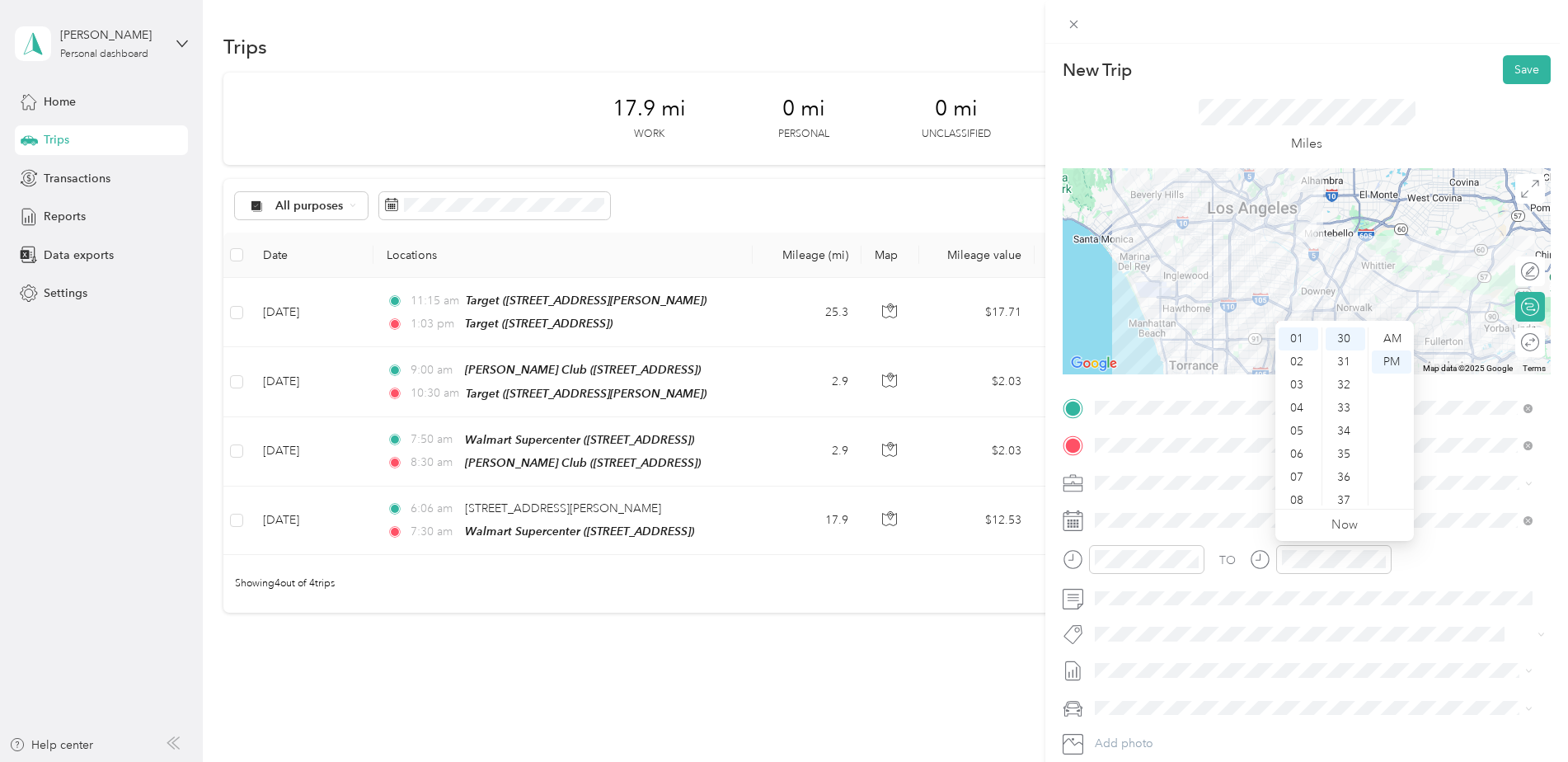
click at [1465, 575] on div "TO" at bounding box center [1306, 565] width 488 height 40
click at [1506, 66] on button "Save" at bounding box center [1526, 69] width 48 height 29
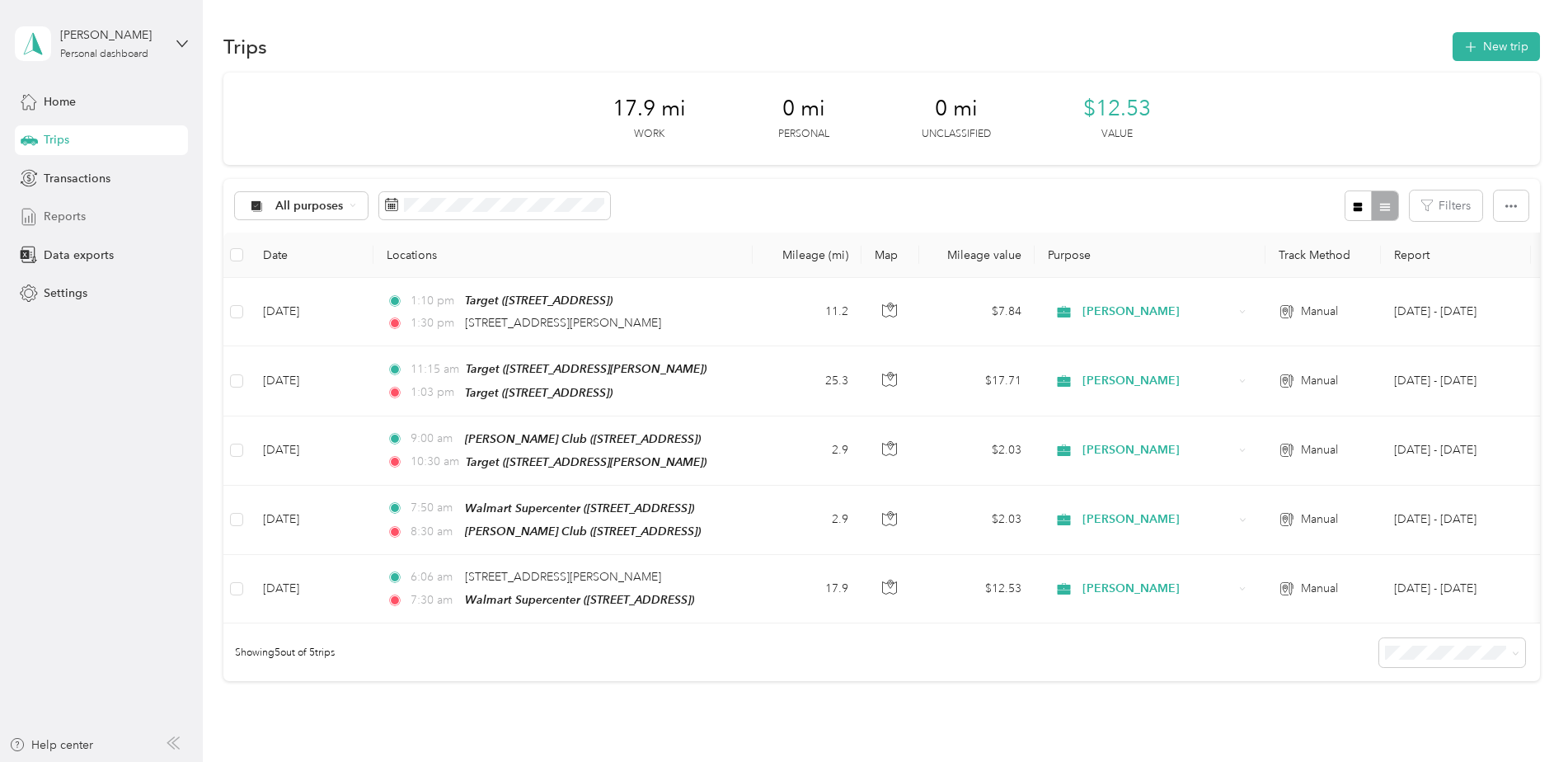
click at [77, 221] on span "Reports" at bounding box center [65, 216] width 42 height 17
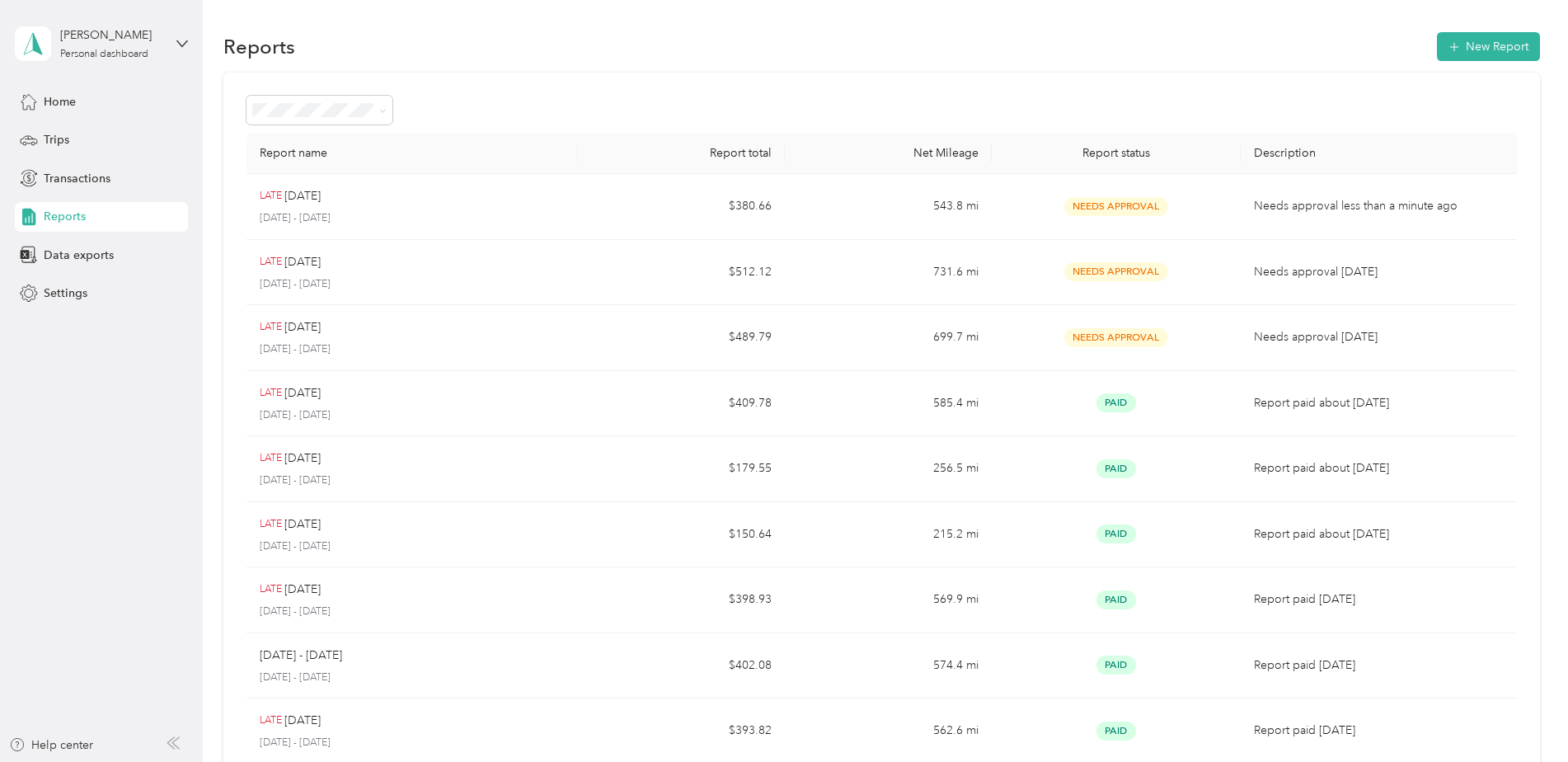
click at [69, 217] on span "Reports" at bounding box center [65, 216] width 42 height 17
click at [66, 137] on span "Trips" at bounding box center [57, 139] width 25 height 17
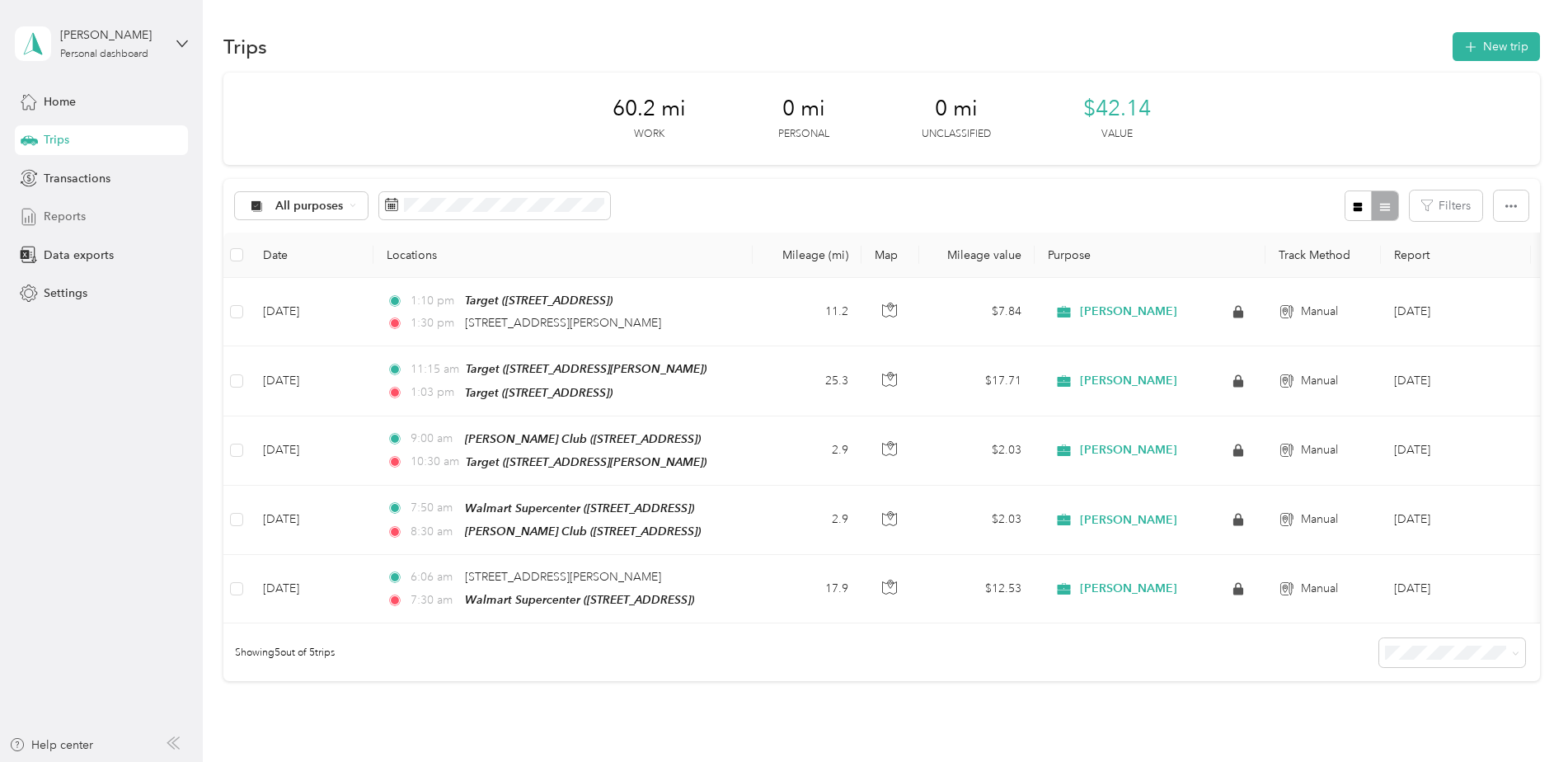
click at [66, 213] on span "Reports" at bounding box center [65, 216] width 42 height 17
